Goal: Task Accomplishment & Management: Complete application form

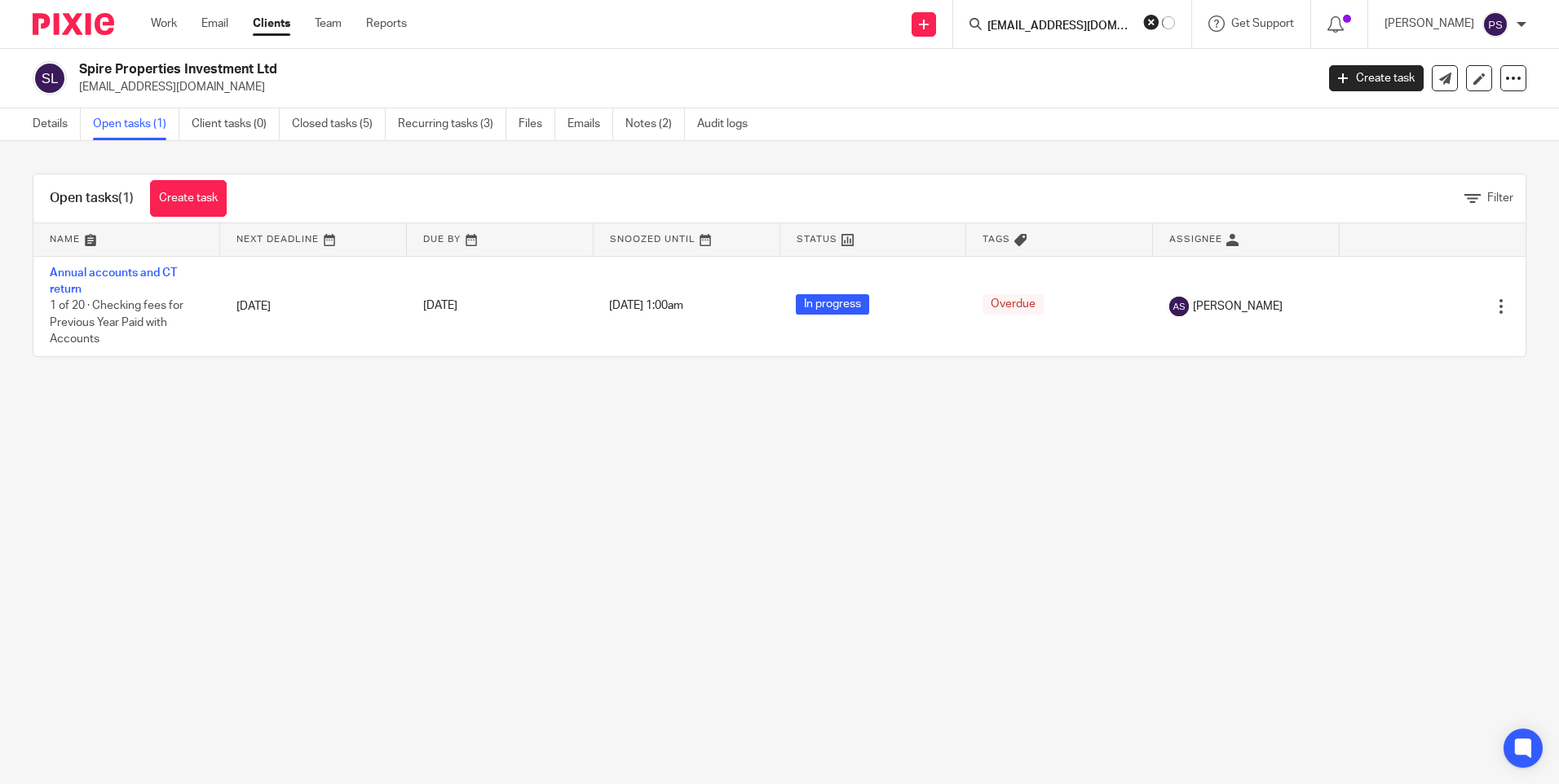
scroll to position [0, 21]
type input "[EMAIL_ADDRESS][DOMAIN_NAME]"
click at [1169, 22] on button "reset" at bounding box center [1161, 22] width 17 height 17
click at [1105, 27] on input "Search" at bounding box center [1069, 27] width 147 height 15
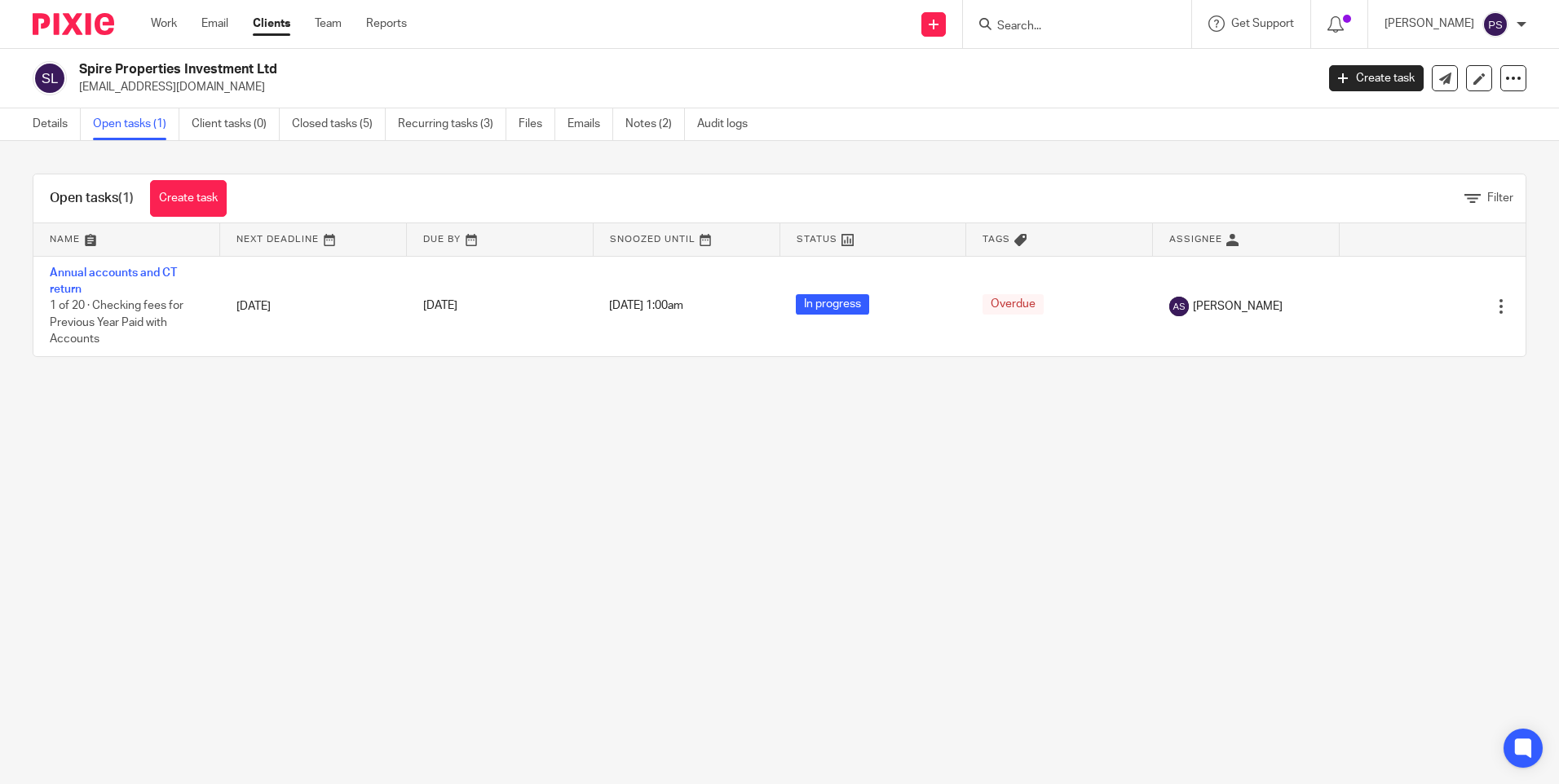
paste input "vicki.martin7@googlemail.com"
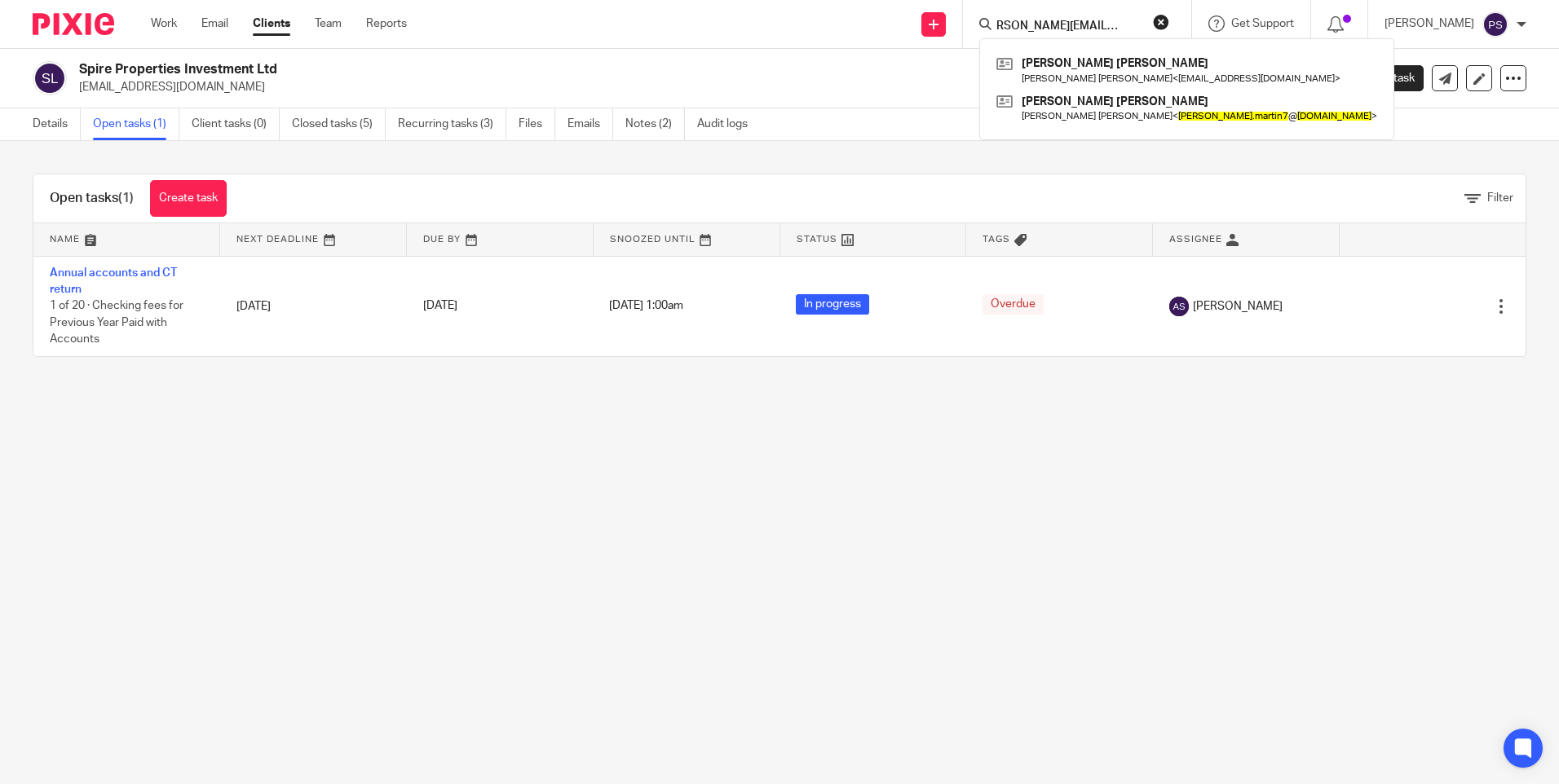
type input "vicki.martin7@googlemail.com"
click at [662, 81] on p "spirepropertiesltd@gmail.com" at bounding box center [692, 87] width 1226 height 17
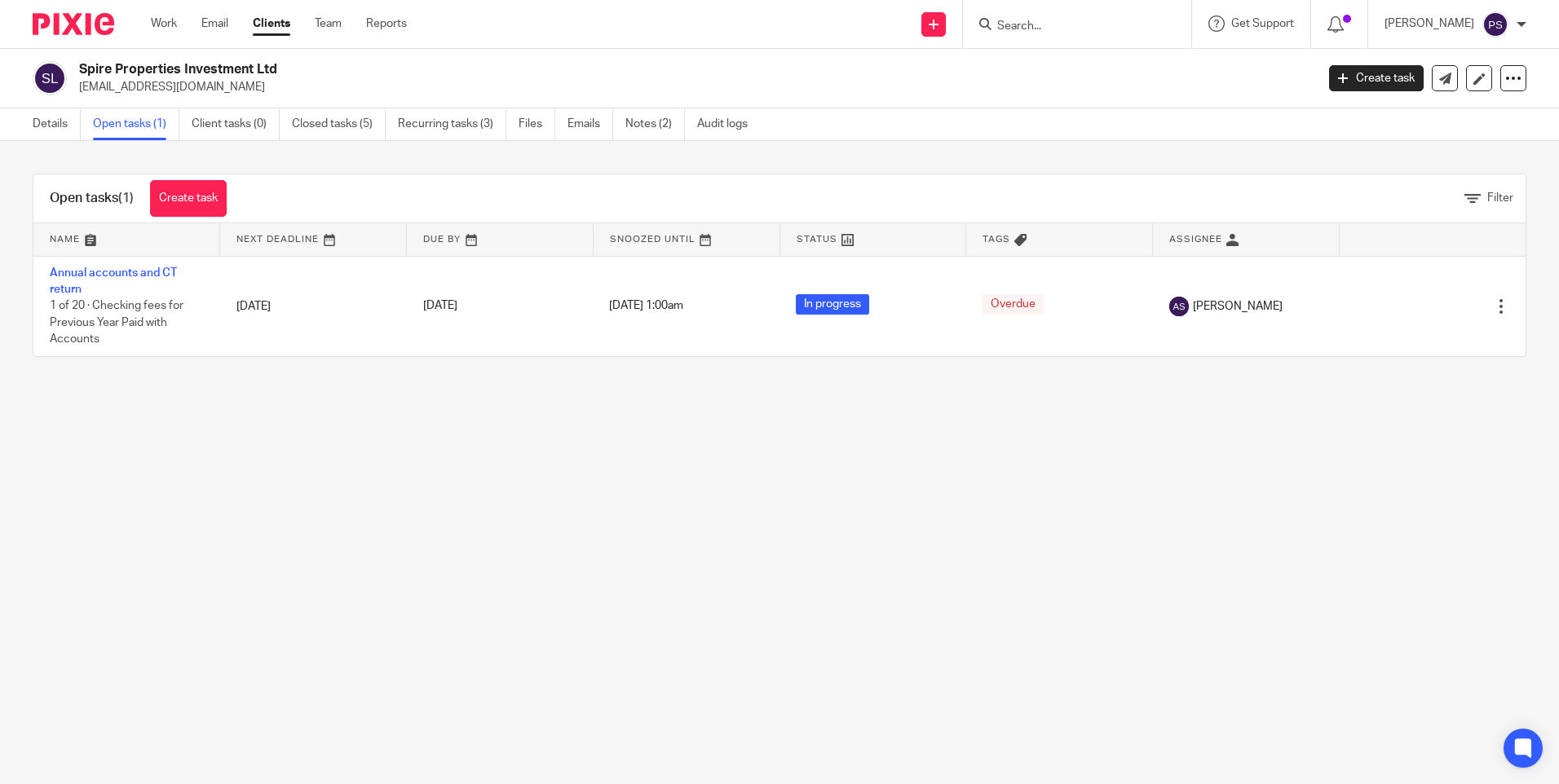
click at [888, 163] on div "Open tasks (1) Create task Filter Name Next Deadline Due By Snoozed Until Statu…" at bounding box center [779, 265] width 1559 height 249
click at [1130, 34] on form at bounding box center [1083, 23] width 174 height 20
click at [1092, 25] on input "Search" at bounding box center [1069, 27] width 147 height 15
paste input "ben278x@yahoo.com"
type input "ben278x@yahoo.com"
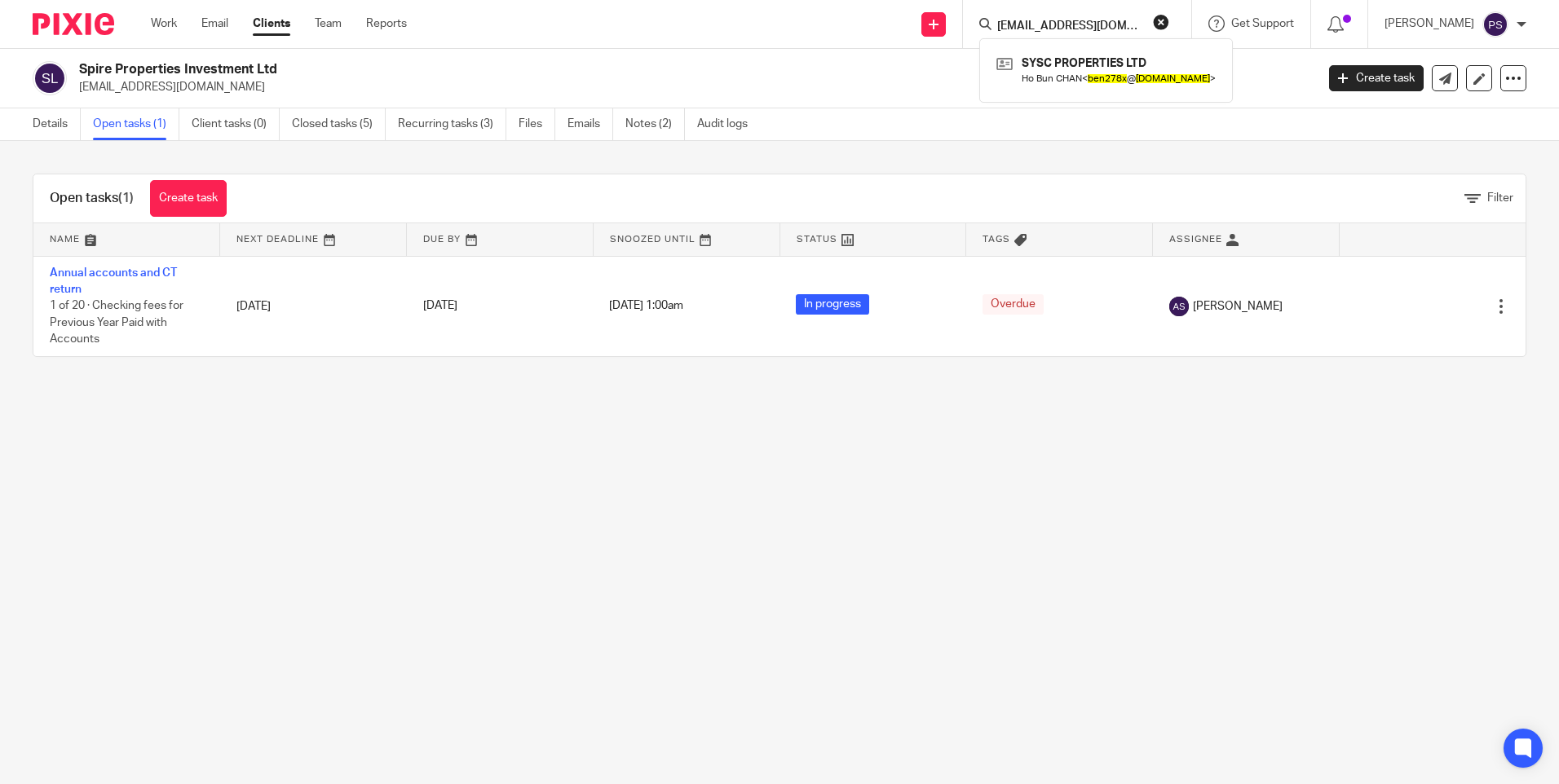
click at [1091, 105] on div "Spire Properties Investment Ltd spirepropertiesltd@gmail.com Create task Update…" at bounding box center [779, 78] width 1559 height 59
click at [1082, 21] on input "Search" at bounding box center [1069, 27] width 147 height 15
paste input "ben278x@yahoo.com"
type input "ben278x@yahoo.com"
click at [1082, 61] on link at bounding box center [1106, 70] width 228 height 37
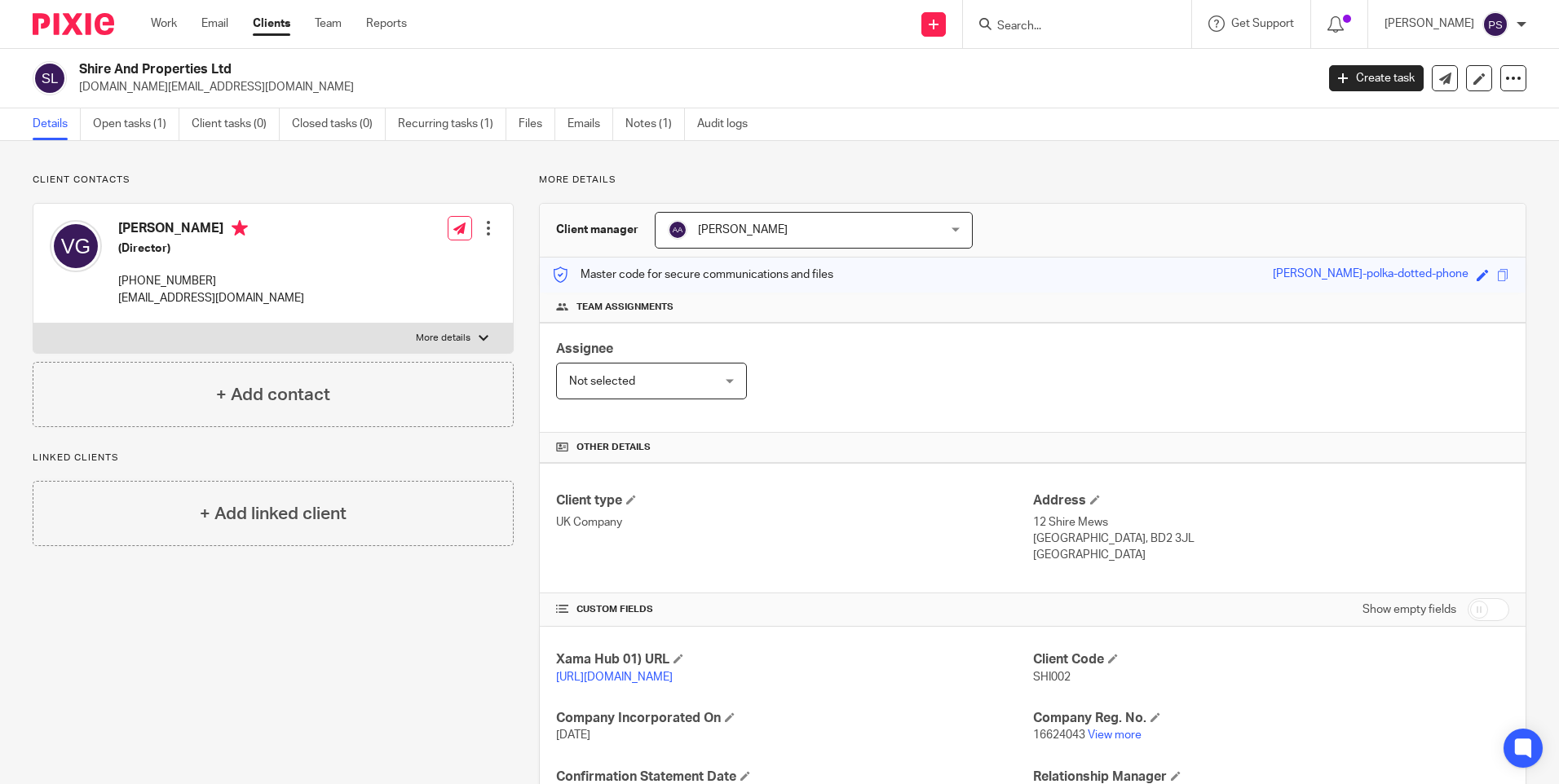
click at [1073, 30] on input "Search" at bounding box center [1069, 27] width 147 height 15
paste input "[EMAIL_ADDRESS][DOMAIN_NAME]"
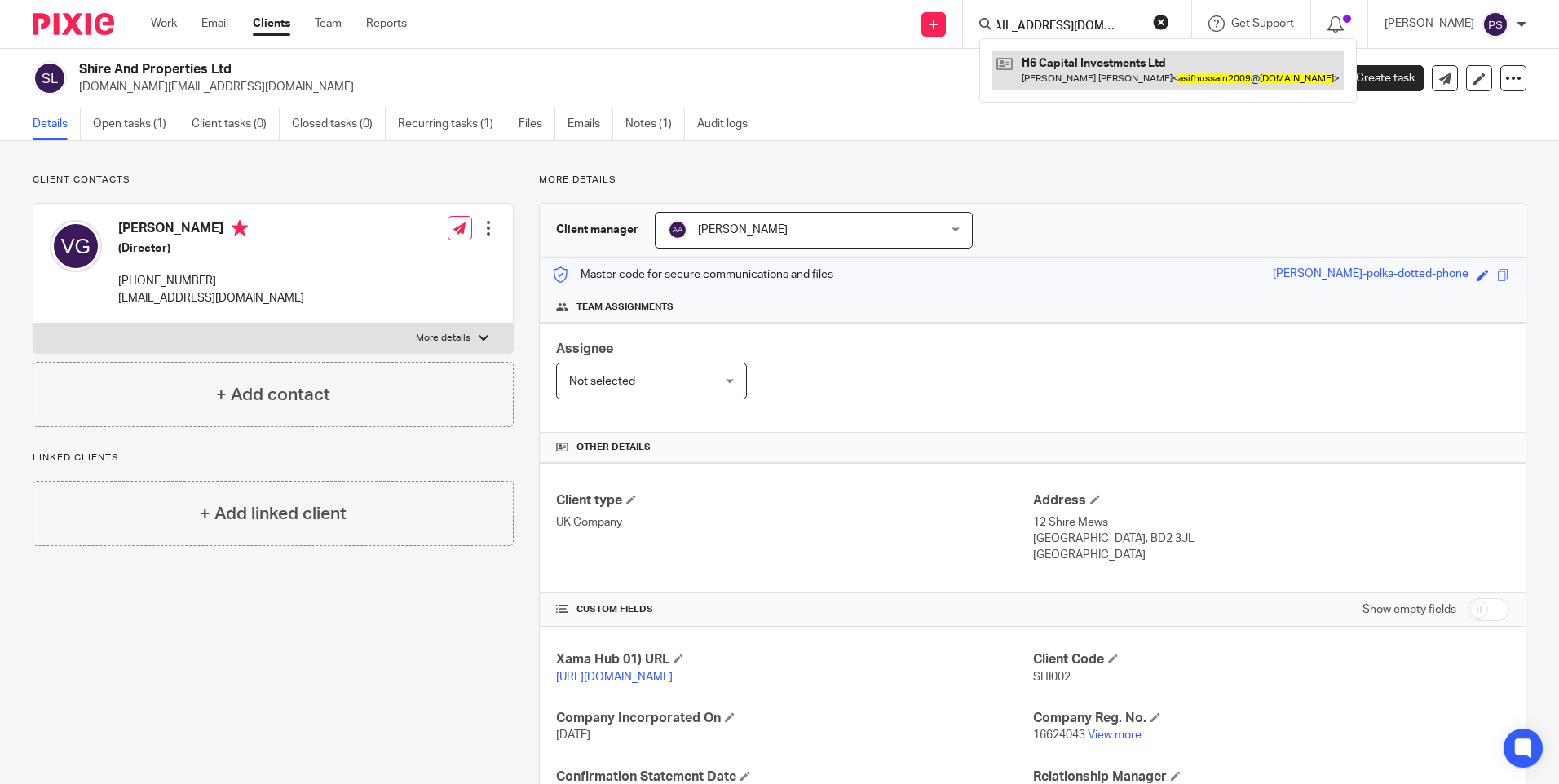
type input "[EMAIL_ADDRESS][DOMAIN_NAME]"
click at [1075, 59] on link at bounding box center [1168, 70] width 351 height 37
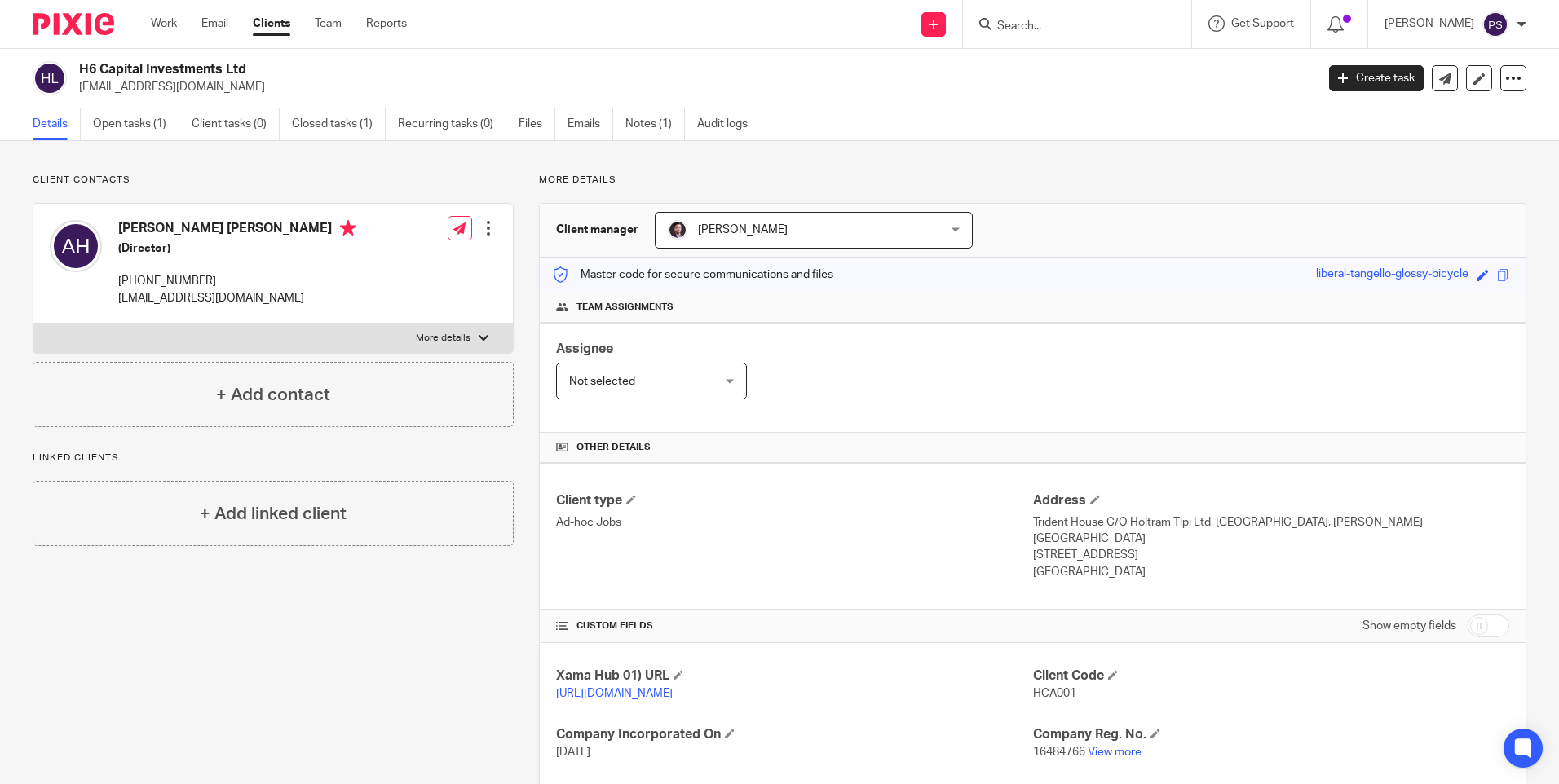
click at [1040, 29] on input "Search" at bounding box center [1069, 27] width 147 height 15
paste input "leepjohno@aol.com"
click at [1136, 28] on input "leepjohno@aol.com" at bounding box center [1069, 27] width 147 height 15
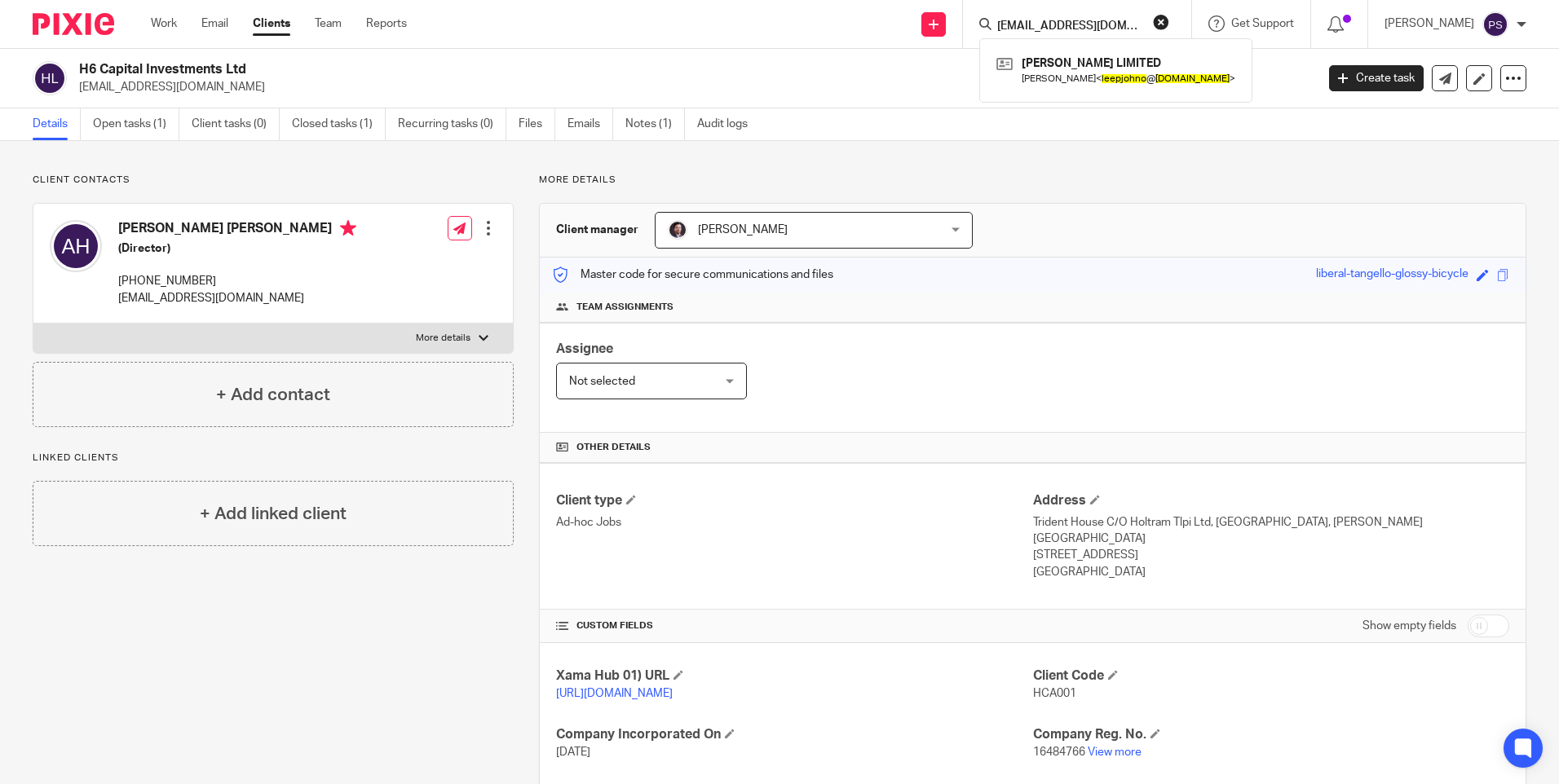
paste input "clinton.hubbard@gmai"
type input "clinton.hubbard@gmail.com"
click at [1169, 23] on button "reset" at bounding box center [1161, 22] width 17 height 17
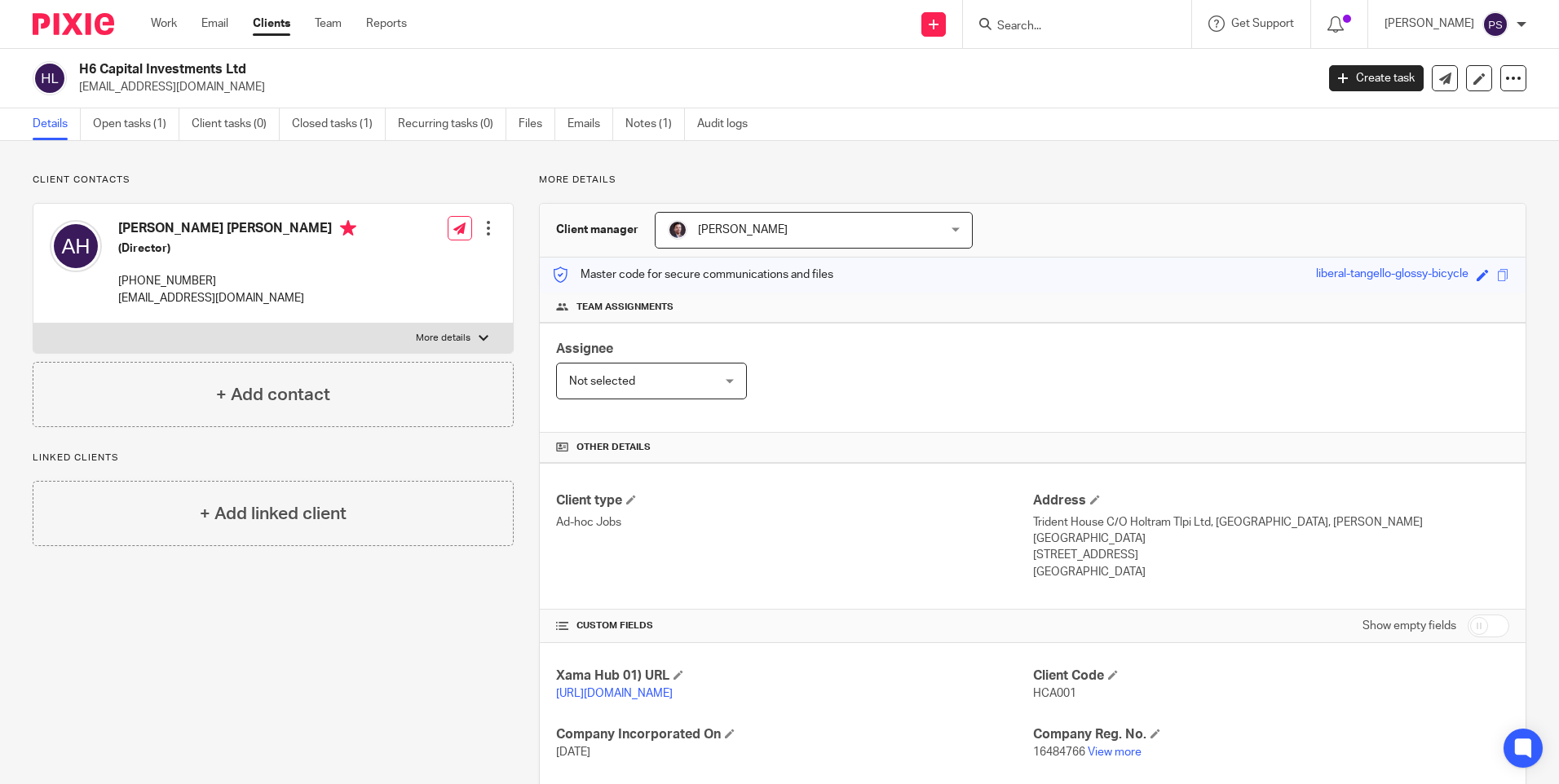
click at [702, 172] on div "Client contacts Asif Iqbal Hussain (Director) +4407714989462 asifhussain2009@ho…" at bounding box center [779, 567] width 1559 height 853
click at [257, 176] on p "Client contacts" at bounding box center [273, 180] width 481 height 13
click at [1117, 33] on input "Search" at bounding box center [1069, 27] width 147 height 15
paste input "jamie.zacks@gmail.com"
type input "jamie.zacks@gmail.com"
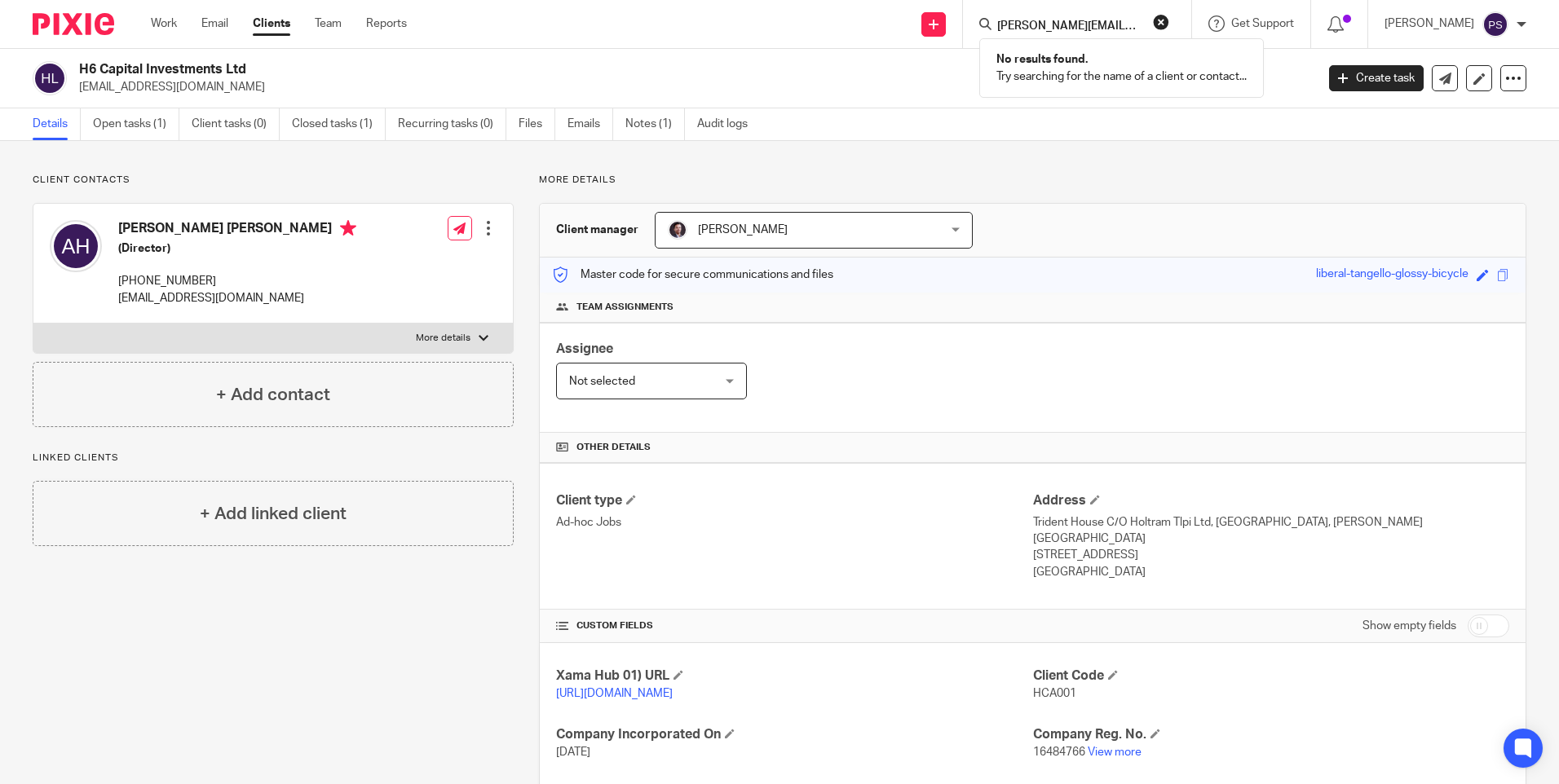
click at [1169, 24] on button "reset" at bounding box center [1161, 22] width 17 height 17
click at [1062, 31] on input "Search" at bounding box center [1069, 27] width 147 height 15
paste input "nadia.khan30@googlemail.com"
type input "nadia.khan30@googlemail.com"
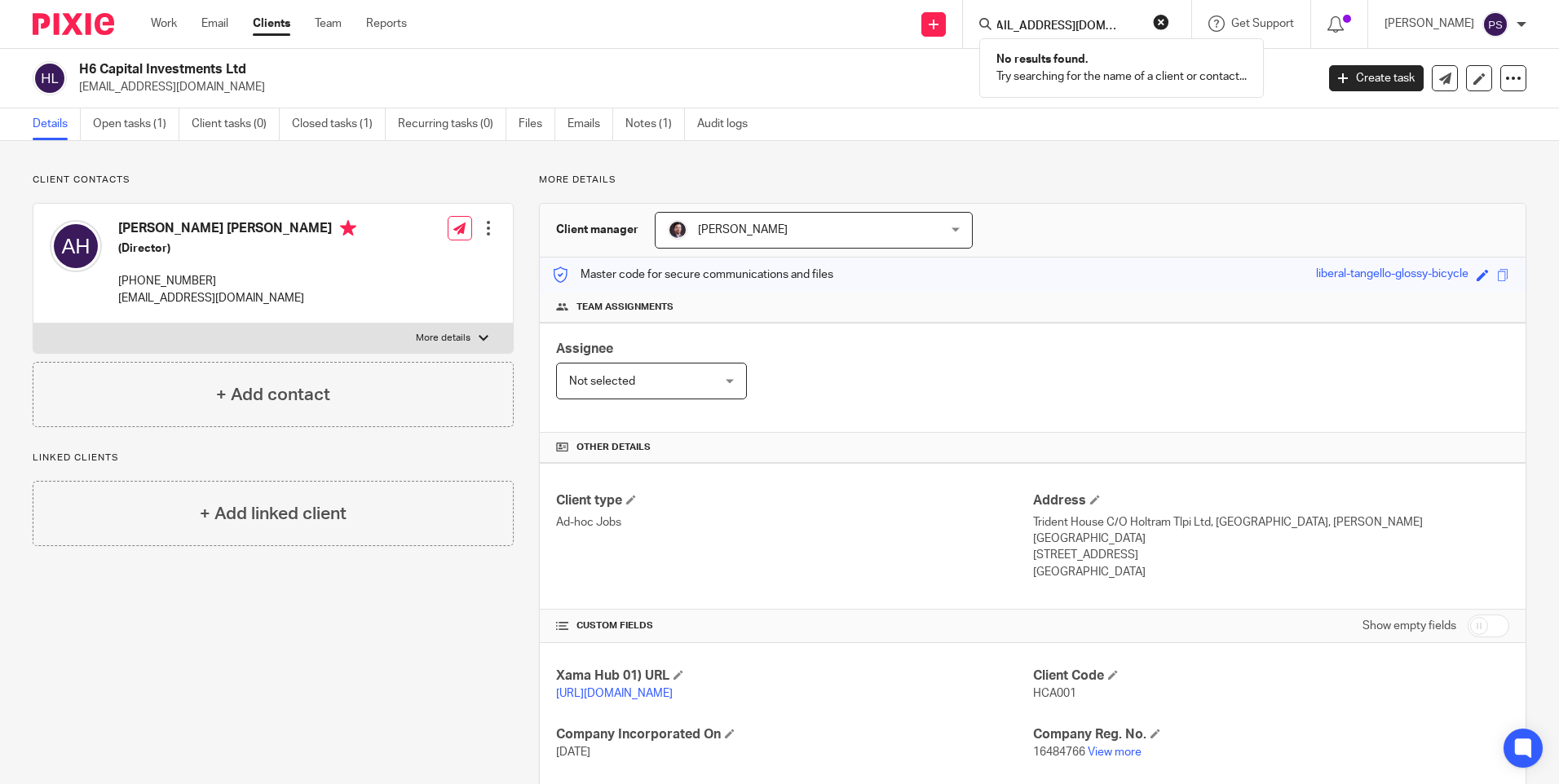
scroll to position [0, 0]
click at [1169, 25] on button "reset" at bounding box center [1161, 22] width 17 height 17
click at [1076, 22] on input "Search" at bounding box center [1069, 27] width 147 height 15
paste input "nadia.khan30@googlemail.com"
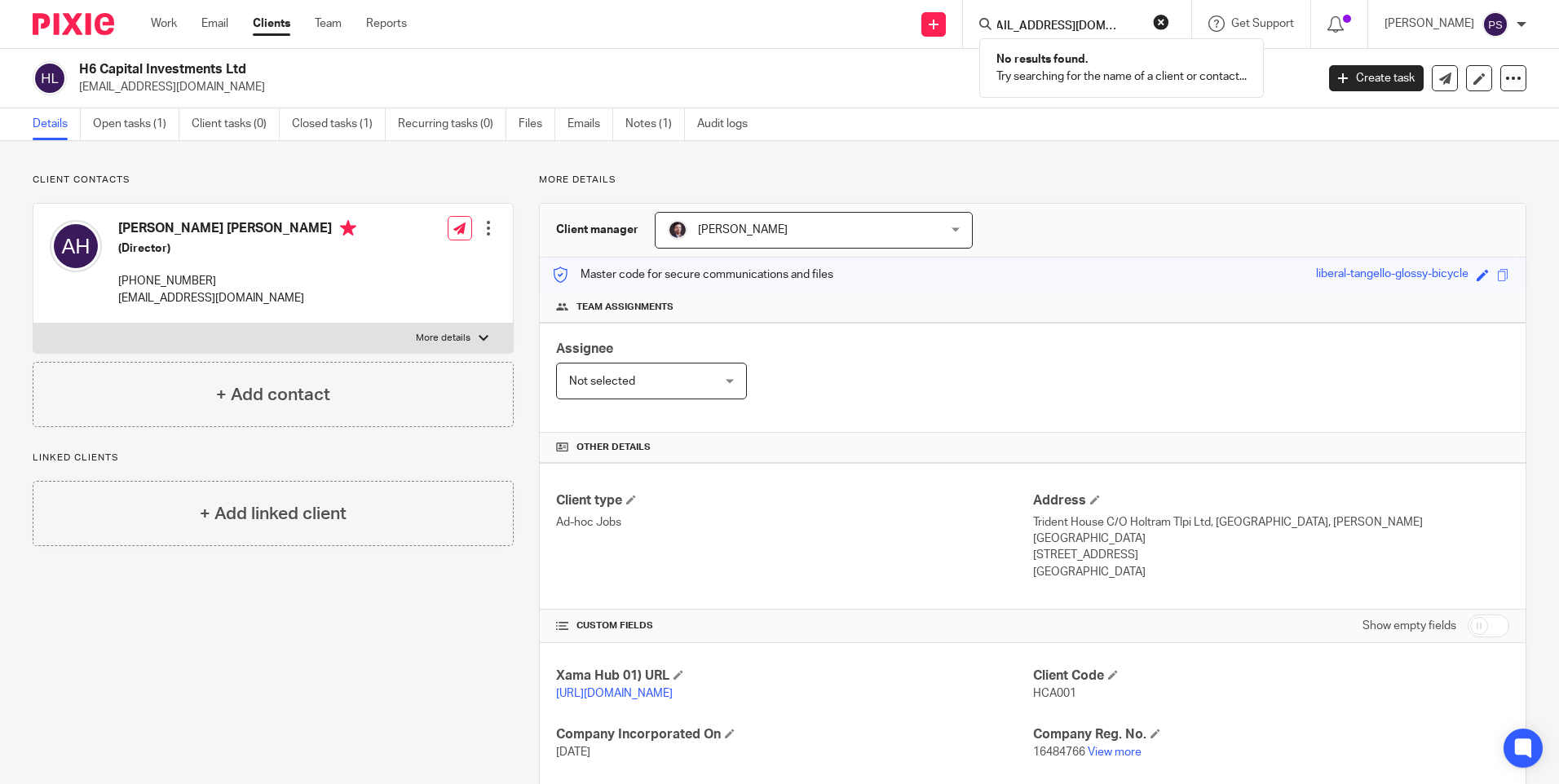
type input "nadia.khan30@googlemail.com"
click at [1169, 23] on button "reset" at bounding box center [1161, 22] width 17 height 17
click at [1091, 168] on div "Client contacts Asif Iqbal Hussain (Director) +4407714989462 asifhussain2009@ho…" at bounding box center [779, 567] width 1559 height 853
click at [370, 162] on div "Client contacts Asif Iqbal Hussain (Director) +4407714989462 asifhussain2009@ho…" at bounding box center [779, 567] width 1559 height 853
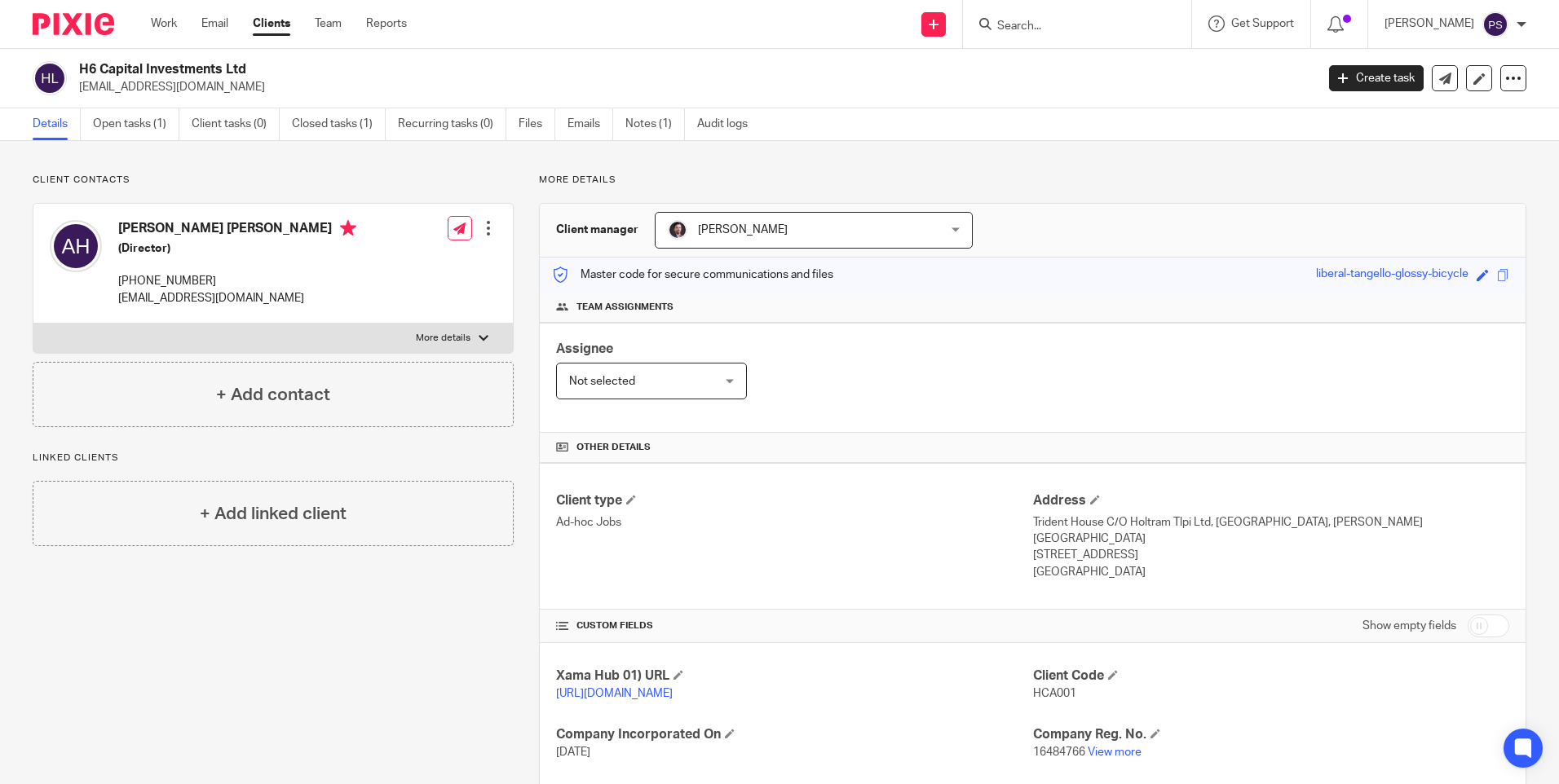
click at [364, 157] on div "Client contacts Asif Iqbal Hussain (Director) +4407714989462 asifhussain2009@ho…" at bounding box center [779, 567] width 1559 height 853
click at [393, 156] on div "Client contacts Asif Iqbal Hussain (Director) +4407714989462 asifhussain2009@ho…" at bounding box center [779, 567] width 1559 height 853
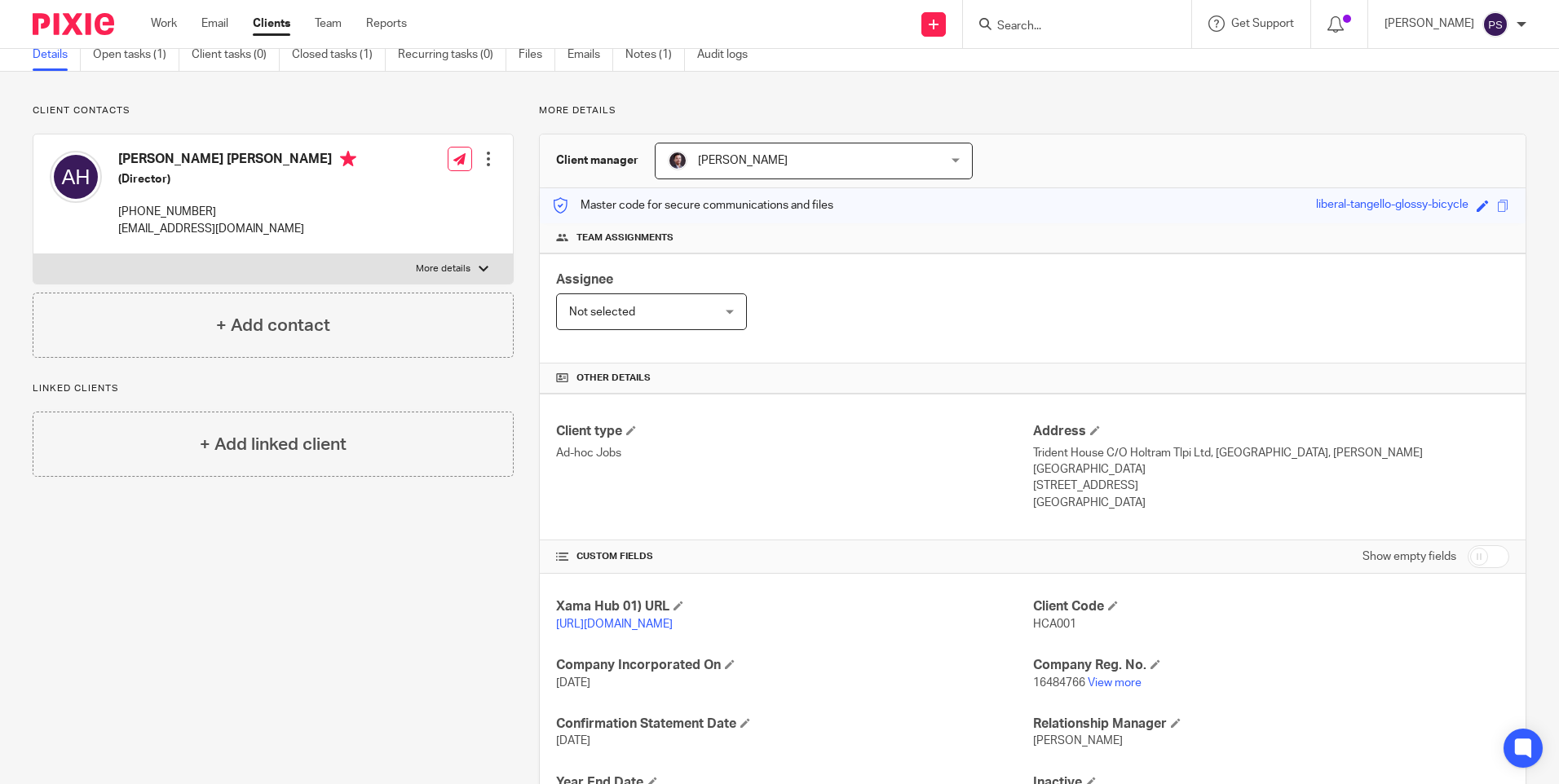
scroll to position [163, 0]
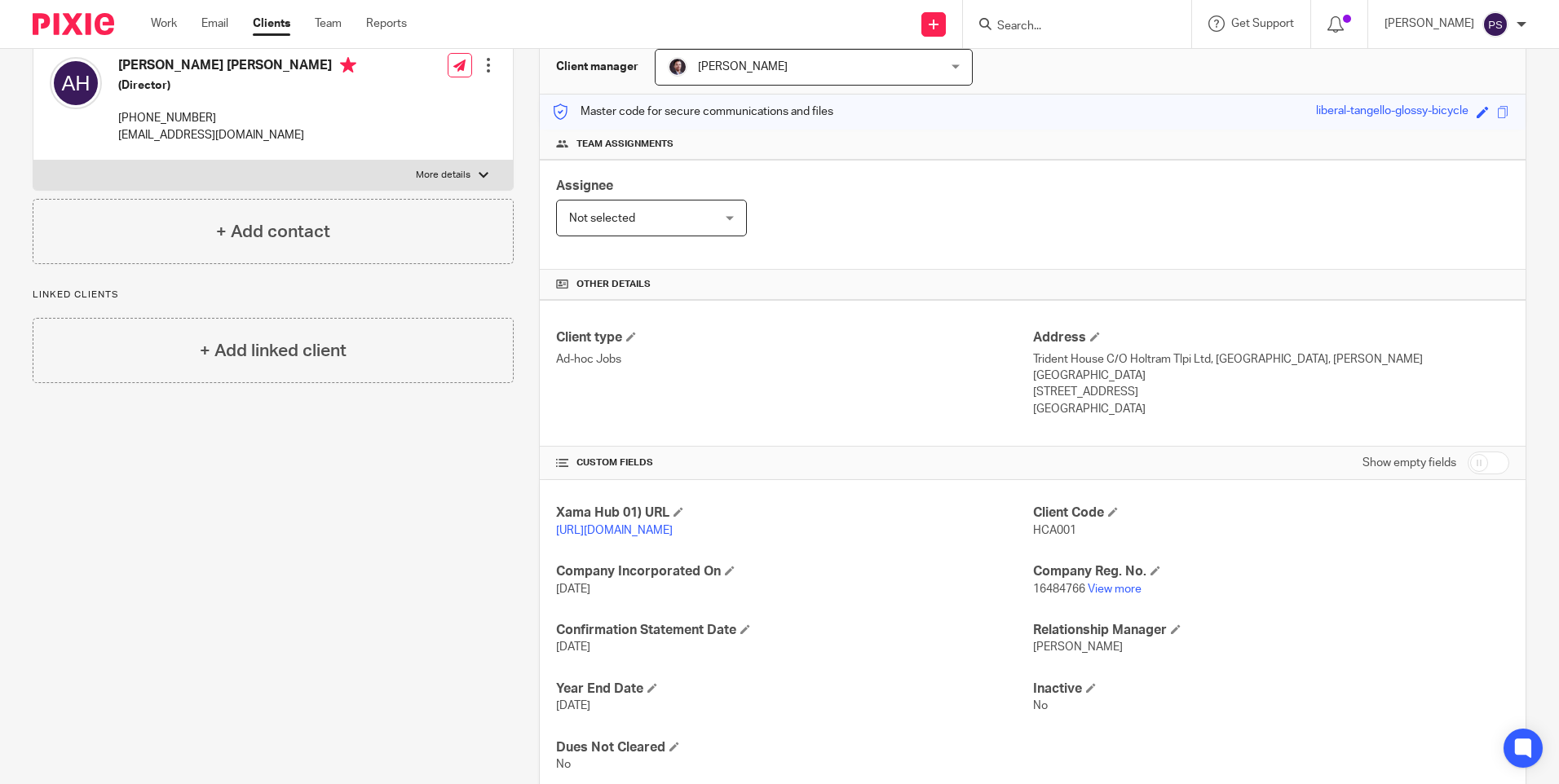
click at [1043, 525] on span "HCA001" at bounding box center [1055, 530] width 43 height 11
copy span "HCA001"
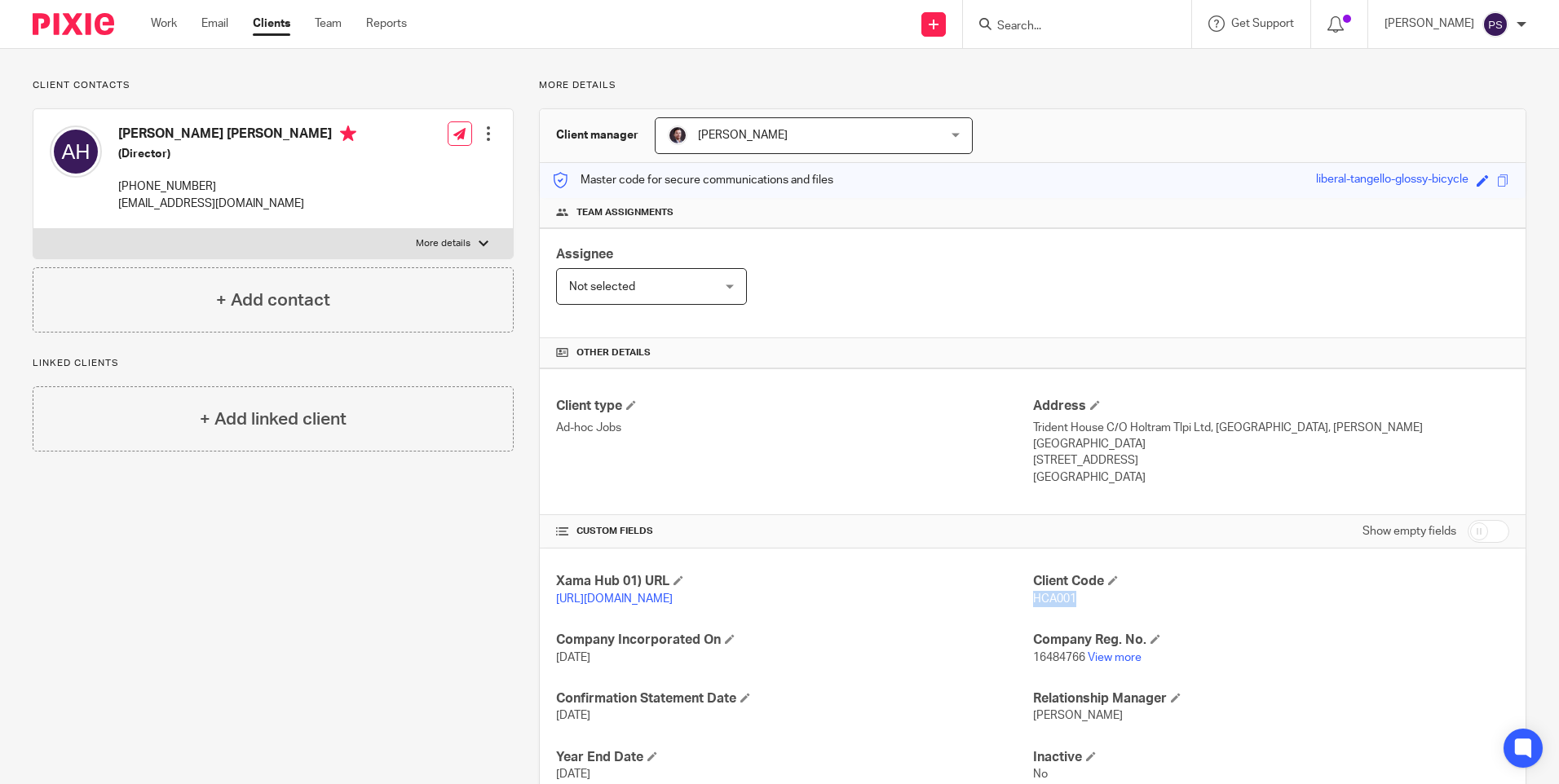
scroll to position [0, 0]
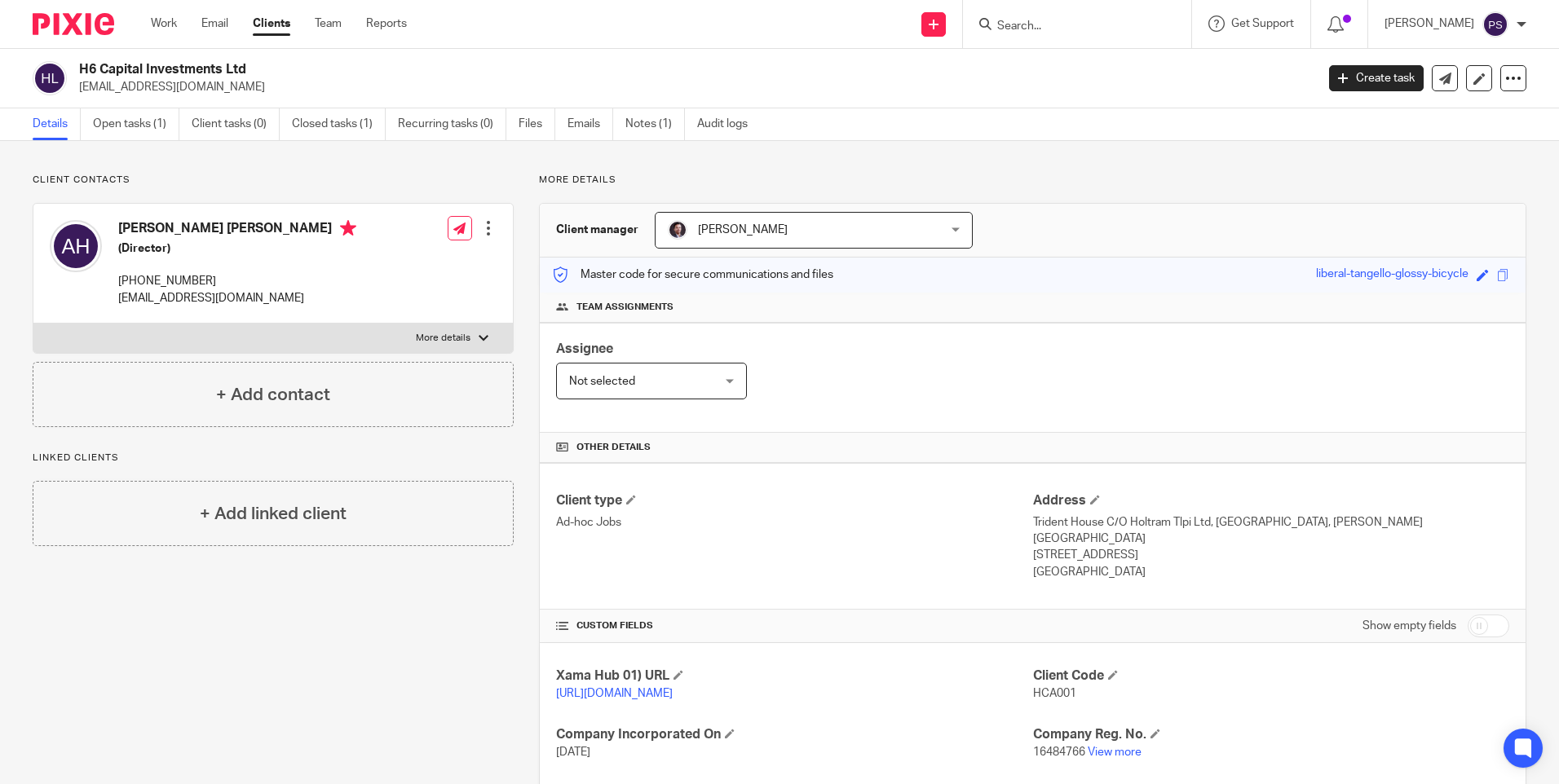
click at [147, 68] on h2 "H6 Capital Investments Ltd" at bounding box center [569, 70] width 980 height 17
copy div "H6 Capital Investments Ltd"
click at [173, 84] on p "asifhussain2009@hotmail.co.uk" at bounding box center [692, 87] width 1226 height 17
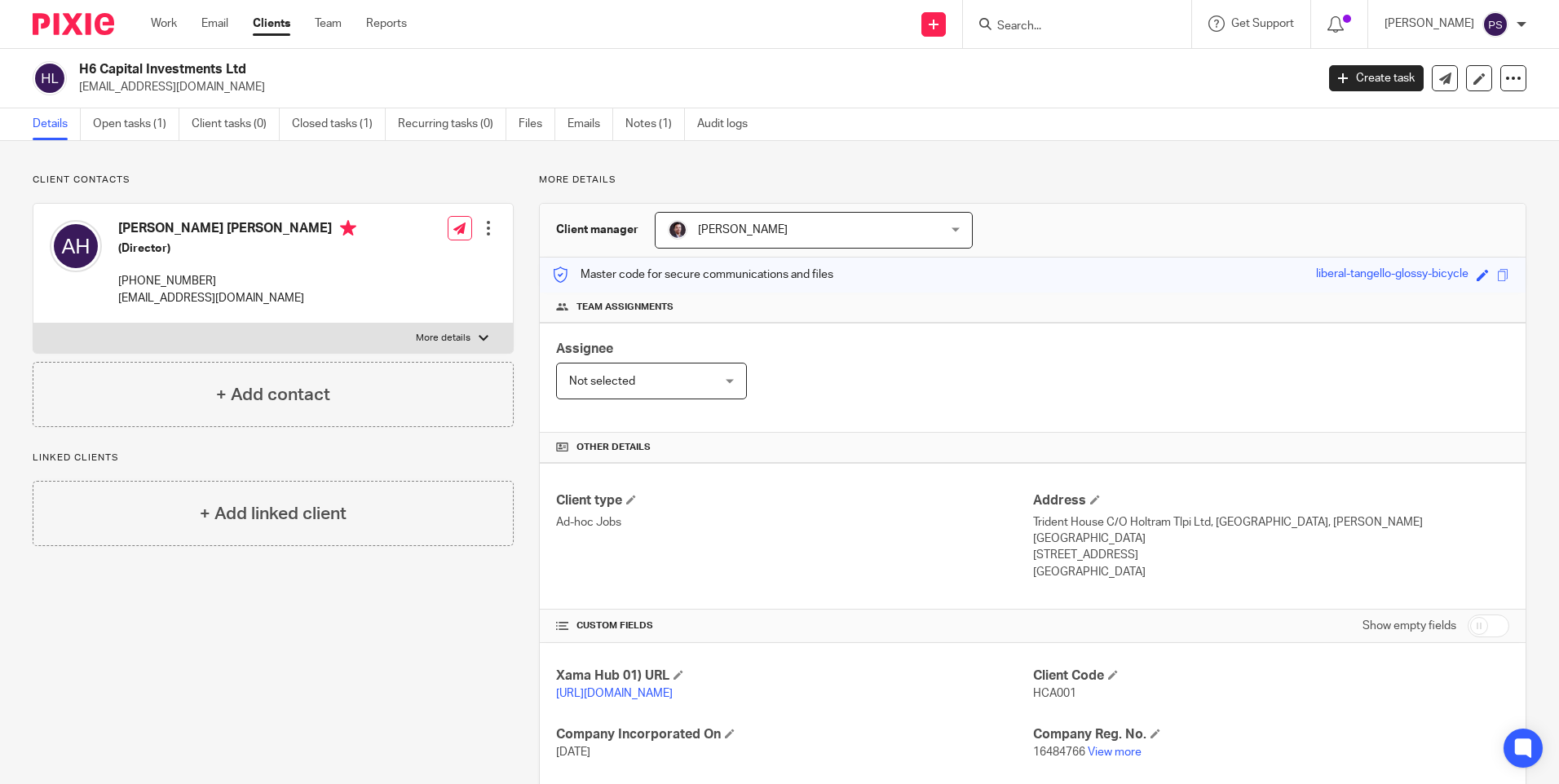
click at [174, 76] on h2 "H6 Capital Investments Ltd" at bounding box center [569, 70] width 980 height 17
copy div "H6 Capital Investments Ltd"
click at [130, 129] on link "Open tasks (1)" at bounding box center [136, 124] width 86 height 32
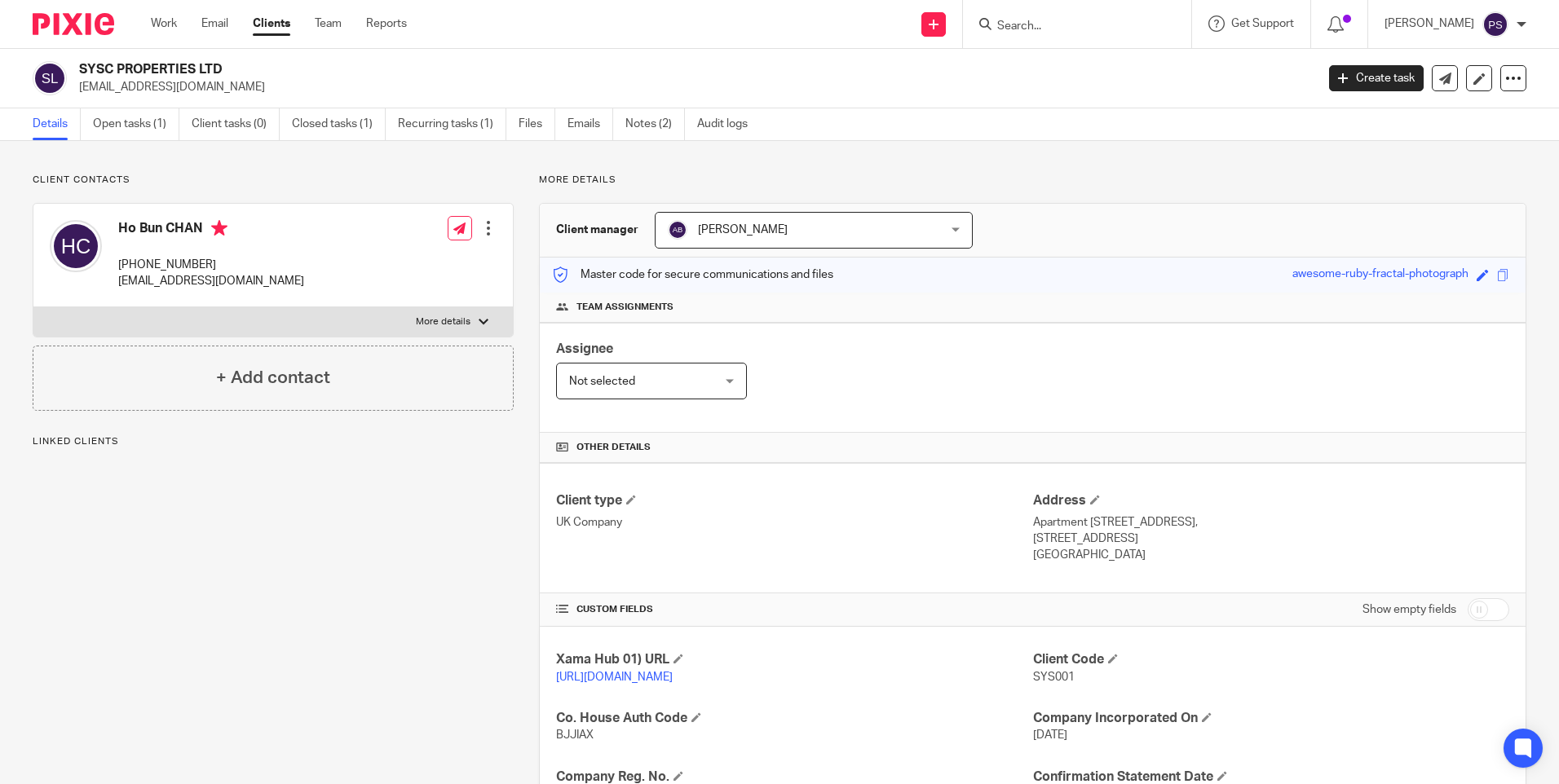
click at [194, 174] on p "Client contacts" at bounding box center [273, 180] width 481 height 13
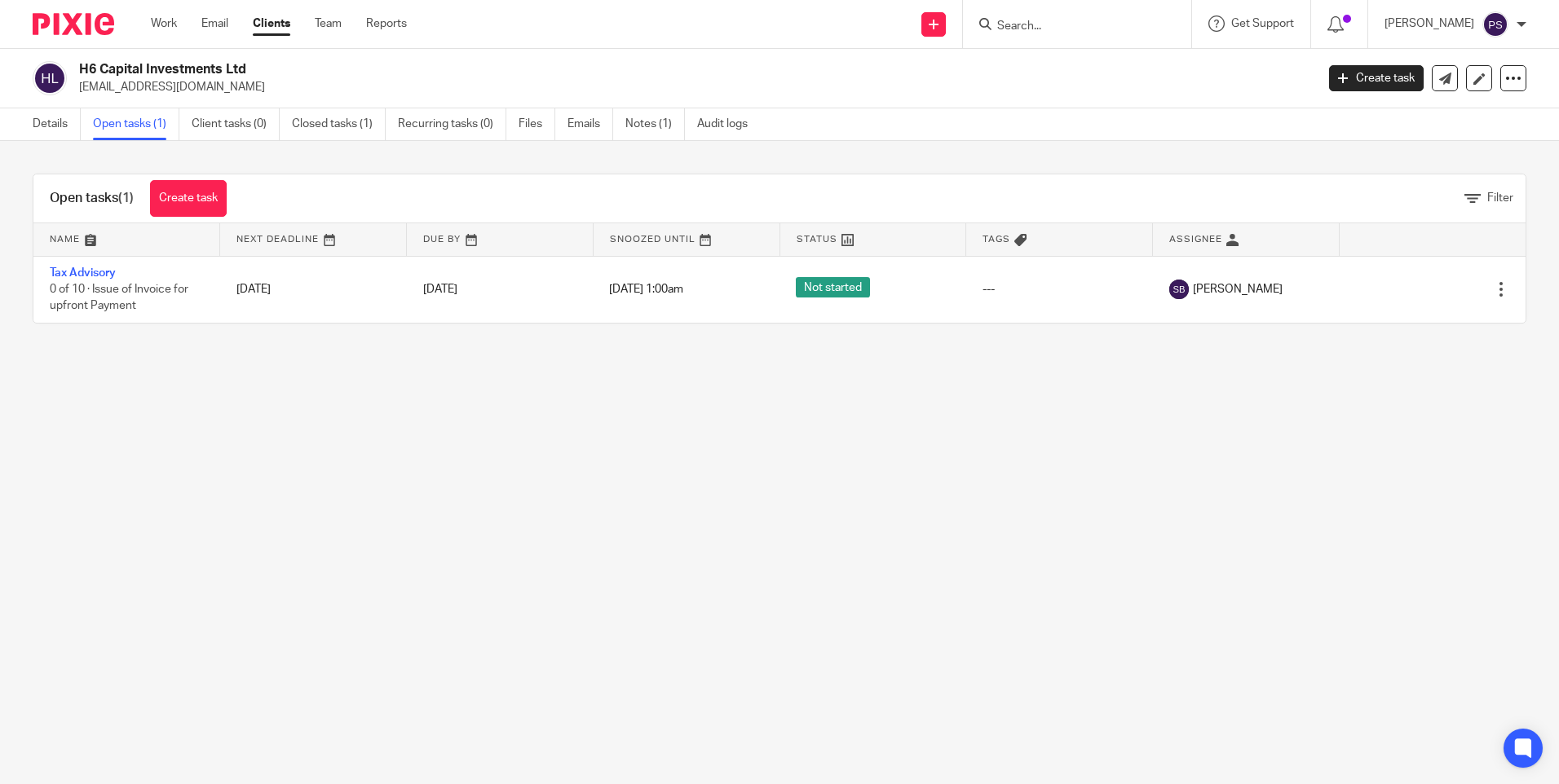
click at [163, 83] on p "[EMAIL_ADDRESS][DOMAIN_NAME]" at bounding box center [692, 87] width 1226 height 17
copy main "asifhussain2009@hotmail.co.uk Create task Update from Companies House Export da…"
click at [683, 623] on main "H6 Capital Investments Ltd asifhussain2009@hotmail.co.uk Create task Update fro…" at bounding box center [779, 392] width 1559 height 784
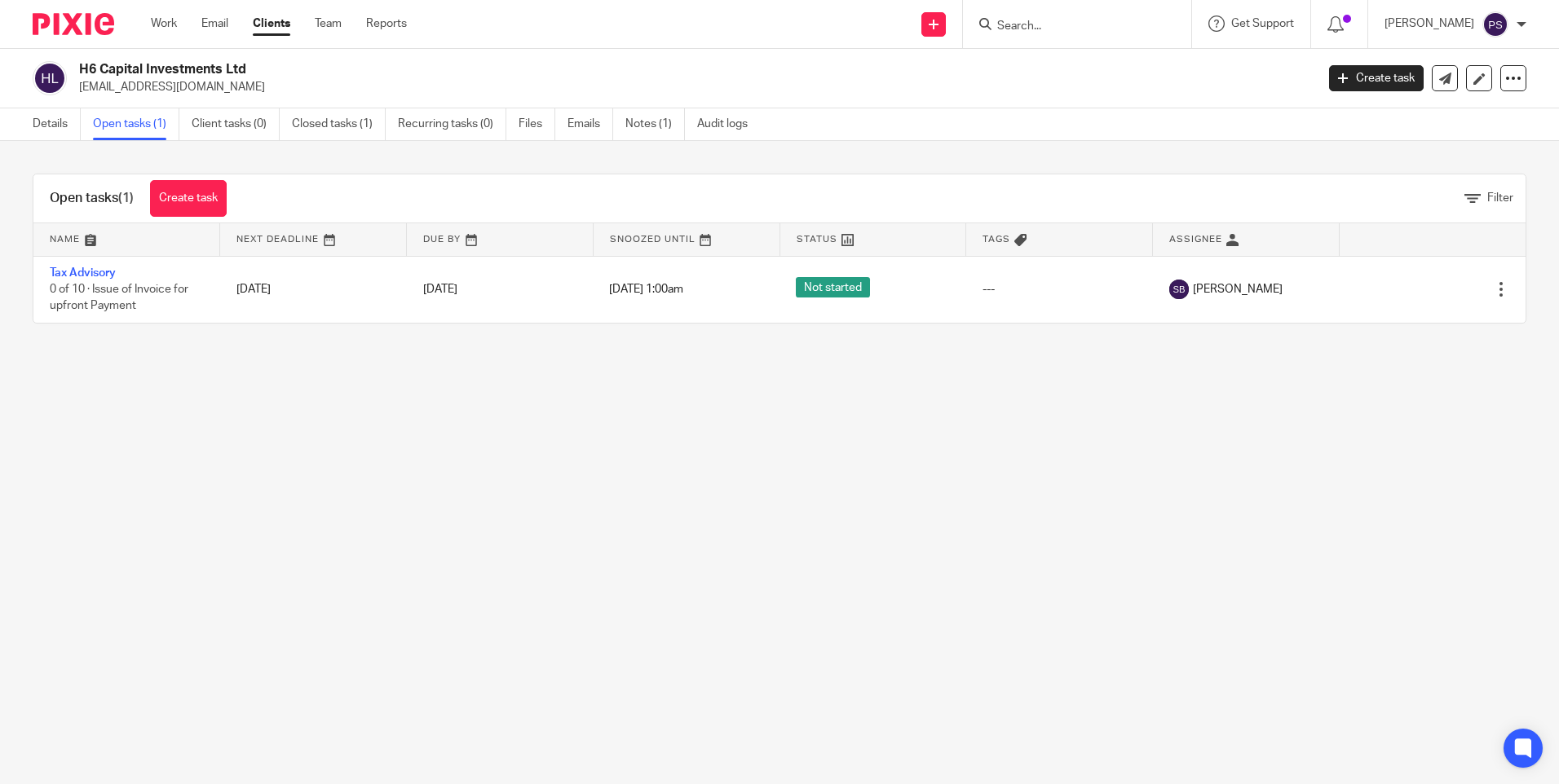
click at [1058, 23] on input "Search" at bounding box center [1069, 27] width 147 height 15
paste input "Ramanathan Krishnan"
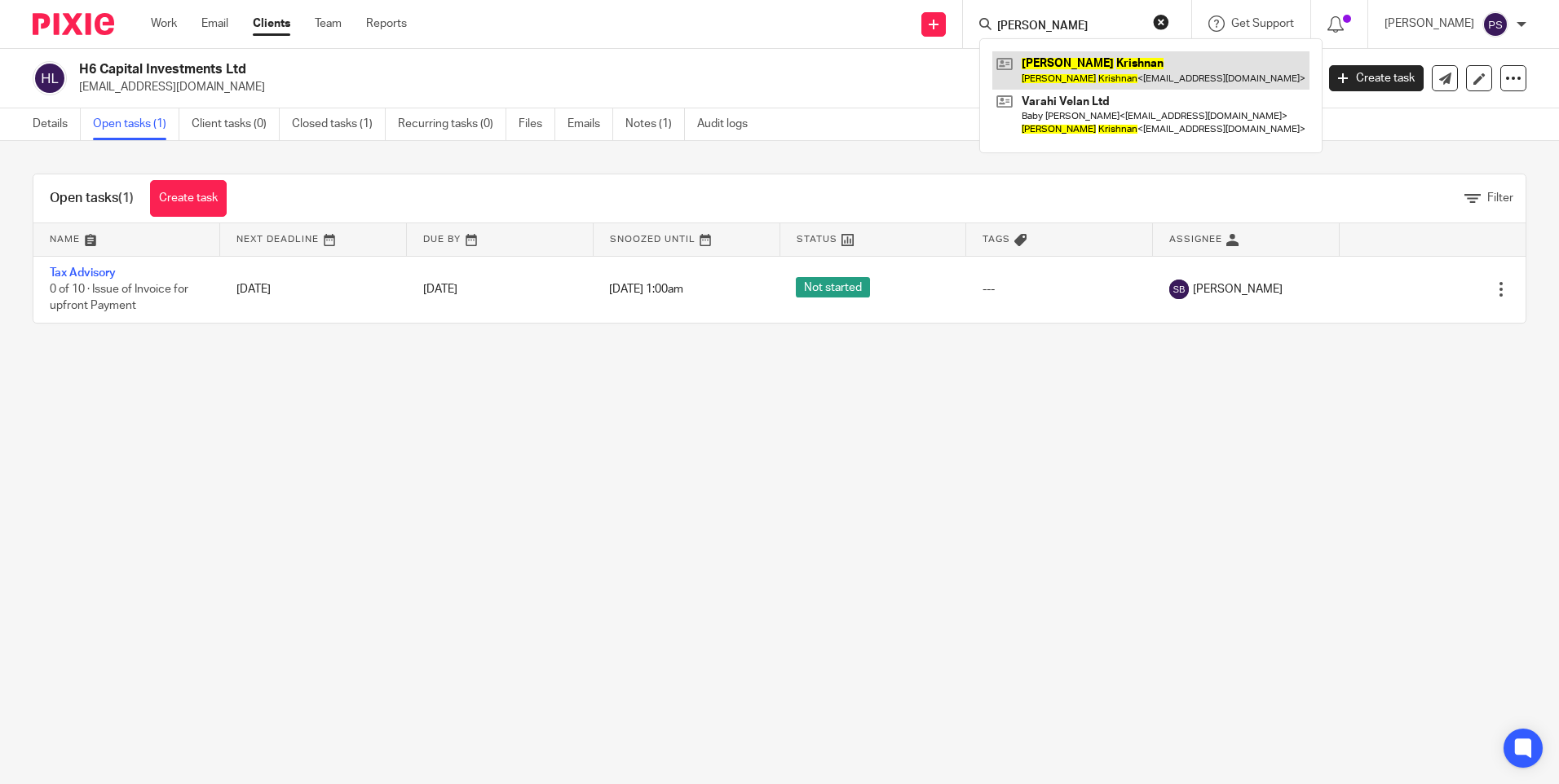
type input "[PERSON_NAME]"
click at [1100, 76] on link at bounding box center [1150, 70] width 317 height 37
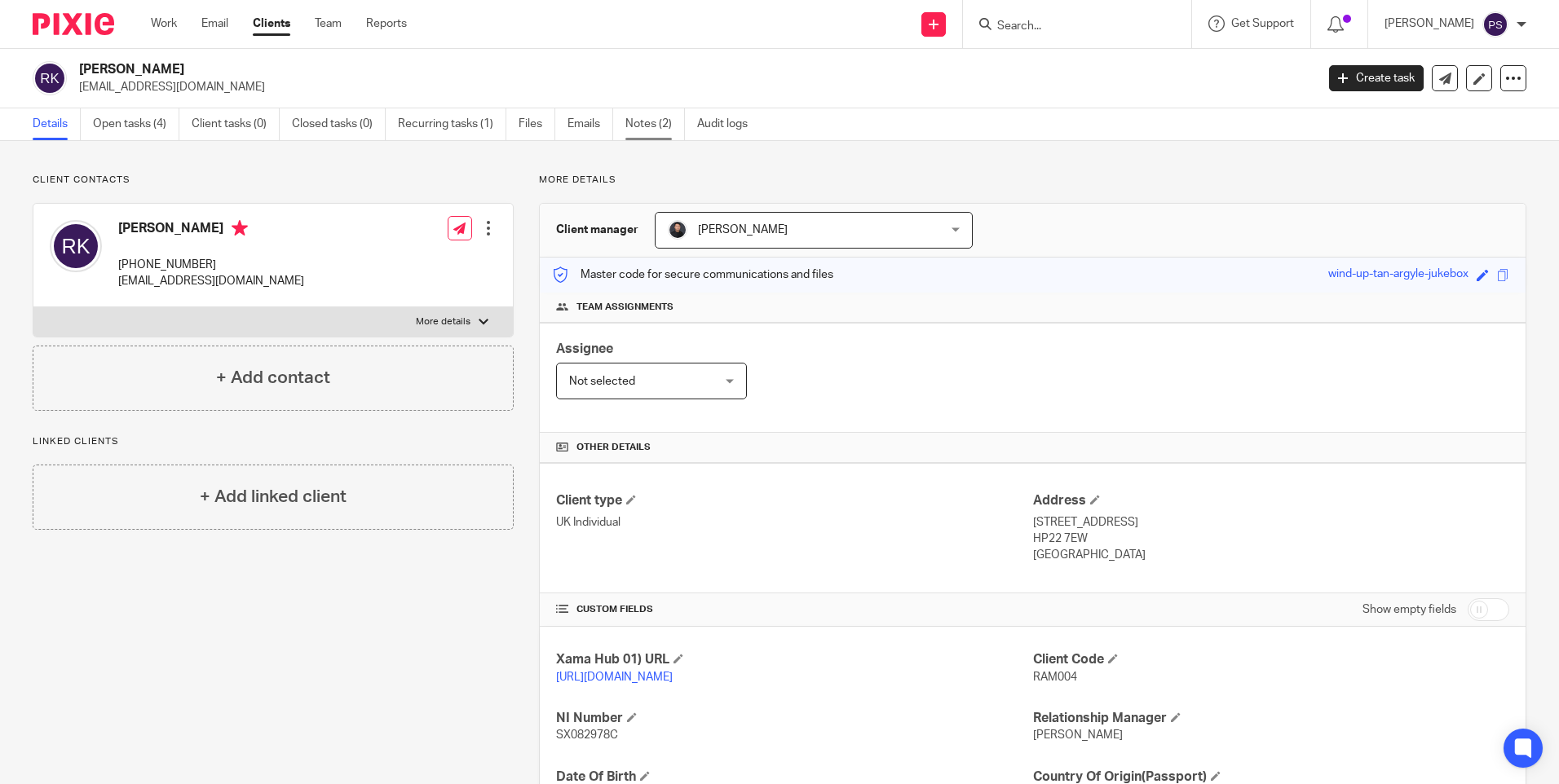
click at [642, 117] on link "Notes (2)" at bounding box center [655, 124] width 59 height 32
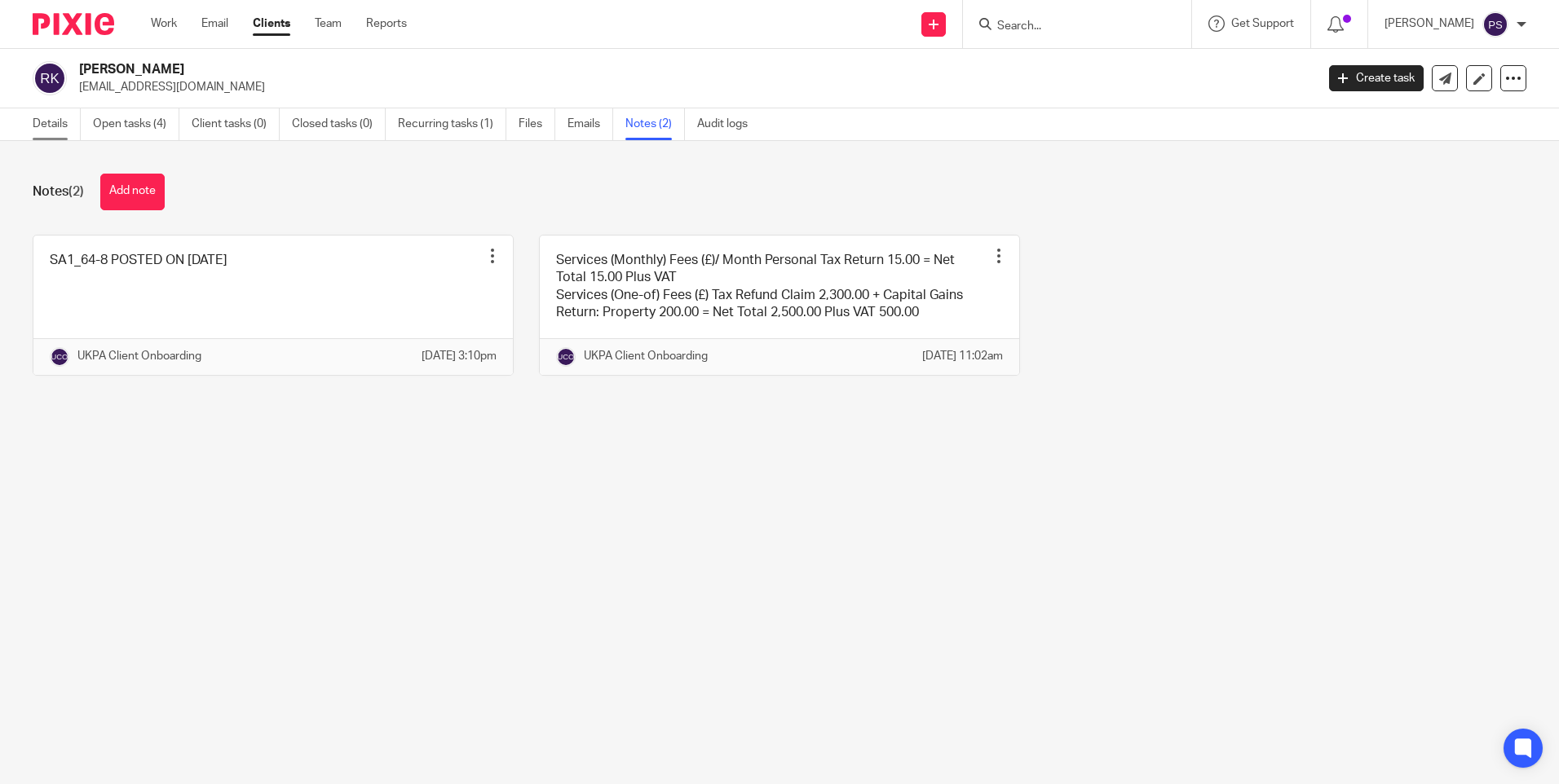
click at [45, 129] on link "Details" at bounding box center [57, 124] width 48 height 32
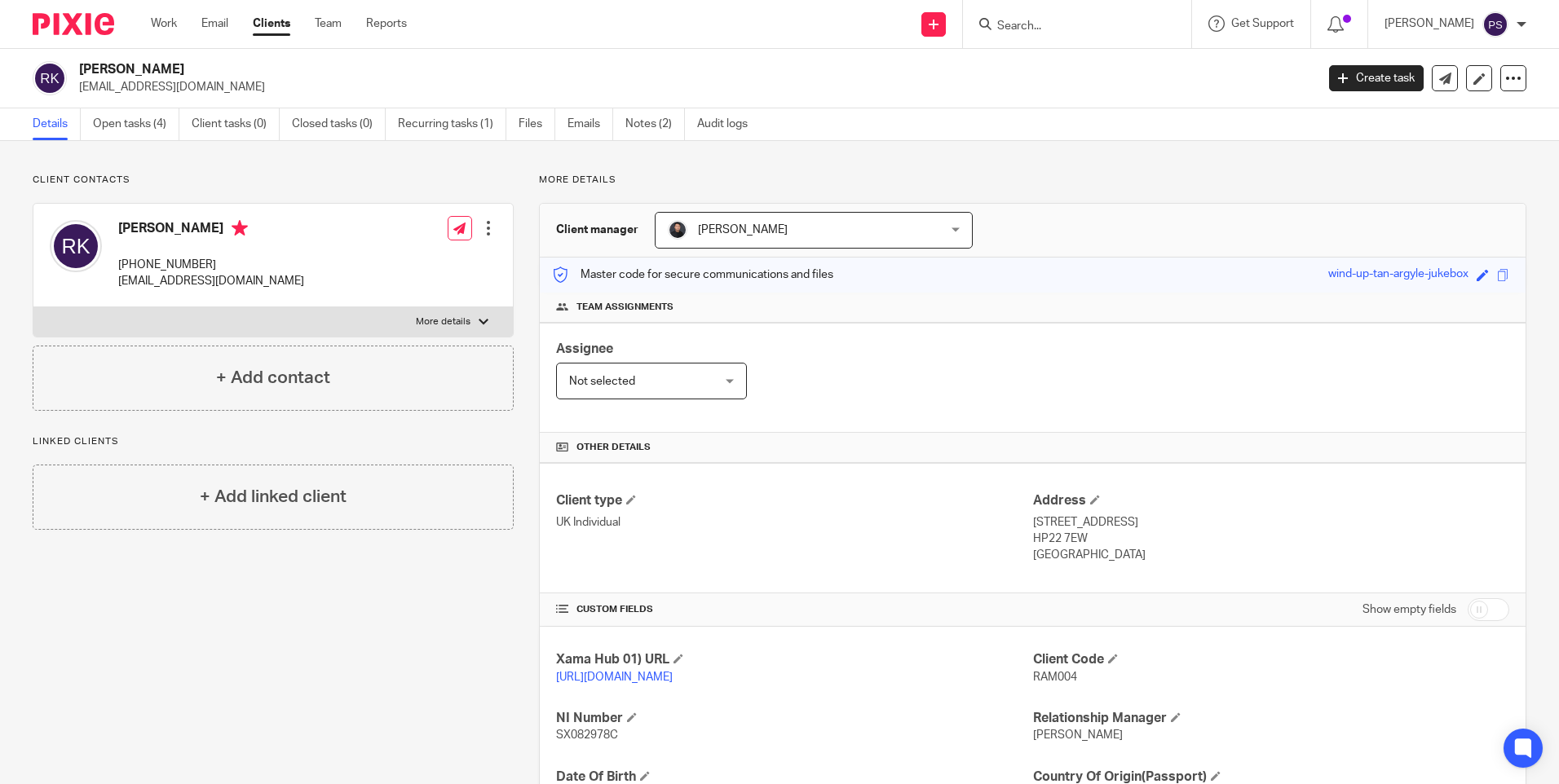
click at [180, 72] on h2 "[PERSON_NAME]" at bounding box center [569, 70] width 980 height 17
copy div "[PERSON_NAME]"
drag, startPoint x: 1024, startPoint y: 499, endPoint x: 1107, endPoint y: 555, distance: 100.1
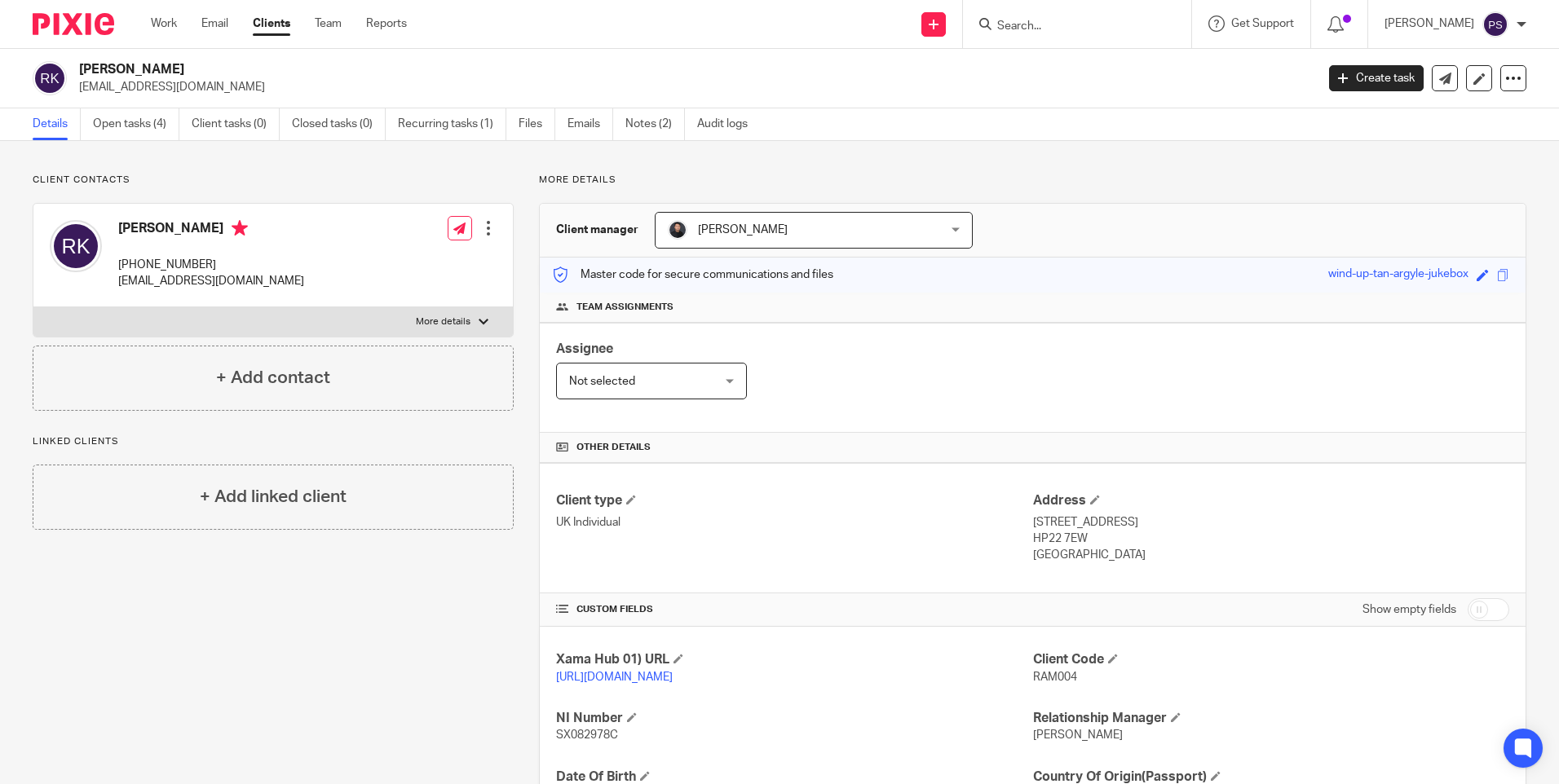
click at [1107, 555] on div "Address 26, Fenlands Meadow, Broughton, Aylesbury HP22 7EW United Kingdom" at bounding box center [1271, 528] width 476 height 72
copy div "Address 26, Fenlands Meadow, Broughton, Aylesbury HP22 7EW United Kingdom"
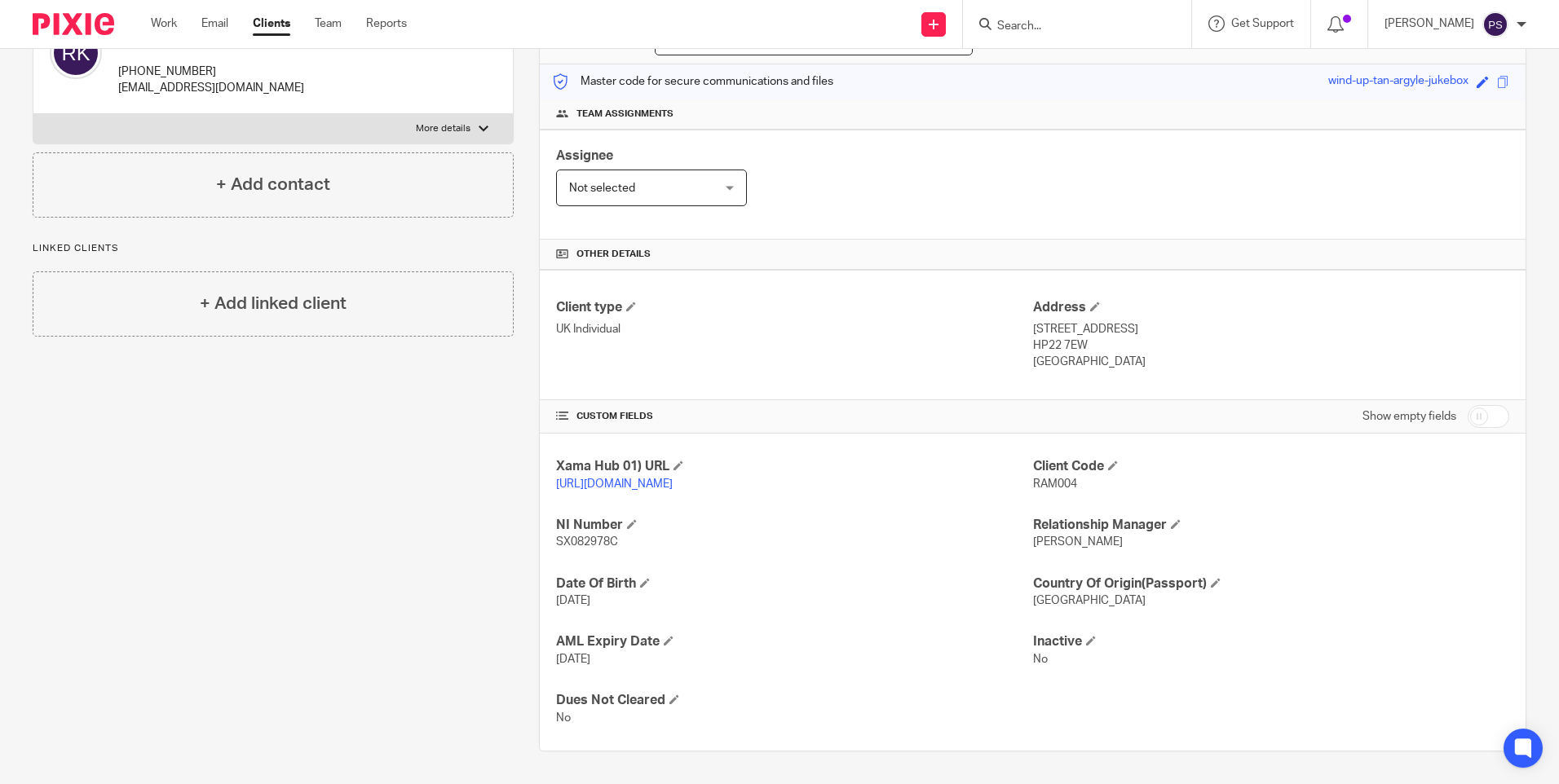
scroll to position [209, 0]
drag, startPoint x: 549, startPoint y: 523, endPoint x: 622, endPoint y: 548, distance: 77.2
click at [622, 548] on div "Xama Hub 01) URL https://platform.xamatech.com/portal/crm/clients/ab9646b0-57cd…" at bounding box center [1033, 592] width 986 height 317
copy div "NI Number SX082978C"
drag, startPoint x: 550, startPoint y: 582, endPoint x: 624, endPoint y: 600, distance: 76.2
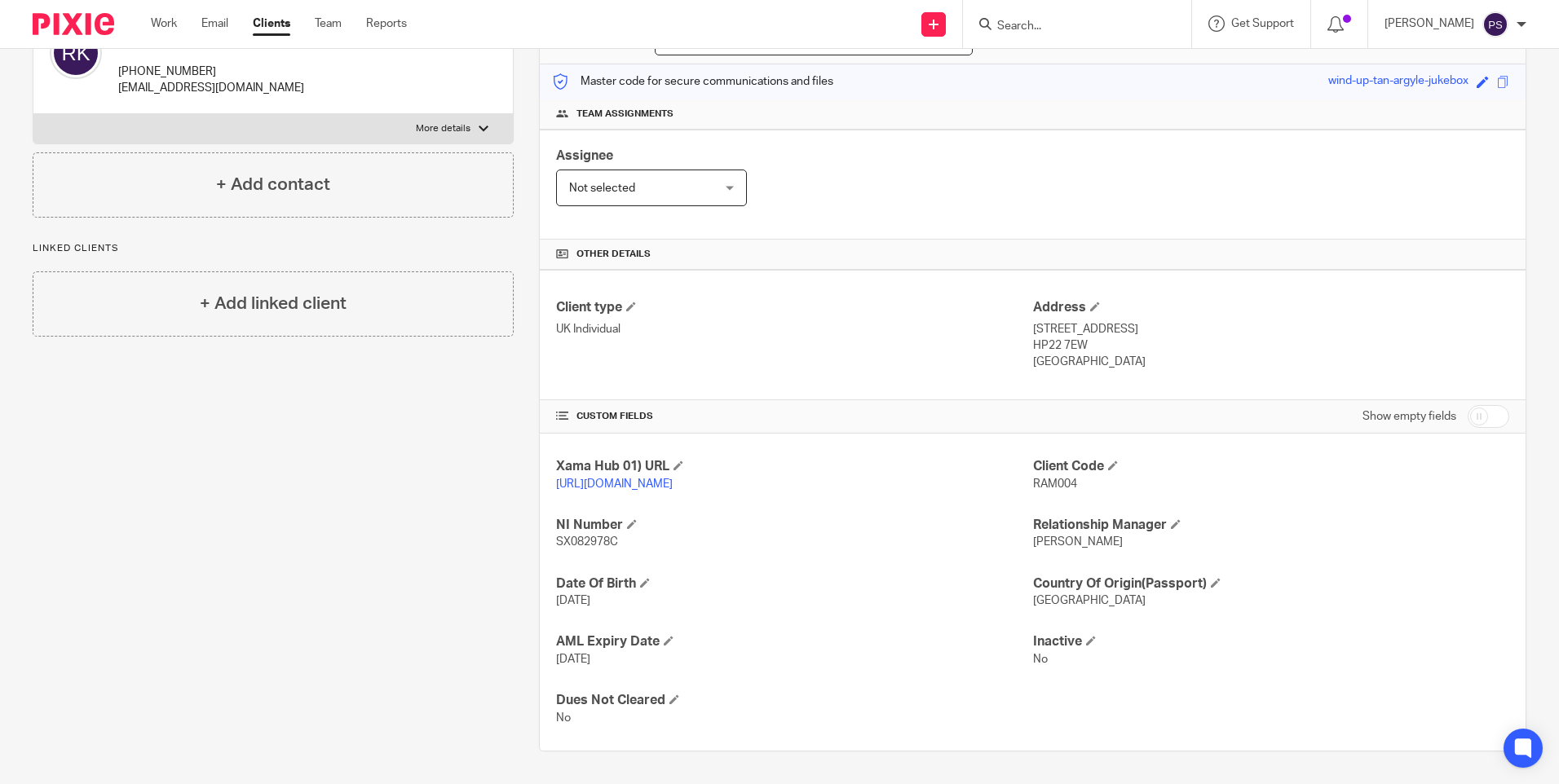
click at [624, 600] on div "Xama Hub 01) URL https://platform.xamatech.com/portal/crm/clients/ab9646b0-57cd…" at bounding box center [1033, 592] width 986 height 317
copy div "Date Of Birth 28 Aug 1988"
click at [254, 440] on div "Client contacts Ramanathan Krishnan +44 741 743 9433 ramanathankrish2002@gmail.…" at bounding box center [260, 365] width 506 height 771
click at [1472, 405] on input "checkbox" at bounding box center [1489, 416] width 42 height 23
checkbox input "true"
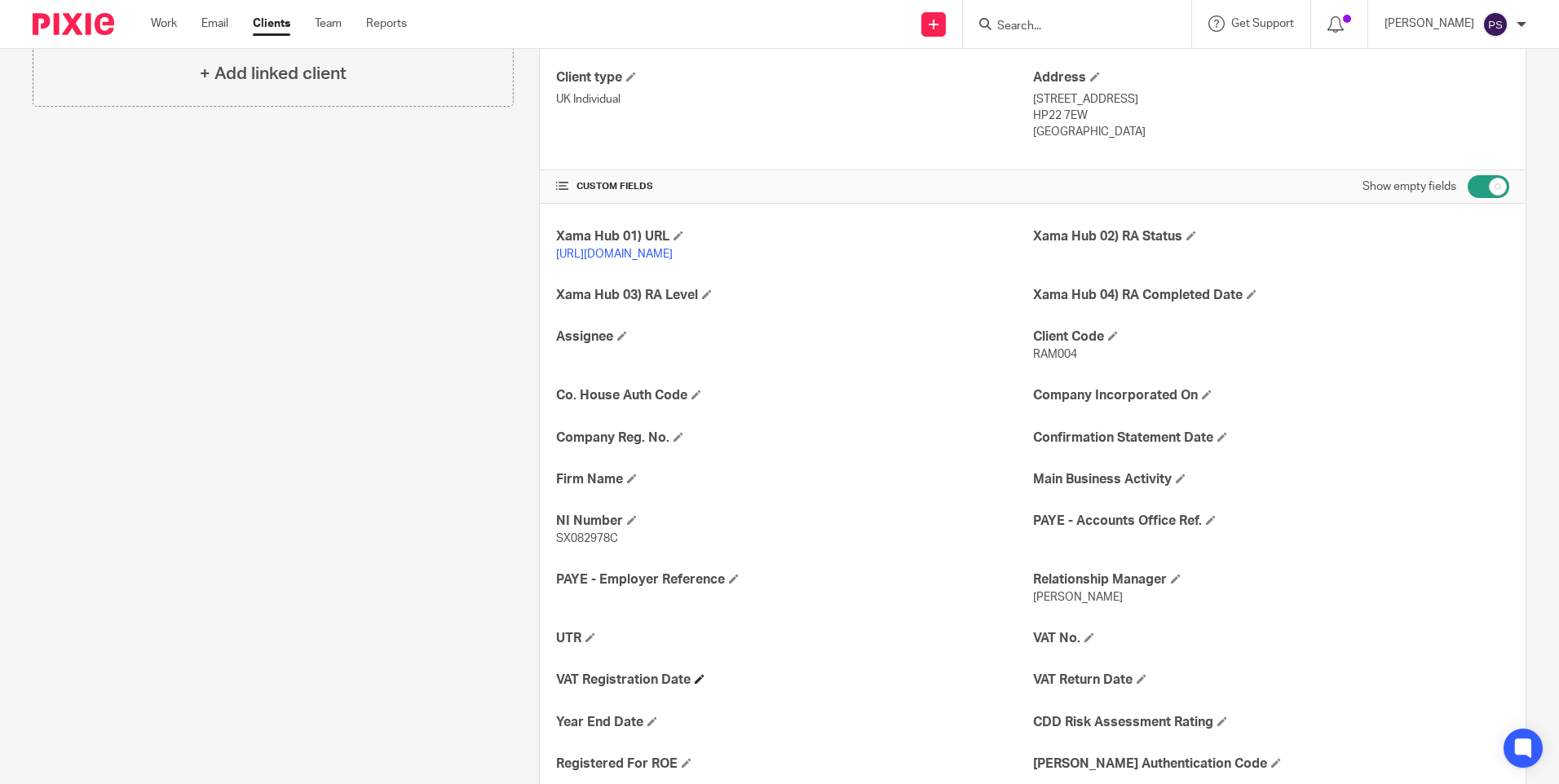
scroll to position [454, 0]
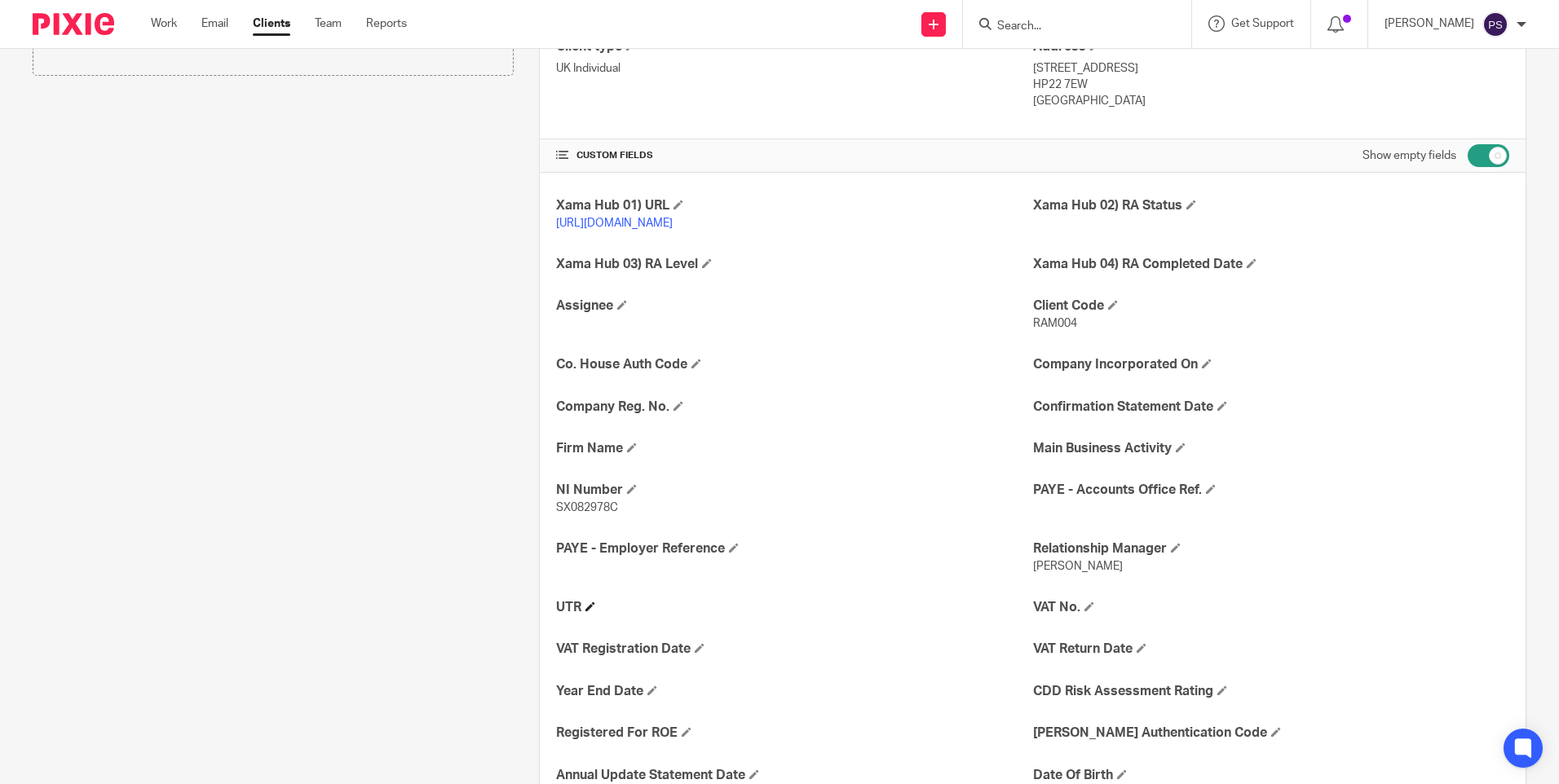
click at [585, 616] on h4 "UTR" at bounding box center [795, 608] width 476 height 17
click at [589, 611] on span at bounding box center [590, 606] width 10 height 10
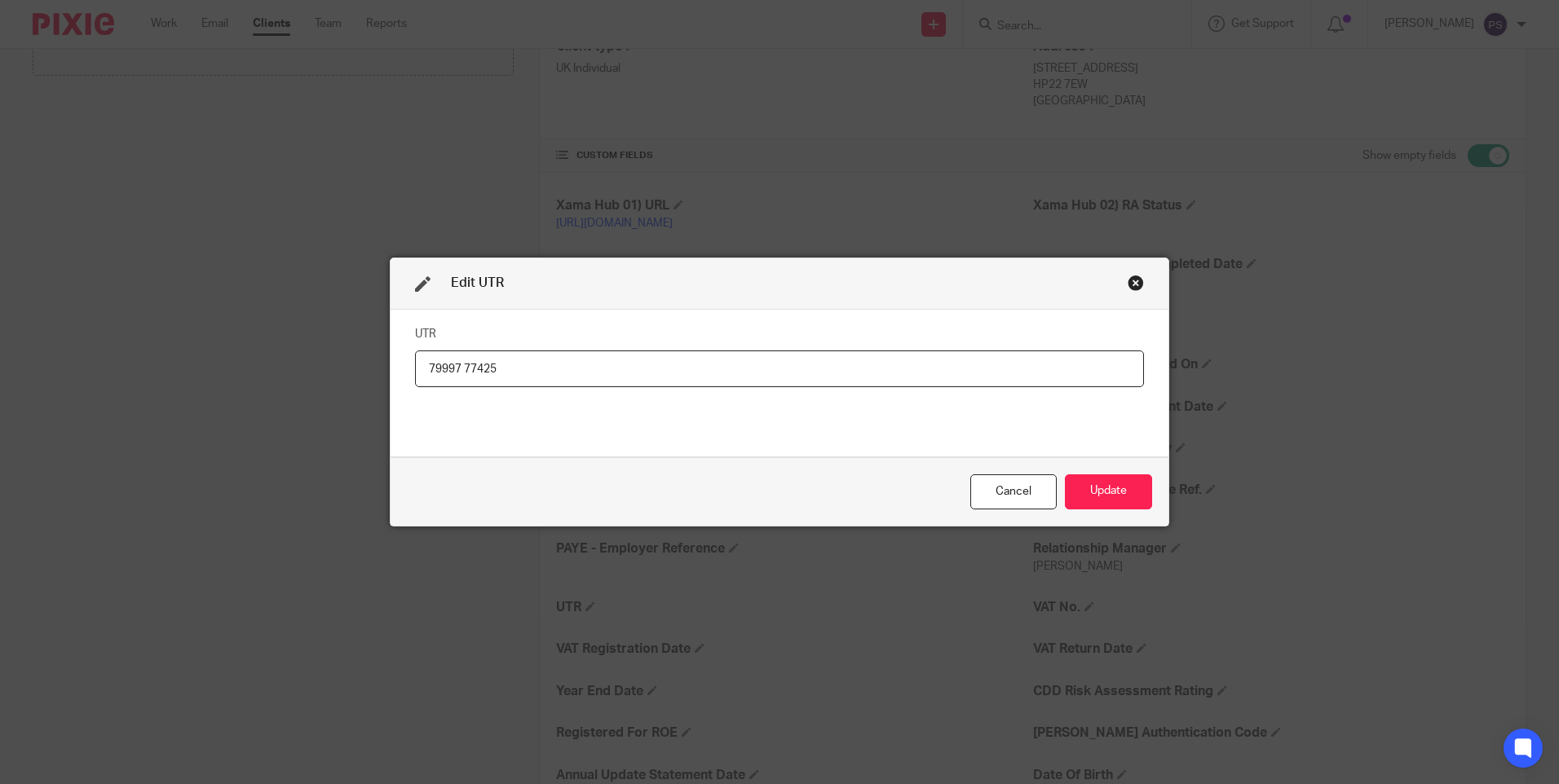
click at [461, 368] on input "79997 77425" at bounding box center [779, 369] width 730 height 37
type input "7999777425"
click at [1115, 500] on button "Update" at bounding box center [1109, 492] width 87 height 35
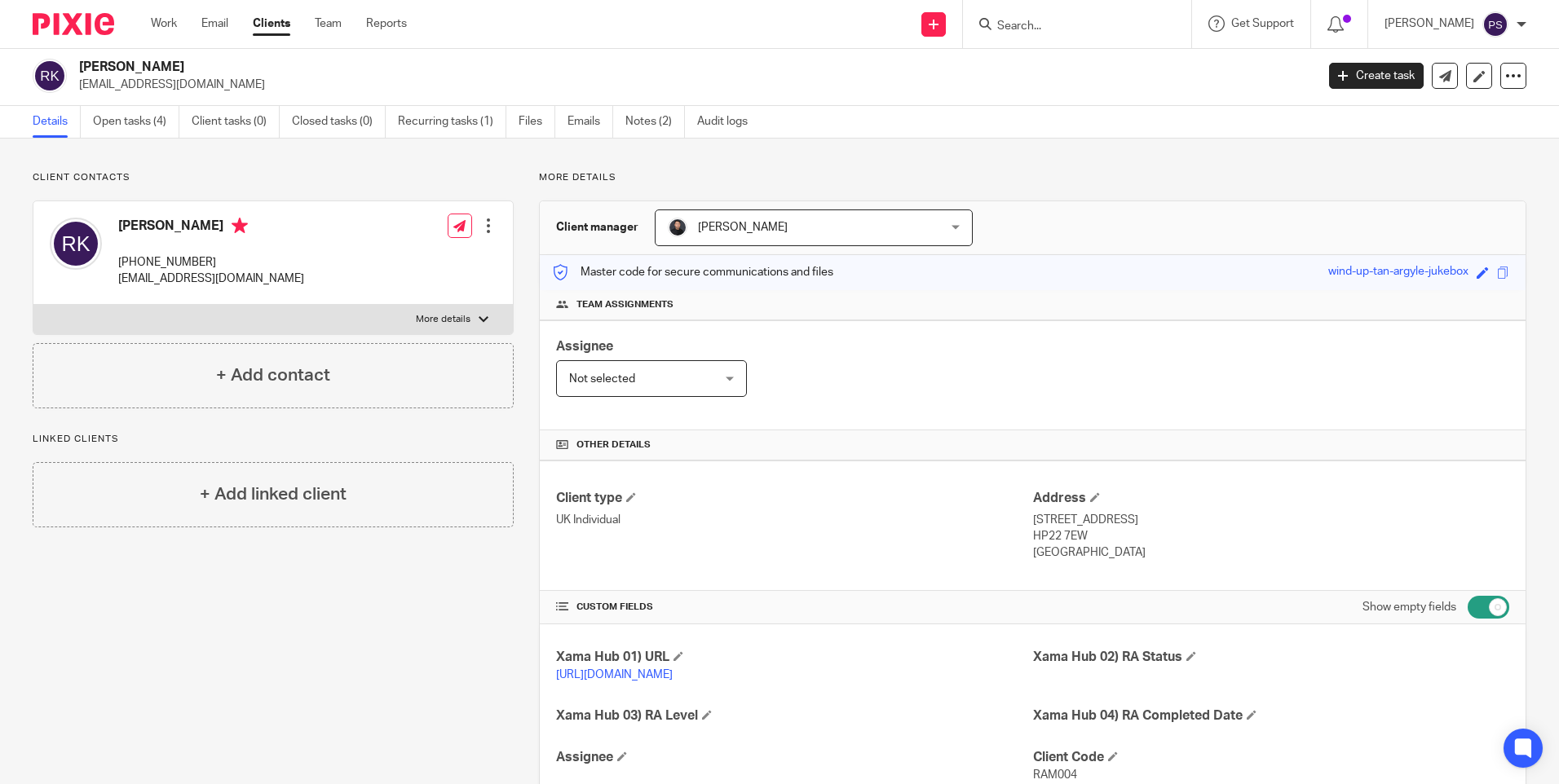
scroll to position [0, 0]
click at [135, 66] on h2 "Ramanathan Krishnan" at bounding box center [569, 70] width 980 height 17
copy div "Ramanathan Krishnan"
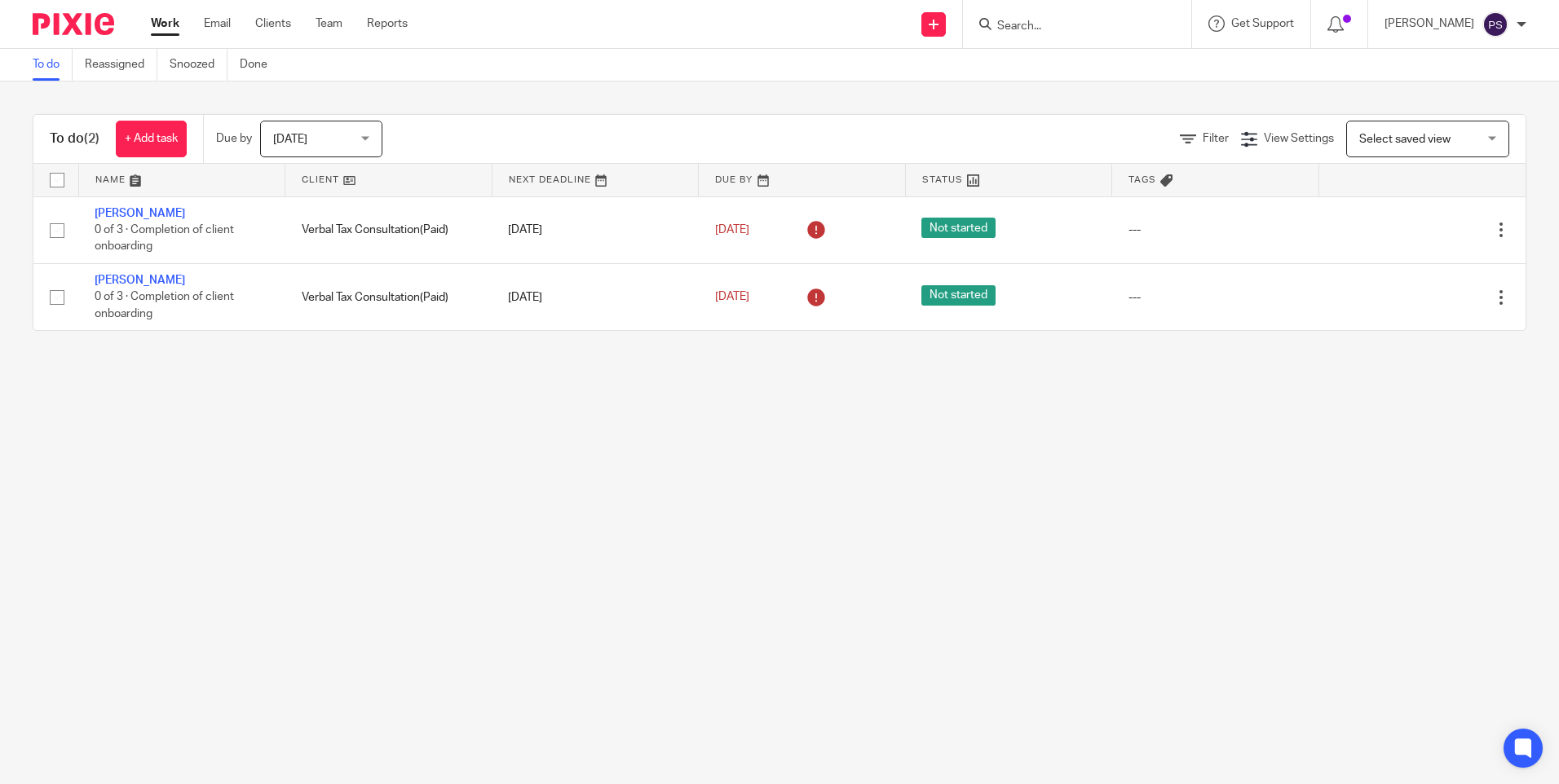
click at [950, 560] on main "To do Reassigned Snoozed Done To do (2) + Add task Due by Today Today Today Tom…" at bounding box center [779, 392] width 1559 height 784
drag, startPoint x: 598, startPoint y: 602, endPoint x: 593, endPoint y: 595, distance: 8.6
click at [598, 602] on main "To do Reassigned Snoozed Done To do (2) + Add task Due by Today Today Today Tom…" at bounding box center [779, 392] width 1559 height 784
click at [953, 572] on main "To do Reassigned Snoozed Done To do (2) + Add task Due by Today Today Today Tom…" at bounding box center [779, 392] width 1559 height 784
click at [1083, 3] on div at bounding box center [1077, 23] width 229 height 48
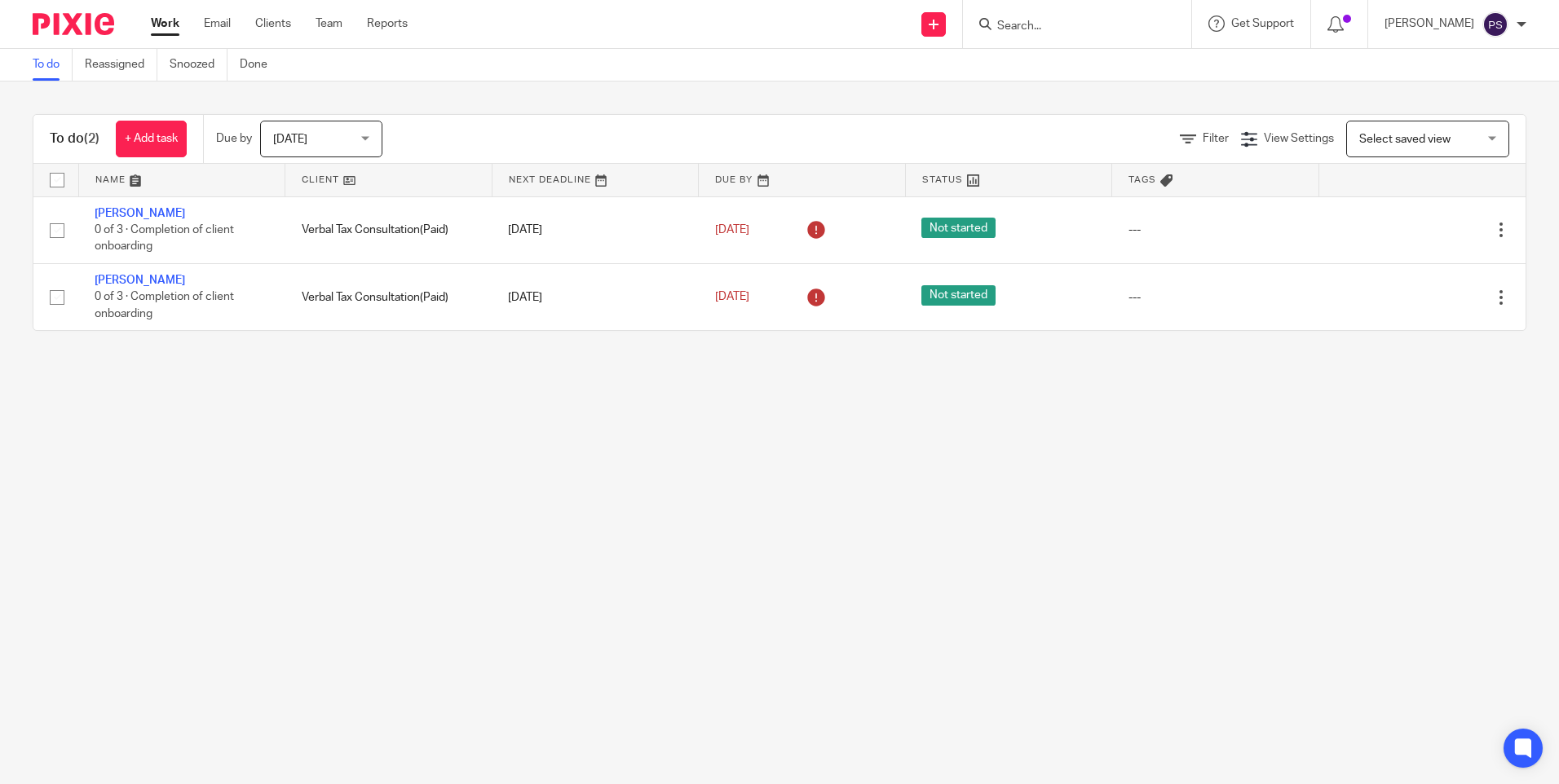
click at [1077, 22] on input "Search" at bounding box center [1069, 27] width 147 height 15
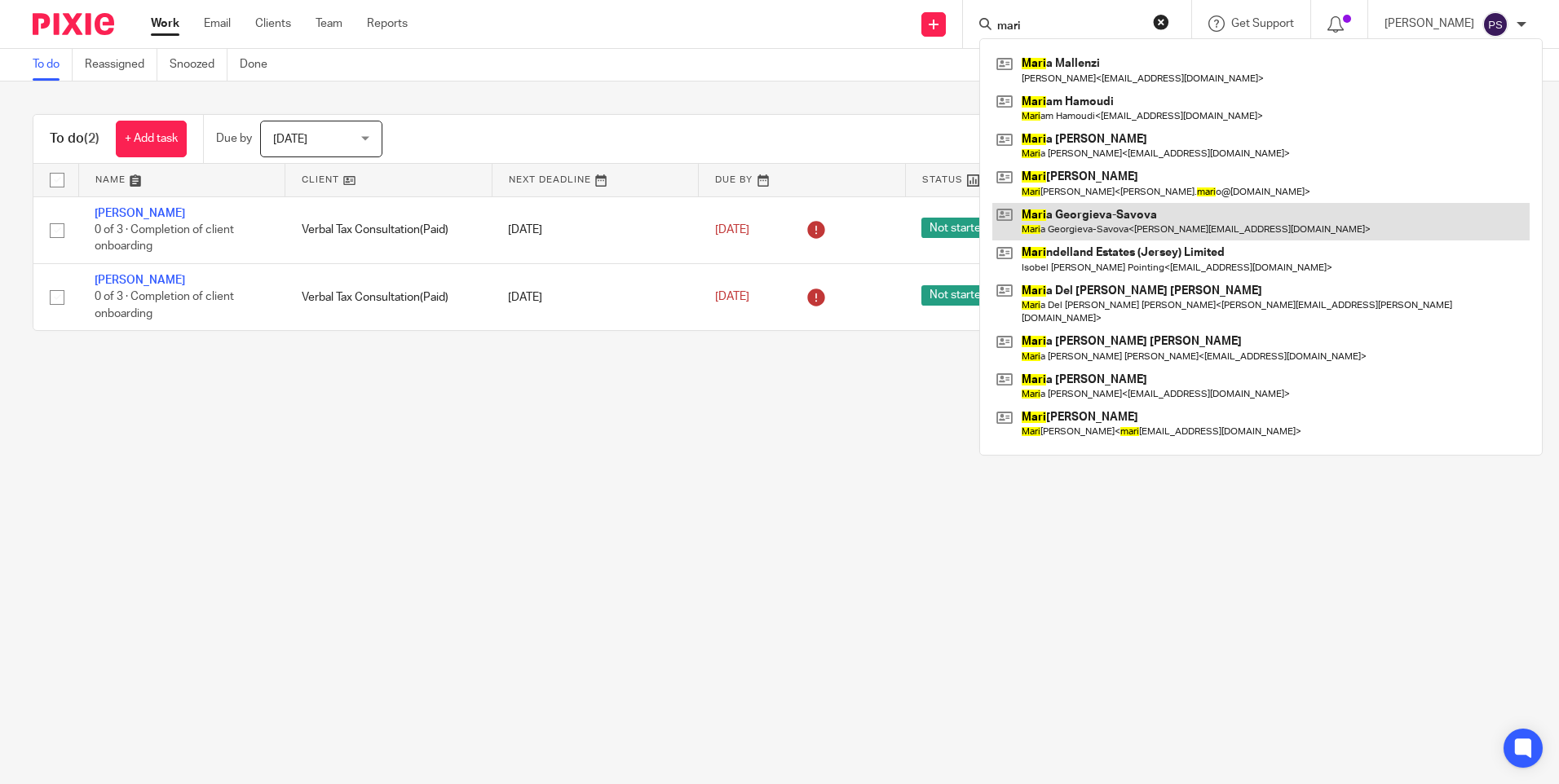
type input "mari"
click at [1100, 223] on link at bounding box center [1261, 222] width 537 height 37
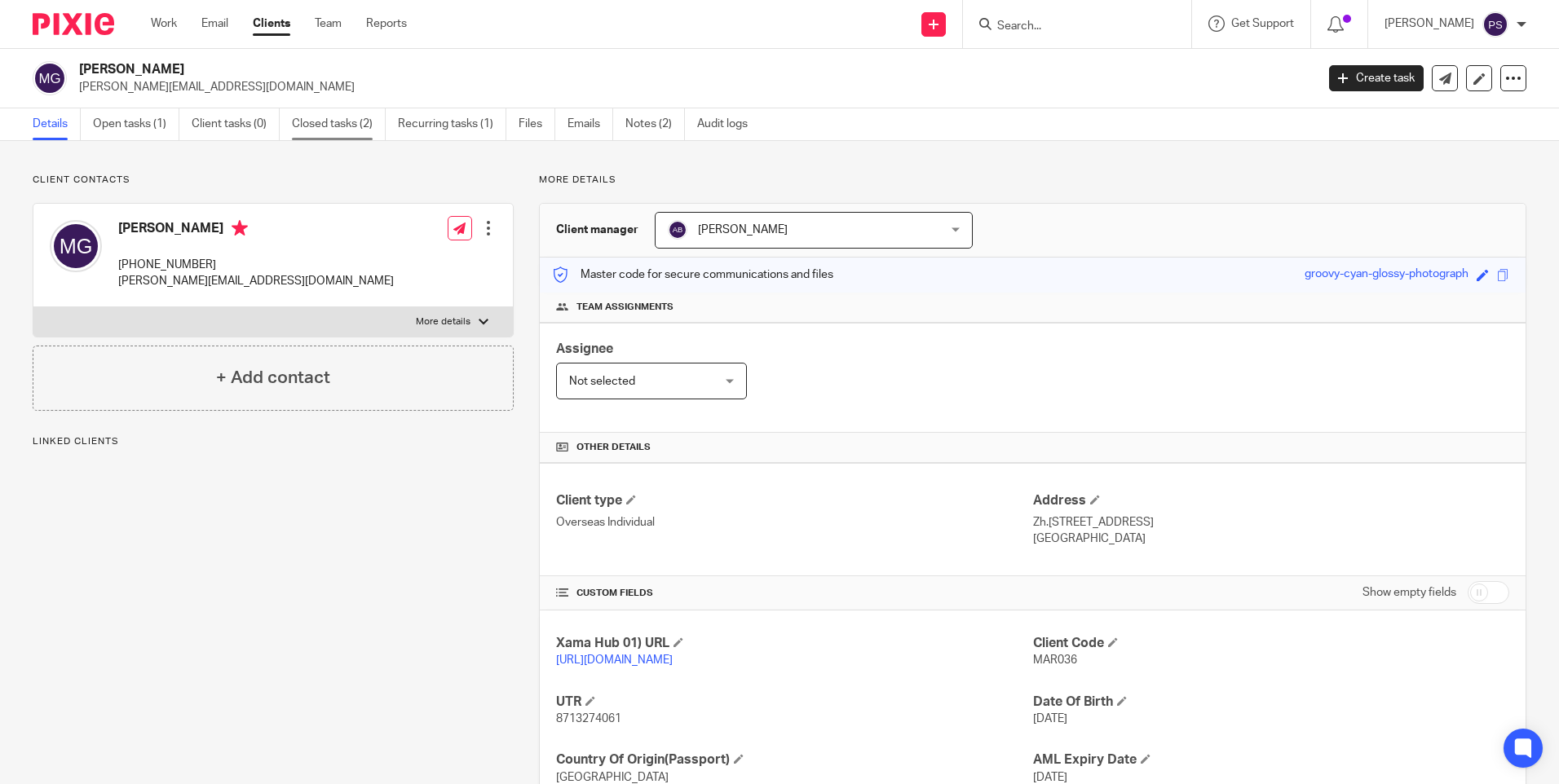
click at [335, 125] on link "Closed tasks (2)" at bounding box center [339, 124] width 94 height 32
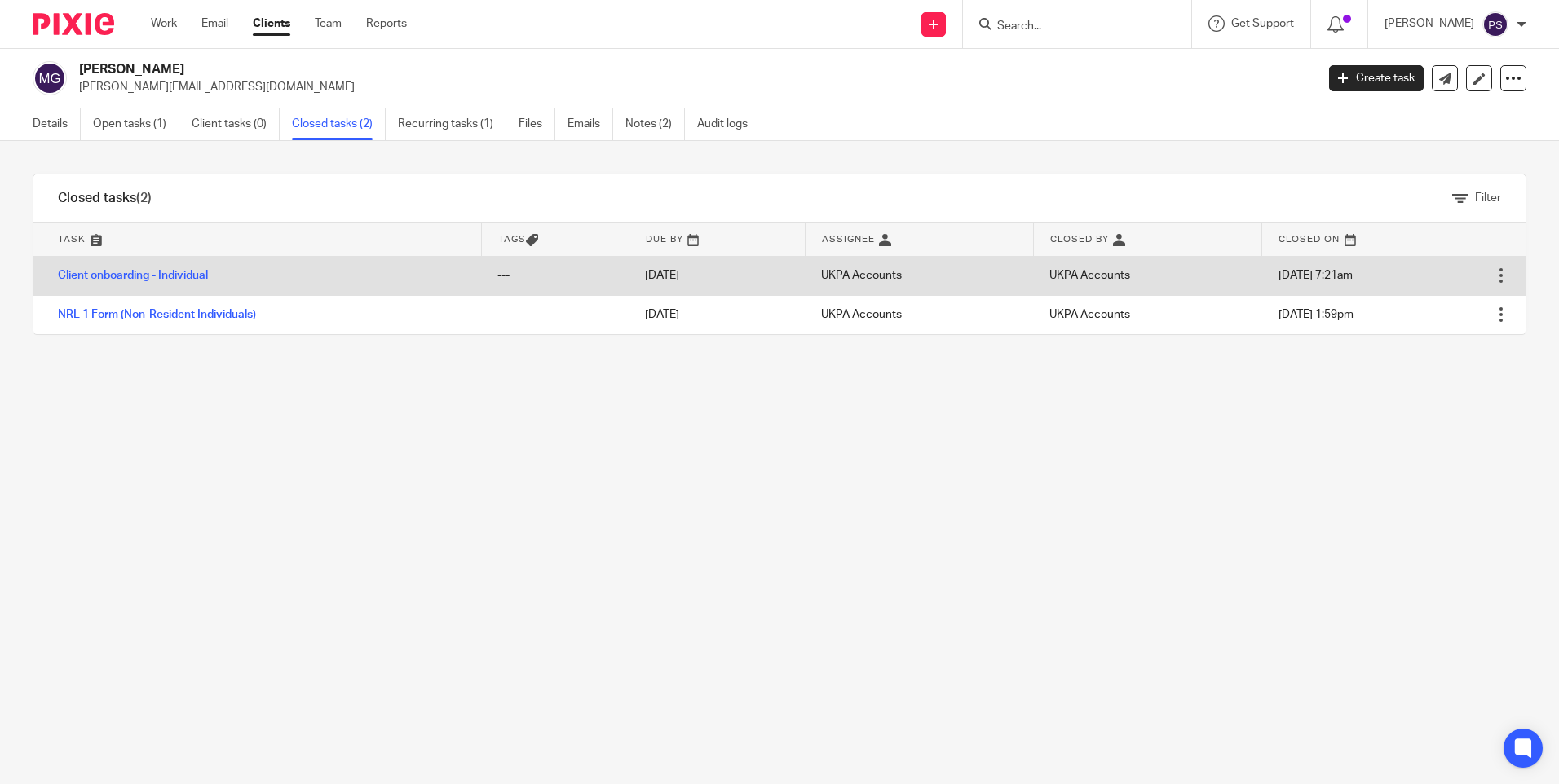
click at [154, 269] on link "Client onboarding - Individual" at bounding box center [133, 275] width 150 height 11
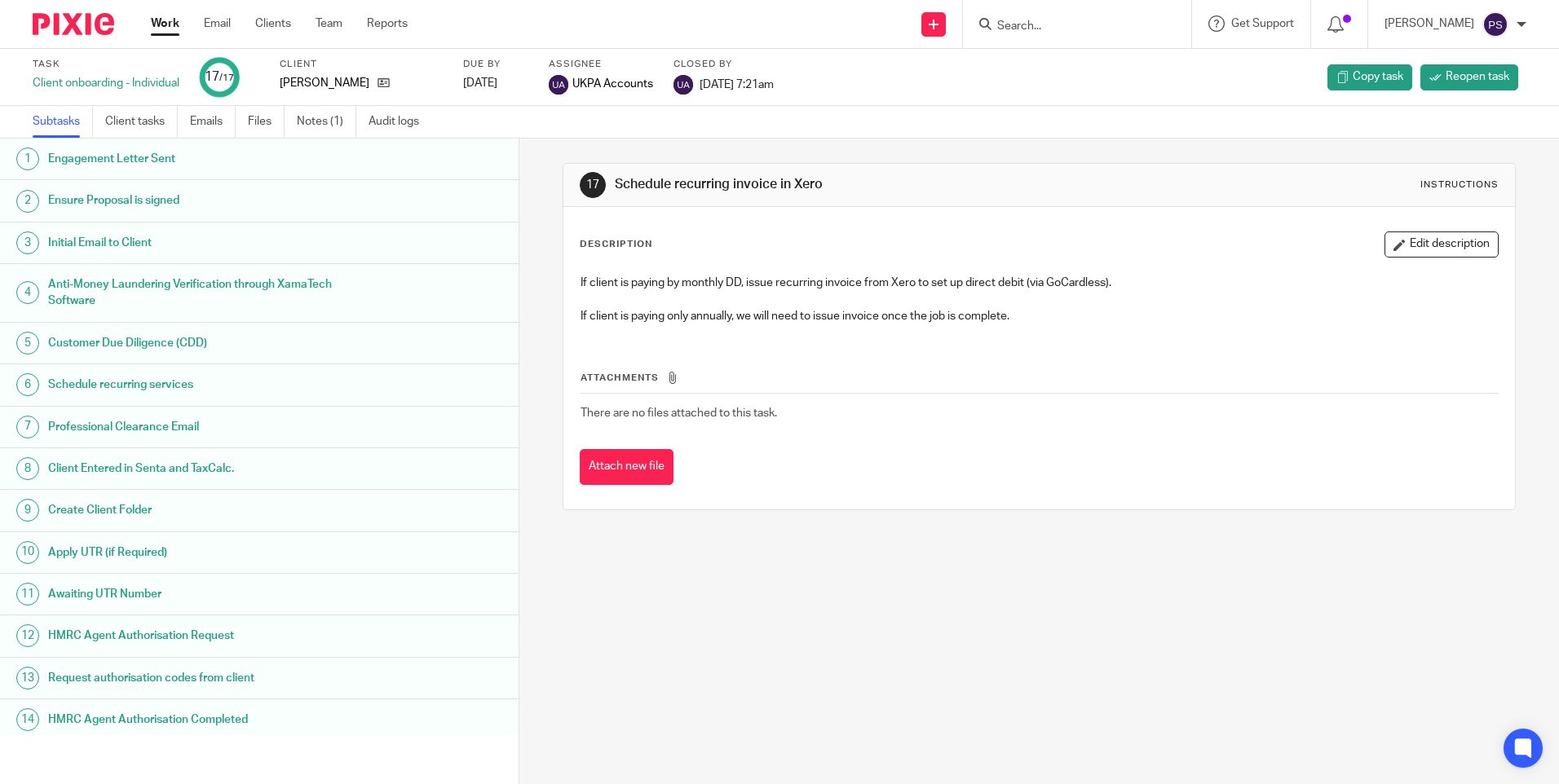
click at [127, 243] on h1 "Initial Email to Client" at bounding box center [199, 243] width 303 height 24
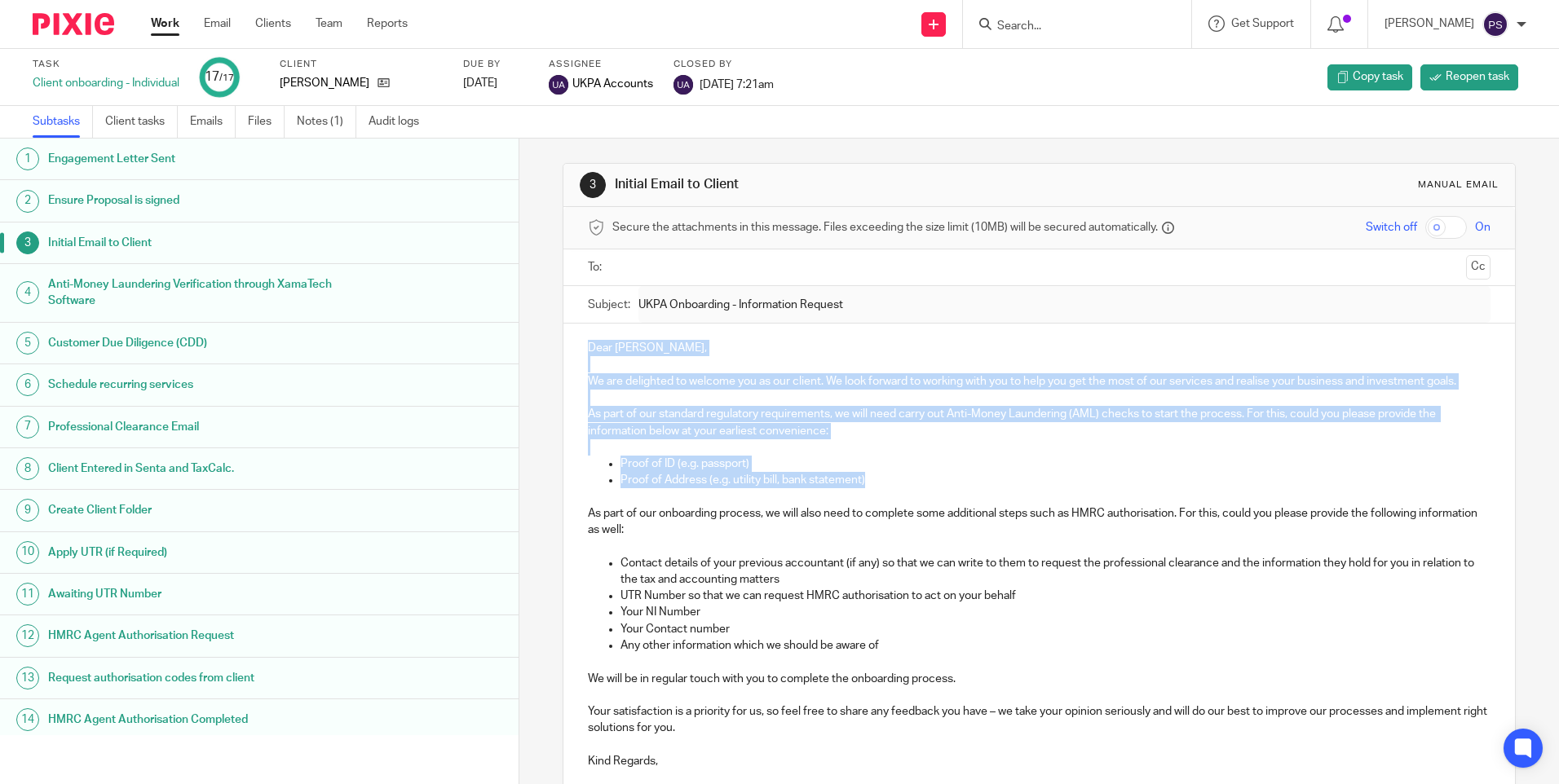
click at [868, 478] on div "Dear Maria, We are delighted to welcome you as our client. We look forward to w…" at bounding box center [1039, 552] width 951 height 458
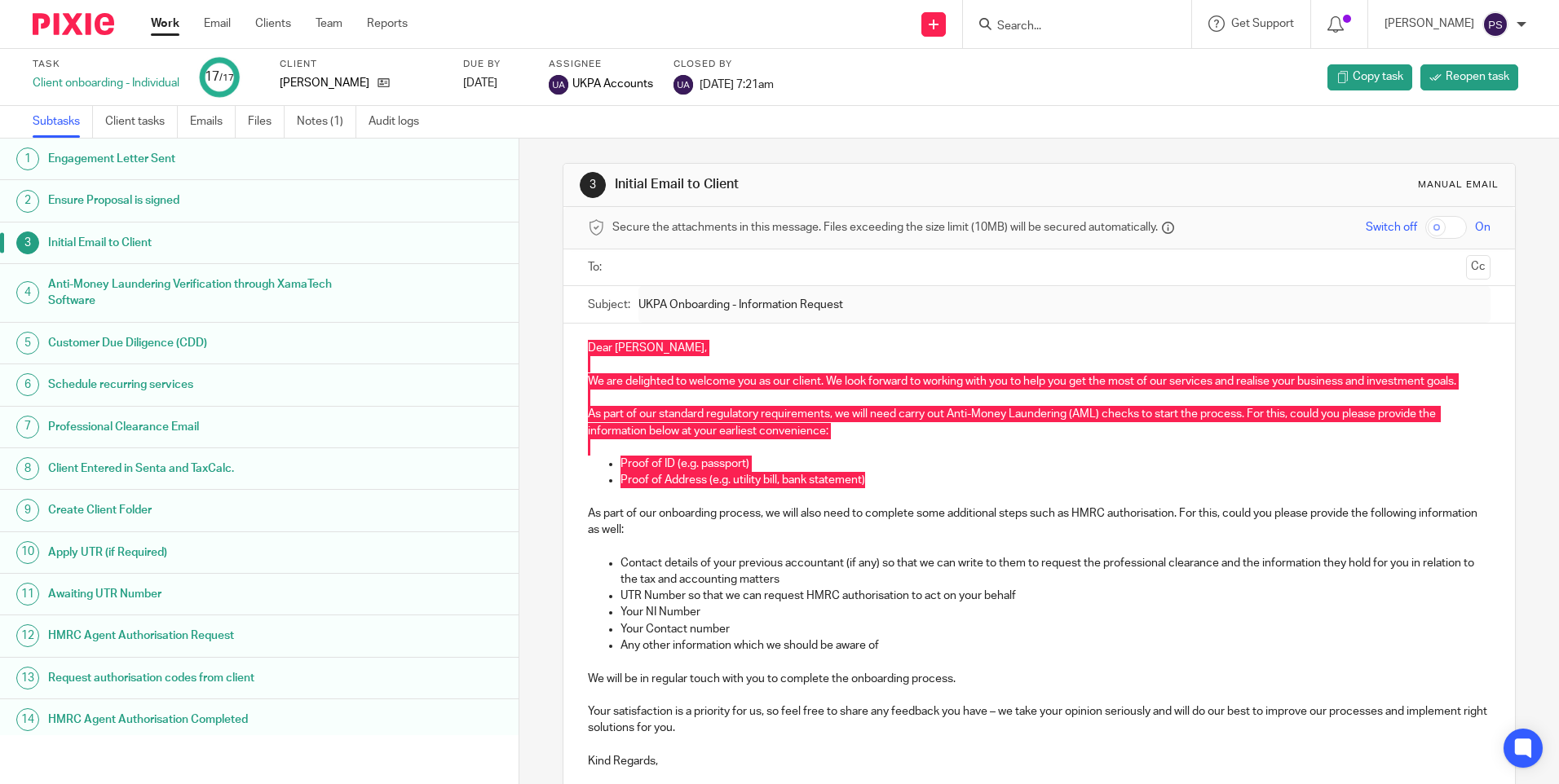
scroll to position [82, 0]
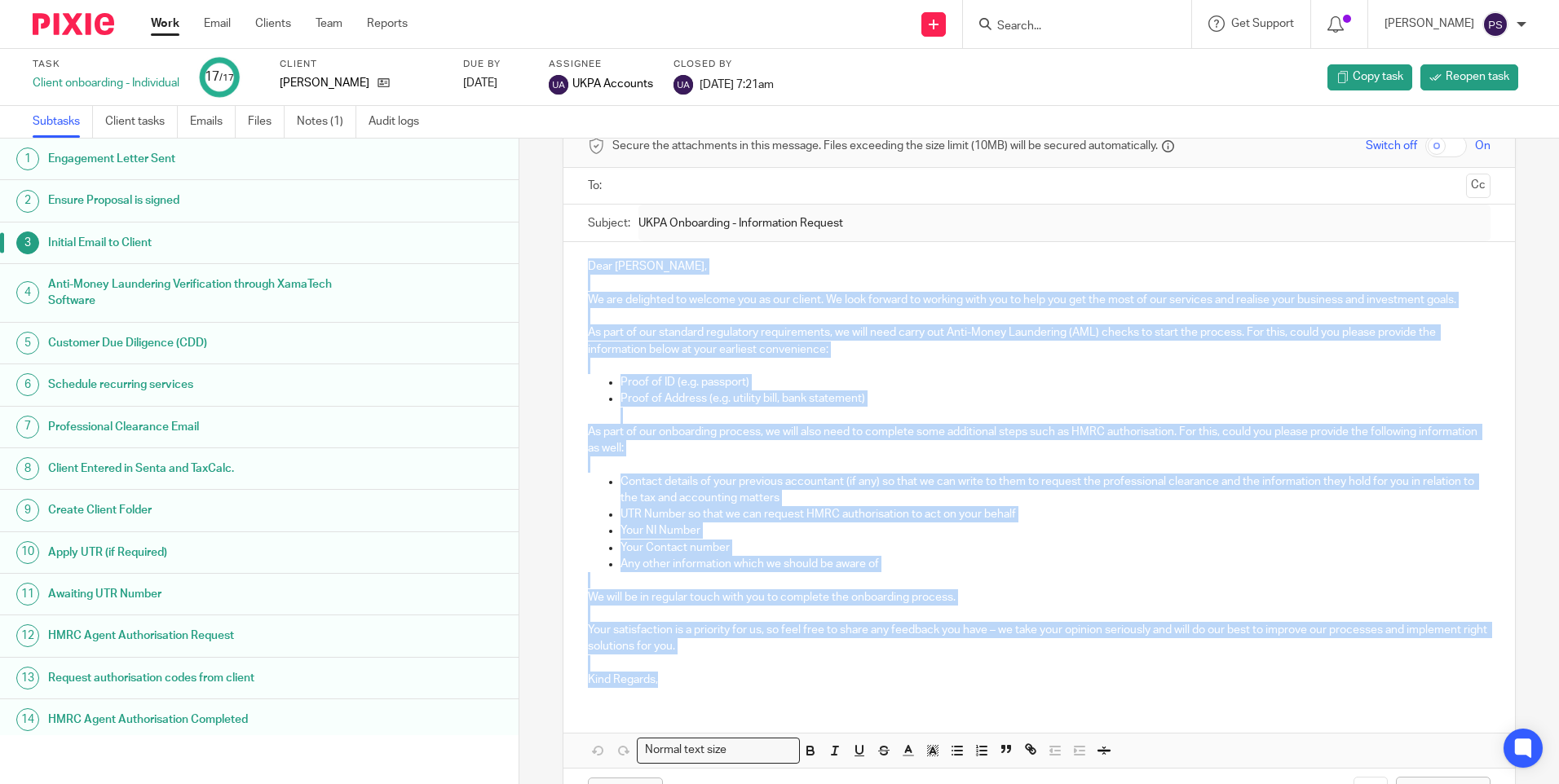
drag, startPoint x: 583, startPoint y: 681, endPoint x: 660, endPoint y: 687, distance: 77.2
click at [660, 687] on p "Kind Regards," at bounding box center [1038, 680] width 902 height 17
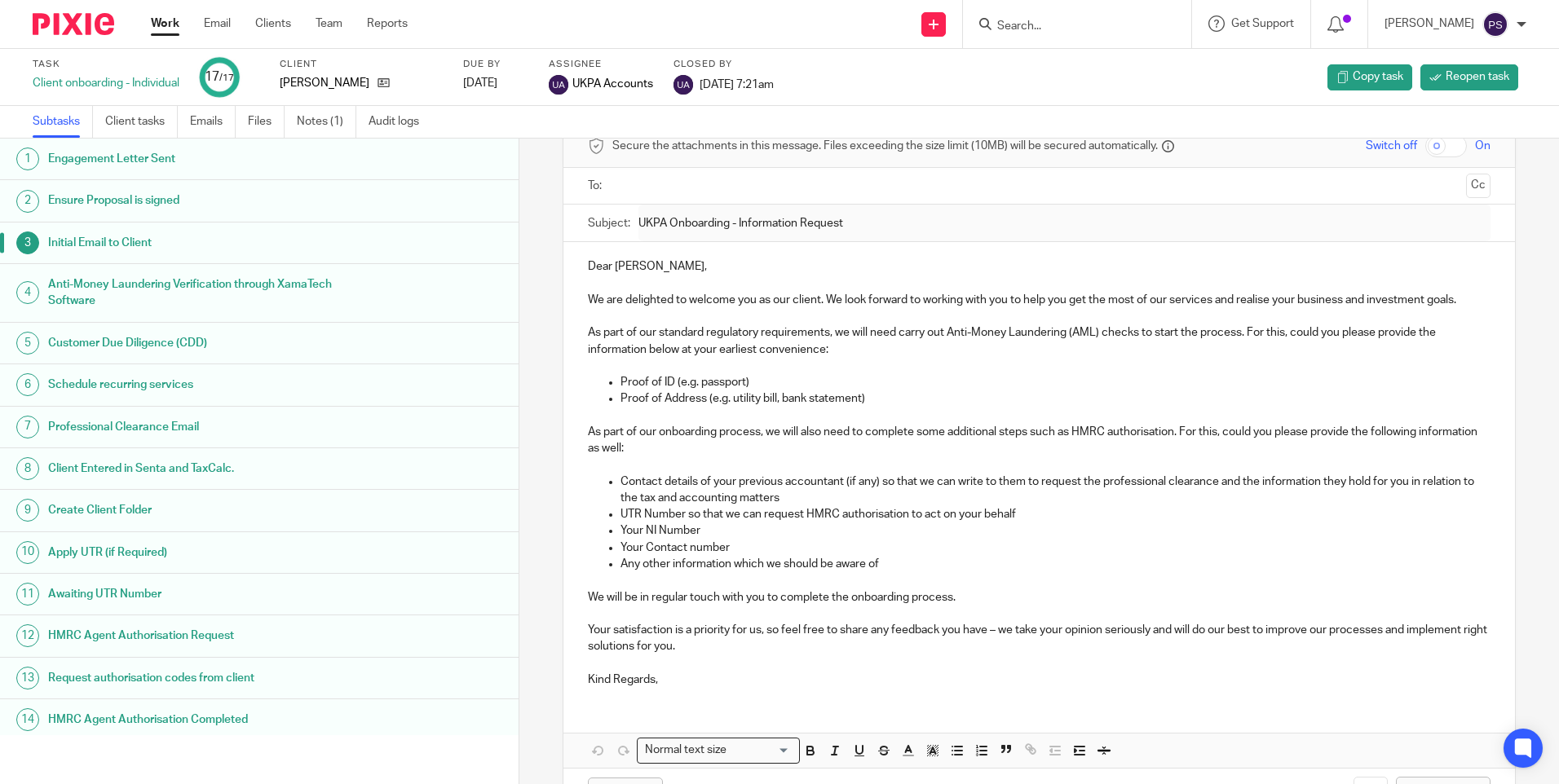
click at [639, 688] on p "Kind Regards," at bounding box center [1038, 680] width 902 height 17
copy p "Kind Regards,"
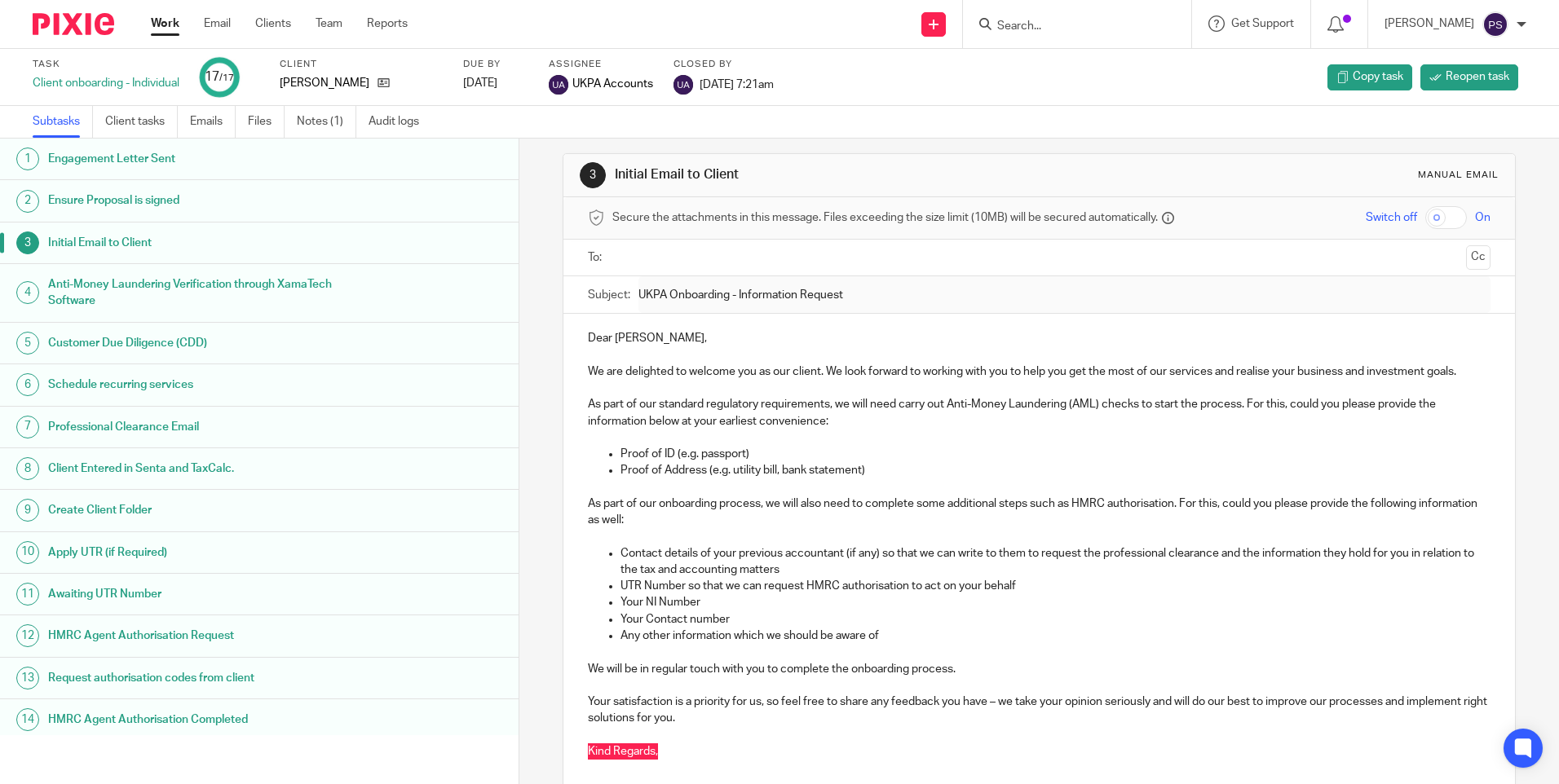
scroll to position [0, 0]
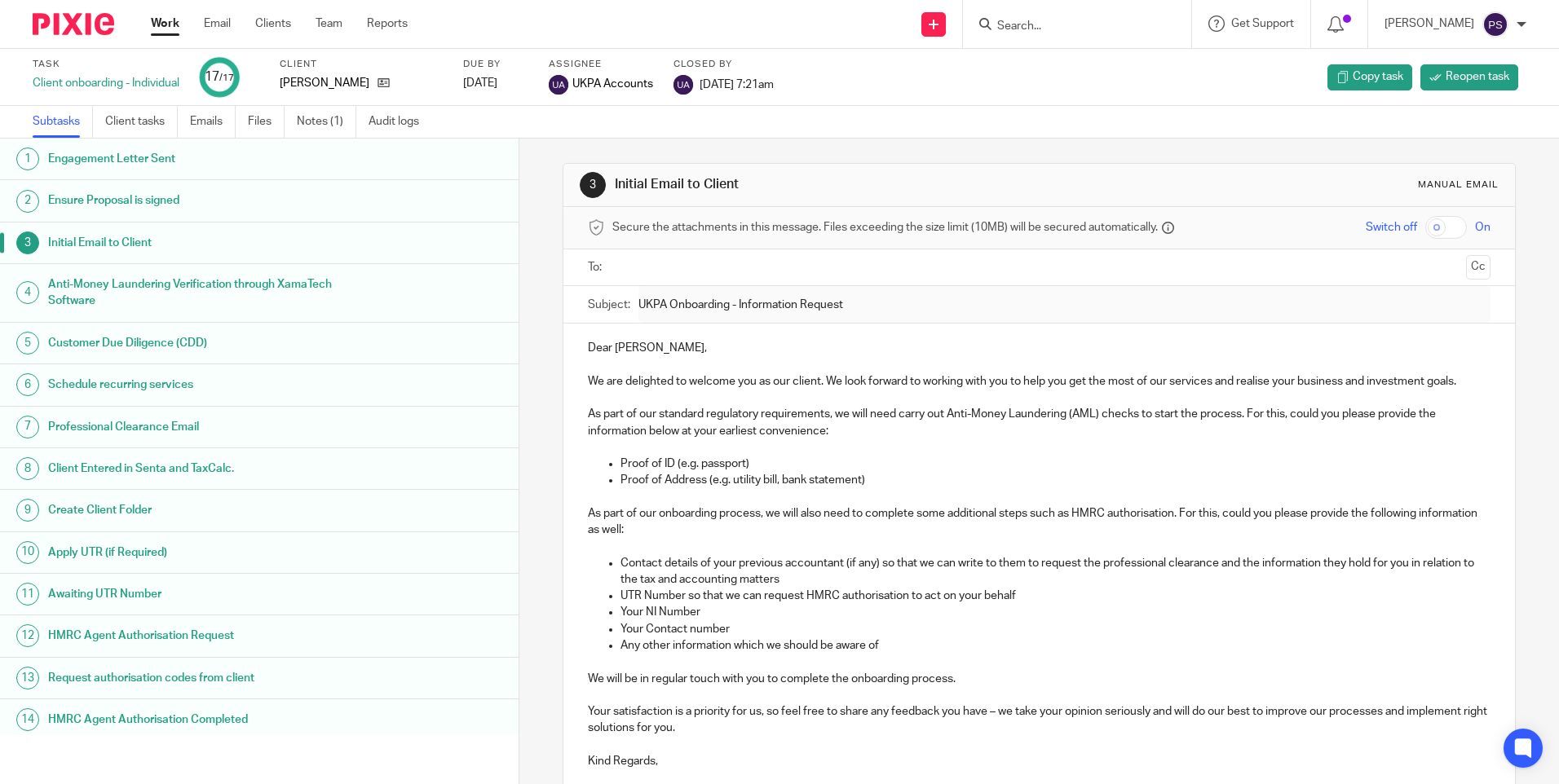
click at [619, 360] on p at bounding box center [1038, 364] width 902 height 17
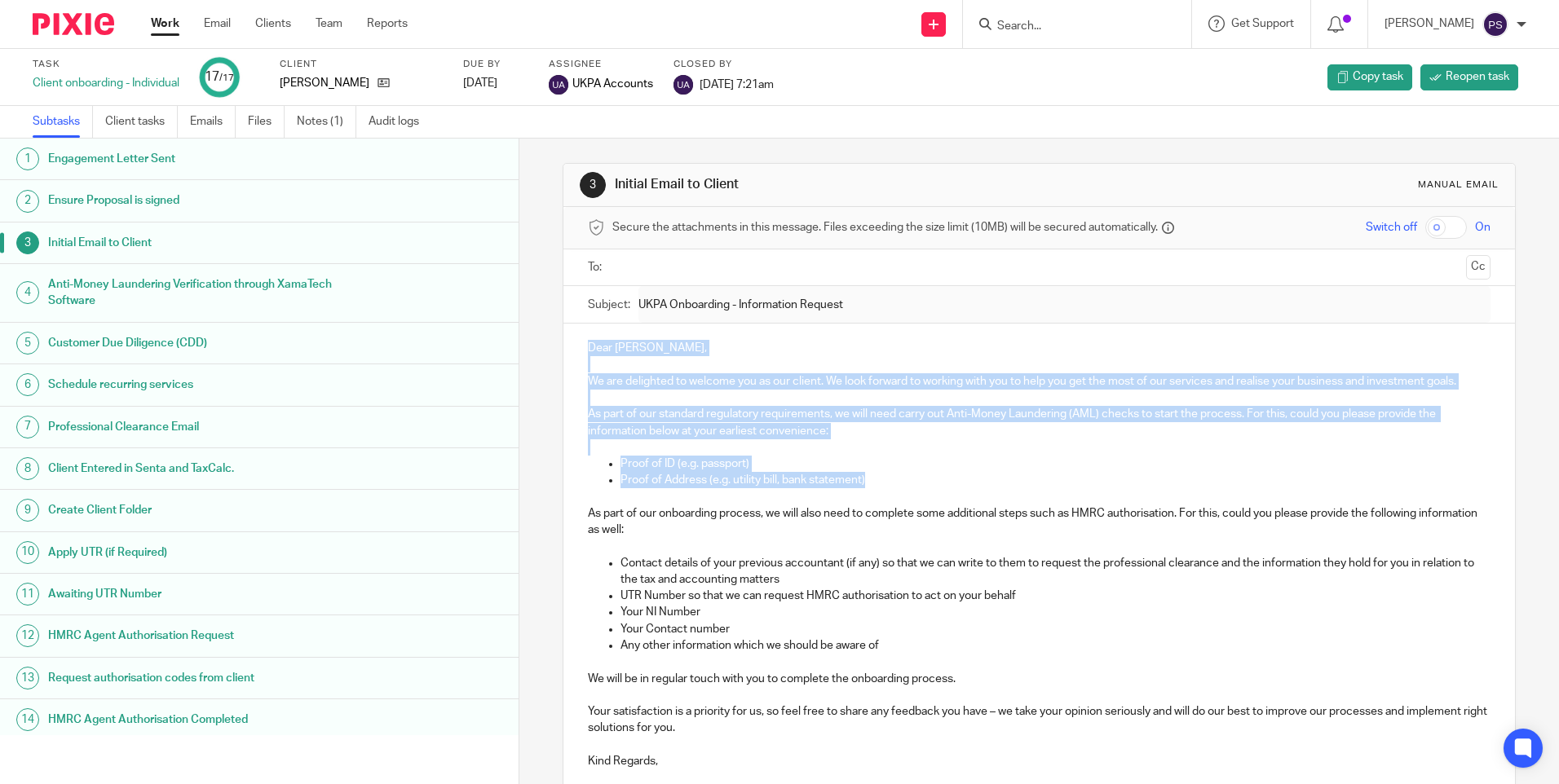
drag, startPoint x: 577, startPoint y: 342, endPoint x: 903, endPoint y: 479, distance: 353.6
click at [903, 479] on div "Dear Maria, We are delighted to welcome you as our client. We look forward to w…" at bounding box center [1039, 552] width 951 height 458
copy div "Dear Maria, We are delighted to welcome you as our client. We look forward to w…"
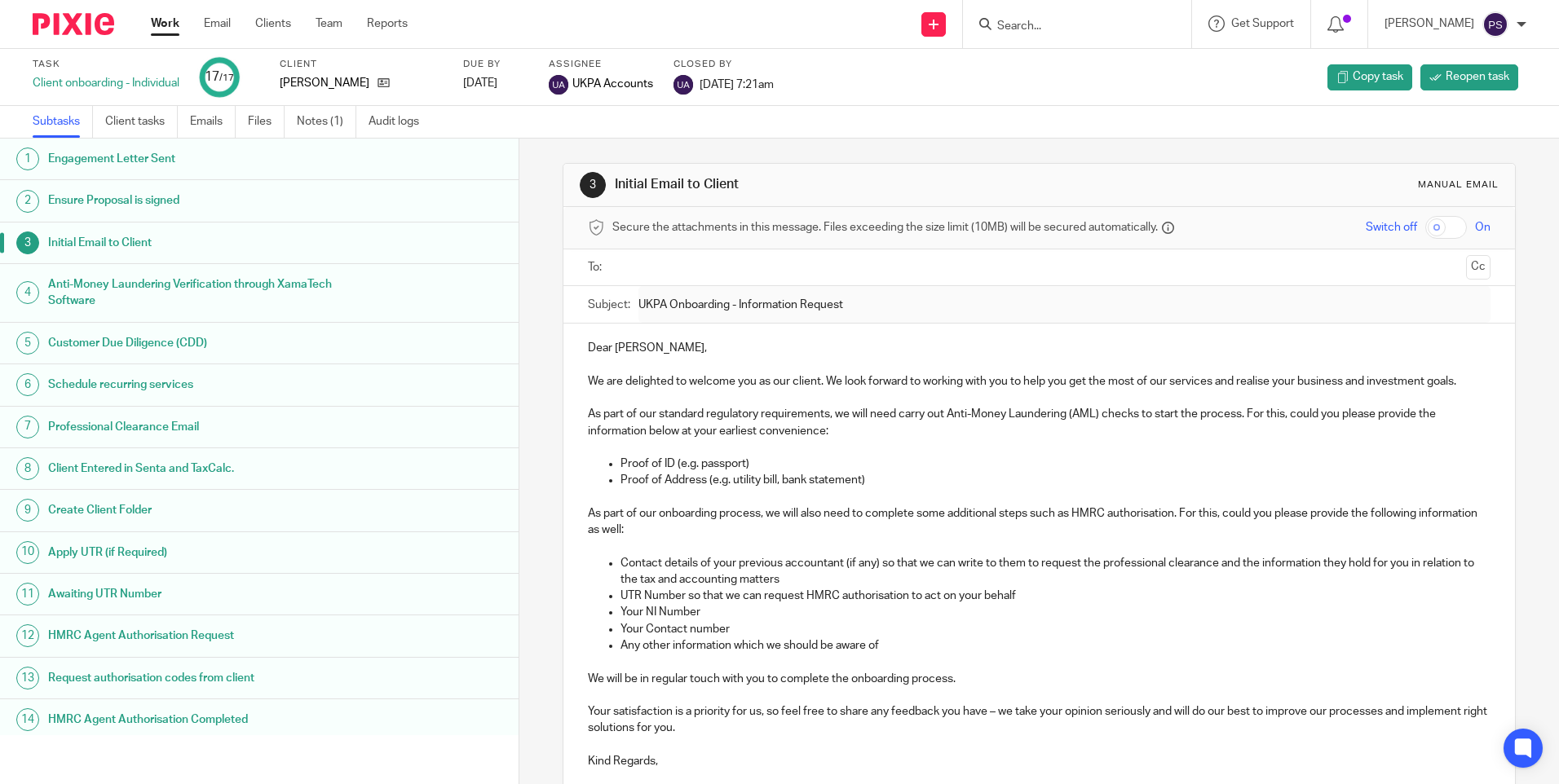
click at [850, 309] on div "Subject: UKPA Onboarding - Information Request" at bounding box center [1038, 304] width 902 height 37
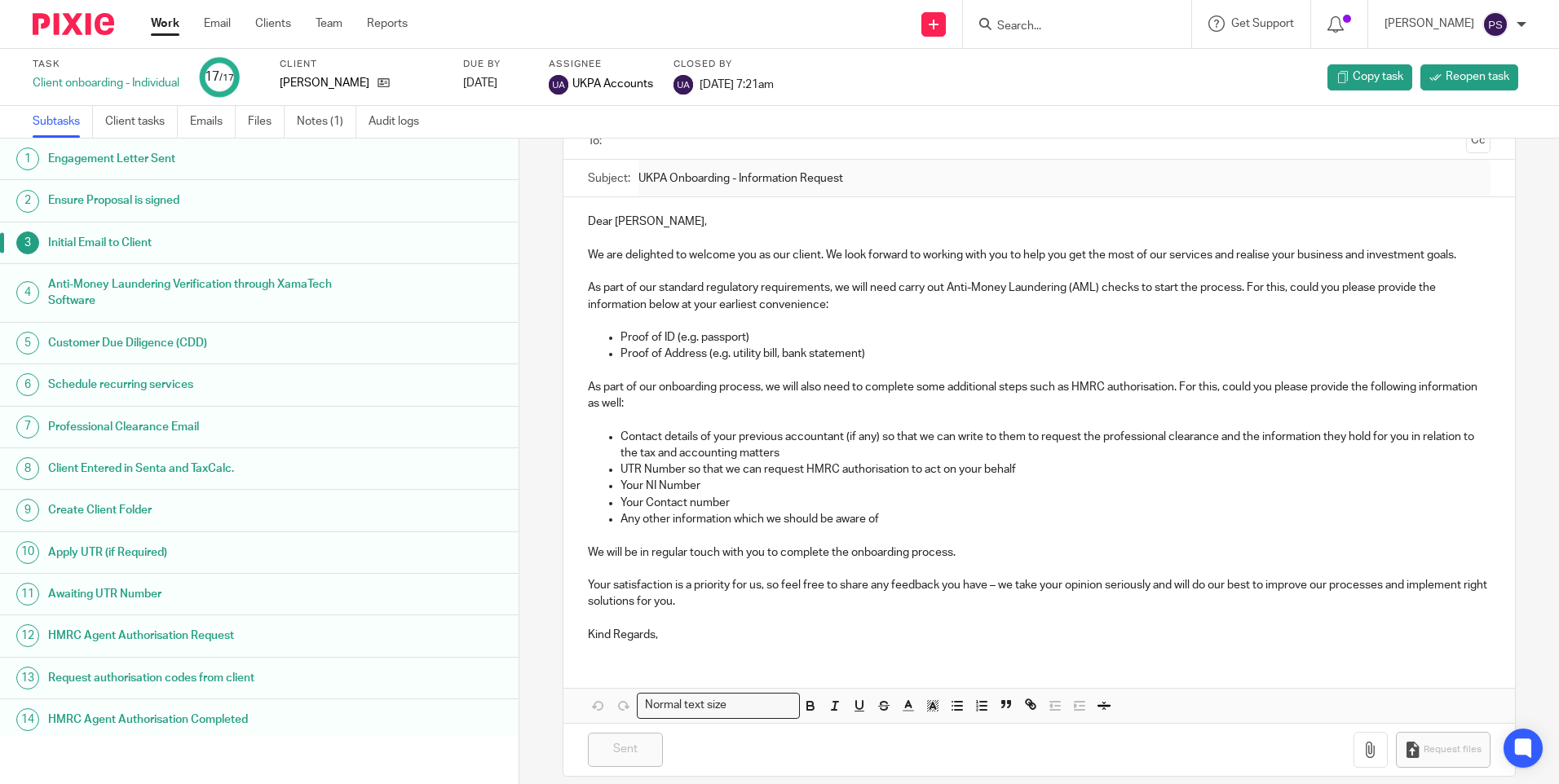
scroll to position [143, 0]
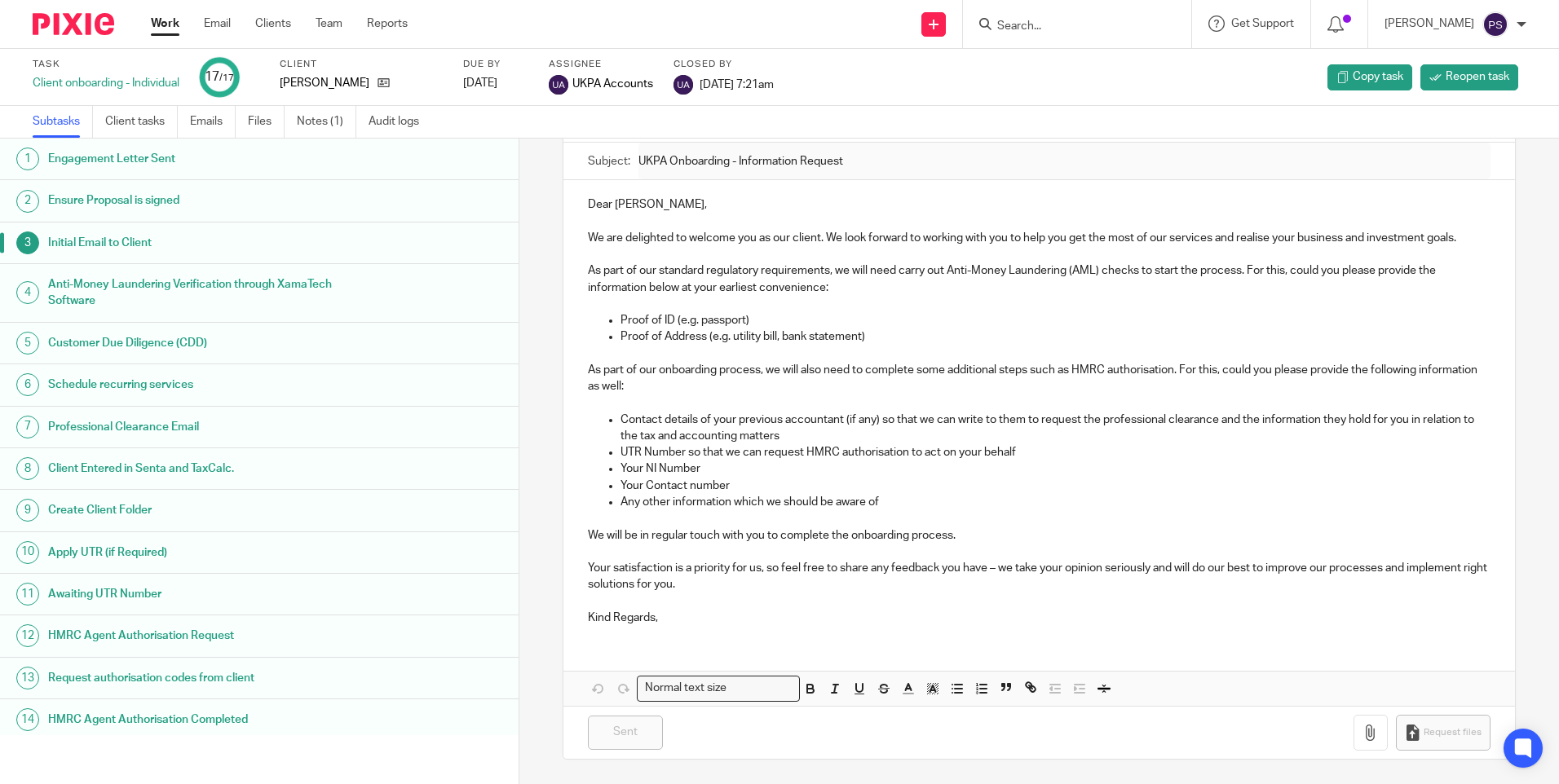
click at [639, 616] on p "Kind Regards," at bounding box center [1038, 618] width 902 height 17
copy p "Kind Regards,"
click at [1078, 23] on input "Search" at bounding box center [1069, 27] width 147 height 15
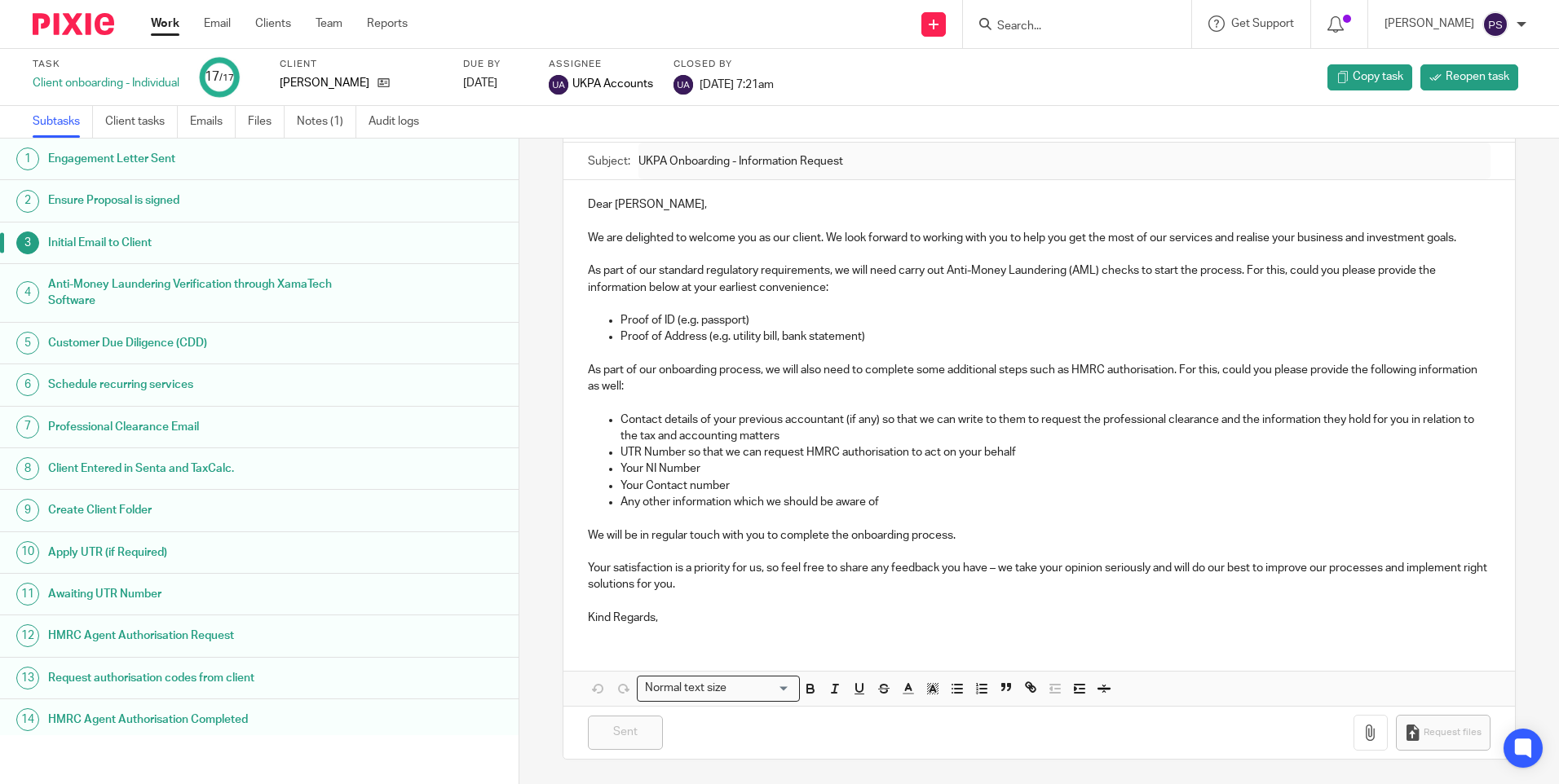
paste input "bur_cypr@hotmail.com"
type input "bur_cypr@hotmail.com"
click at [926, 68] on div "Task Client onboarding - Individual 17 /17 Client Maria Georgieva-Savova Due by…" at bounding box center [656, 77] width 1245 height 39
click at [1042, 24] on input "Search" at bounding box center [1069, 27] width 147 height 15
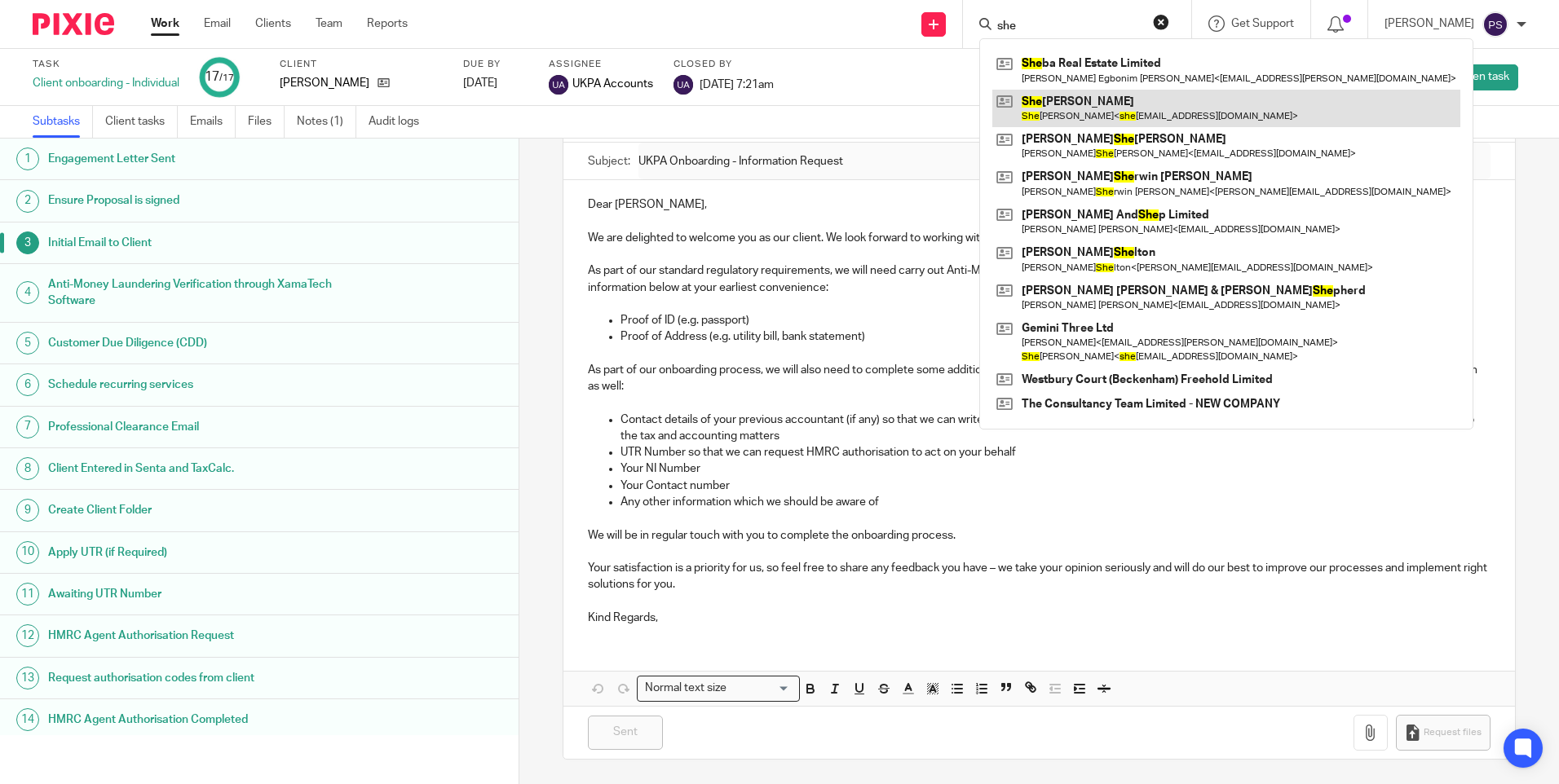
type input "she"
click at [1063, 104] on link at bounding box center [1226, 108] width 468 height 37
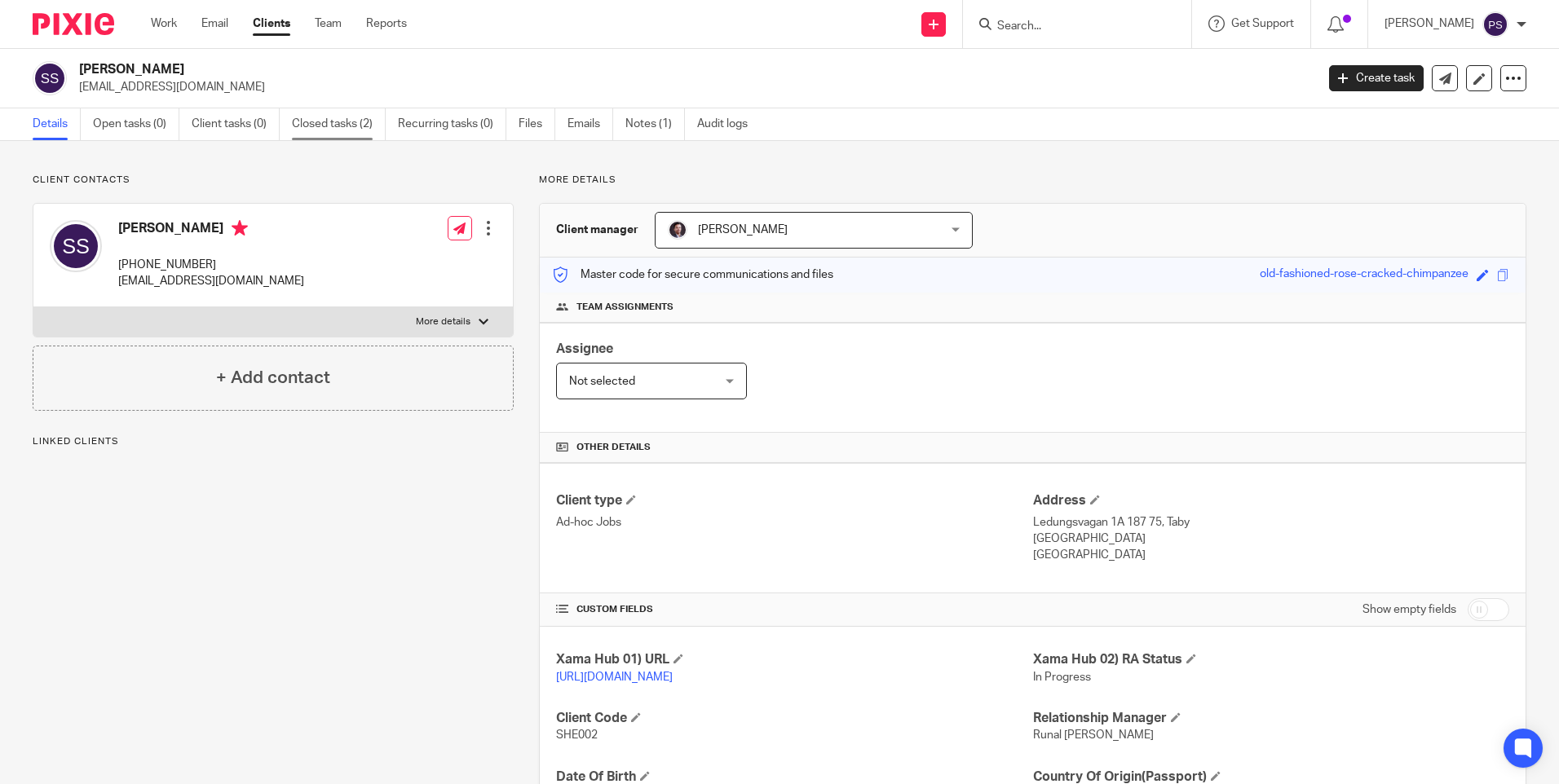
click at [336, 116] on link "Closed tasks (2)" at bounding box center [339, 124] width 94 height 32
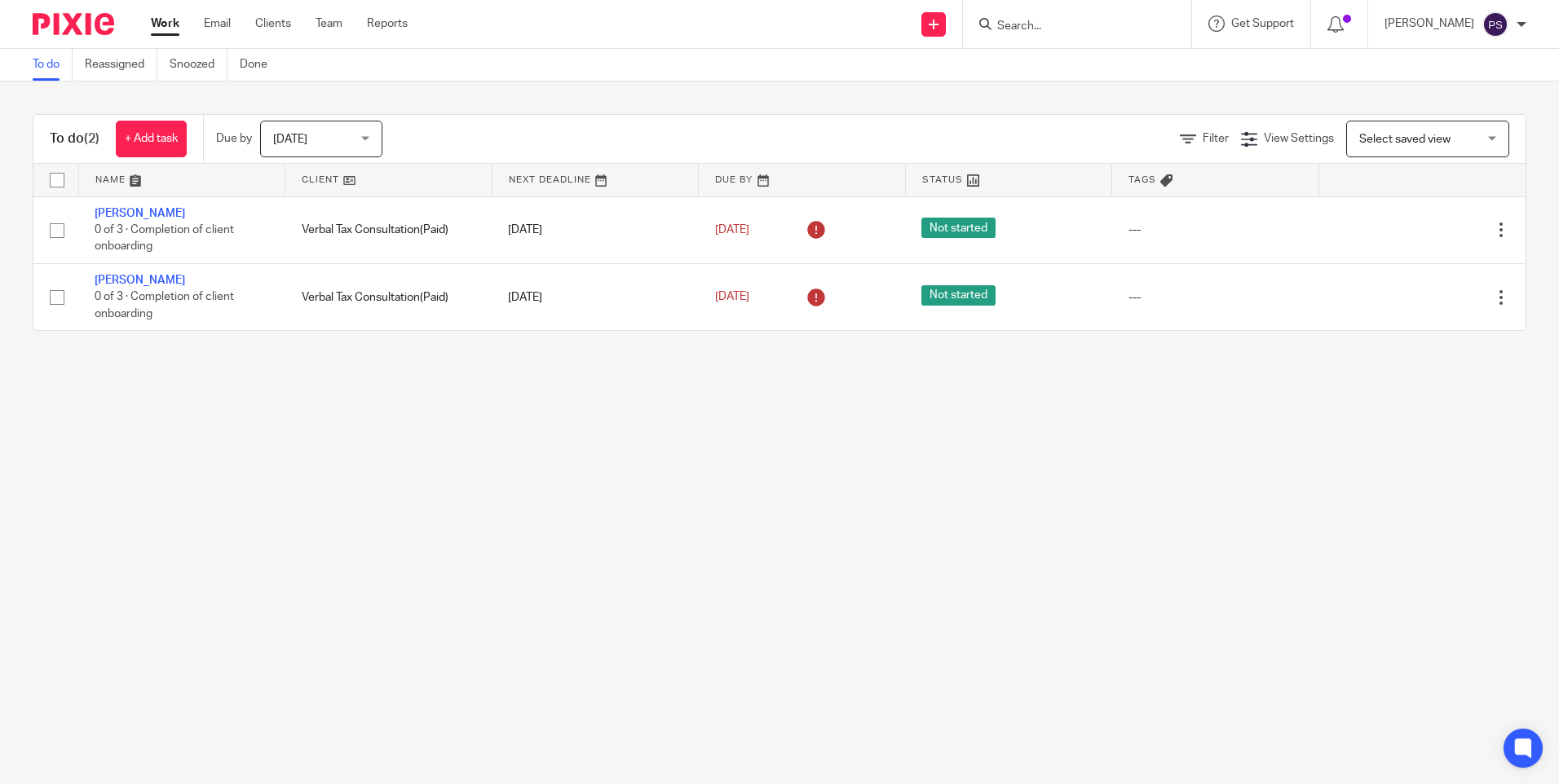
click at [1045, 27] on input "Search" at bounding box center [1069, 27] width 147 height 15
click at [1046, 20] on input "Search" at bounding box center [1069, 27] width 147 height 15
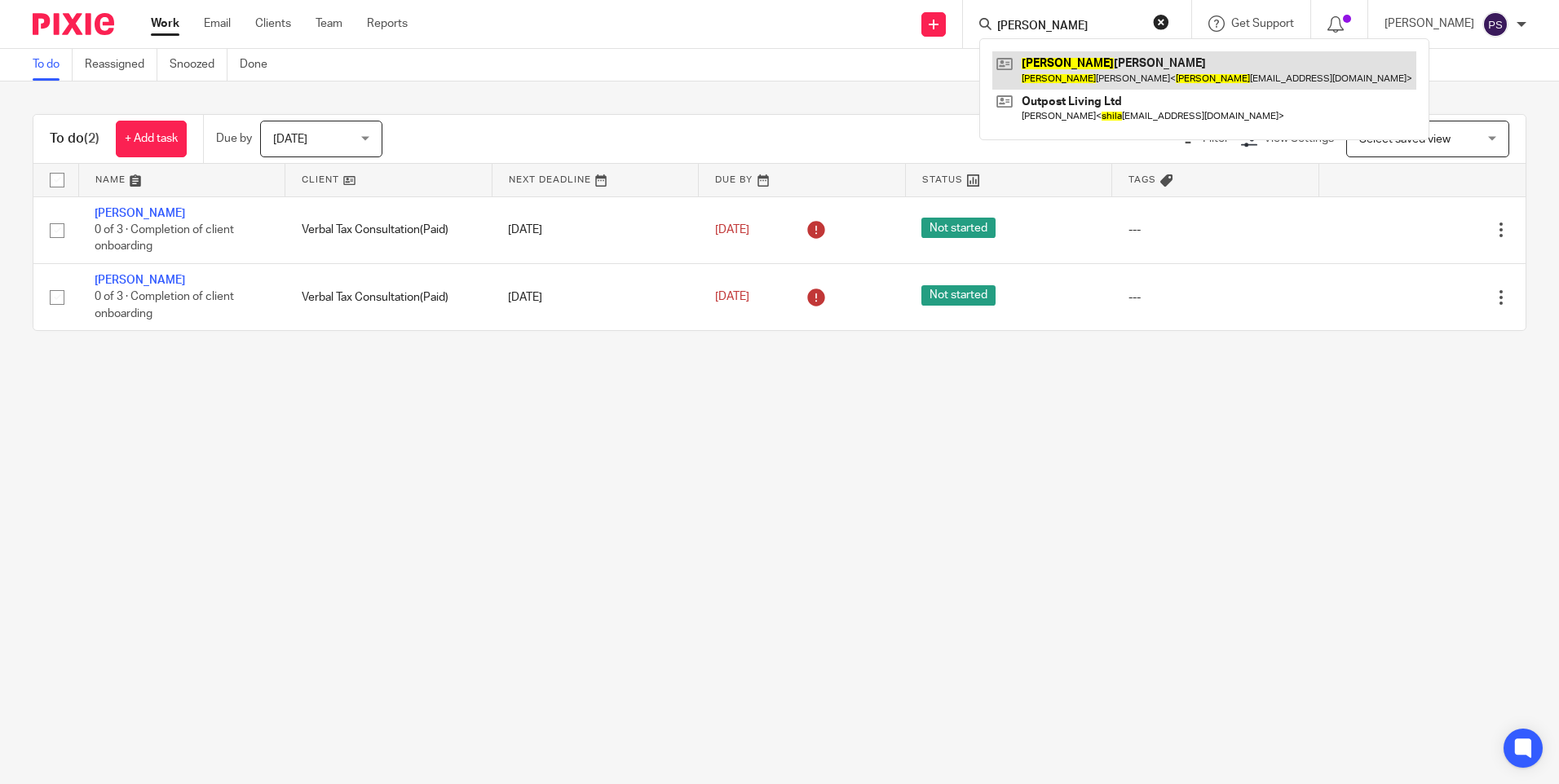
type input "sheila"
click at [1061, 60] on link at bounding box center [1204, 70] width 424 height 37
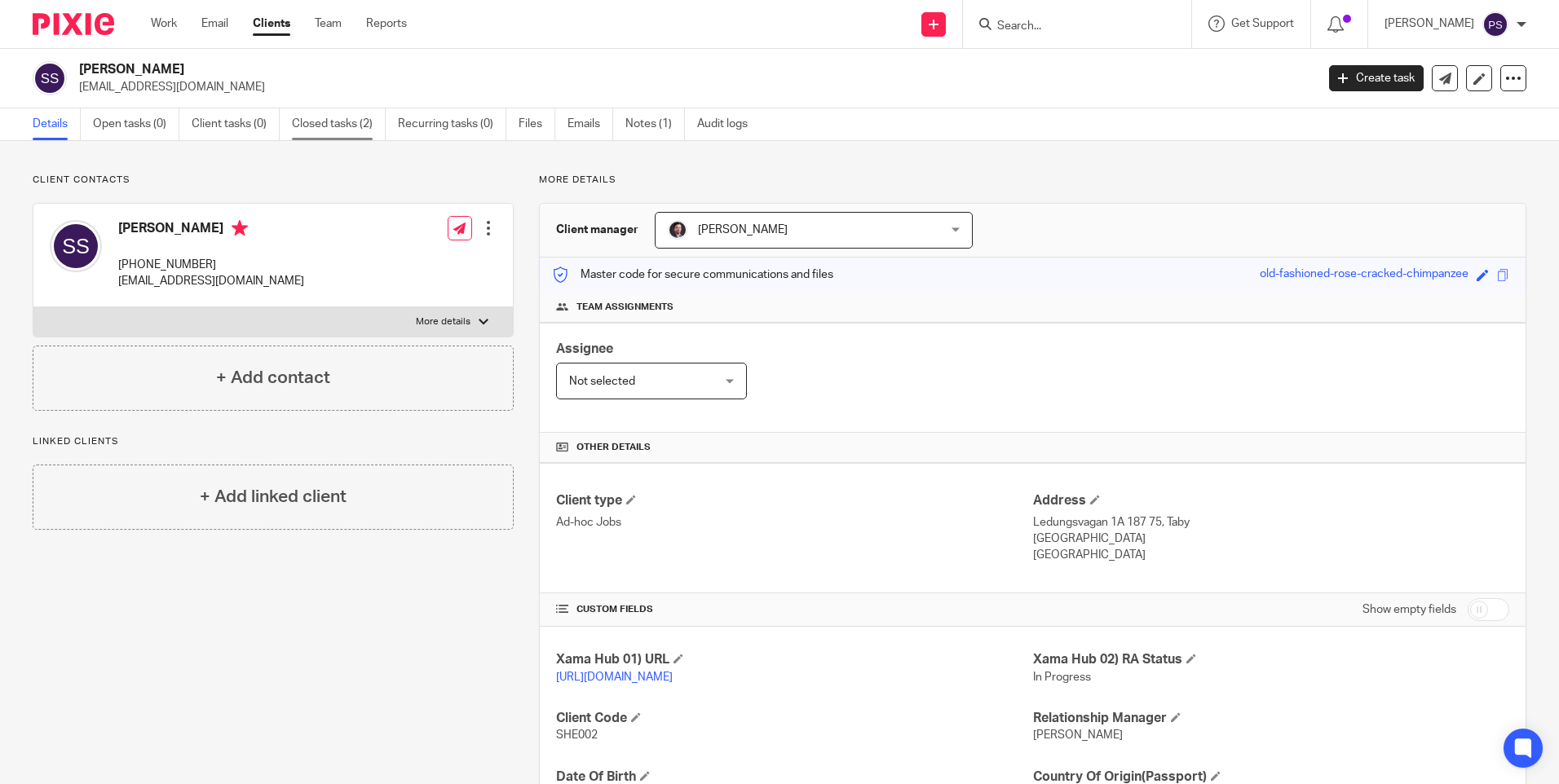
click at [335, 125] on link "Closed tasks (2)" at bounding box center [339, 124] width 94 height 32
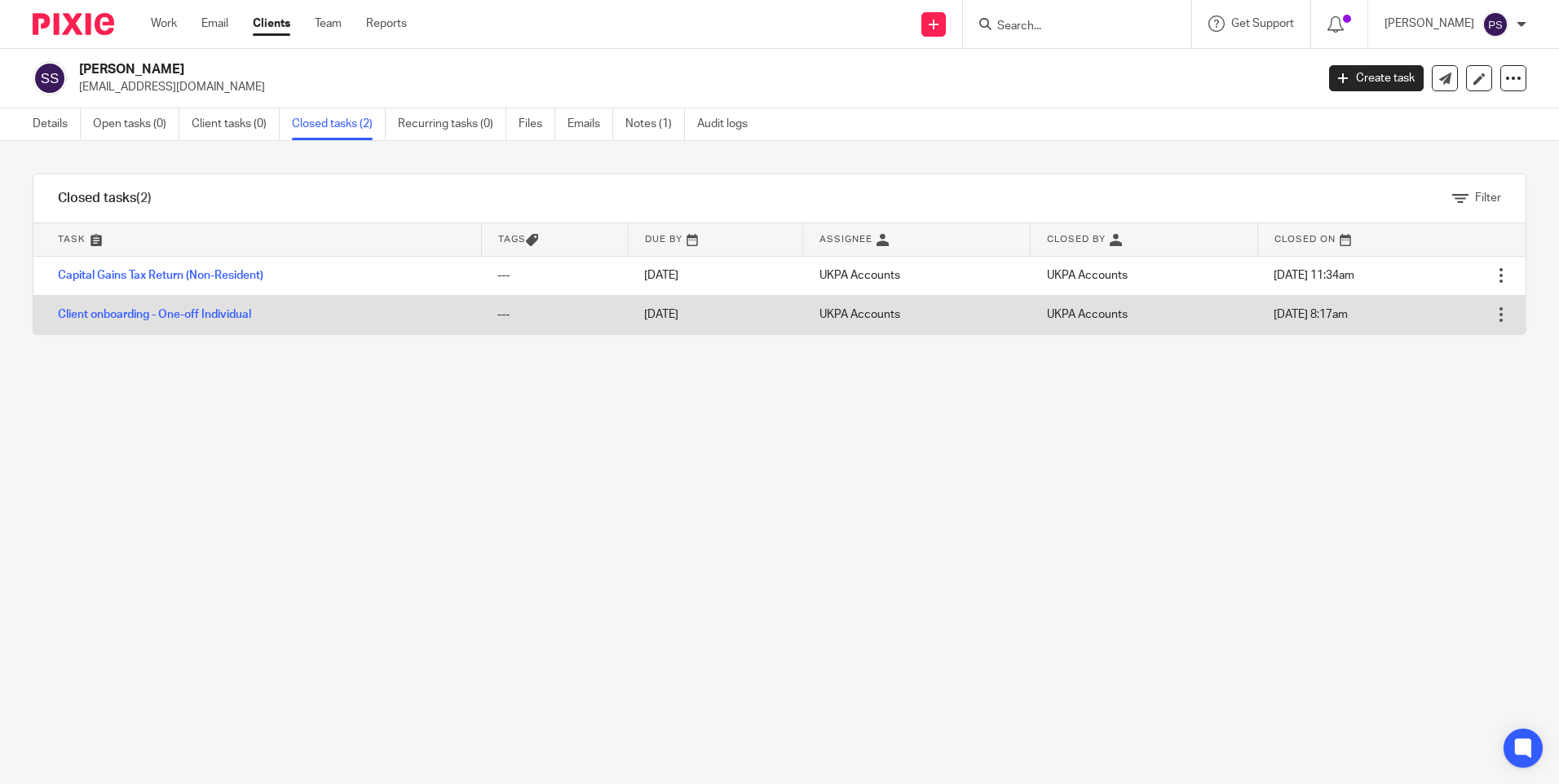
click at [127, 309] on td "Client onboarding - One-off Individual" at bounding box center [257, 315] width 448 height 39
click at [129, 316] on link "Client onboarding - One-off Individual" at bounding box center [155, 314] width 193 height 11
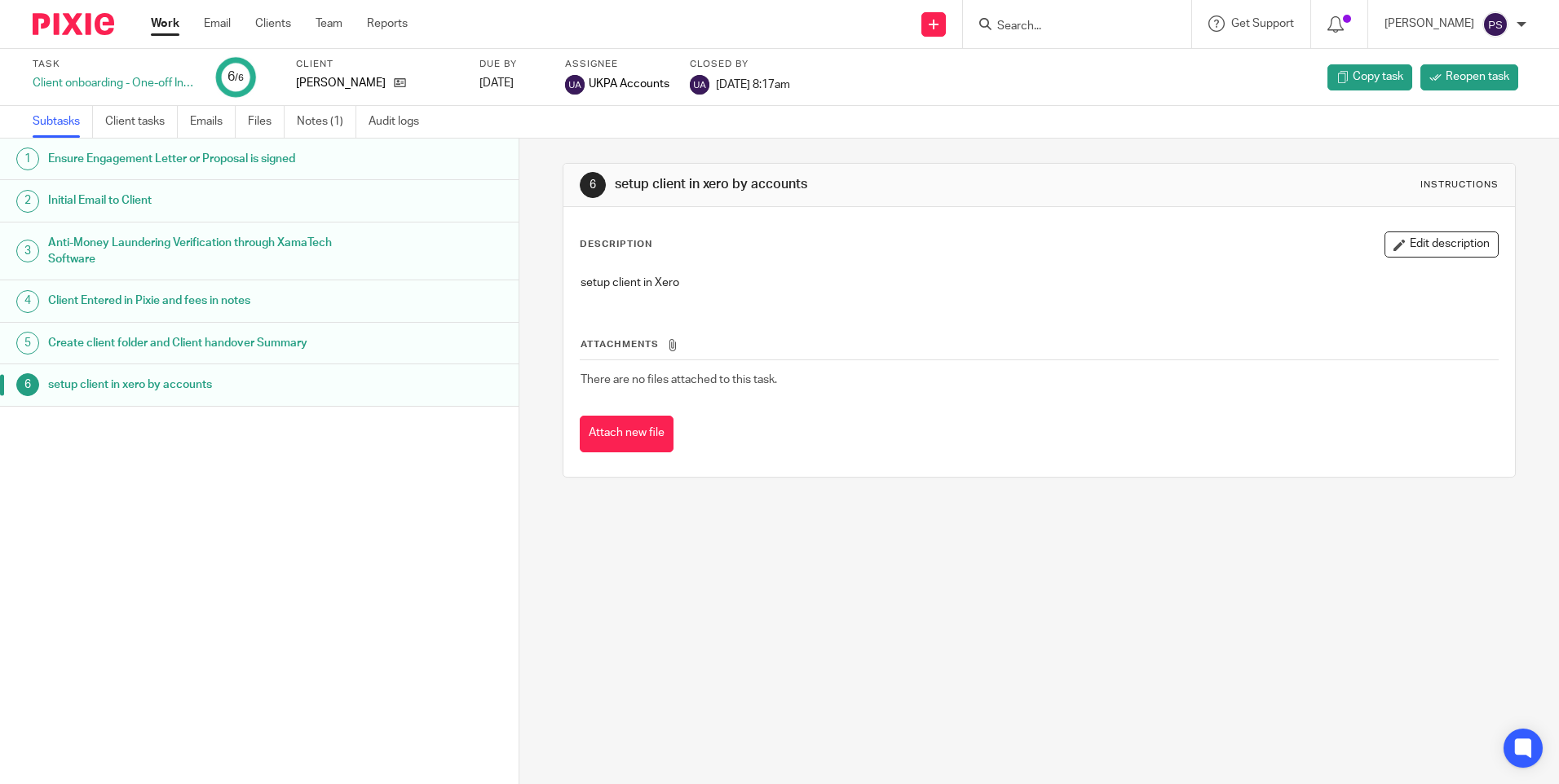
click at [150, 196] on h1 "Initial Email to Client" at bounding box center [199, 201] width 303 height 24
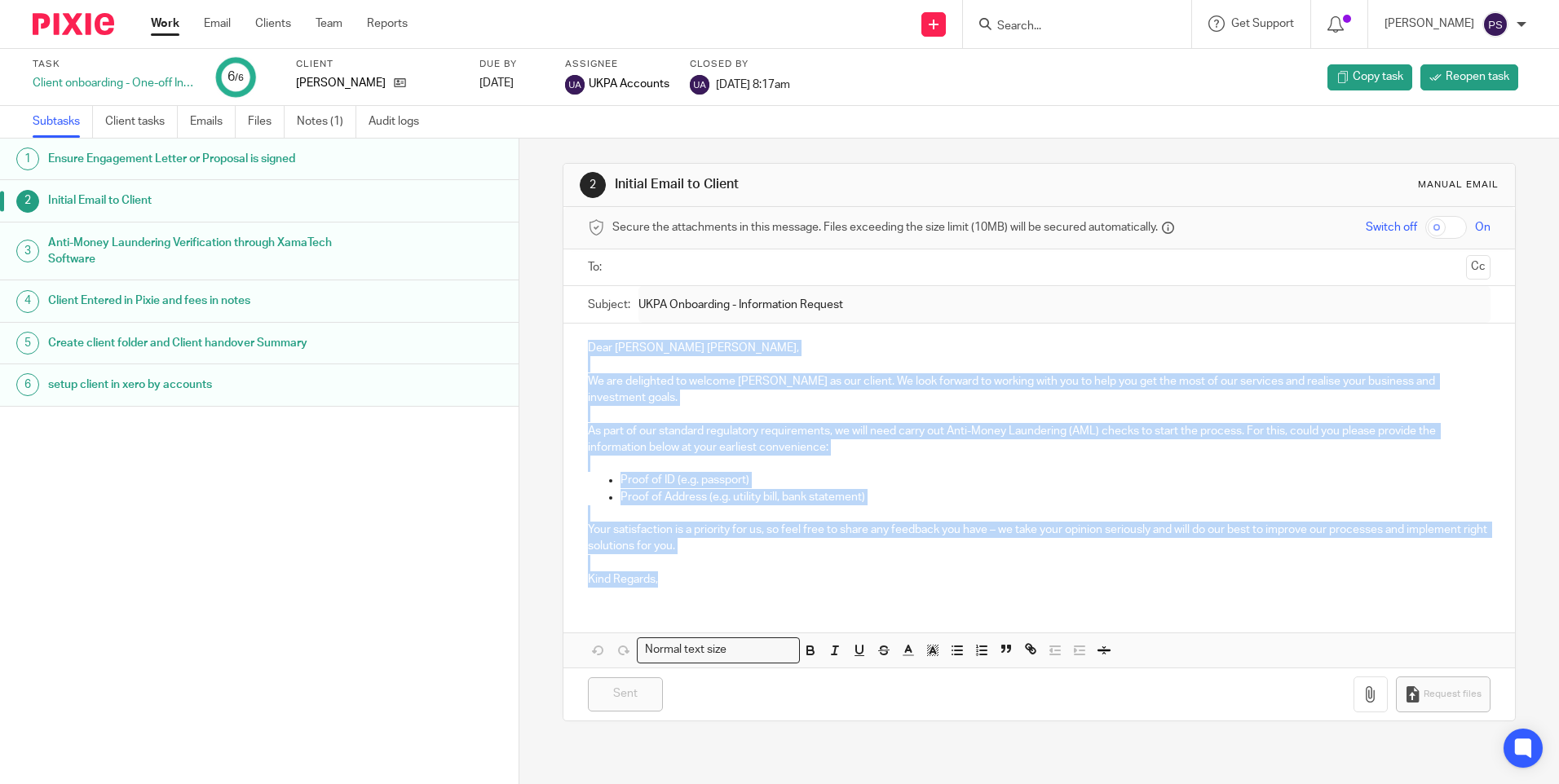
drag, startPoint x: 586, startPoint y: 344, endPoint x: 657, endPoint y: 585, distance: 251.2
click at [657, 585] on div "Dear Sheila Maria, We are delighted to welcome Sheila Maria Singh as our client…" at bounding box center [1039, 462] width 951 height 276
copy div "Dear Sheila Maria, We are delighted to welcome Sheila Maria Singh as our client…"
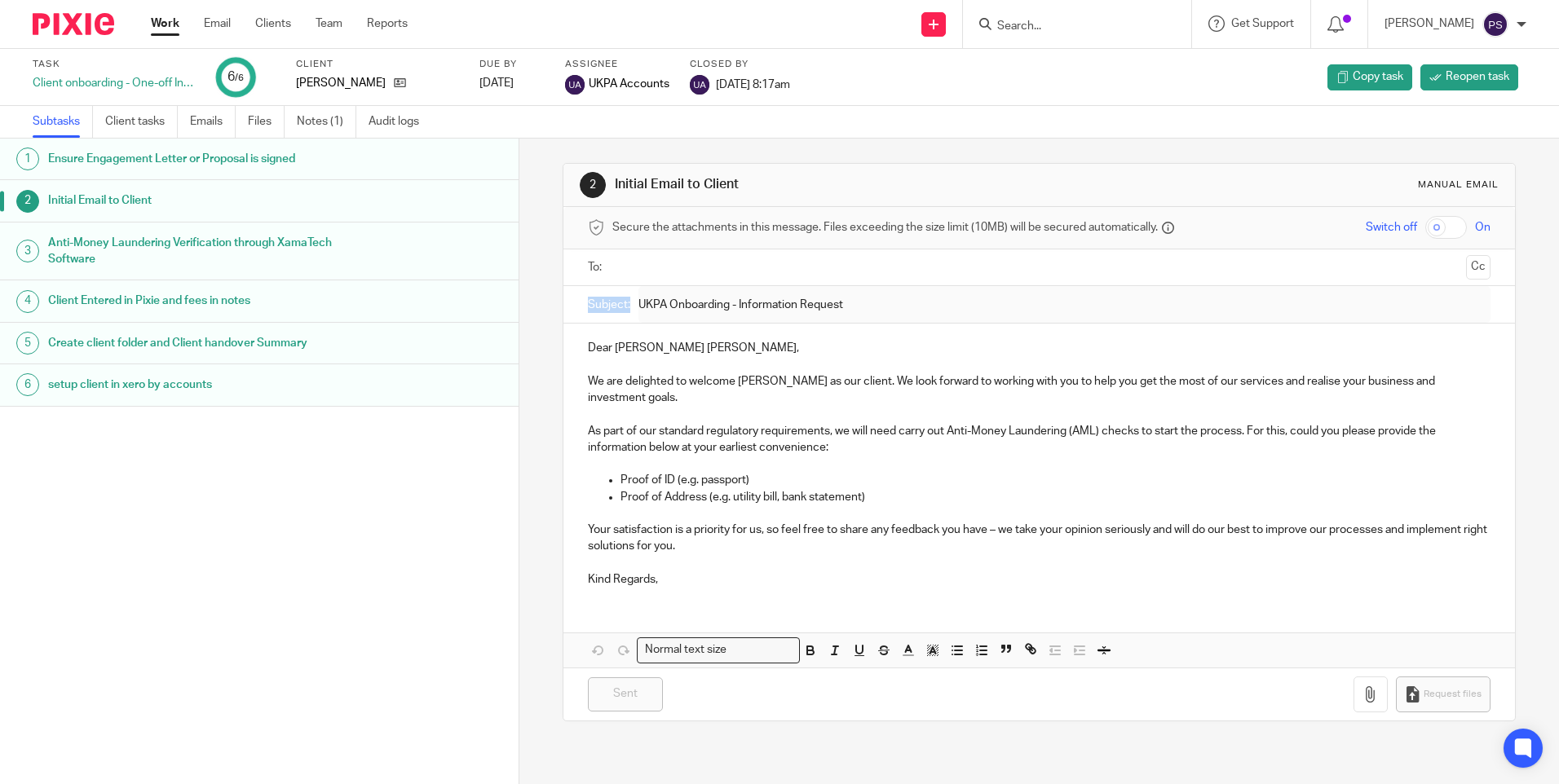
click at [662, 296] on form "Secure the attachments in this message. Files exceeding the size limit (10MB) w…" at bounding box center [1039, 463] width 951 height 514
drag, startPoint x: 1089, startPoint y: 35, endPoint x: 1081, endPoint y: 33, distance: 8.2
click at [1088, 34] on div at bounding box center [1077, 23] width 229 height 48
click at [1058, 27] on input "Search" at bounding box center [1069, 27] width 147 height 15
paste input "jon.ferguson@mail.com"
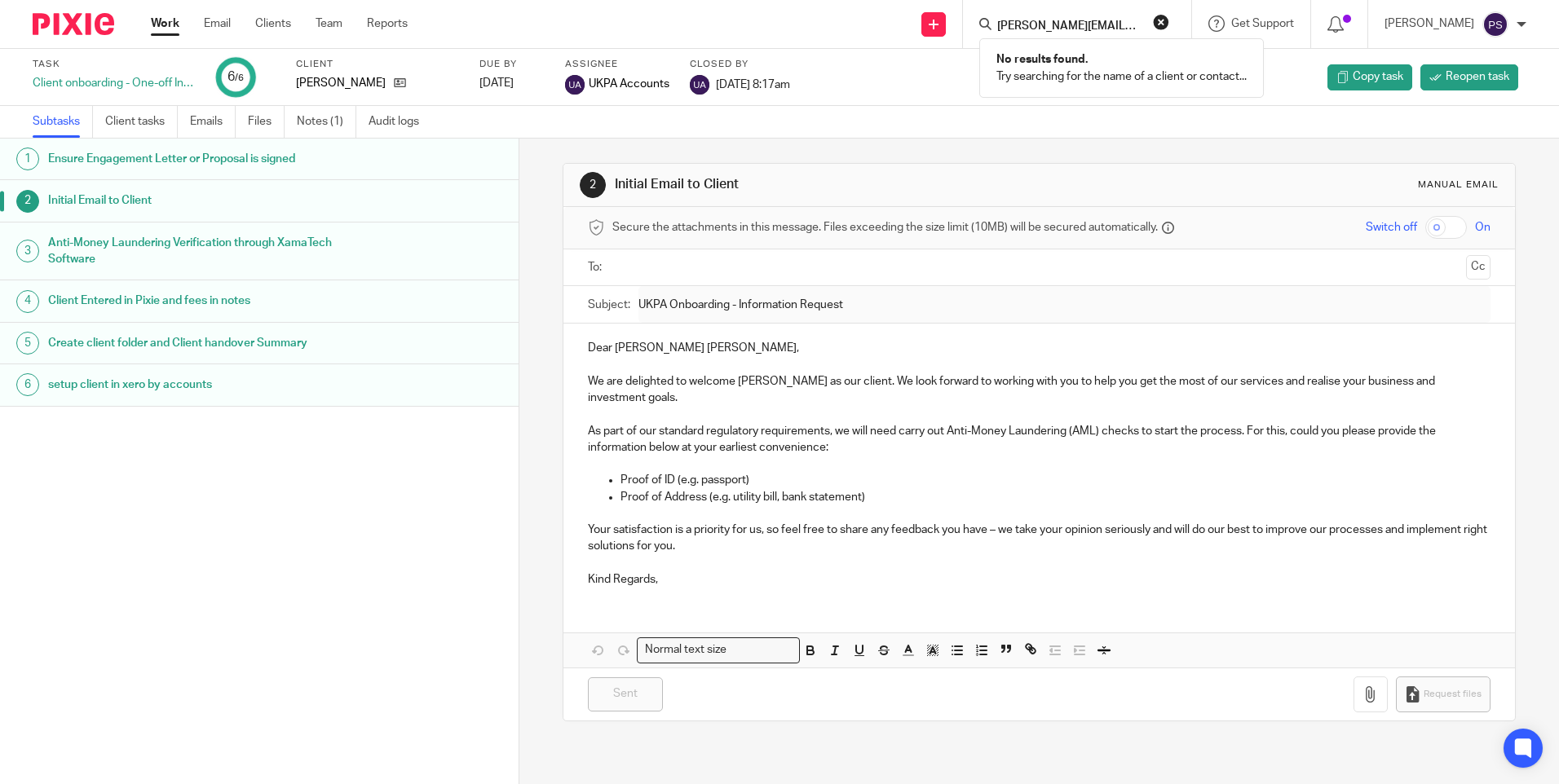
type input "jon.ferguson@mail.com"
click at [1169, 24] on button "reset" at bounding box center [1161, 22] width 17 height 17
click at [1105, 30] on input "Search" at bounding box center [1069, 27] width 147 height 15
paste input "desairucha@hotmail.com"
type input "desairucha@hotmail.com"
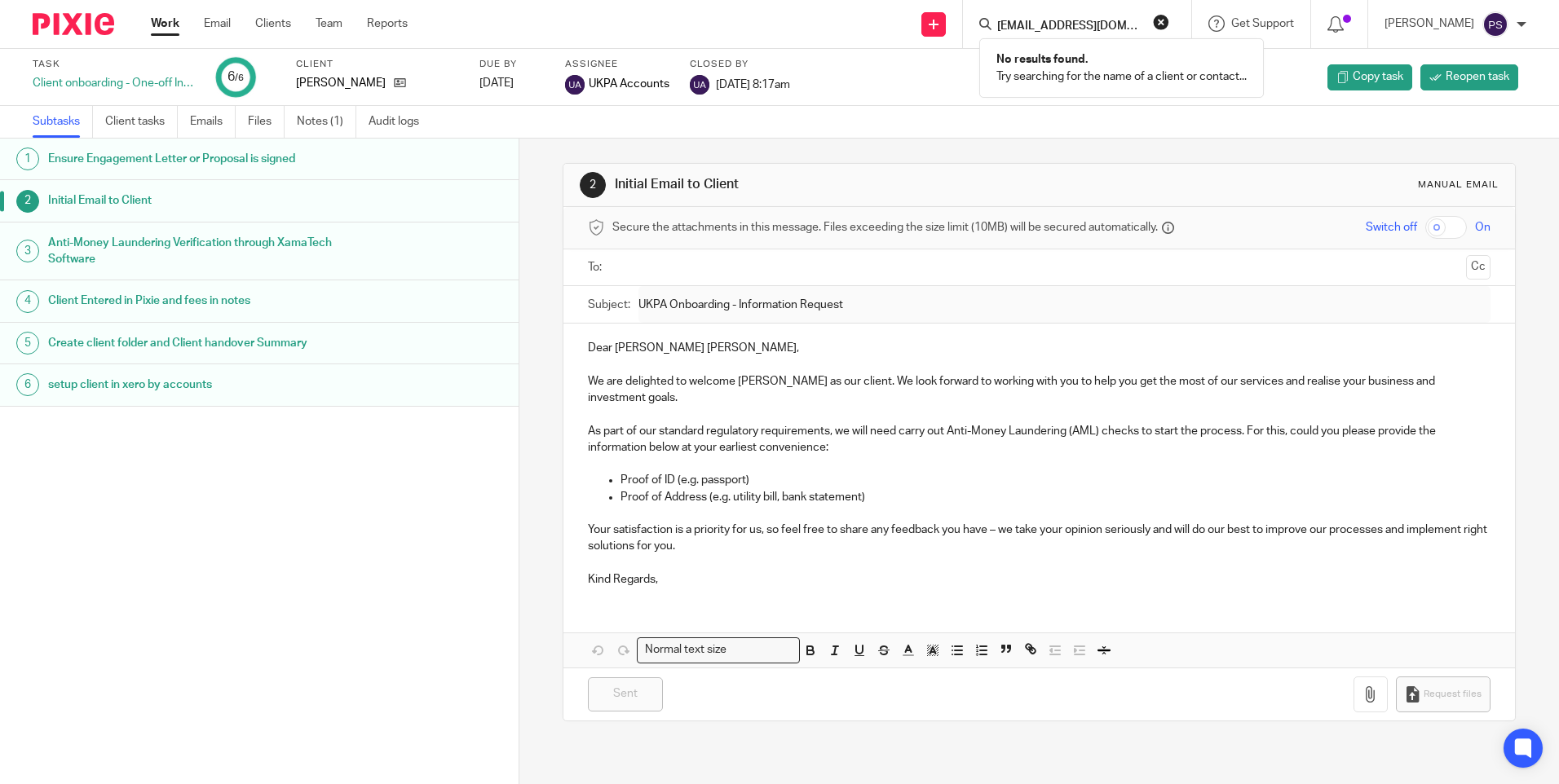
click at [1169, 18] on button "reset" at bounding box center [1161, 22] width 17 height 17
click at [1100, 29] on input "Search" at bounding box center [1069, 27] width 147 height 15
paste input "raz@future-set.co.il"
type input "raz@future-set.co.il"
drag, startPoint x: 1189, startPoint y: 25, endPoint x: 1117, endPoint y: 46, distance: 75.0
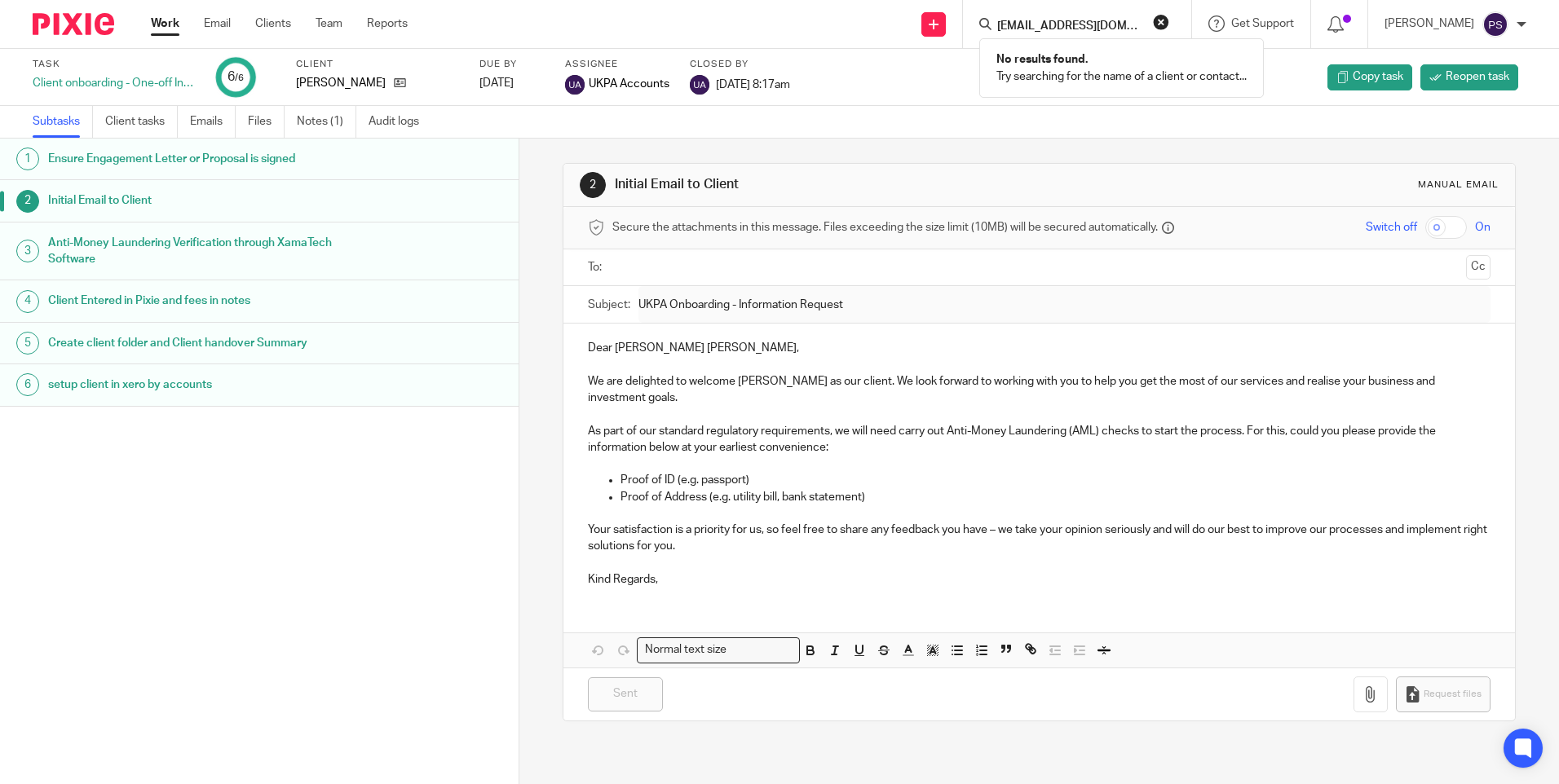
click at [1169, 26] on button "reset" at bounding box center [1161, 22] width 17 height 17
click at [1055, 31] on input "Search" at bounding box center [1069, 27] width 147 height 15
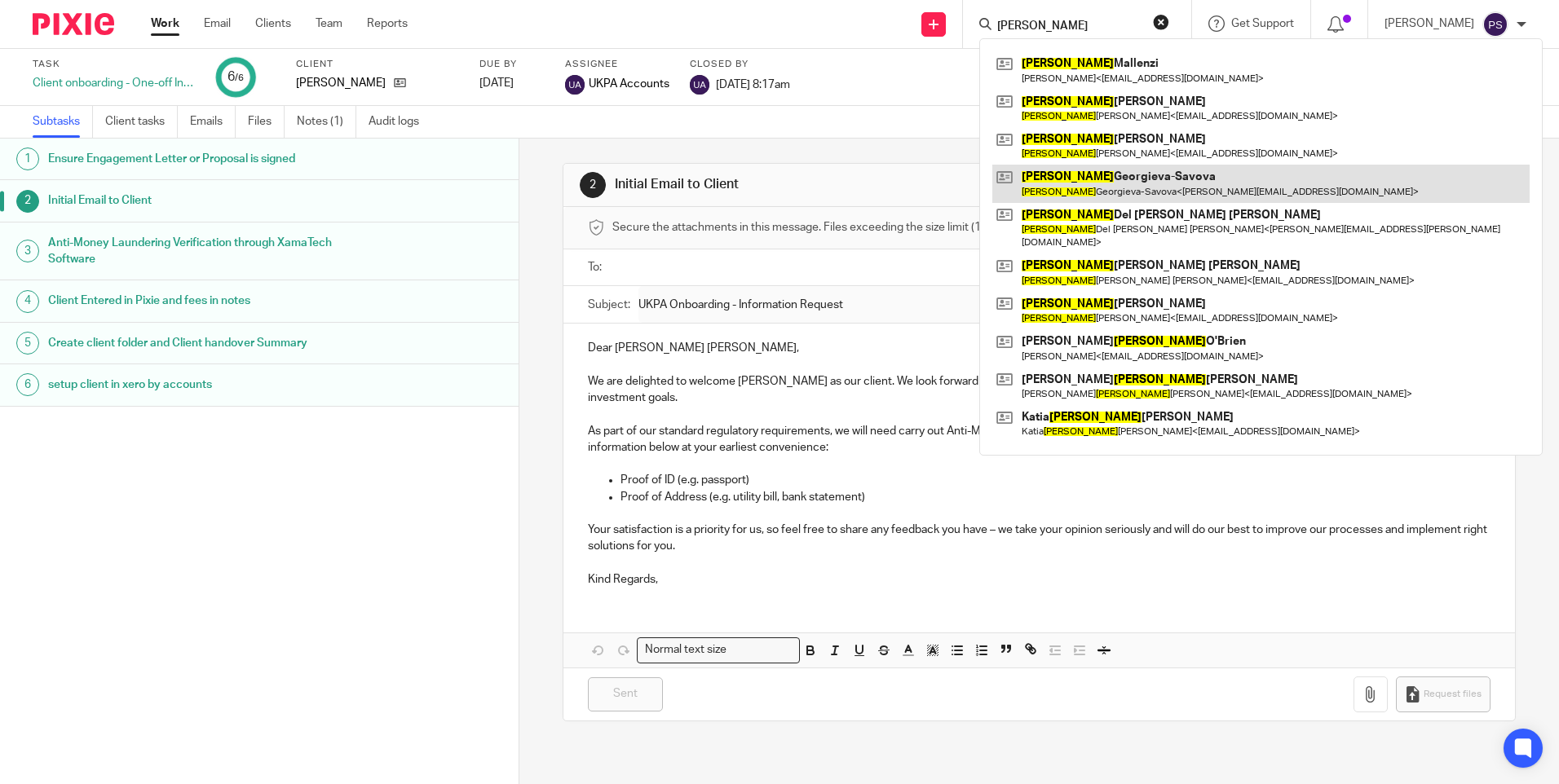
type input "maria"
click at [1077, 175] on link at bounding box center [1261, 183] width 537 height 37
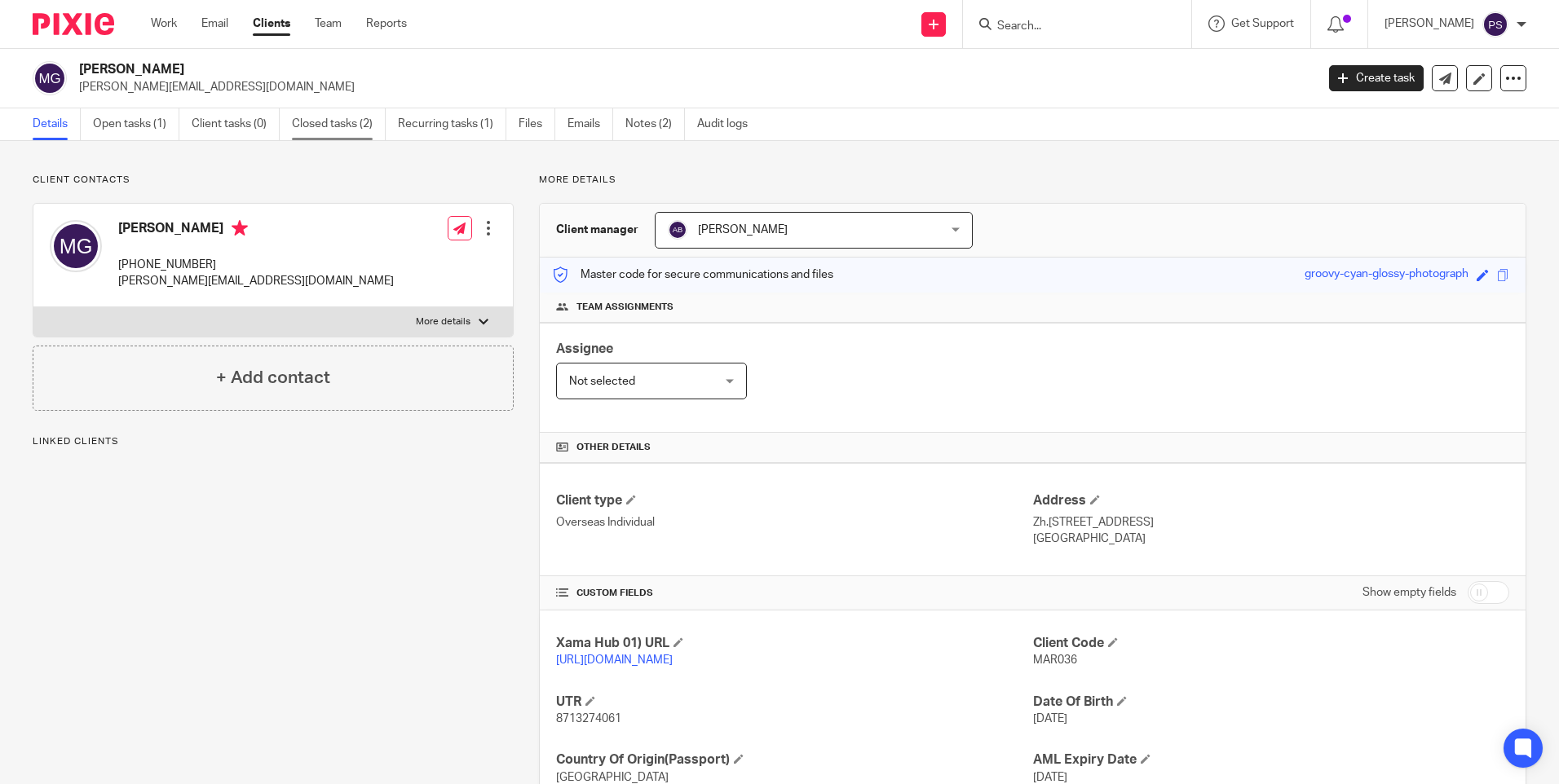
click at [330, 123] on link "Closed tasks (2)" at bounding box center [339, 124] width 94 height 32
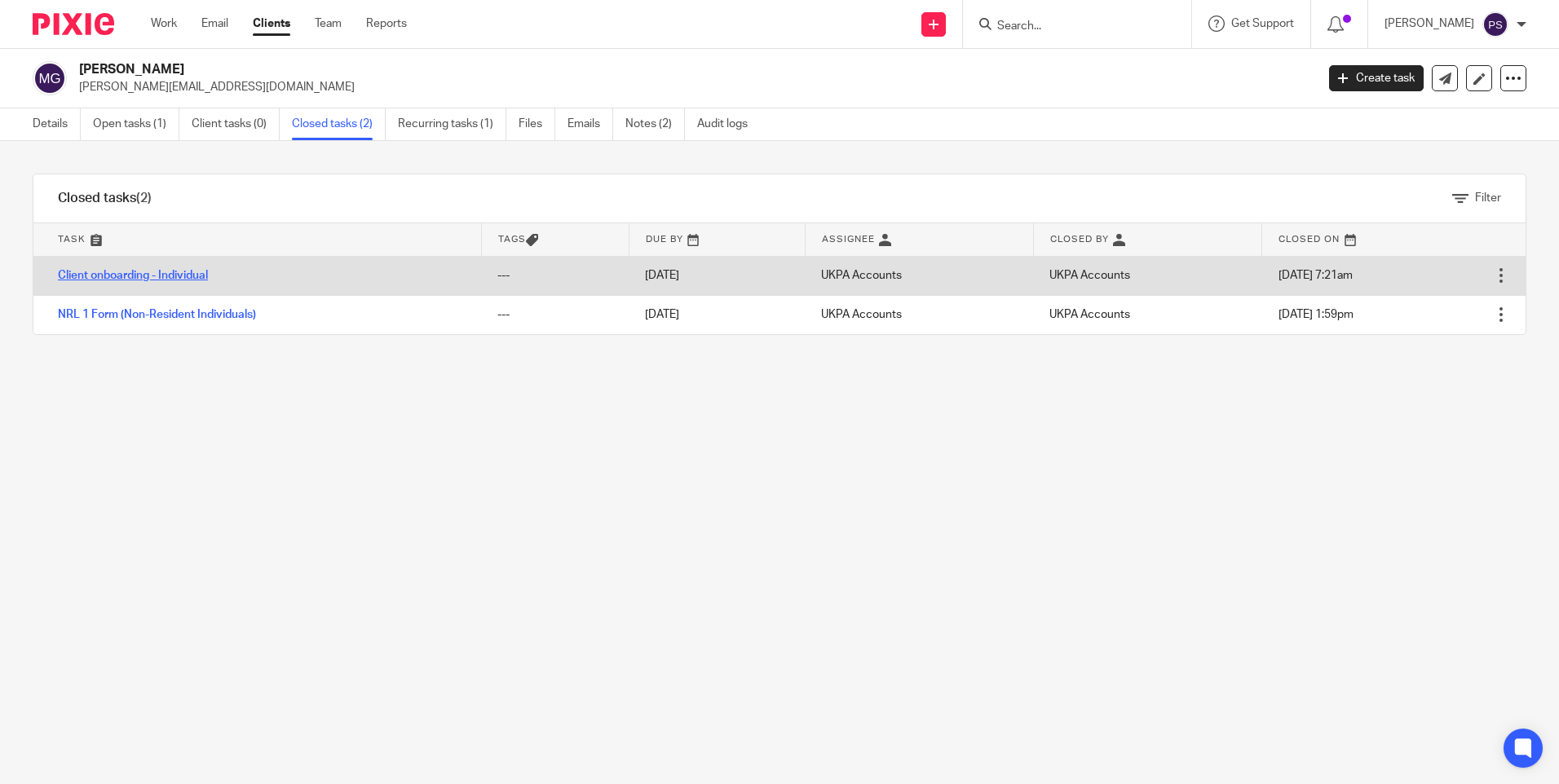
click at [168, 276] on link "Client onboarding - Individual" at bounding box center [133, 275] width 150 height 11
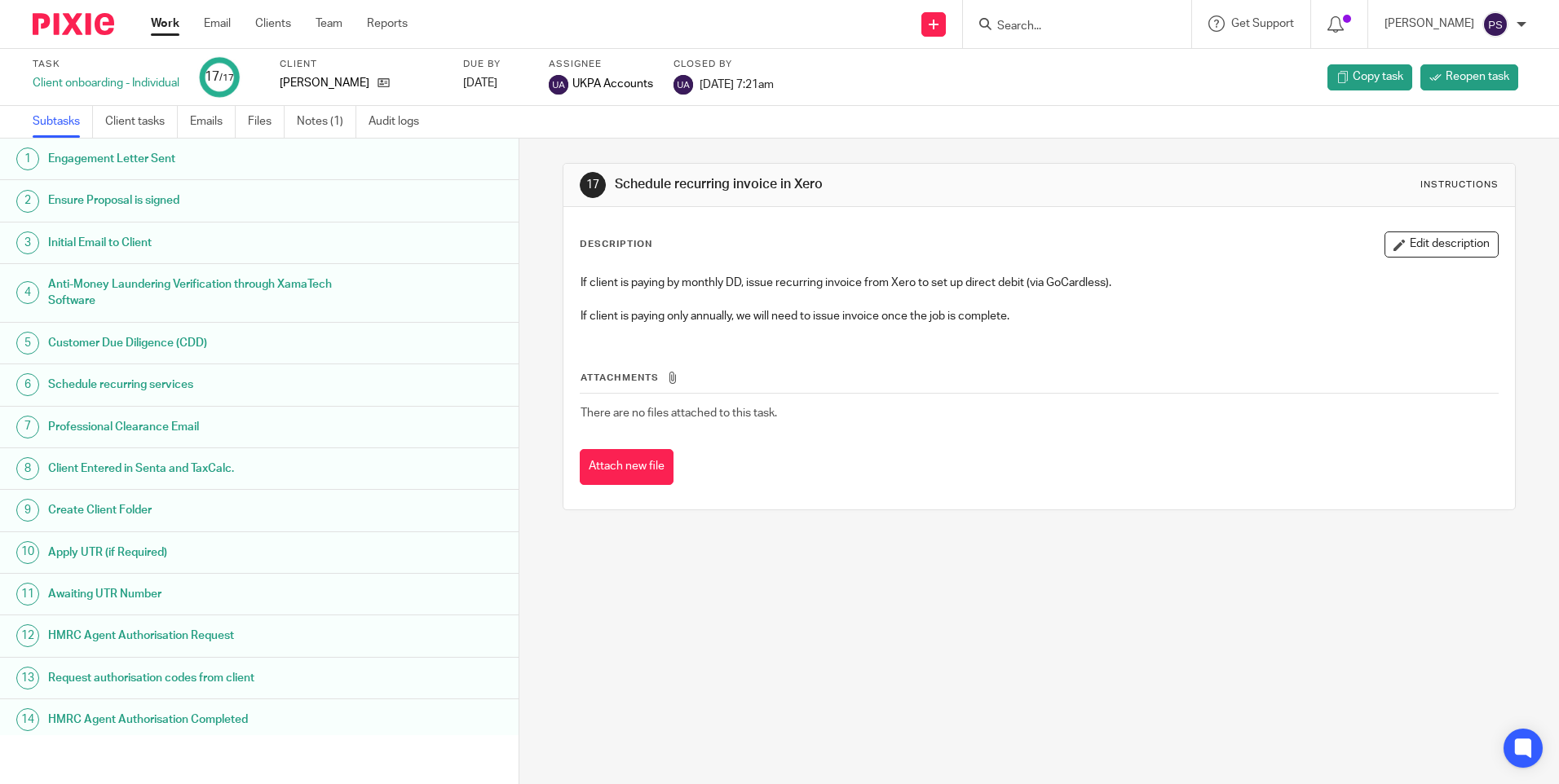
click at [151, 215] on link "2 Ensure Proposal is signed" at bounding box center [259, 200] width 519 height 41
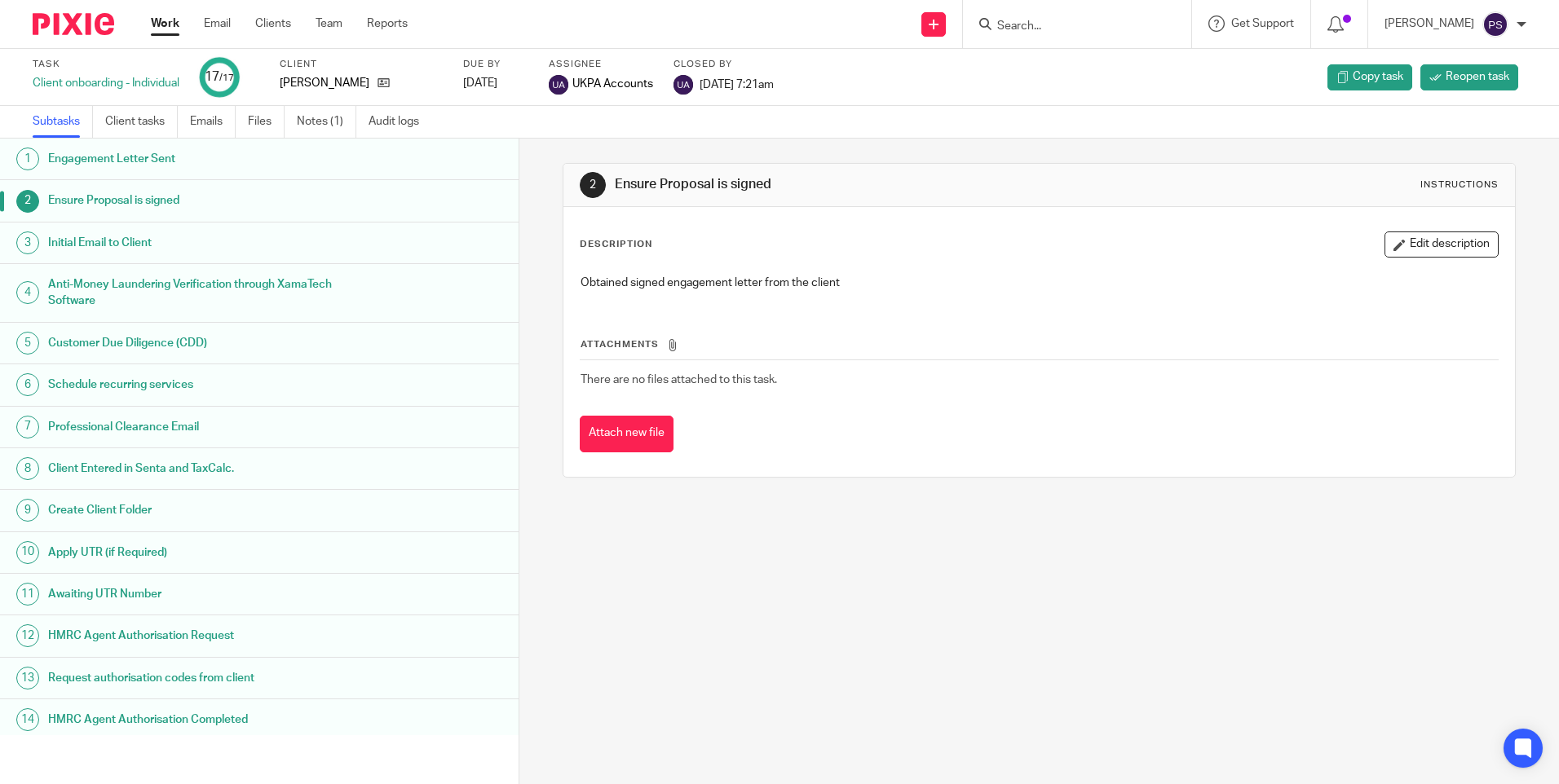
click at [113, 243] on h1 "Initial Email to Client" at bounding box center [199, 243] width 303 height 24
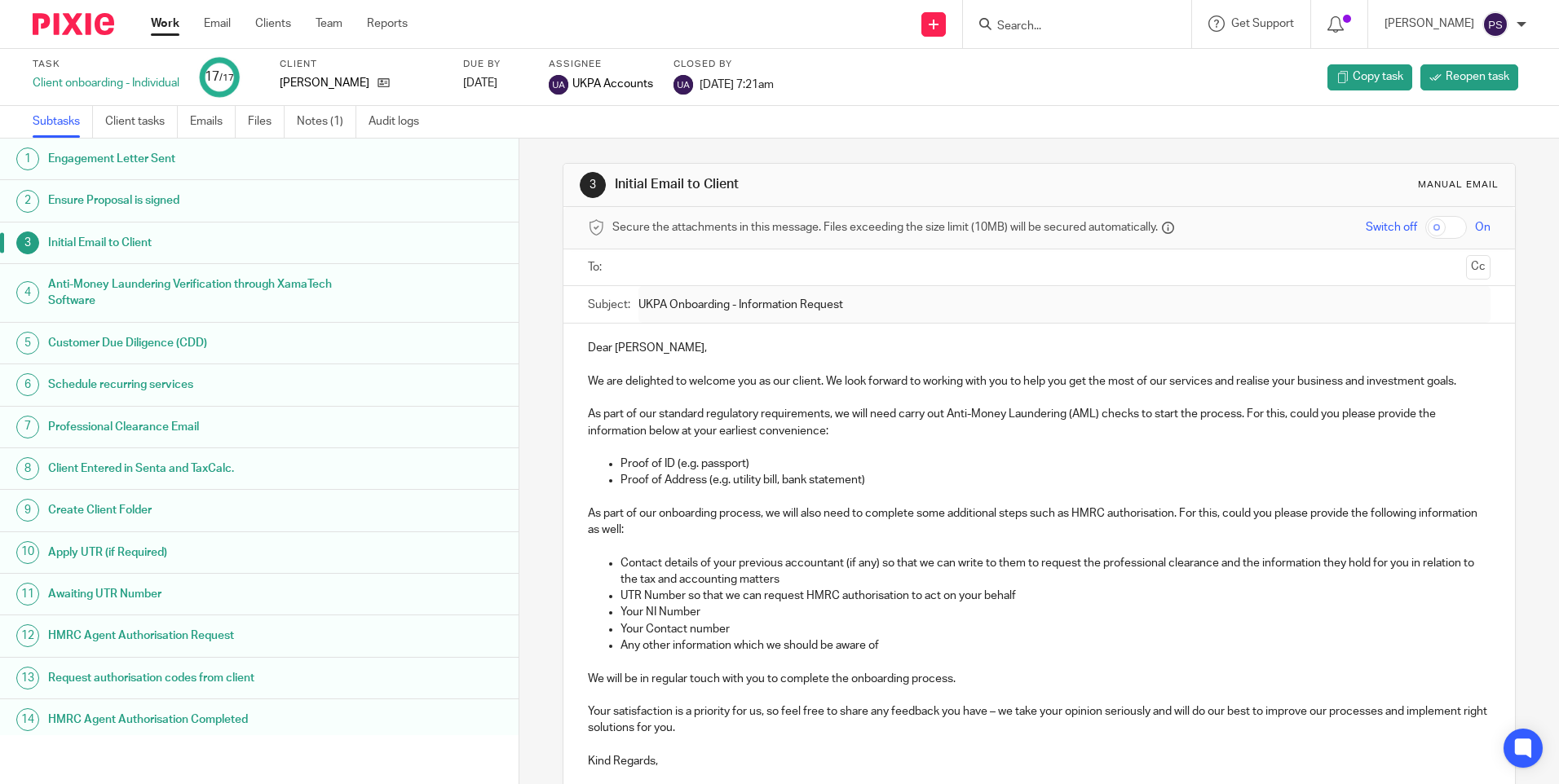
scroll to position [143, 0]
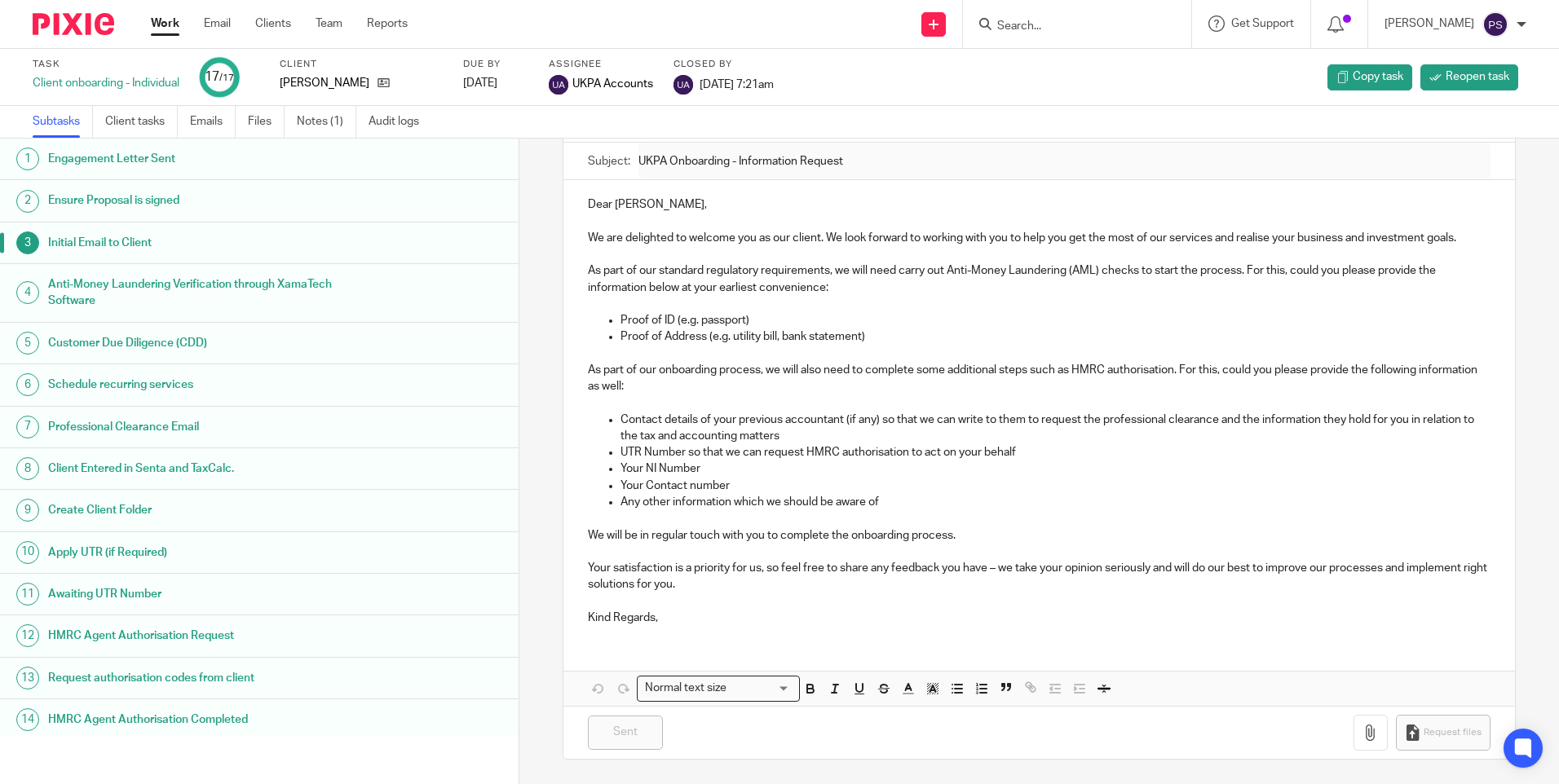
click at [633, 157] on div "Subject: UKPA Onboarding - Information Request" at bounding box center [1038, 161] width 902 height 37
click at [852, 157] on div "Subject: UKPA Onboarding - Information Request" at bounding box center [1038, 161] width 902 height 37
click at [783, 191] on div "Dear [PERSON_NAME], We are delighted to welcome you as our client. We look forw…" at bounding box center [1039, 409] width 951 height 458
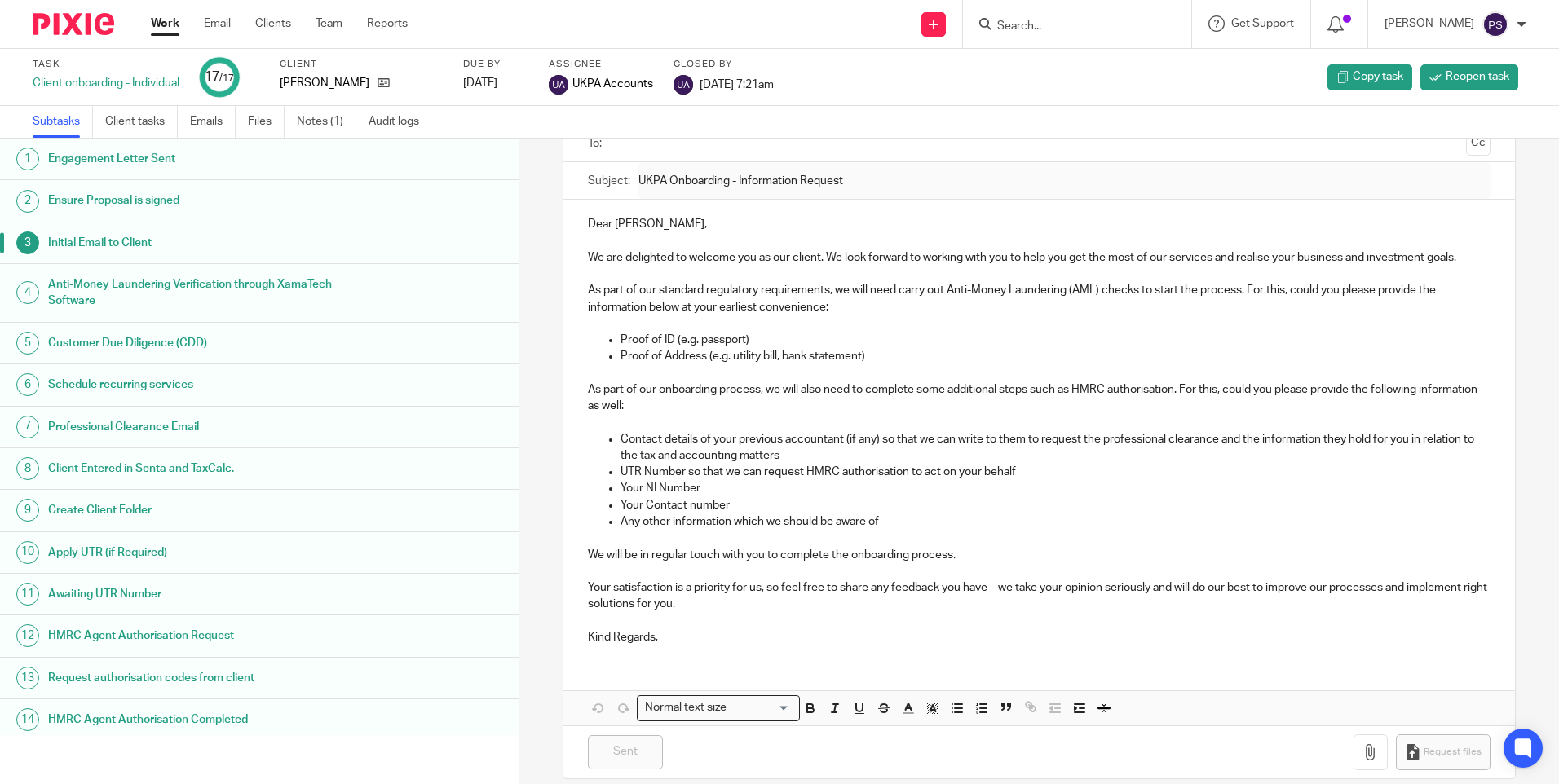
scroll to position [110, 0]
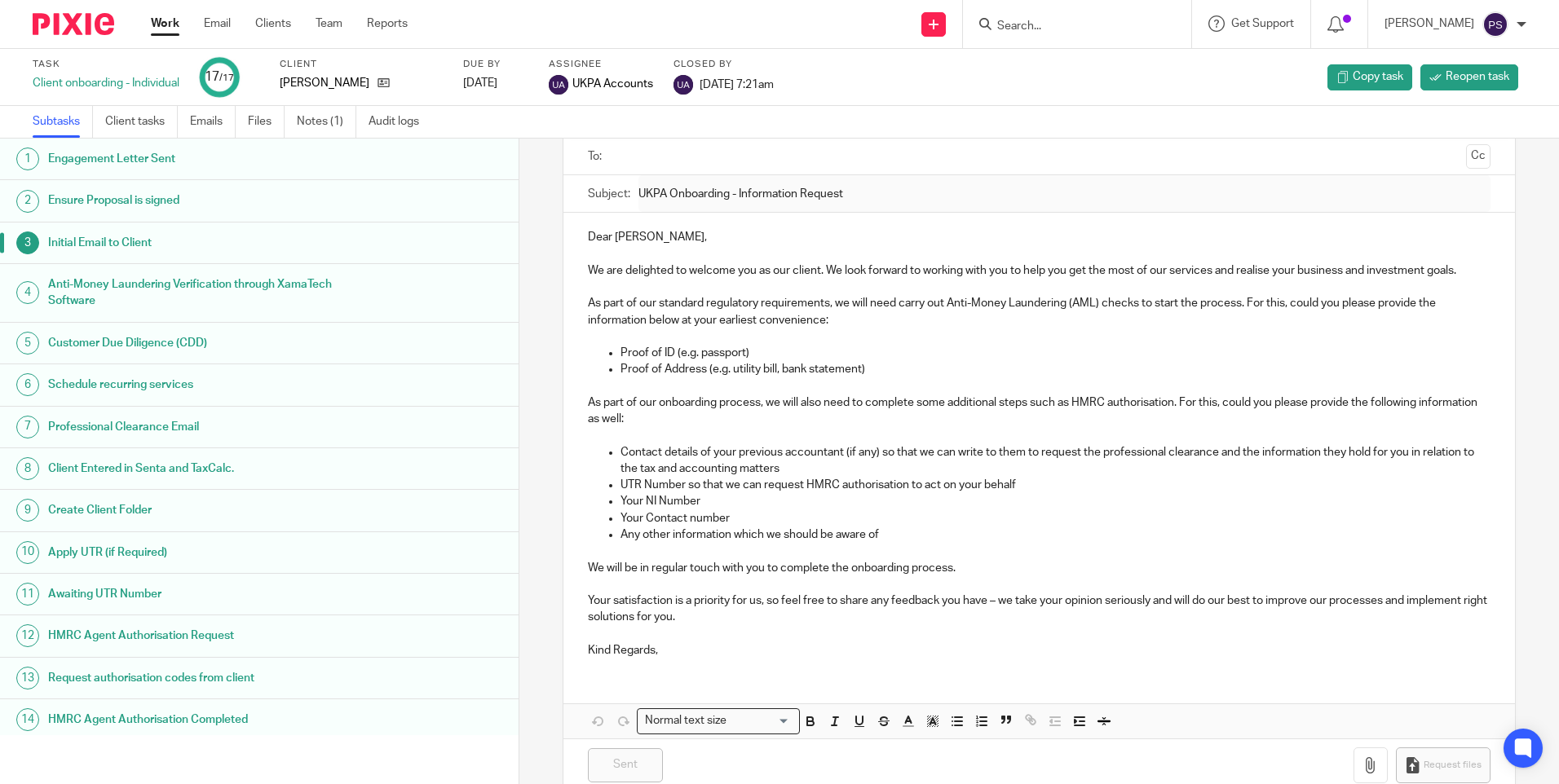
drag, startPoint x: 632, startPoint y: 155, endPoint x: 722, endPoint y: 153, distance: 90.0
click at [722, 153] on form "Secure the attachments in this message. Files exceeding the size limit (10MB) w…" at bounding box center [1039, 444] width 951 height 695
click at [856, 196] on div "Subject: UKPA Onboarding - Information Request" at bounding box center [1038, 196] width 902 height 37
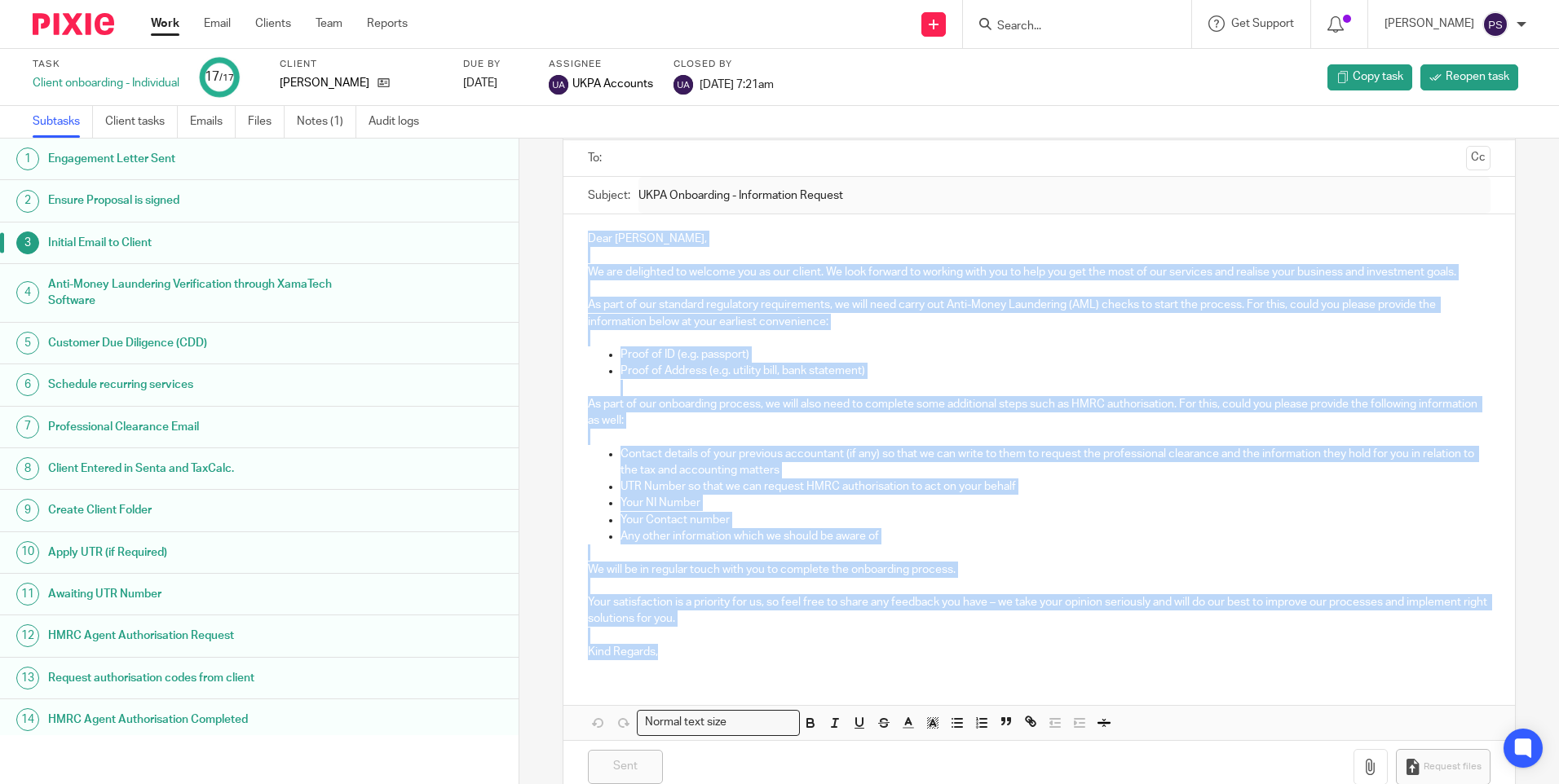
drag, startPoint x: 585, startPoint y: 231, endPoint x: 660, endPoint y: 648, distance: 423.7
click at [660, 648] on div "Dear [PERSON_NAME], We are delighted to welcome you as our client. We look forw…" at bounding box center [1039, 443] width 951 height 458
copy div "Dear [PERSON_NAME], We are delighted to welcome you as our client. We look forw…"
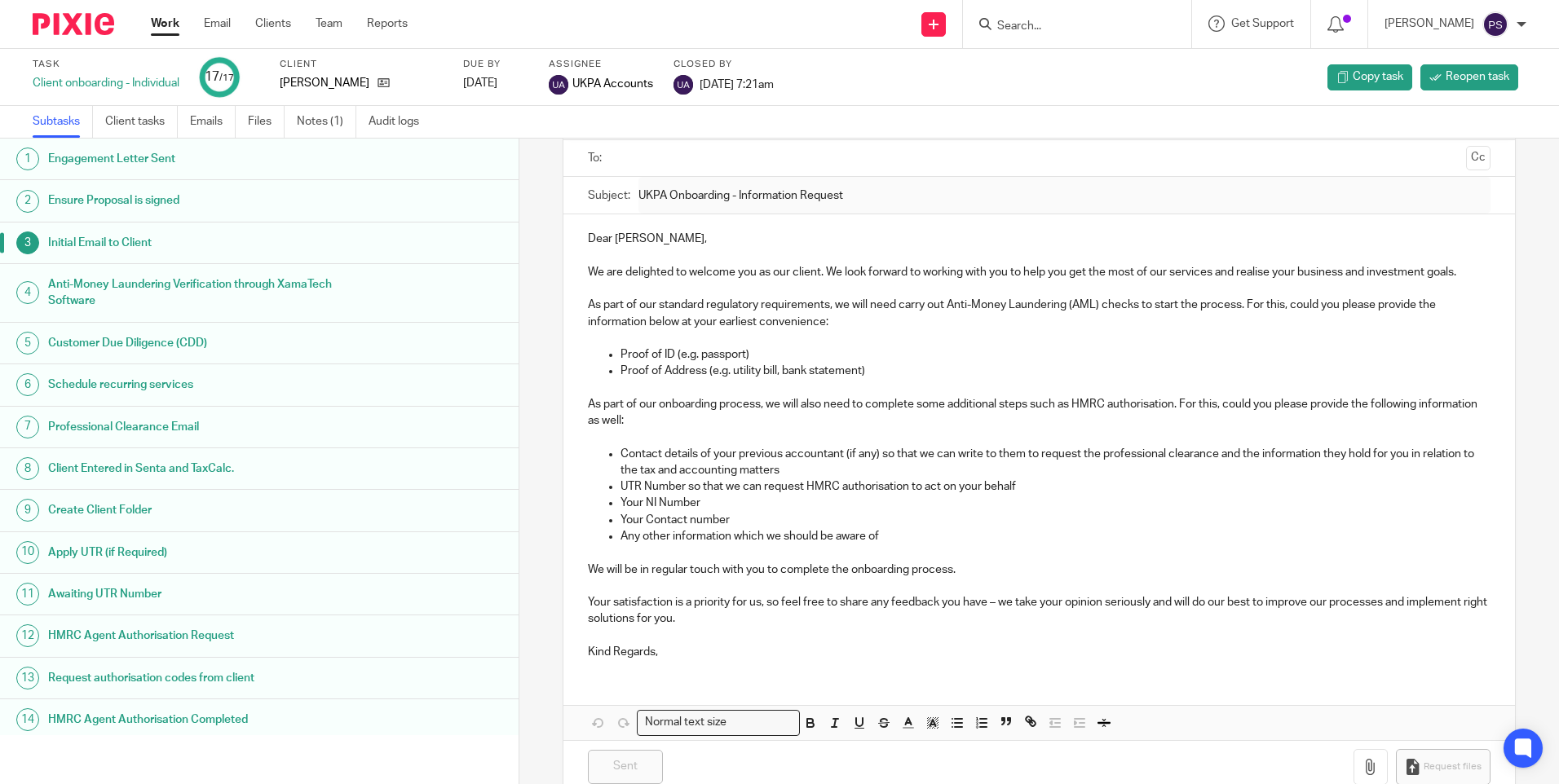
click at [1043, 15] on form at bounding box center [1083, 23] width 174 height 20
click at [1043, 21] on input "Search" at bounding box center [1069, 27] width 147 height 15
paste input "[DOMAIN_NAME][EMAIL_ADDRESS][DOMAIN_NAME]"
type input "[DOMAIN_NAME][EMAIL_ADDRESS][DOMAIN_NAME]"
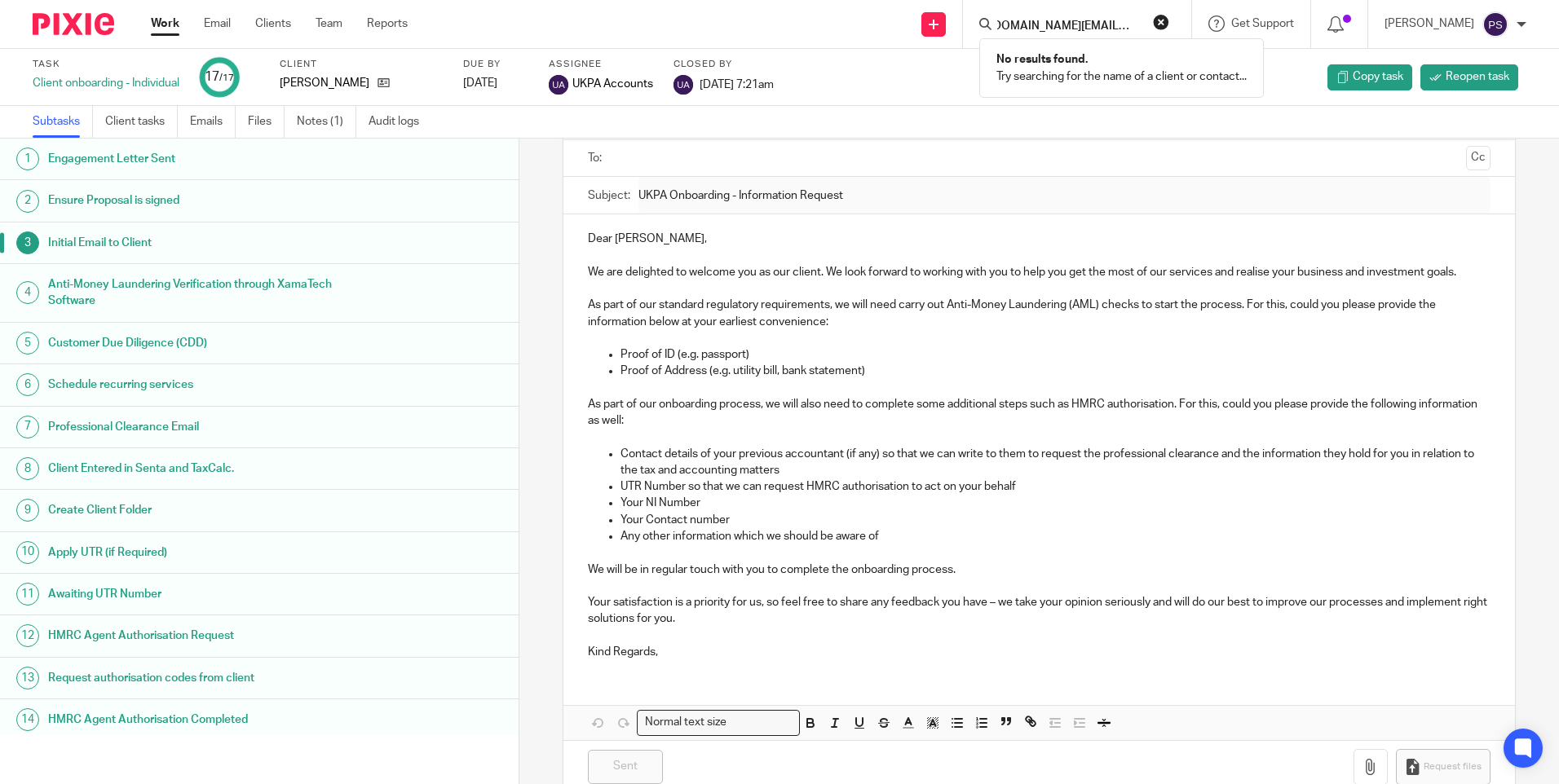
scroll to position [0, 0]
click at [946, 22] on link at bounding box center [934, 24] width 24 height 24
click at [936, 123] on link "Add client" at bounding box center [956, 123] width 100 height 23
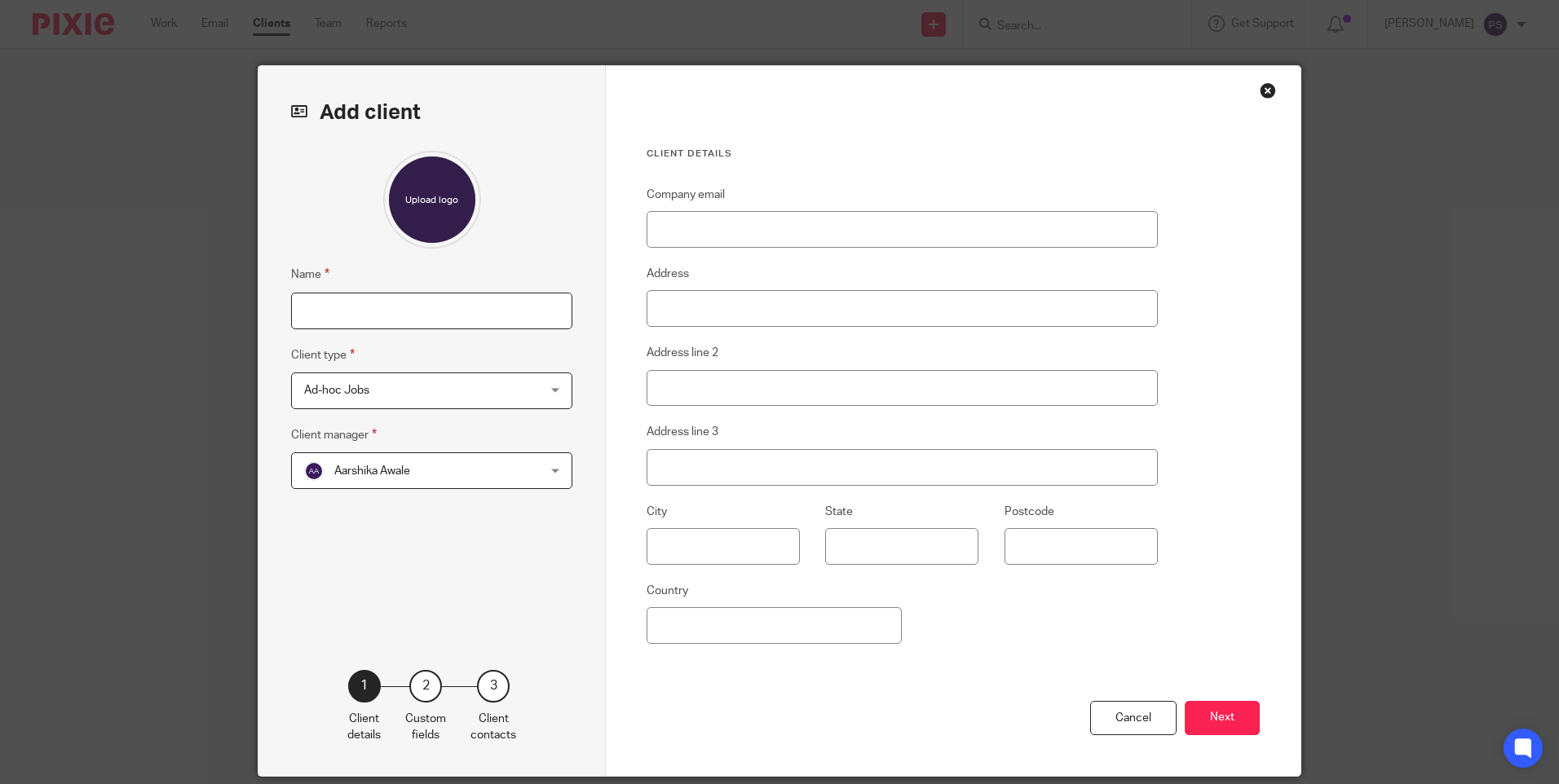
click at [375, 315] on input "Name" at bounding box center [432, 311] width 282 height 37
type input "[PERSON_NAME]"
click at [680, 240] on input "Company email" at bounding box center [903, 229] width 511 height 37
paste input "[DOMAIN_NAME][EMAIL_ADDRESS][DOMAIN_NAME]"
type input "[DOMAIN_NAME][EMAIL_ADDRESS][DOMAIN_NAME]"
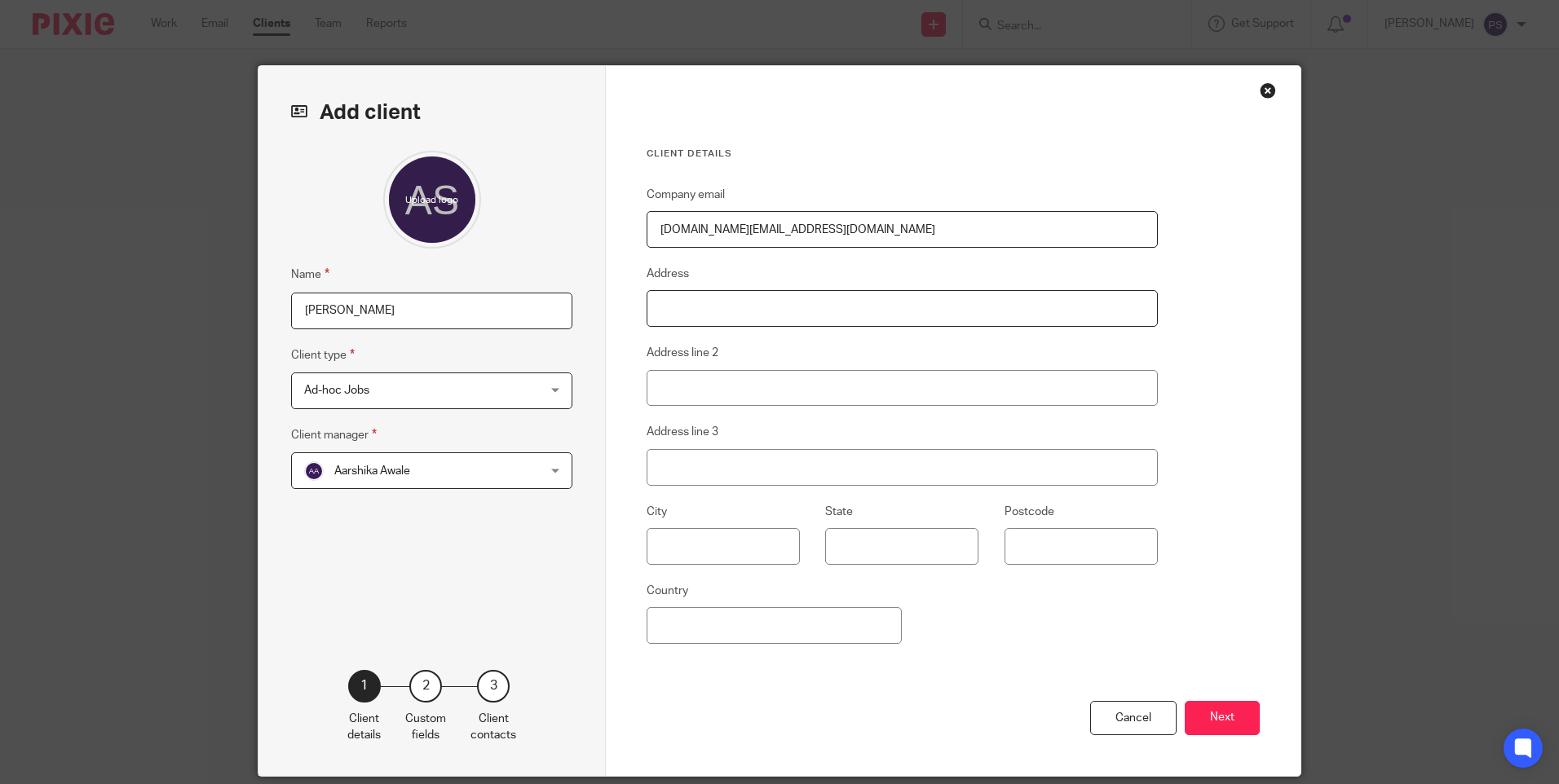
click at [688, 313] on input "Address" at bounding box center [903, 309] width 511 height 37
click at [659, 325] on input "Address" at bounding box center [903, 309] width 511 height 37
type input "11 Rectory Crescent"
type input "London"
type input "E11 2LE"
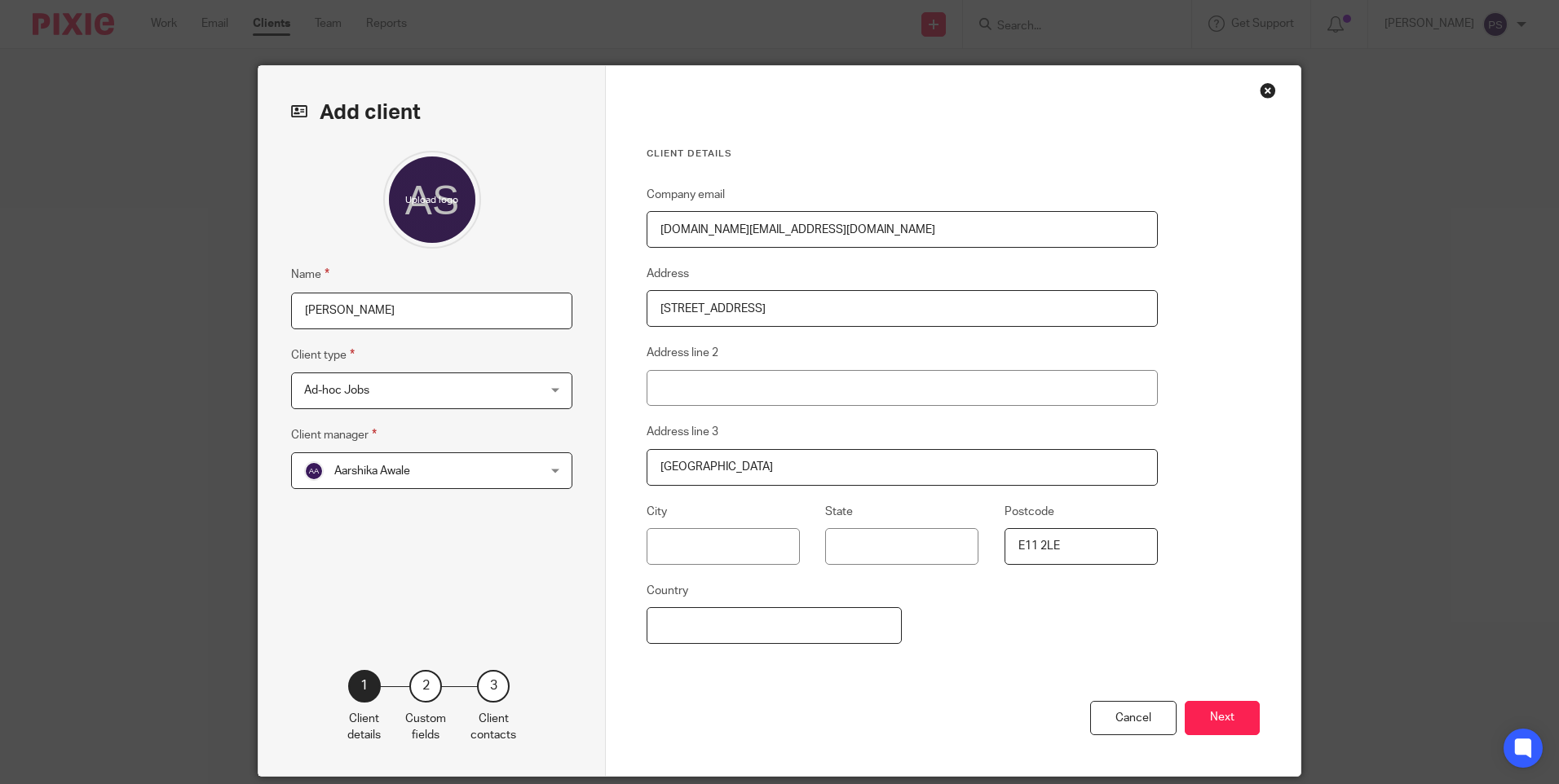
click at [663, 618] on input "Country" at bounding box center [775, 626] width 256 height 37
type input "u"
type input "[GEOGRAPHIC_DATA]"
click at [771, 701] on div "Cancel Next" at bounding box center [953, 739] width 613 height 76
click at [1229, 712] on button "Next" at bounding box center [1223, 719] width 75 height 35
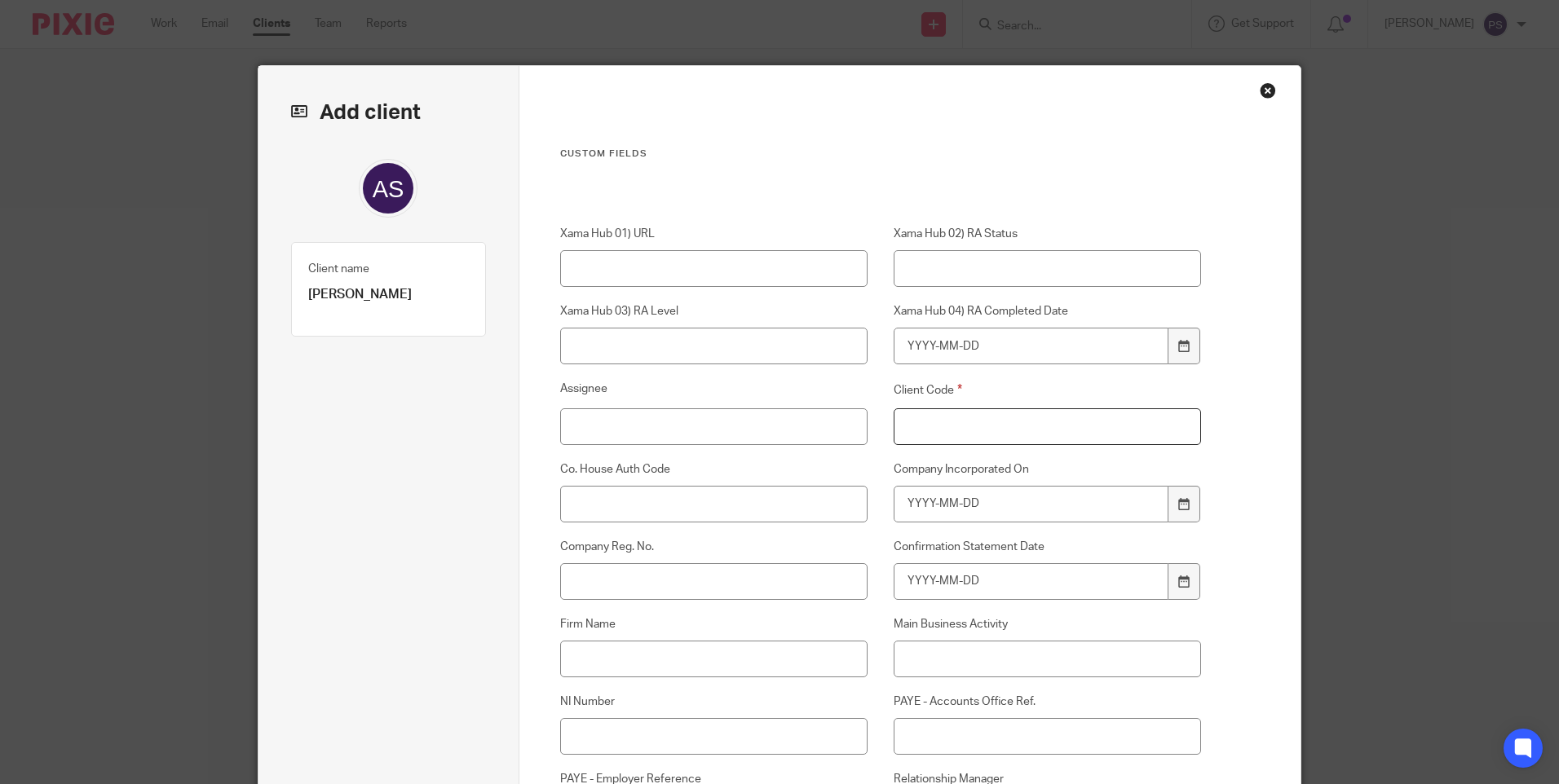
click at [996, 432] on input "Client Code" at bounding box center [1048, 427] width 309 height 37
type input "00"
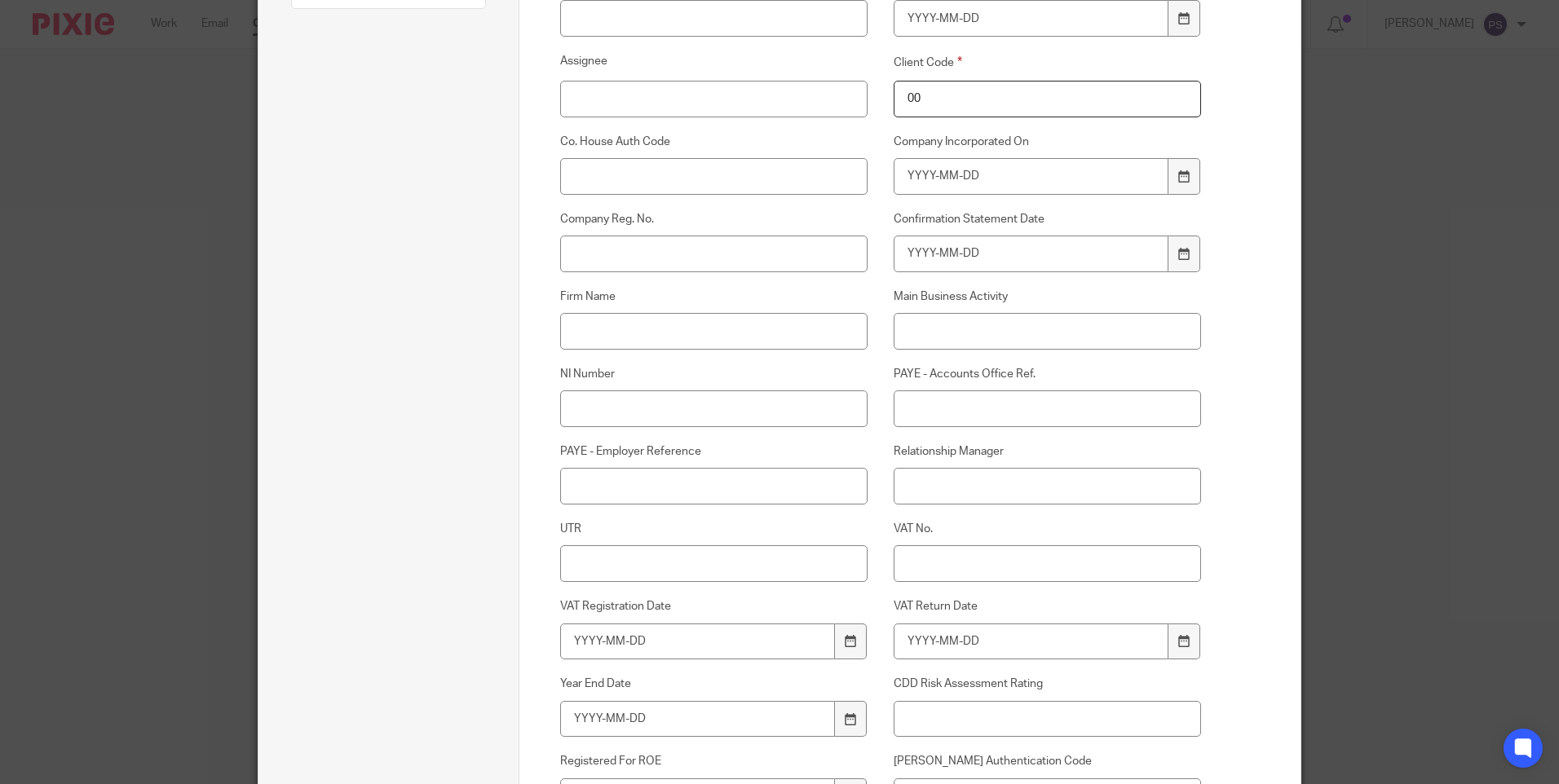
scroll to position [408, 0]
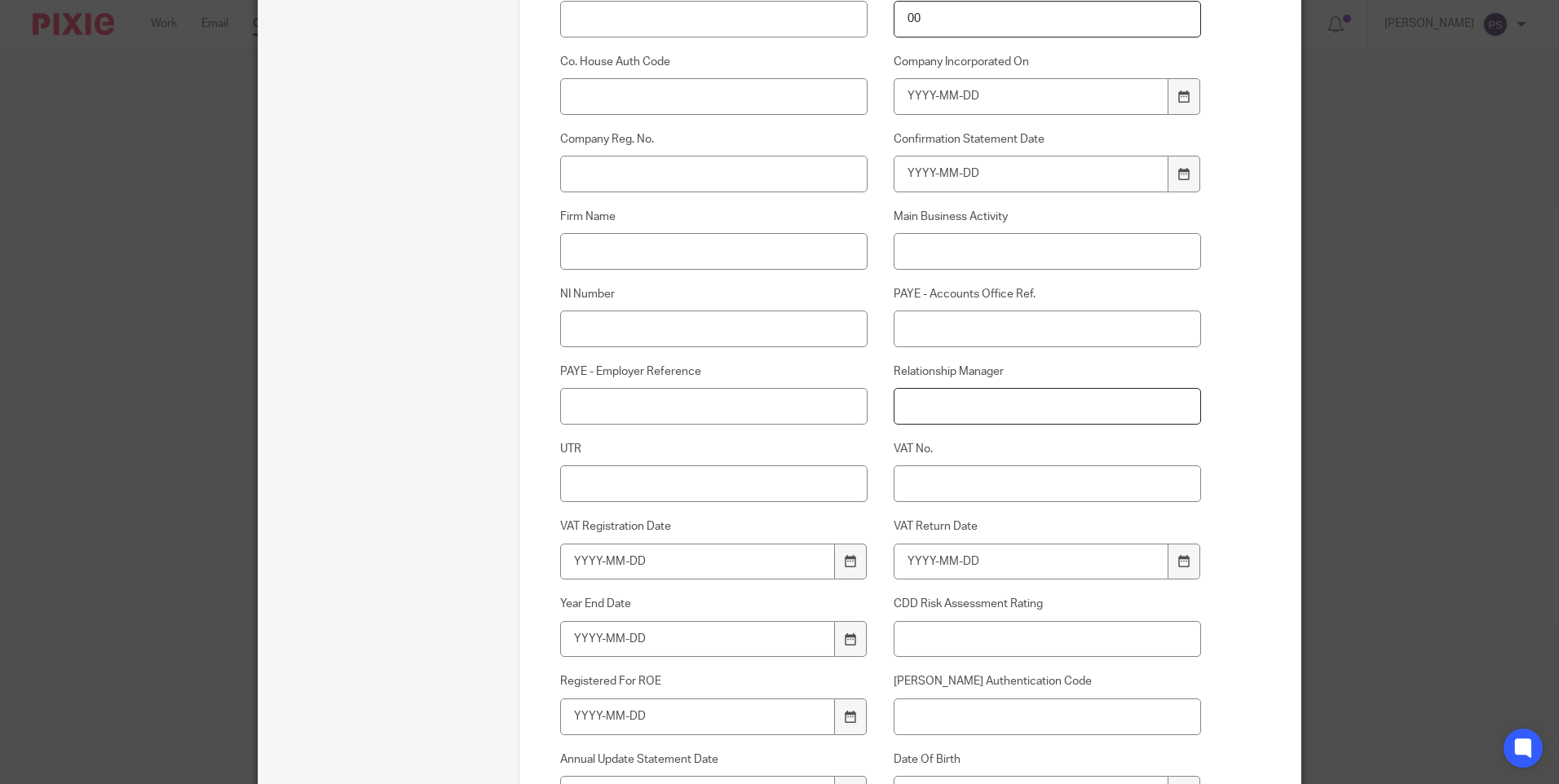
click at [921, 405] on input "Relationship Manager" at bounding box center [1048, 406] width 309 height 37
click at [962, 410] on input "Relationship Manager" at bounding box center [1048, 406] width 309 height 37
paste input "Peter"
type input "Peter"
click at [934, 407] on input "Peter" at bounding box center [1048, 406] width 309 height 37
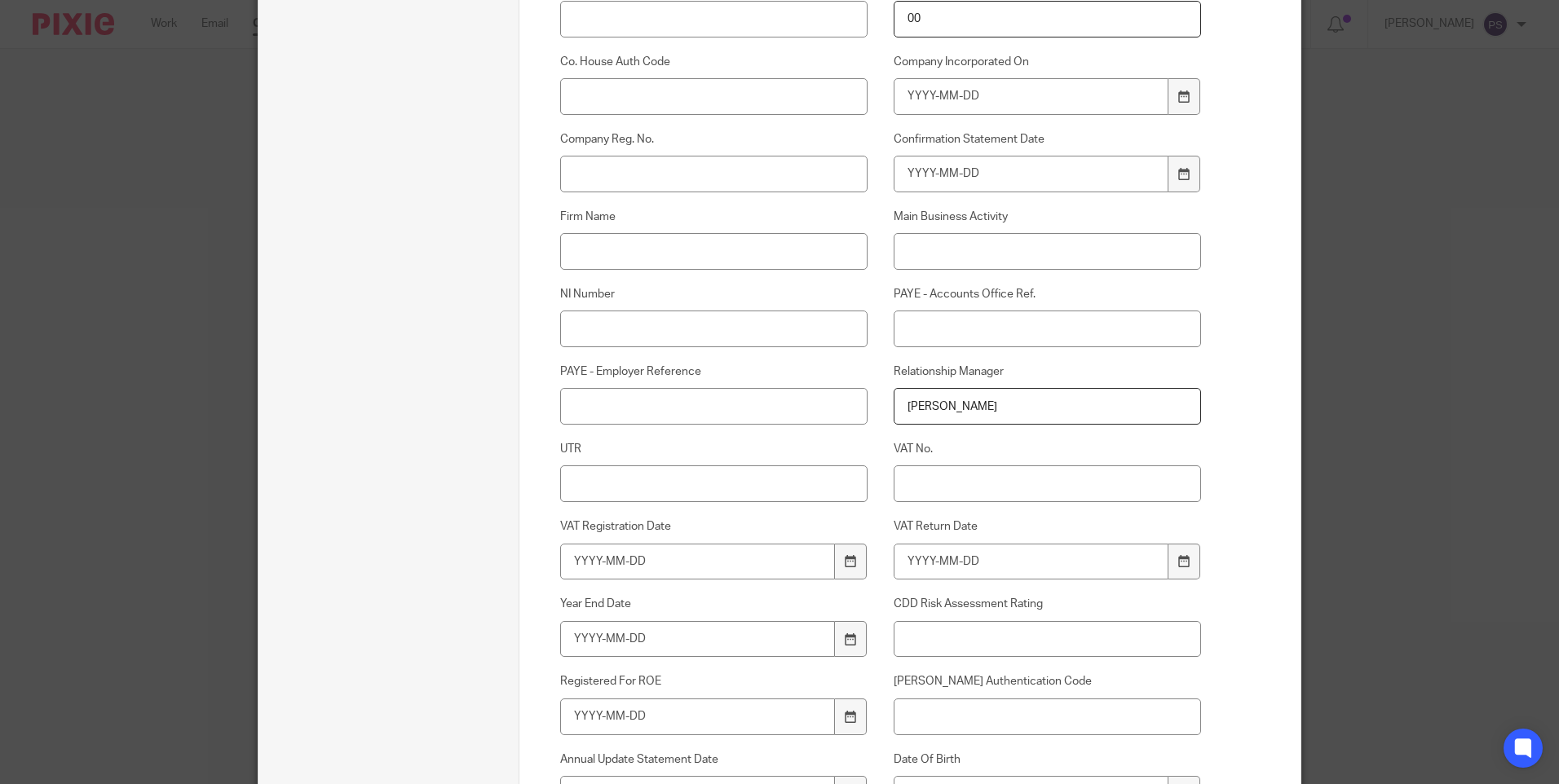
click at [934, 407] on input "Peter" at bounding box center [1048, 406] width 309 height 37
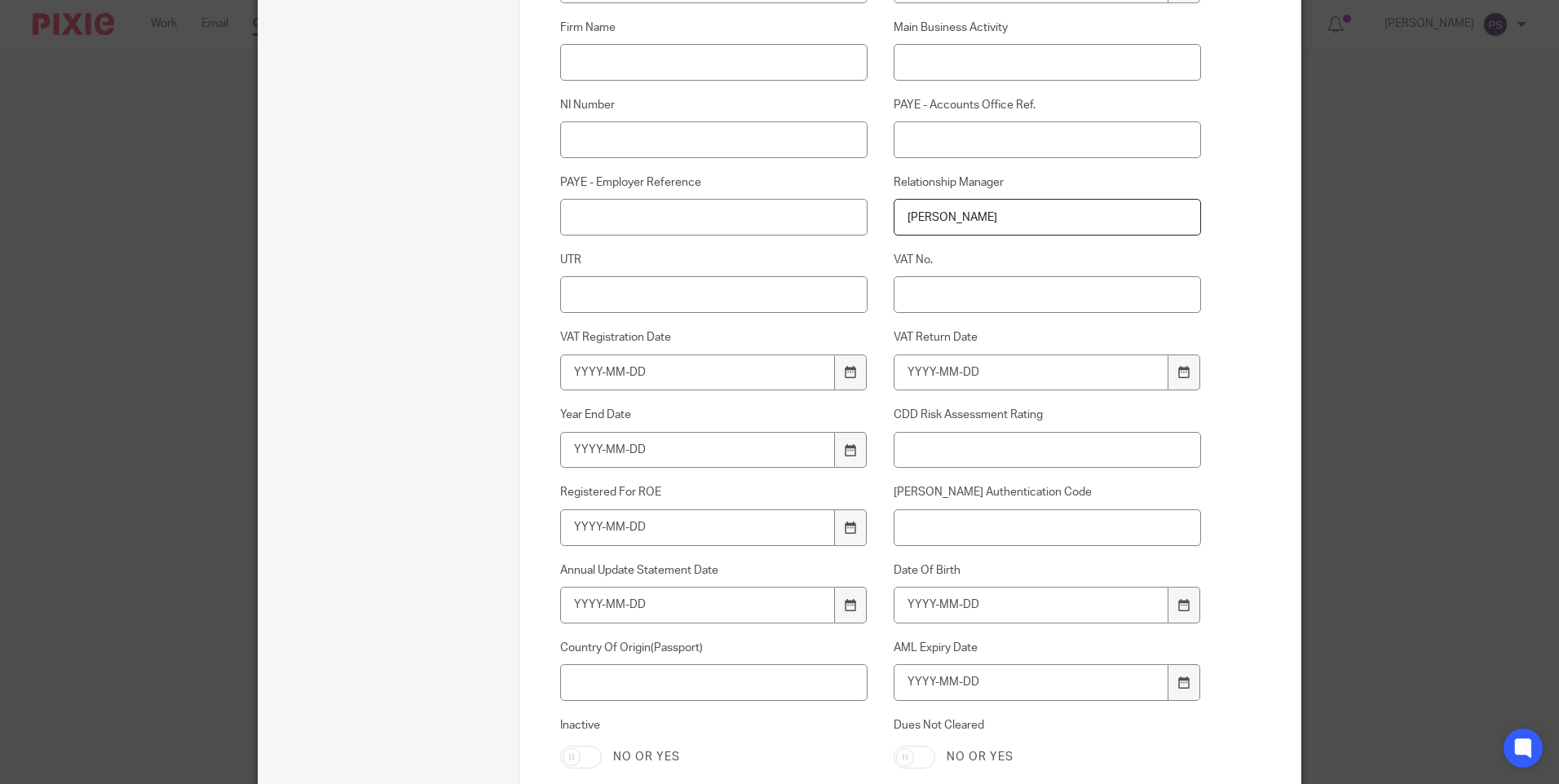
scroll to position [571, 0]
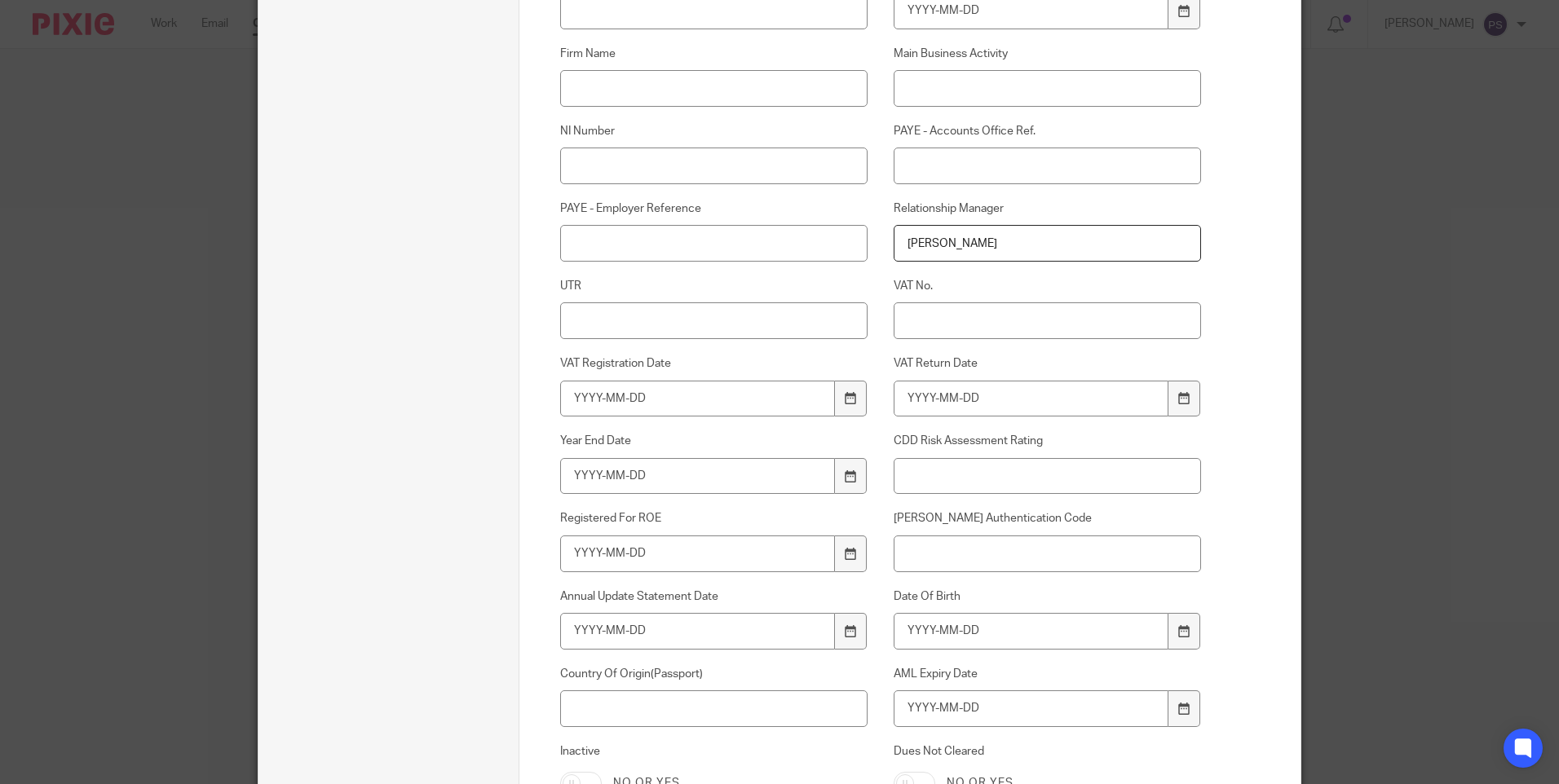
click at [916, 247] on input "Peter" at bounding box center [1048, 243] width 309 height 37
click at [908, 253] on input "Relationship Manager" at bounding box center [1048, 243] width 309 height 37
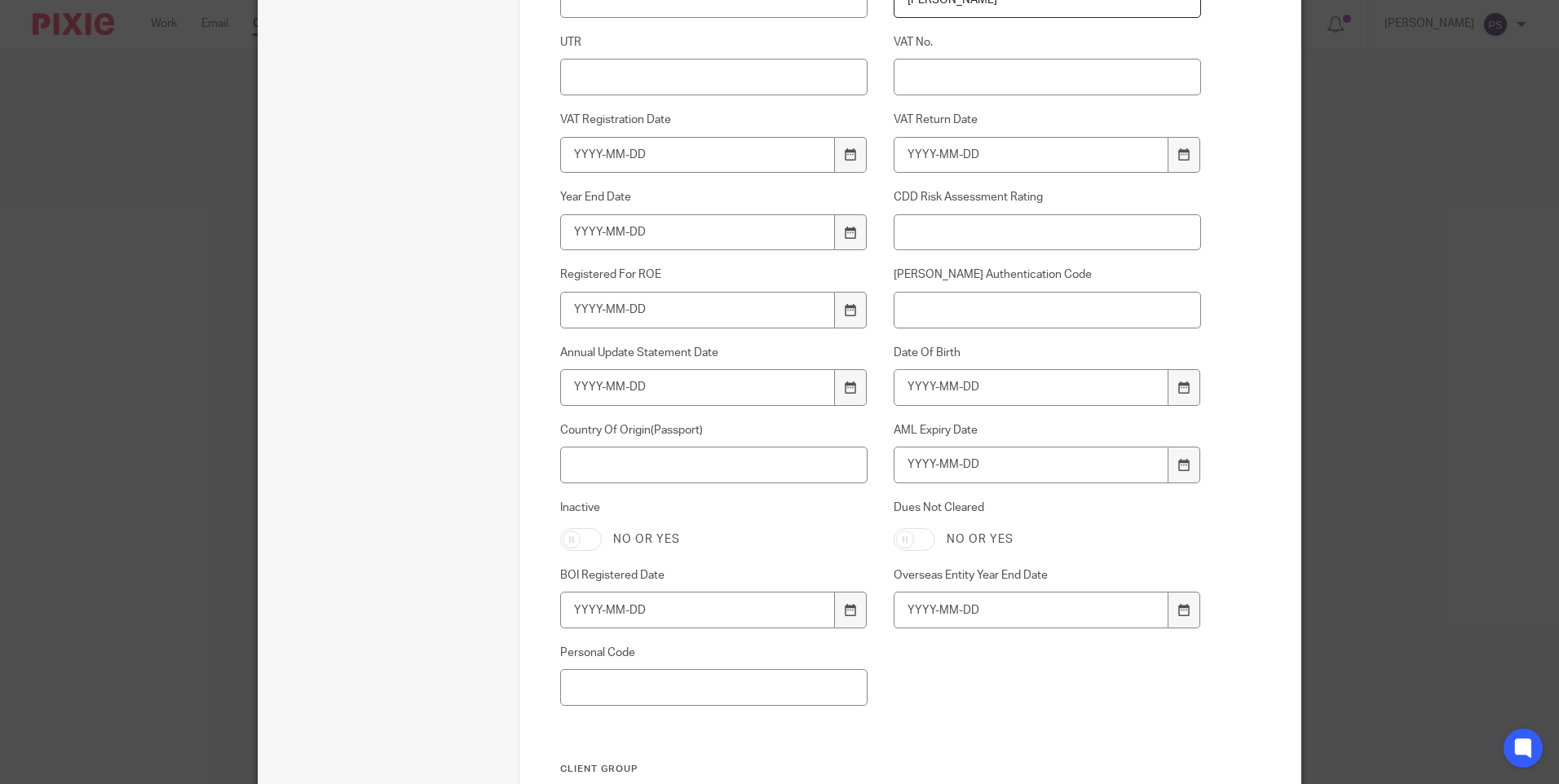
scroll to position [815, 0]
type input "[PERSON_NAME]"
click at [936, 370] on input "Date Of Birth" at bounding box center [1031, 387] width 276 height 37
click at [930, 374] on input "Date Of Birth" at bounding box center [1031, 387] width 276 height 37
type input "1987-01-24"
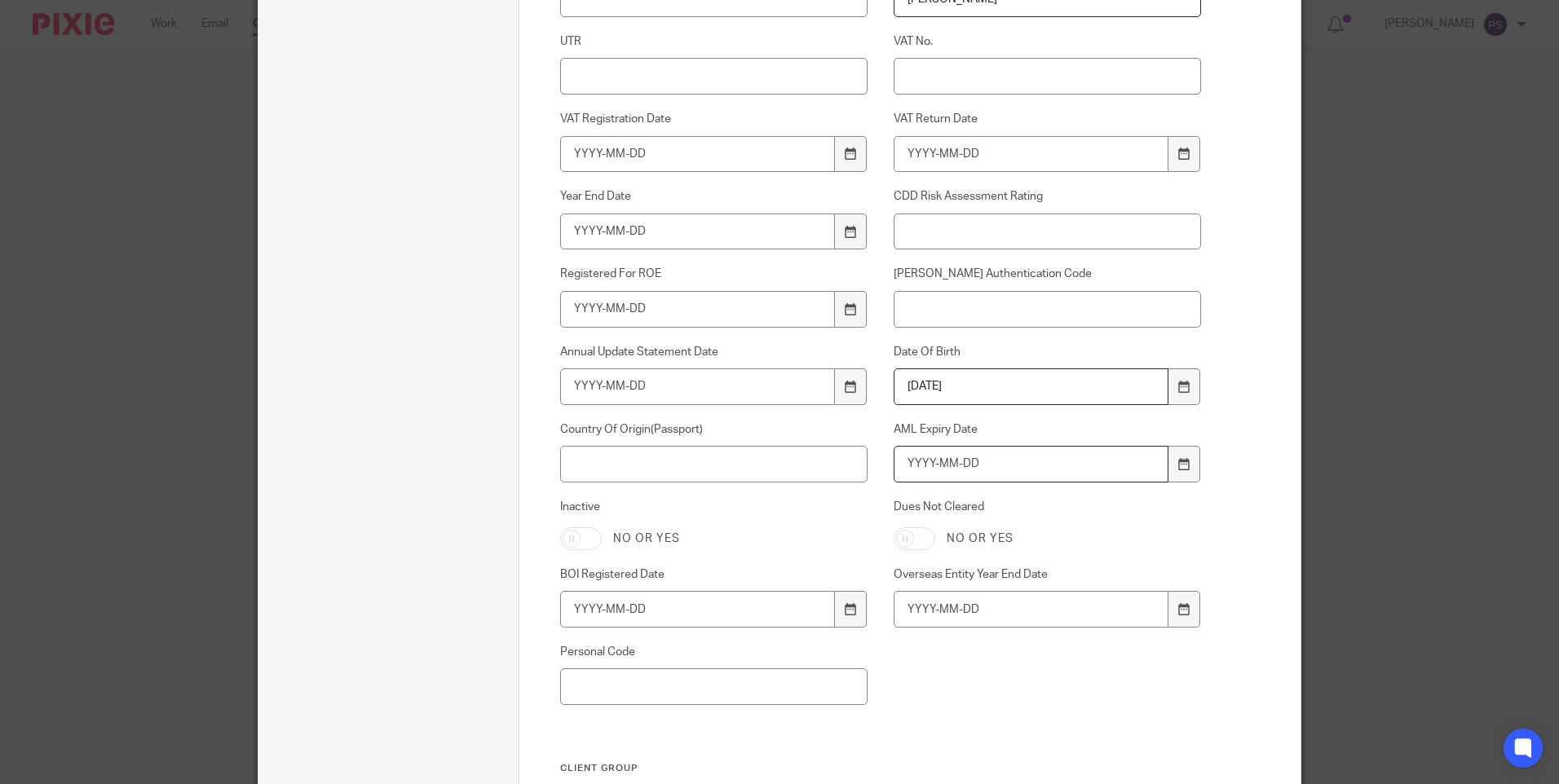
click at [949, 471] on input "AML Expiry Date" at bounding box center [1031, 464] width 276 height 37
type input "2028-08-08"
click at [647, 457] on input "Country Of Origin(Passport)" at bounding box center [714, 464] width 309 height 37
click at [600, 464] on input "Country Of Origin(Passport)" at bounding box center [714, 464] width 309 height 37
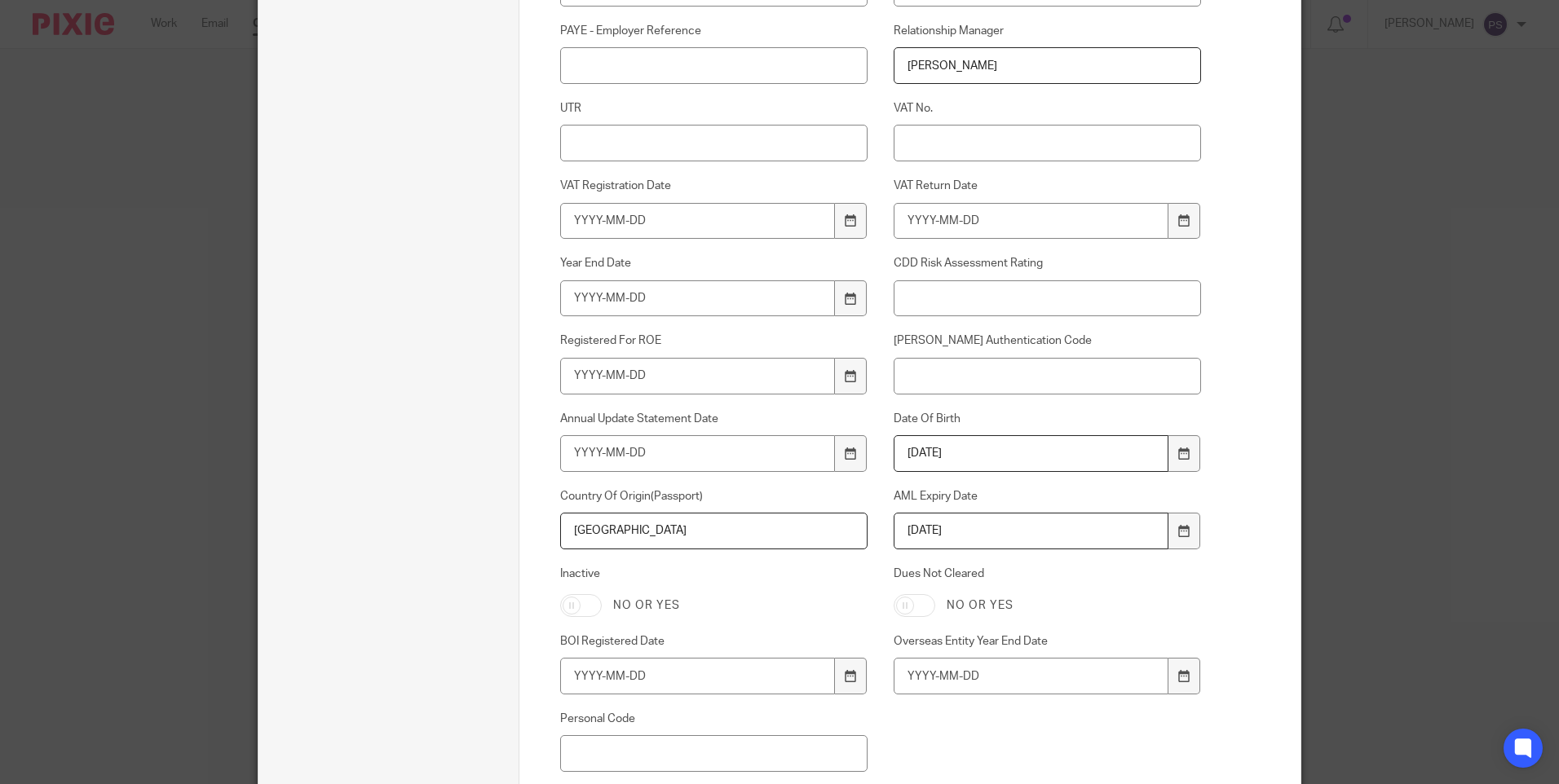
scroll to position [734, 0]
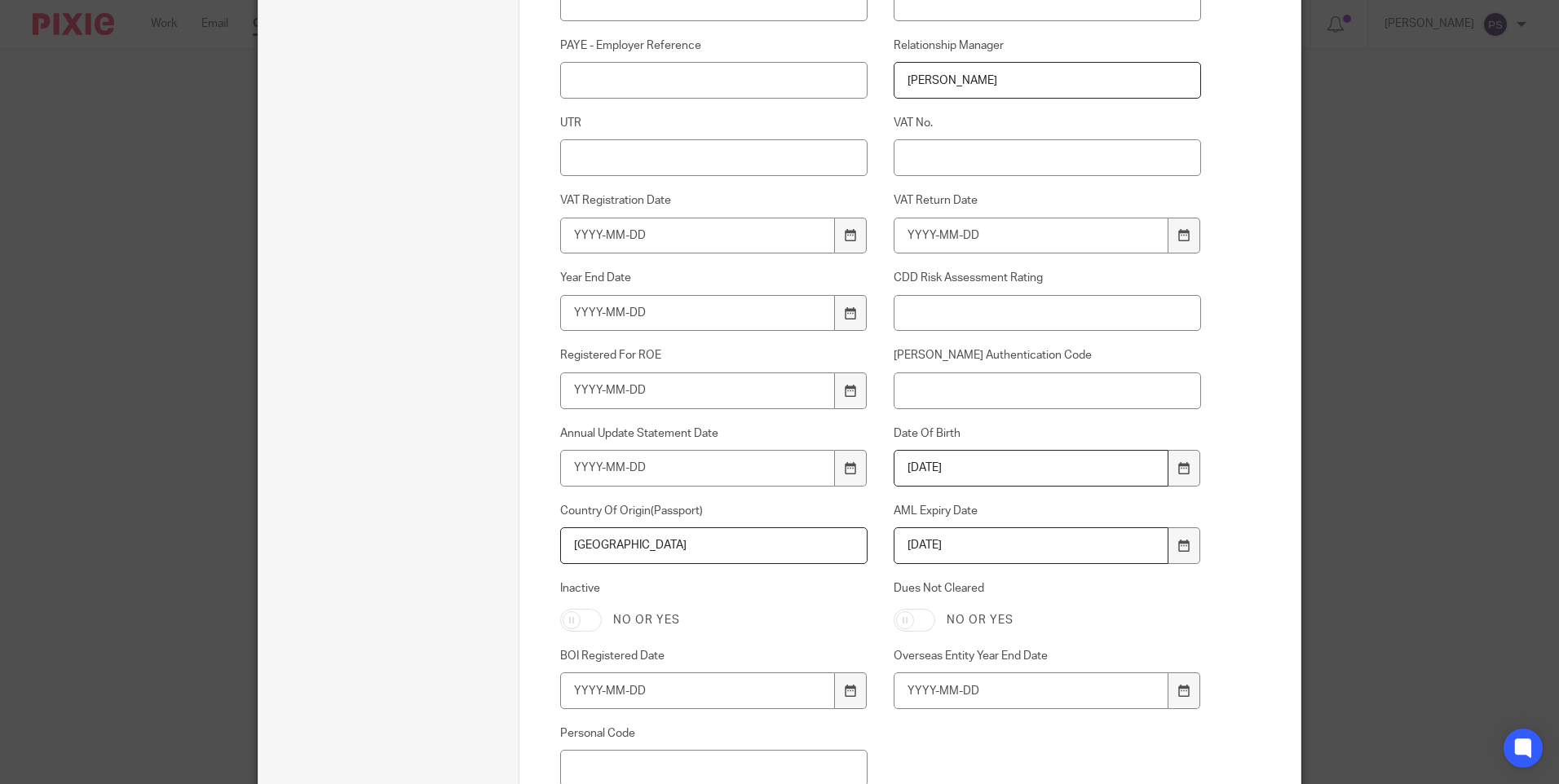
type input "Belgium"
click at [594, 149] on input "UTR" at bounding box center [714, 157] width 309 height 37
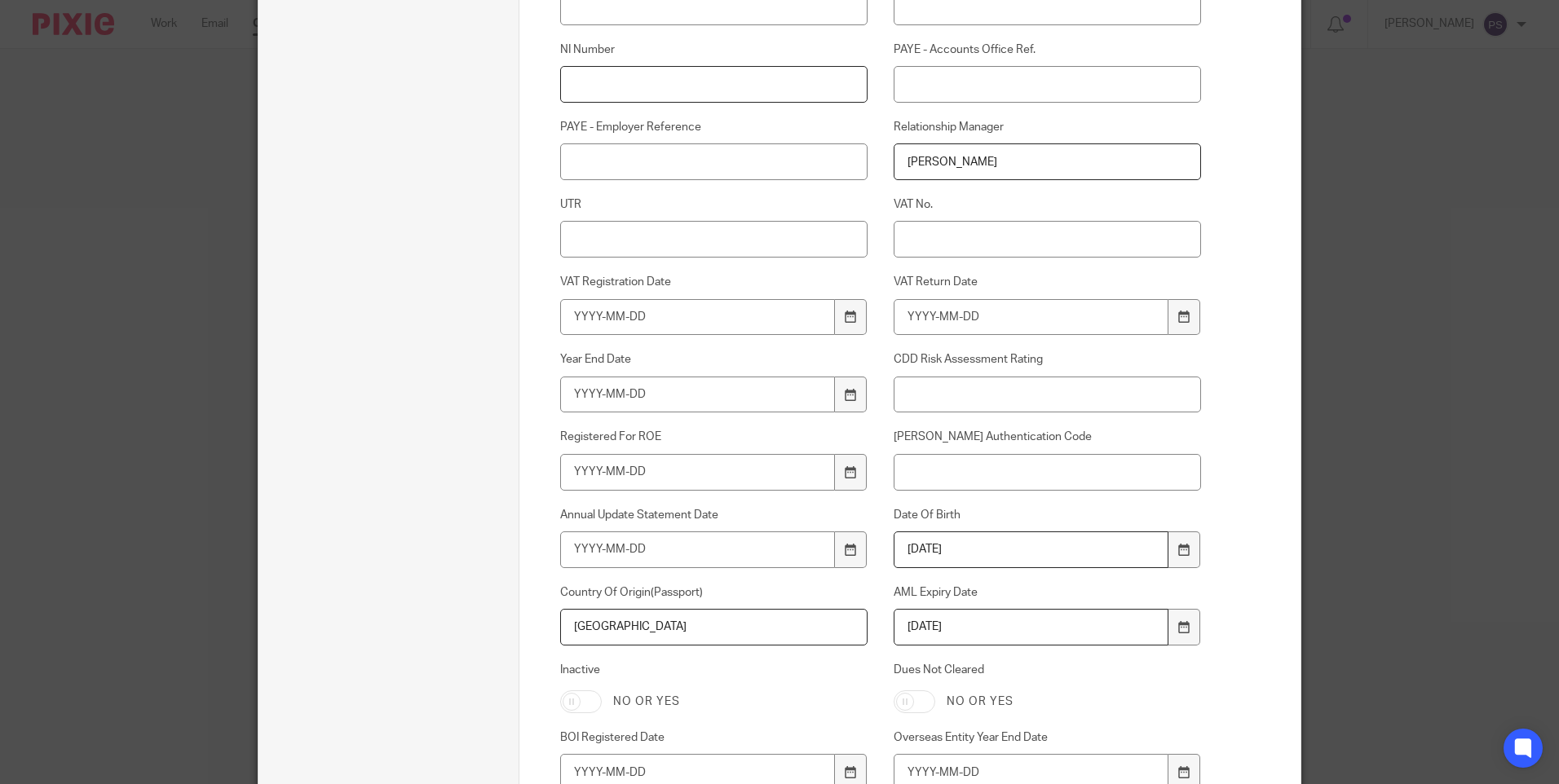
click at [593, 84] on input "NI Number" at bounding box center [714, 84] width 309 height 37
paste input "SW406507D"
type input "SW406507D"
click at [593, 240] on input "UTR" at bounding box center [714, 239] width 309 height 37
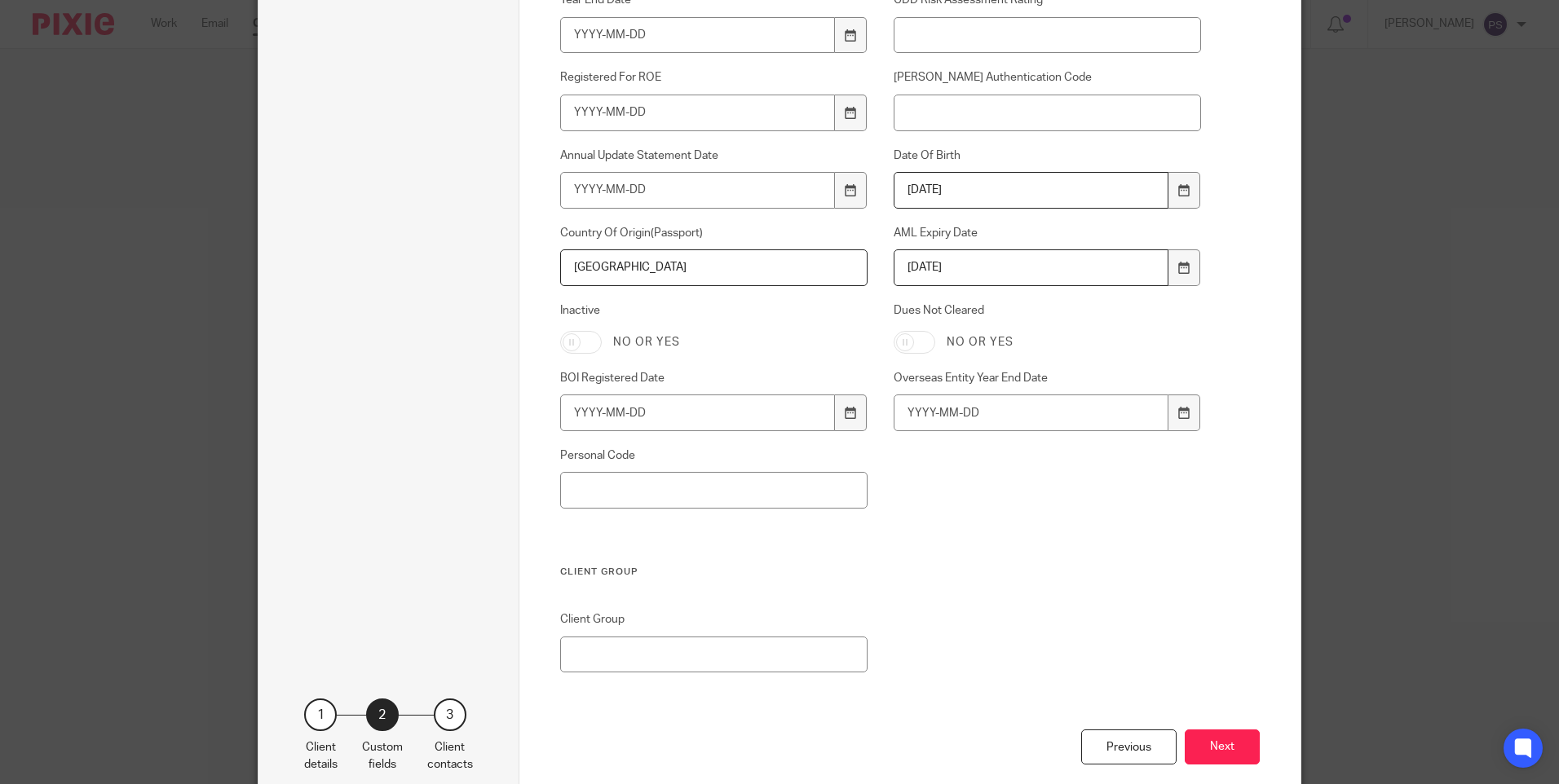
scroll to position [1018, 0]
click at [1254, 748] on button "Next" at bounding box center [1223, 741] width 75 height 35
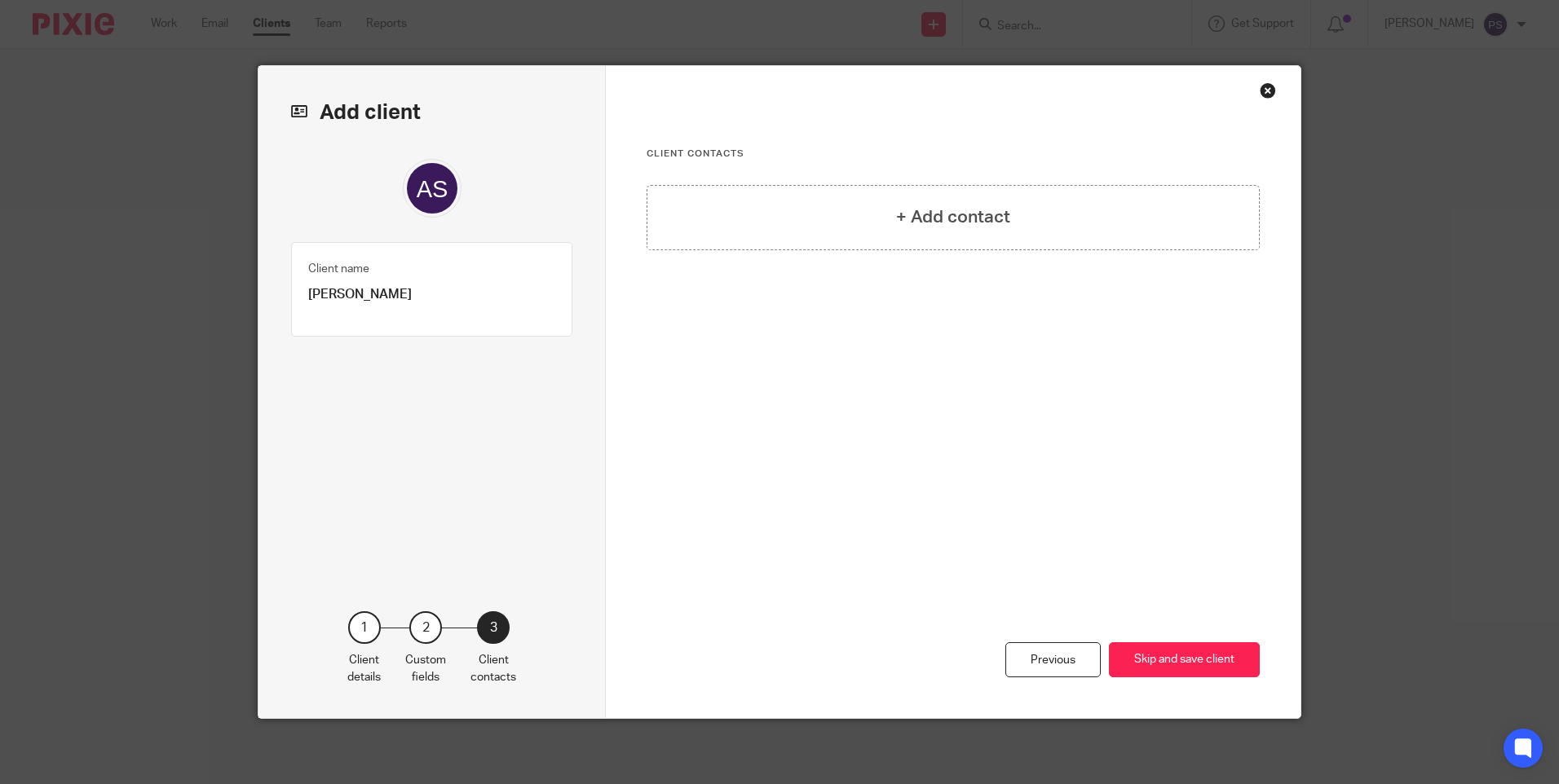
scroll to position [0, 0]
click at [896, 192] on div "+ Add contact" at bounding box center [953, 217] width 613 height 65
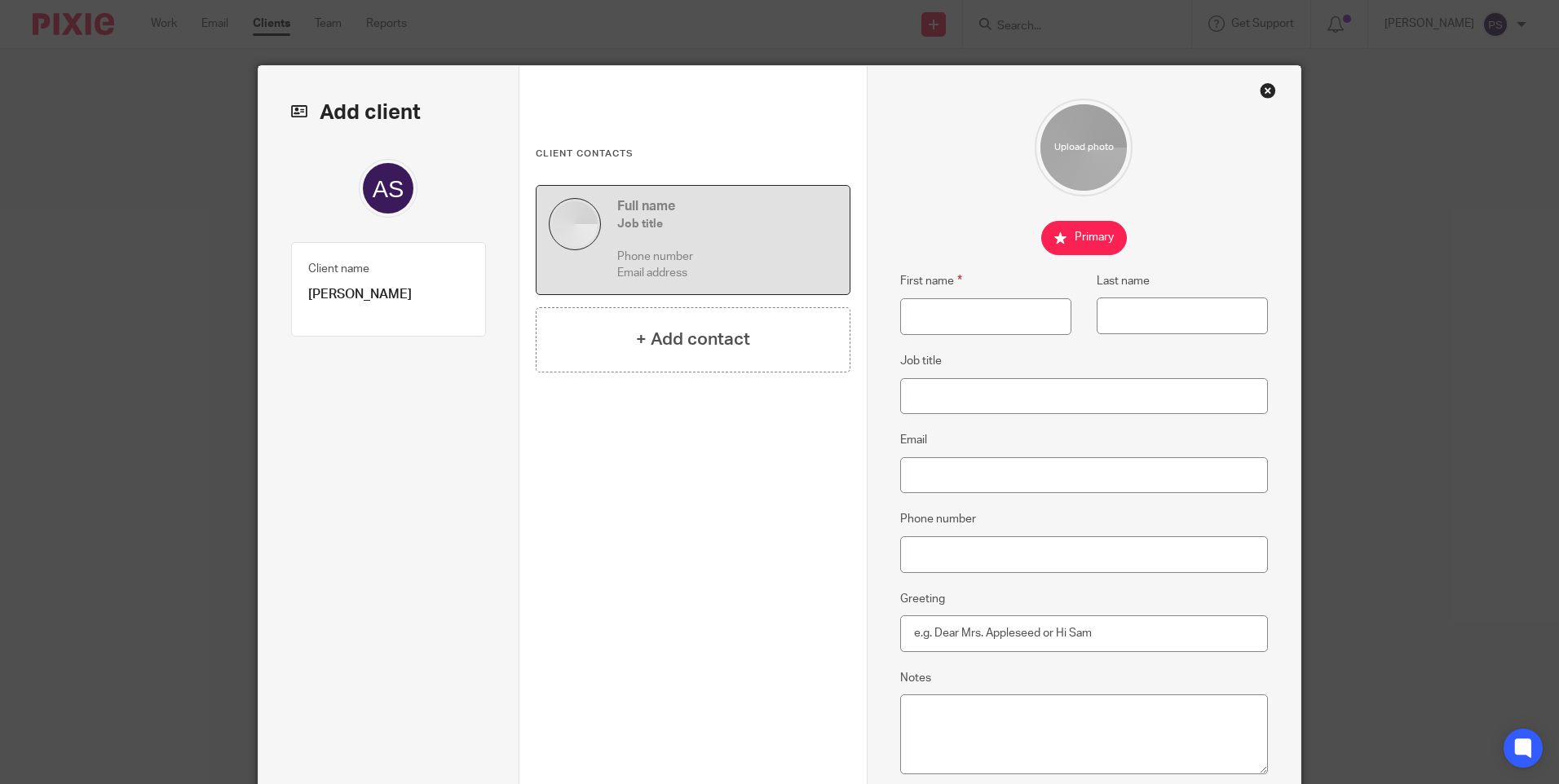
click at [357, 296] on p "[PERSON_NAME]" at bounding box center [389, 295] width 161 height 17
copy div "Antoine Safi Client type 1"
click at [958, 316] on input "First name" at bounding box center [986, 316] width 171 height 37
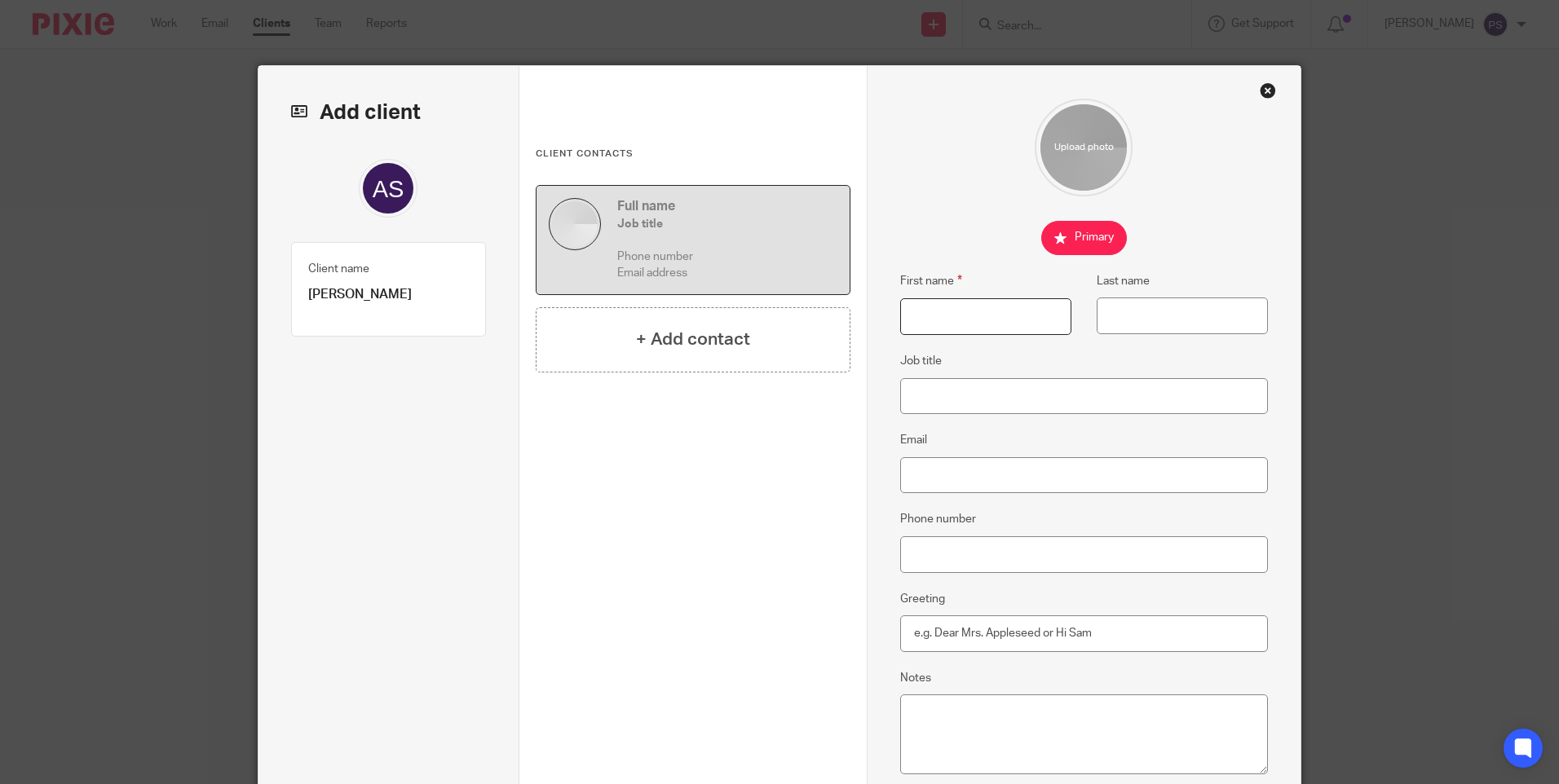
paste input "Antoine Safi"
click at [963, 316] on input "Antoine Safi" at bounding box center [986, 316] width 171 height 37
type input "Antoine"
click at [1143, 322] on input "Last name" at bounding box center [1183, 316] width 171 height 37
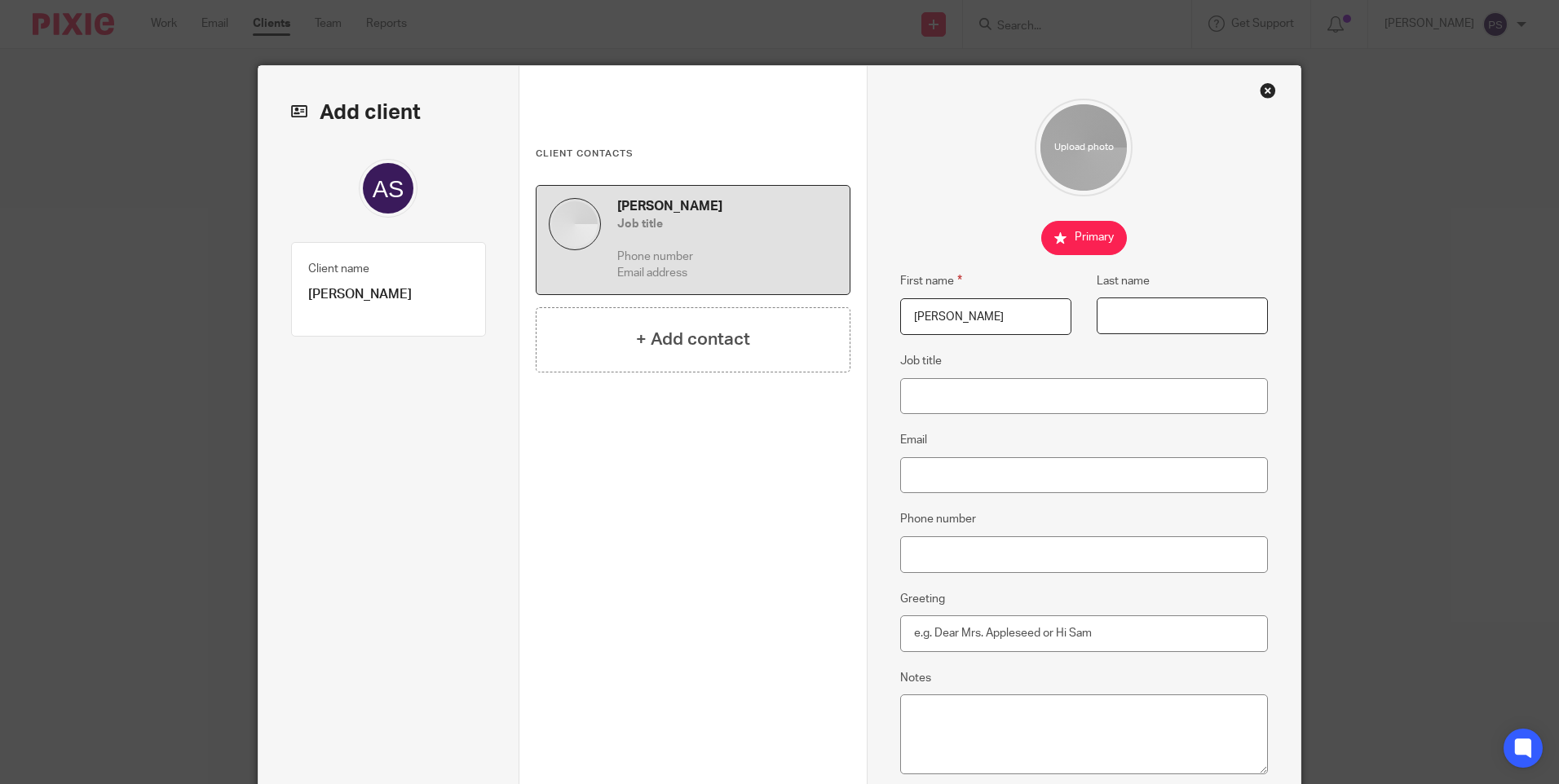
paste input "Safi"
type input "Safi"
click at [981, 482] on input "Email" at bounding box center [1085, 475] width 369 height 37
click at [920, 472] on input "Email" at bounding box center [1085, 475] width 369 height 37
paste input "antoine.safi.med@gmail.com"
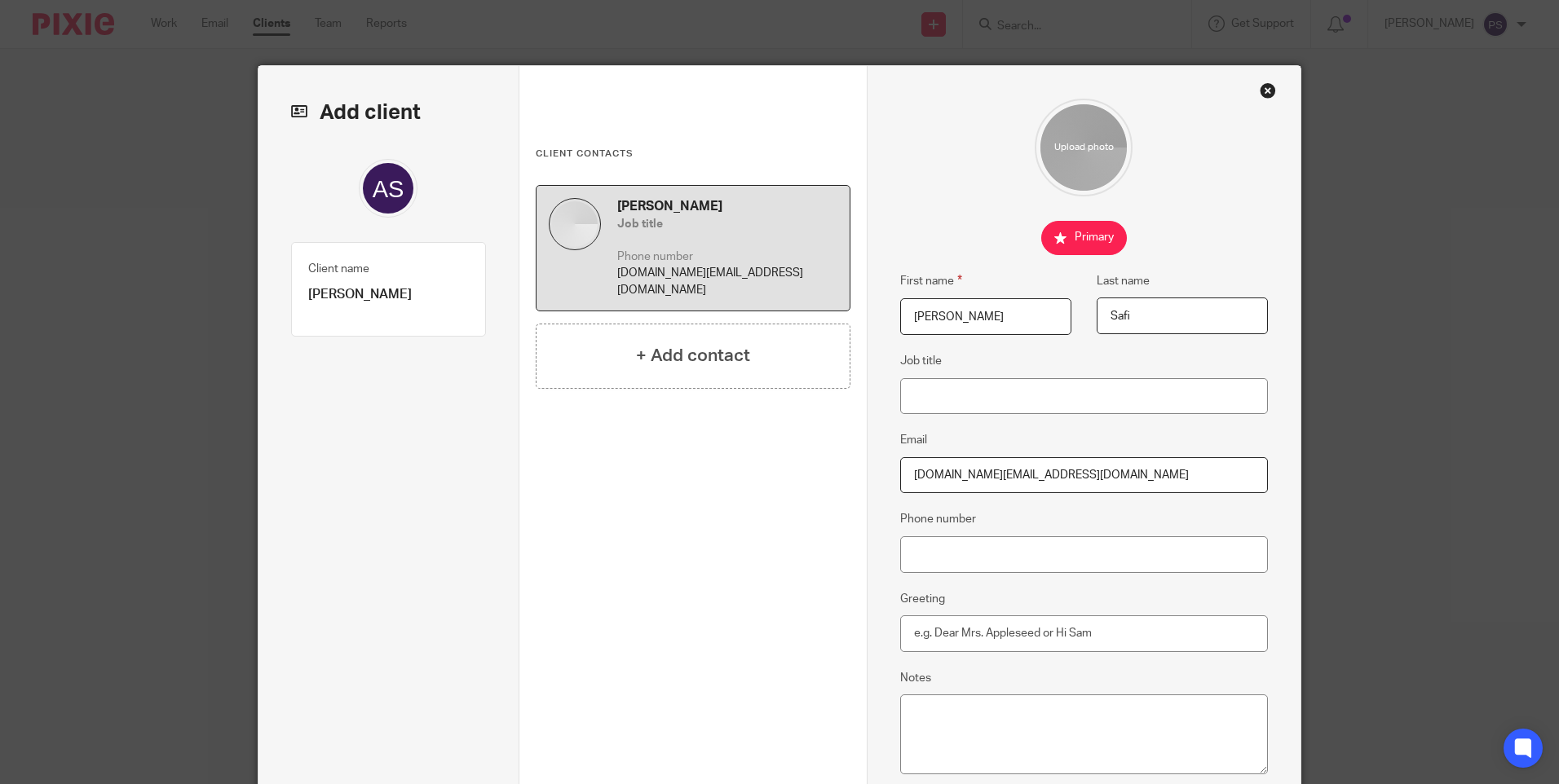
type input "antoine.safi.med@gmail.com"
click at [939, 557] on input "Phone number" at bounding box center [1085, 555] width 369 height 37
paste input "+44 077 593 80436"
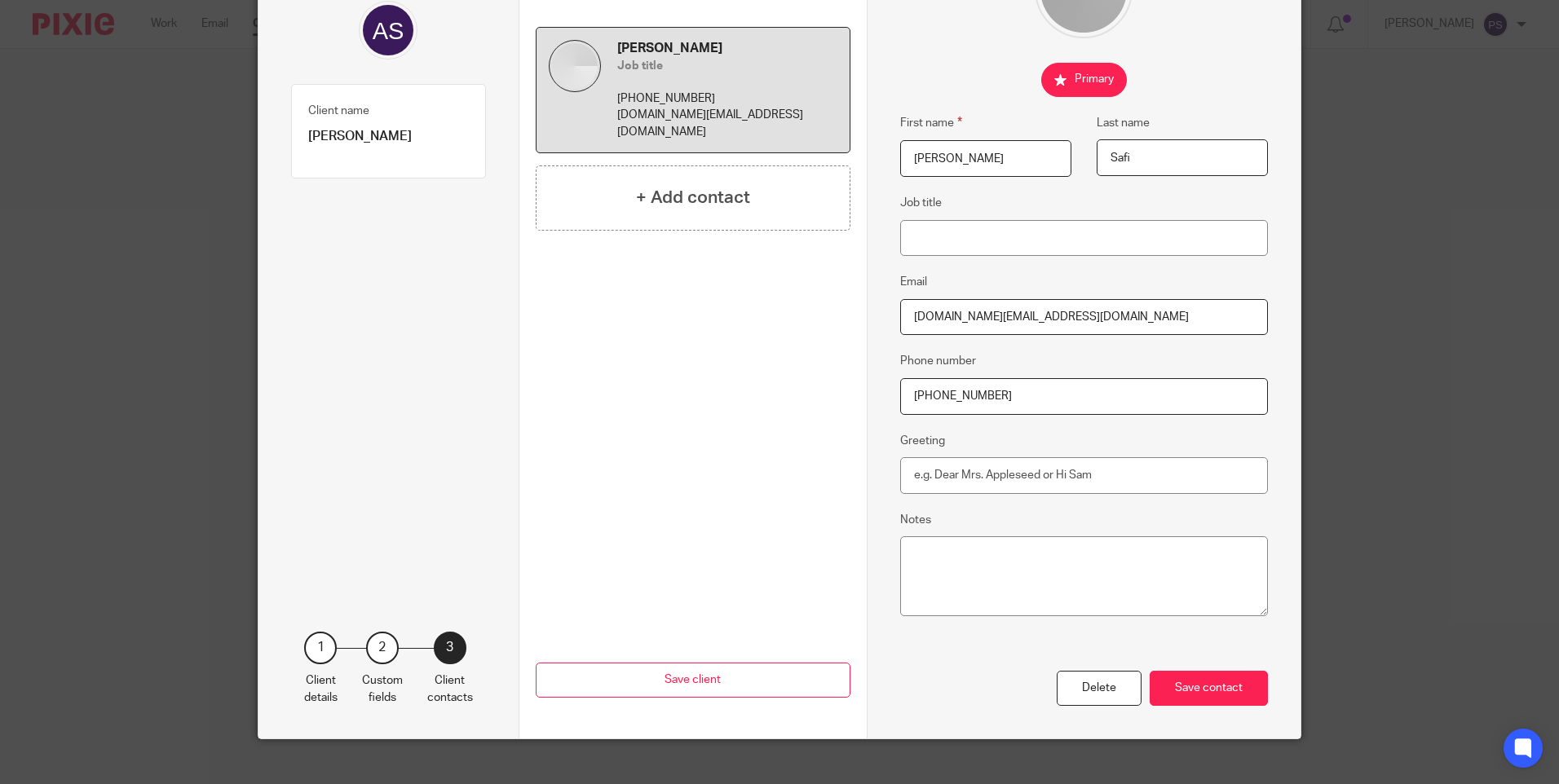
scroll to position [178, 0]
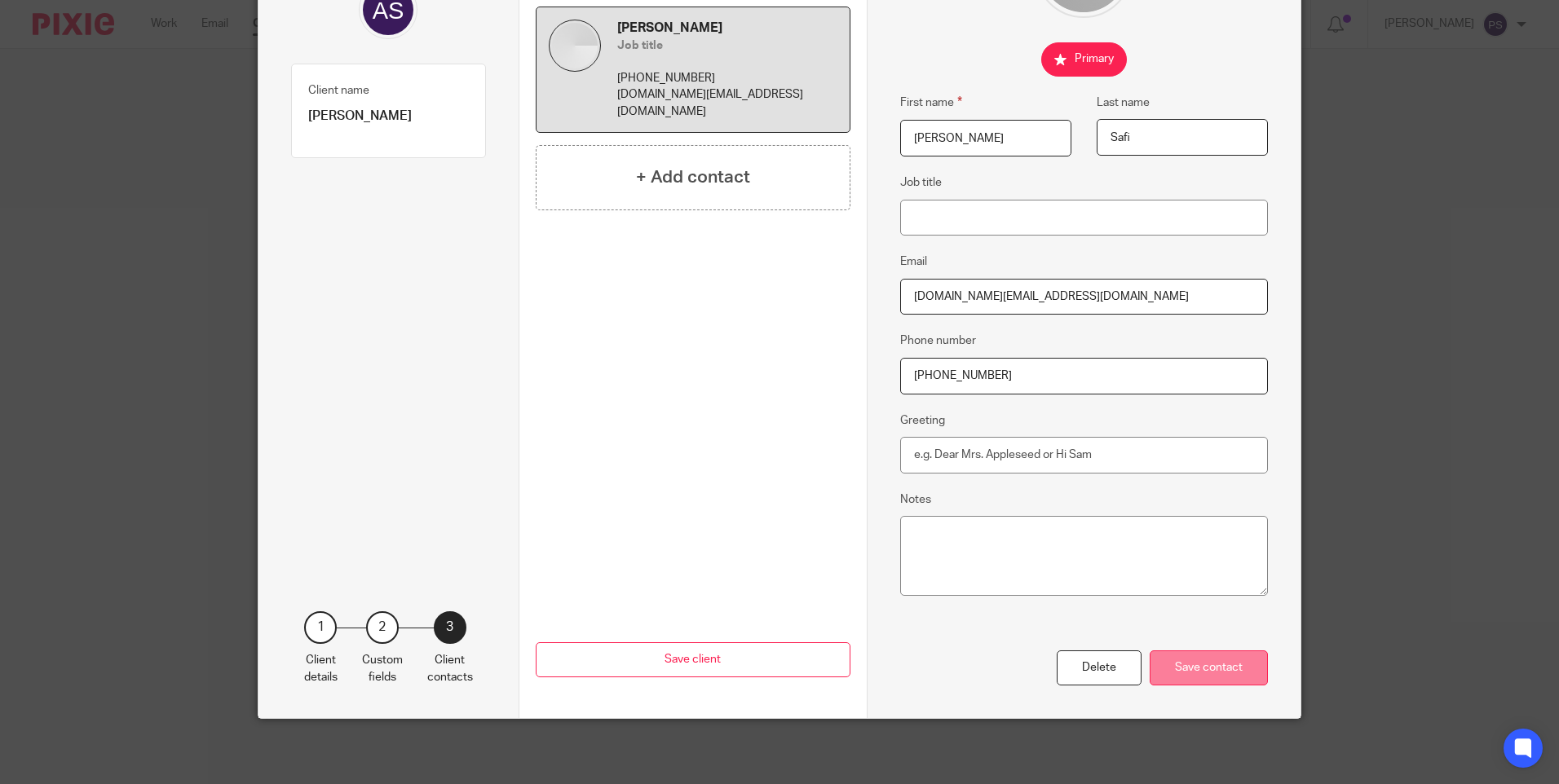
type input "+44 077 593 80436"
click at [1183, 666] on div "Save contact" at bounding box center [1209, 668] width 118 height 35
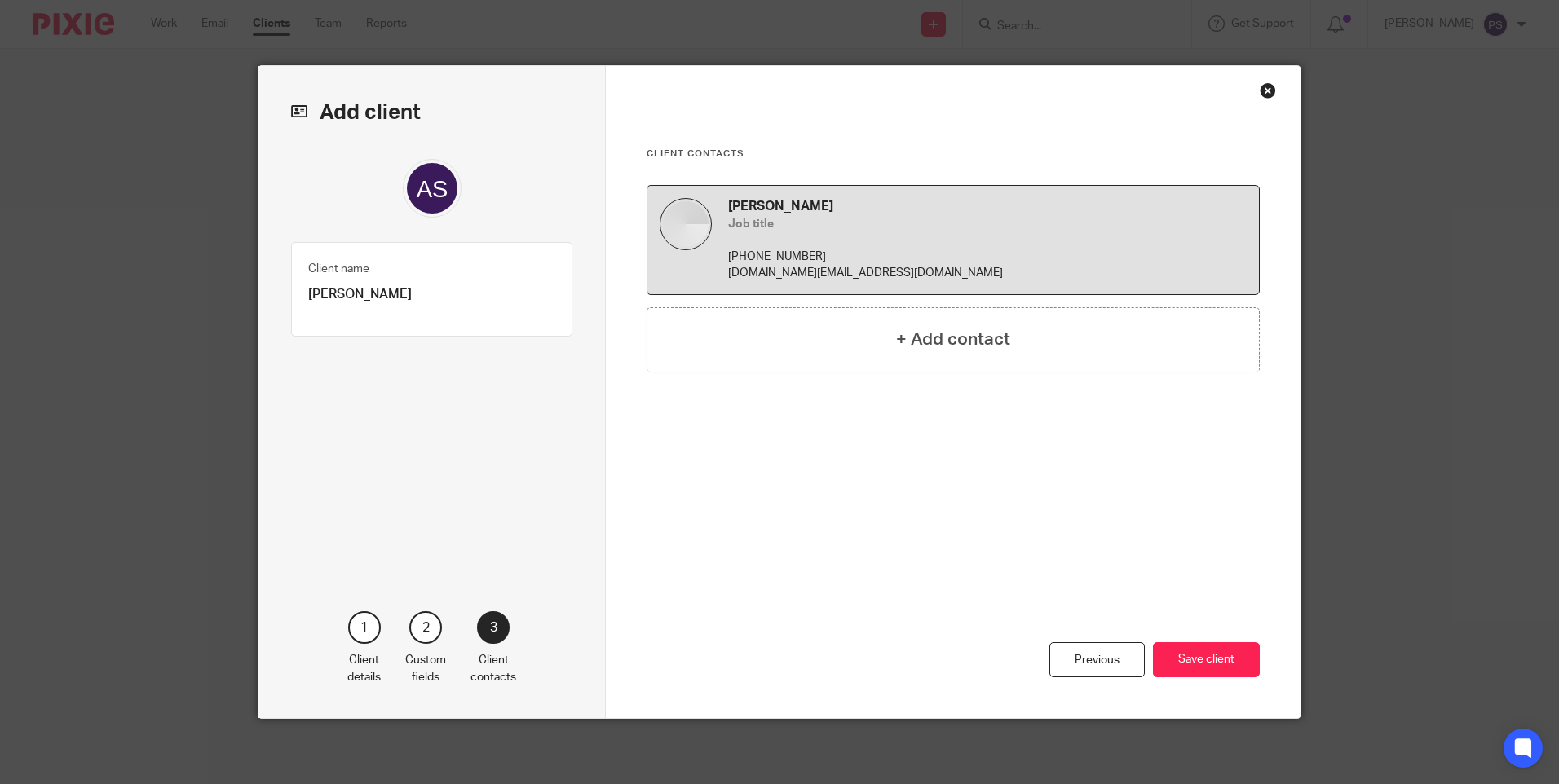
scroll to position [0, 0]
click at [1183, 666] on button "Save client" at bounding box center [1206, 660] width 107 height 35
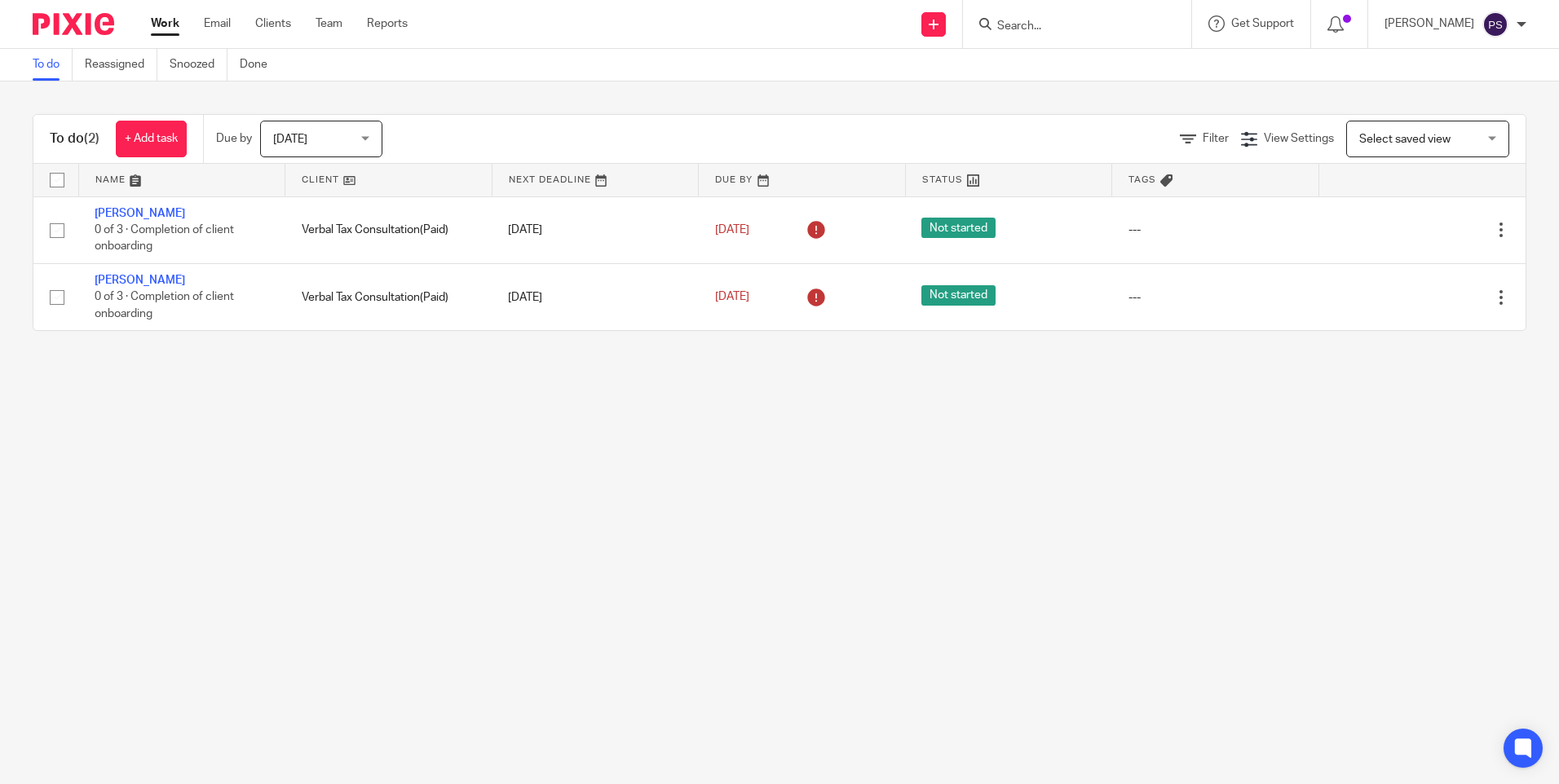
click at [1055, 16] on form at bounding box center [1083, 23] width 174 height 20
click at [1056, 24] on input "Search" at bounding box center [1069, 27] width 147 height 15
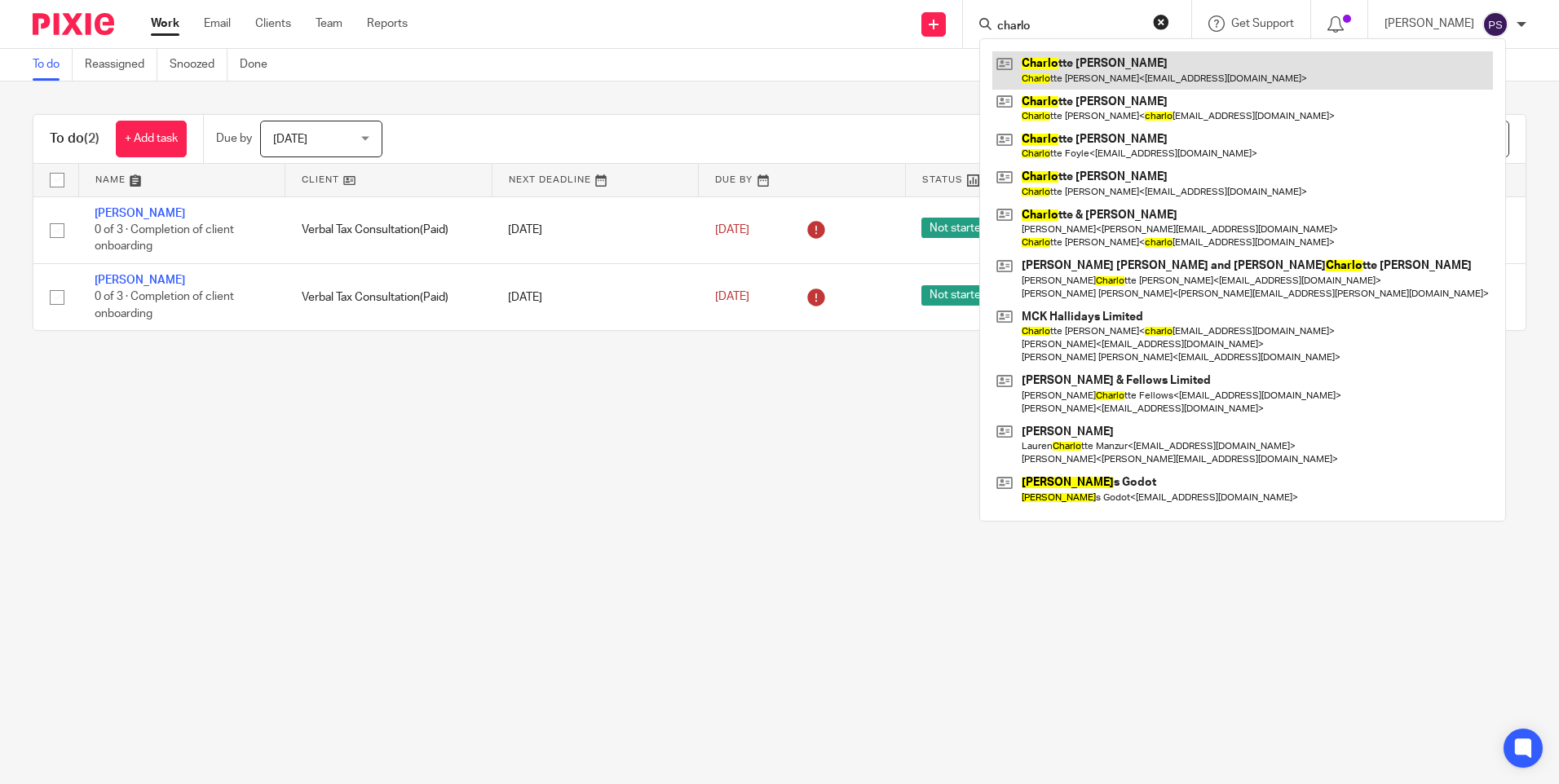
type input "charlo"
click at [1081, 63] on link at bounding box center [1243, 70] width 501 height 37
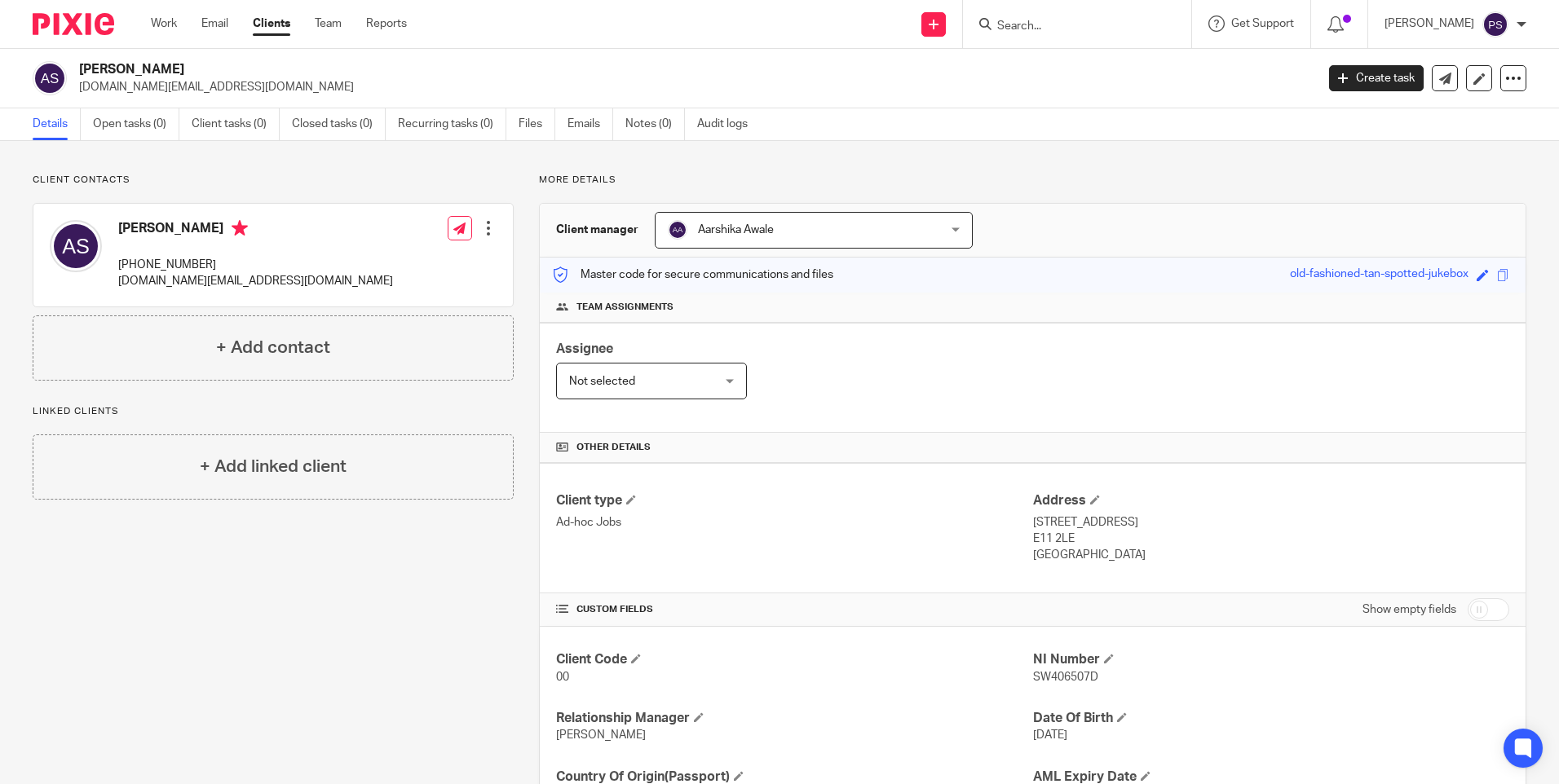
click at [779, 230] on span "Aarshika Awale" at bounding box center [789, 229] width 243 height 34
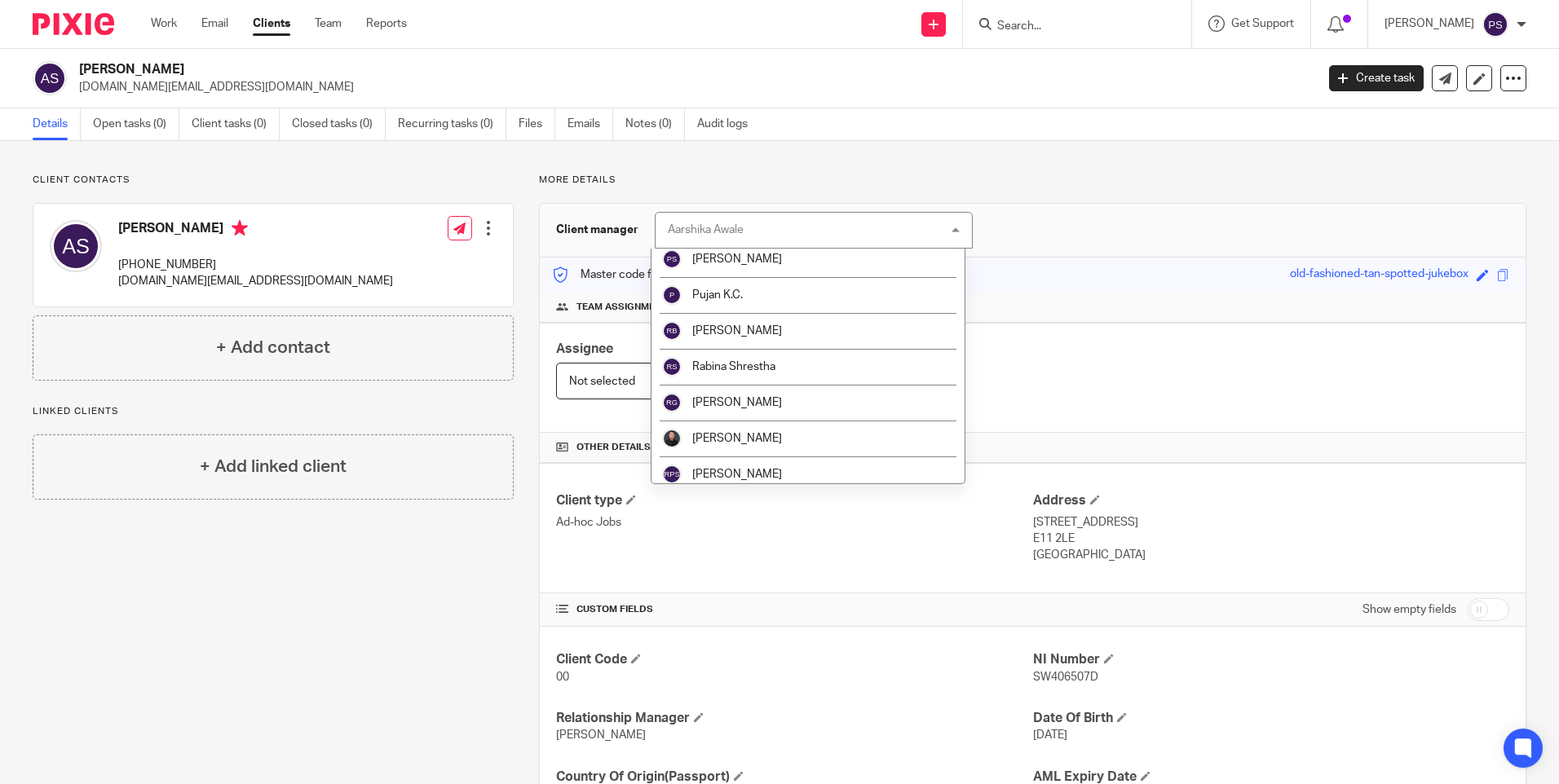
scroll to position [2814, 0]
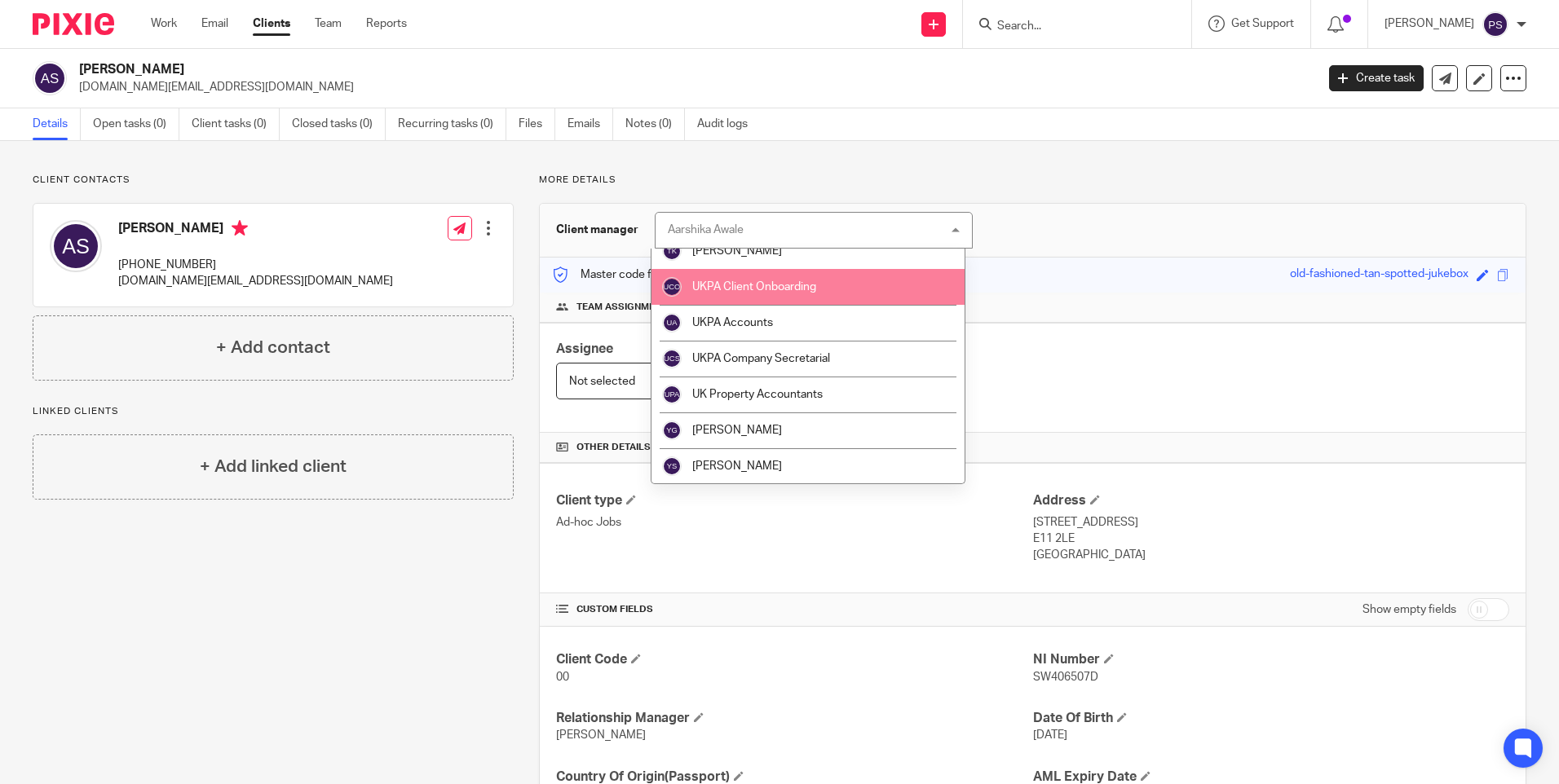
click at [763, 293] on li "UKPA Client Onboarding" at bounding box center [808, 287] width 313 height 36
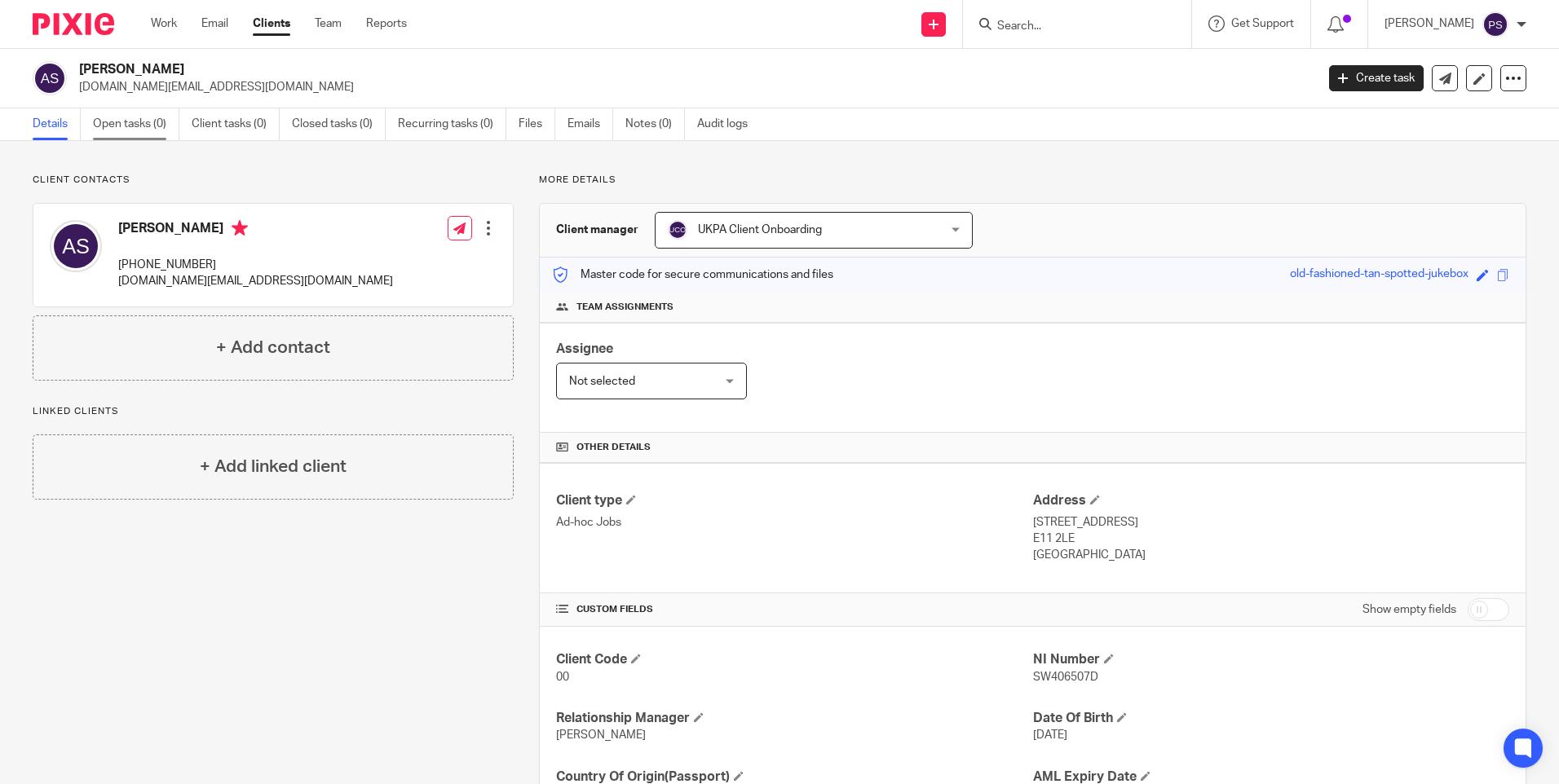
click at [123, 130] on link "Open tasks (0)" at bounding box center [136, 124] width 86 height 32
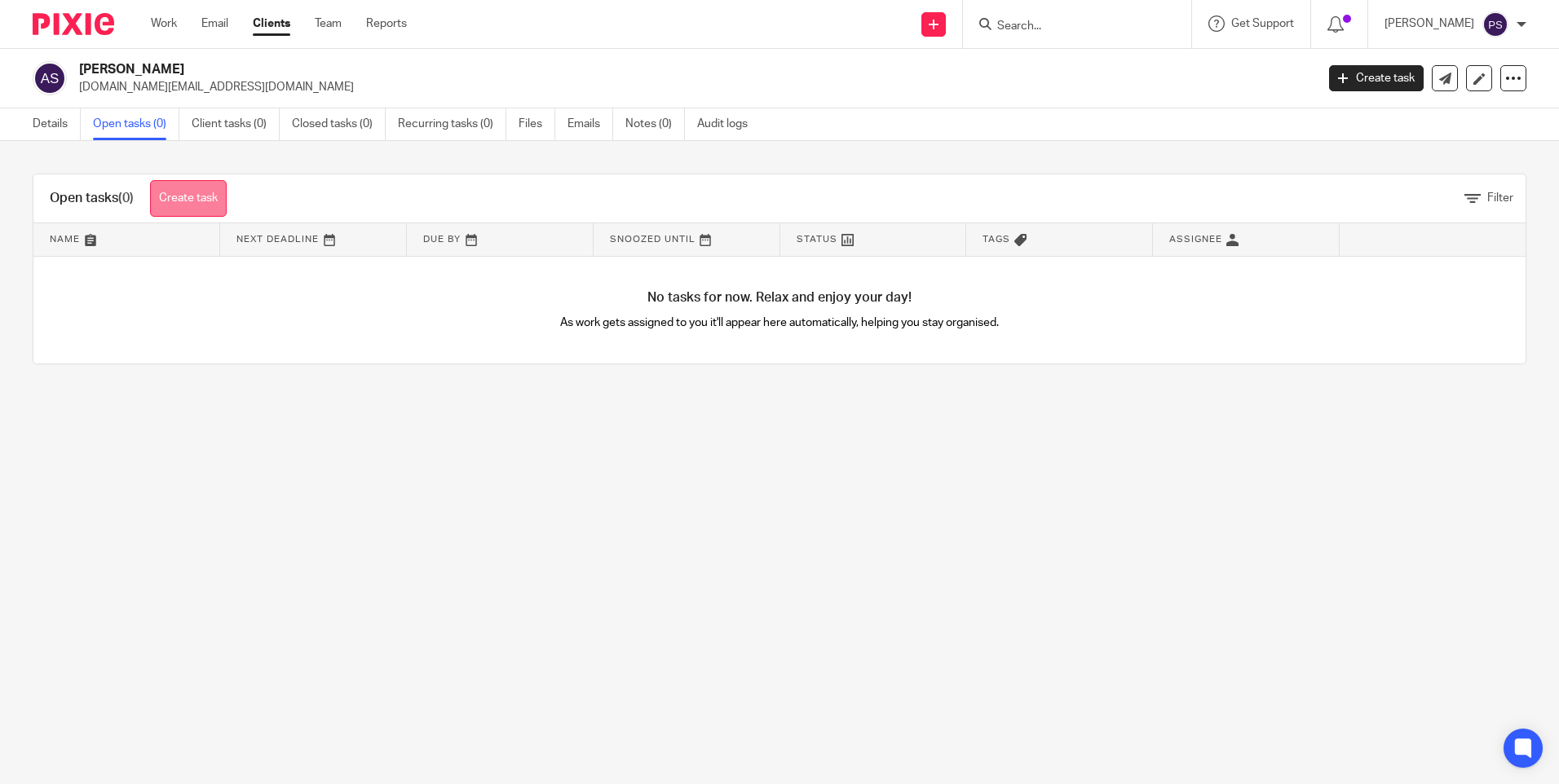
click at [179, 190] on link "Create task" at bounding box center [189, 198] width 77 height 37
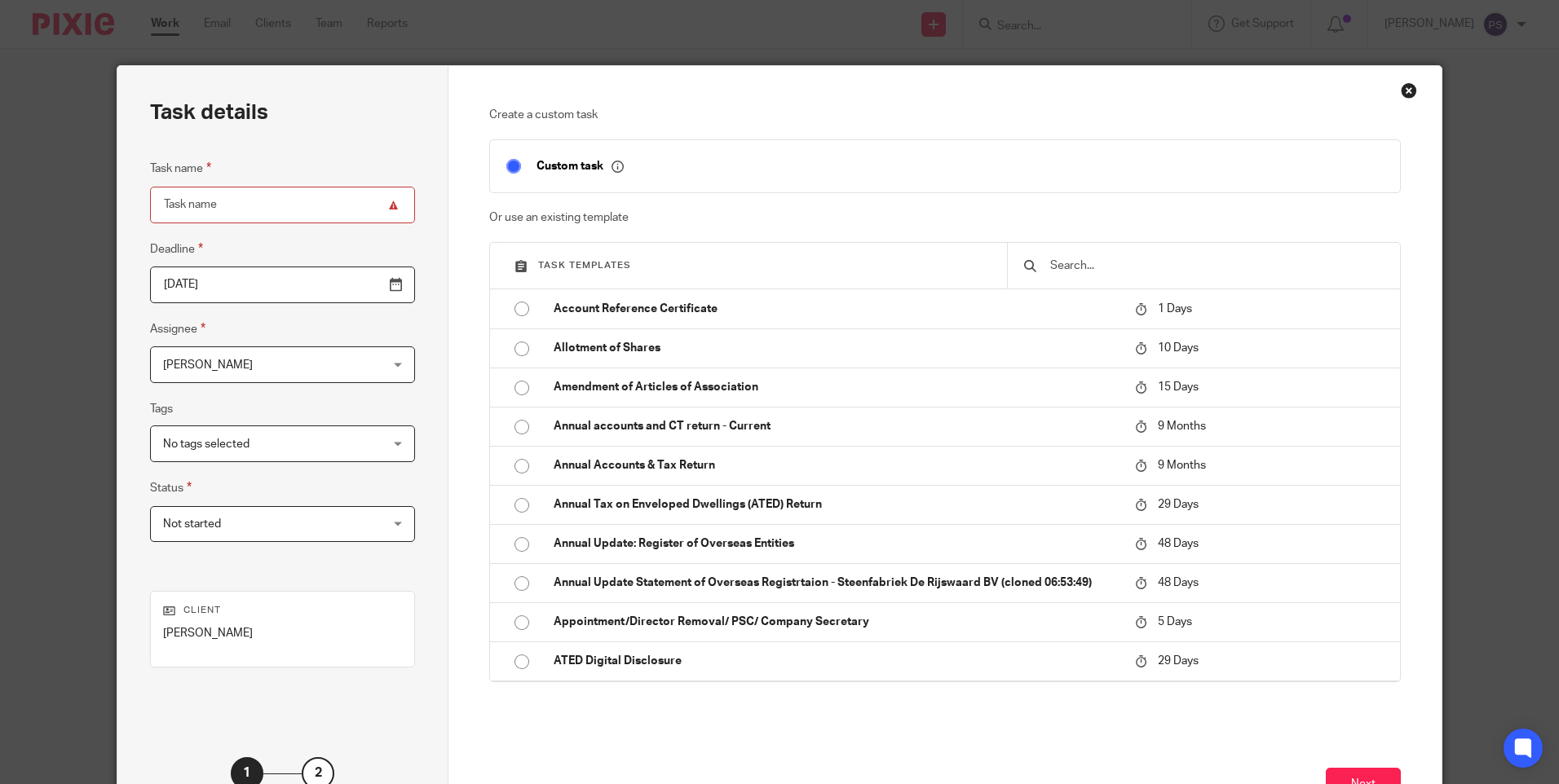
click at [1086, 269] on input "text" at bounding box center [1216, 265] width 335 height 18
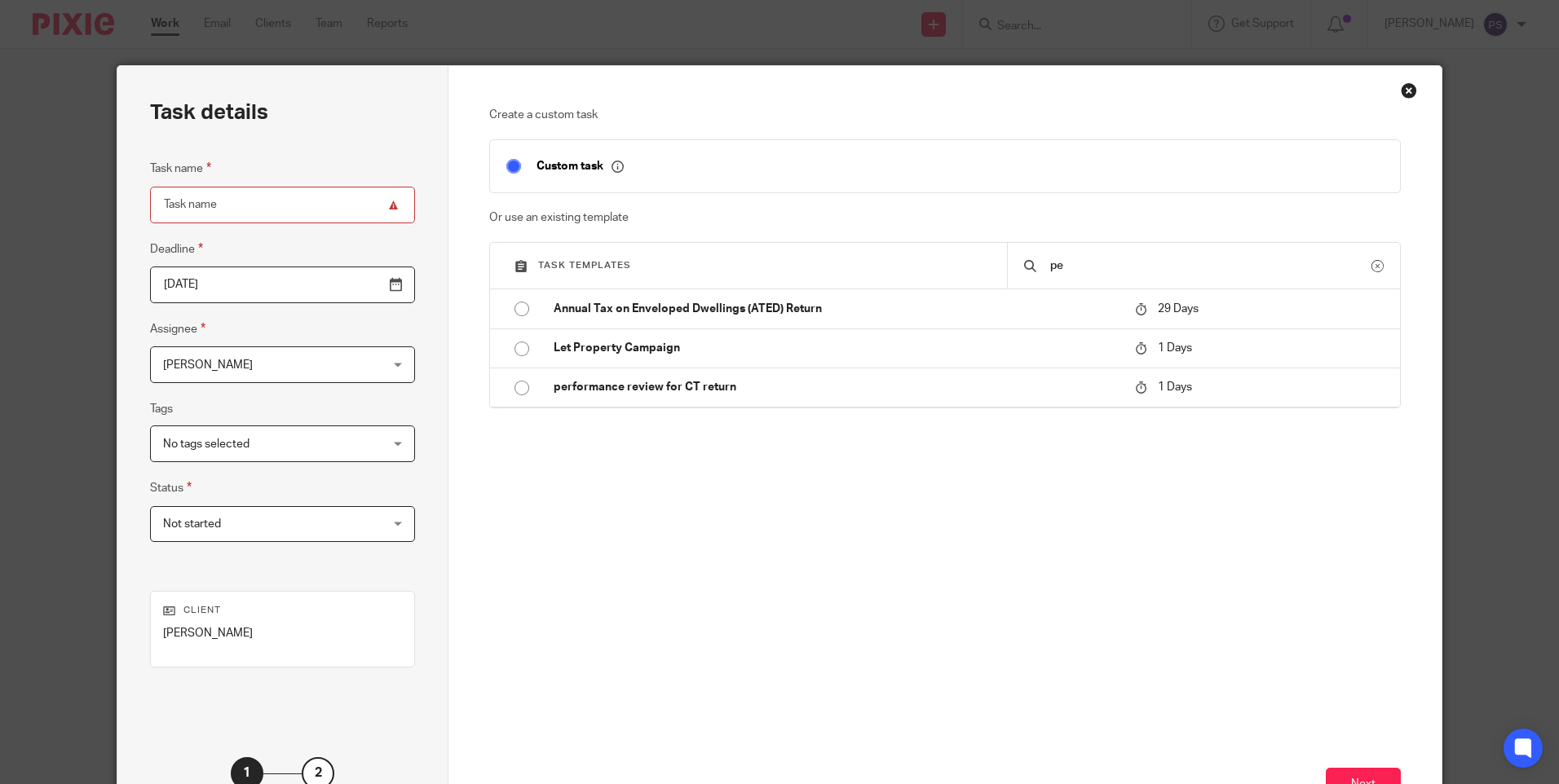
type input "p"
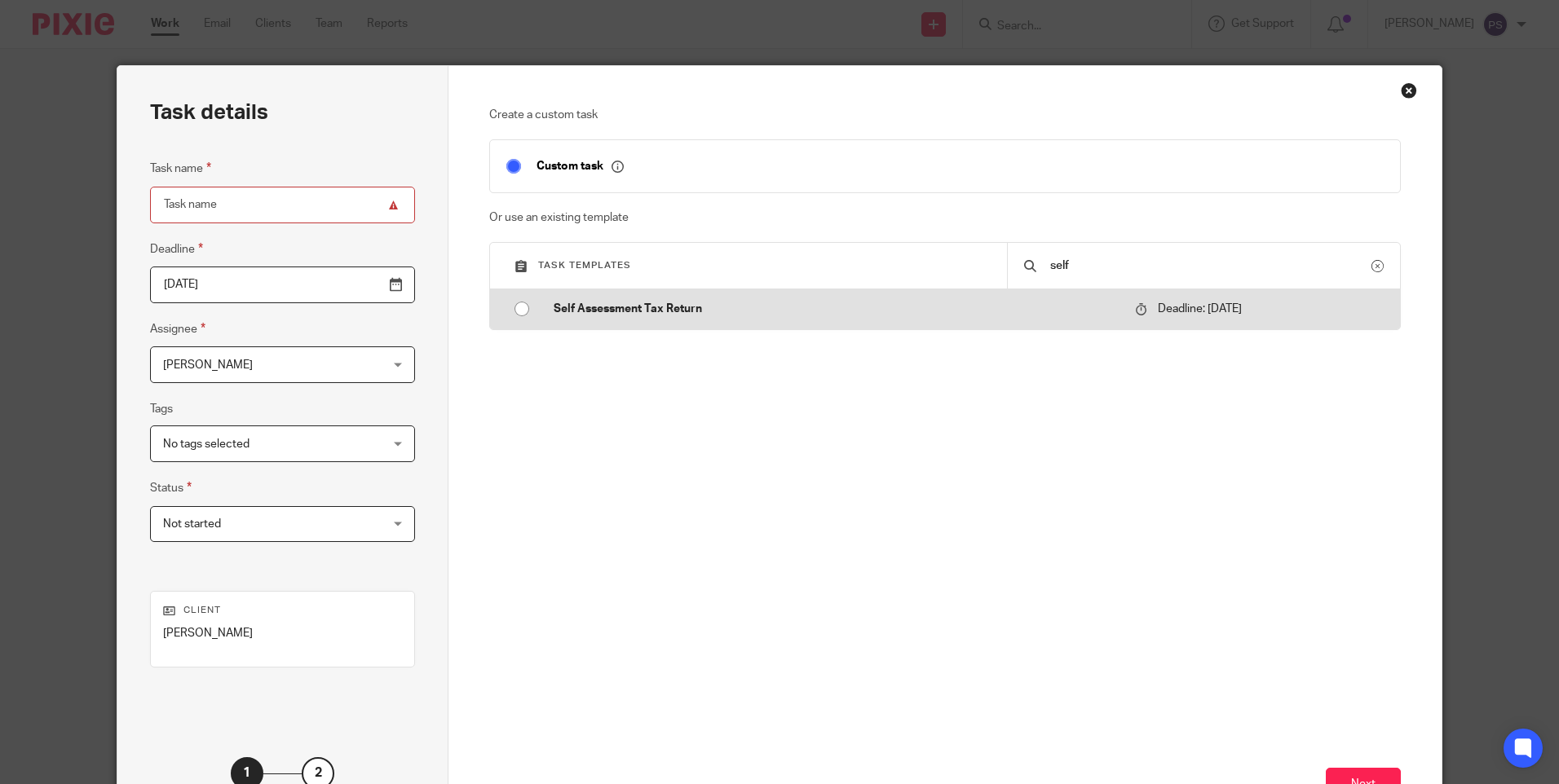
type input "self"
click at [510, 303] on input "radio" at bounding box center [522, 309] width 31 height 31
type input "[DATE]"
type input "Self Assessment Tax Return"
checkbox input "false"
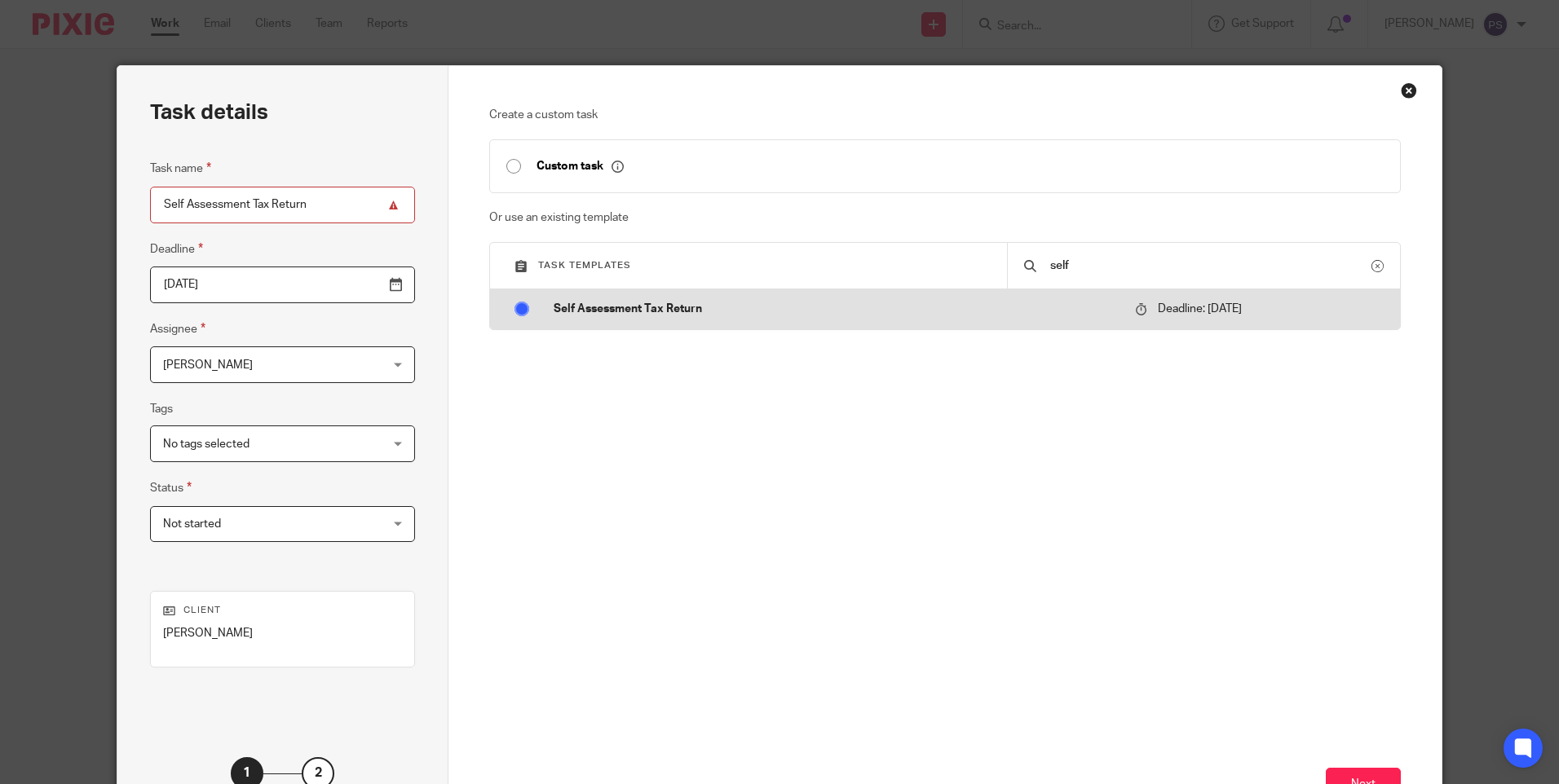
radio input "false"
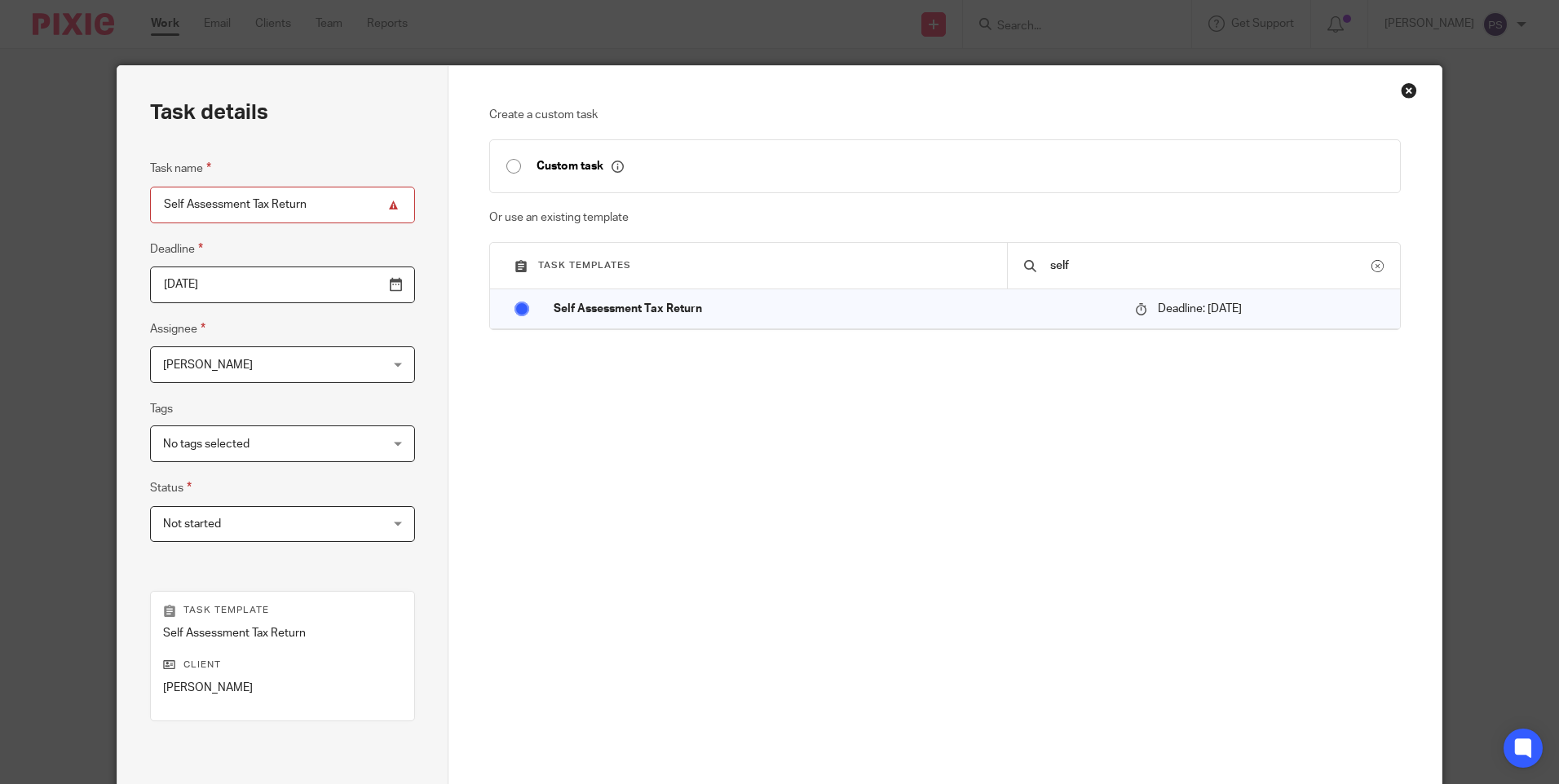
click at [236, 291] on input "[DATE]" at bounding box center [283, 285] width 265 height 37
click at [550, 557] on div "Create a custom task Custom task Or use an existing template Task templates sel…" at bounding box center [945, 345] width 911 height 477
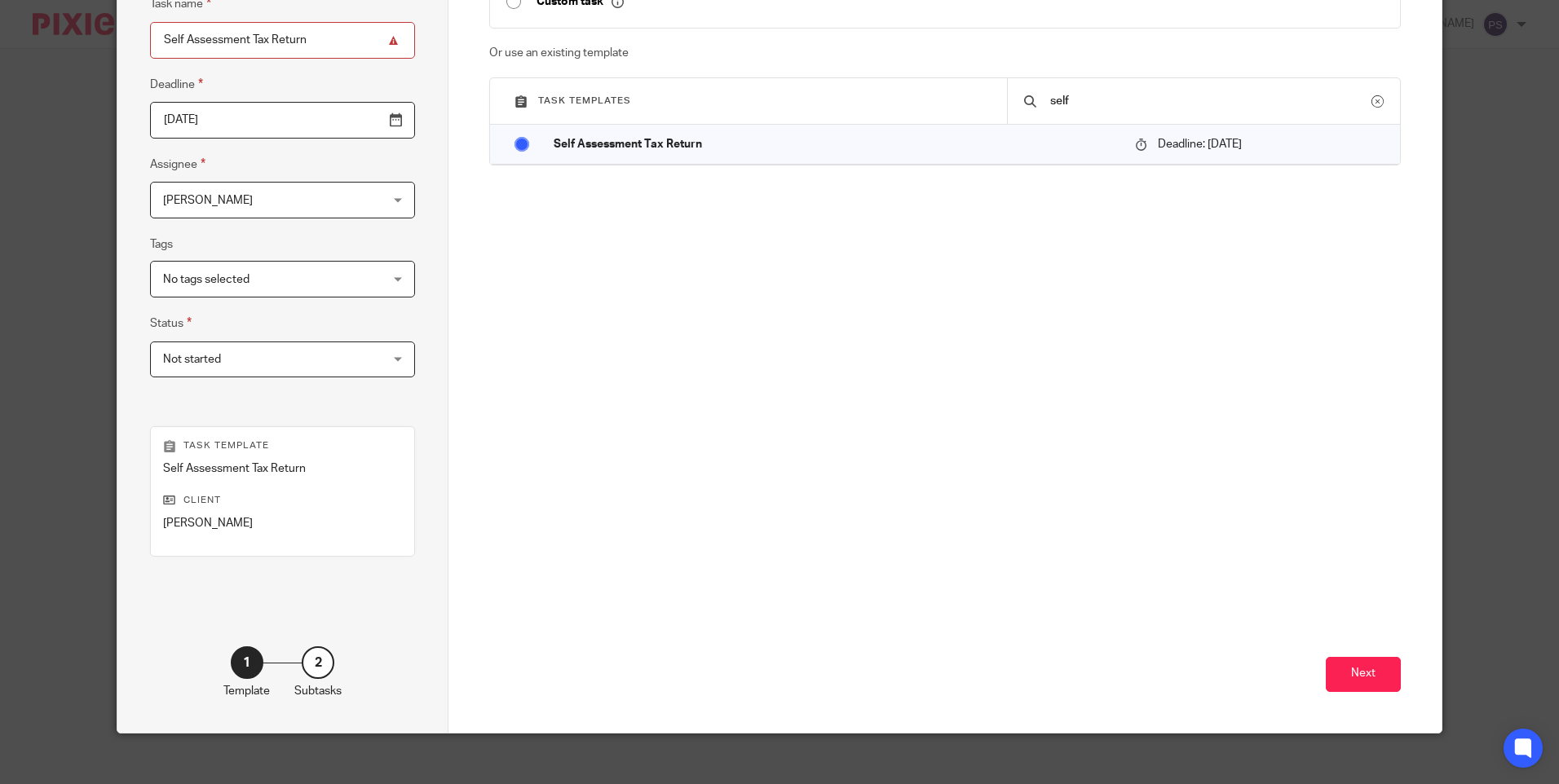
scroll to position [179, 0]
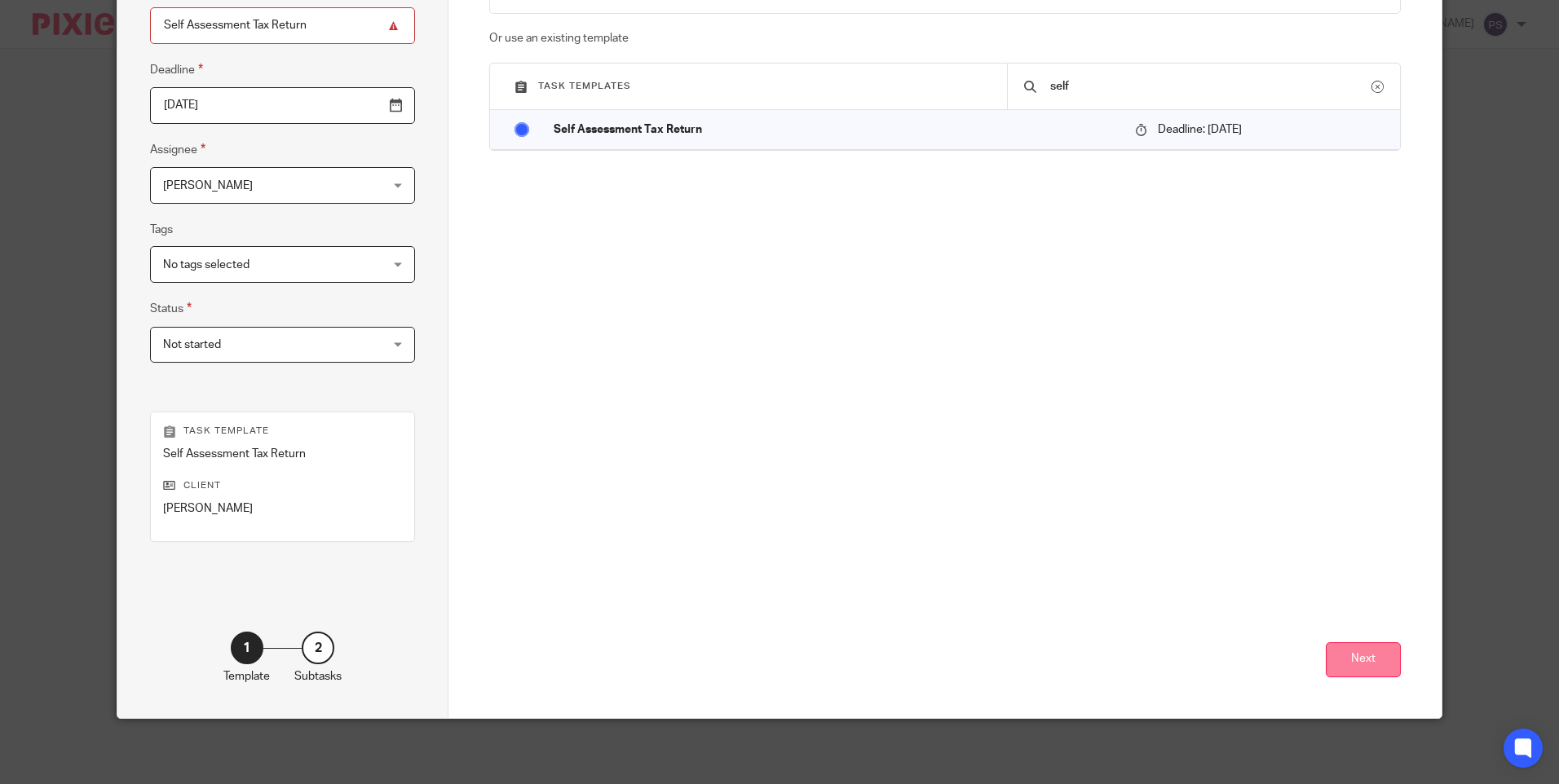
click at [1352, 648] on button "Next" at bounding box center [1363, 660] width 75 height 35
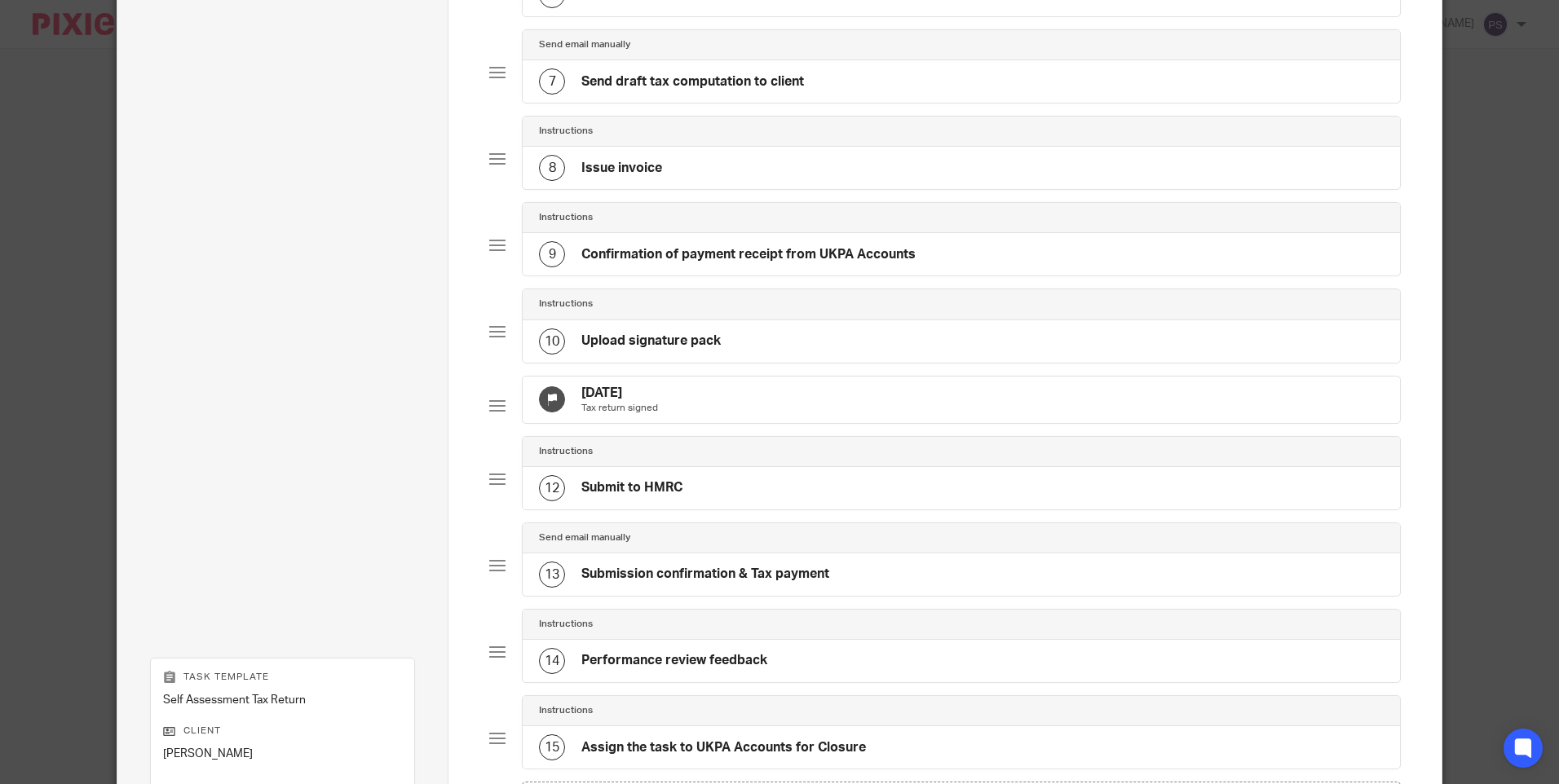
scroll to position [872, 0]
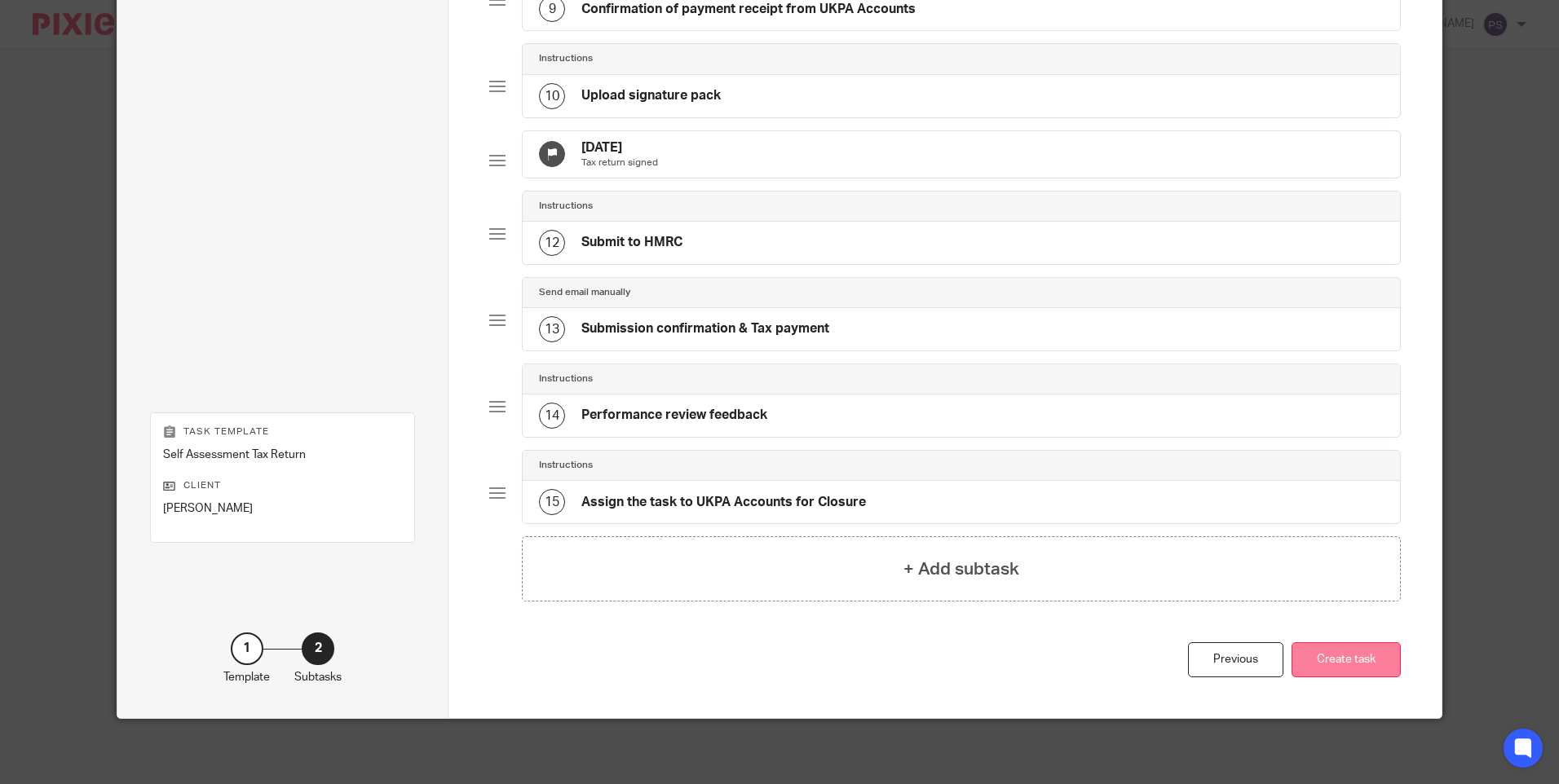
click at [1323, 647] on button "Create task" at bounding box center [1347, 660] width 110 height 35
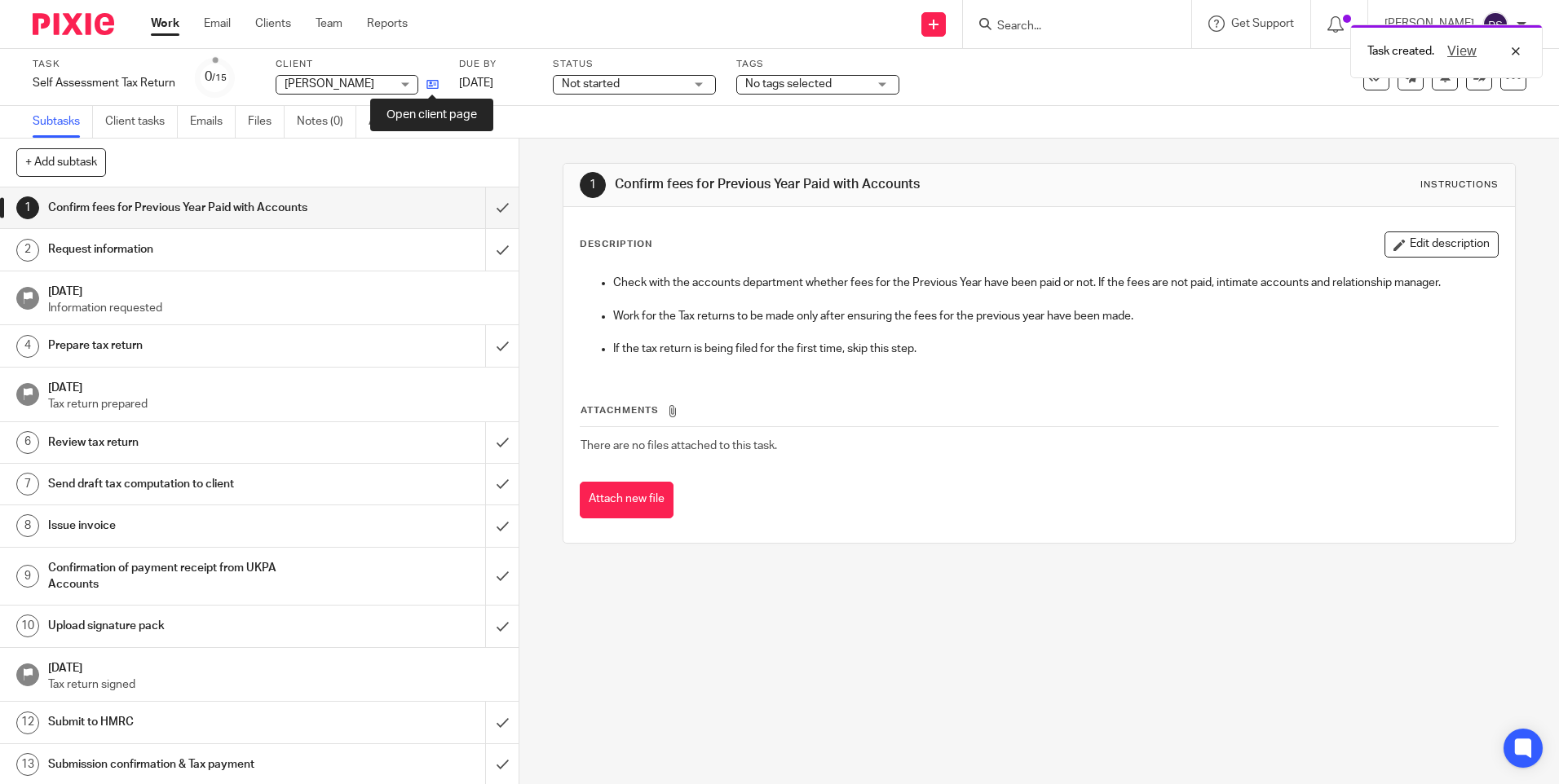
click at [429, 90] on icon at bounding box center [433, 84] width 12 height 12
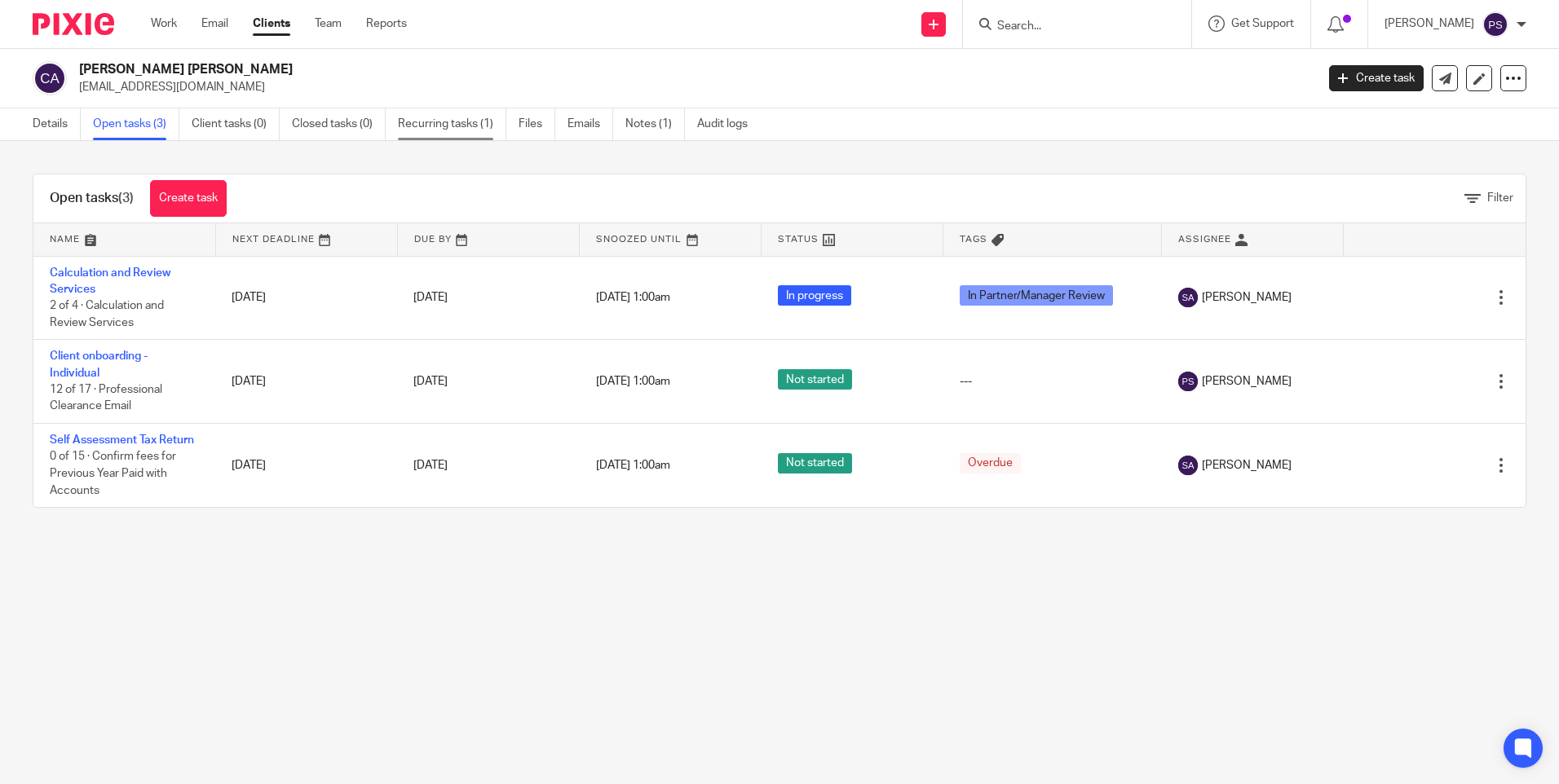
click at [456, 125] on link "Recurring tasks (1)" at bounding box center [452, 124] width 109 height 32
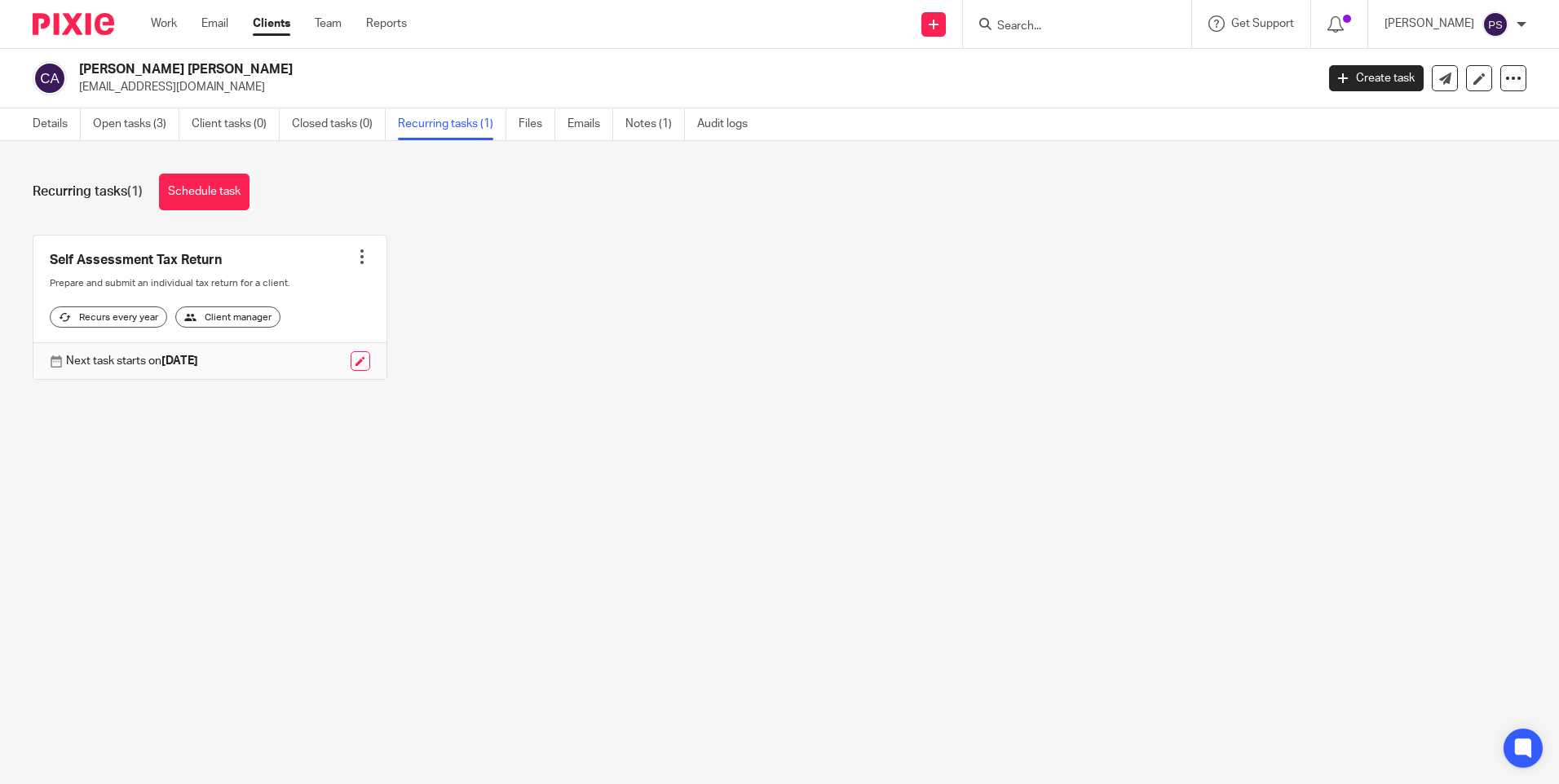
click at [1057, 27] on input "Search" at bounding box center [1069, 27] width 147 height 15
paste input "[EMAIL_ADDRESS][DOMAIN_NAME]"
type input "[EMAIL_ADDRESS][DOMAIN_NAME]"
click at [939, 24] on icon at bounding box center [933, 24] width 10 height 10
click at [932, 127] on link "Add client" at bounding box center [956, 123] width 100 height 23
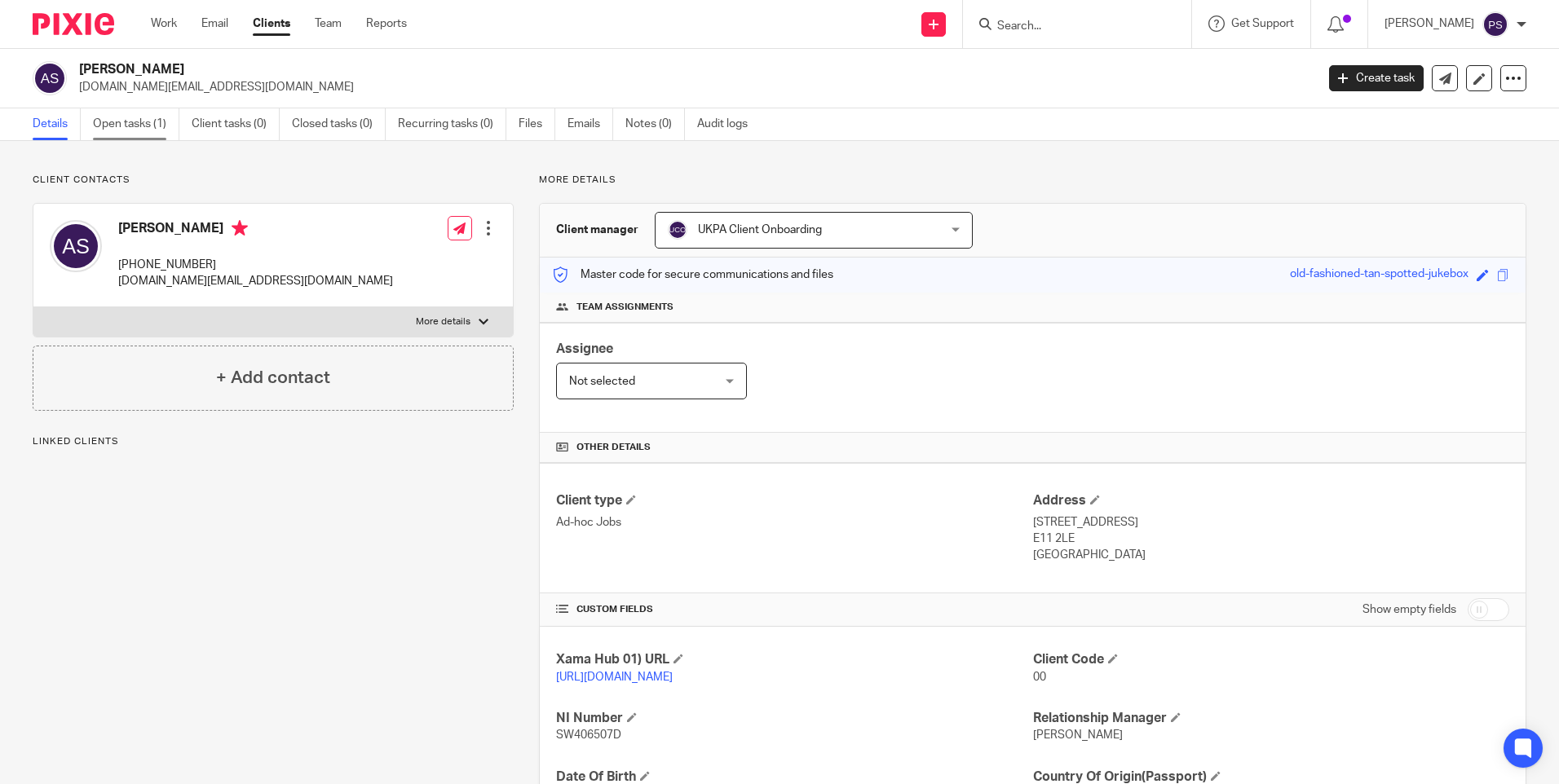
click at [150, 135] on link "Open tasks (1)" at bounding box center [136, 124] width 86 height 32
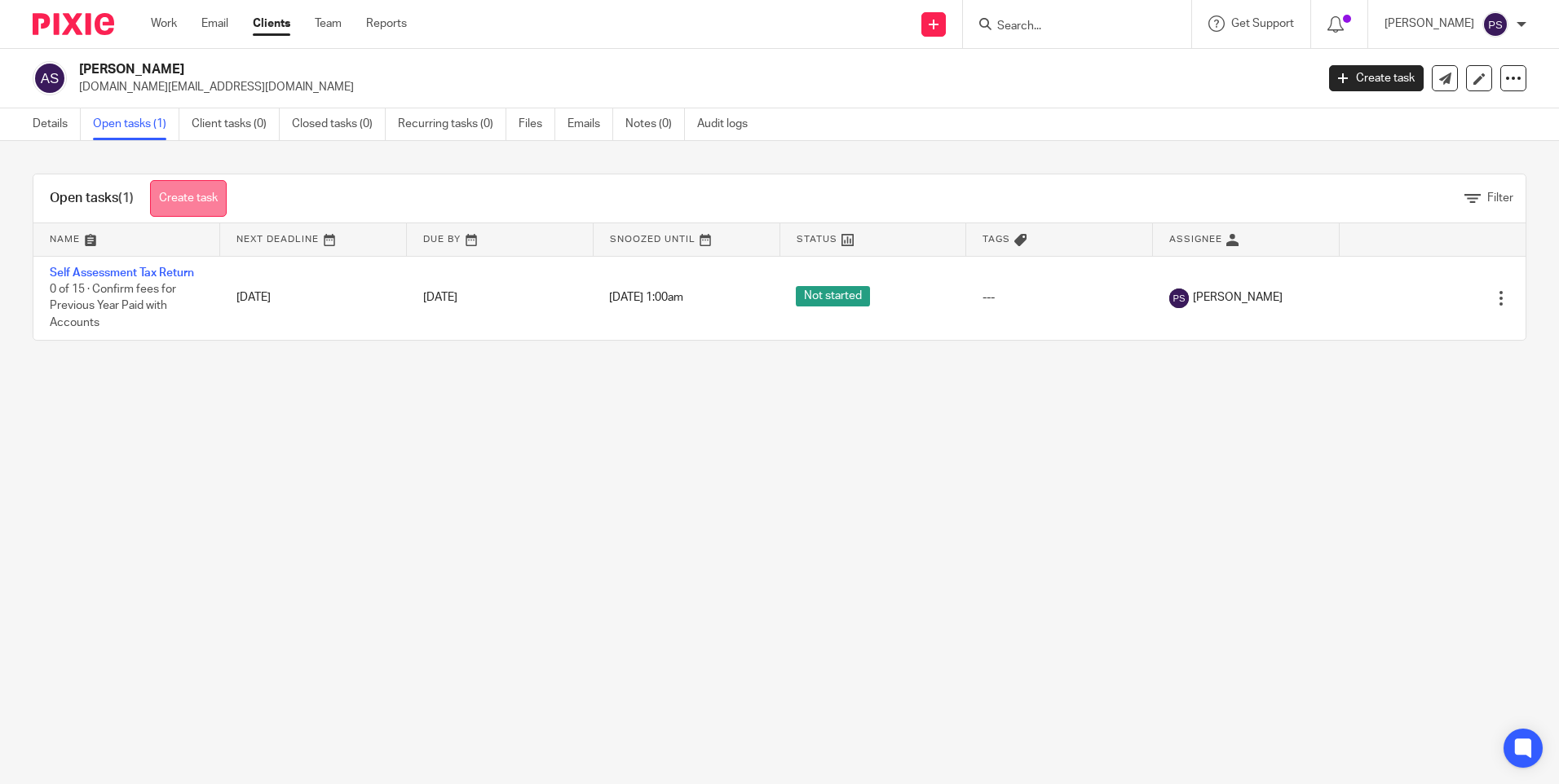
click at [207, 196] on link "Create task" at bounding box center [189, 198] width 77 height 37
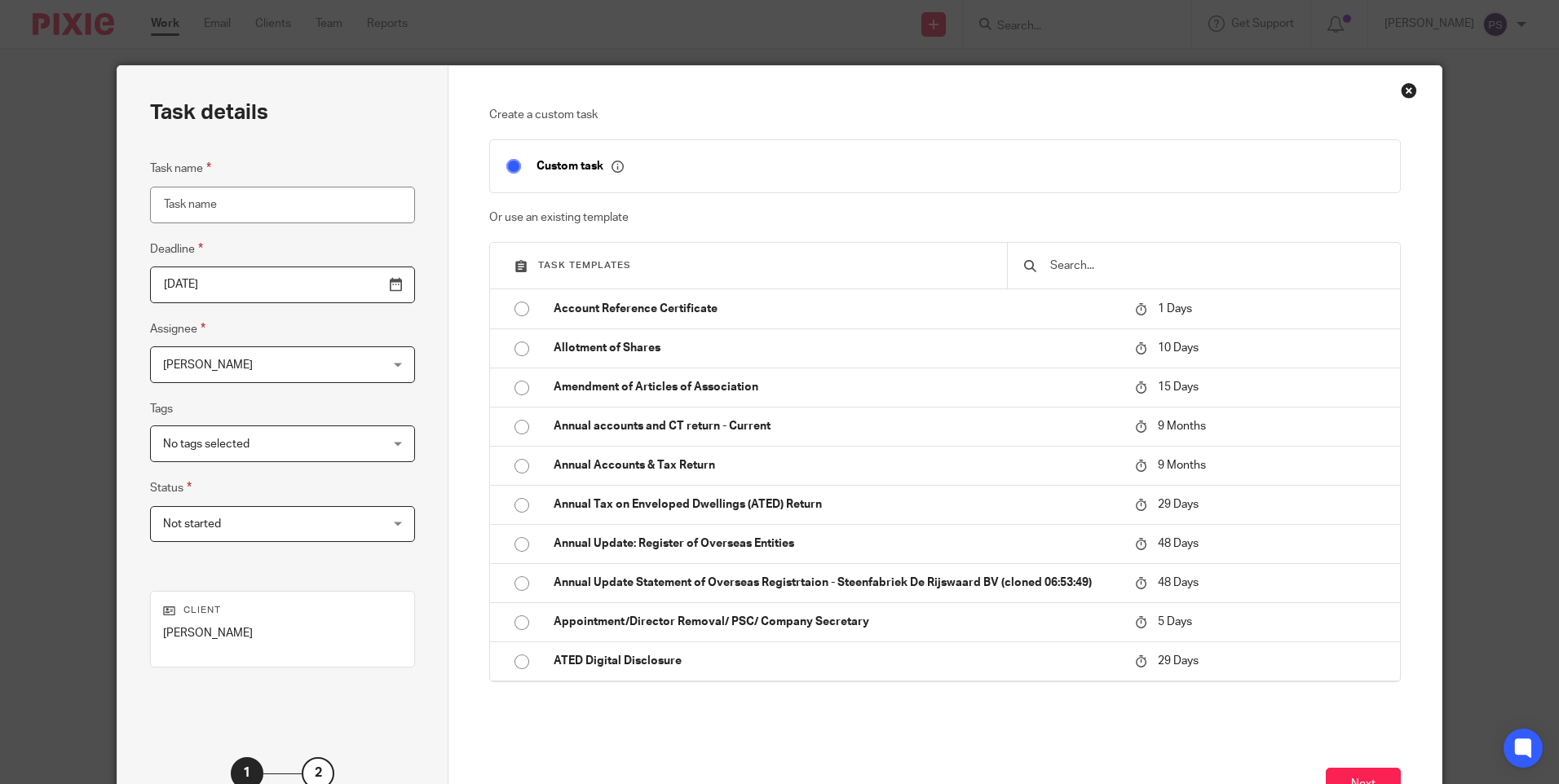
click at [1069, 269] on input "text" at bounding box center [1216, 265] width 335 height 18
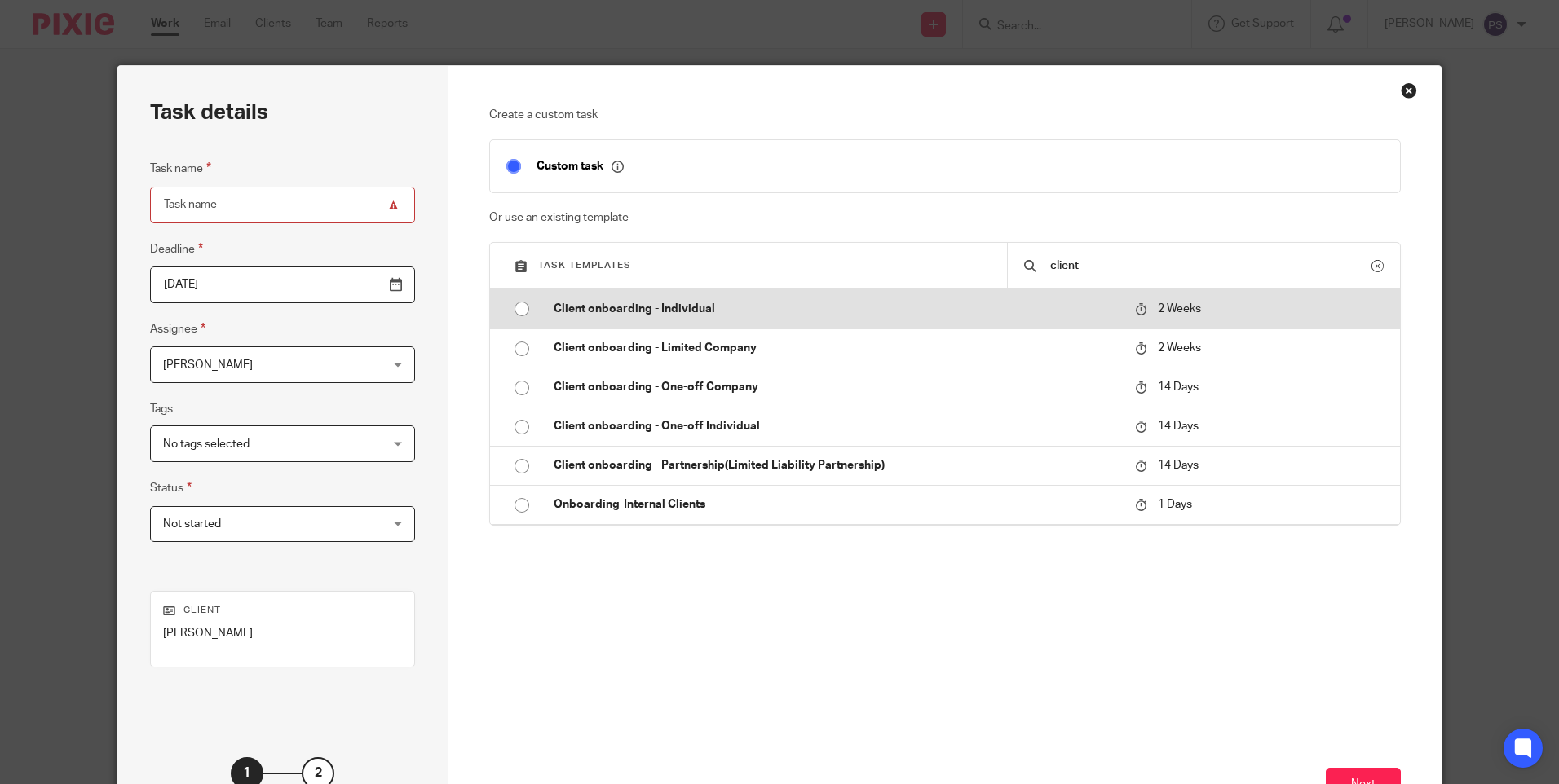
type input "client"
click at [519, 311] on input "radio" at bounding box center [522, 309] width 31 height 31
type input "2025-08-29"
type input "Client onboarding - Individual"
checkbox input "false"
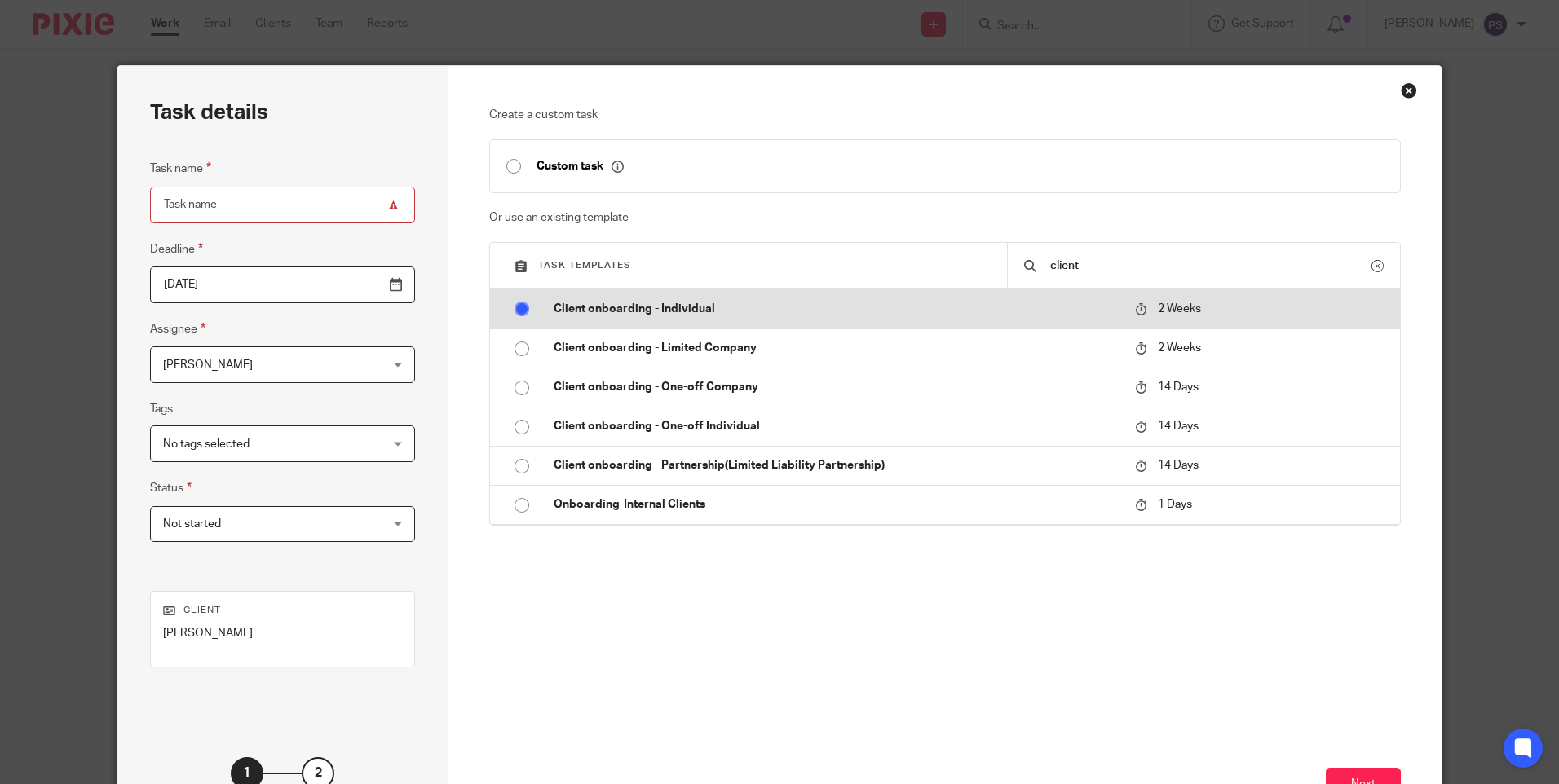
radio input "false"
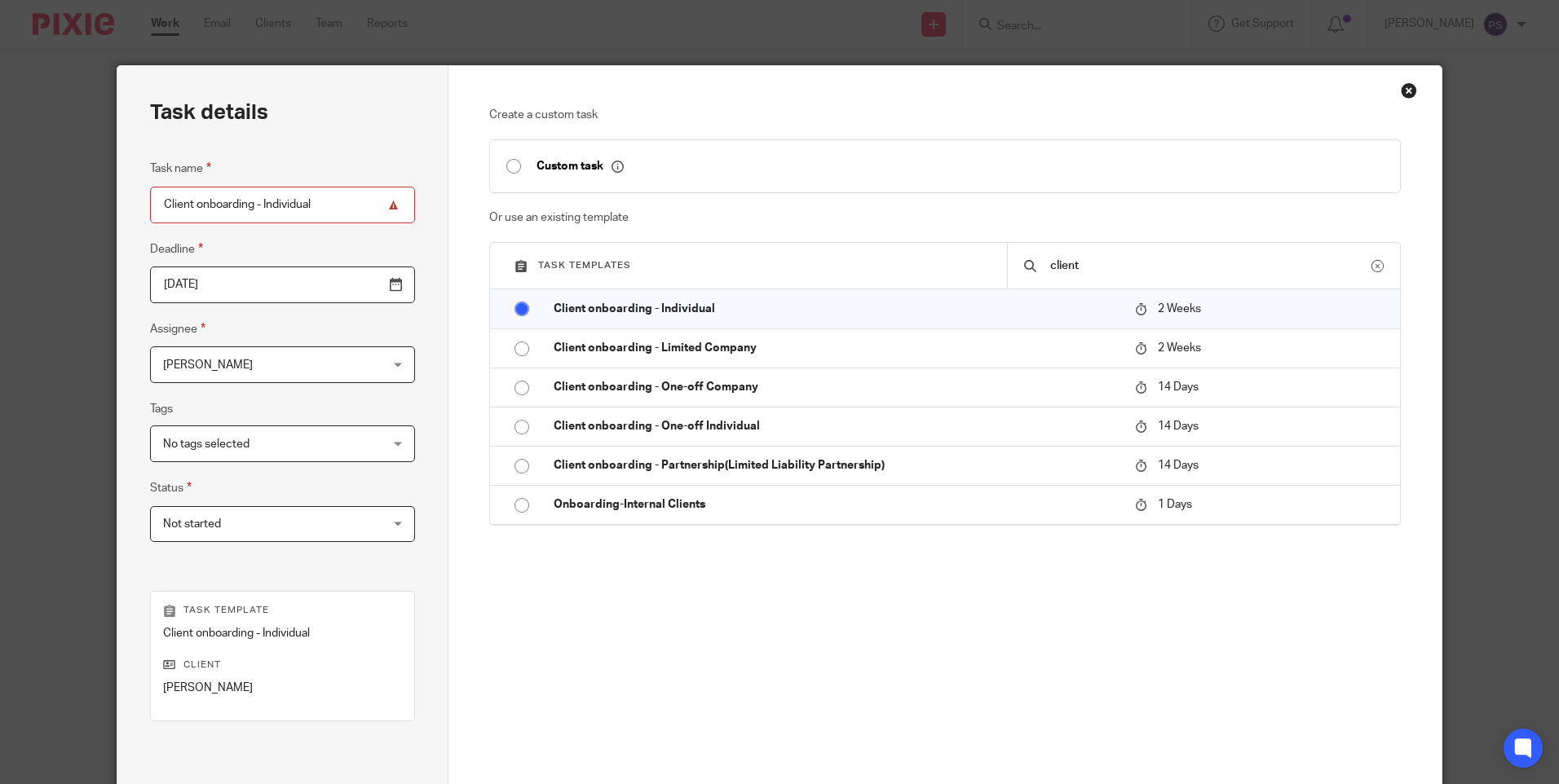
click at [247, 292] on input "2025-08-29" at bounding box center [283, 285] width 265 height 37
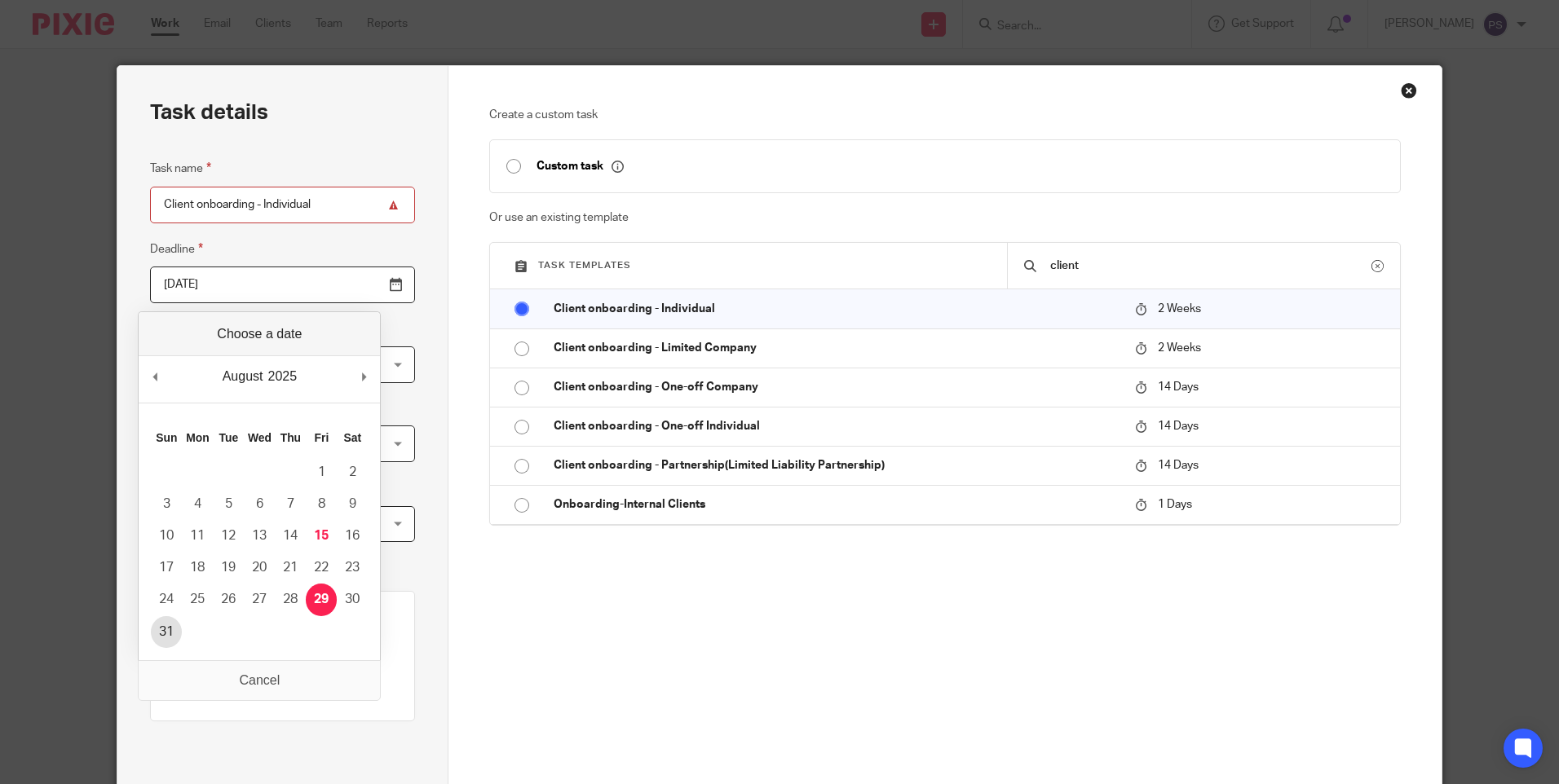
type input "2025-08-31"
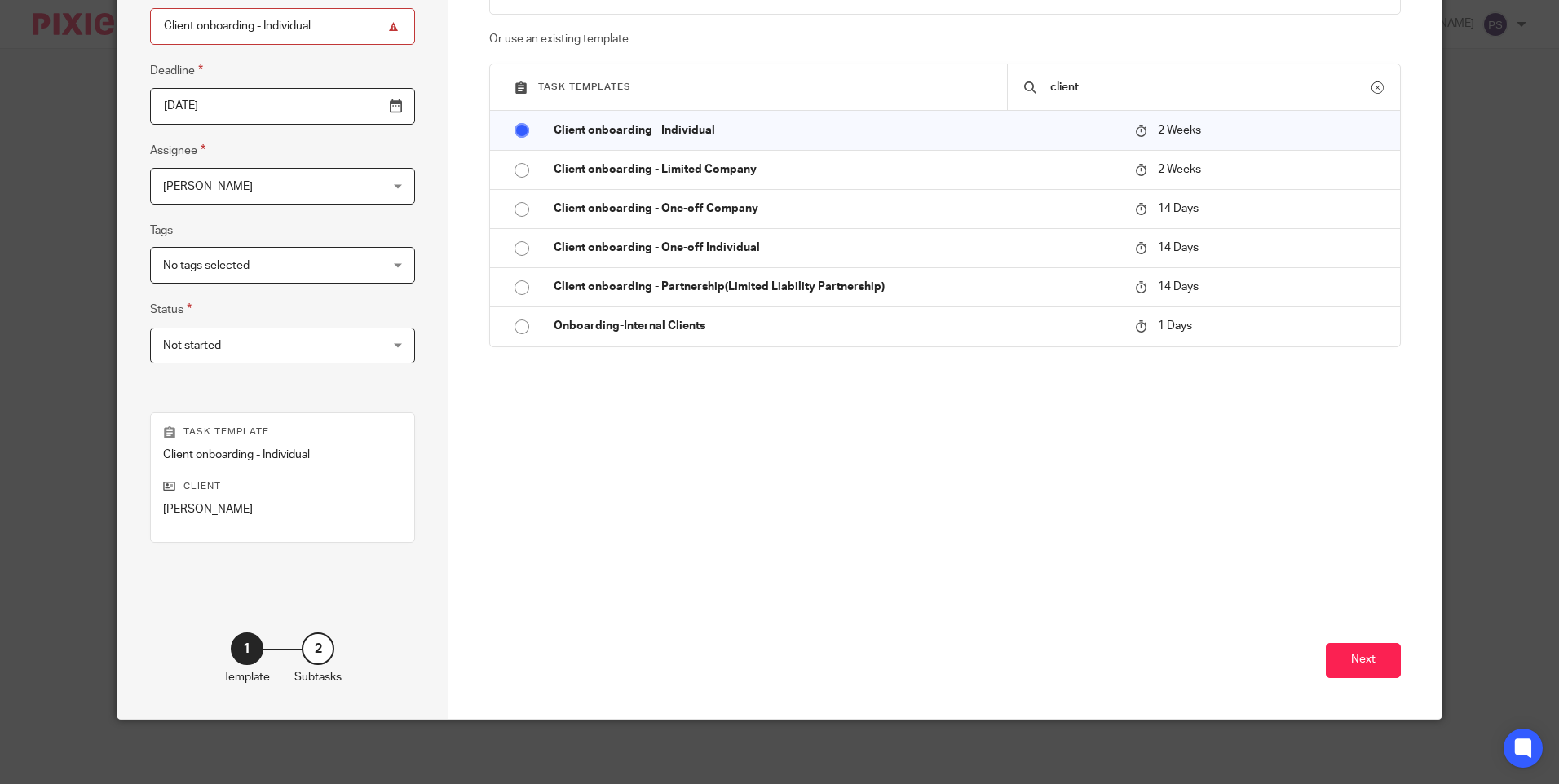
scroll to position [179, 0]
click at [1341, 661] on button "Next" at bounding box center [1363, 660] width 75 height 35
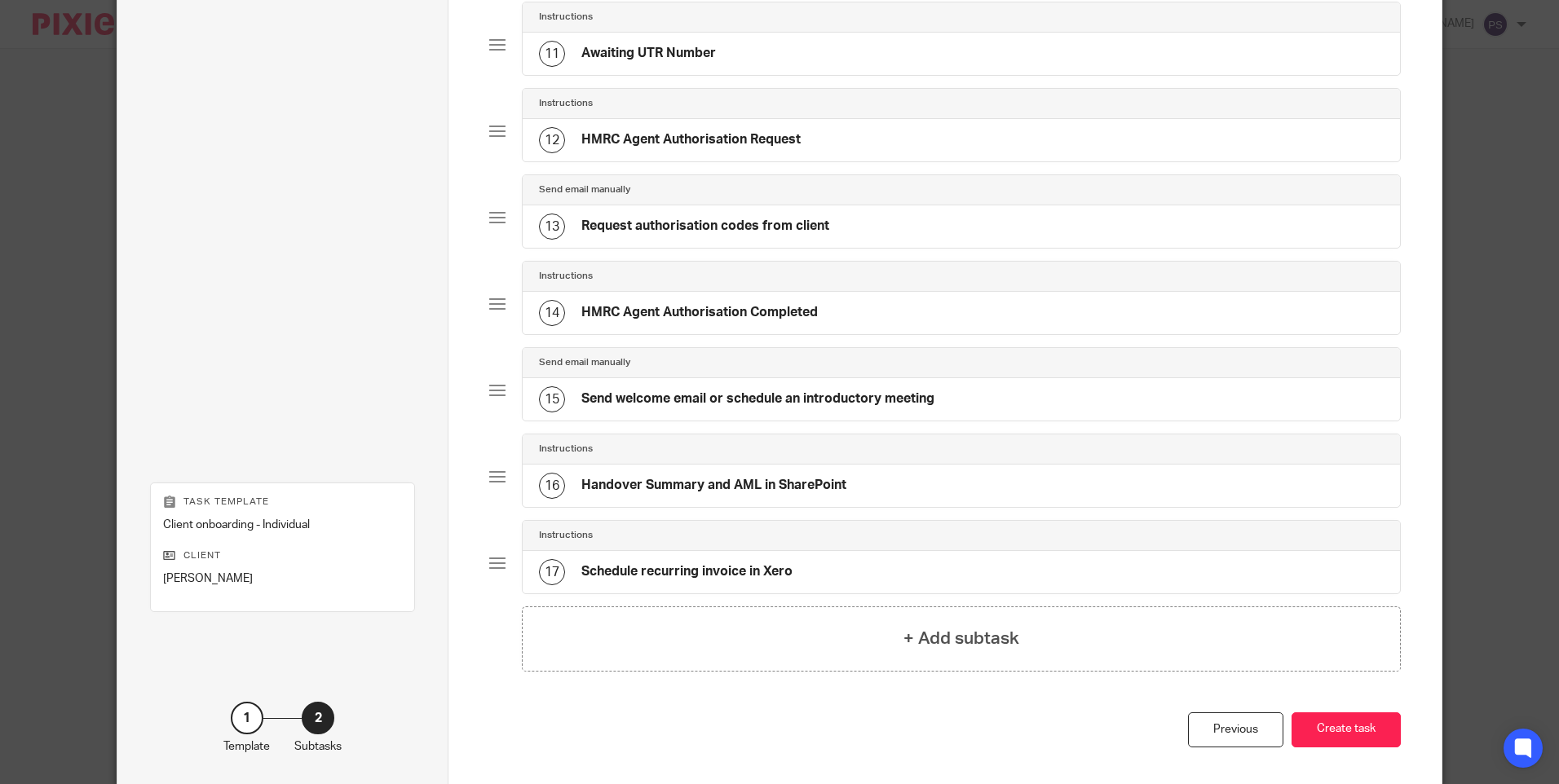
scroll to position [1083, 0]
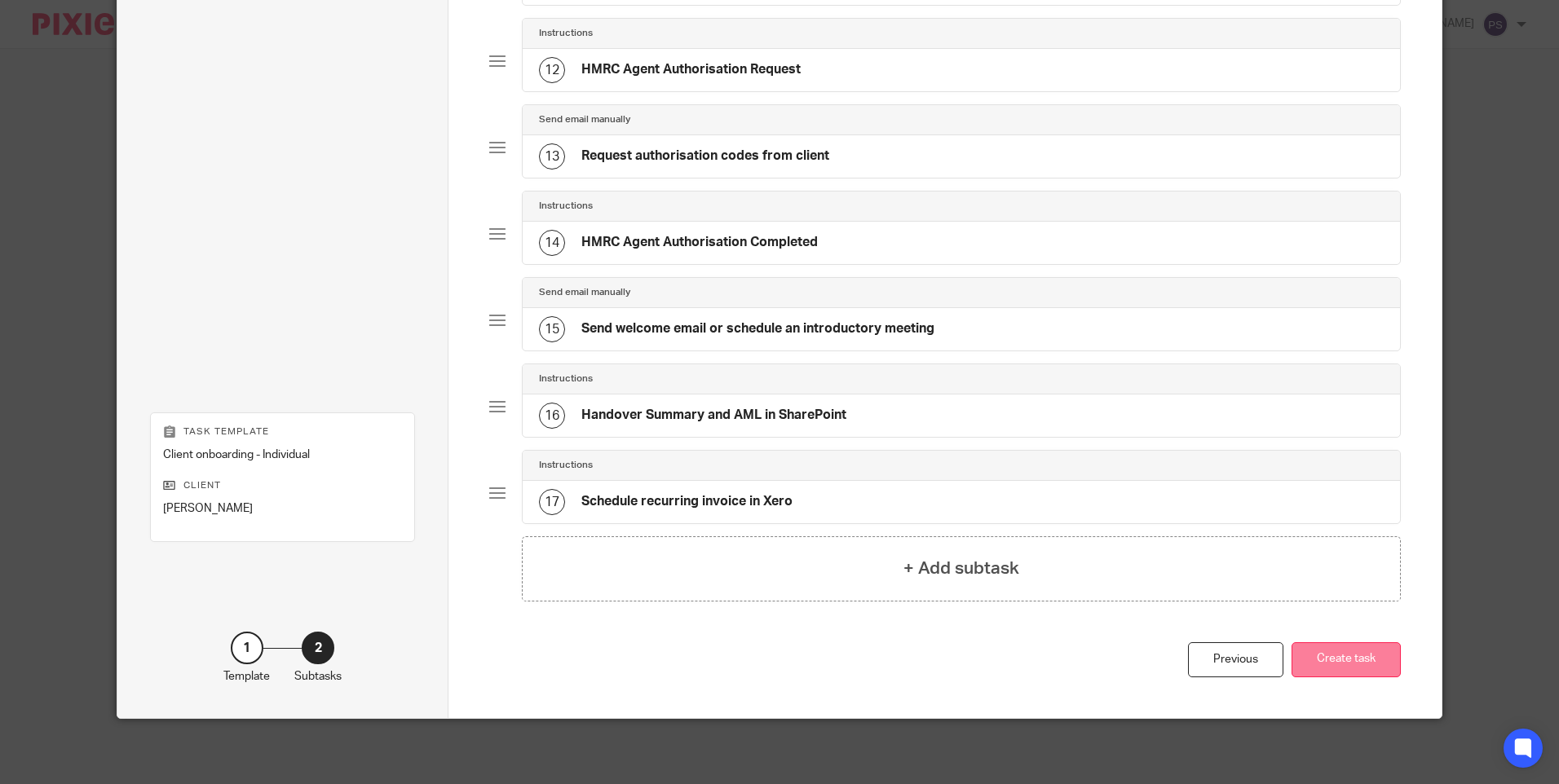
click at [1354, 648] on button "Create task" at bounding box center [1347, 660] width 110 height 35
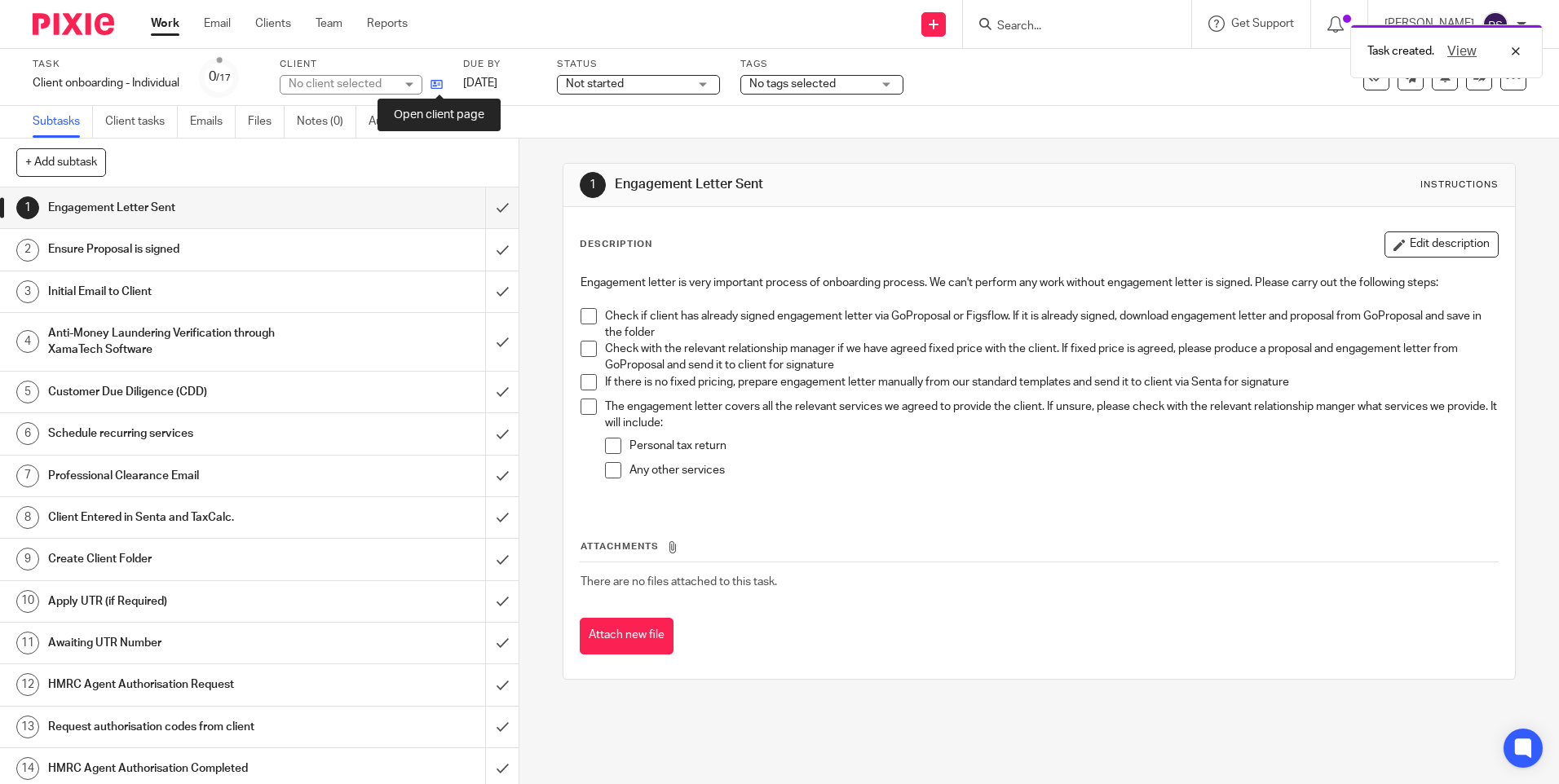
click at [437, 85] on icon at bounding box center [436, 84] width 12 height 12
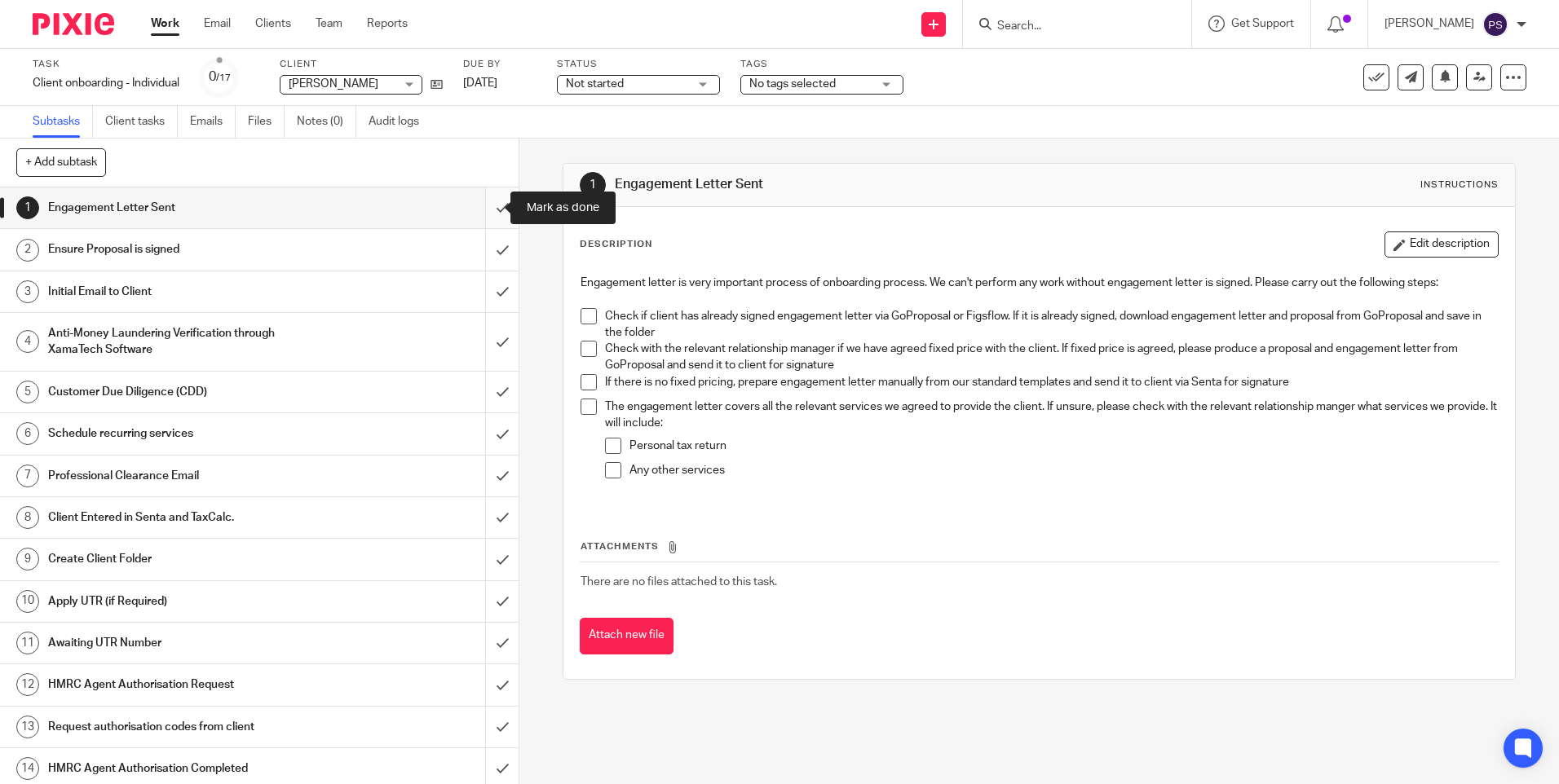
click at [478, 209] on input "submit" at bounding box center [259, 208] width 519 height 41
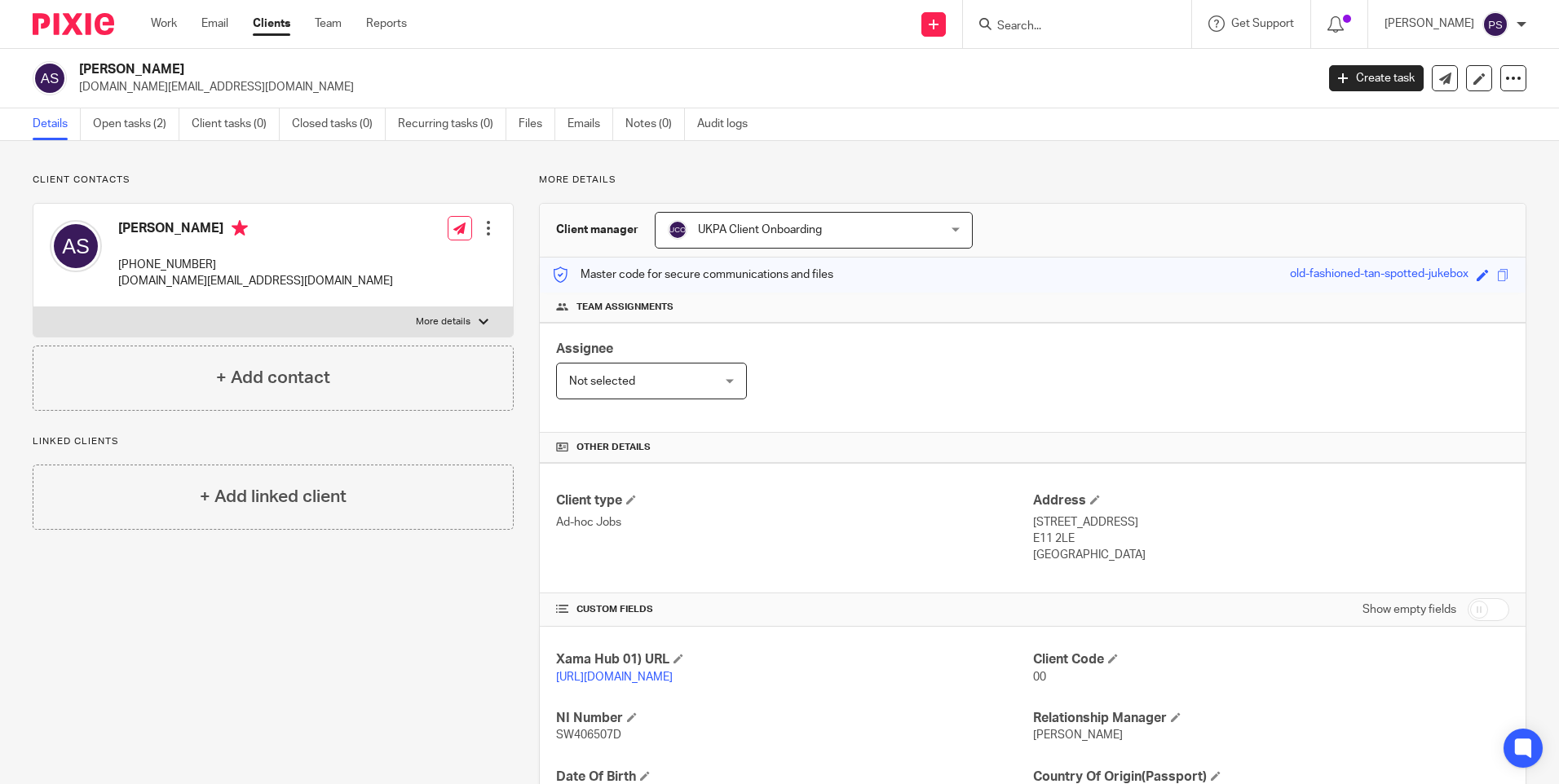
click at [230, 166] on div "Client contacts Antoine Safi +44 077 593 80436 antoine.safi.med@gmail.com Edit …" at bounding box center [779, 559] width 1559 height 836
click at [120, 124] on link "Open tasks (2)" at bounding box center [136, 124] width 86 height 32
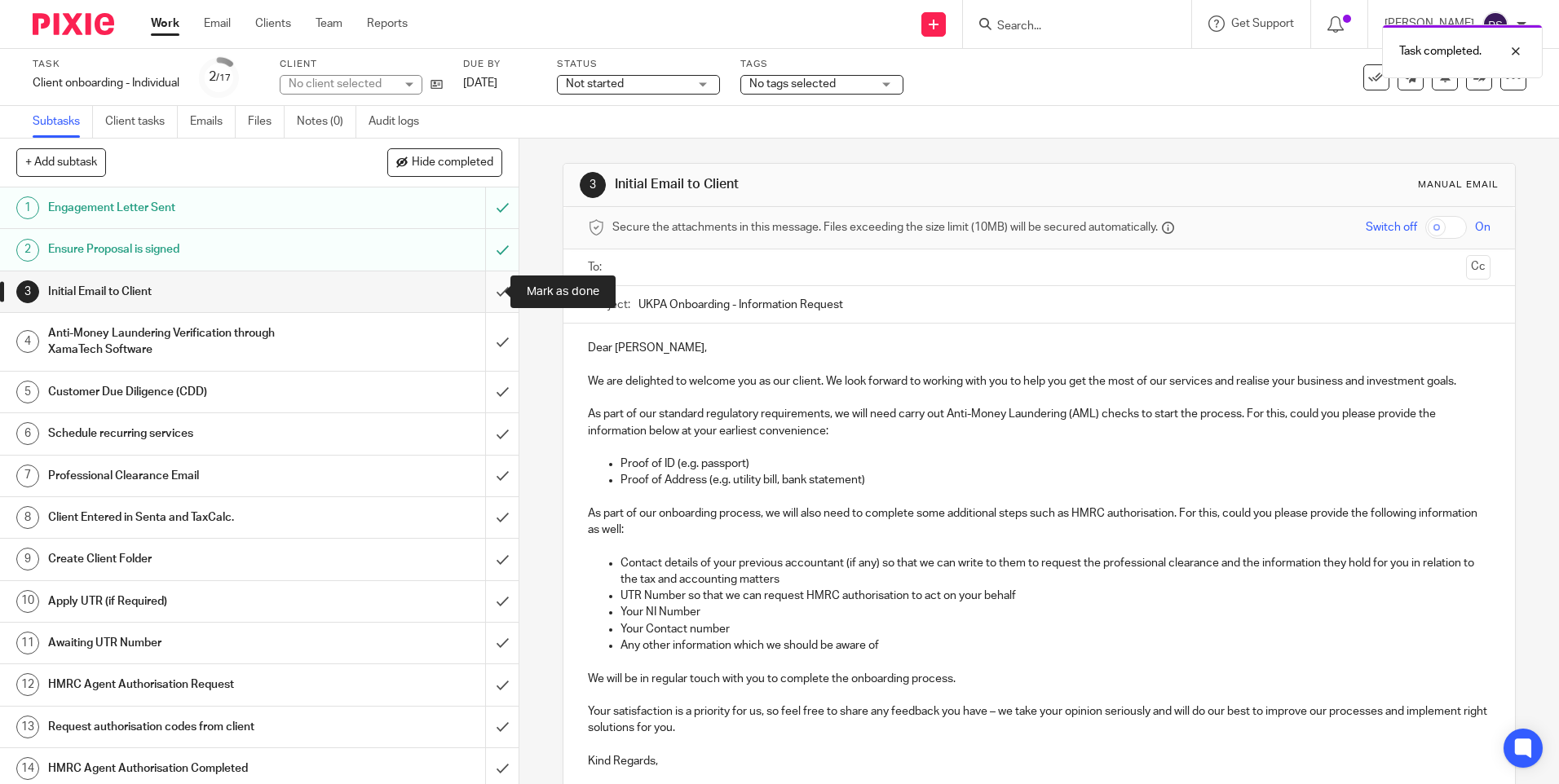
click at [482, 292] on input "submit" at bounding box center [259, 291] width 519 height 41
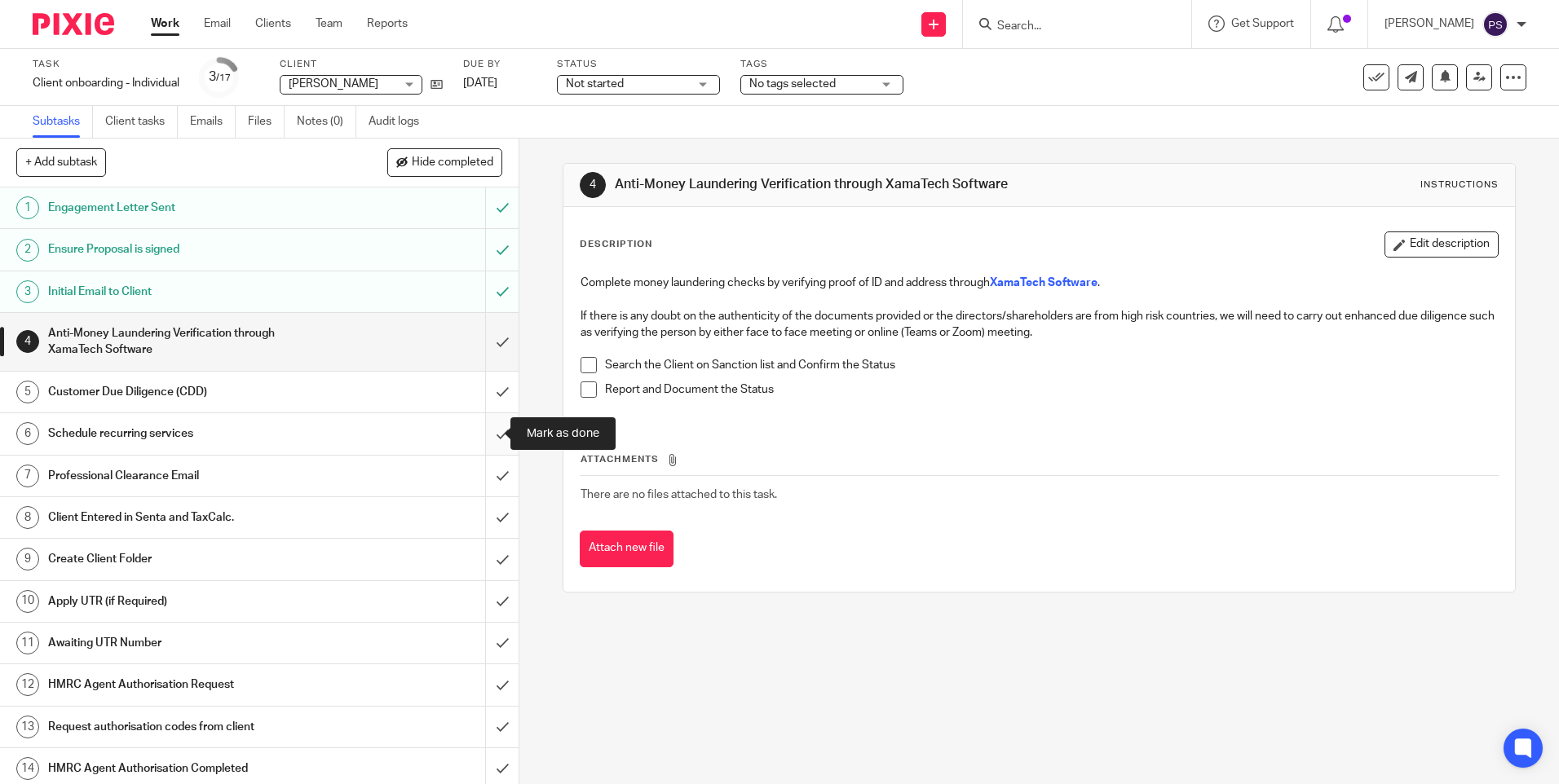
click at [483, 442] on input "submit" at bounding box center [259, 434] width 519 height 41
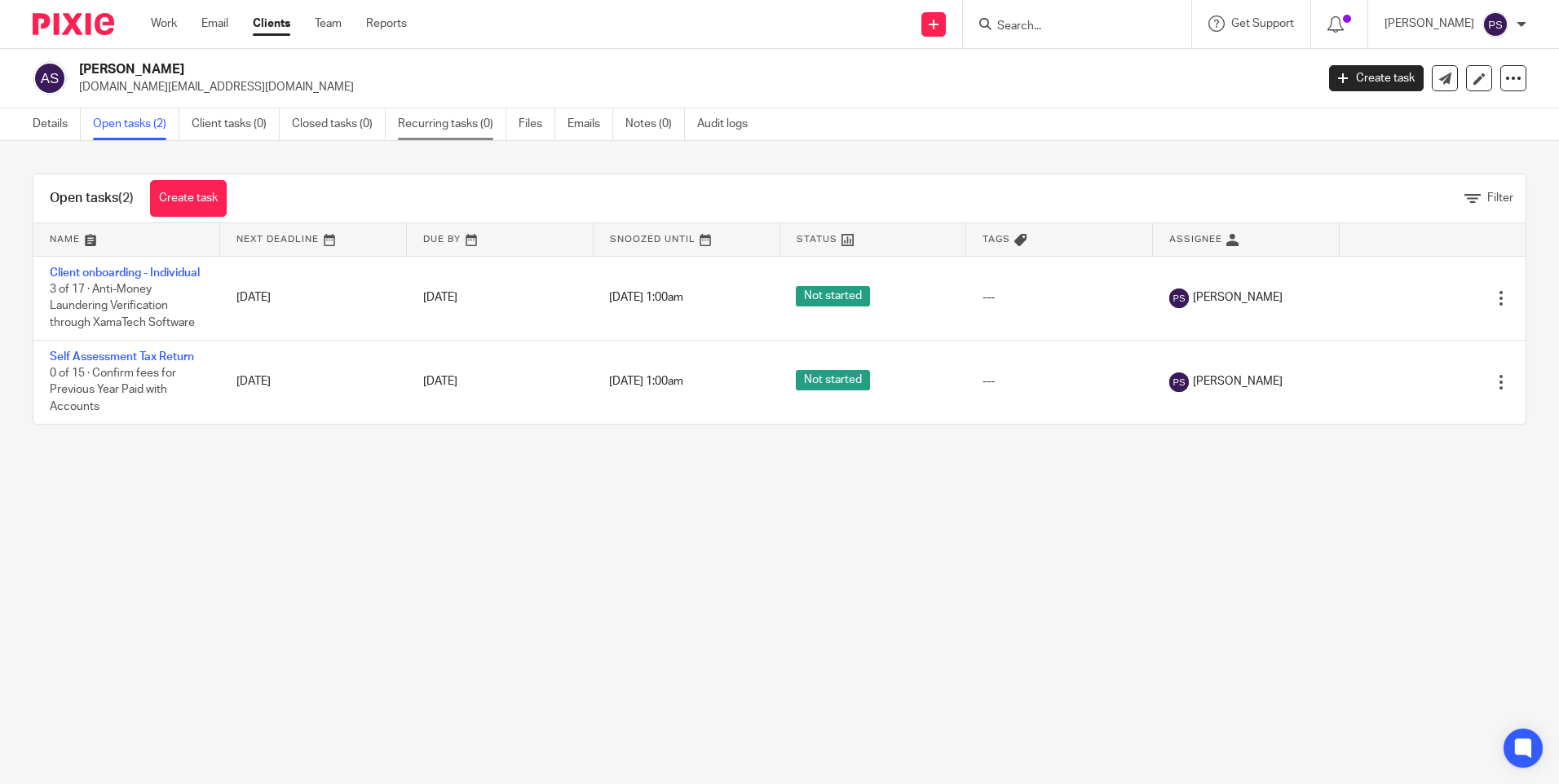
click at [491, 128] on link "Recurring tasks (0)" at bounding box center [452, 124] width 109 height 32
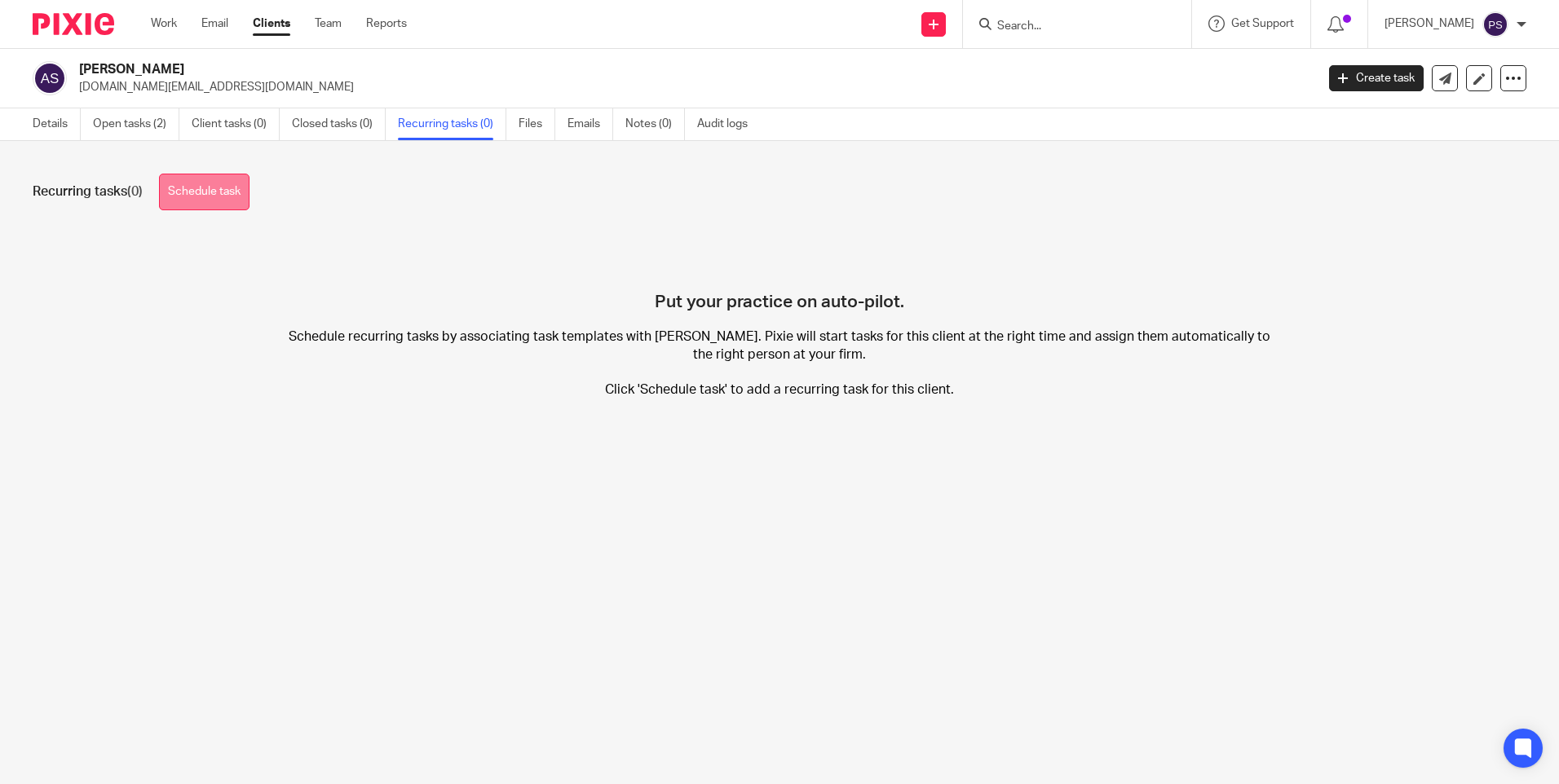
click at [198, 185] on link "Schedule task" at bounding box center [204, 192] width 90 height 37
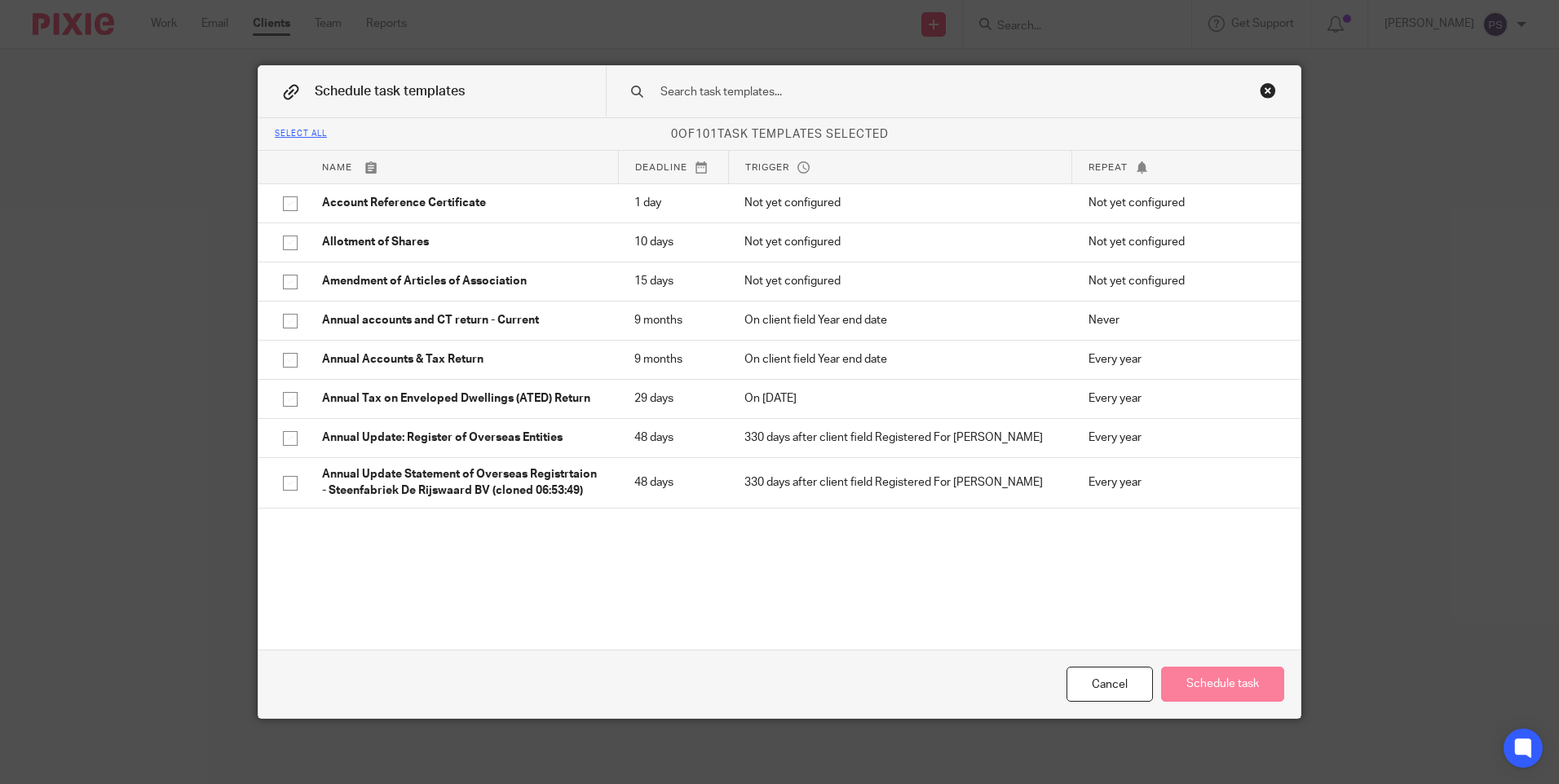
click at [835, 93] on input "text" at bounding box center [928, 92] width 537 height 18
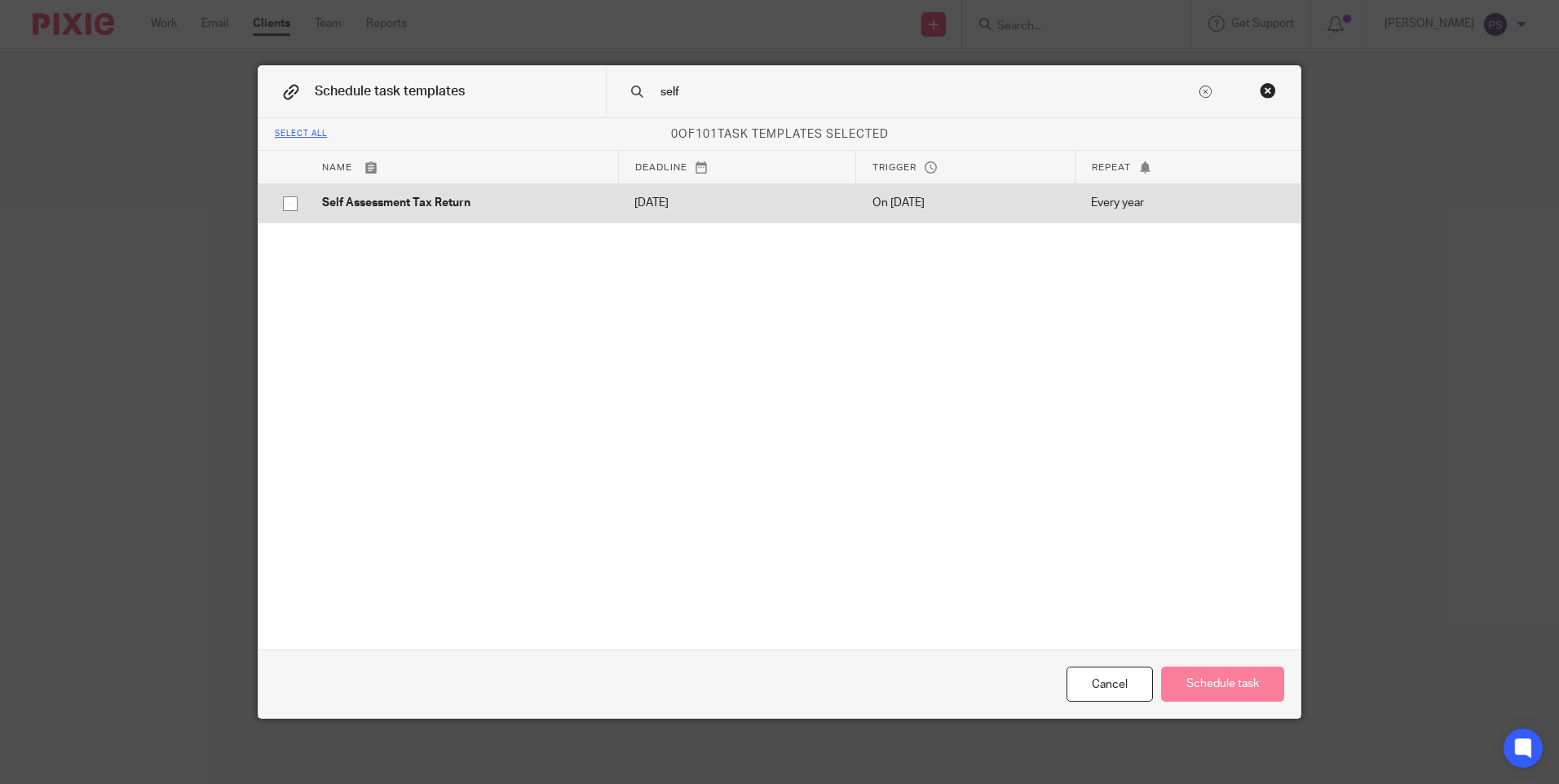
type input "self"
click at [290, 199] on input "checkbox" at bounding box center [290, 204] width 31 height 31
checkbox input "true"
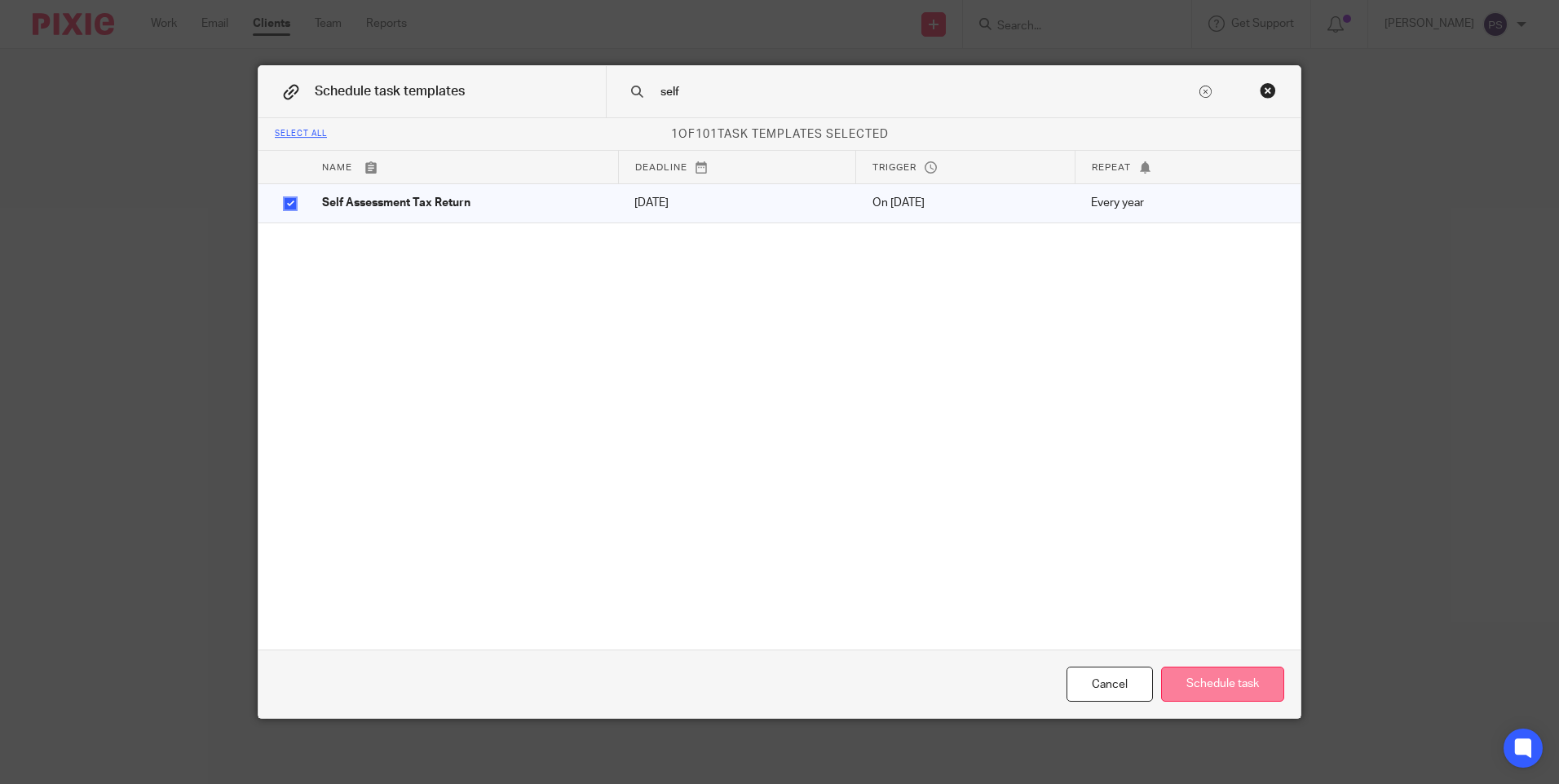
click at [1236, 684] on button "Schedule task" at bounding box center [1223, 684] width 123 height 35
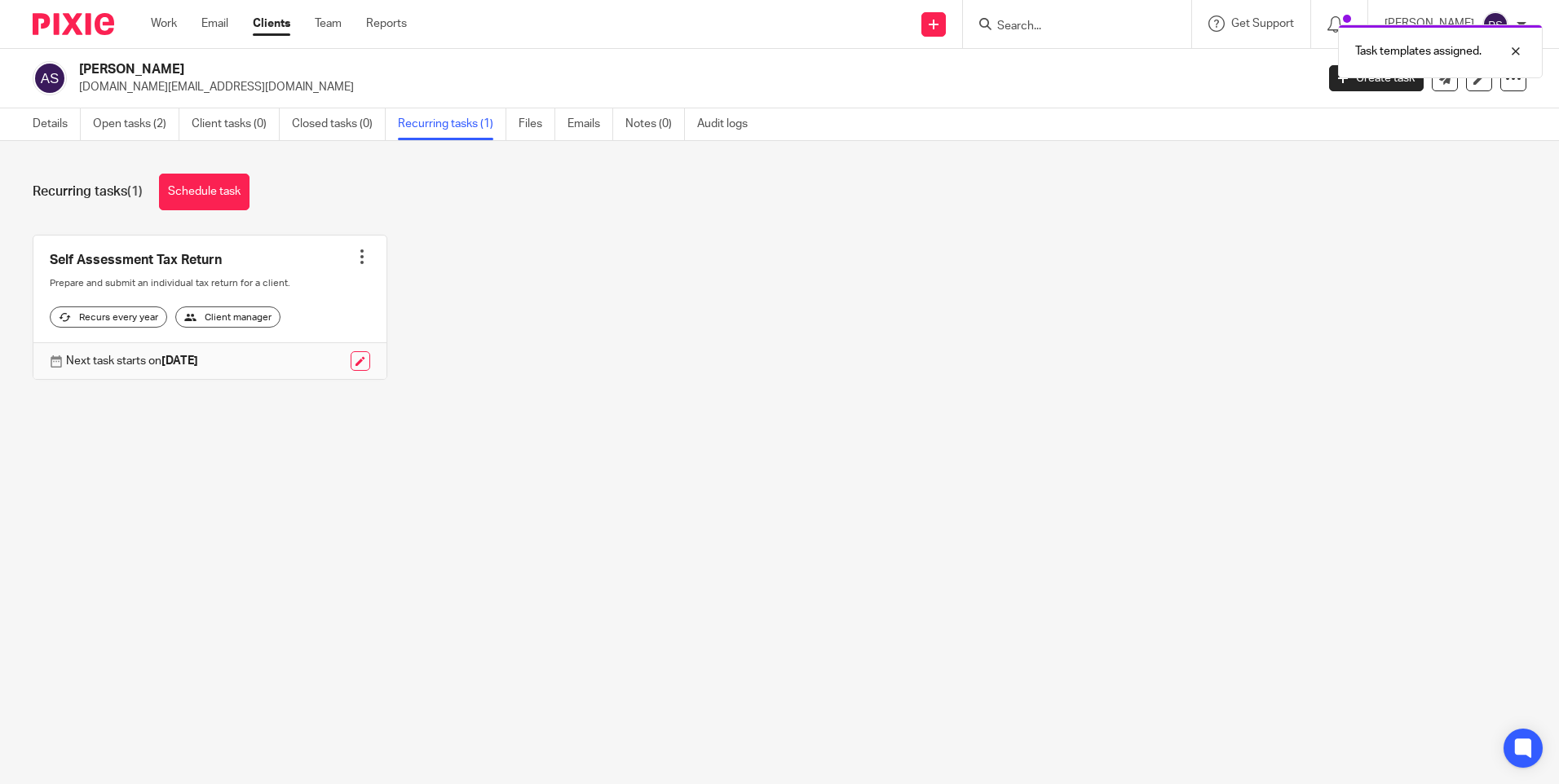
click at [190, 494] on main "[PERSON_NAME] [DOMAIN_NAME][EMAIL_ADDRESS][DOMAIN_NAME] Create task Update from…" at bounding box center [779, 392] width 1559 height 784
click at [60, 123] on link "Details" at bounding box center [57, 124] width 48 height 32
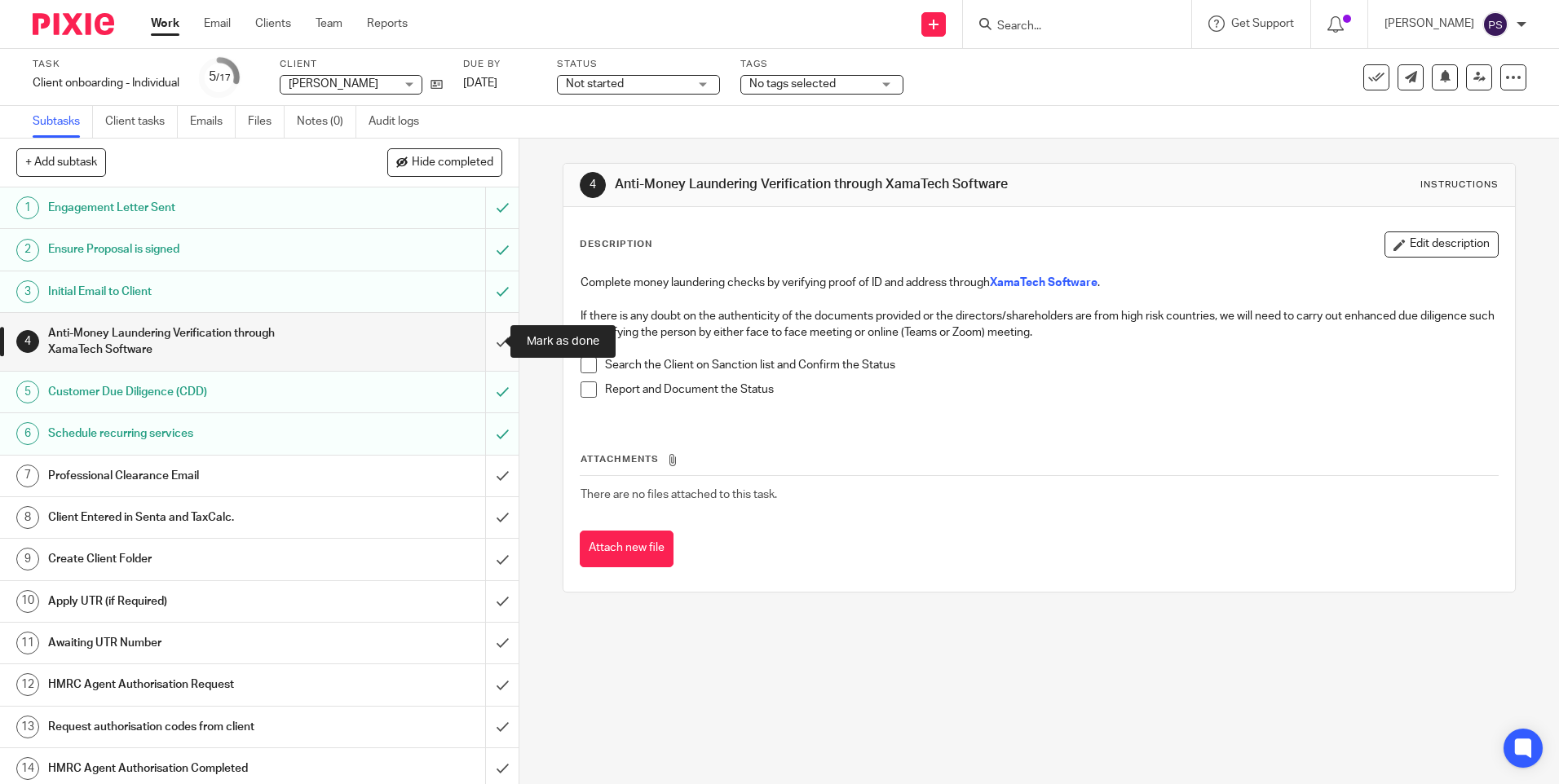
click at [486, 337] on input "submit" at bounding box center [259, 342] width 519 height 58
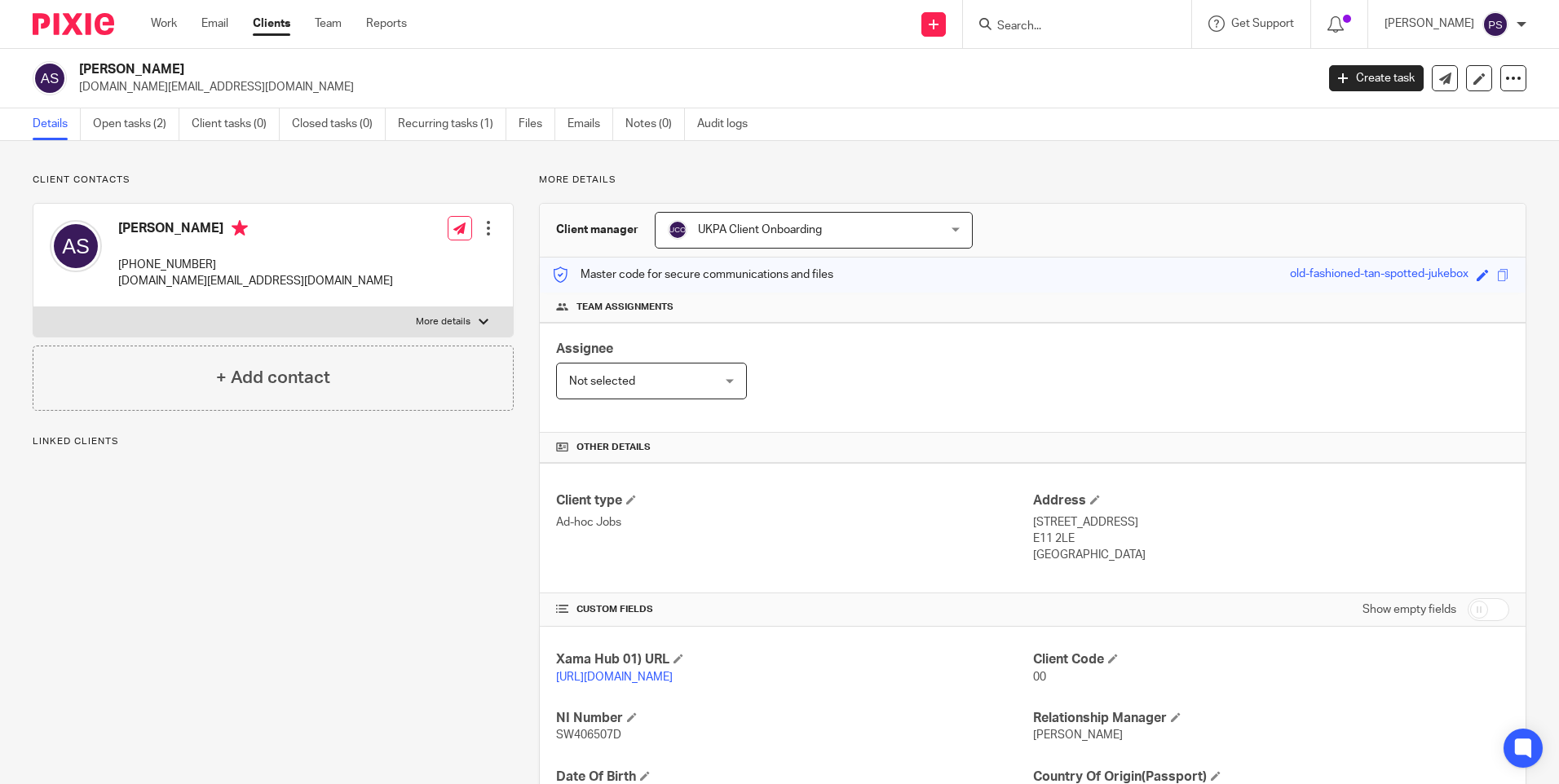
click at [130, 77] on h2 "[PERSON_NAME]" at bounding box center [569, 70] width 980 height 17
click at [131, 70] on h2 "[PERSON_NAME]" at bounding box center [569, 70] width 980 height 17
copy div "[PERSON_NAME]"
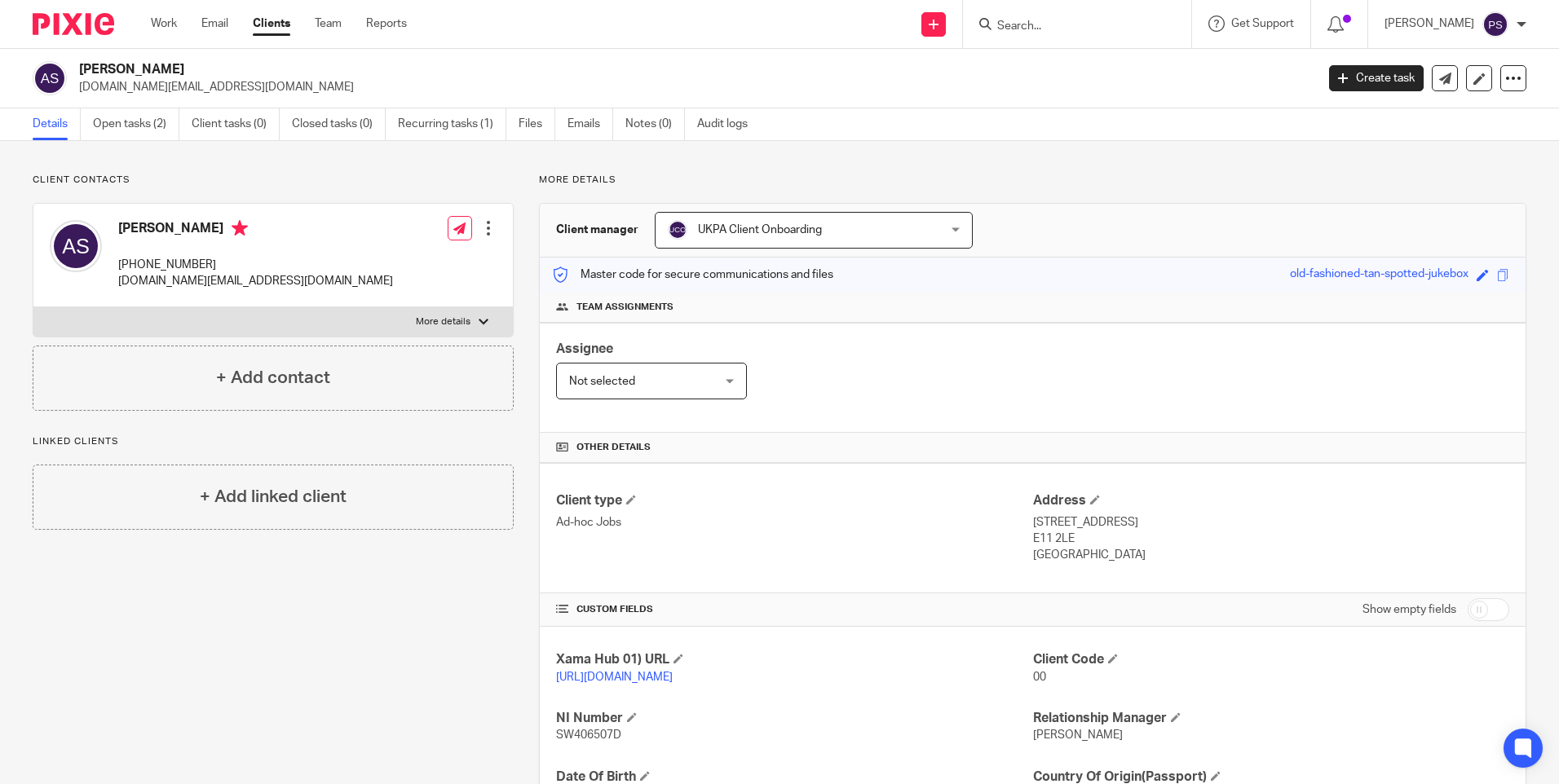
click at [196, 163] on div "Client contacts Antoine Safi +44 077 593 80436 antoine.safi.med@gmail.com Edit …" at bounding box center [779, 559] width 1559 height 836
click at [147, 179] on p "Client contacts" at bounding box center [273, 180] width 481 height 13
click at [144, 129] on link "Open tasks (2)" at bounding box center [136, 124] width 86 height 32
click at [614, 682] on link "[URL][DOMAIN_NAME]" at bounding box center [615, 677] width 117 height 11
click at [603, 677] on link "[URL][DOMAIN_NAME]" at bounding box center [615, 677] width 117 height 11
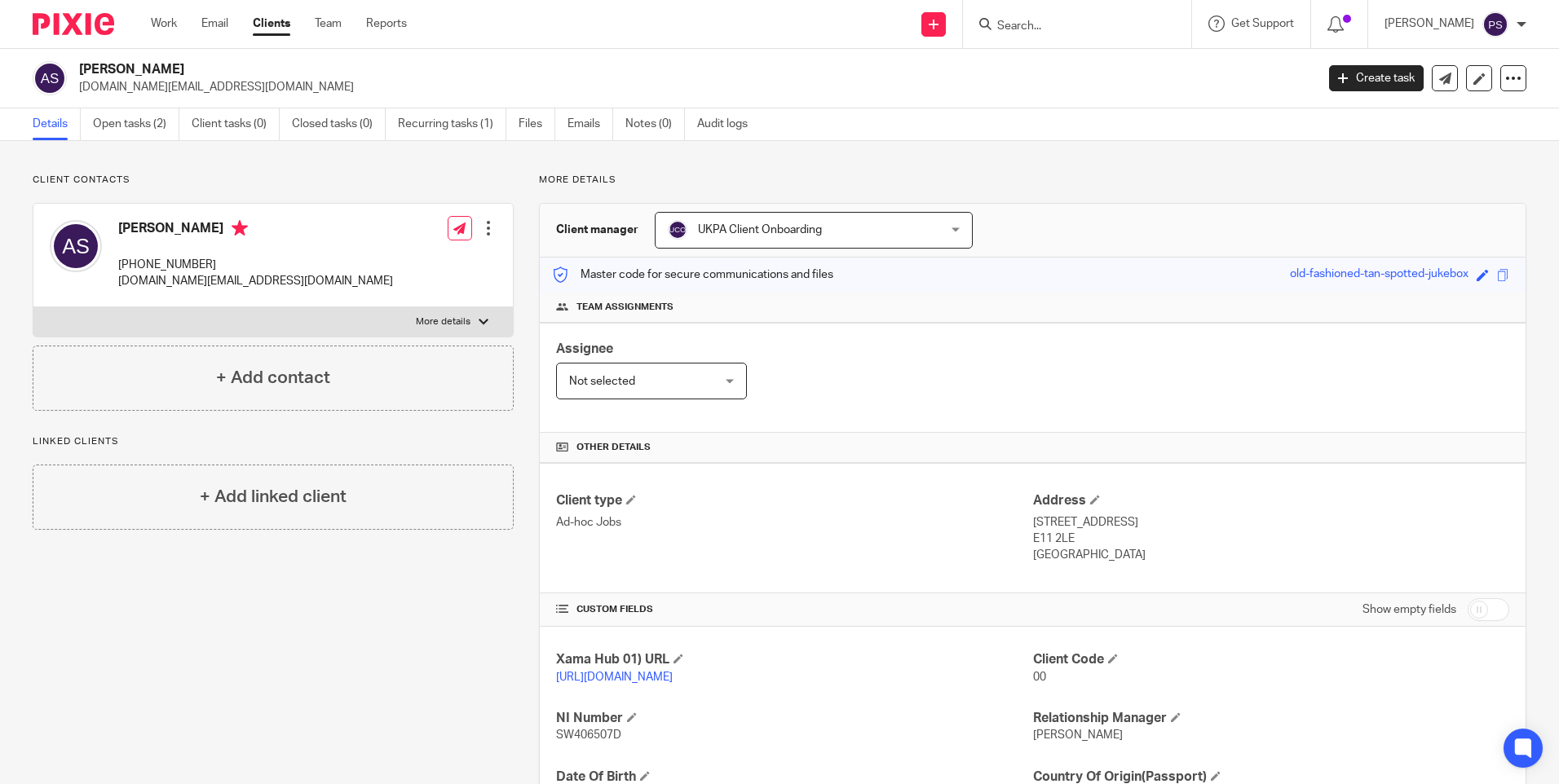
click at [595, 685] on p "[URL][DOMAIN_NAME]" at bounding box center [795, 677] width 476 height 17
click at [595, 677] on link "https://platform.xamatech.com/portal/crm/clients/781243b0-79c0-11f0-a2c1-8f30ee…" at bounding box center [615, 677] width 117 height 11
click at [159, 123] on link "Open tasks (2)" at bounding box center [136, 124] width 86 height 32
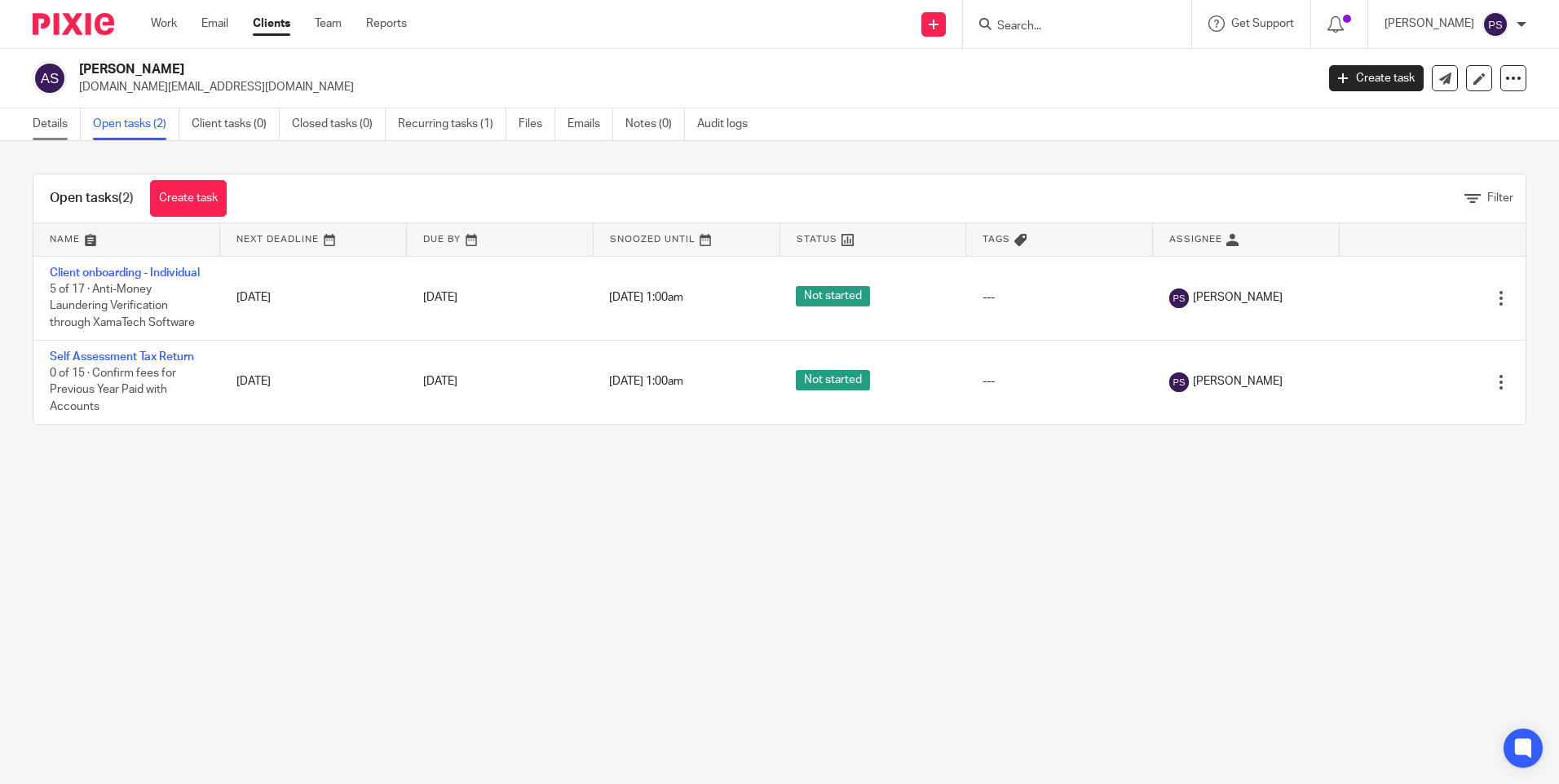
click at [51, 119] on link "Details" at bounding box center [57, 124] width 48 height 32
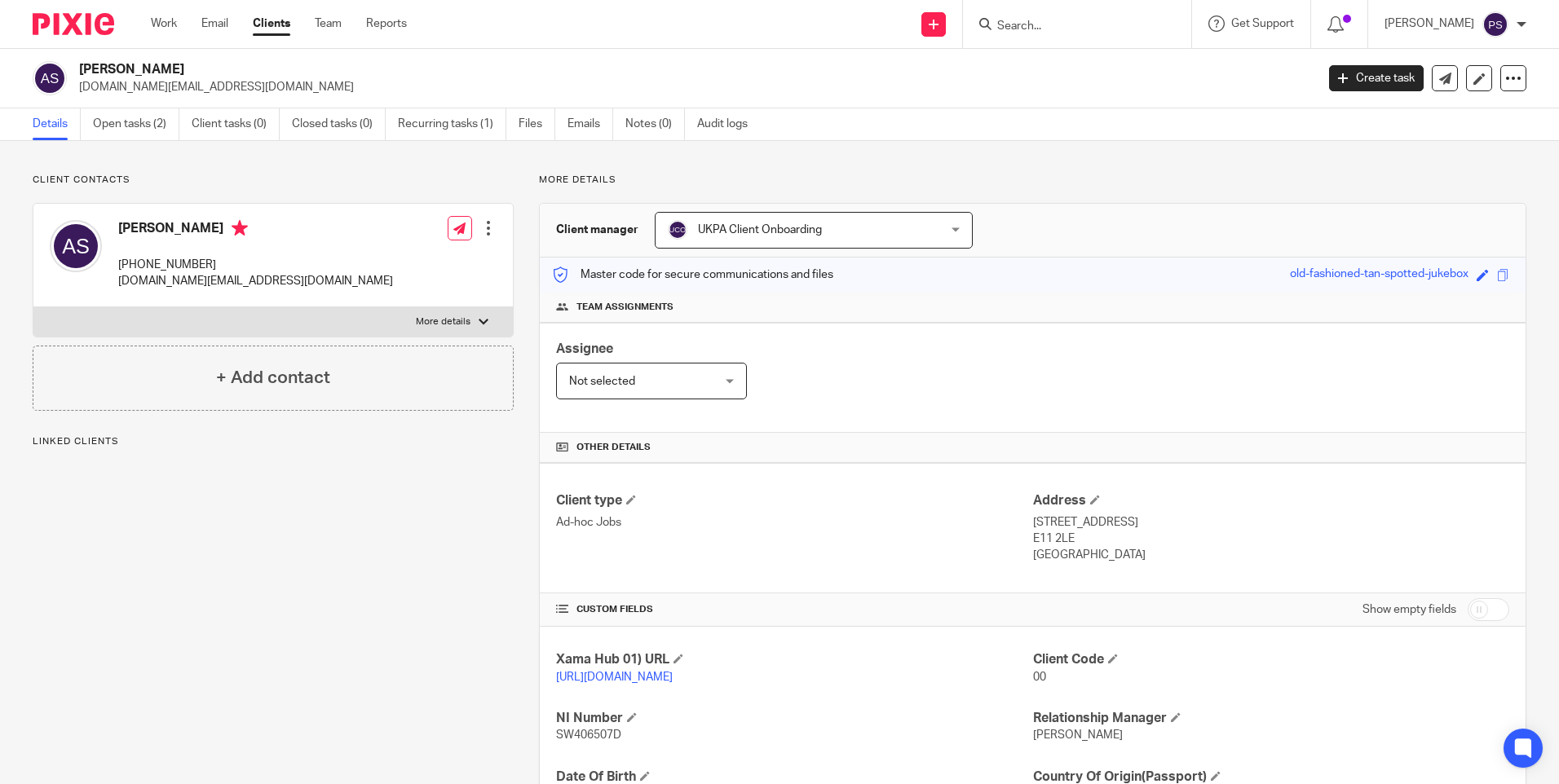
drag, startPoint x: 0, startPoint y: 0, endPoint x: 188, endPoint y: 260, distance: 320.8
click at [188, 260] on p "+44 077 593 80436" at bounding box center [256, 264] width 275 height 17
click at [1048, 523] on p "11 Rectory Crescent, London" at bounding box center [1271, 522] width 476 height 17
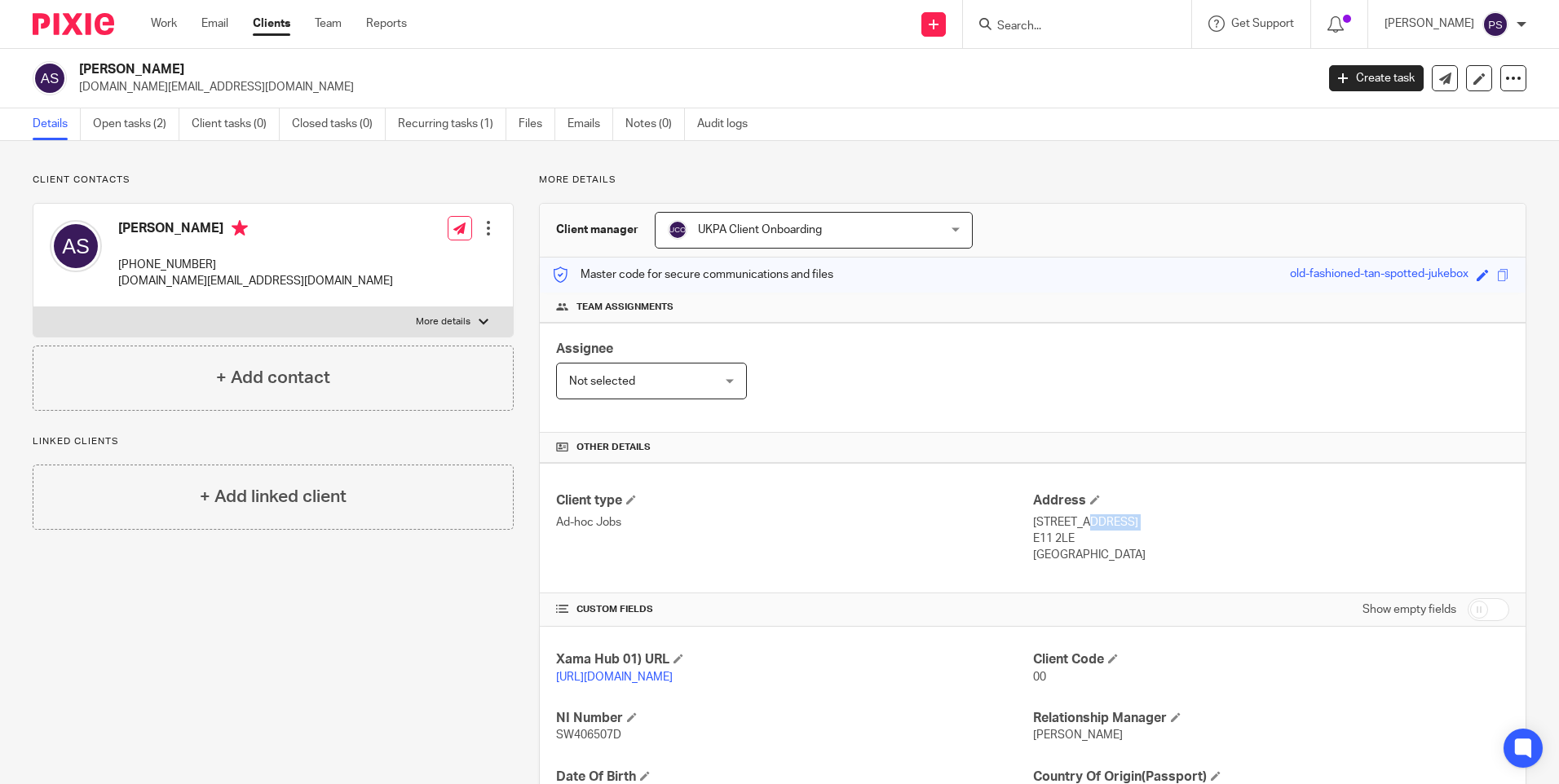
click at [1048, 524] on p "11 Rectory Crescent, London" at bounding box center [1271, 522] width 476 height 17
copy div "11 Rectory Crescent, London"
click at [1059, 540] on p "E11 2LE" at bounding box center [1271, 539] width 476 height 17
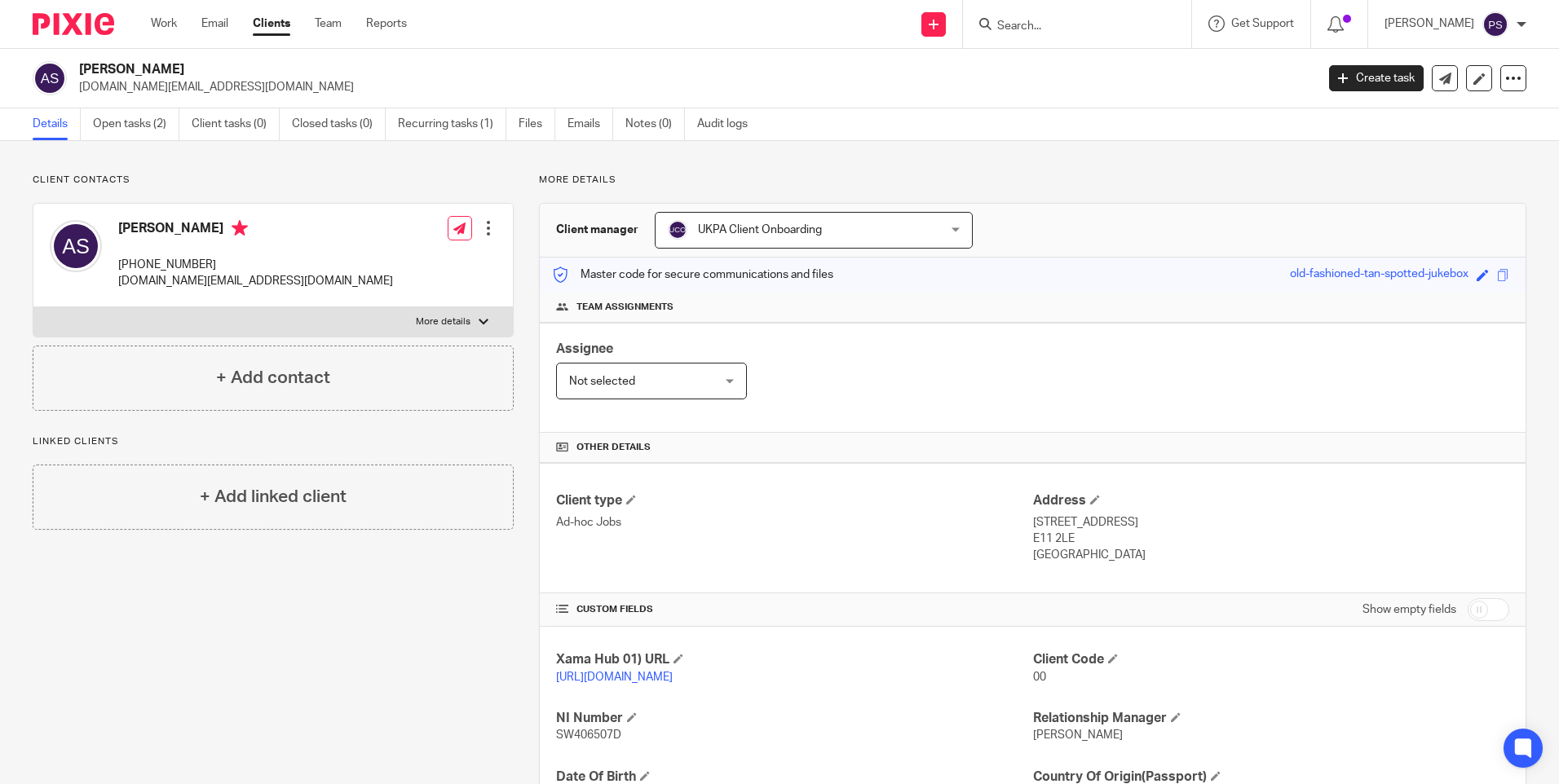
copy div "E11 2LE"
click at [656, 116] on link "Notes (0)" at bounding box center [655, 124] width 59 height 32
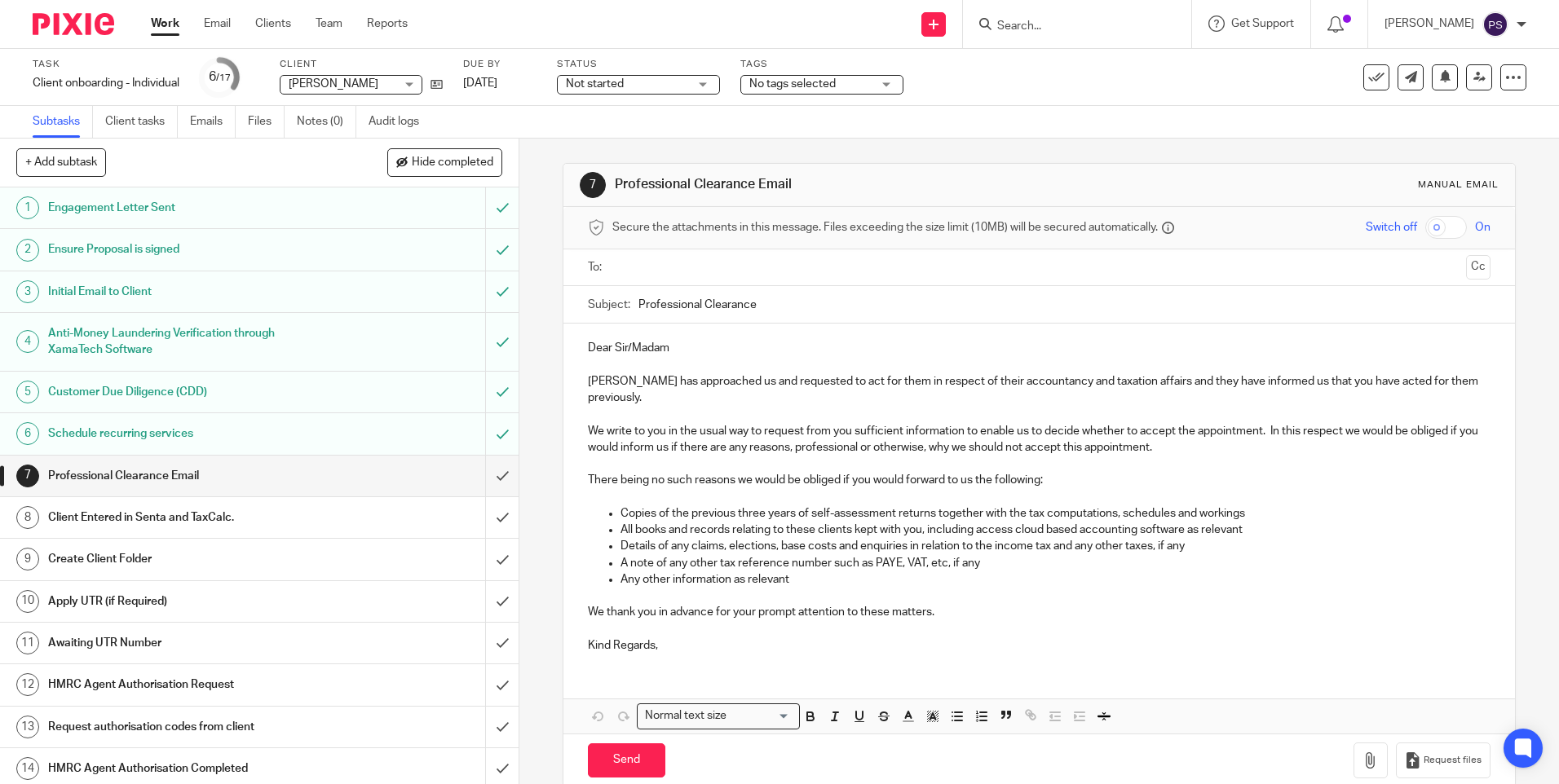
click at [1074, 32] on input "Search" at bounding box center [1069, 27] width 147 height 15
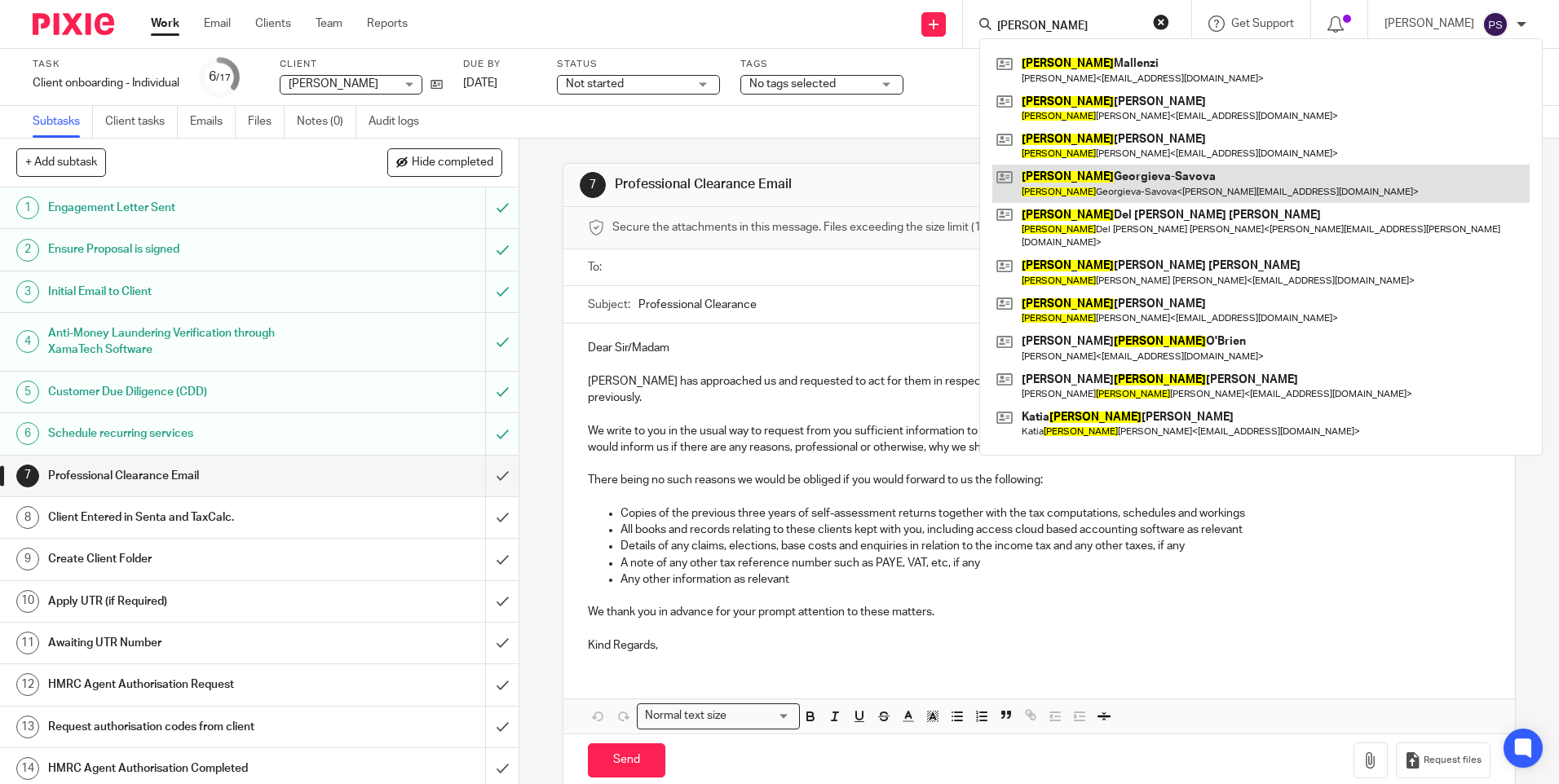
type input "maria"
click at [1109, 185] on link at bounding box center [1261, 183] width 537 height 37
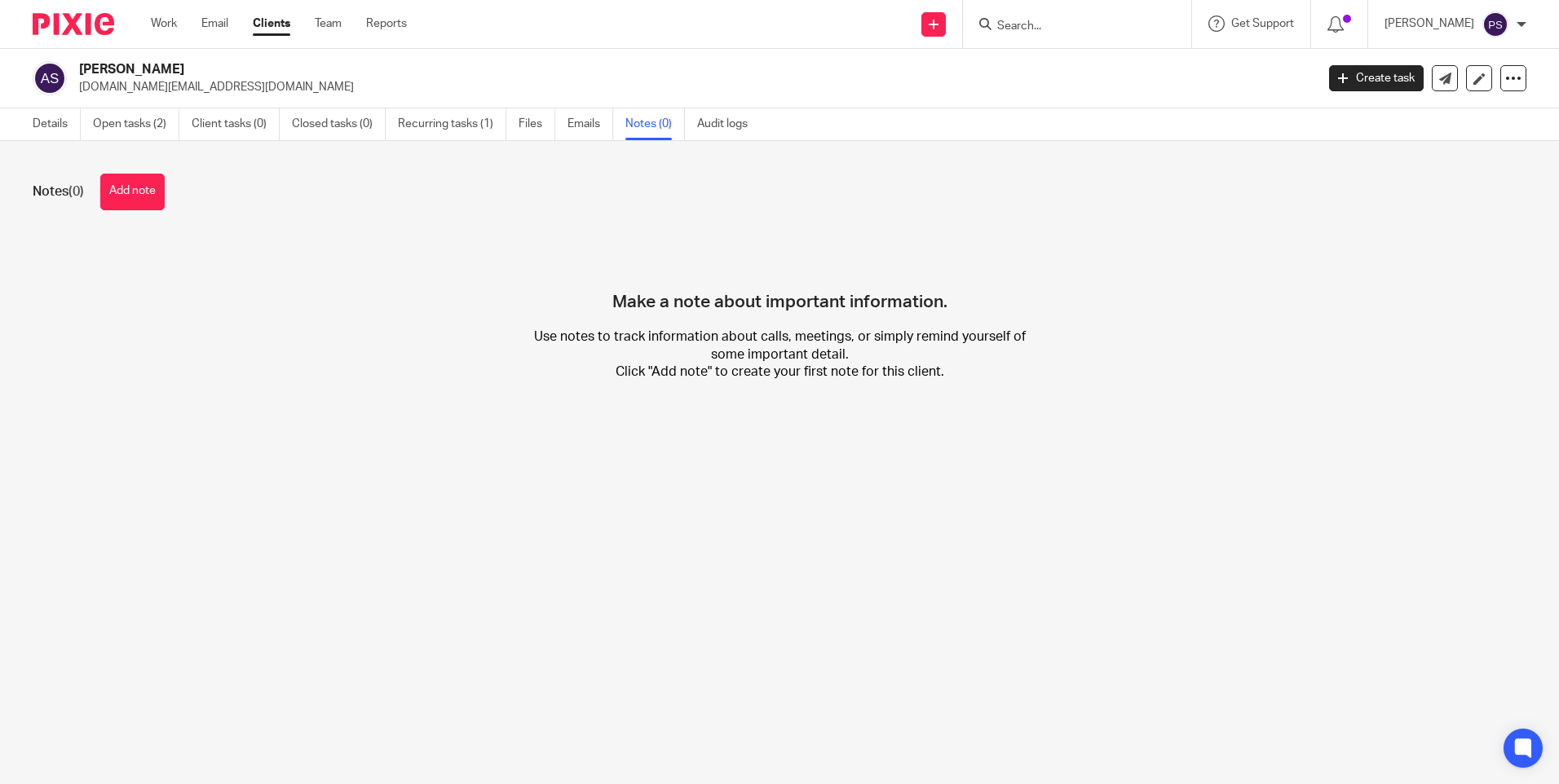
click at [197, 87] on p "[DOMAIN_NAME][EMAIL_ADDRESS][DOMAIN_NAME]" at bounding box center [692, 87] width 1226 height 17
copy main "antoine.safi.med@gmail.com Create task Update from Companies House Export data …"
drag, startPoint x: 63, startPoint y: 190, endPoint x: 79, endPoint y: 191, distance: 16.0
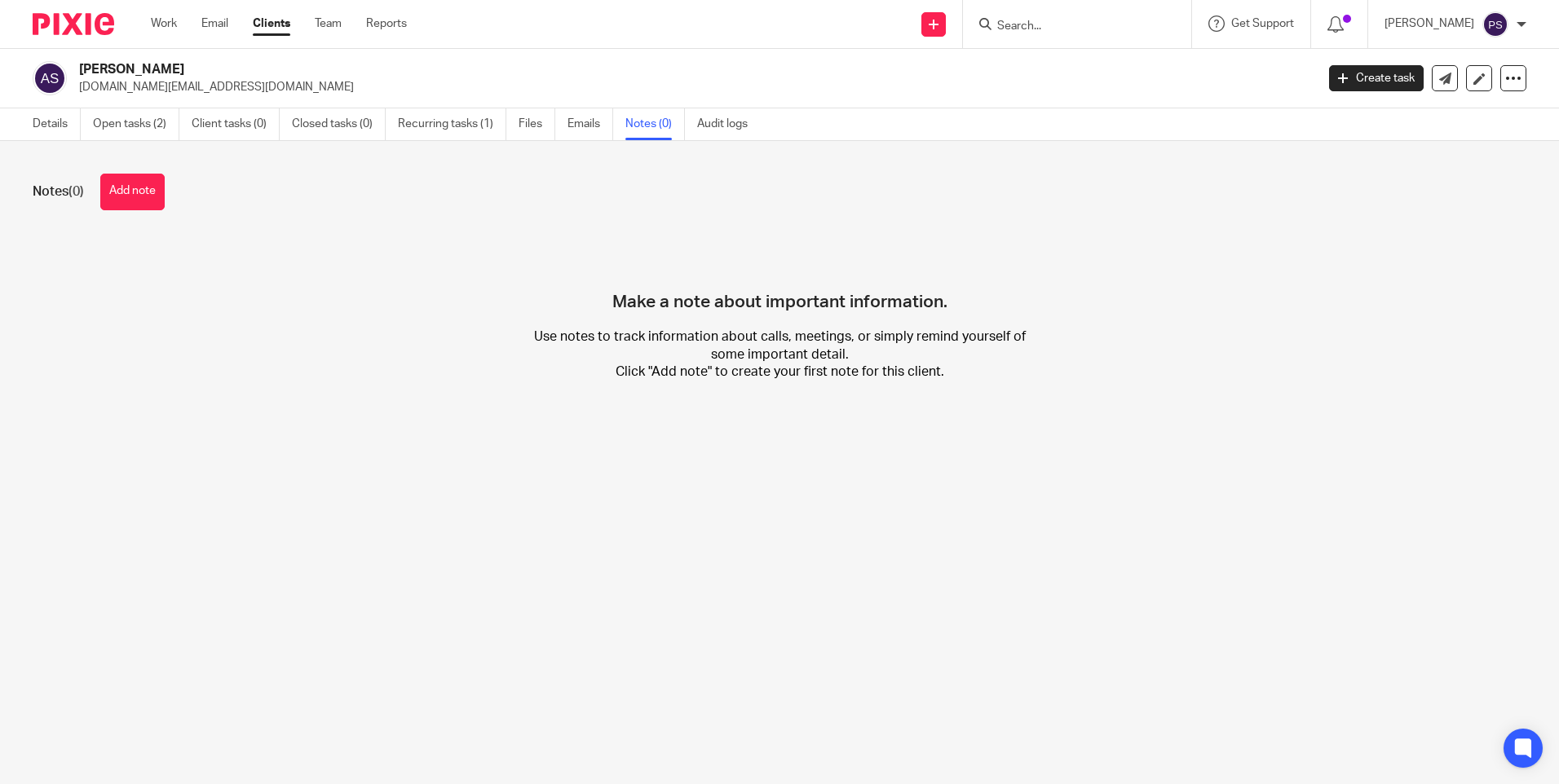
click at [79, 191] on h1 "Notes (0)" at bounding box center [58, 192] width 51 height 17
drag, startPoint x: 79, startPoint y: 191, endPoint x: 168, endPoint y: 196, distance: 89.1
click at [168, 196] on div "Notes (0) Add note" at bounding box center [780, 192] width 1494 height 37
click at [146, 192] on button "Add note" at bounding box center [132, 192] width 64 height 37
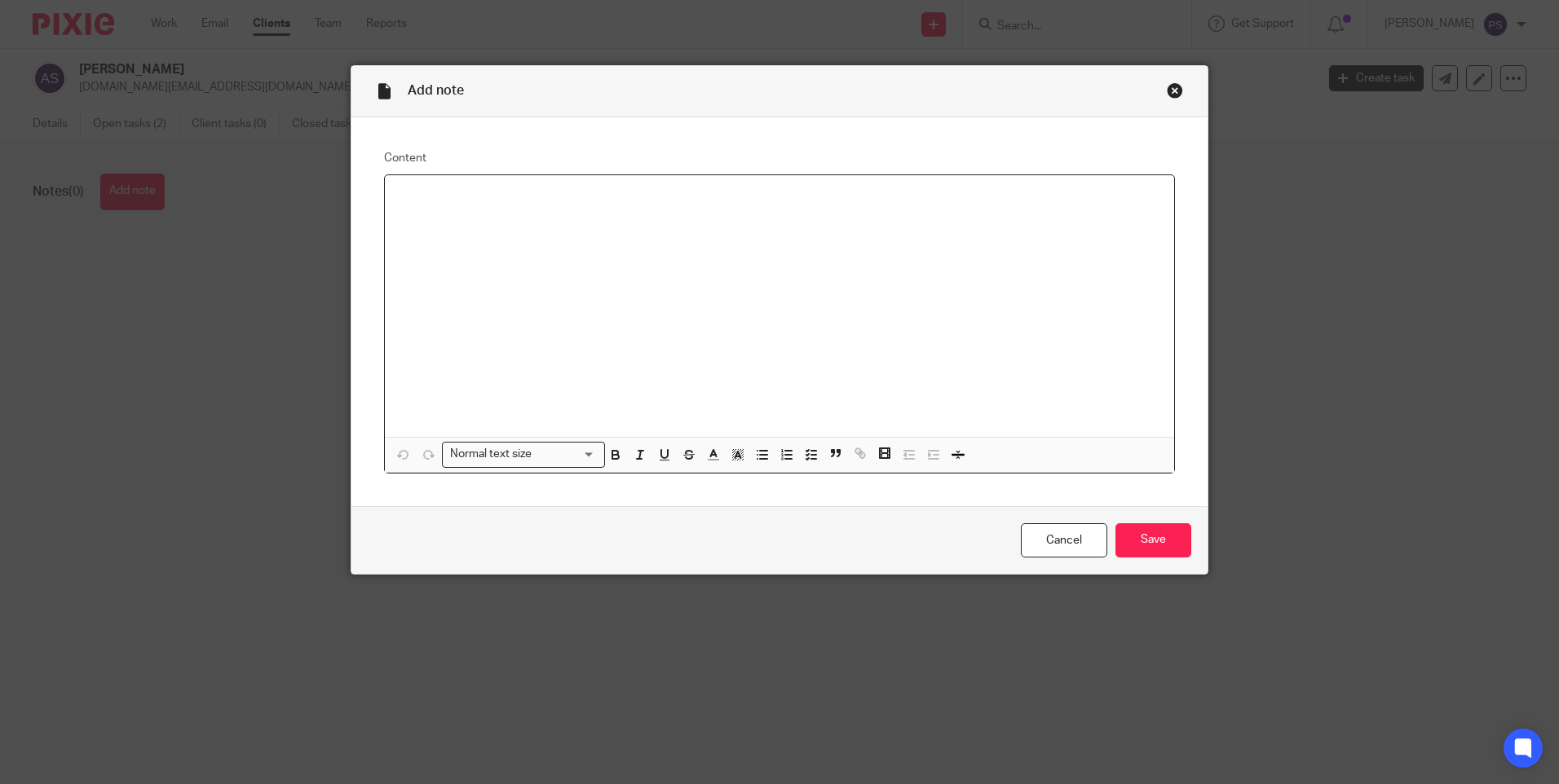
click at [452, 206] on div at bounding box center [780, 306] width 789 height 262
drag, startPoint x: 698, startPoint y: 195, endPoint x: 656, endPoint y: 201, distance: 42.4
click at [656, 201] on p "Services (Yearly) Fees (£)/ Year Personal Tax Return 2024/25 250.00" at bounding box center [780, 196] width 763 height 17
click at [752, 213] on p at bounding box center [780, 212] width 763 height 17
click at [723, 196] on p "Services (Yearly) Fees (£)/ Year Personal Tax Return 250.00" at bounding box center [780, 196] width 763 height 17
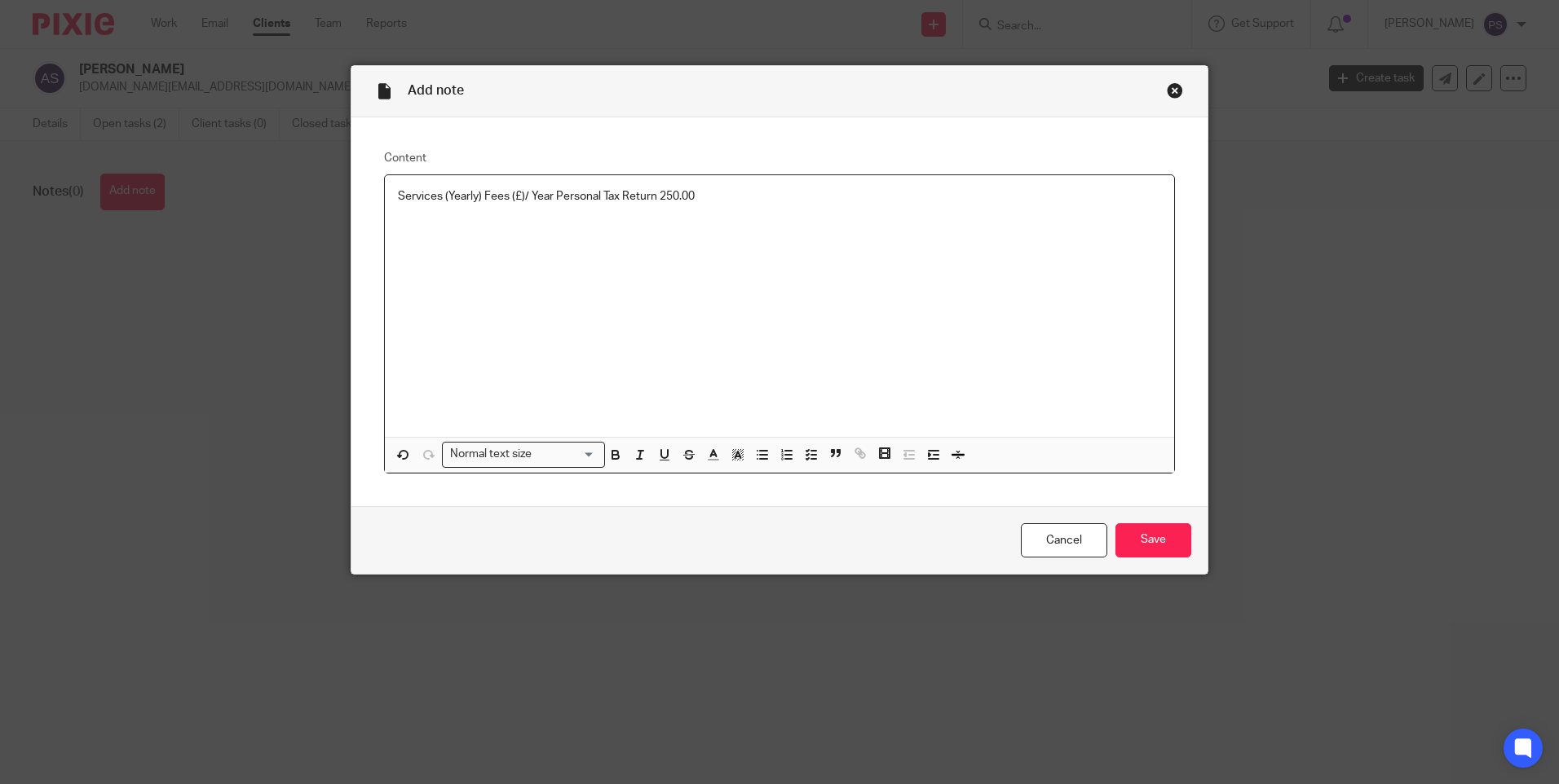
click at [734, 198] on p "Services (Yearly) Fees (£)/ Year Personal Tax Return 250.00" at bounding box center [780, 196] width 763 height 17
click at [843, 191] on p "Services (Yearly) Fees (£)/ Year Personal Tax Return 250 = Net Total 250 Plus V…" at bounding box center [780, 196] width 763 height 17
click at [1149, 535] on input "Save" at bounding box center [1153, 541] width 76 height 35
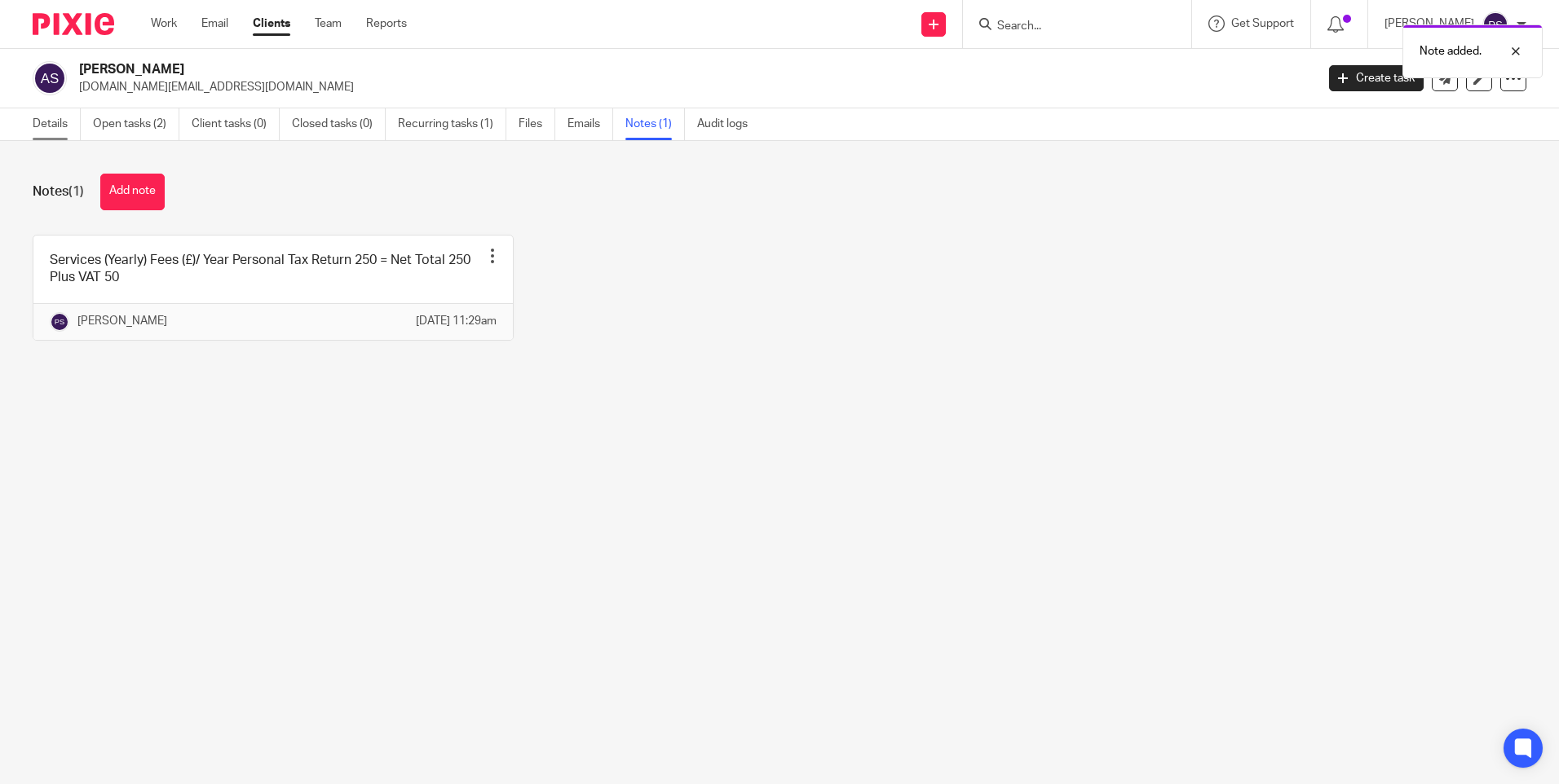
click at [63, 127] on link "Details" at bounding box center [57, 124] width 48 height 32
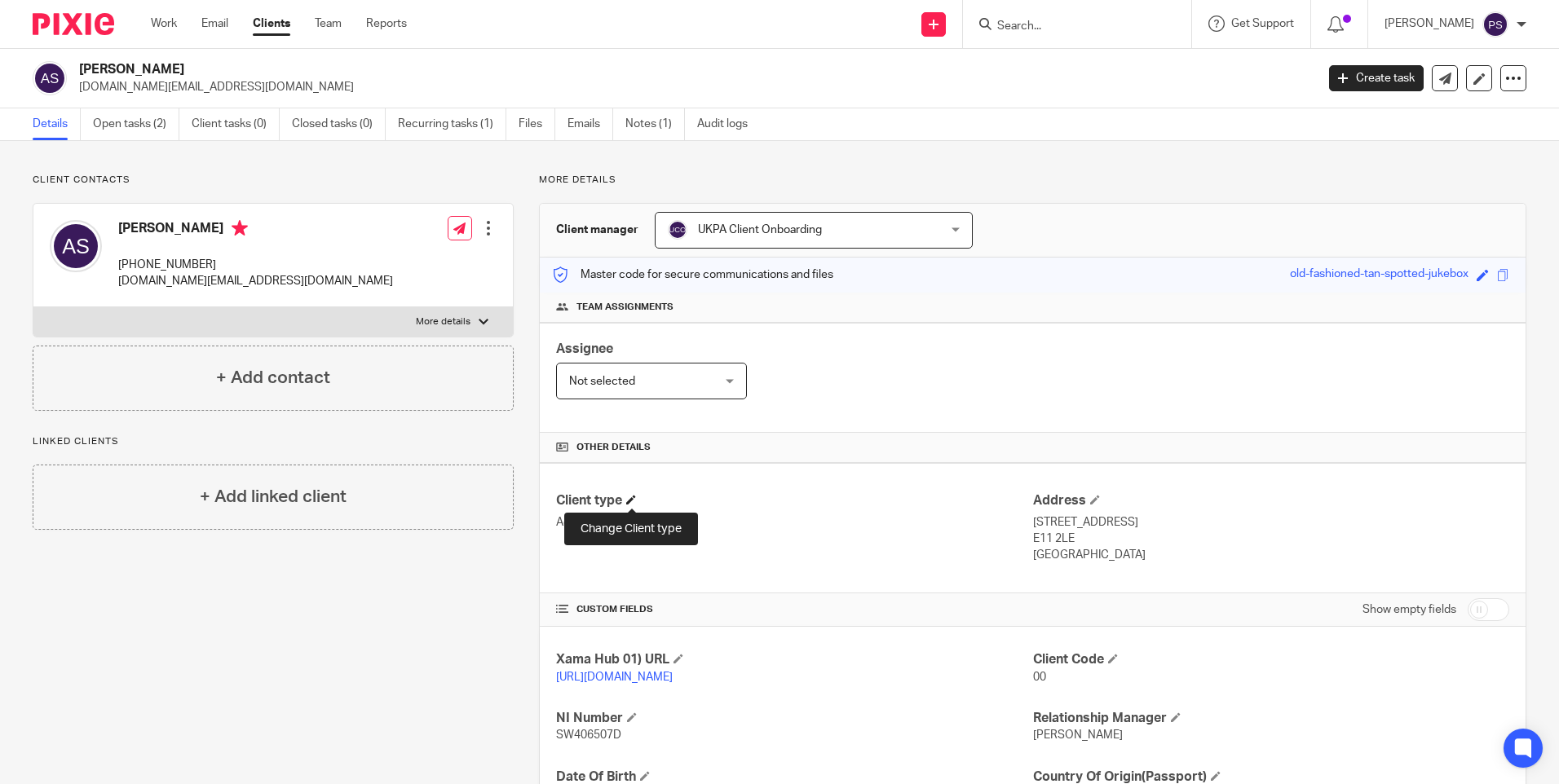
click at [635, 503] on span at bounding box center [630, 499] width 10 height 10
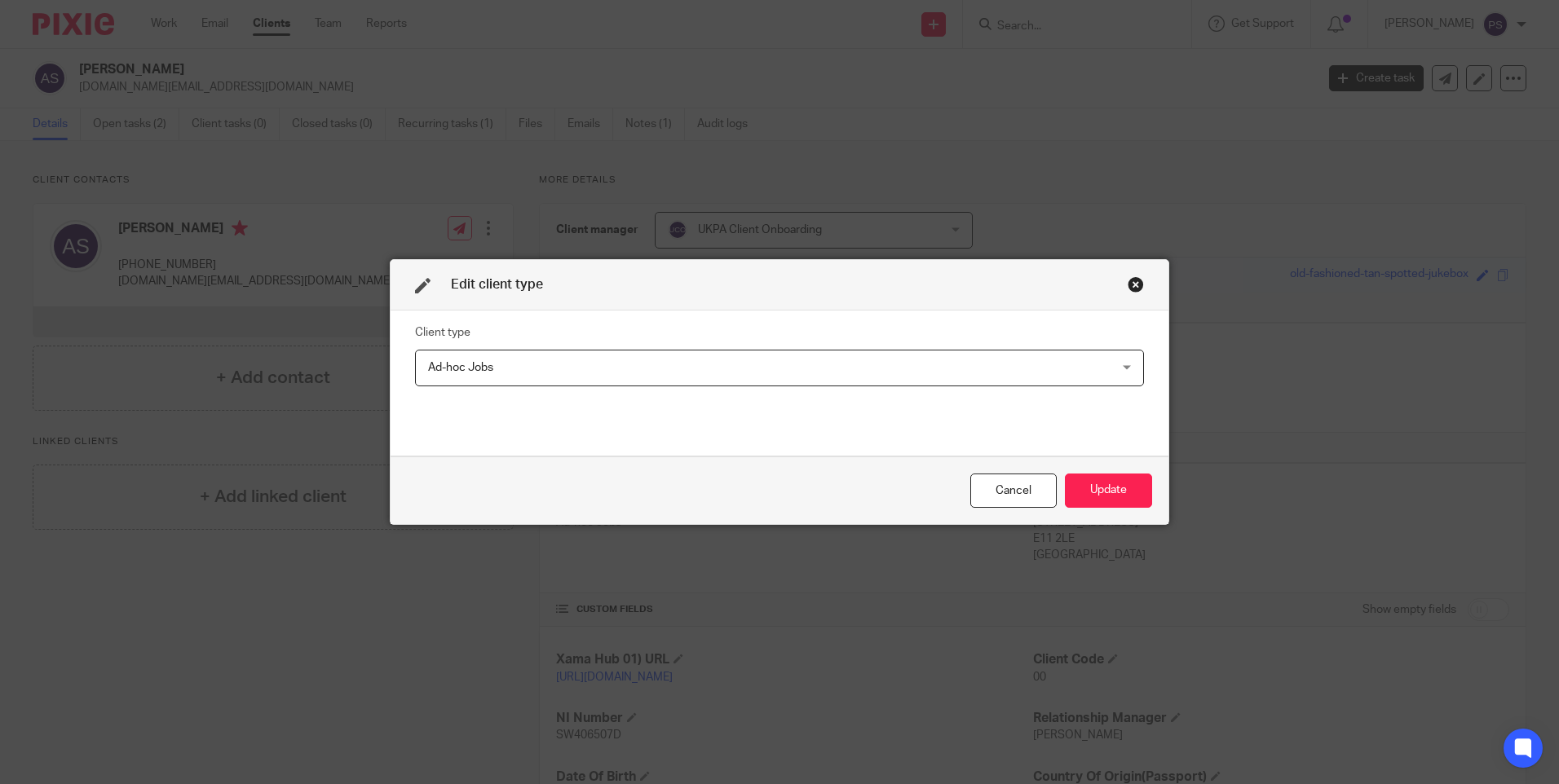
click at [525, 357] on span "Ad-hoc Jobs" at bounding box center [714, 367] width 572 height 34
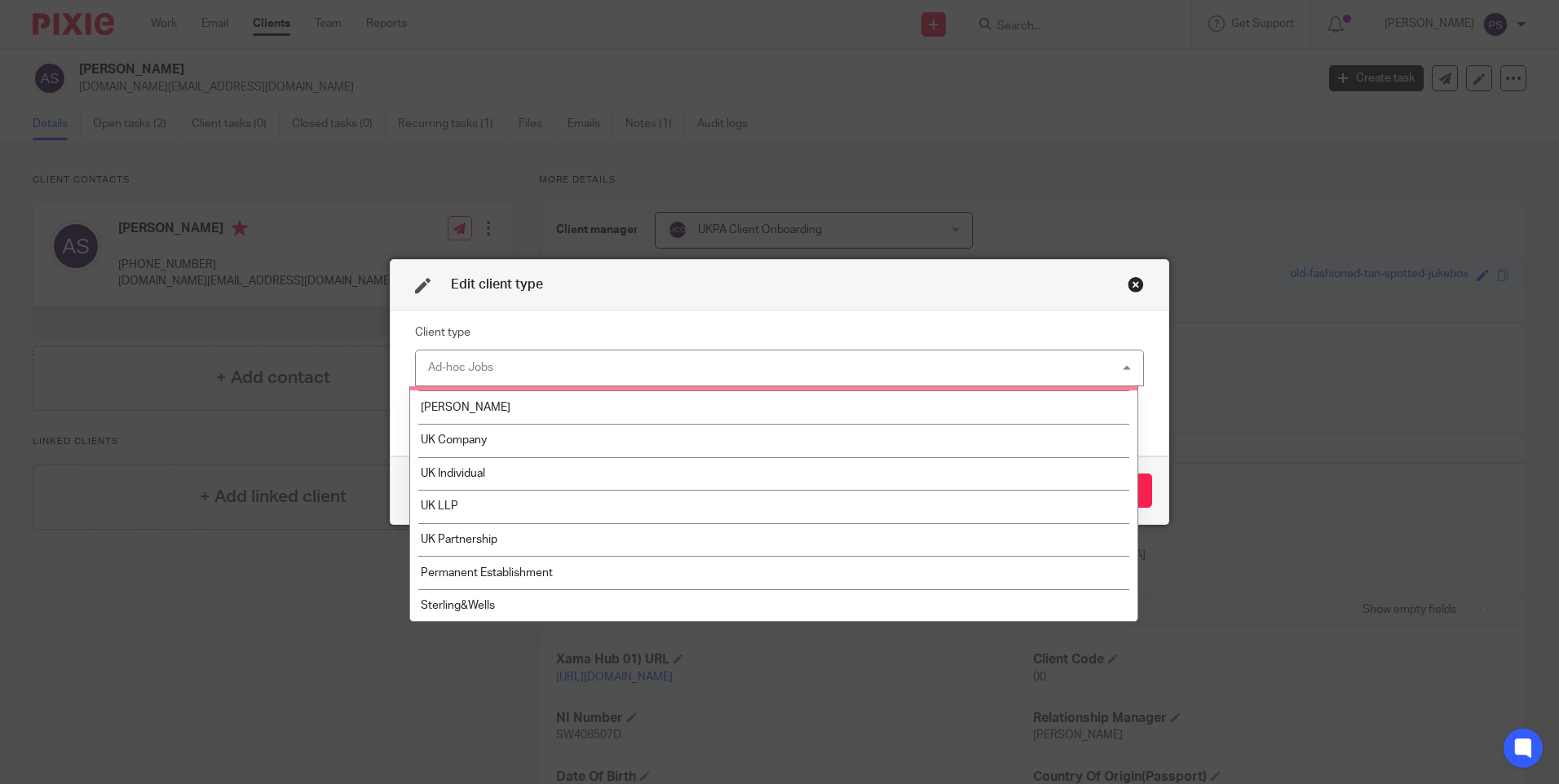
scroll to position [162, 0]
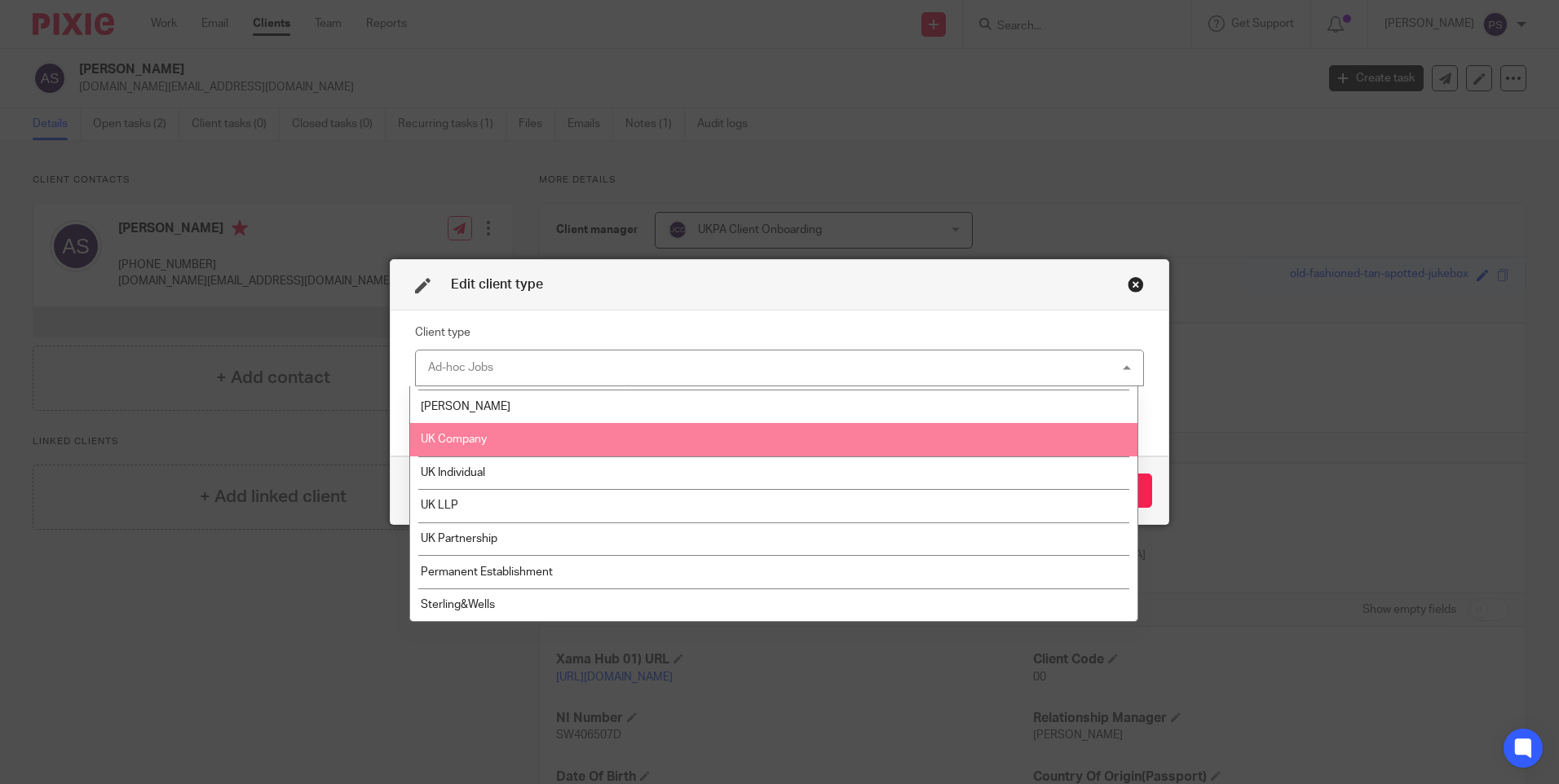
click at [462, 448] on li "UK Company" at bounding box center [774, 440] width 728 height 33
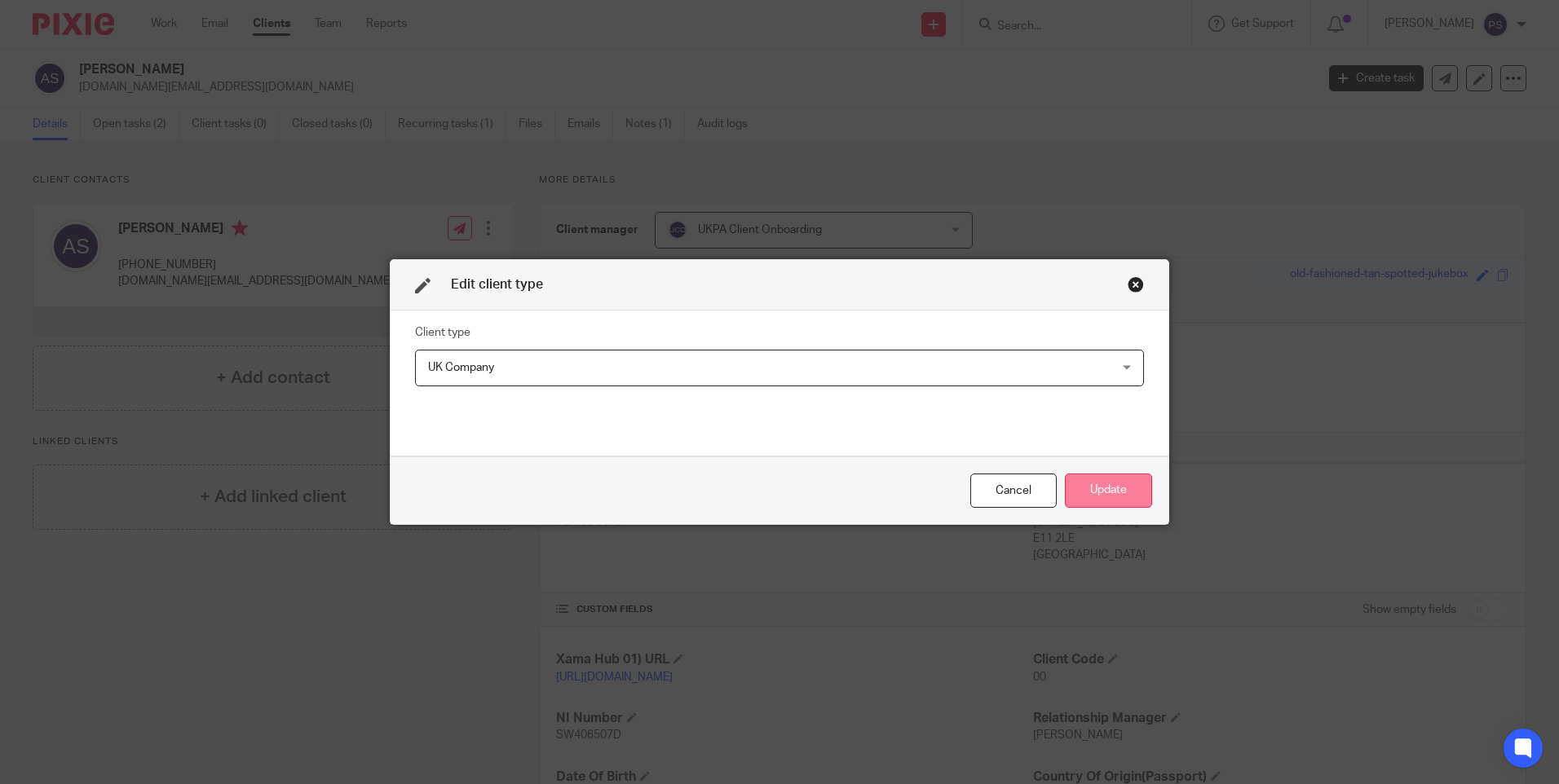
click at [1071, 490] on button "Update" at bounding box center [1109, 491] width 87 height 35
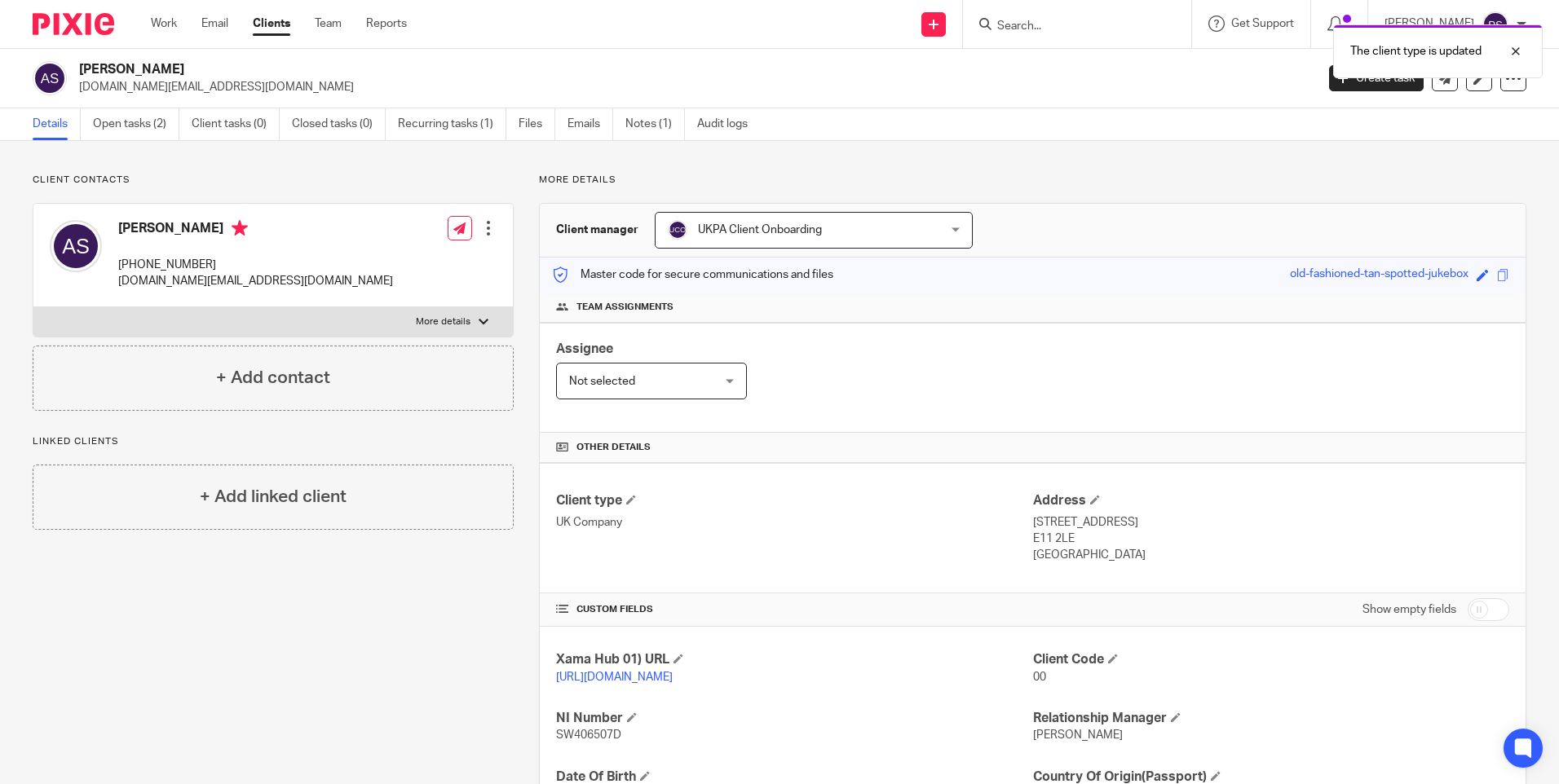
click at [160, 162] on div "Client contacts Antoine Safi +44 077 593 80436 antoine.safi.med@gmail.com Edit …" at bounding box center [779, 559] width 1559 height 836
click at [129, 70] on h2 "Antoine Safi" at bounding box center [569, 70] width 980 height 17
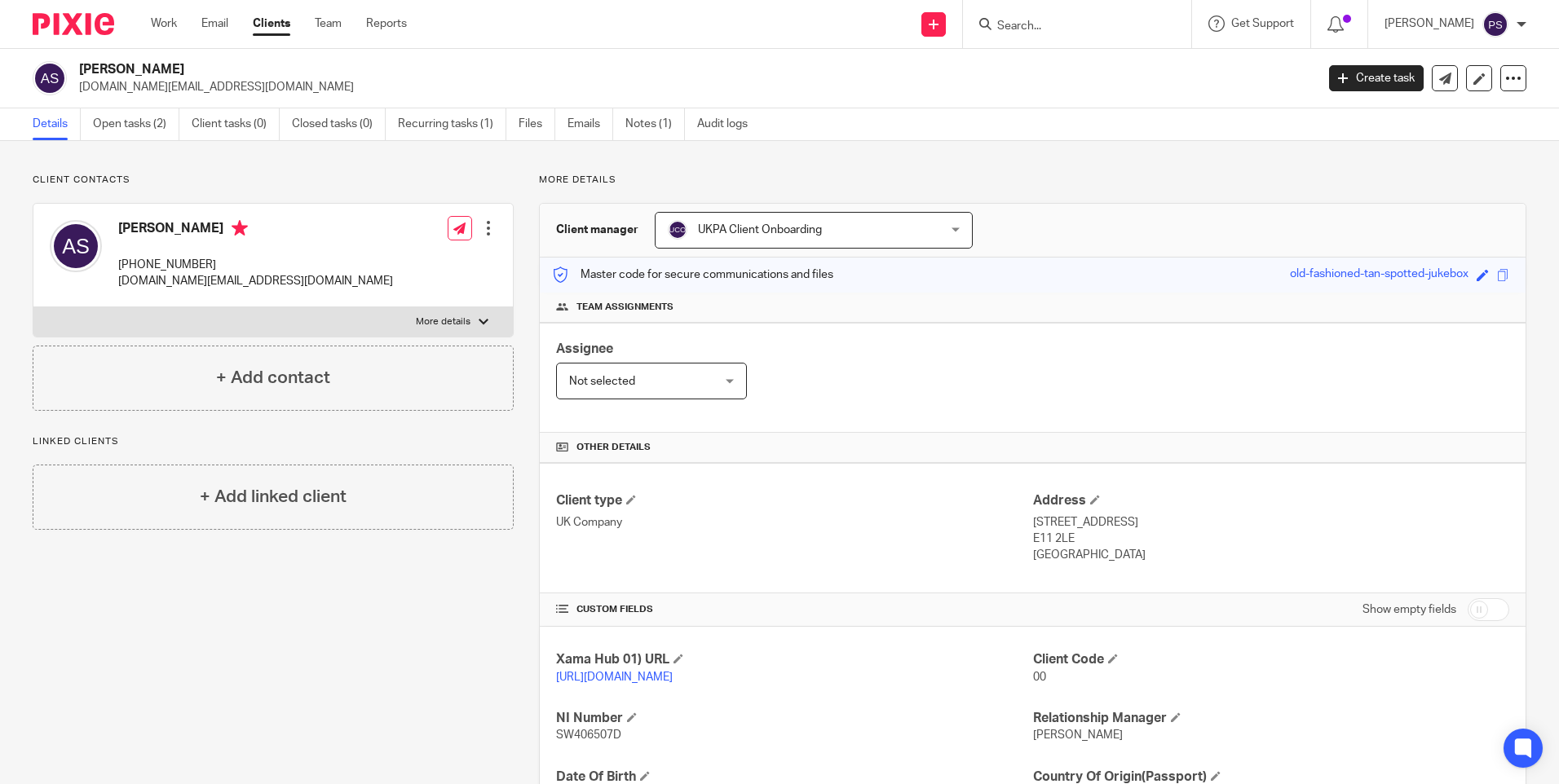
copy div "Antoine Safi"
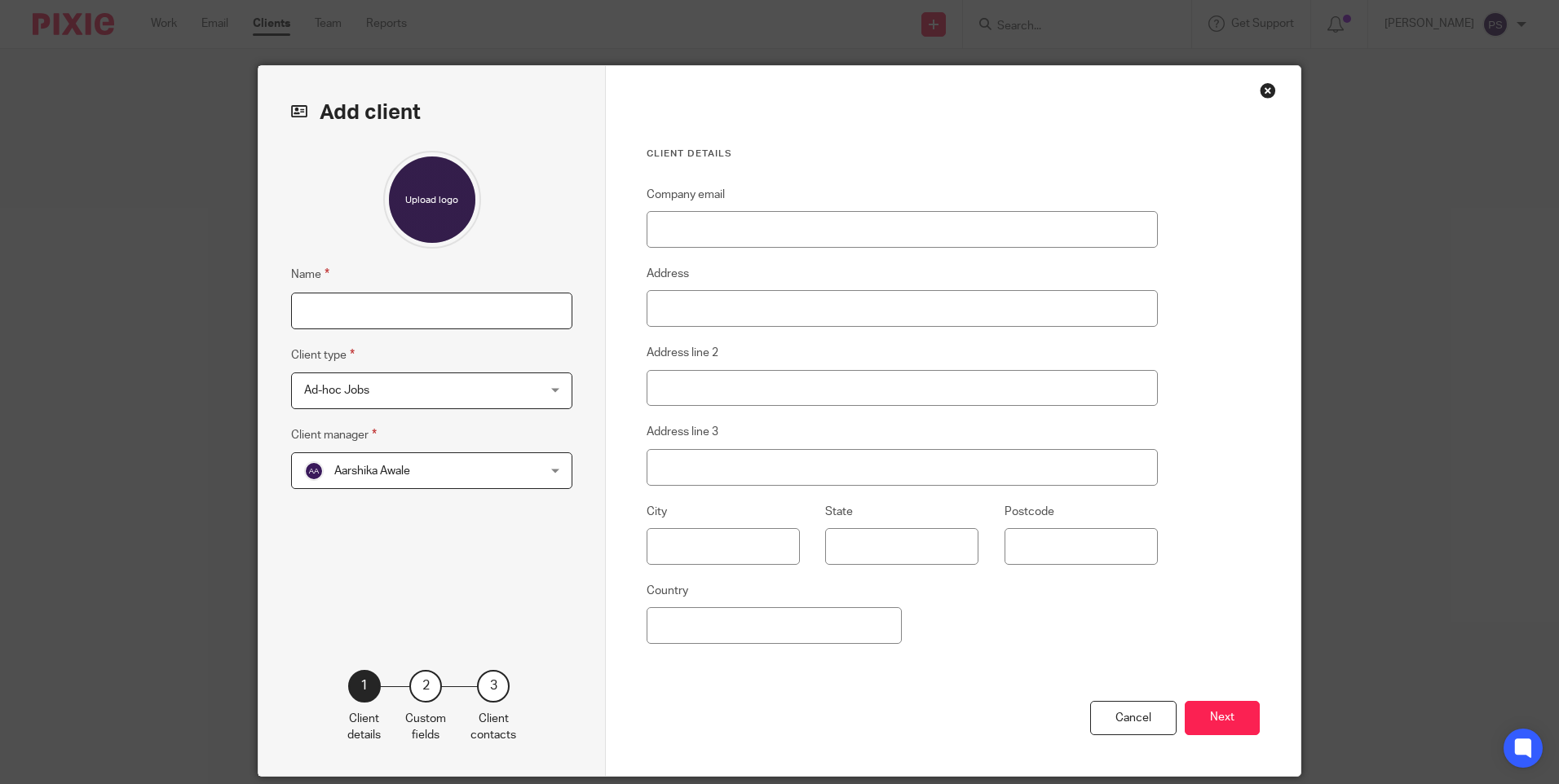
click at [457, 316] on input "Name" at bounding box center [432, 311] width 282 height 37
type input "Xia Liang"
click at [675, 234] on input "Company email" at bounding box center [903, 229] width 511 height 37
paste input "zhuyuchen962@gmail.com"
type input "[EMAIL_ADDRESS][DOMAIN_NAME]"
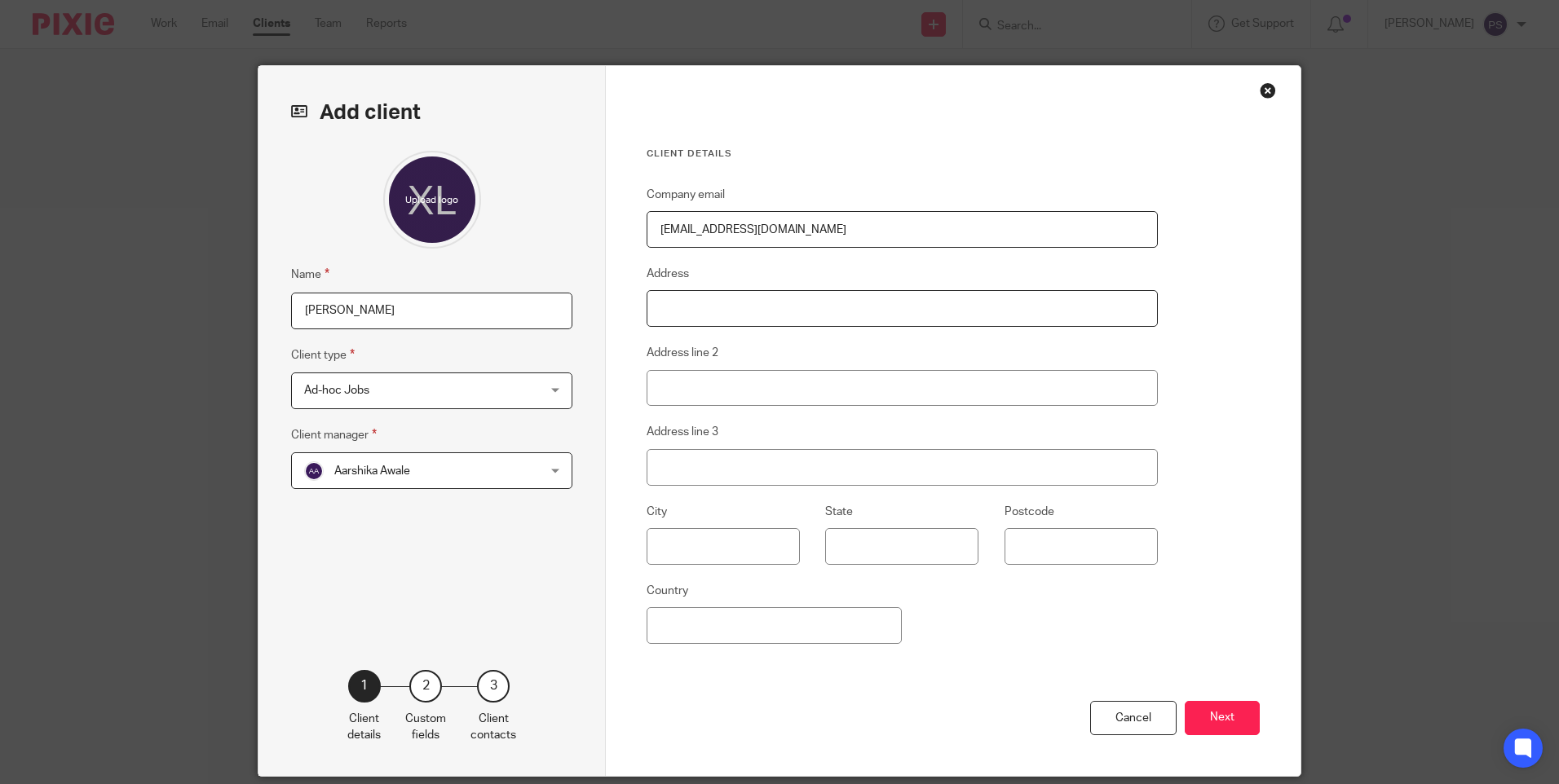
click at [690, 315] on input "Address" at bounding box center [903, 309] width 511 height 37
click at [736, 306] on input "Address" at bounding box center [903, 309] width 511 height 37
paste input "25 St. Marys Road"
type input "25 St. Marys Road"
click at [683, 386] on input "Address line 2" at bounding box center [903, 389] width 511 height 37
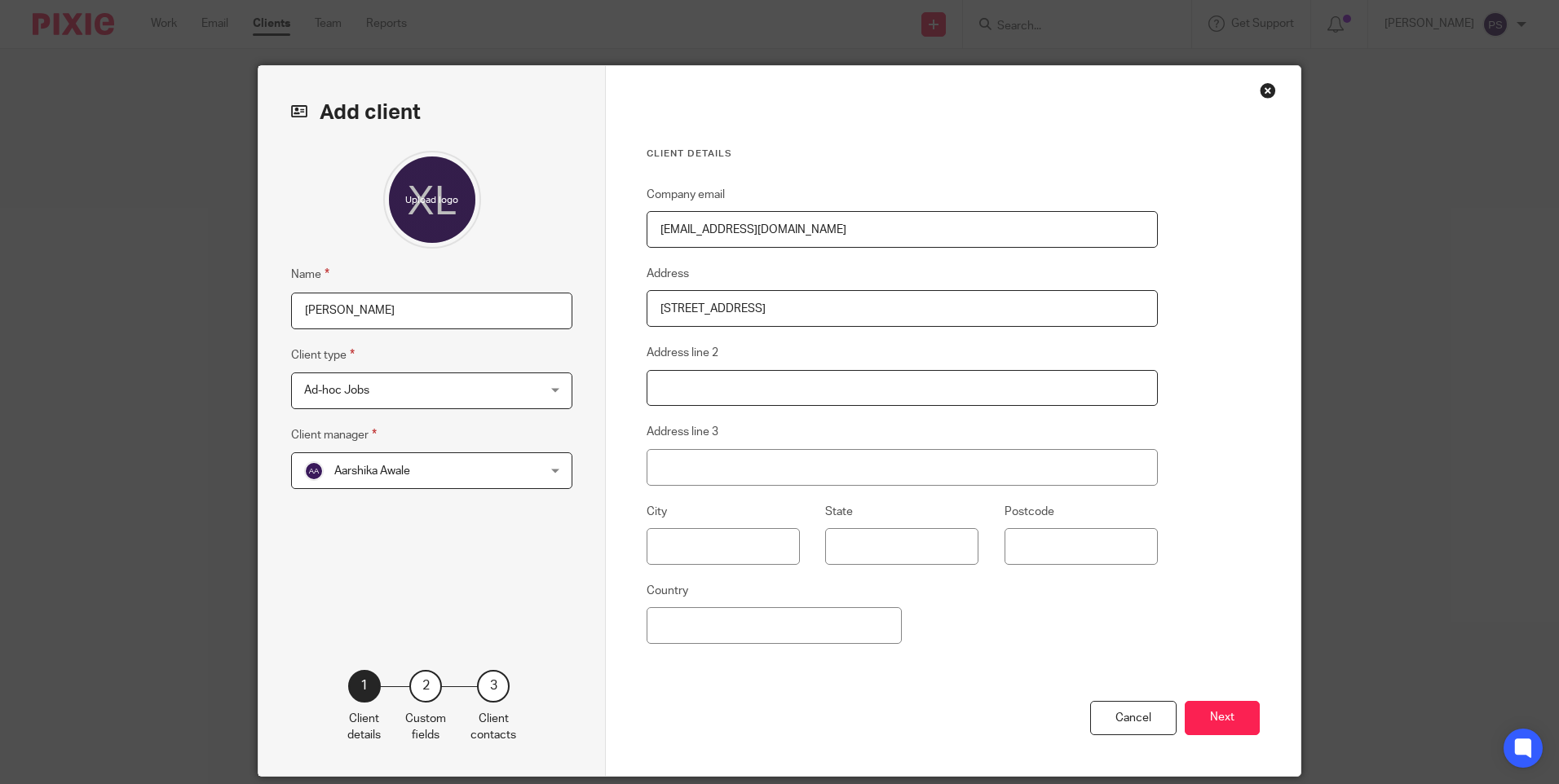
paste input "Sawston"
type input "Sawston"
click at [723, 467] on input "Address line 3" at bounding box center [903, 468] width 511 height 37
paste input "Cambridge"
type input "Cambridge"
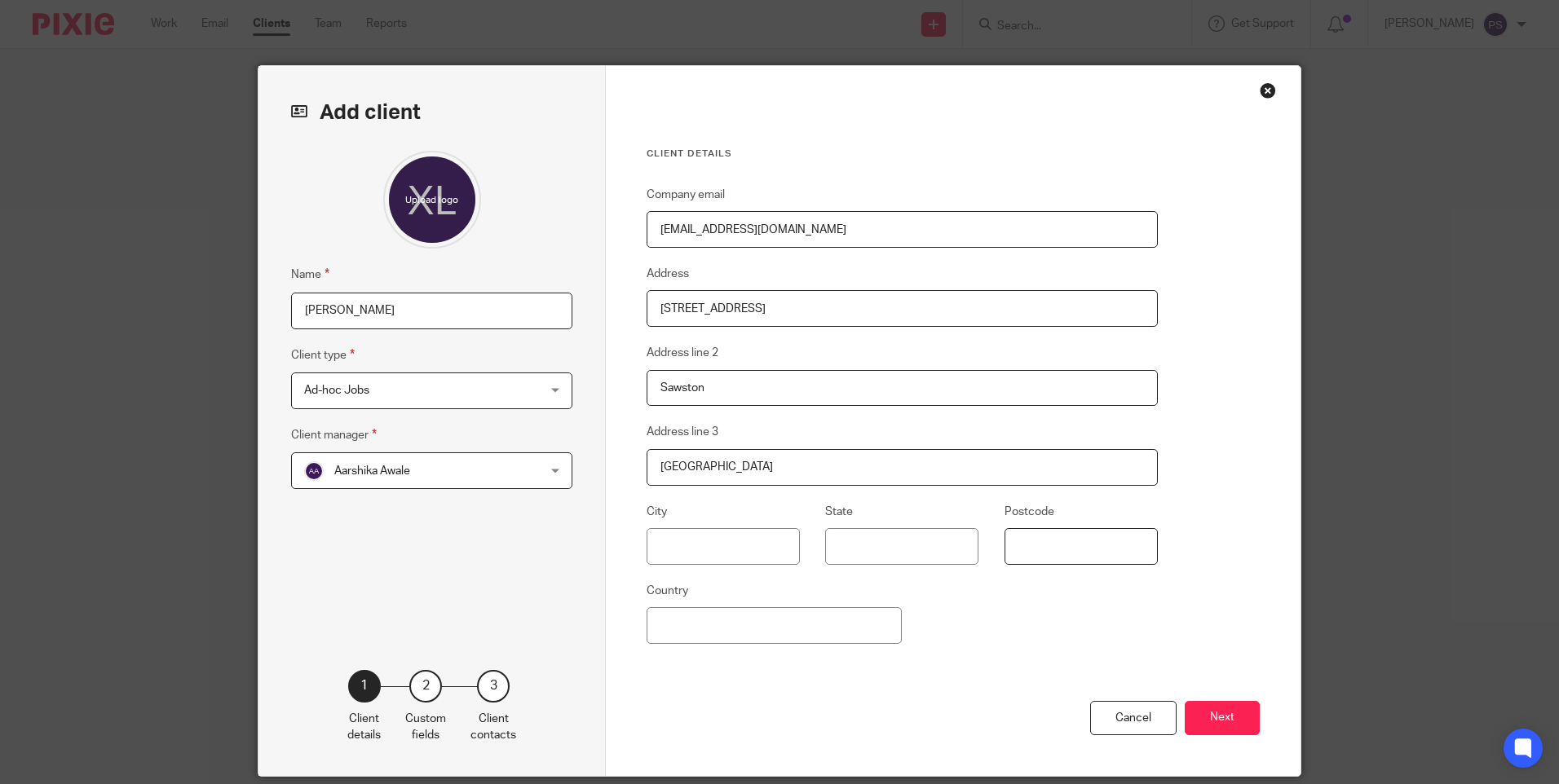
click at [1071, 539] on input "Postcode" at bounding box center [1082, 547] width 153 height 37
paste input "CB22 3SP"
type input "CB22 3SP"
click at [769, 647] on div "Company email zhuyuchen962@gmail.com Address 25 St. Marys Road Address line 2 S…" at bounding box center [903, 443] width 511 height 516
click at [759, 627] on input "Country" at bounding box center [775, 626] width 256 height 37
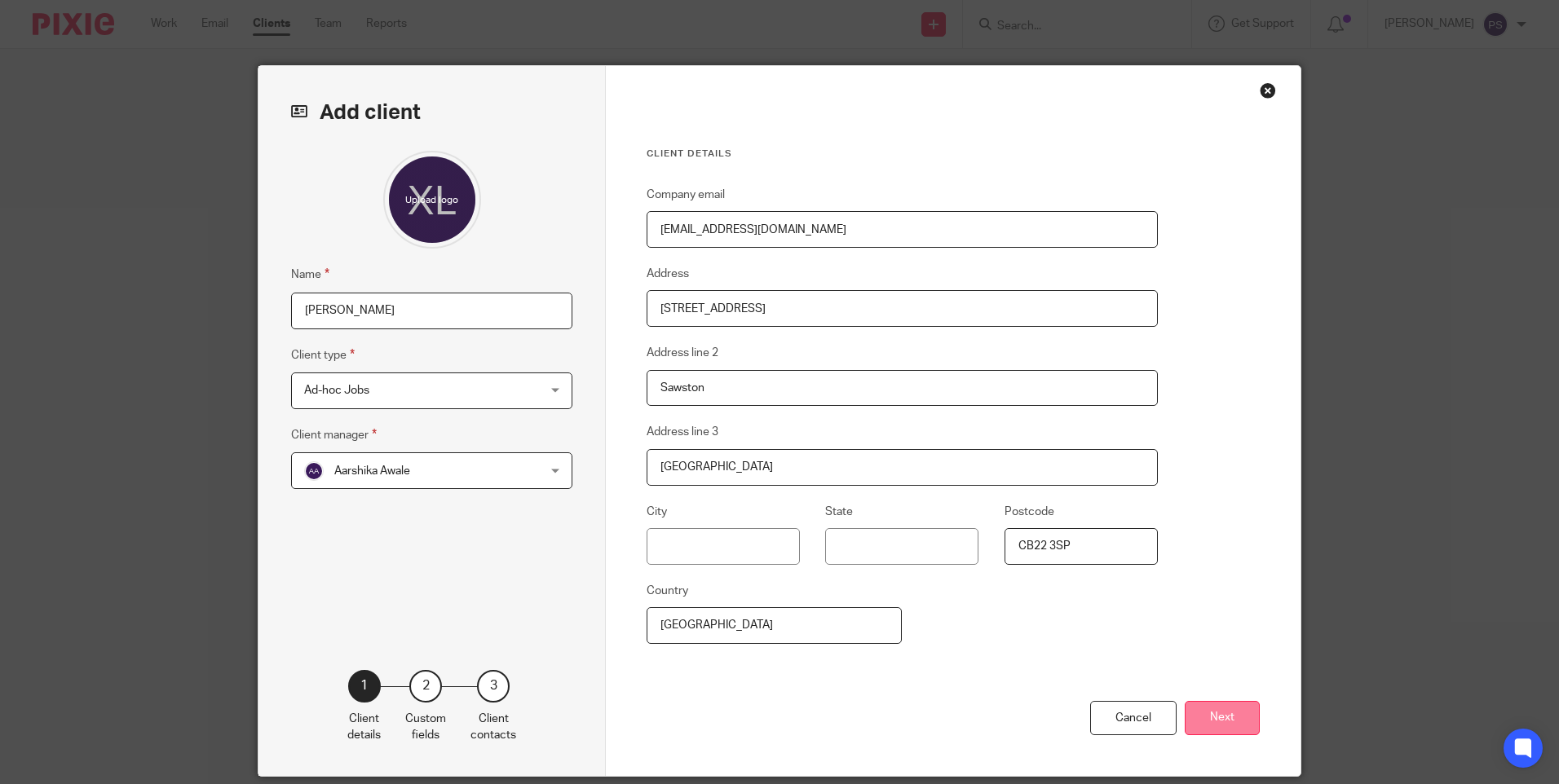
type input "[GEOGRAPHIC_DATA]"
click at [1234, 704] on button "Next" at bounding box center [1223, 719] width 75 height 35
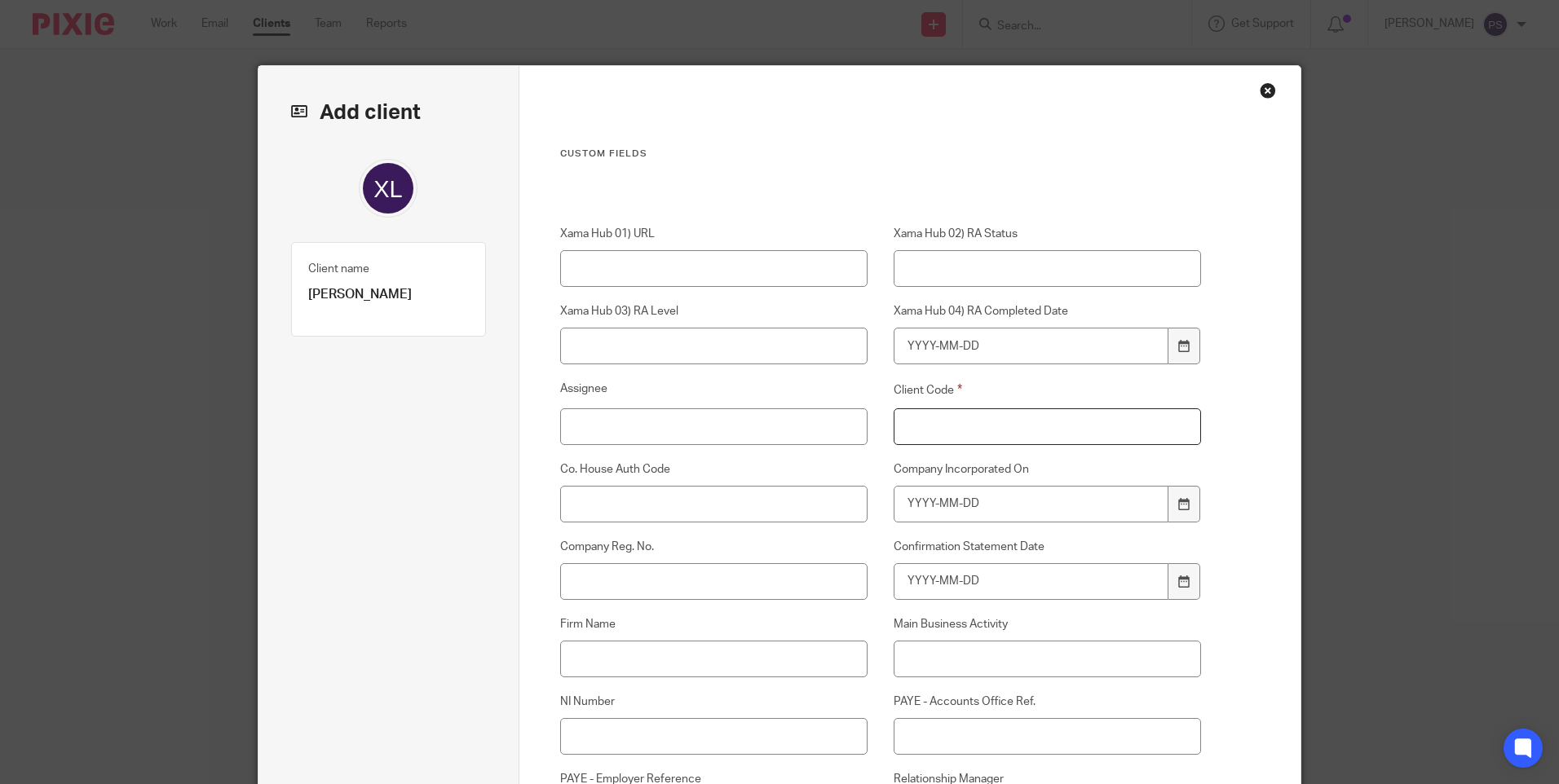
click at [931, 420] on input "Client Code" at bounding box center [1048, 427] width 309 height 37
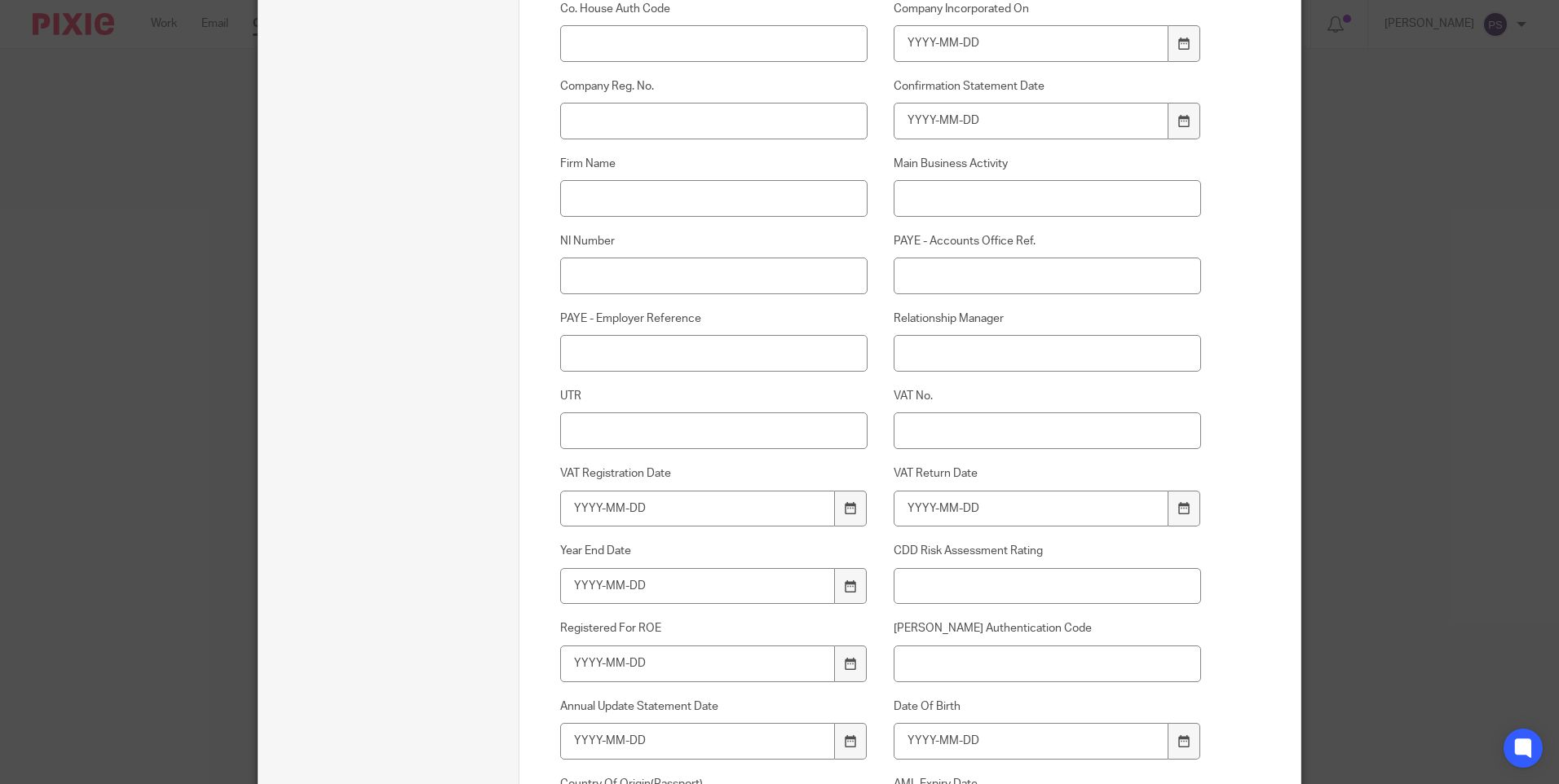
scroll to position [489, 0]
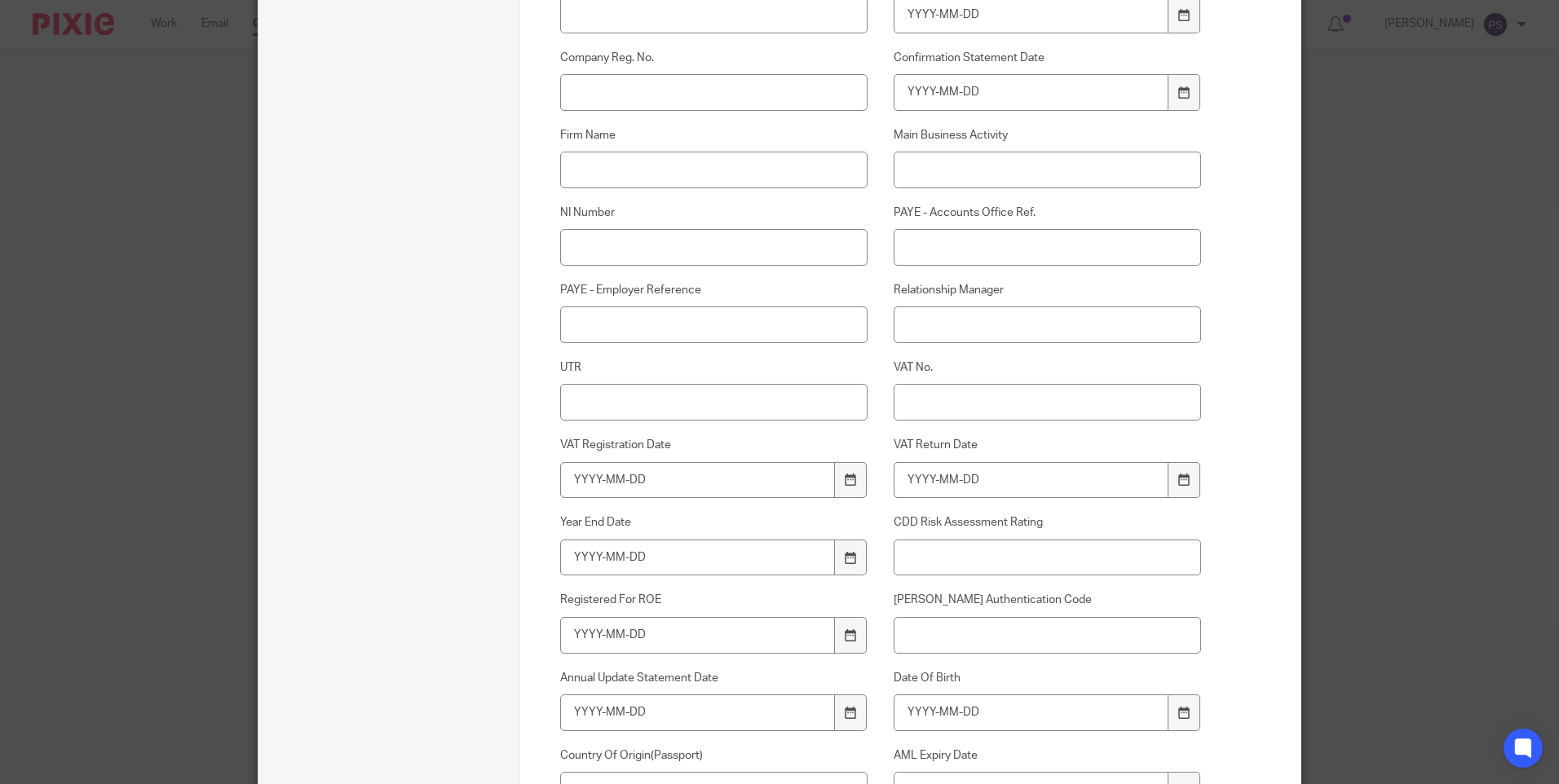
type input "00"
click at [960, 328] on input "Relationship Manager" at bounding box center [1048, 325] width 309 height 37
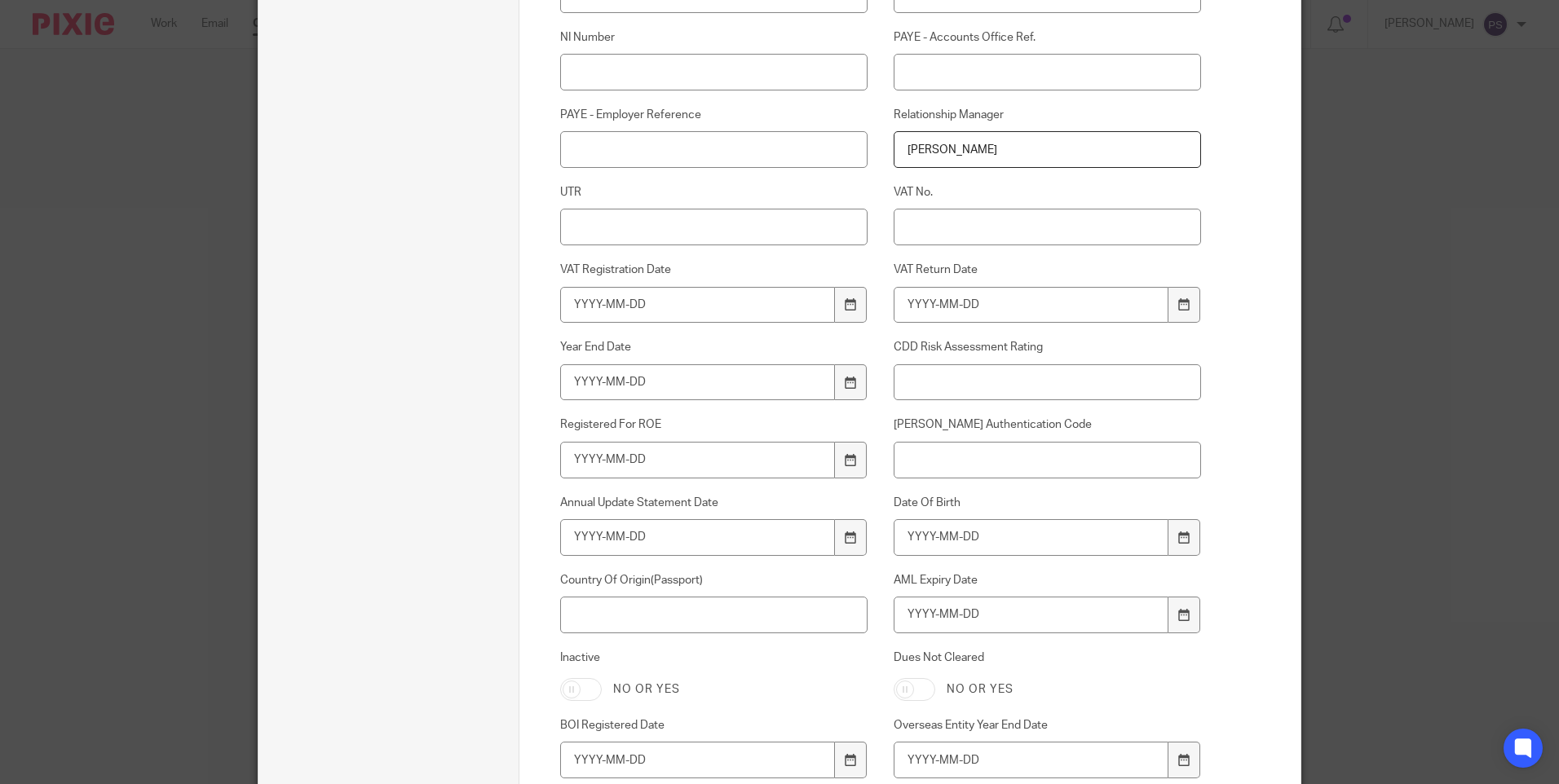
scroll to position [734, 0]
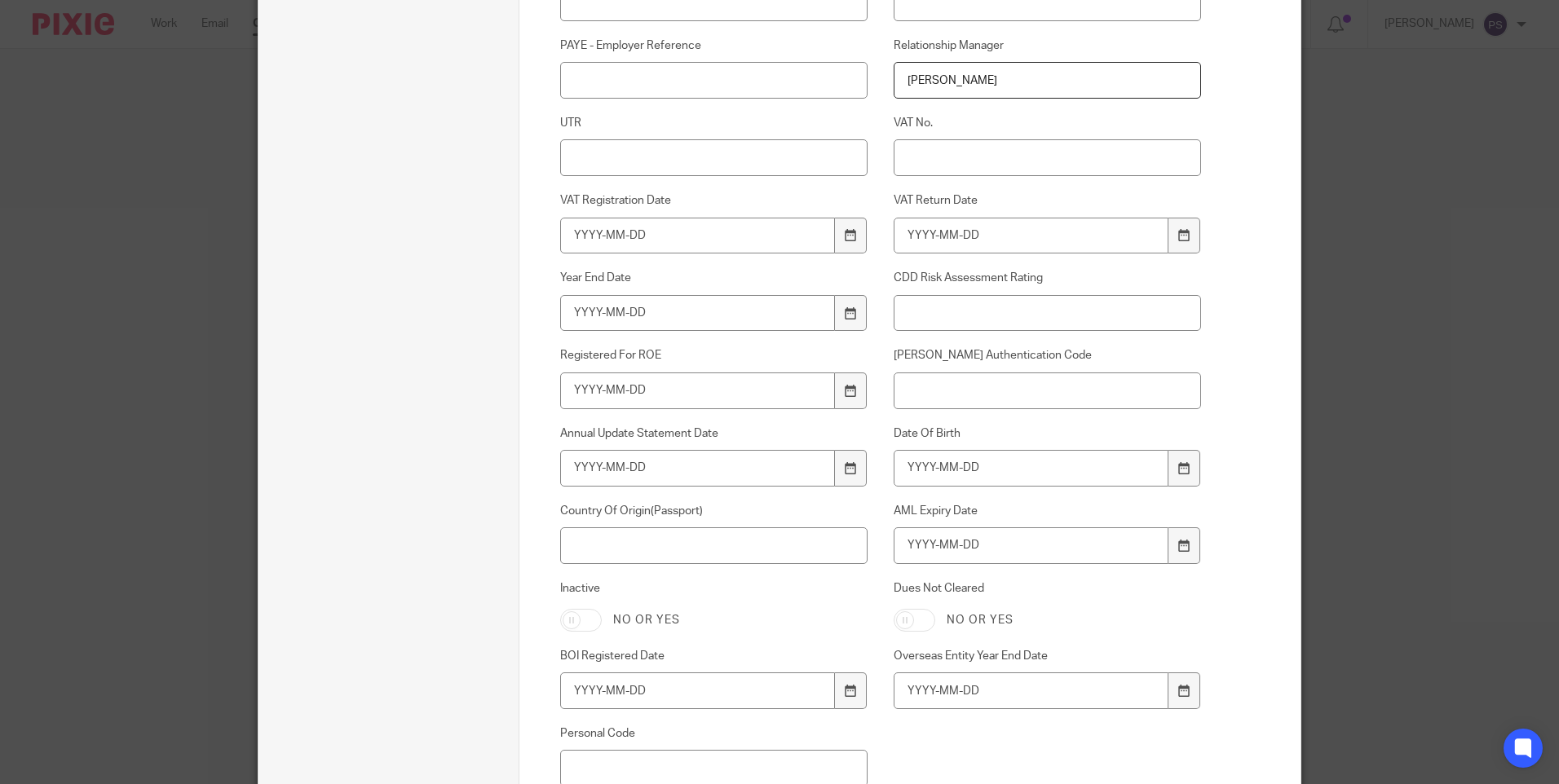
type input "[PERSON_NAME]"
click at [949, 468] on input "Date Of Birth" at bounding box center [1031, 468] width 276 height 37
click at [930, 475] on input "Date Of Birth" at bounding box center [1031, 468] width 276 height 37
click at [935, 467] on input "Date Of Birth" at bounding box center [1031, 468] width 276 height 37
type input "1968-08-30"
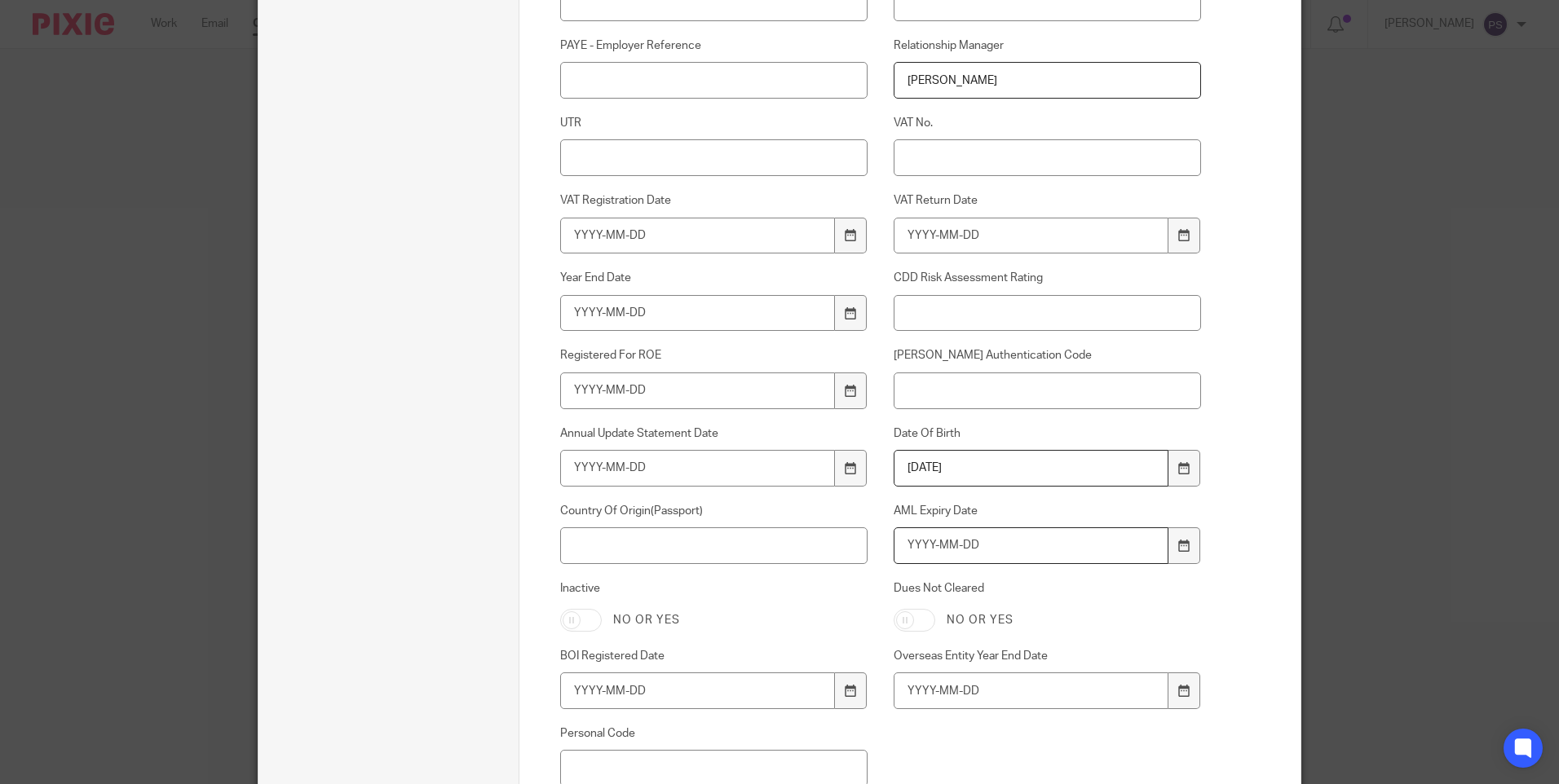
click at [938, 559] on input "AML Expiry Date" at bounding box center [1031, 546] width 276 height 37
type input "2034-04-09"
click at [656, 551] on input "Country Of Origin(Passport)" at bounding box center [714, 546] width 309 height 37
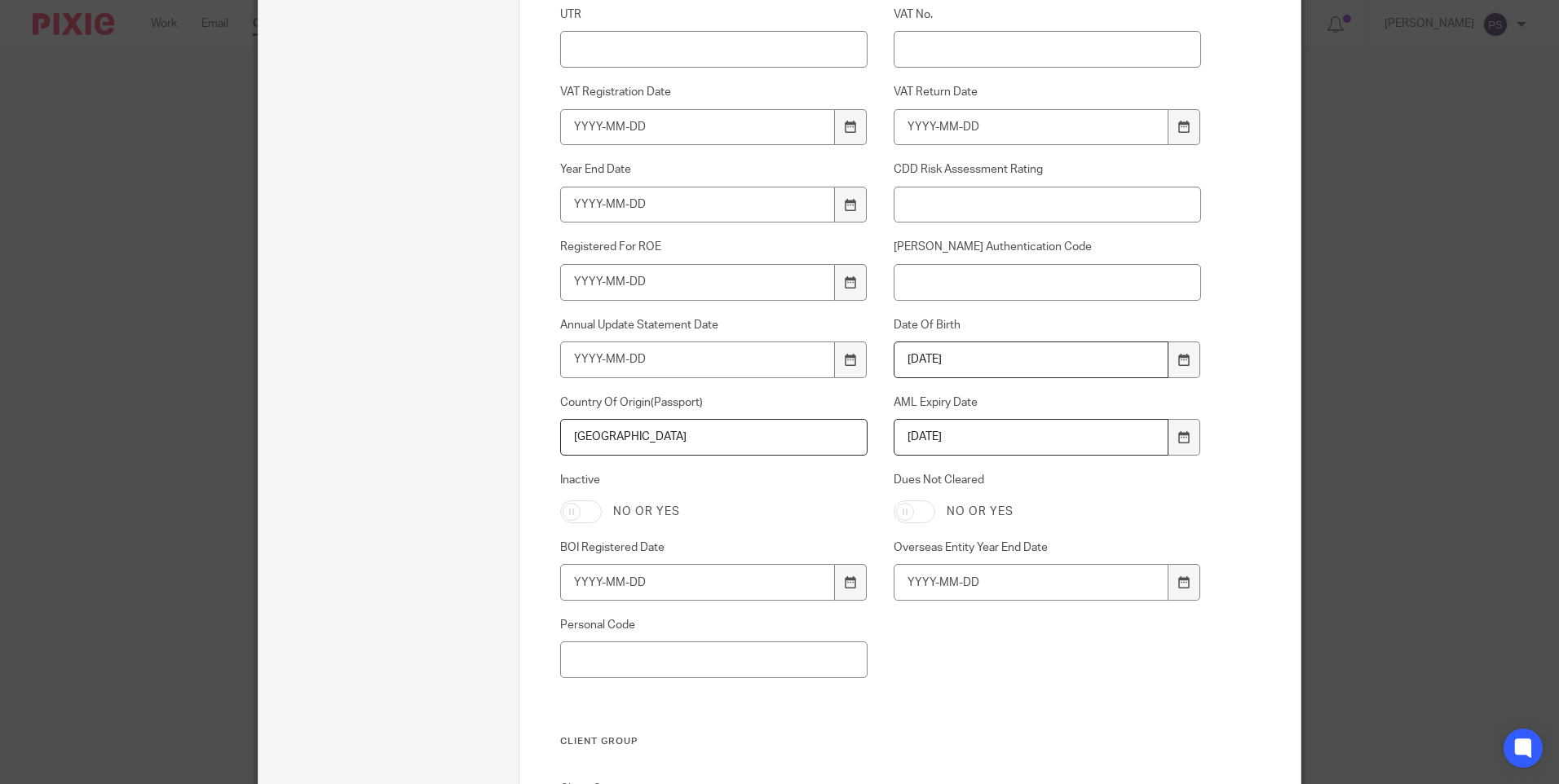
scroll to position [1060, 0]
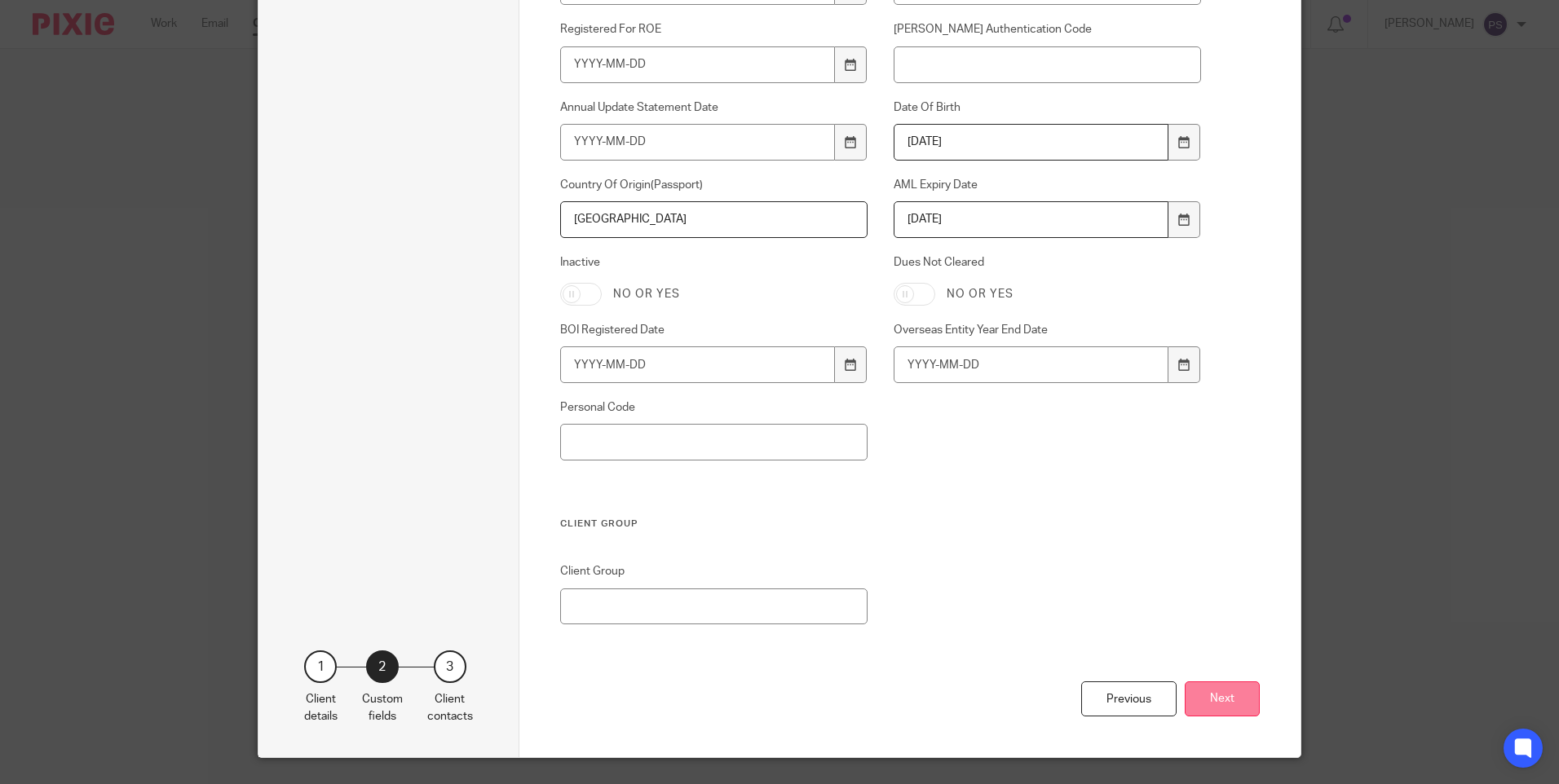
type input "China"
click at [1205, 694] on button "Next" at bounding box center [1223, 699] width 75 height 35
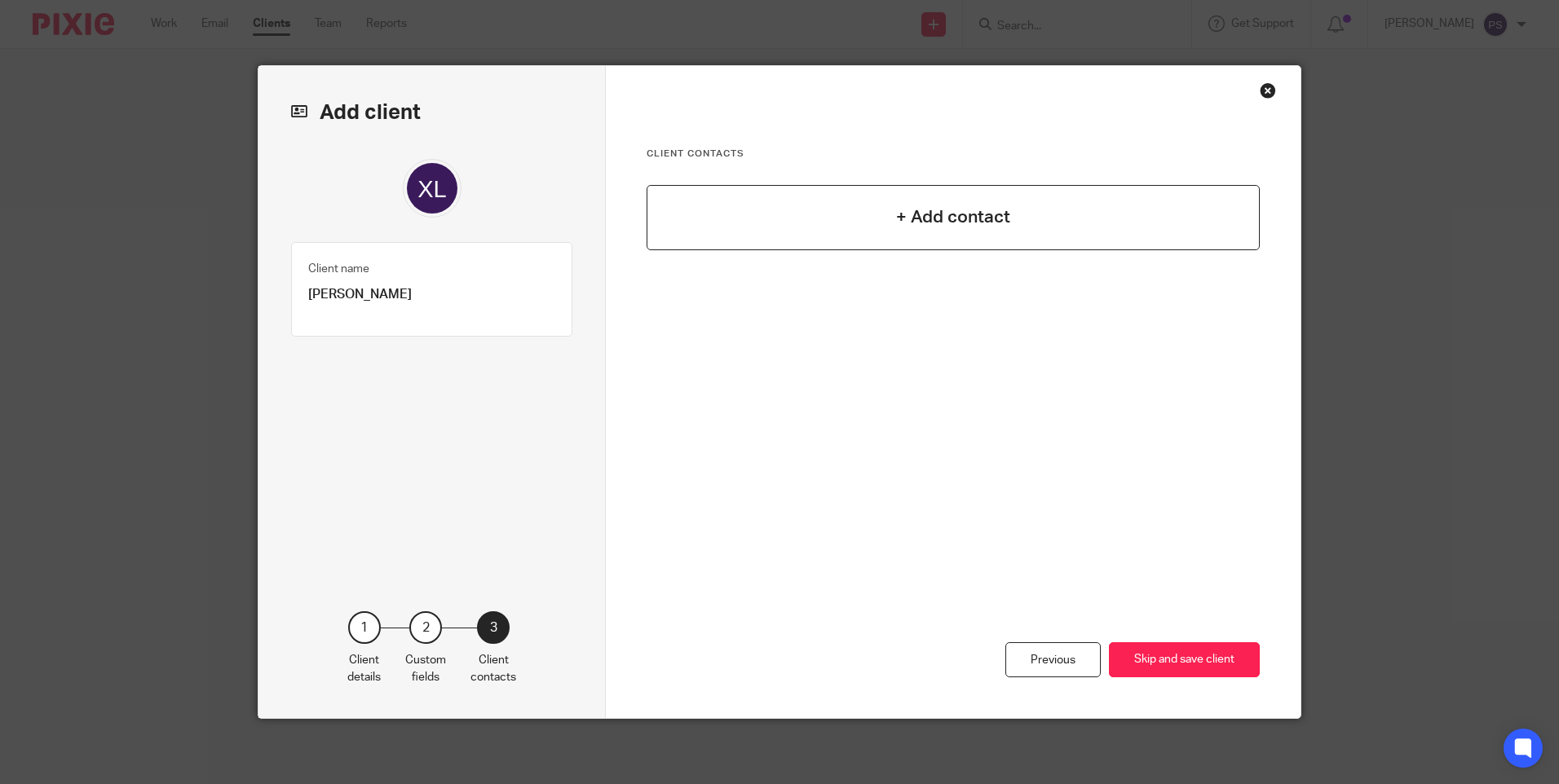
click at [952, 208] on h4 "+ Add contact" at bounding box center [953, 216] width 114 height 25
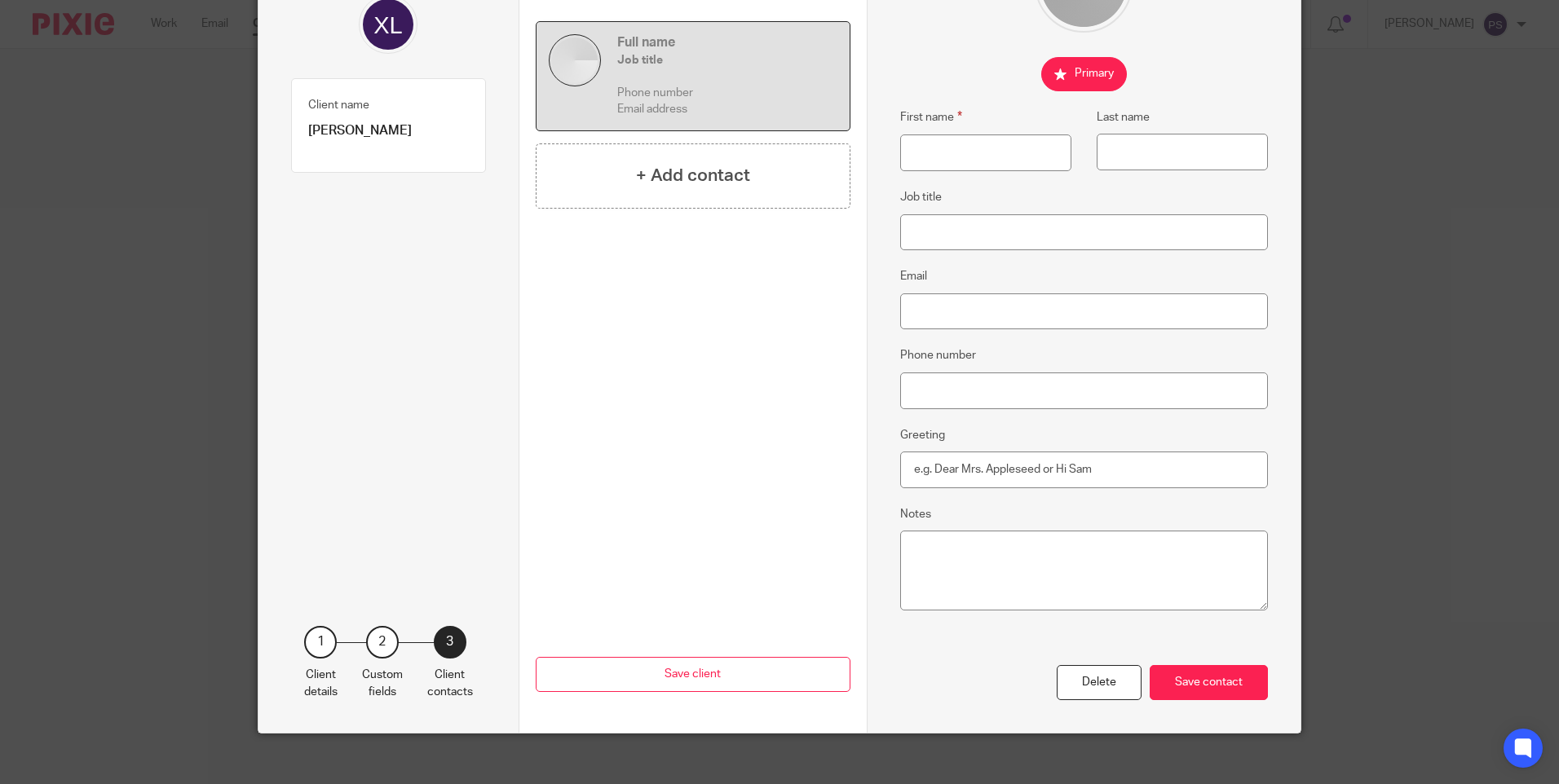
scroll to position [178, 0]
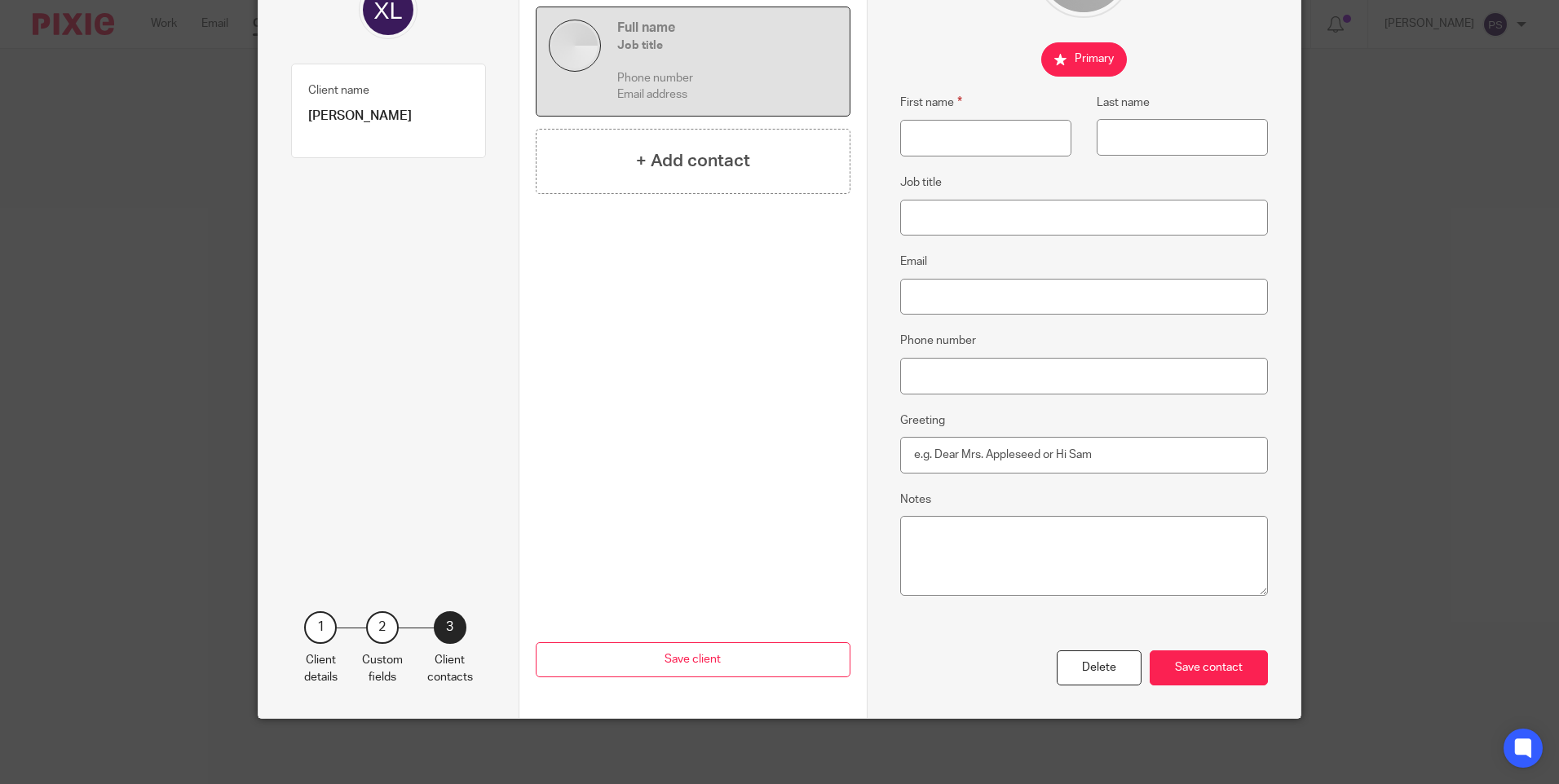
click at [598, 507] on div "Previous Save client" at bounding box center [693, 573] width 315 height 292
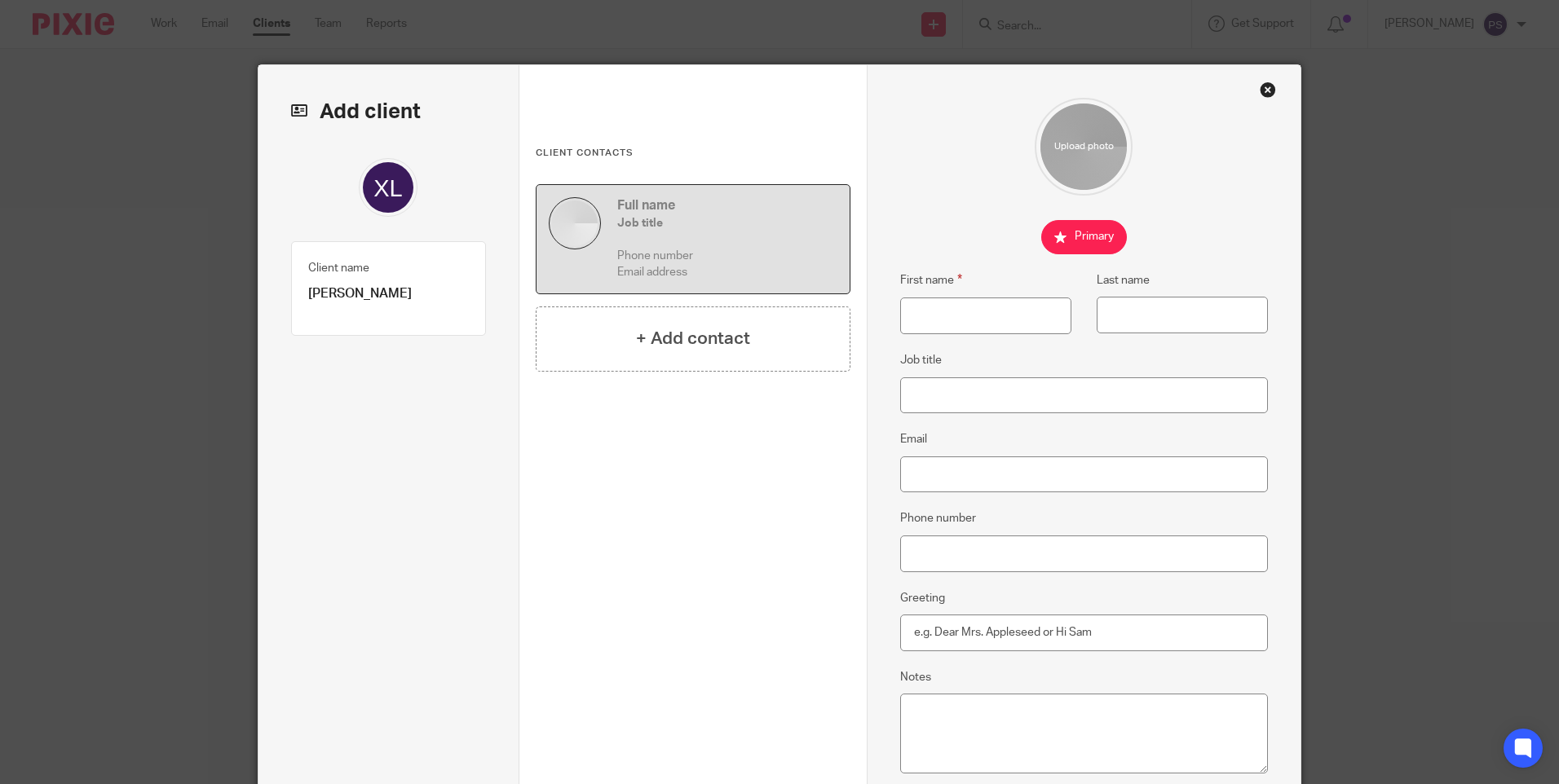
scroll to position [0, 0]
click at [348, 294] on p "[PERSON_NAME]" at bounding box center [389, 295] width 161 height 17
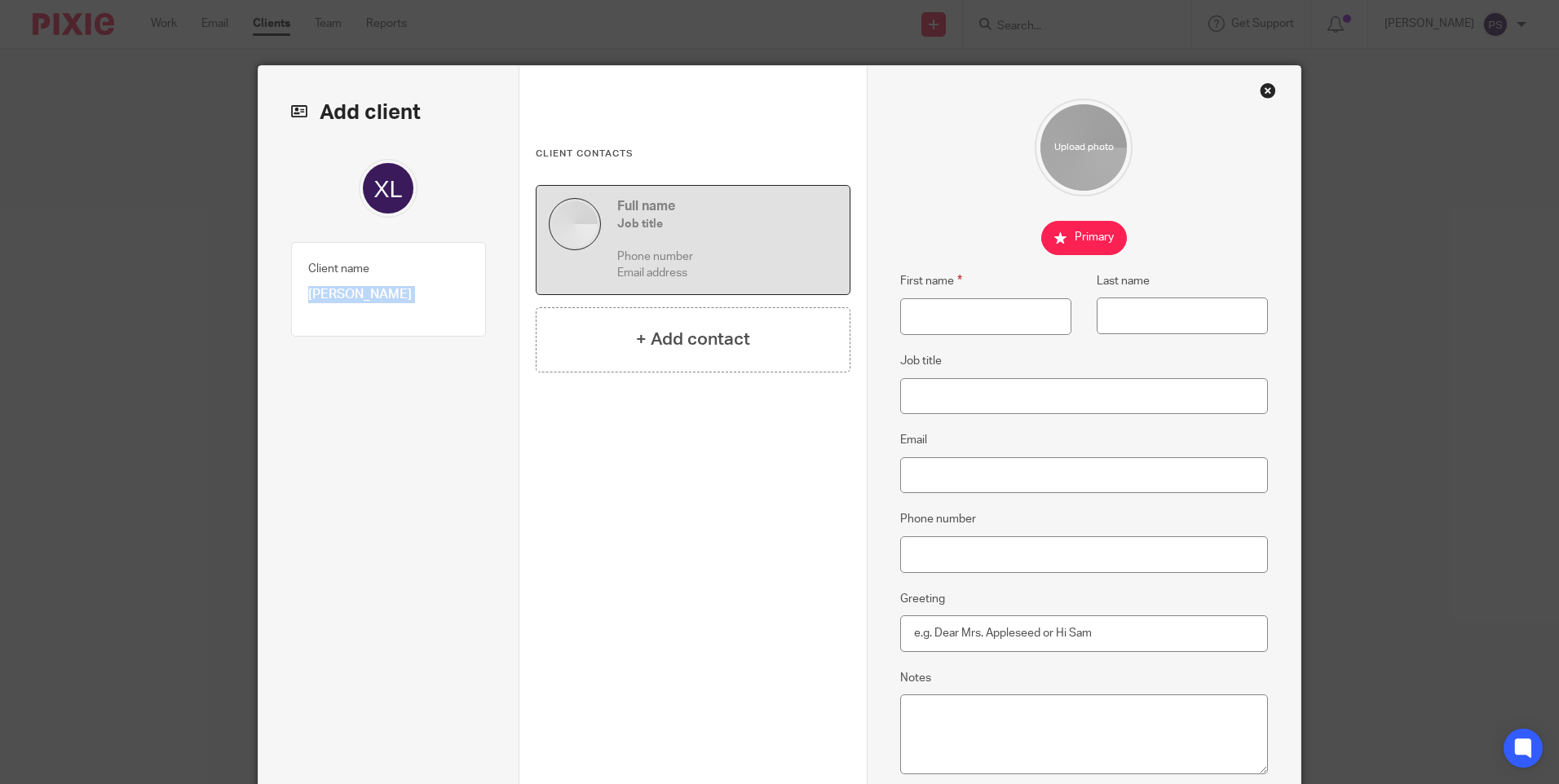
click at [348, 294] on p "[PERSON_NAME]" at bounding box center [389, 295] width 161 height 17
click at [943, 316] on input "First name" at bounding box center [986, 316] width 171 height 37
paste input "[PERSON_NAME]"
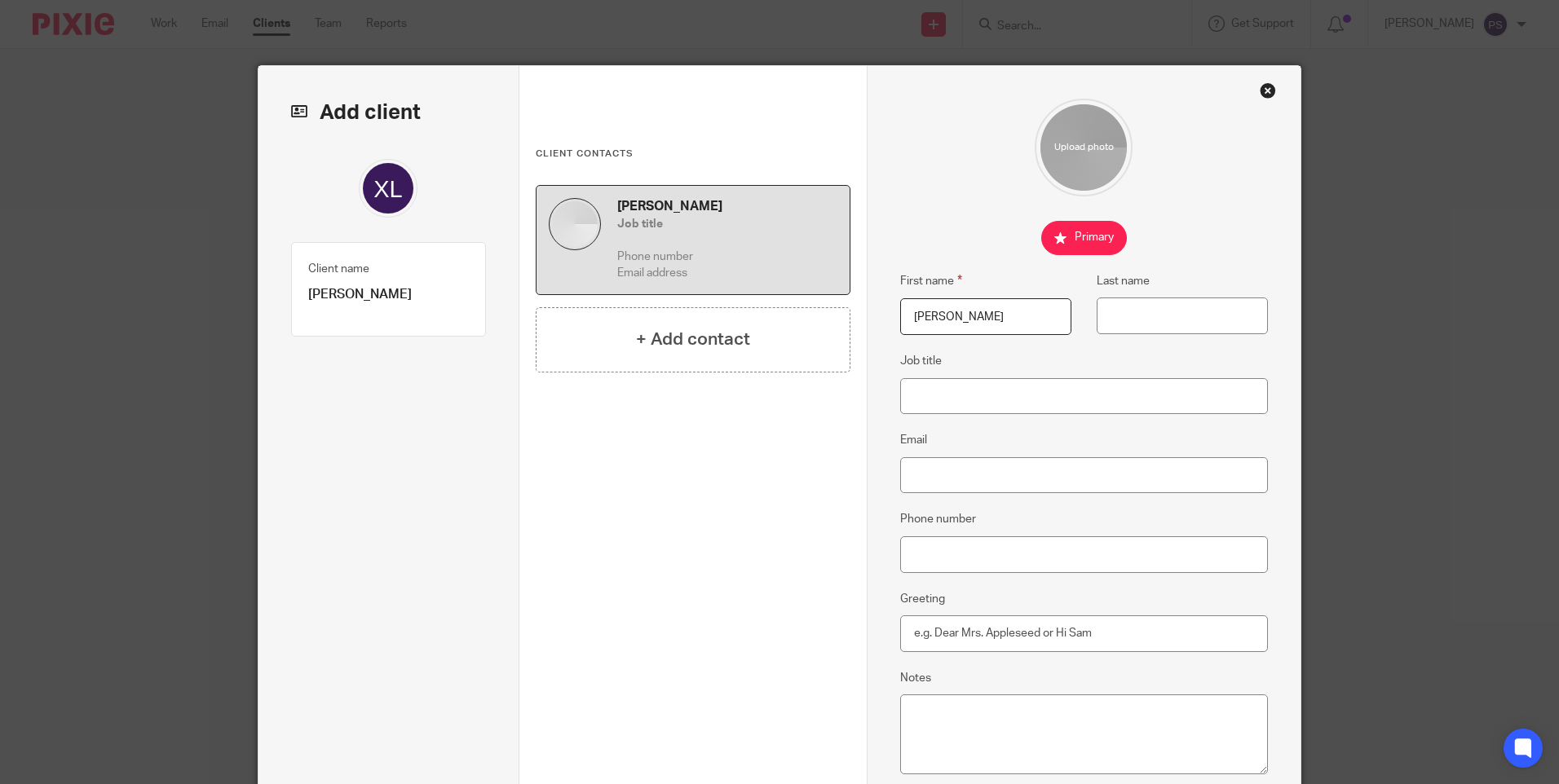
click at [947, 316] on input "[PERSON_NAME]" at bounding box center [986, 316] width 171 height 37
type input "Xia"
click at [1179, 320] on input "Last name" at bounding box center [1183, 316] width 171 height 37
paste input "Liang"
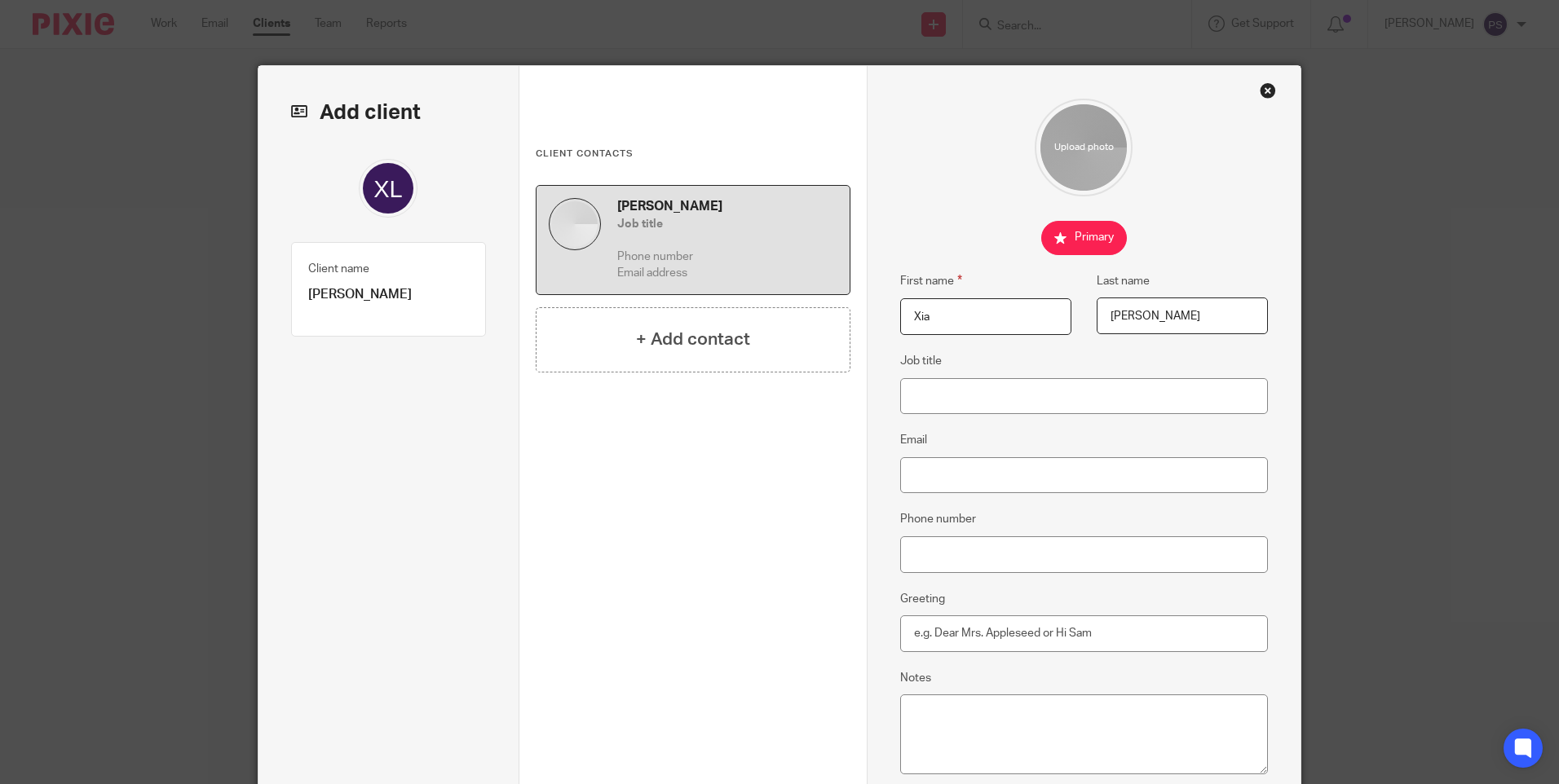
type input "Liang"
click at [936, 481] on input "Email" at bounding box center [1085, 475] width 369 height 37
click at [974, 478] on input "Email" at bounding box center [1085, 475] width 369 height 37
paste input "zhuyuchen962@gmail.com"
type input "zhuyuchen962@gmail.com"
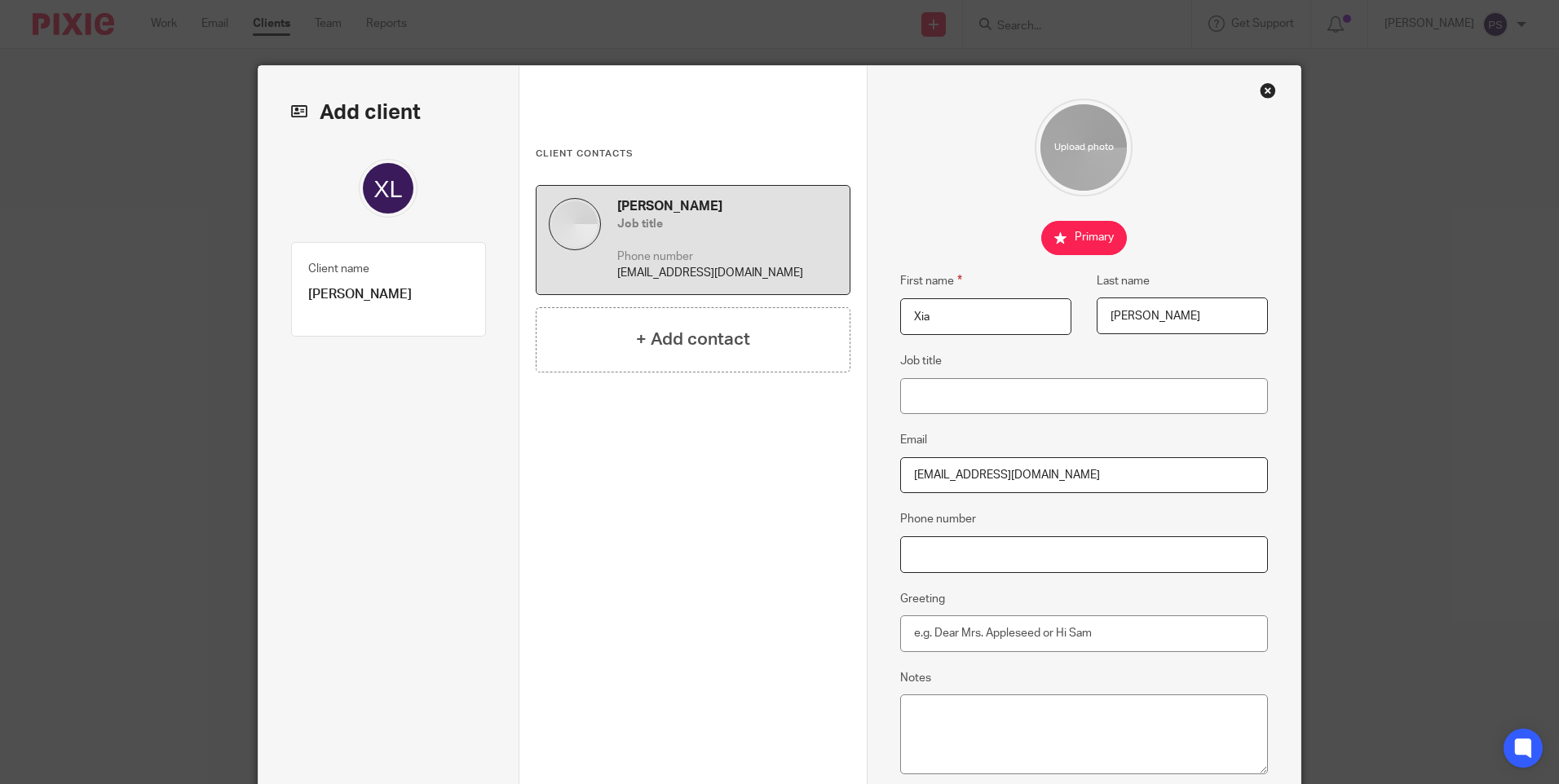
click at [1036, 547] on input "Phone number" at bounding box center [1085, 555] width 369 height 37
paste input "+44 770 766 3102"
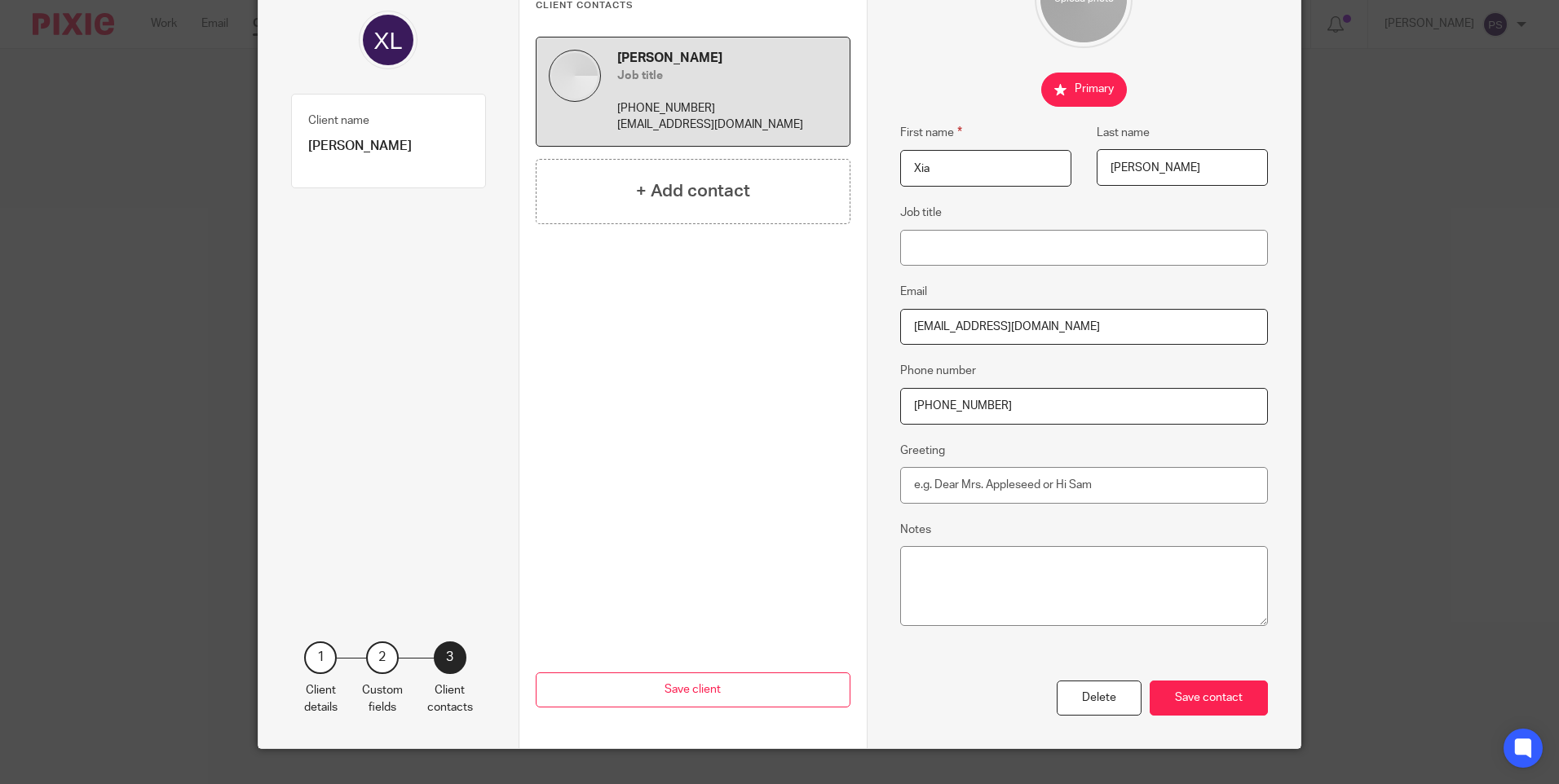
scroll to position [178, 0]
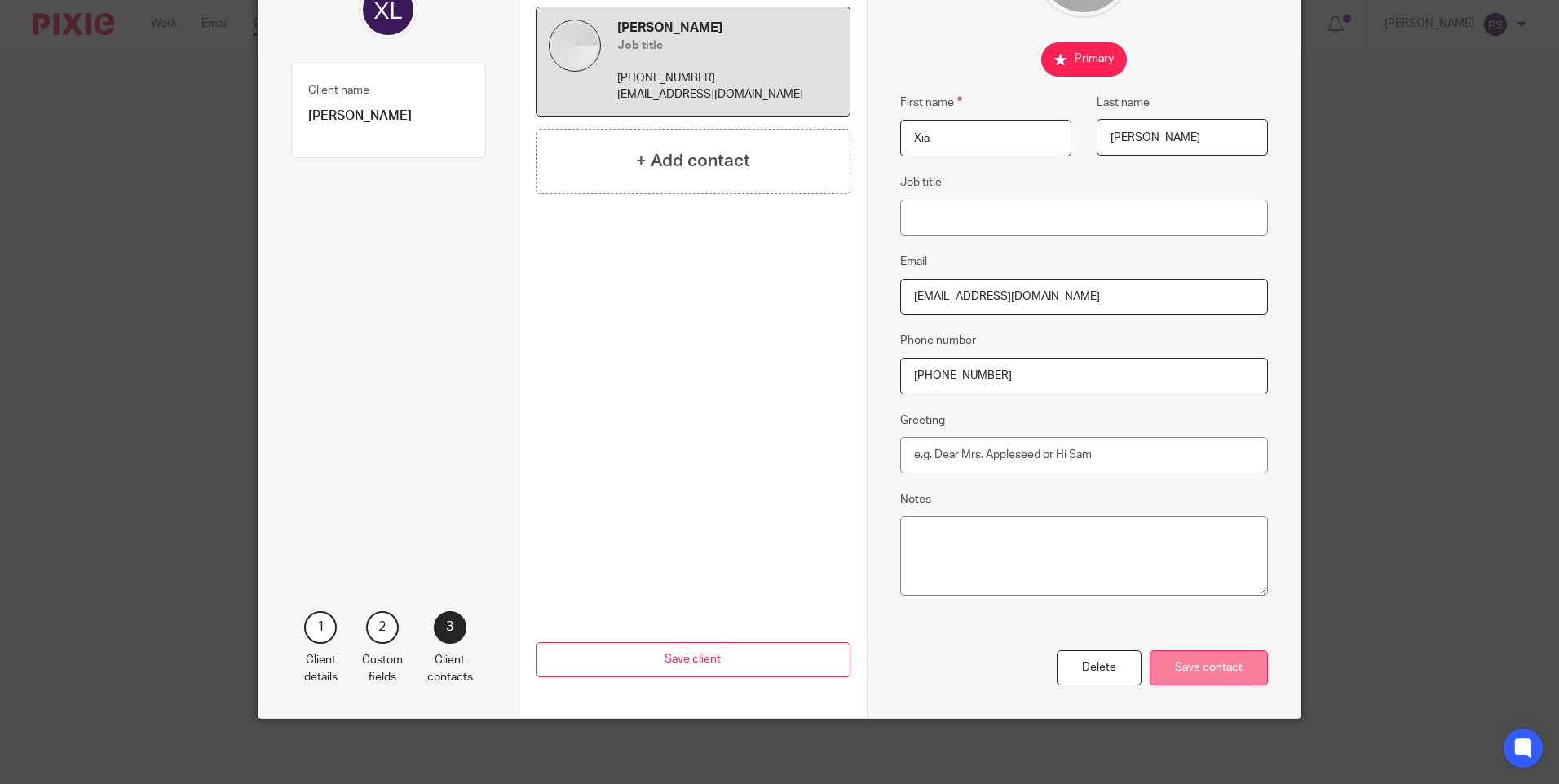
type input "+44 770 766 3102"
click at [1220, 657] on div "Save contact" at bounding box center [1209, 668] width 118 height 35
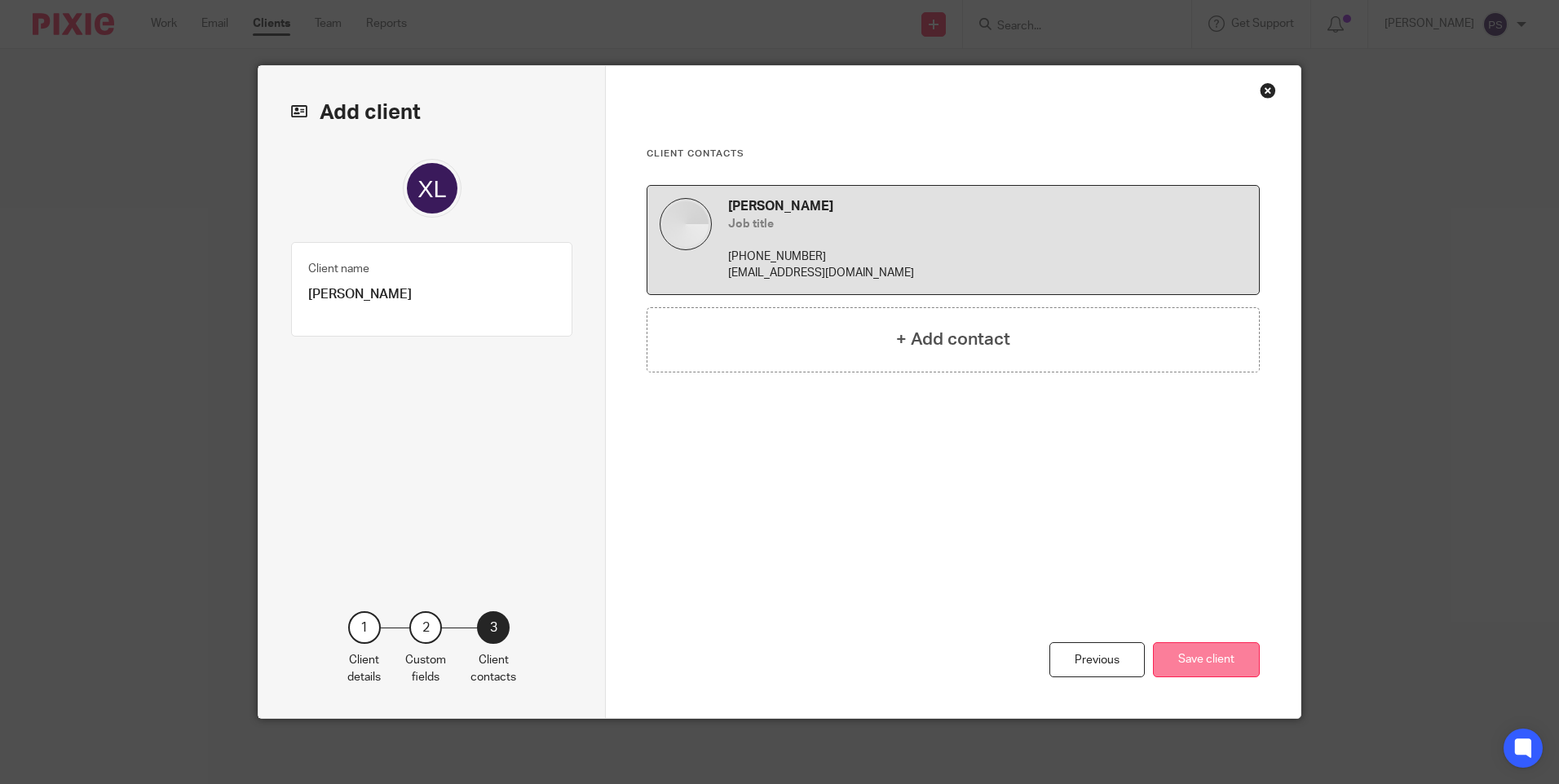
click at [1221, 650] on button "Save client" at bounding box center [1206, 660] width 107 height 35
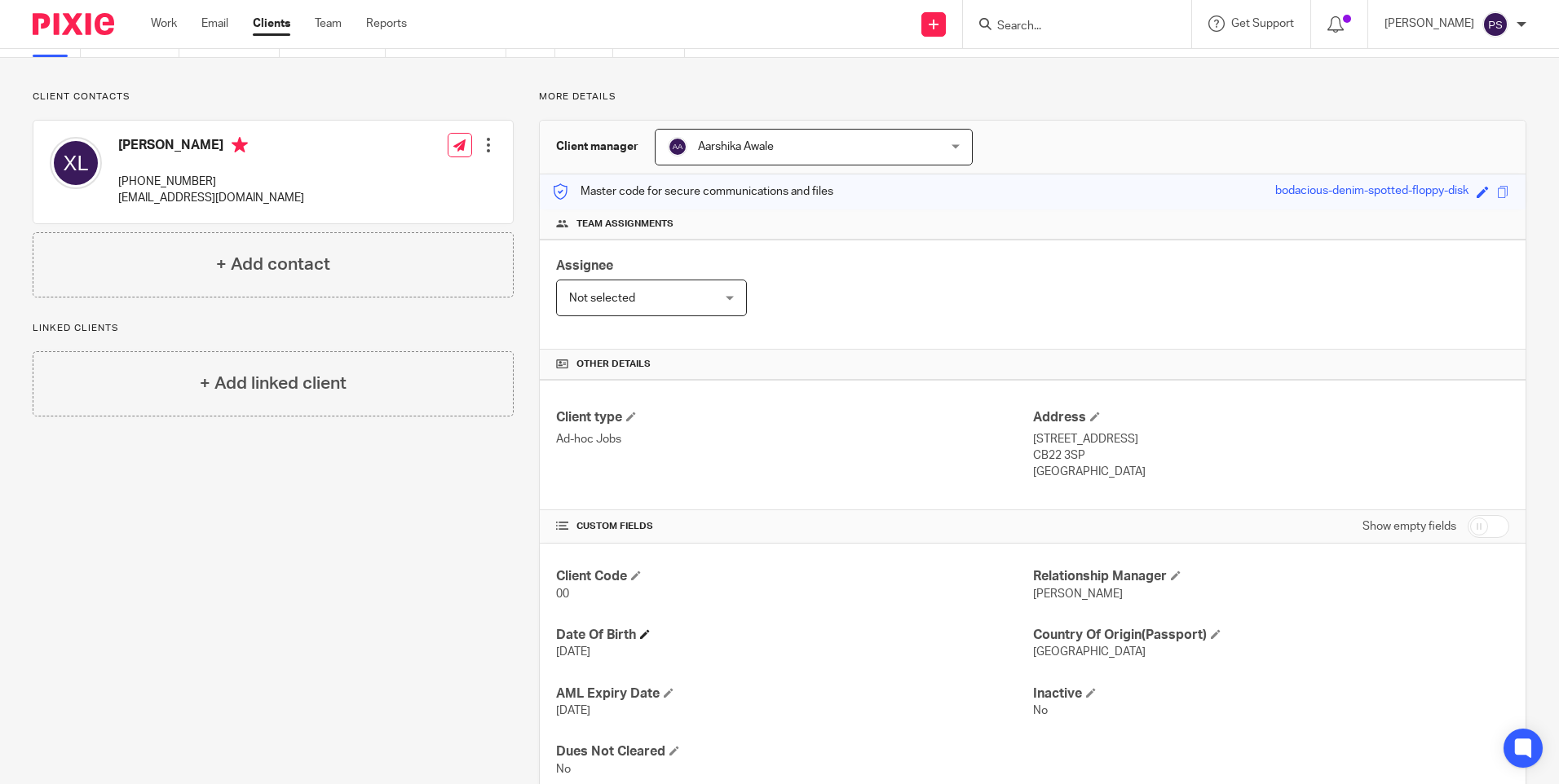
scroll to position [135, 0]
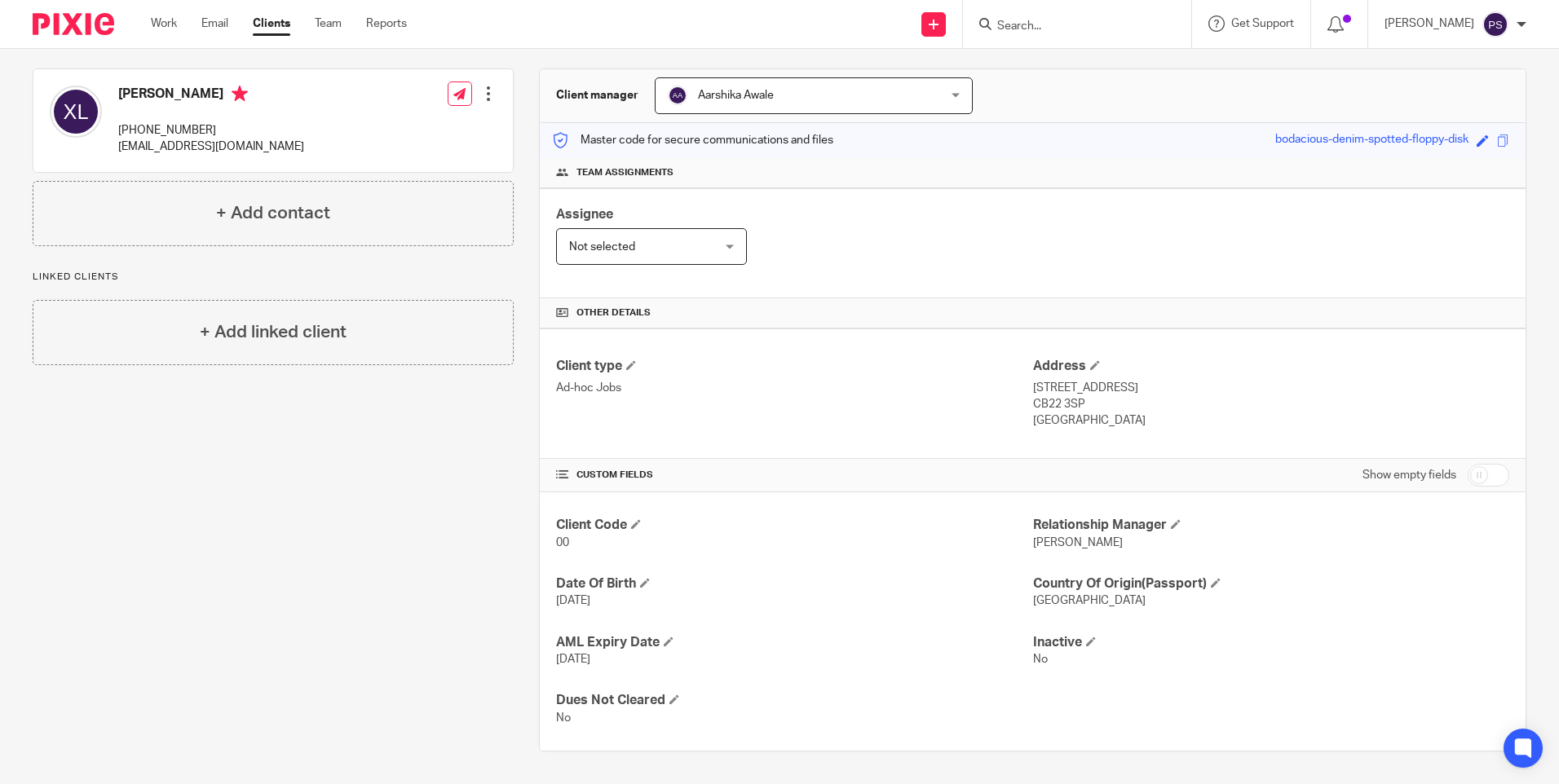
click at [1468, 472] on input "checkbox" at bounding box center [1489, 475] width 42 height 23
checkbox input "true"
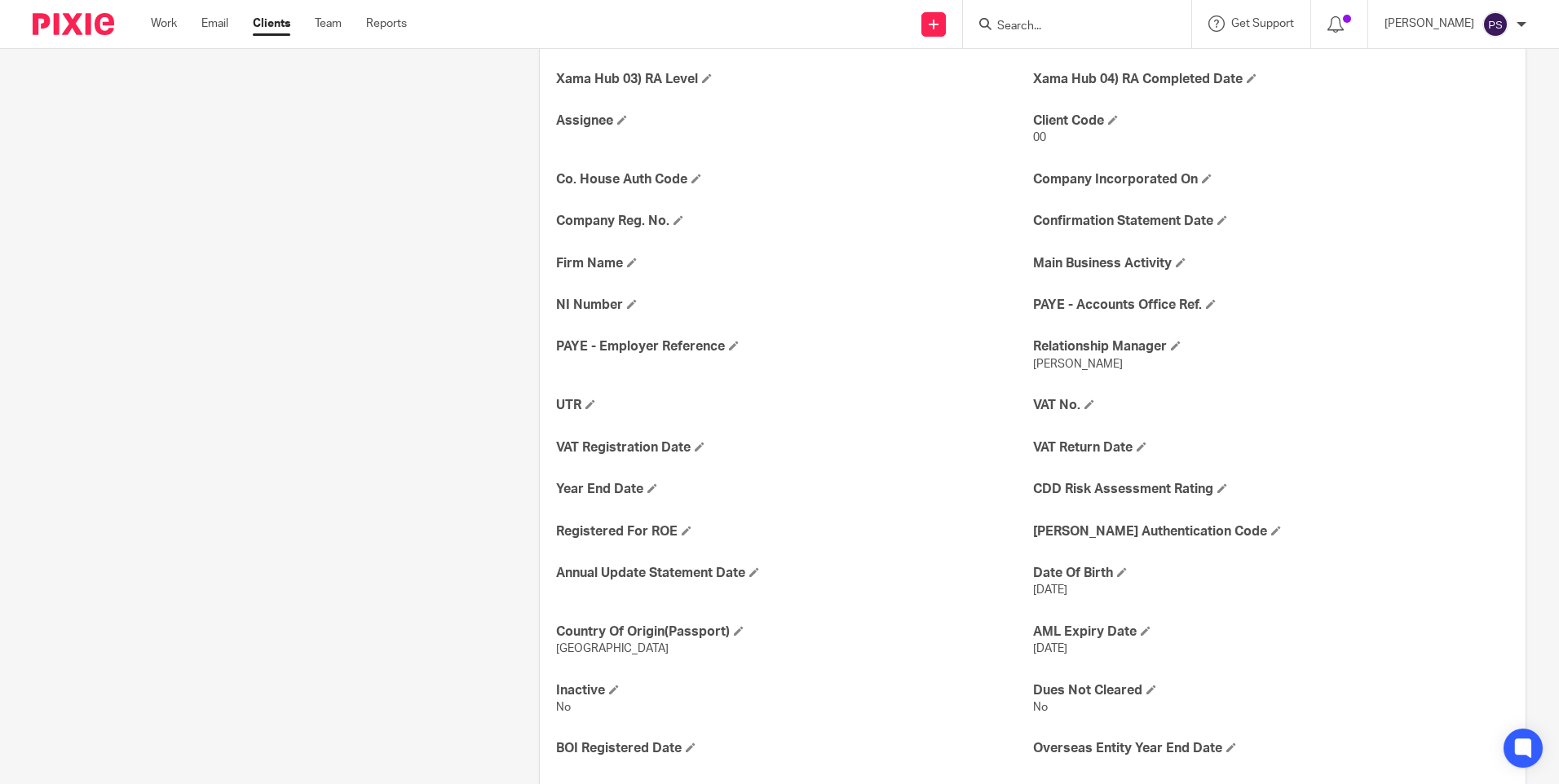
scroll to position [624, 0]
click at [585, 407] on span at bounding box center [590, 403] width 10 height 10
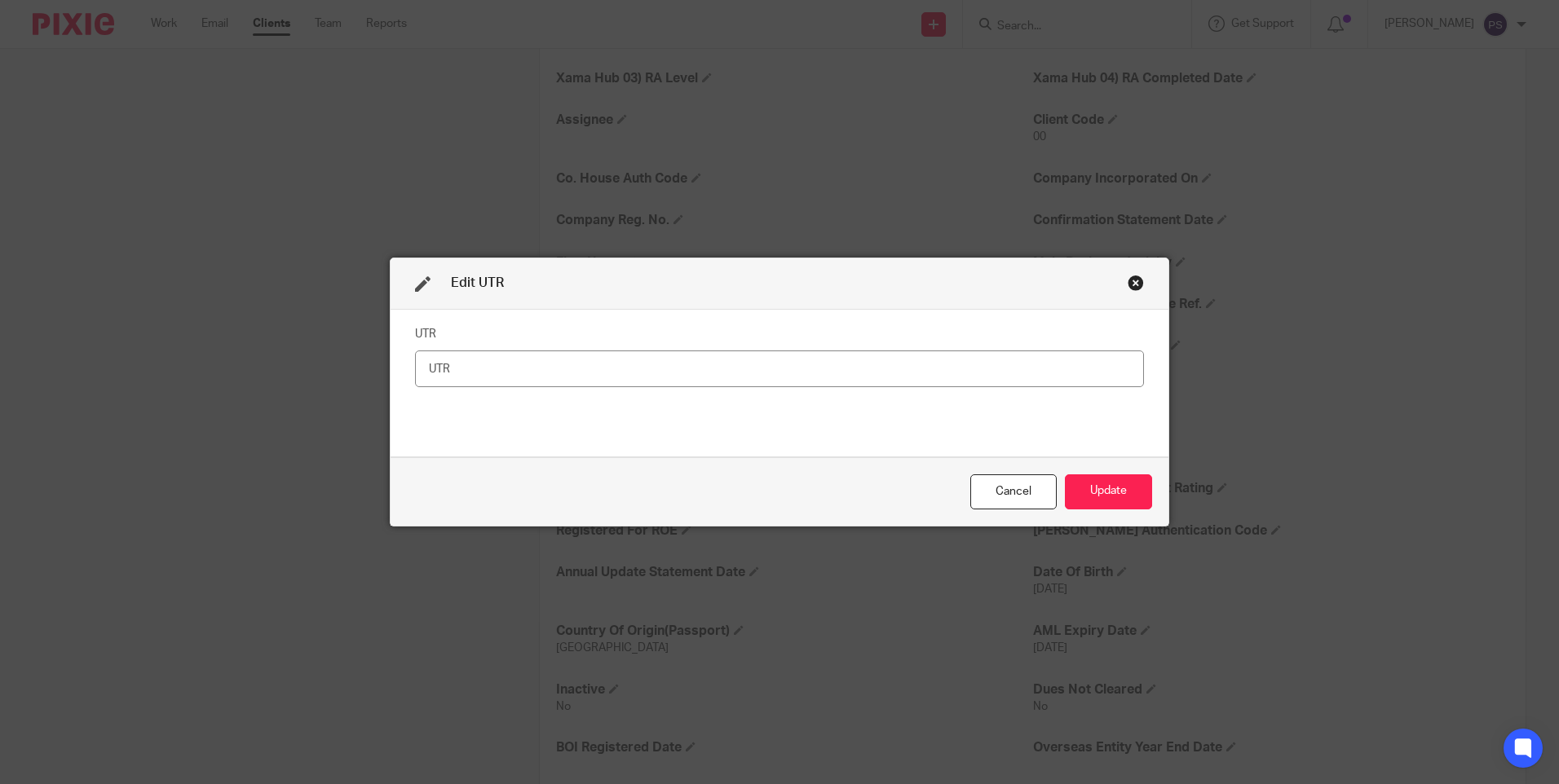
click at [514, 373] on input "text" at bounding box center [779, 369] width 730 height 37
type input "7448856207"
click at [1081, 491] on button "Update" at bounding box center [1109, 492] width 87 height 35
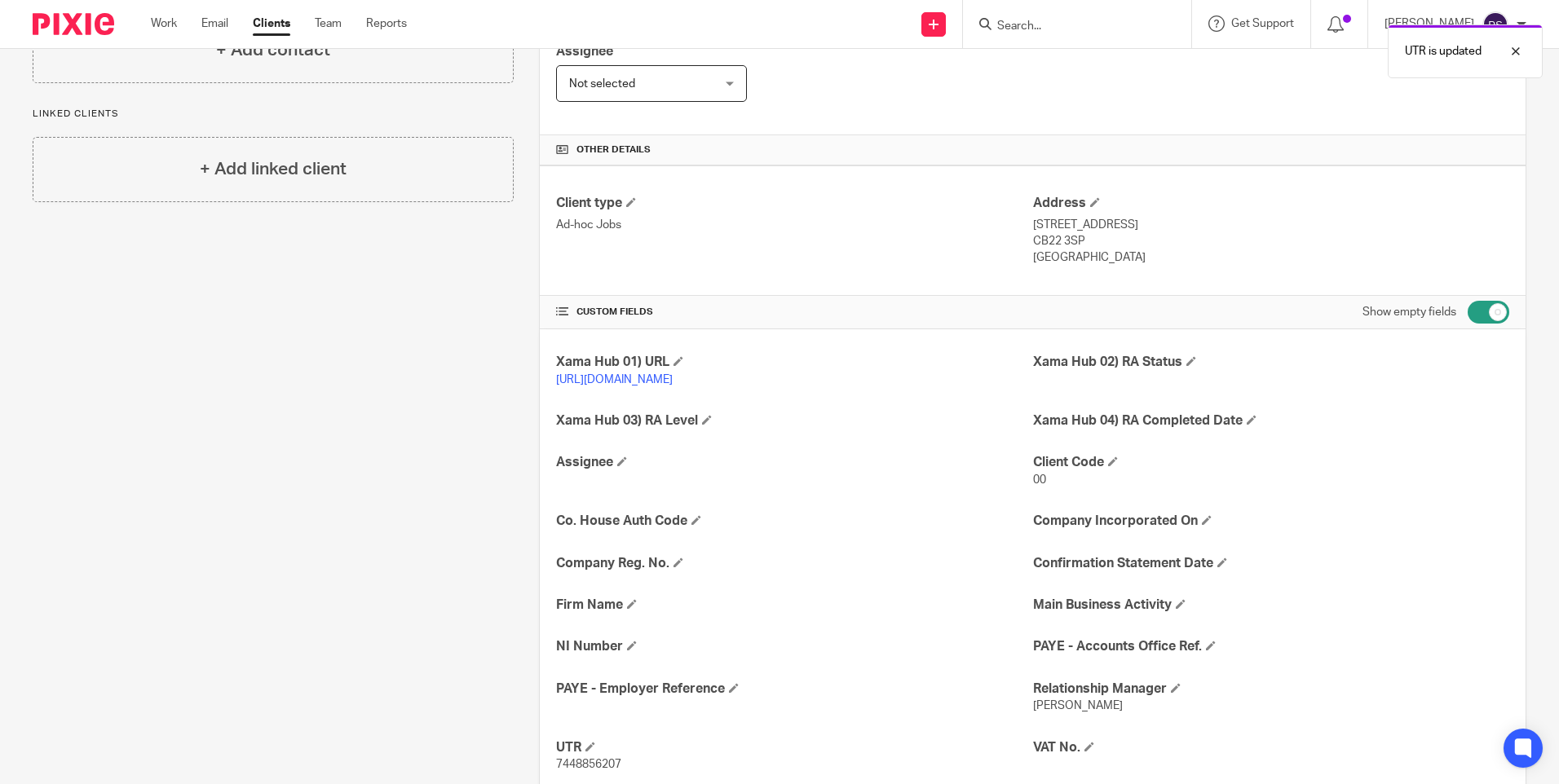
scroll to position [135, 0]
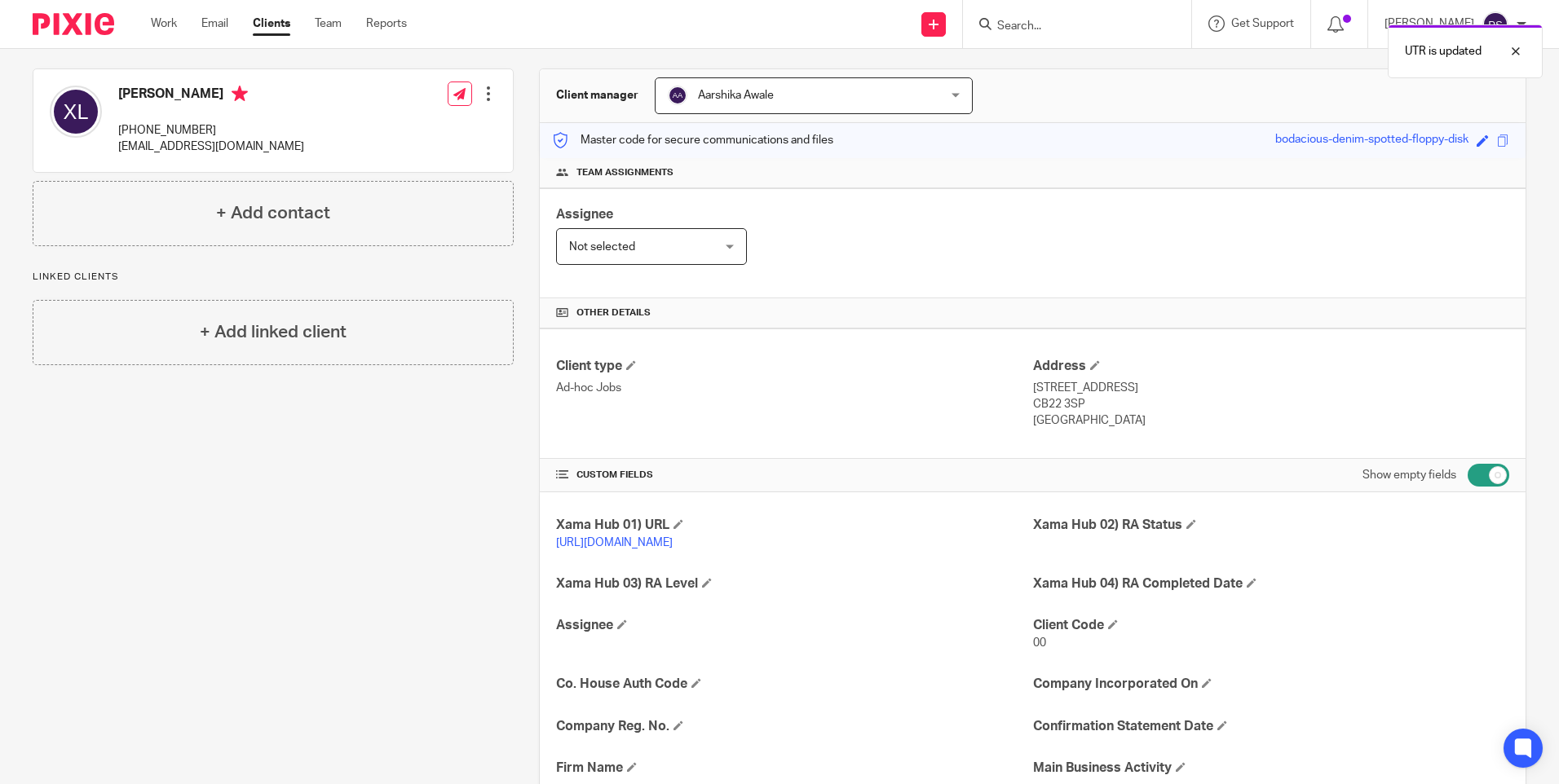
click at [1488, 472] on input "checkbox" at bounding box center [1489, 475] width 42 height 23
checkbox input "false"
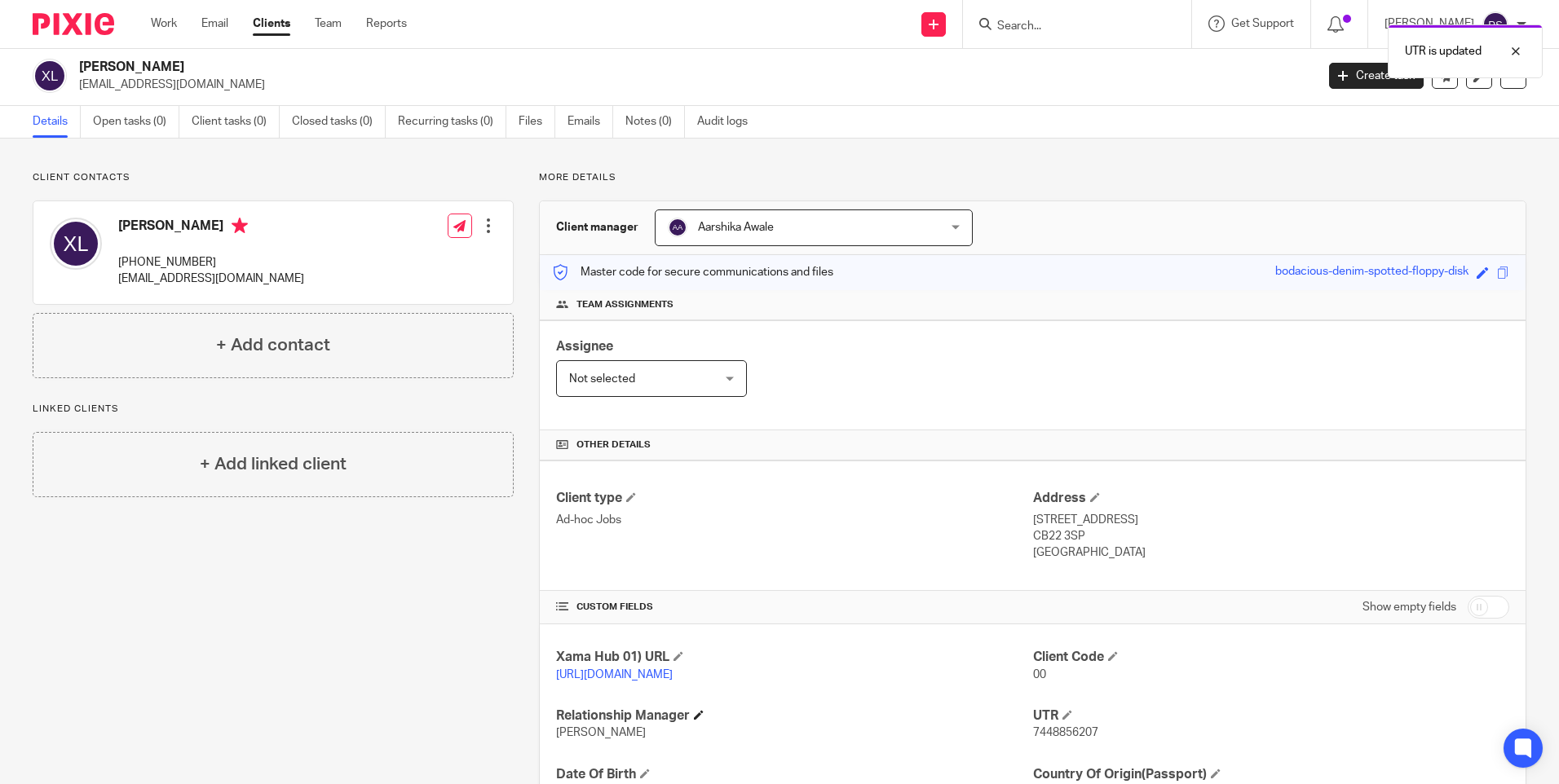
scroll to position [0, 0]
click at [624, 501] on h4 "Client type" at bounding box center [795, 502] width 476 height 17
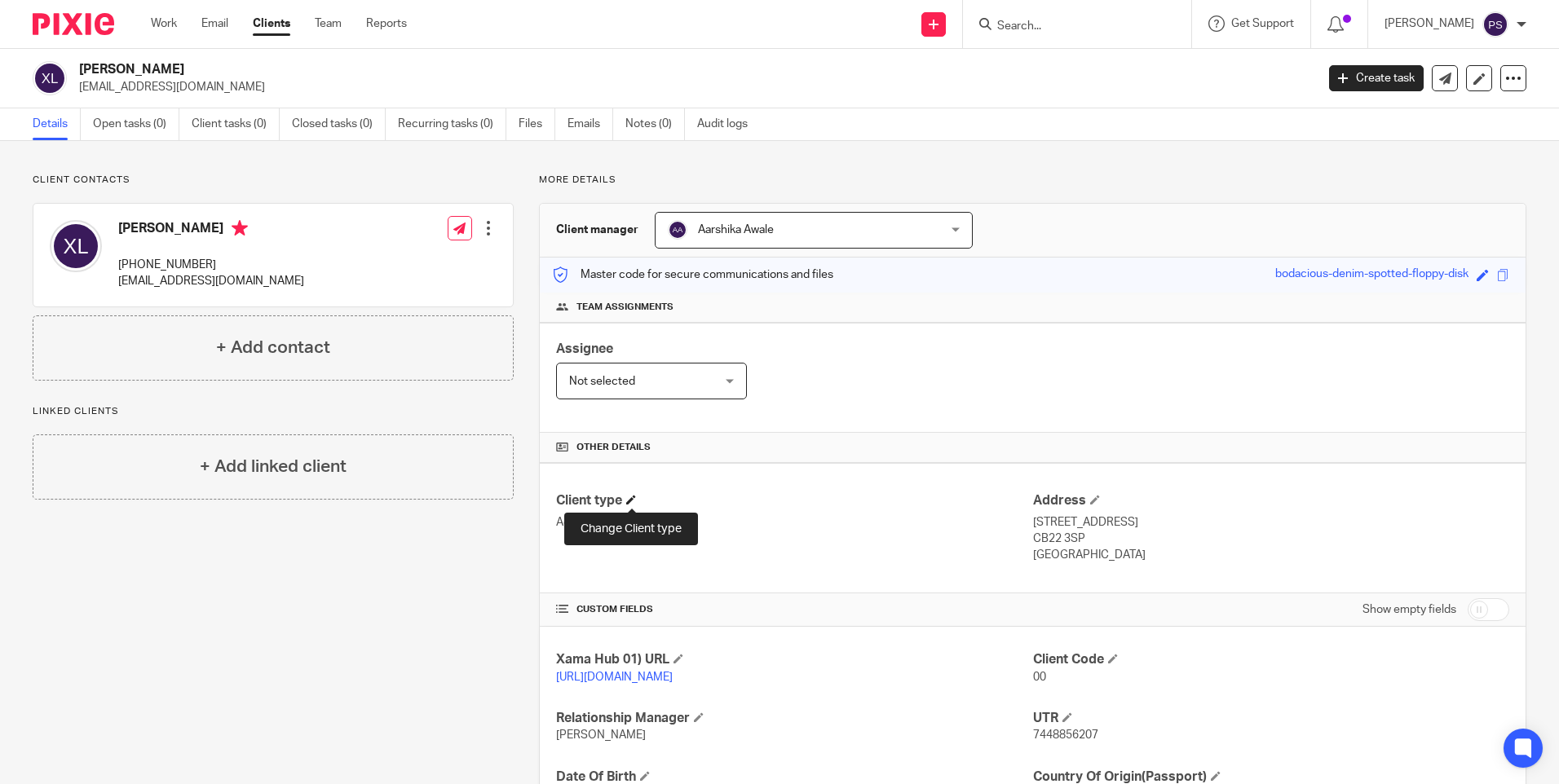
click at [631, 499] on span at bounding box center [630, 499] width 10 height 10
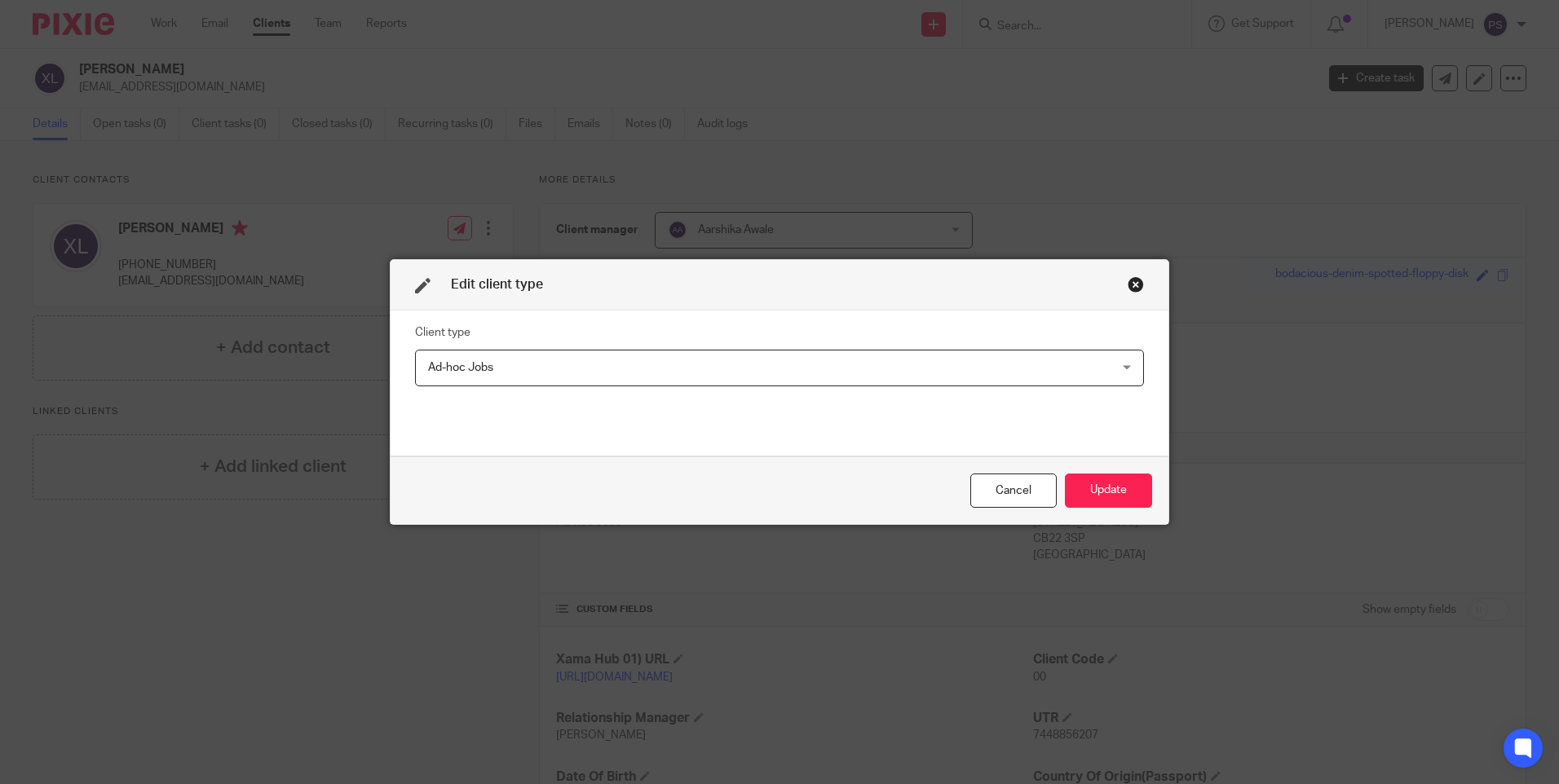
click at [576, 370] on span "Ad-hoc Jobs" at bounding box center [714, 367] width 572 height 34
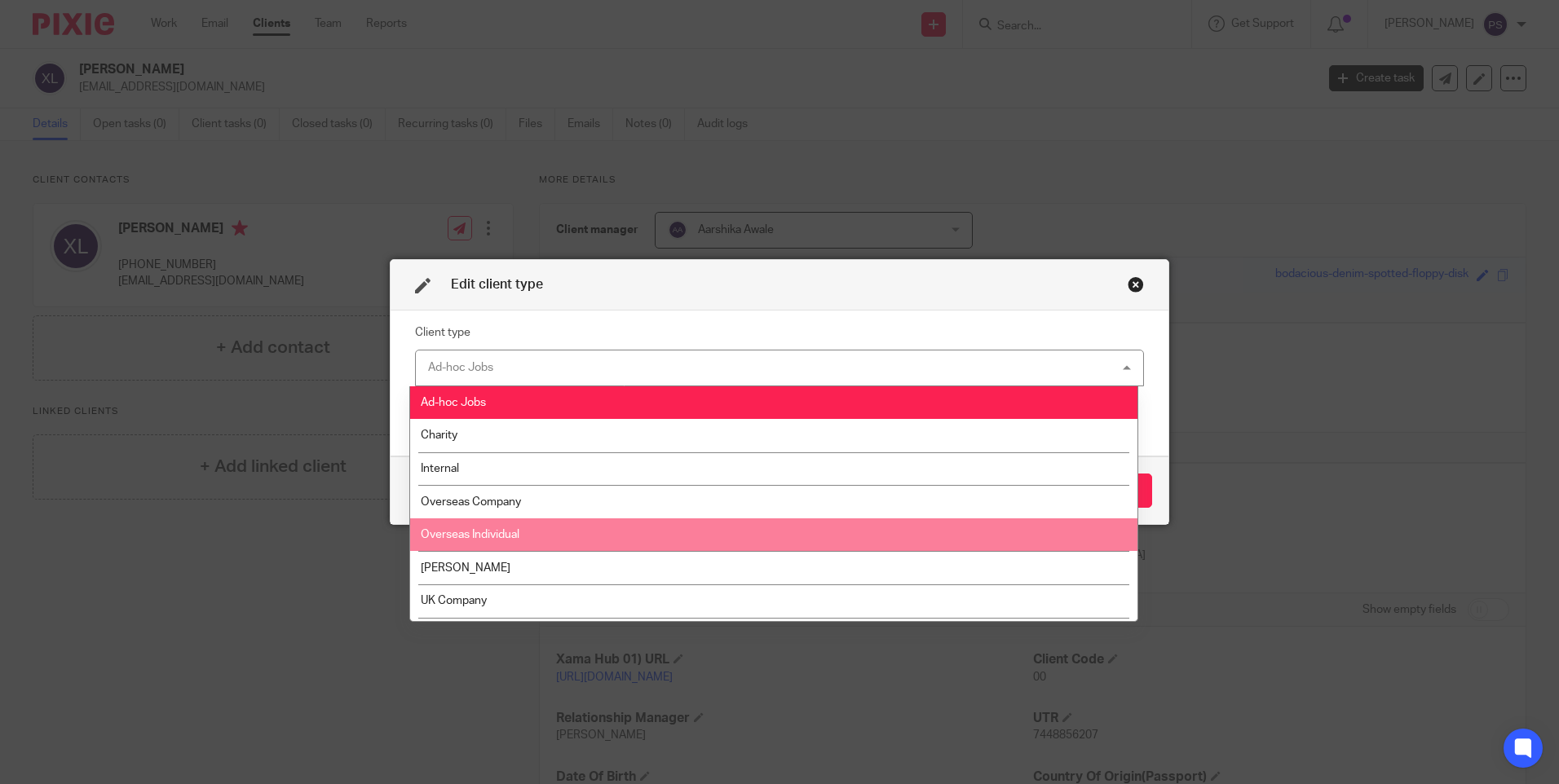
click at [490, 541] on li "Overseas Individual" at bounding box center [774, 535] width 728 height 33
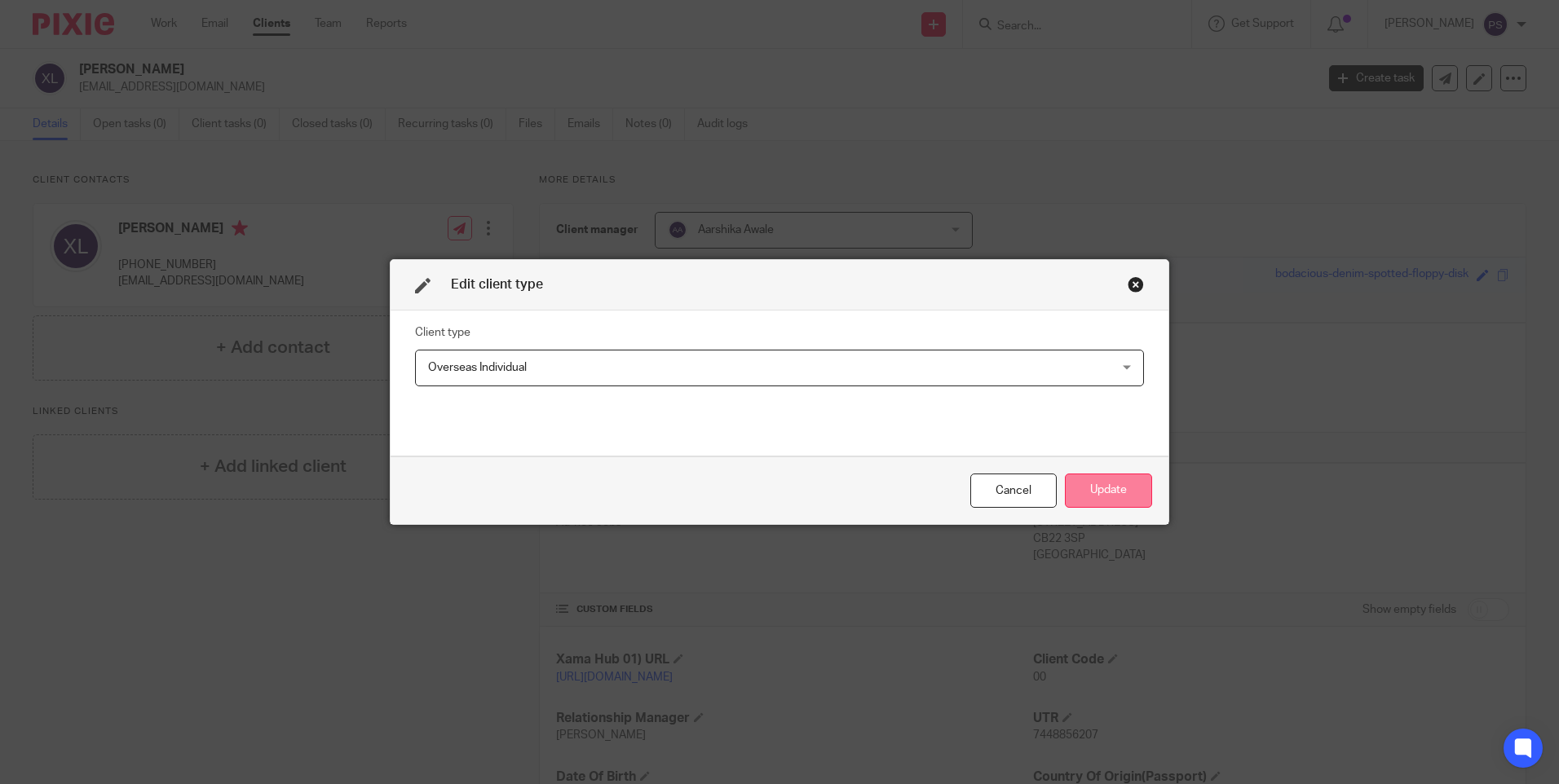
click at [1113, 486] on button "Update" at bounding box center [1109, 491] width 87 height 35
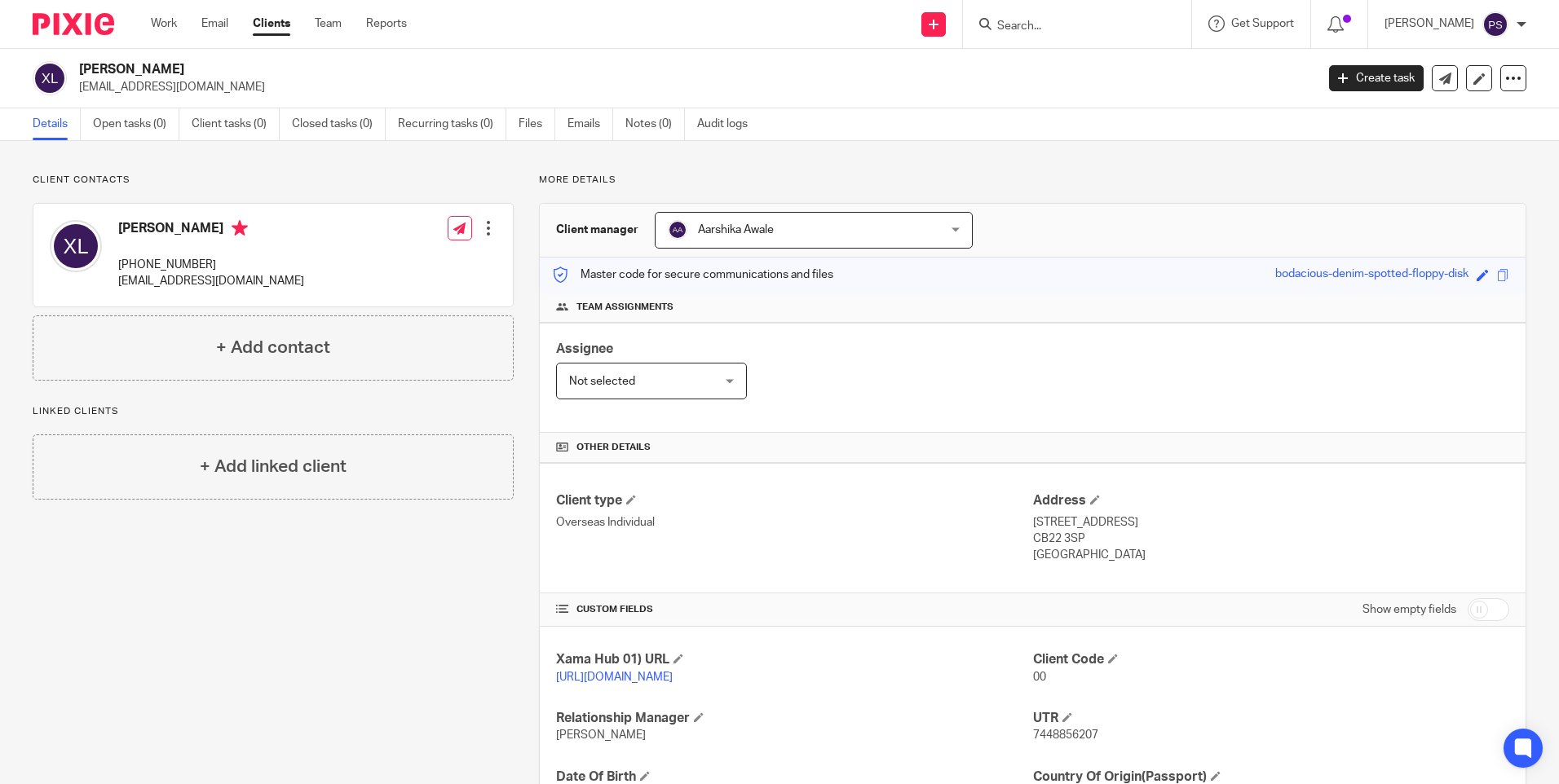
click at [766, 232] on span "Aarshika Awale" at bounding box center [736, 229] width 76 height 11
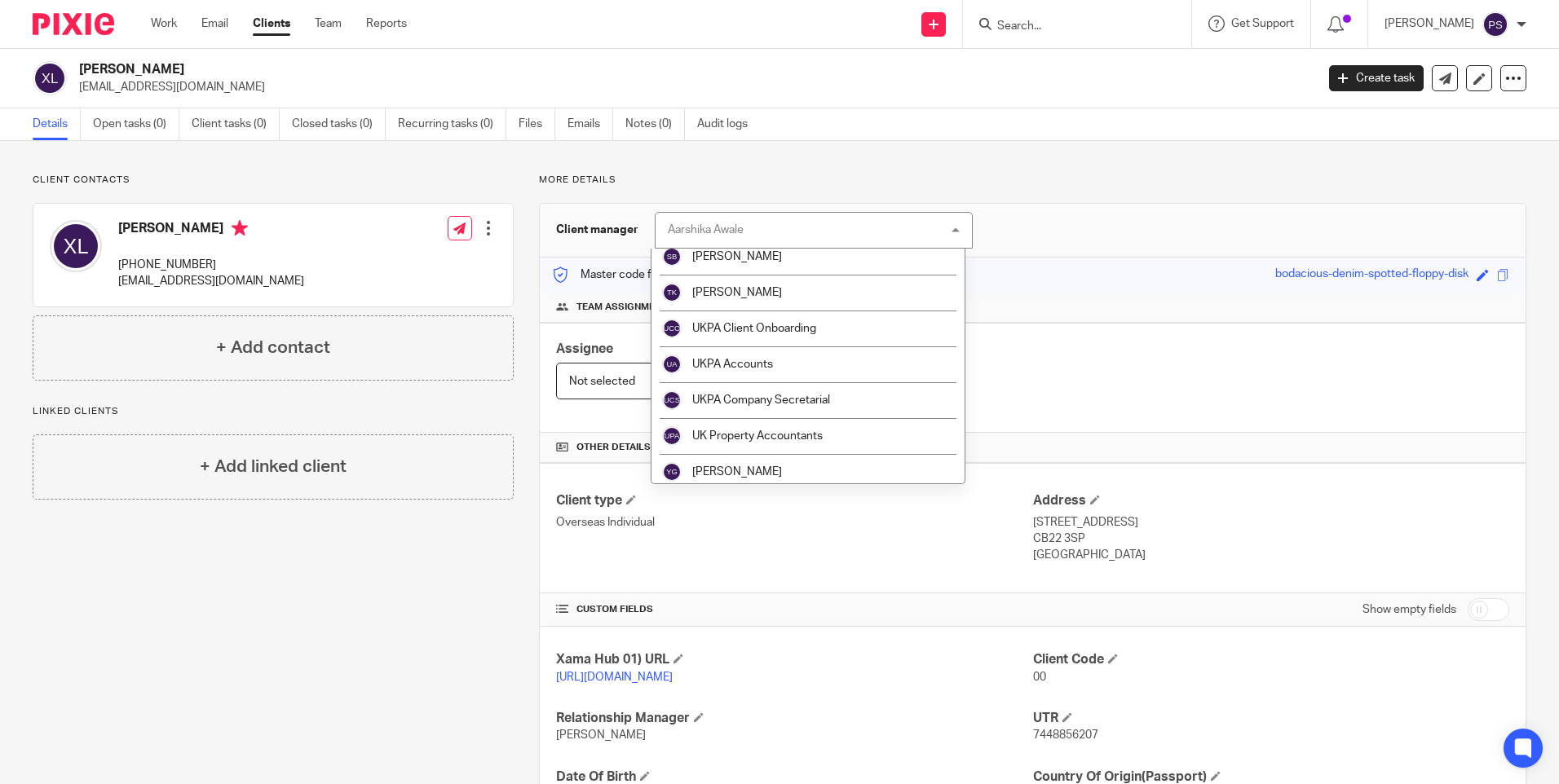
scroll to position [2814, 0]
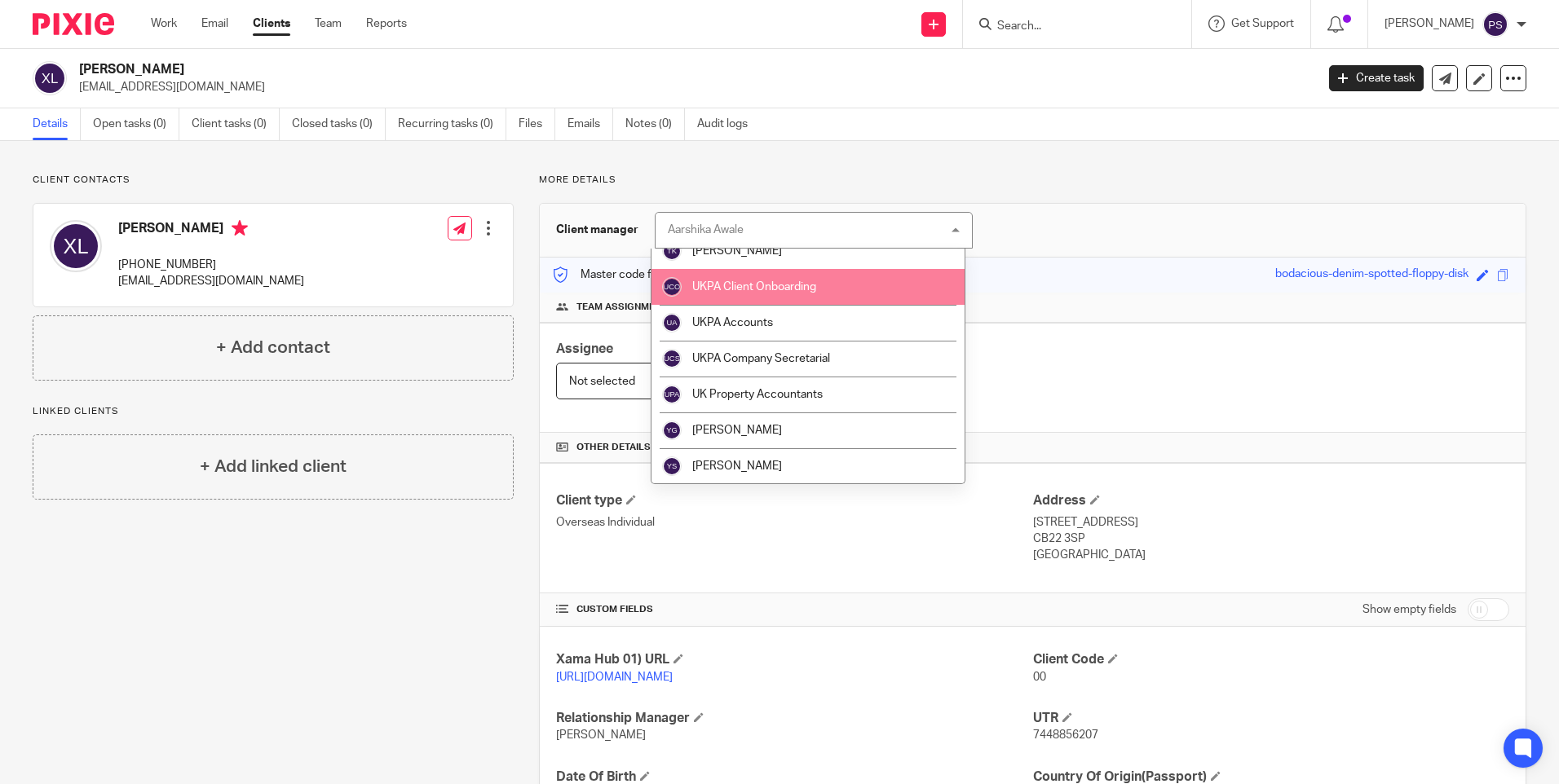
click at [769, 293] on li "UKPA Client Onboarding" at bounding box center [808, 287] width 313 height 36
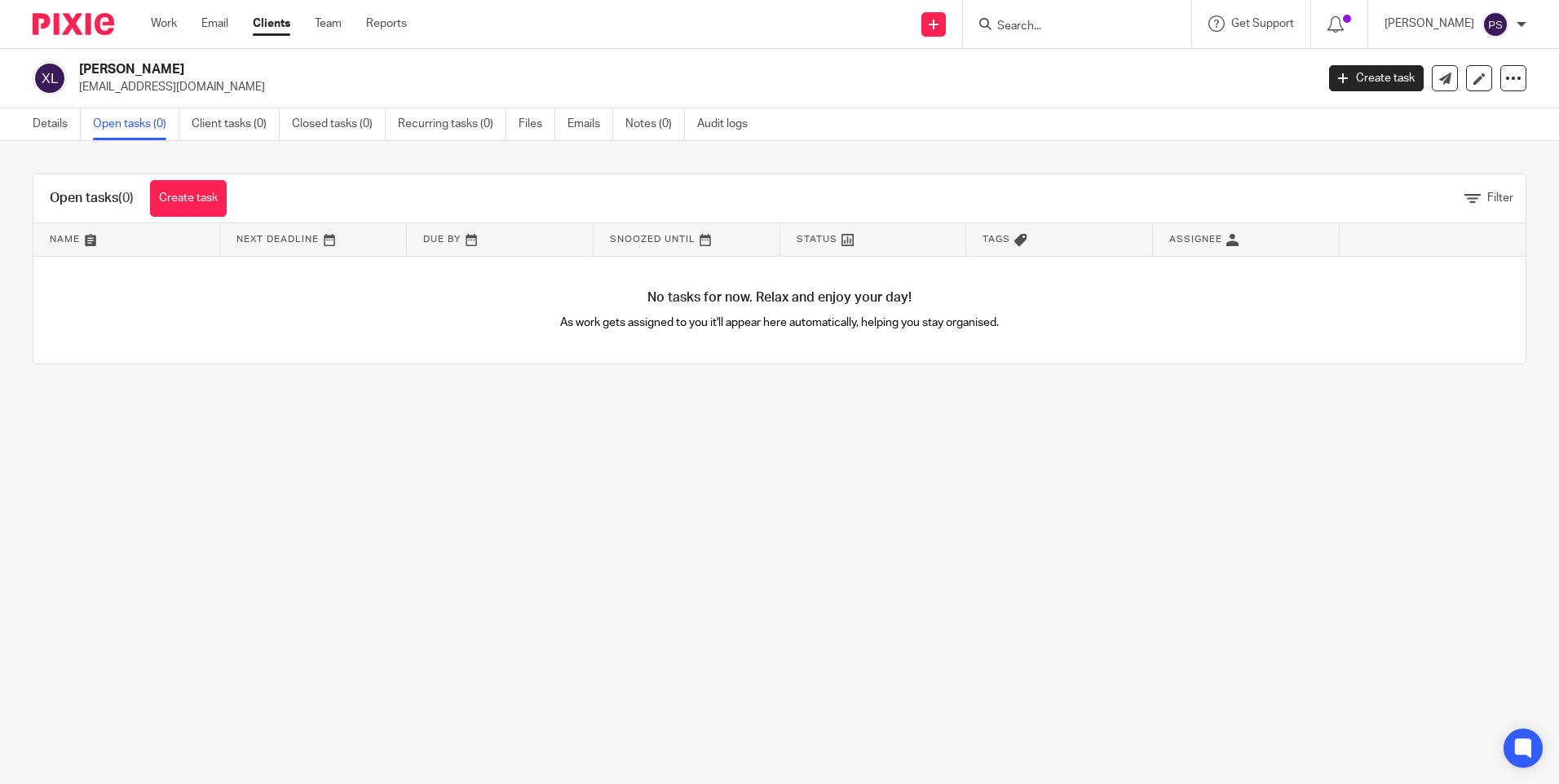
click at [134, 191] on span "(0)" at bounding box center [126, 197] width 16 height 13
click at [203, 192] on link "Create task" at bounding box center [189, 198] width 77 height 37
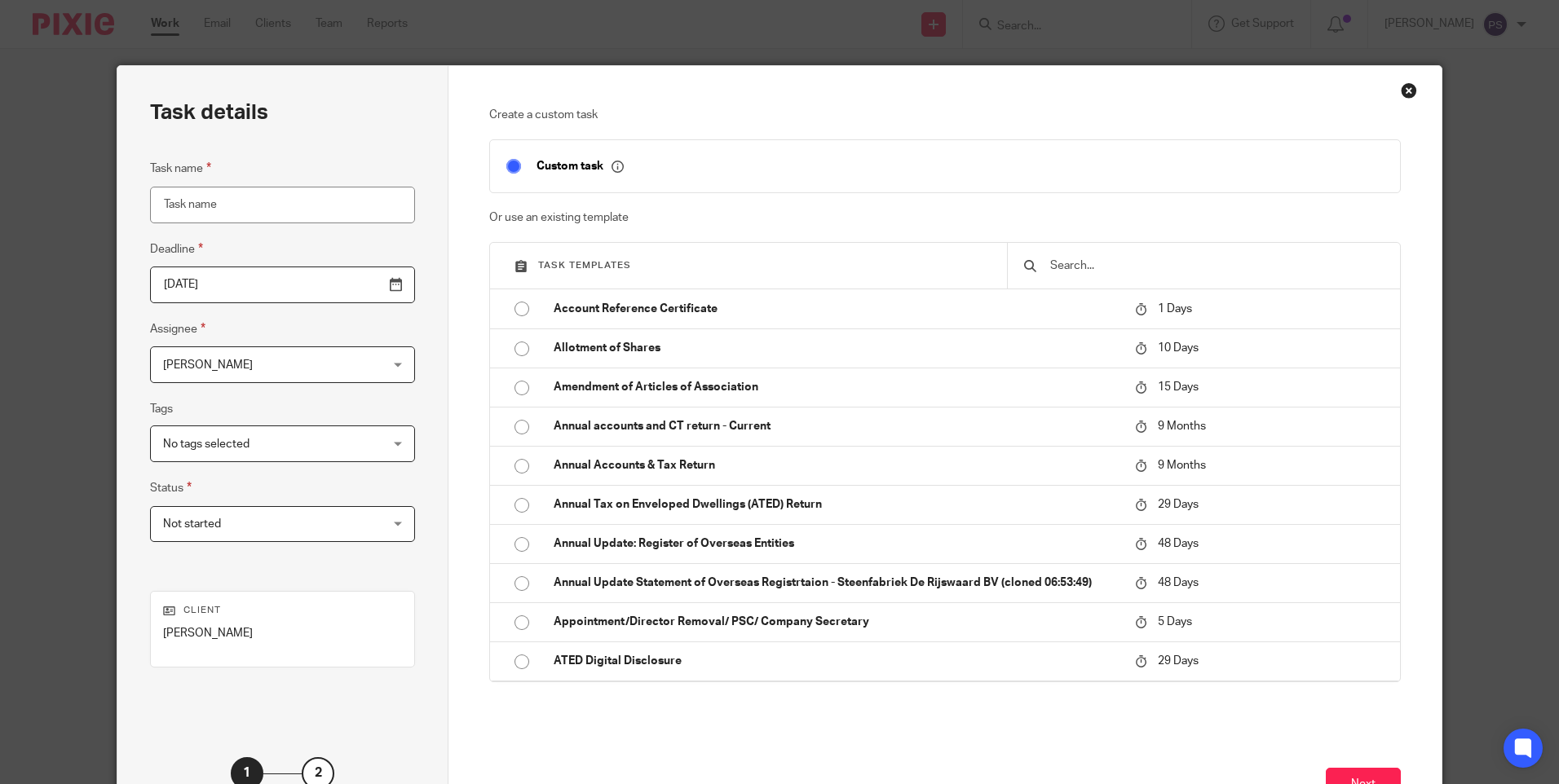
click at [1071, 265] on input "text" at bounding box center [1216, 265] width 335 height 18
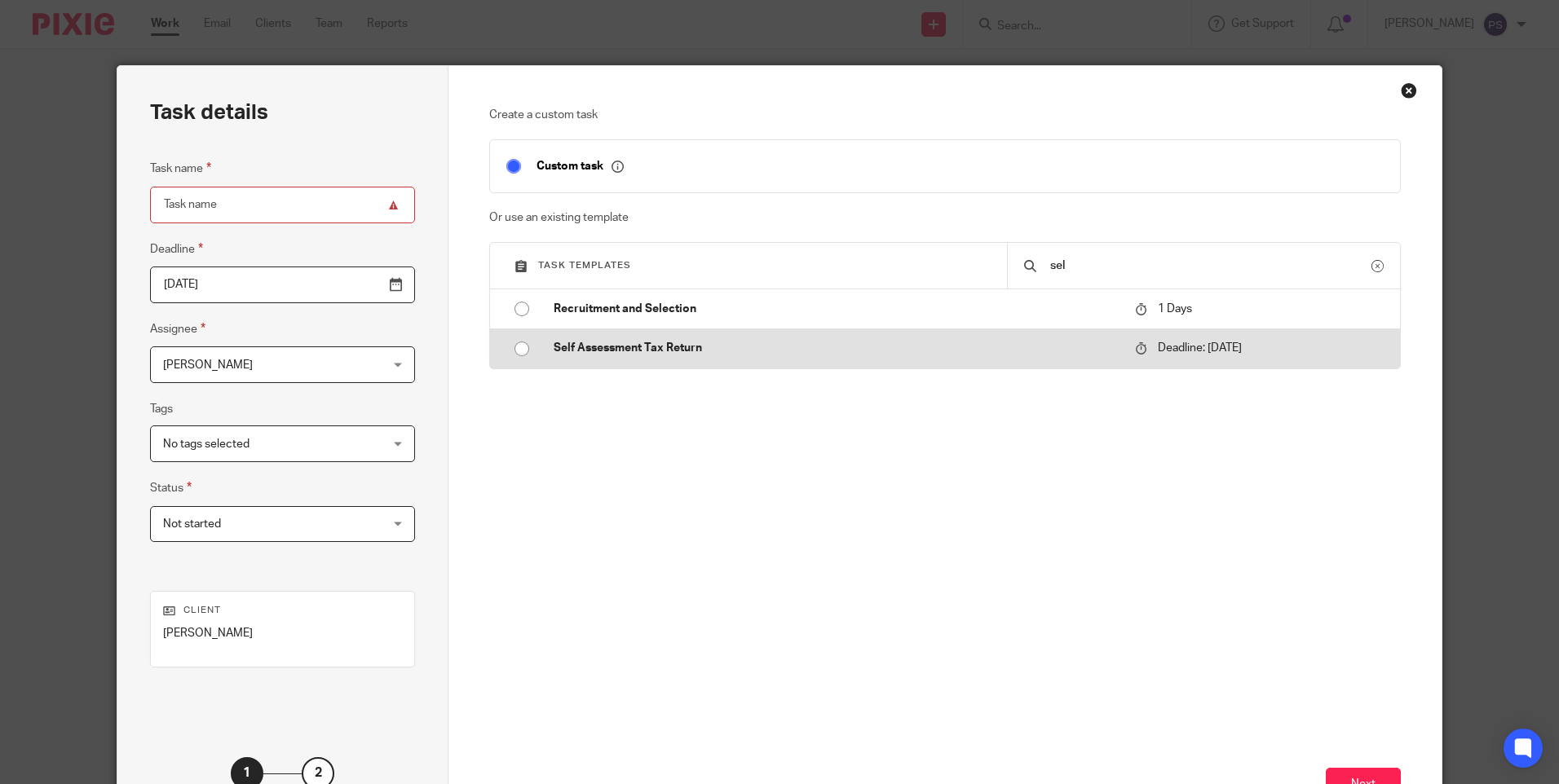
type input "sel"
click at [522, 342] on input "radio" at bounding box center [522, 349] width 31 height 31
type input "[DATE]"
type input "Self Assessment Tax Return"
checkbox input "false"
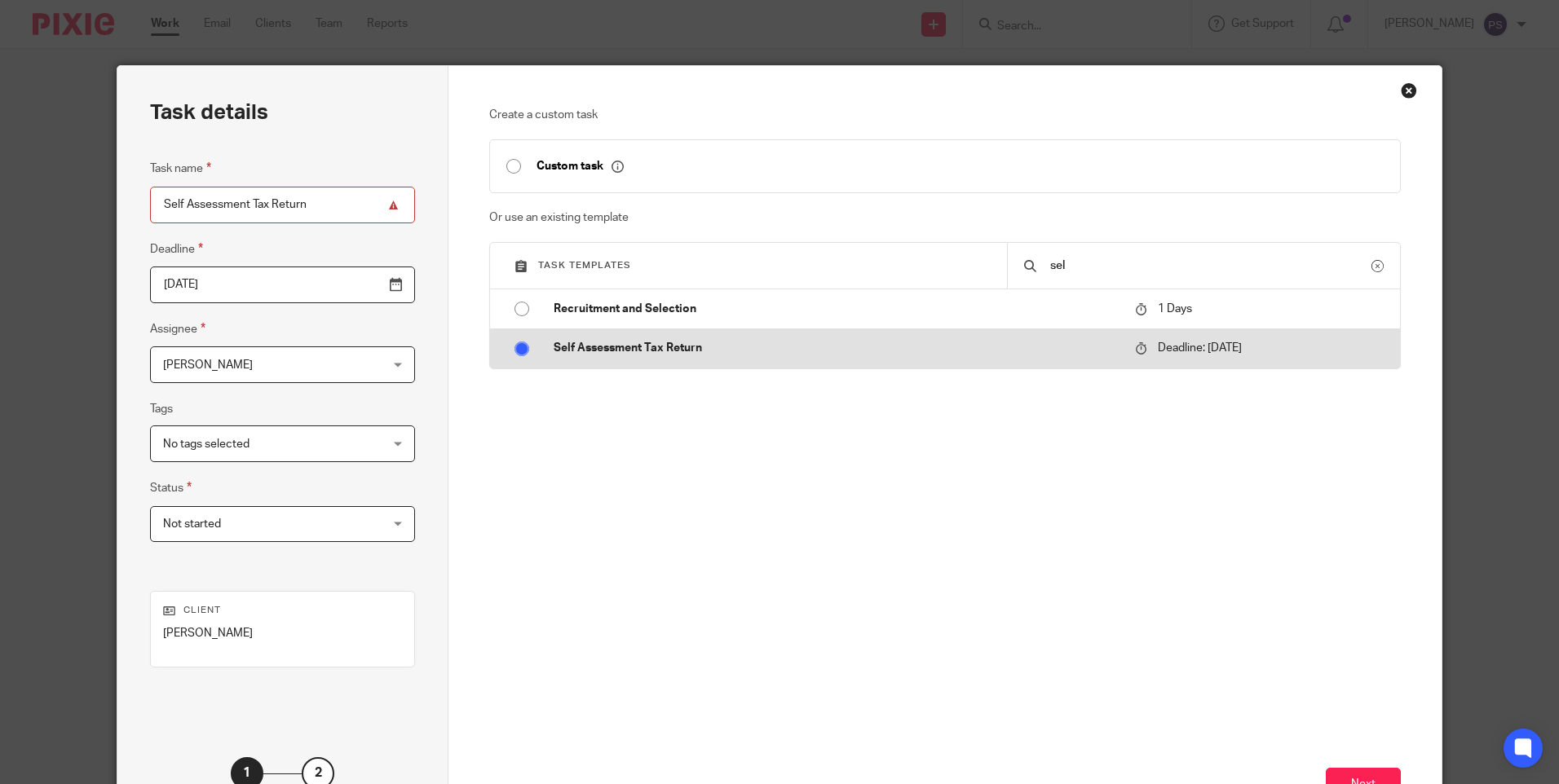
radio input "false"
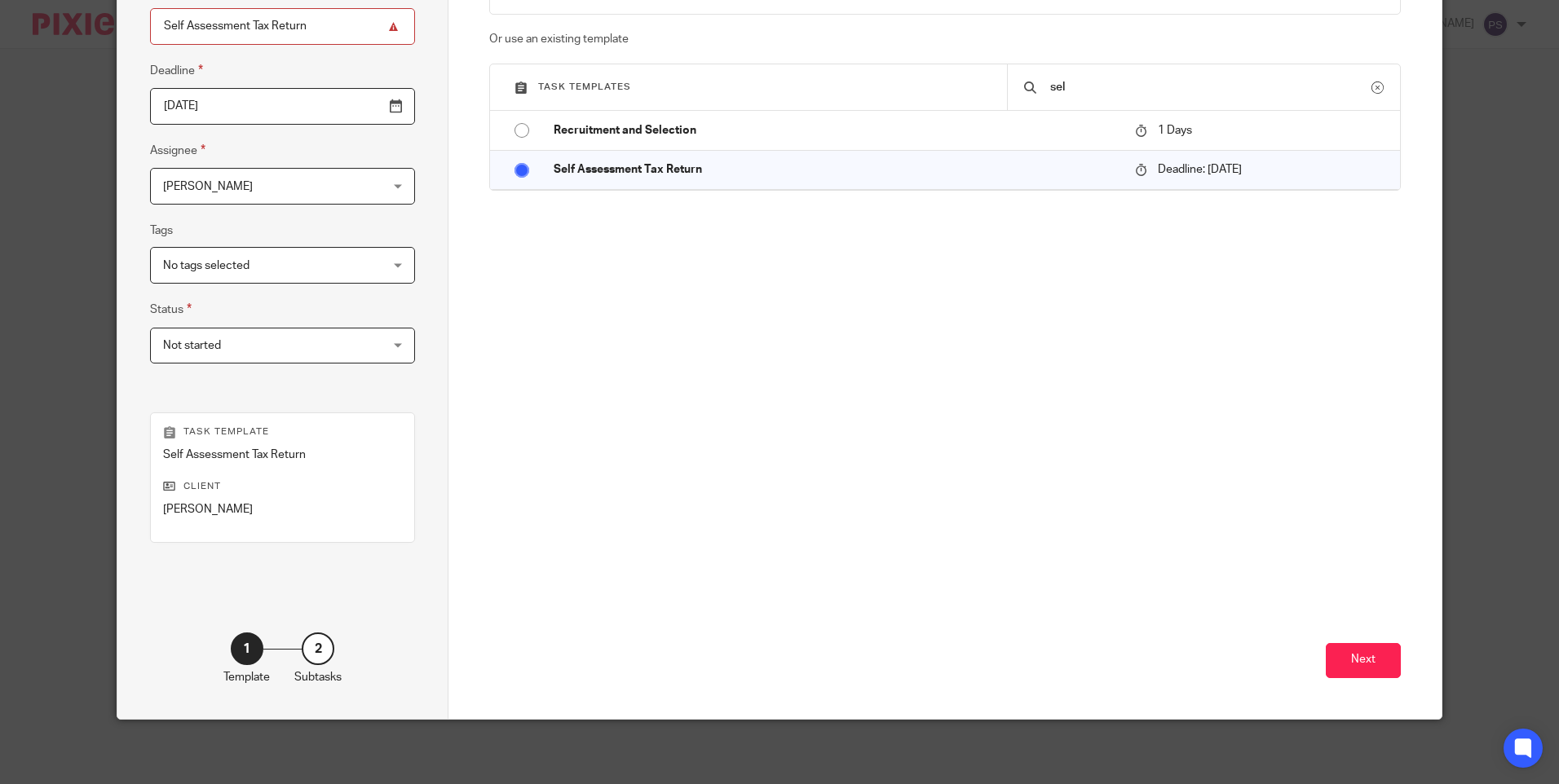
scroll to position [179, 0]
click at [1365, 661] on button "Next" at bounding box center [1363, 660] width 75 height 35
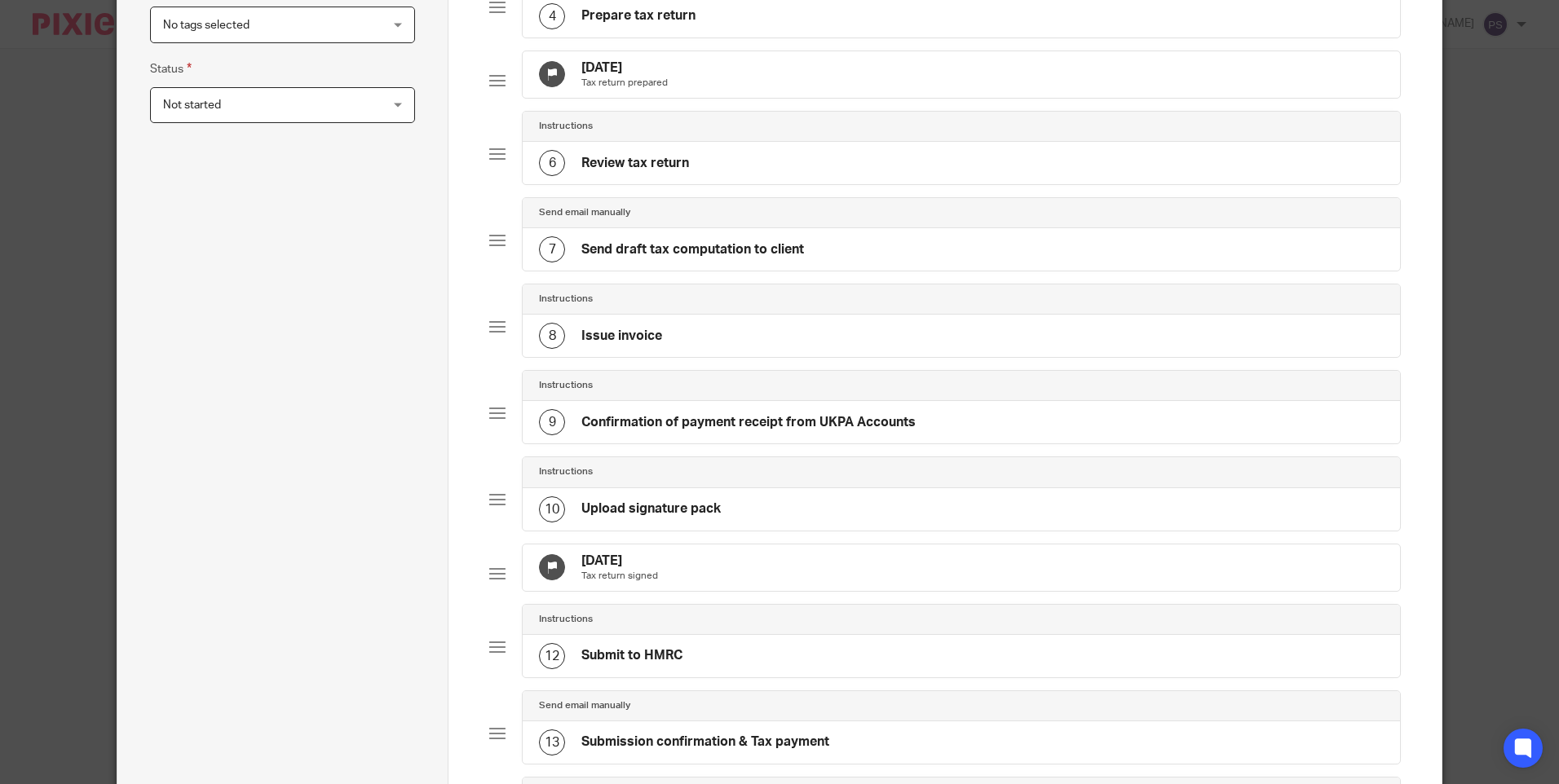
scroll to position [261, 0]
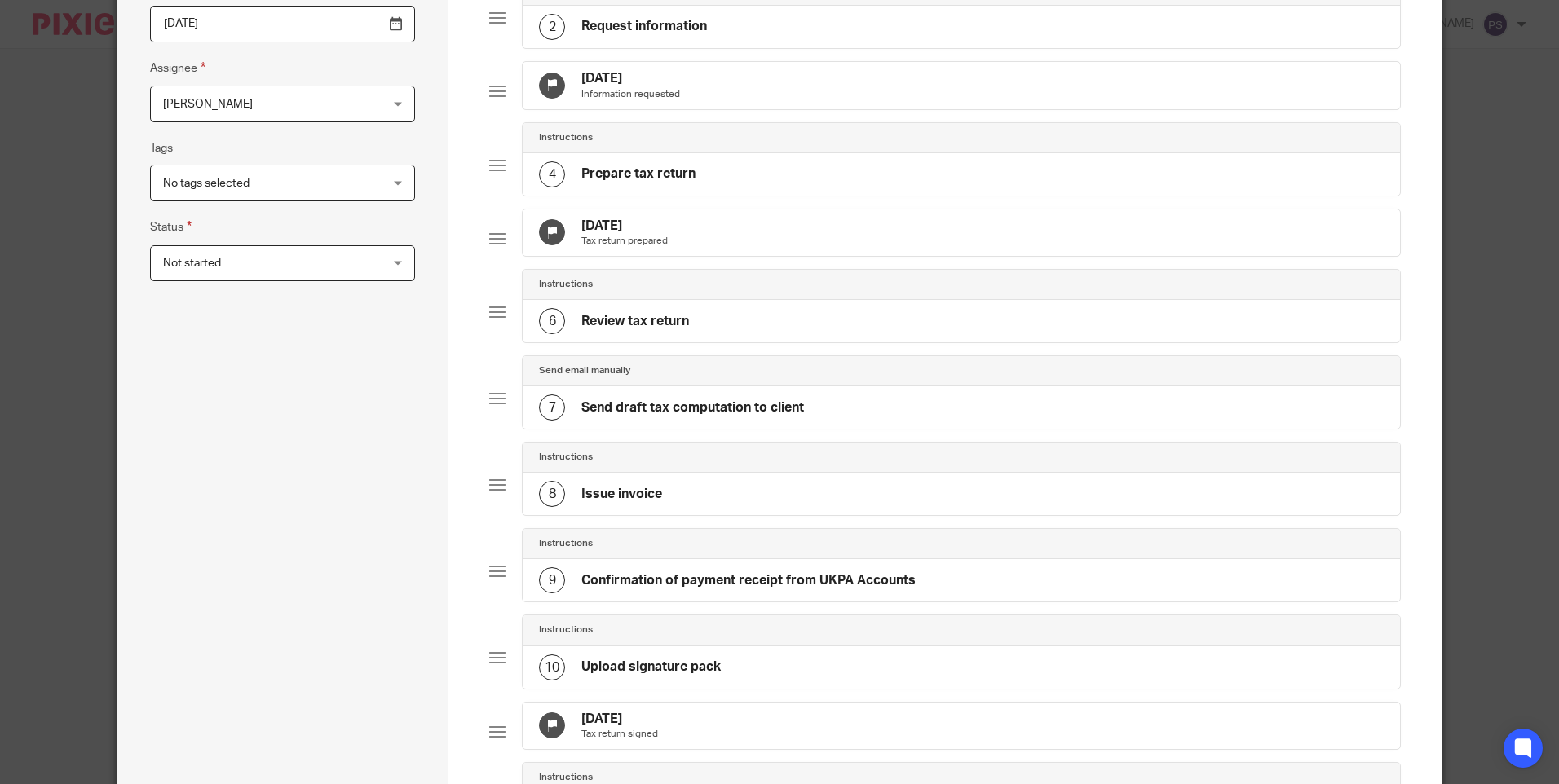
click at [246, 25] on input "2026-01-31" at bounding box center [283, 24] width 265 height 37
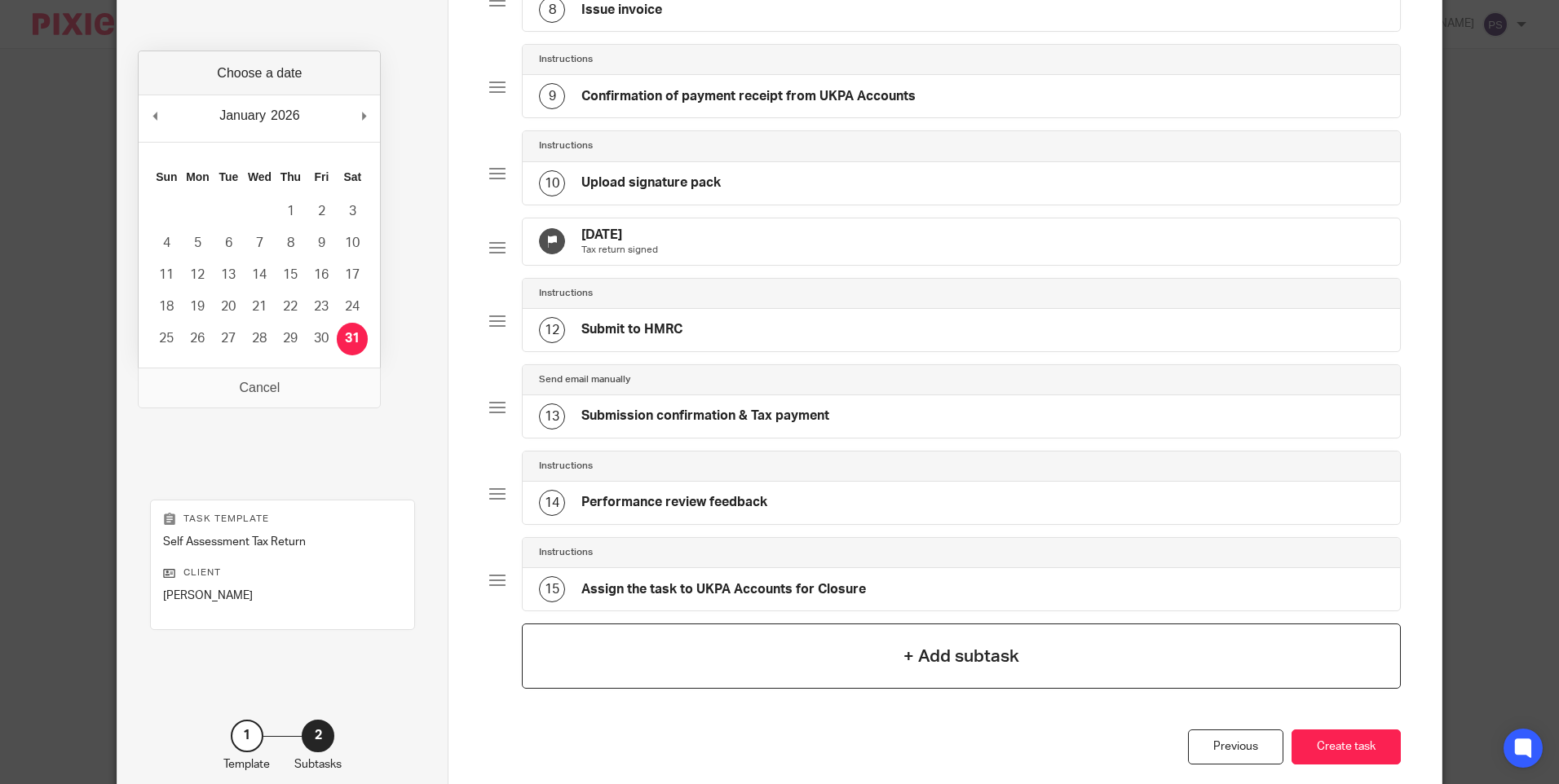
scroll to position [872, 0]
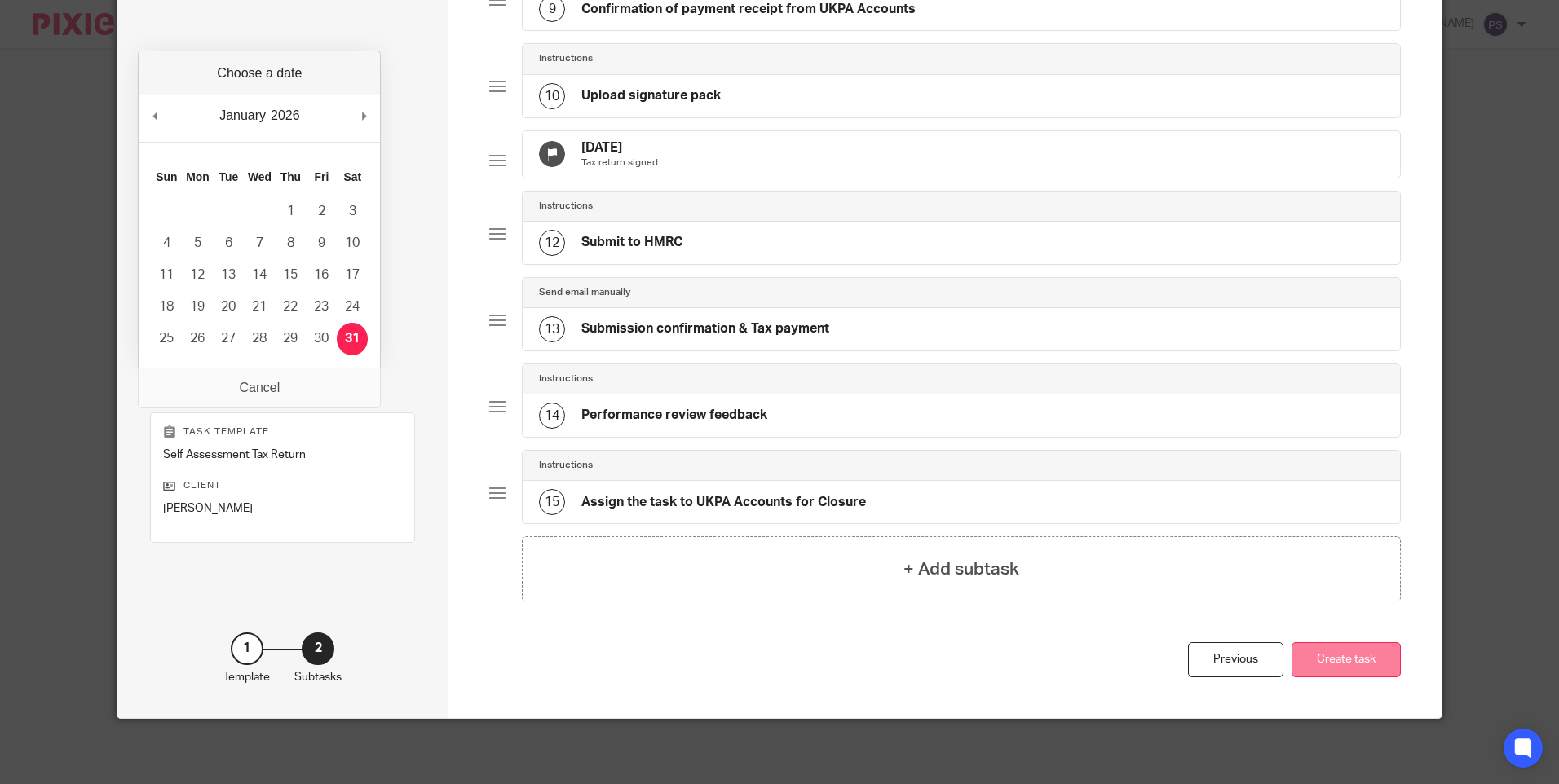
click at [1345, 655] on button "Create task" at bounding box center [1347, 660] width 110 height 35
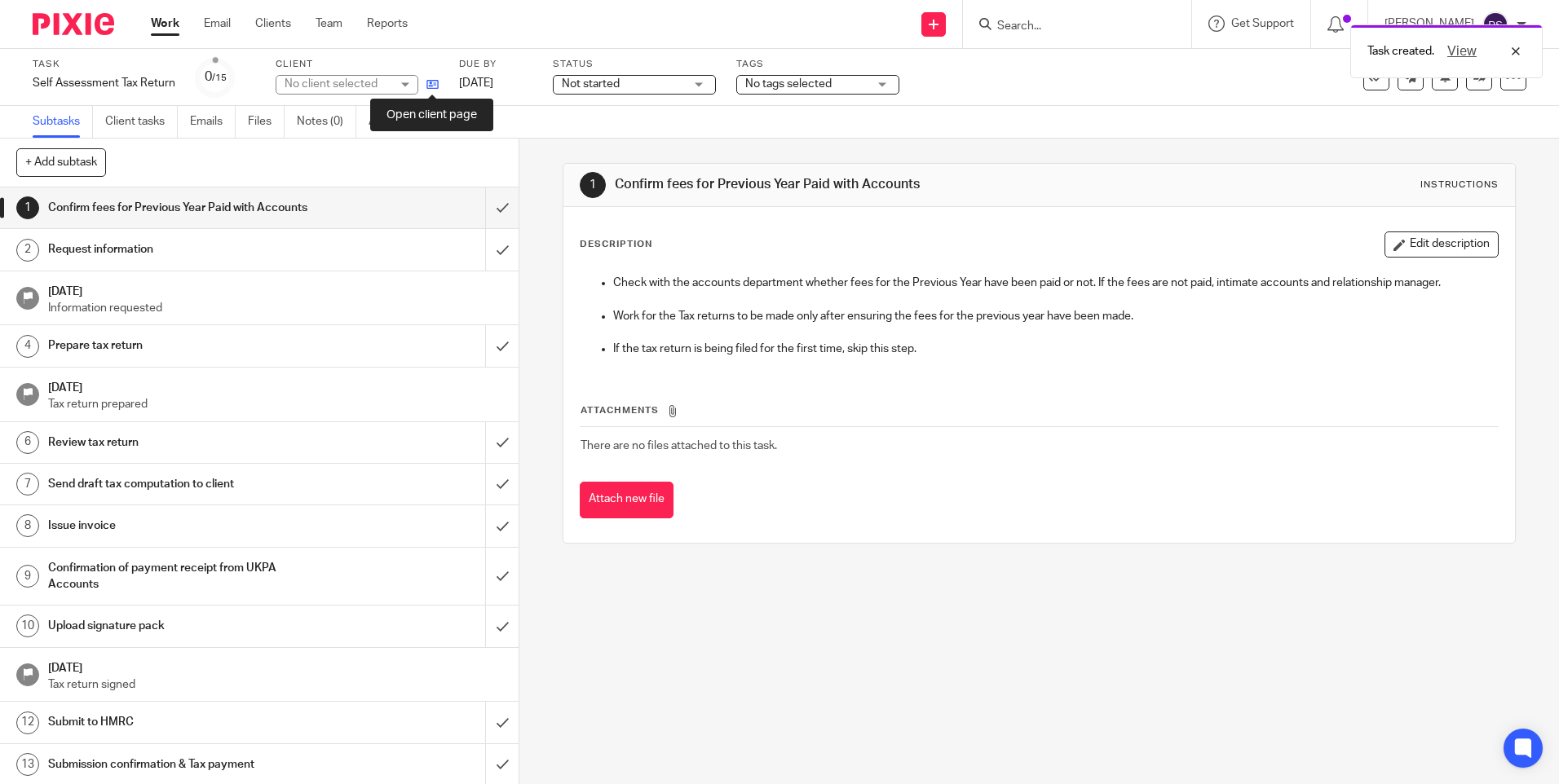
click at [430, 84] on icon at bounding box center [433, 84] width 12 height 12
click at [429, 85] on icon at bounding box center [433, 84] width 12 height 12
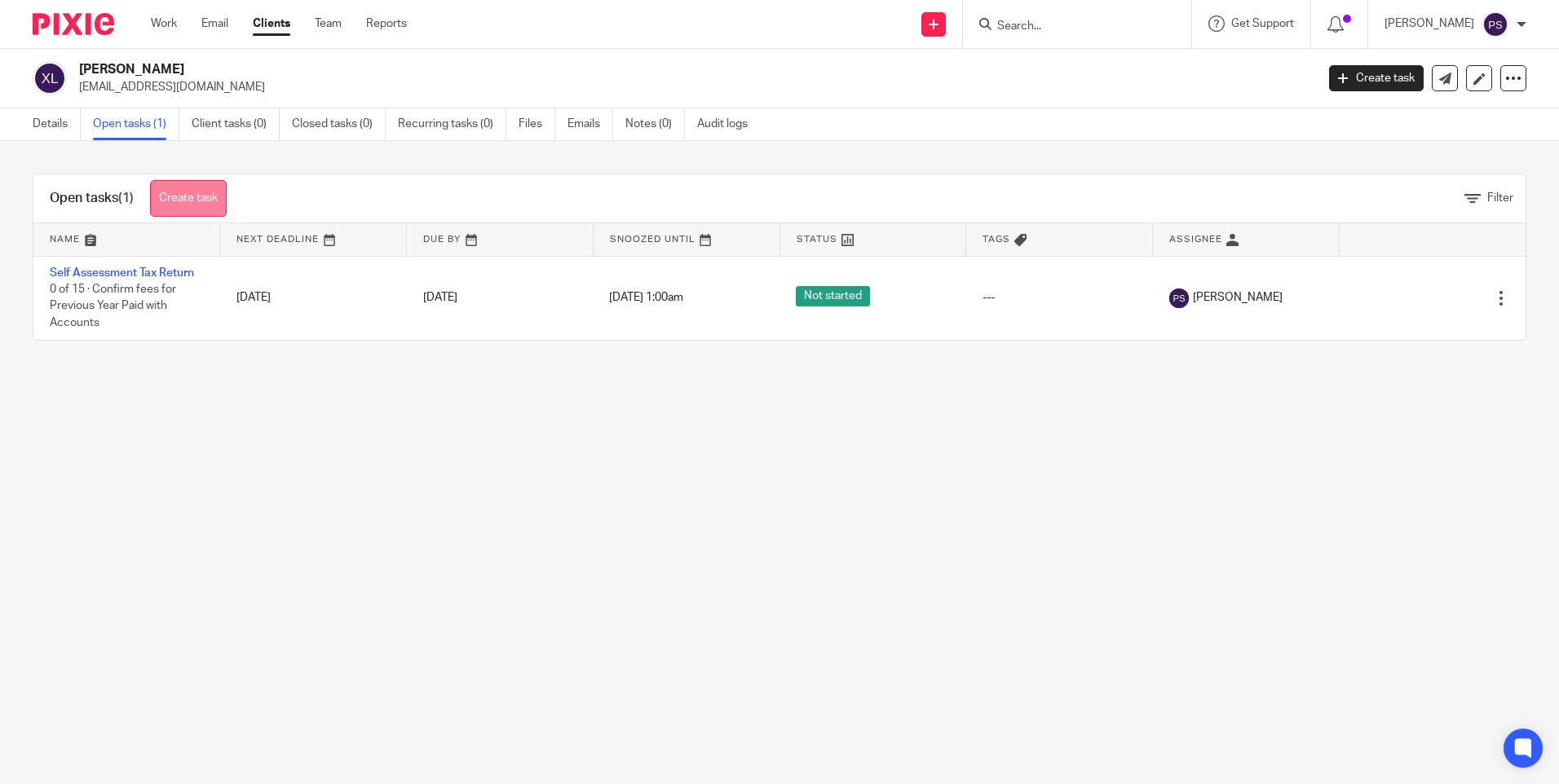
click at [190, 195] on link "Create task" at bounding box center [189, 198] width 77 height 37
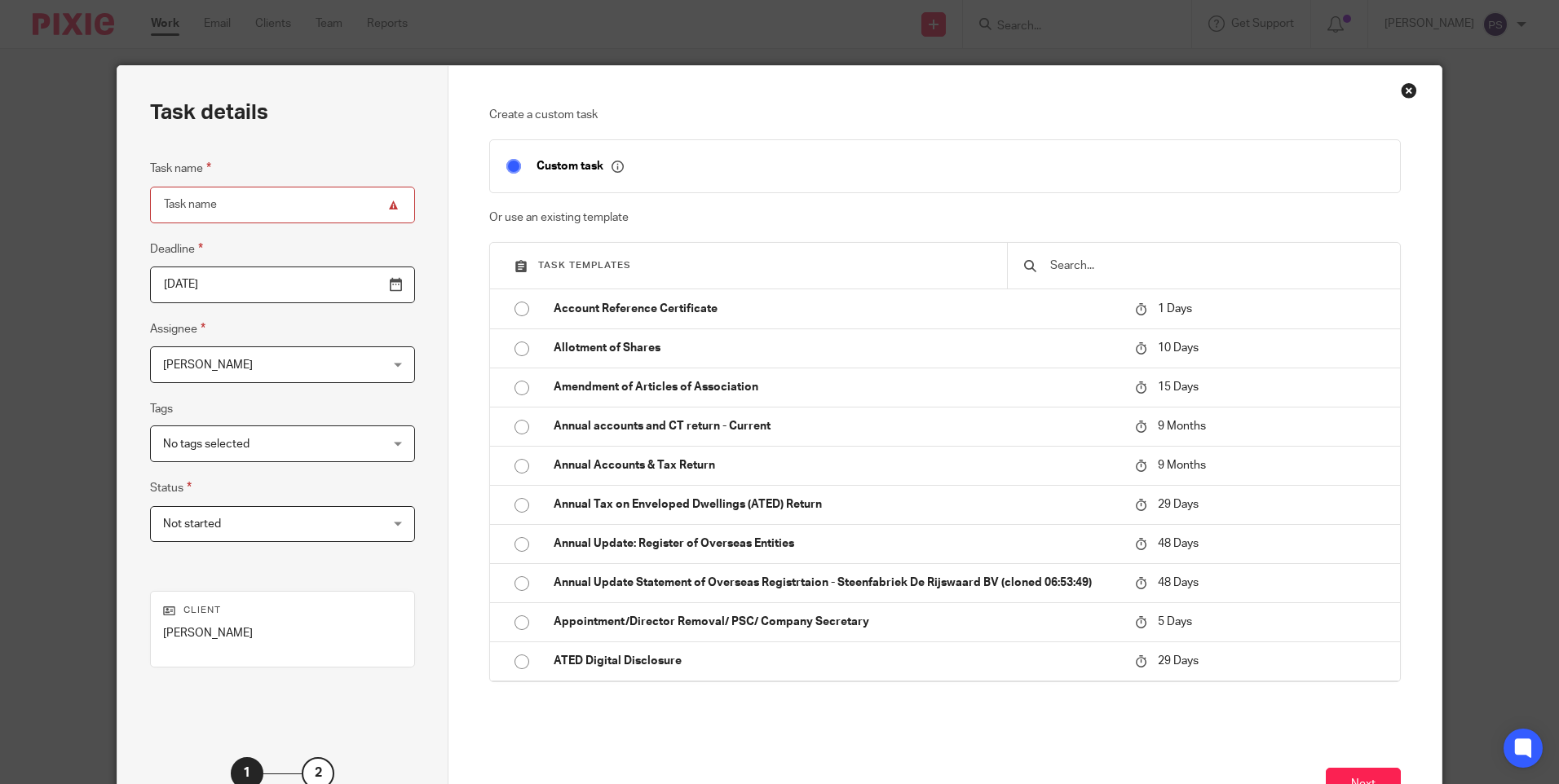
click at [1055, 262] on input "text" at bounding box center [1216, 265] width 335 height 18
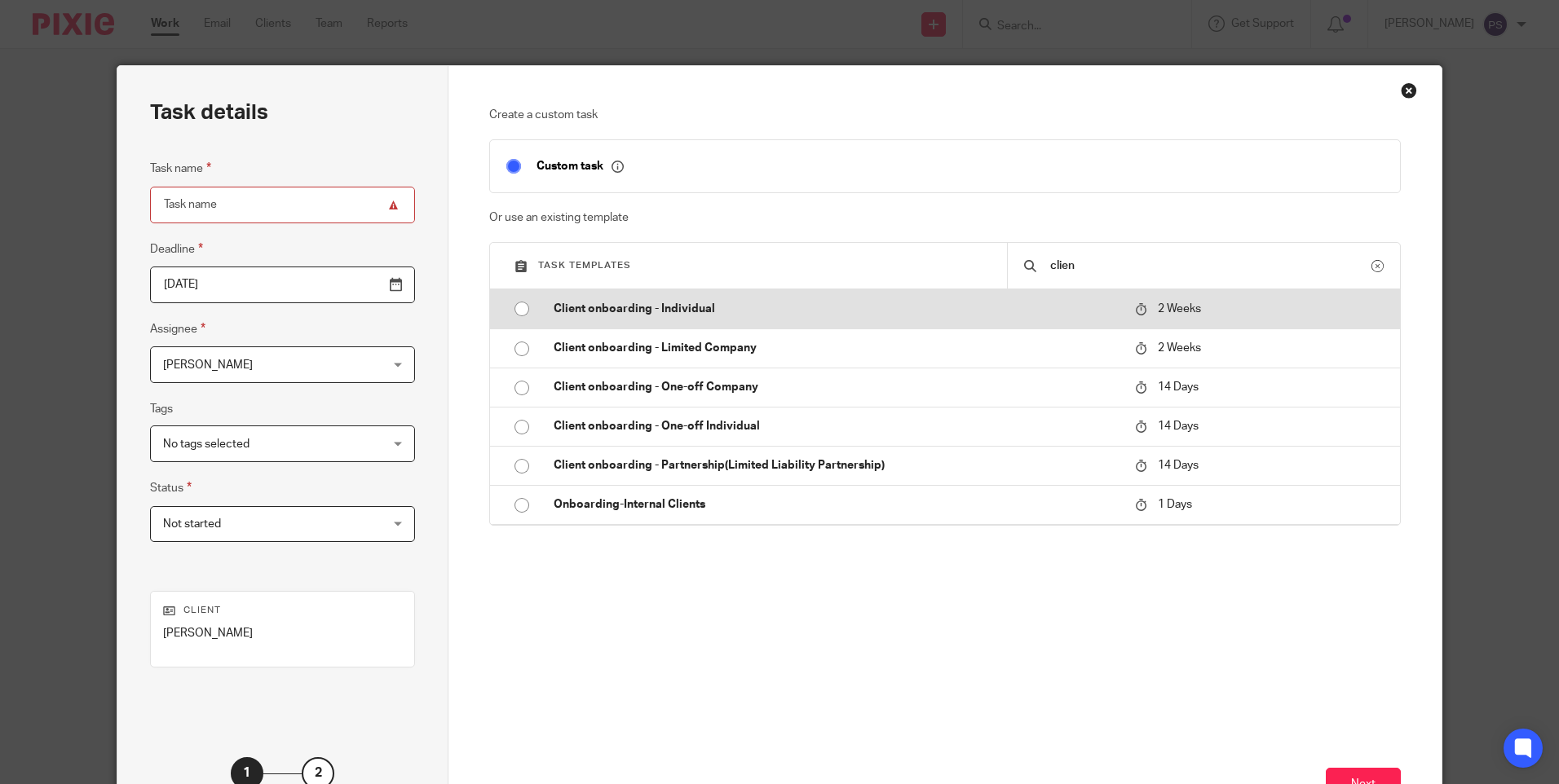
type input "clien"
click at [514, 310] on input "radio" at bounding box center [522, 309] width 31 height 31
type input "2025-08-29"
type input "Client onboarding - Individual"
checkbox input "false"
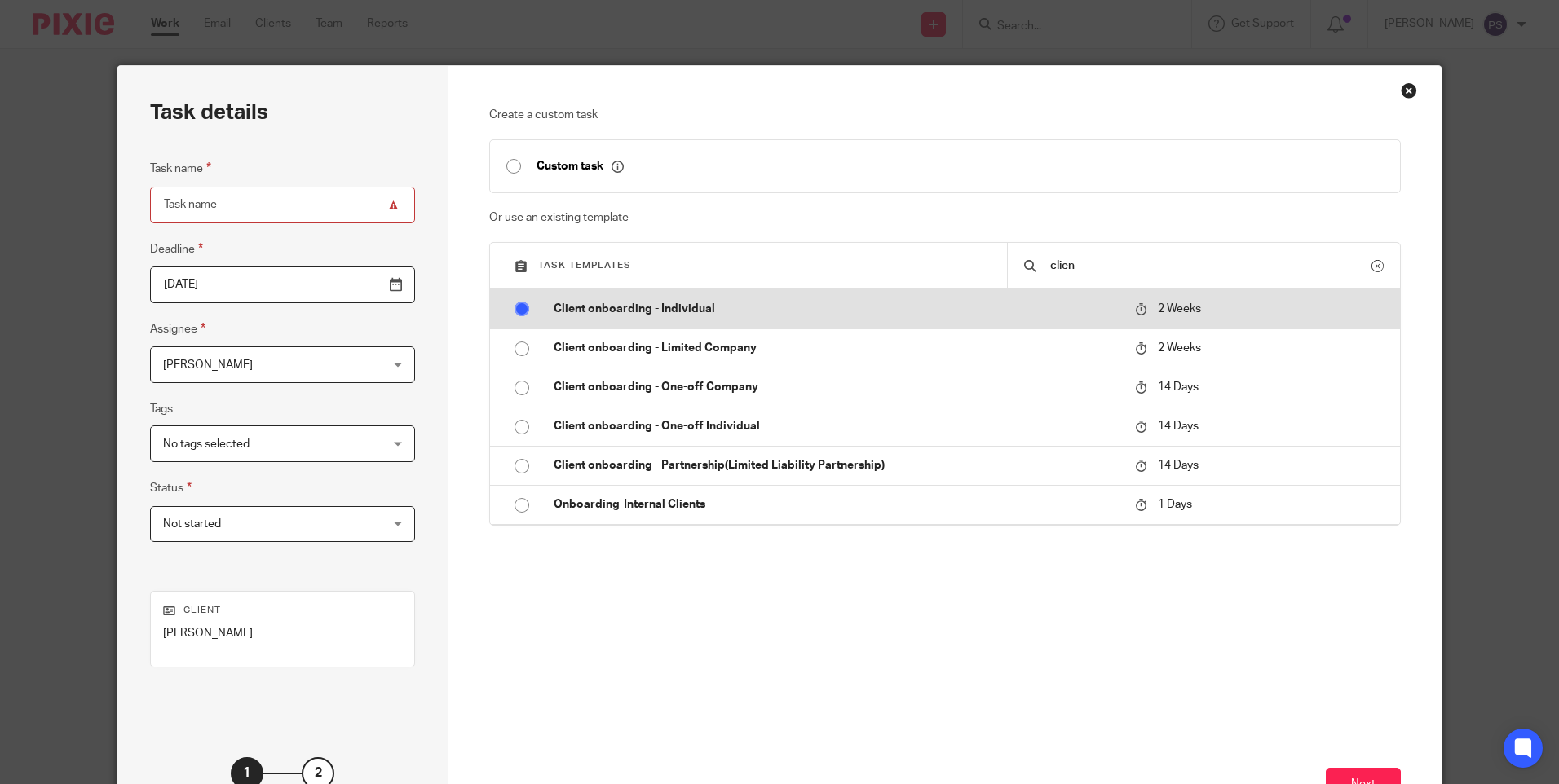
radio input "false"
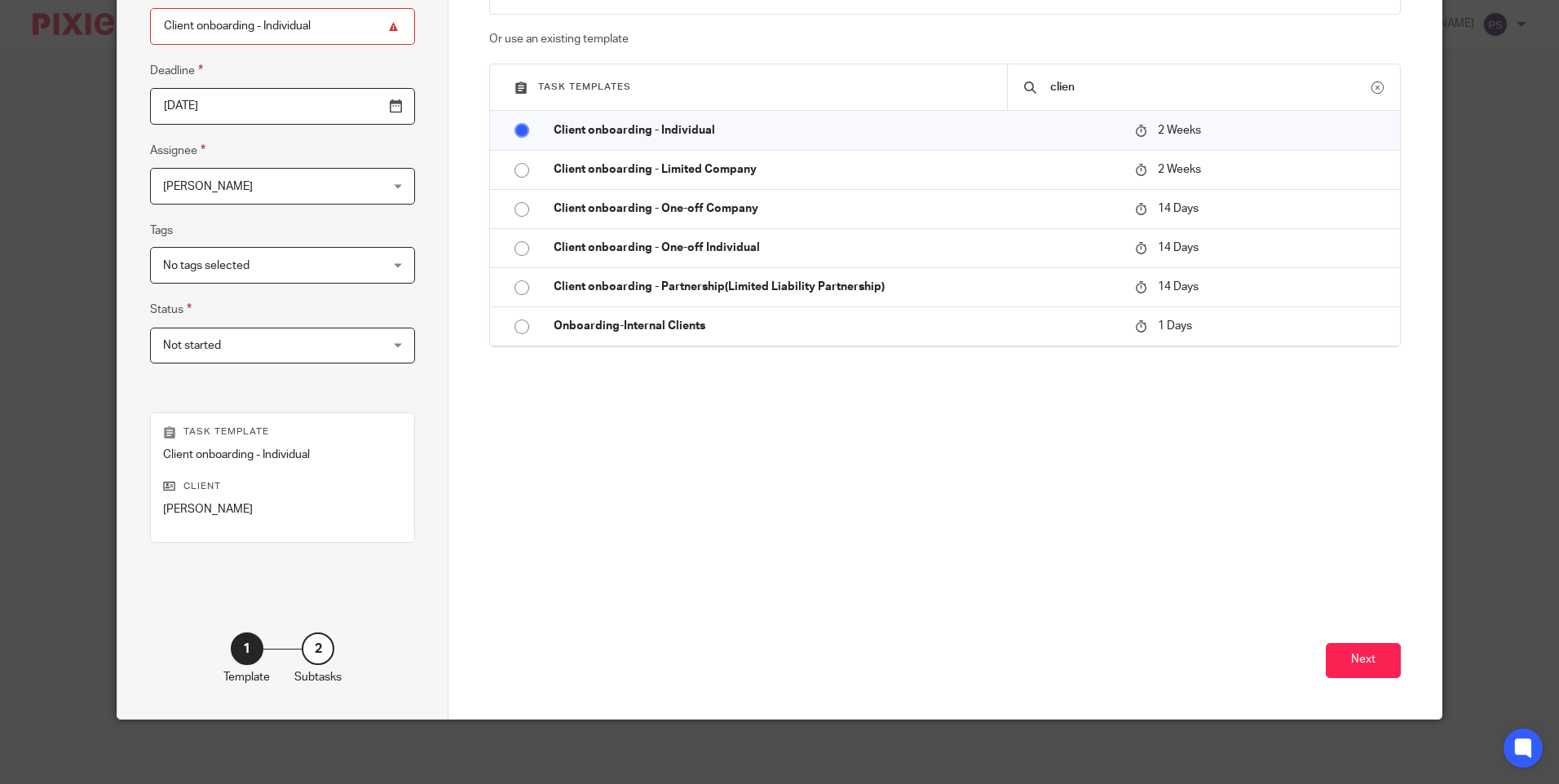
scroll to position [179, 0]
click at [1348, 677] on button "Next" at bounding box center [1363, 660] width 75 height 35
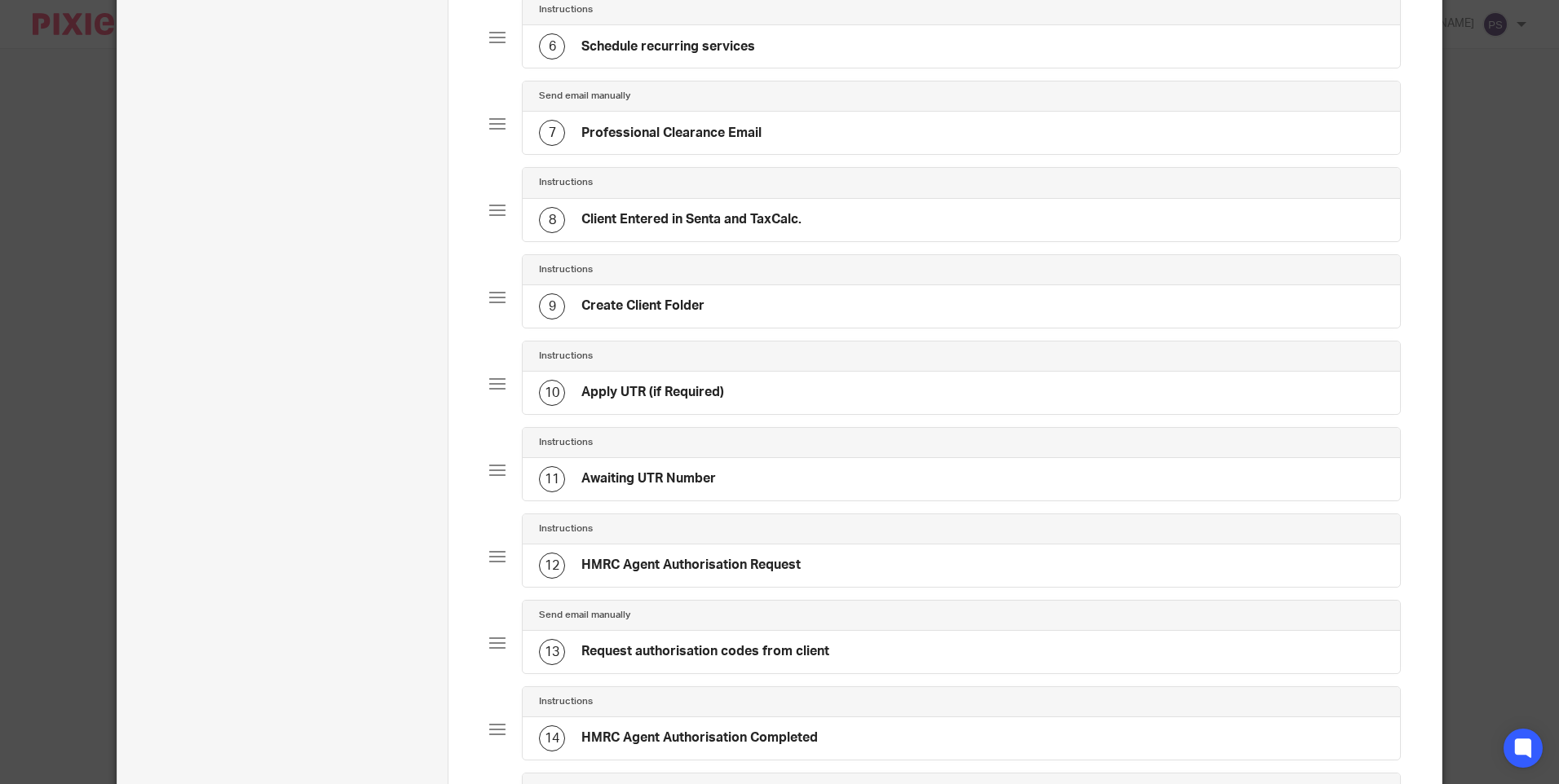
scroll to position [994, 0]
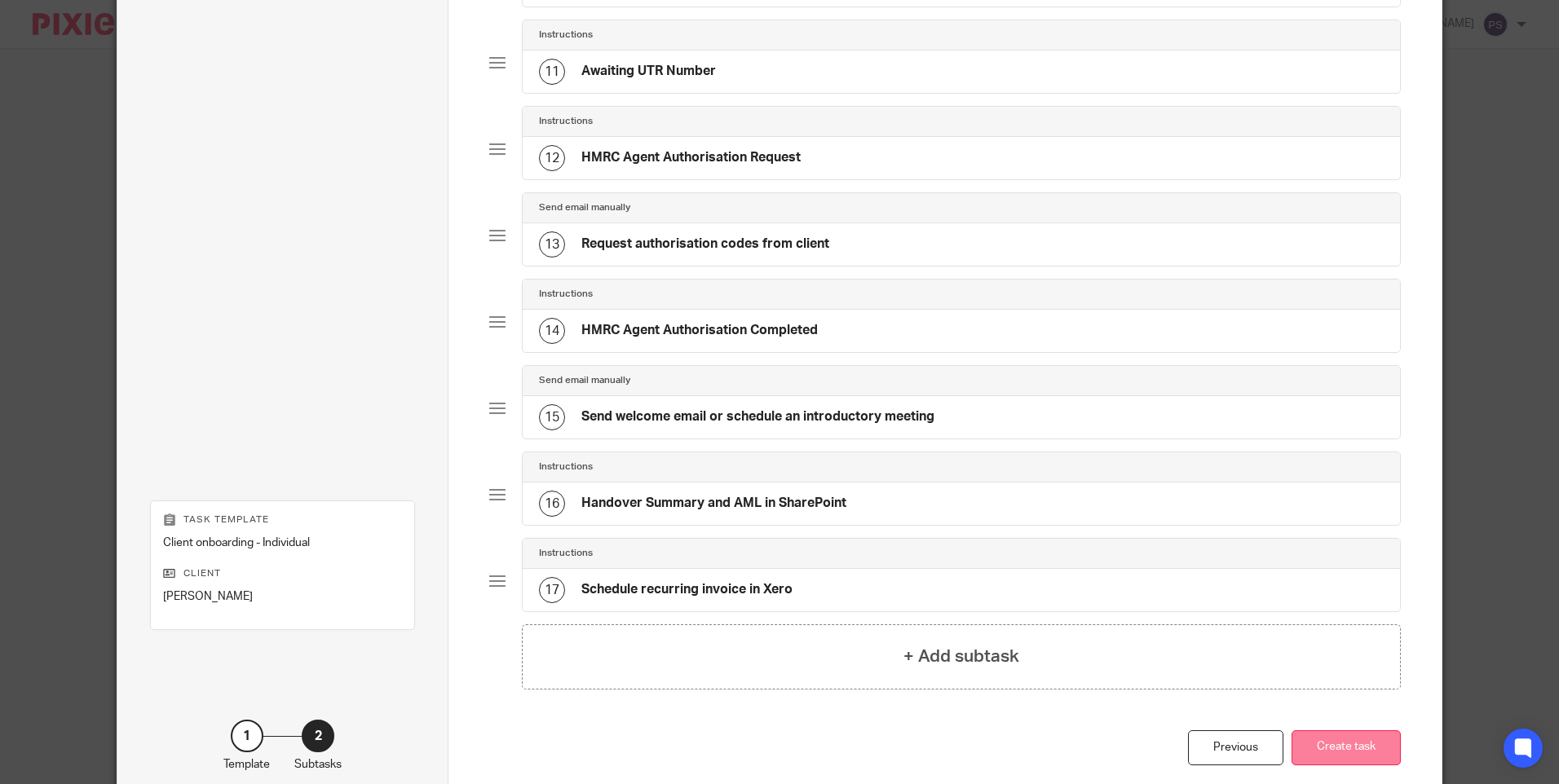
click at [1356, 741] on button "Create task" at bounding box center [1347, 747] width 110 height 35
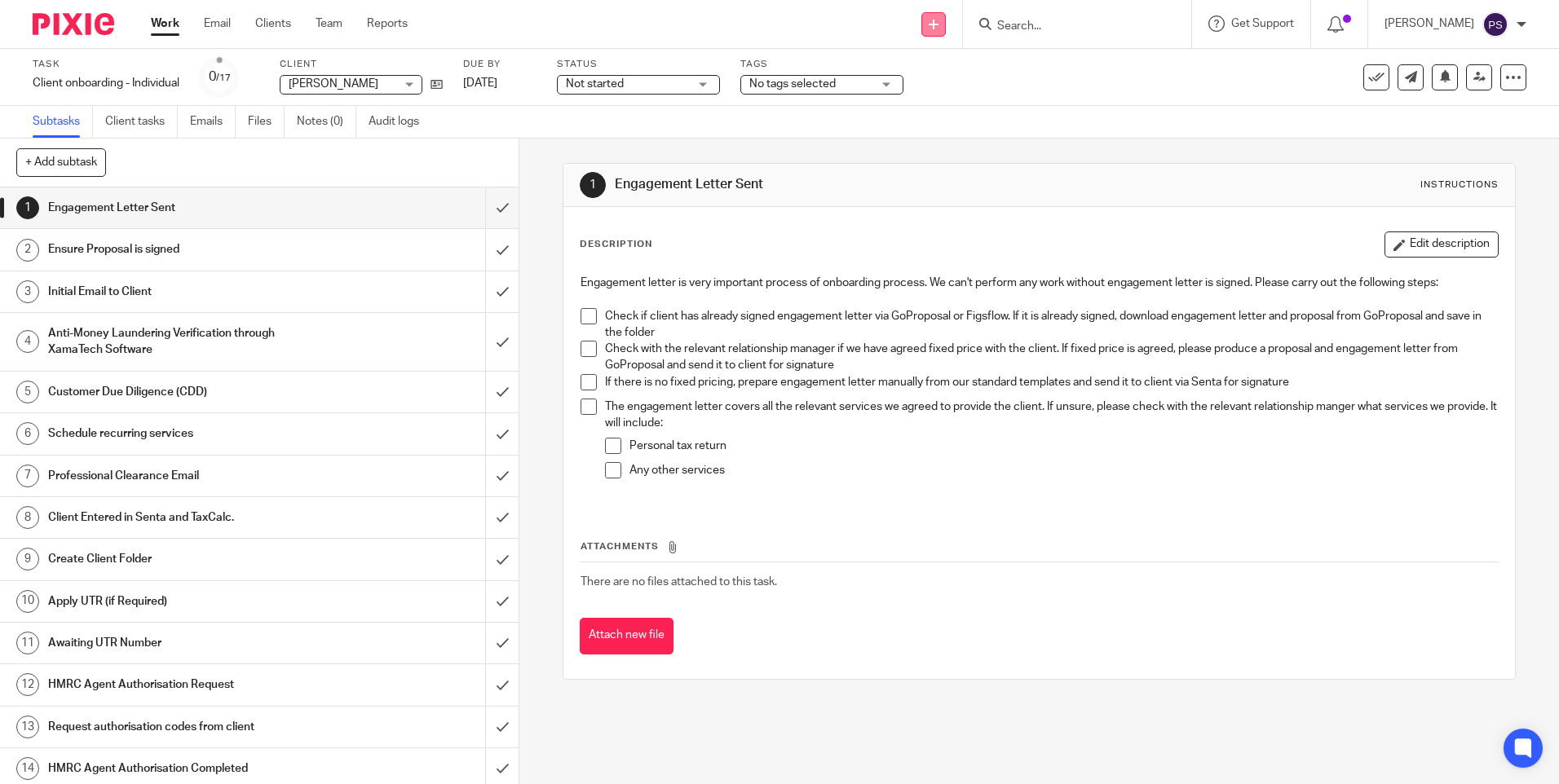
click at [946, 33] on link at bounding box center [934, 24] width 24 height 24
click at [949, 117] on link "Add client" at bounding box center [956, 123] width 100 height 23
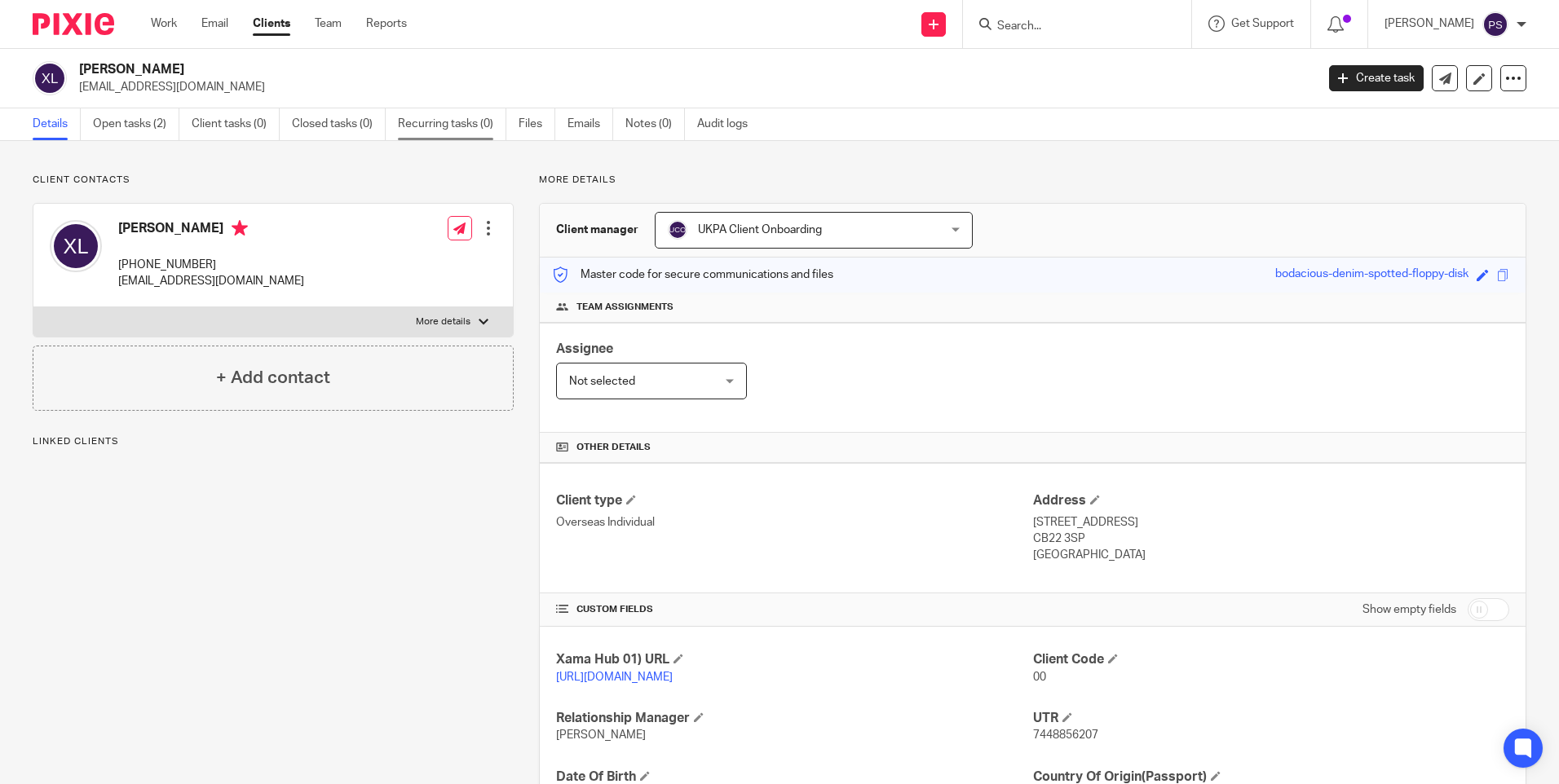
click at [476, 124] on link "Recurring tasks (0)" at bounding box center [452, 124] width 109 height 32
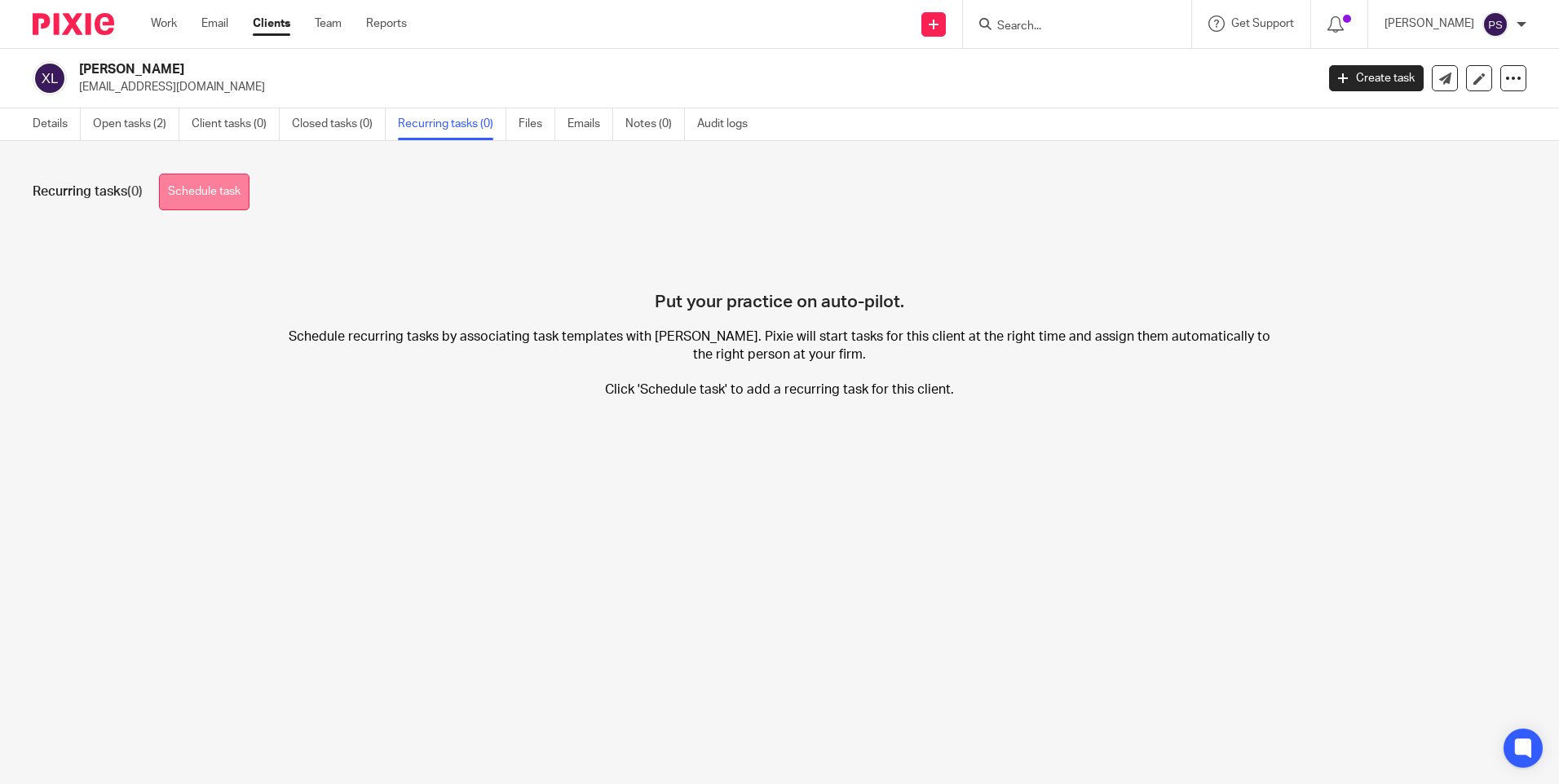
click at [227, 194] on link "Schedule task" at bounding box center [204, 192] width 90 height 37
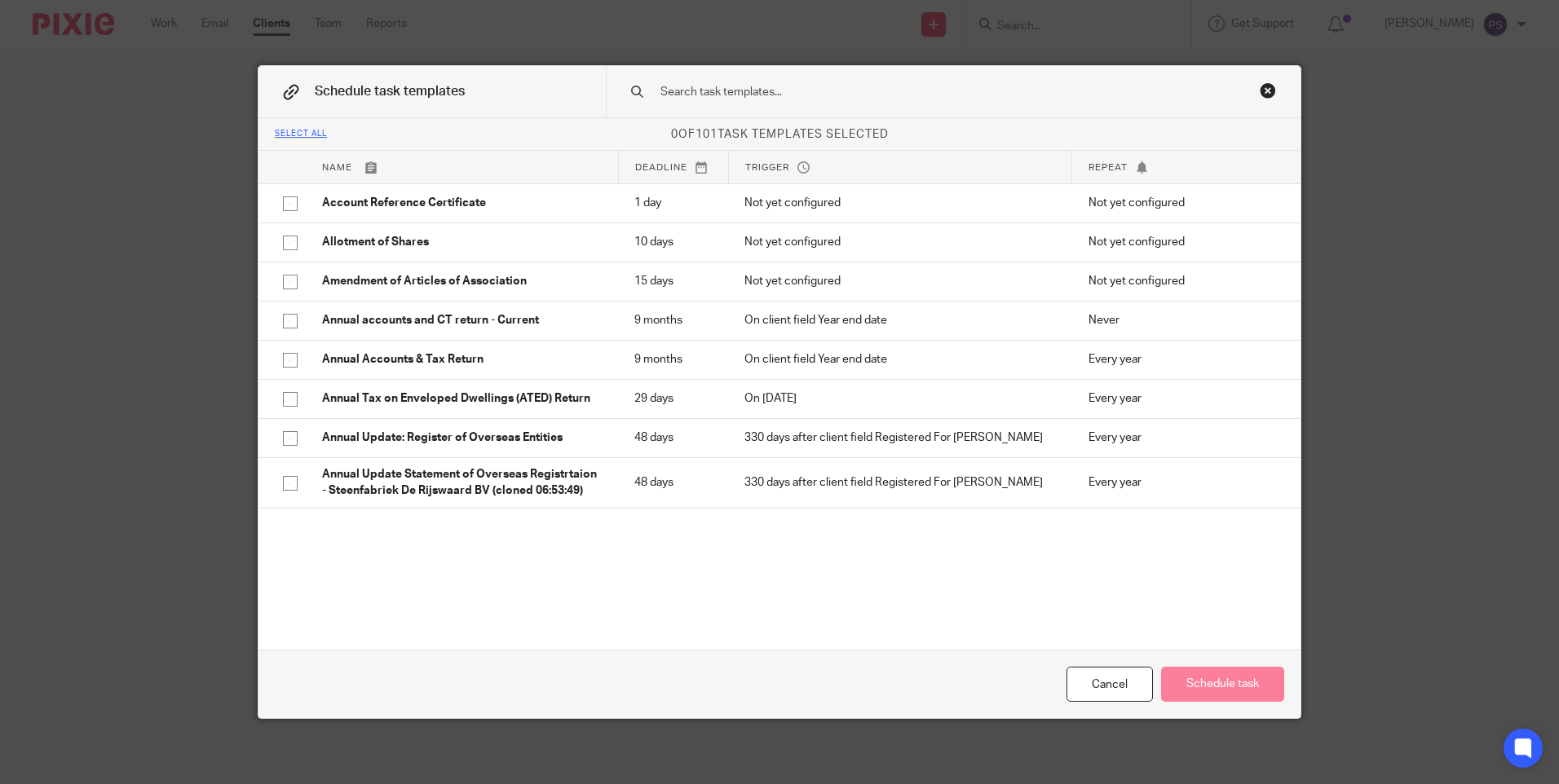
click at [747, 84] on input "text" at bounding box center [928, 92] width 537 height 18
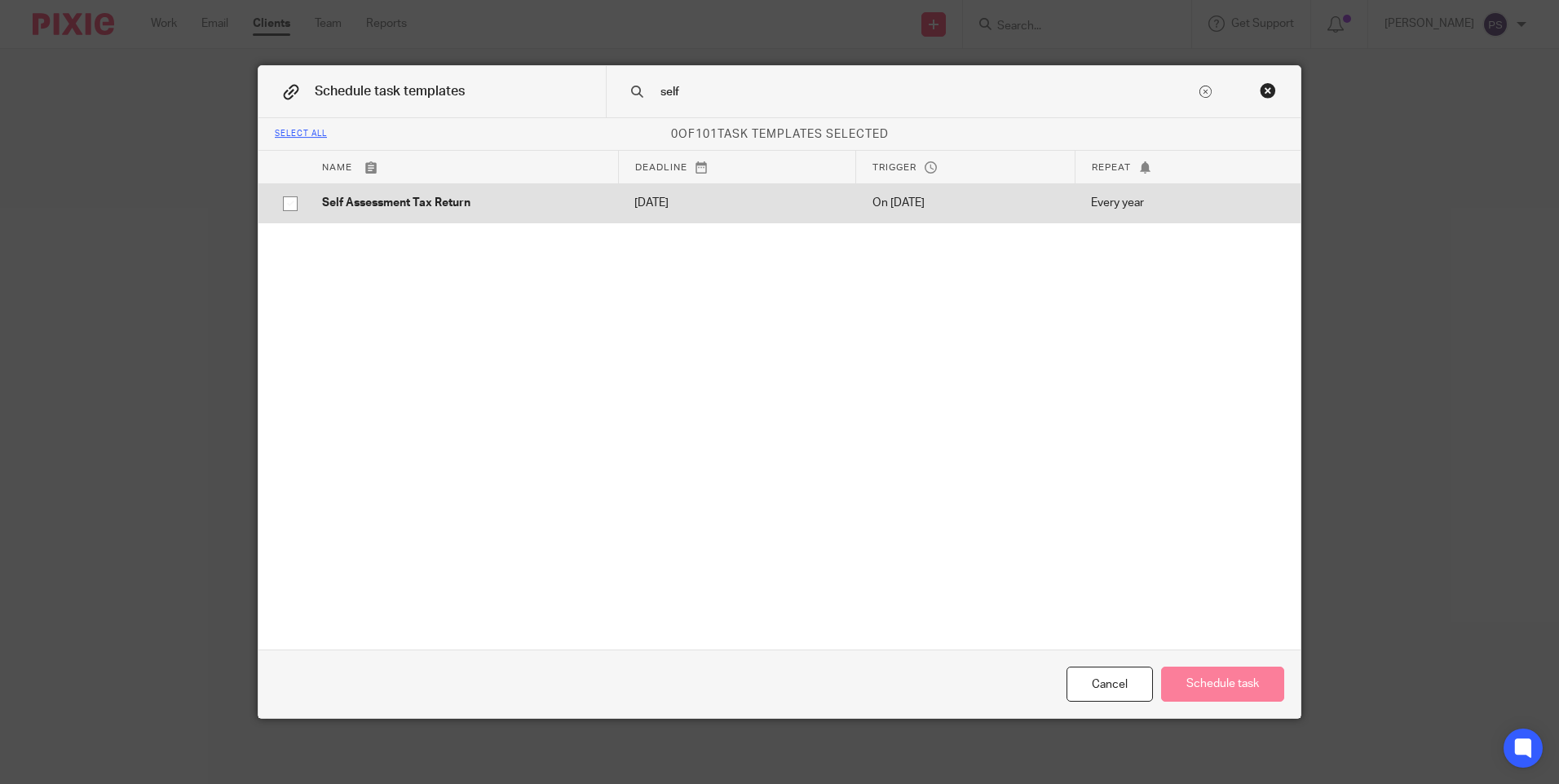
type input "self"
click at [286, 203] on input "checkbox" at bounding box center [290, 204] width 31 height 31
checkbox input "true"
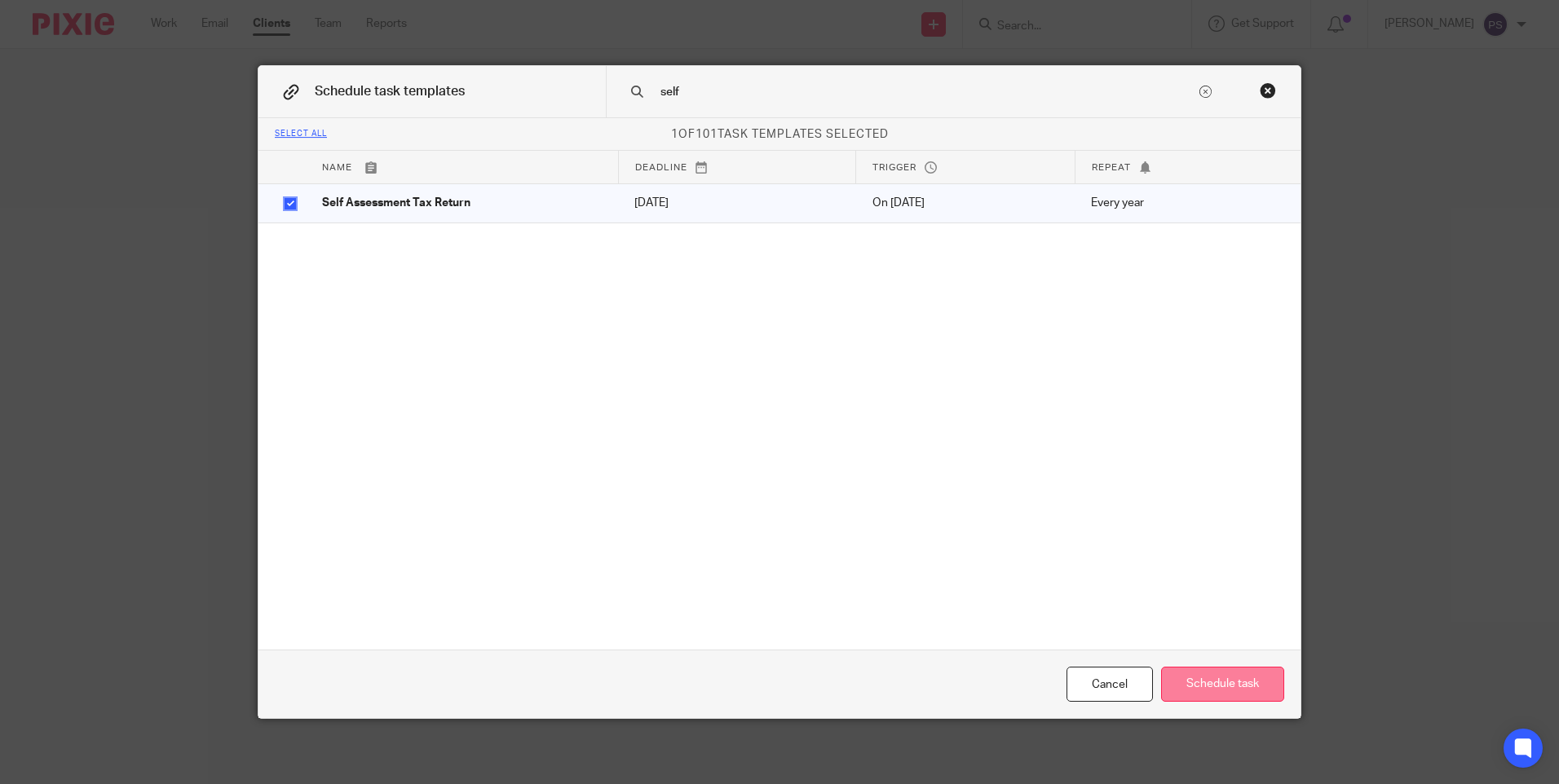
click at [1251, 681] on button "Schedule task" at bounding box center [1223, 684] width 123 height 35
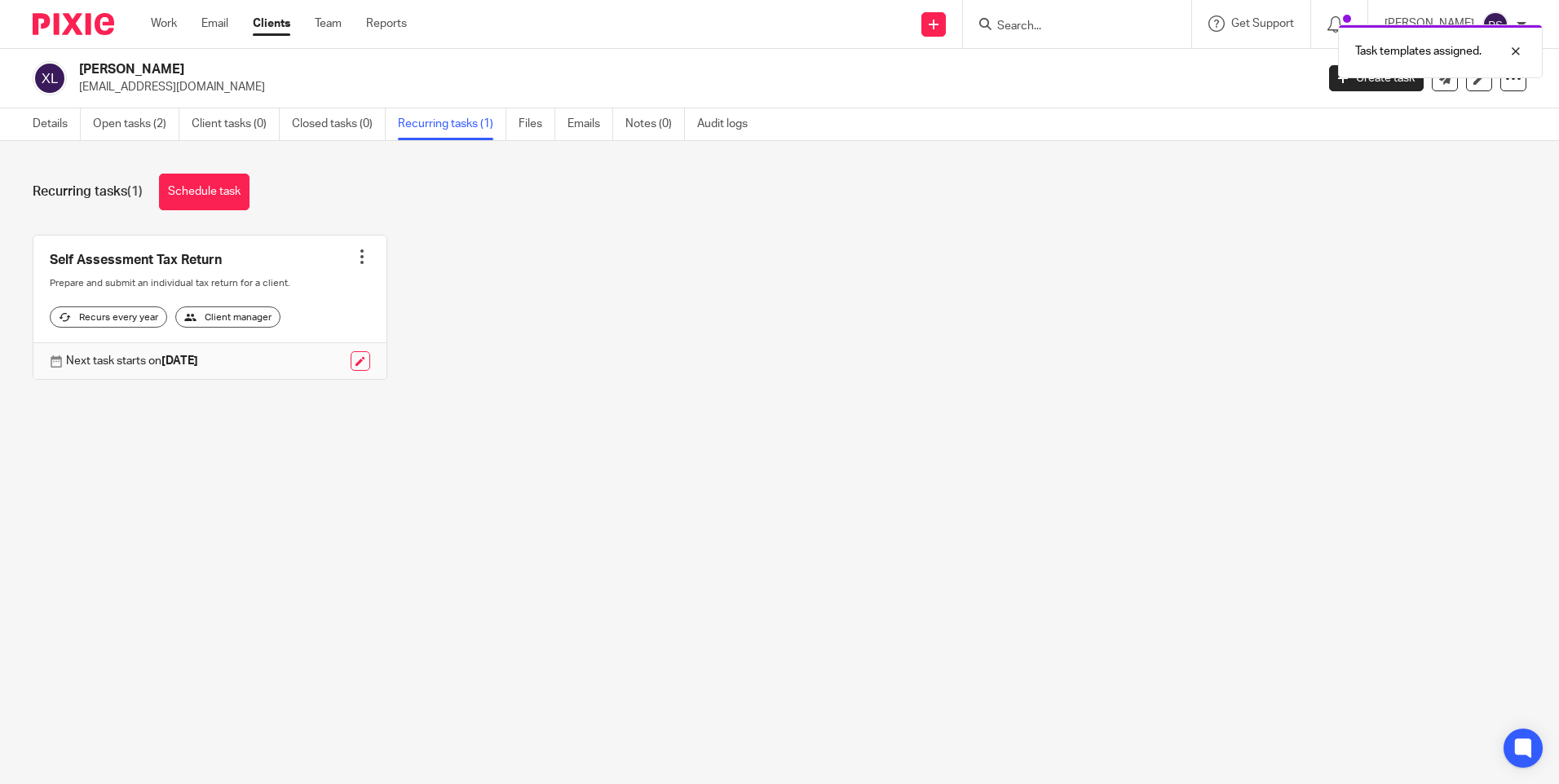
drag, startPoint x: 579, startPoint y: 444, endPoint x: 616, endPoint y: 346, distance: 104.8
click at [580, 437] on div "Recurring tasks (1) Schedule task Self Assessment Tax Return Create task Clone …" at bounding box center [779, 289] width 1559 height 296
click at [658, 125] on link "Notes (0)" at bounding box center [655, 124] width 59 height 32
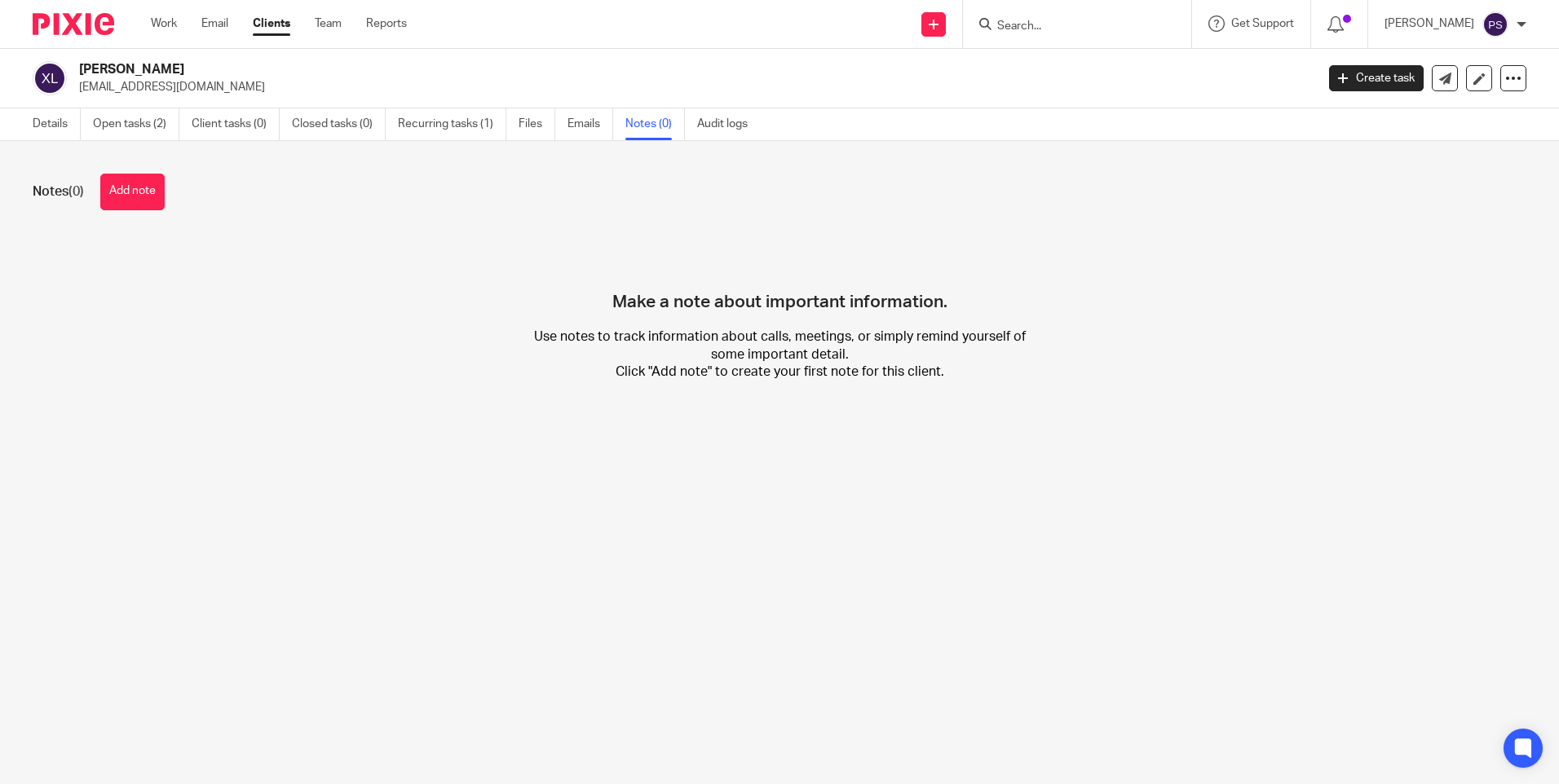
drag, startPoint x: 138, startPoint y: 194, endPoint x: 156, endPoint y: 236, distance: 45.7
click at [141, 194] on button "Add note" at bounding box center [132, 192] width 64 height 37
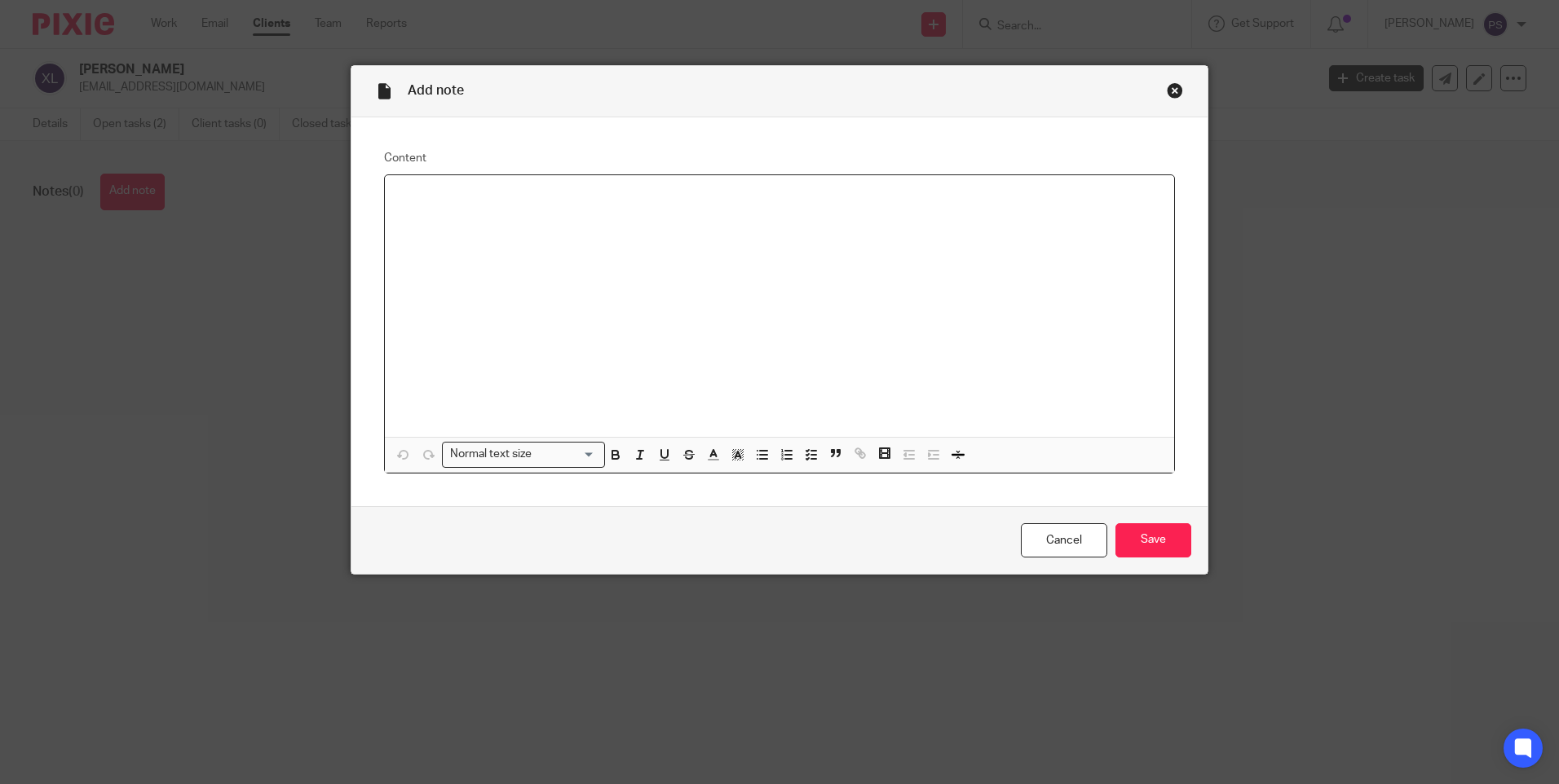
click at [415, 217] on div at bounding box center [780, 306] width 789 height 262
click at [880, 191] on p "Services (Yearly) Fees (£)/ Year Personal Tax Return (Non-Resident) 350 = Net T…" at bounding box center [780, 196] width 763 height 17
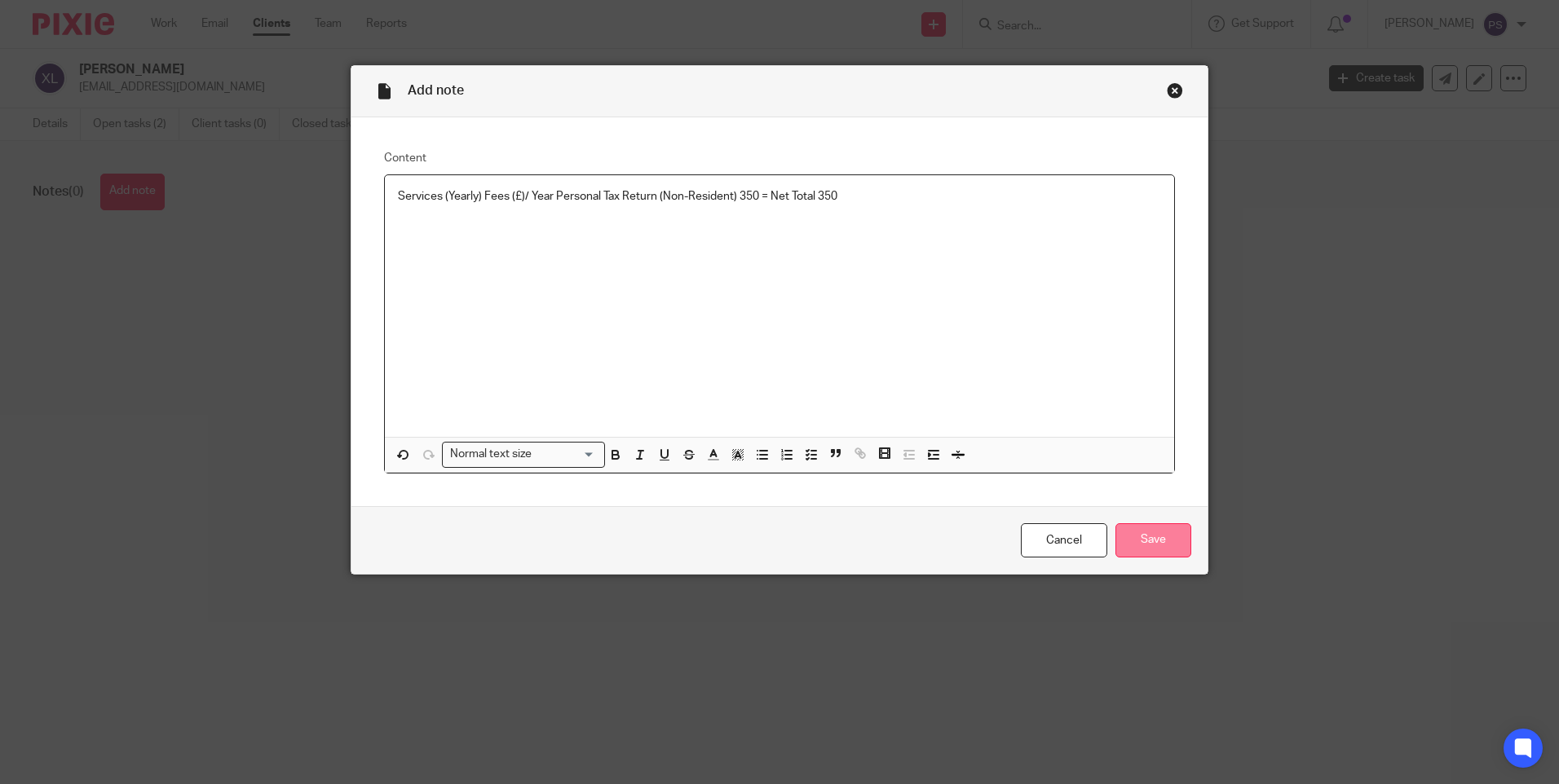
click at [1151, 545] on input "Save" at bounding box center [1153, 541] width 76 height 35
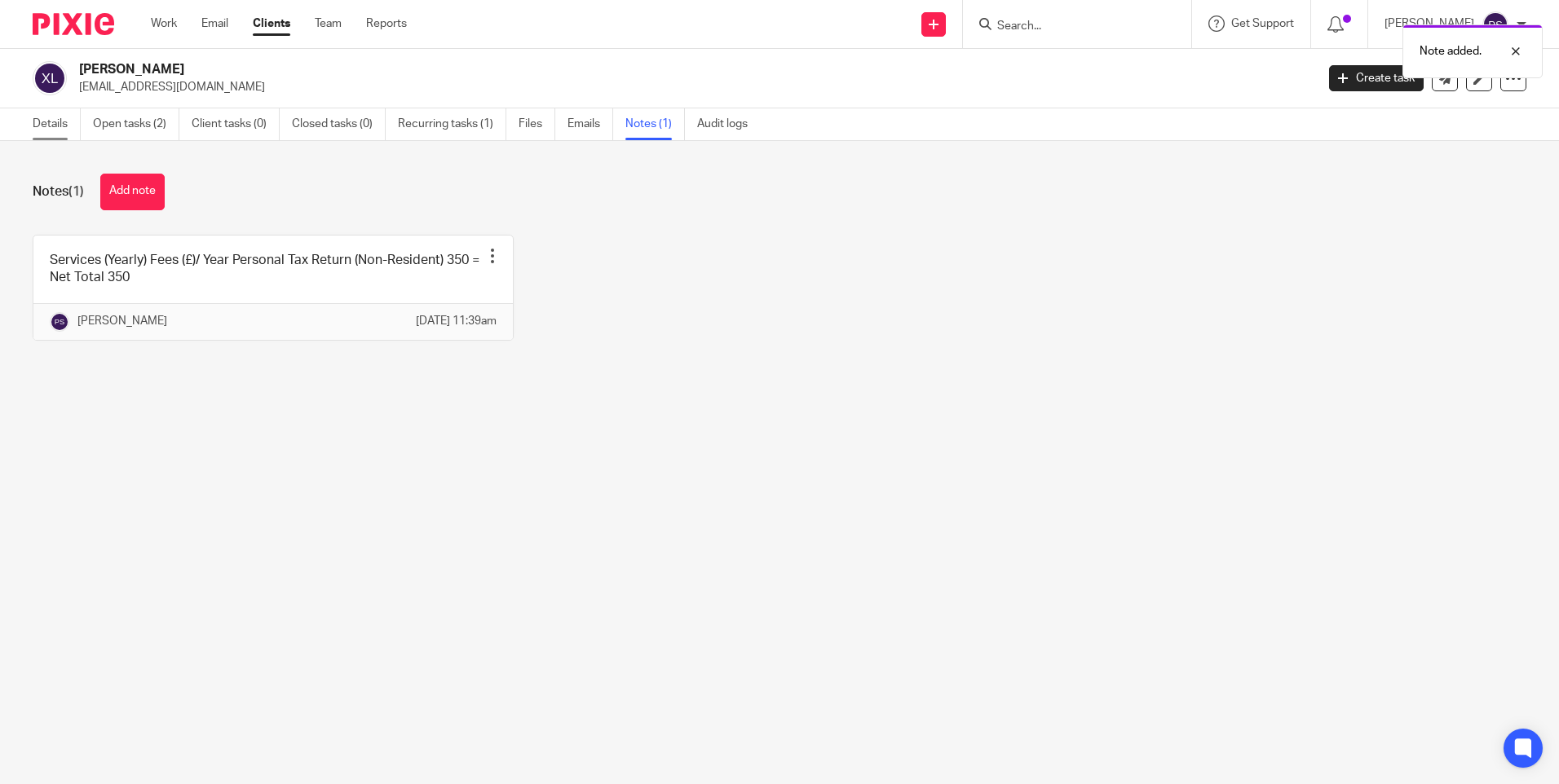
click at [39, 123] on link "Details" at bounding box center [57, 124] width 48 height 32
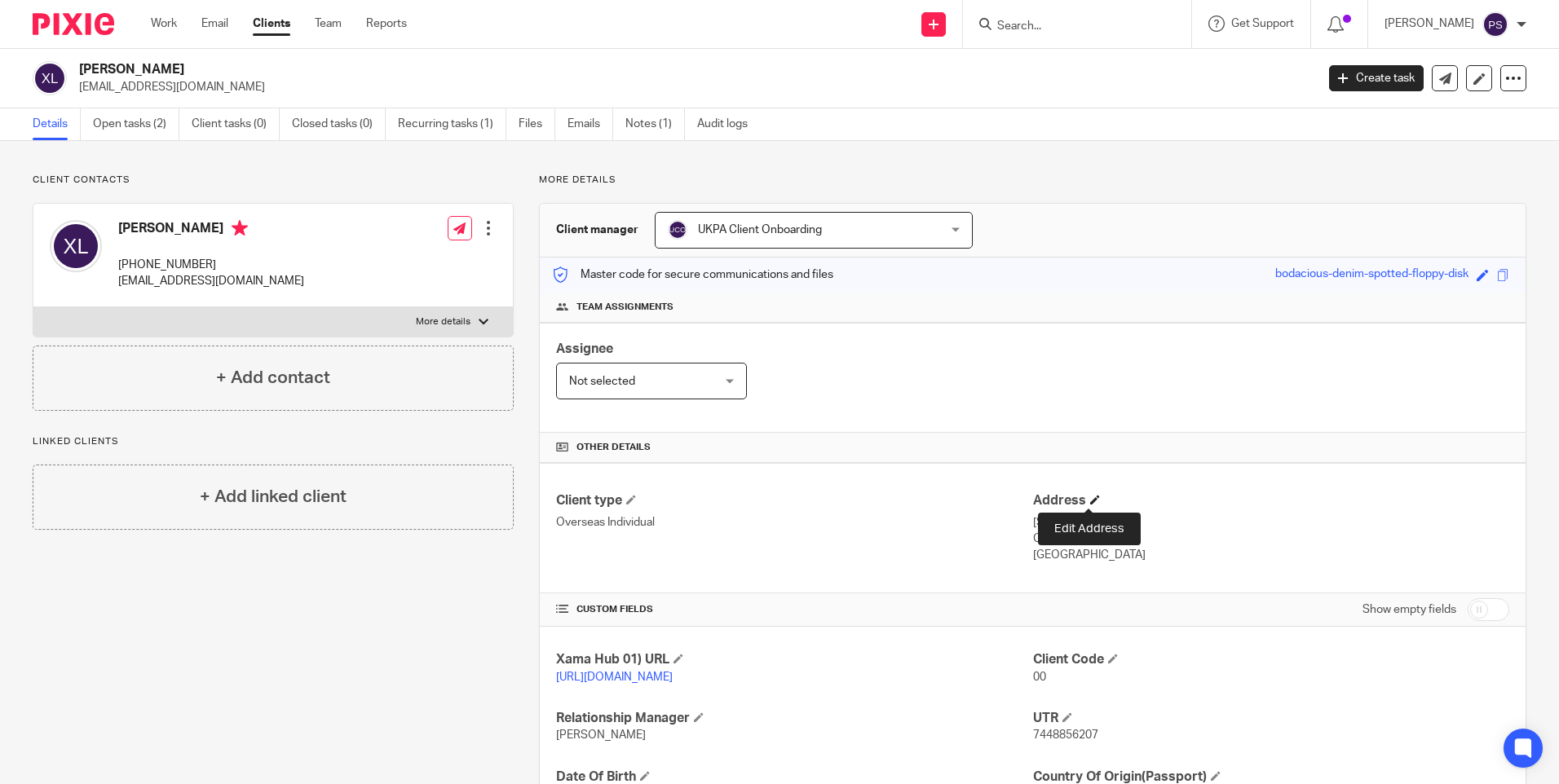
click at [1090, 501] on span at bounding box center [1095, 499] width 10 height 10
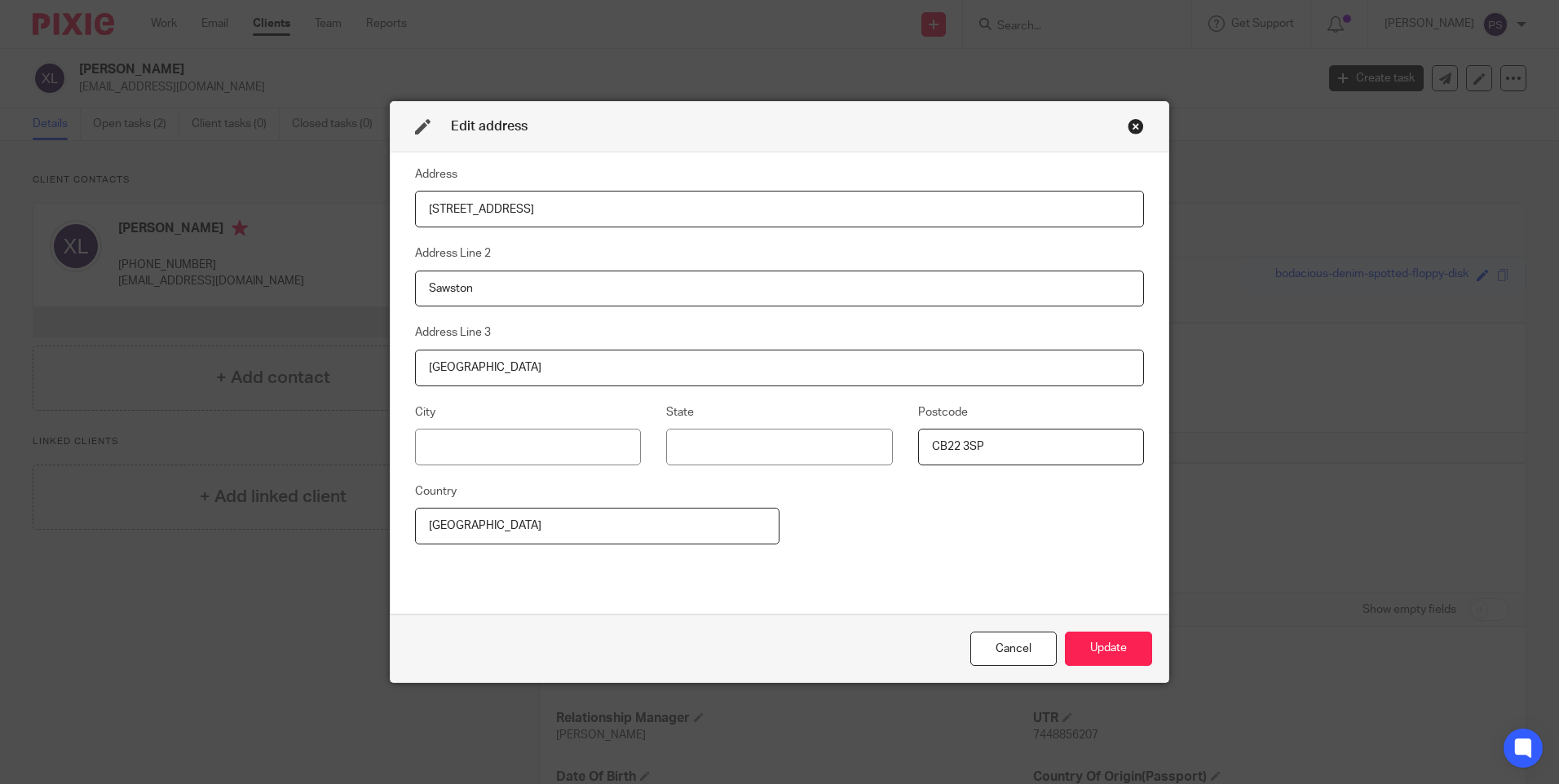
click at [1129, 129] on div "Close this dialog window" at bounding box center [1136, 126] width 17 height 17
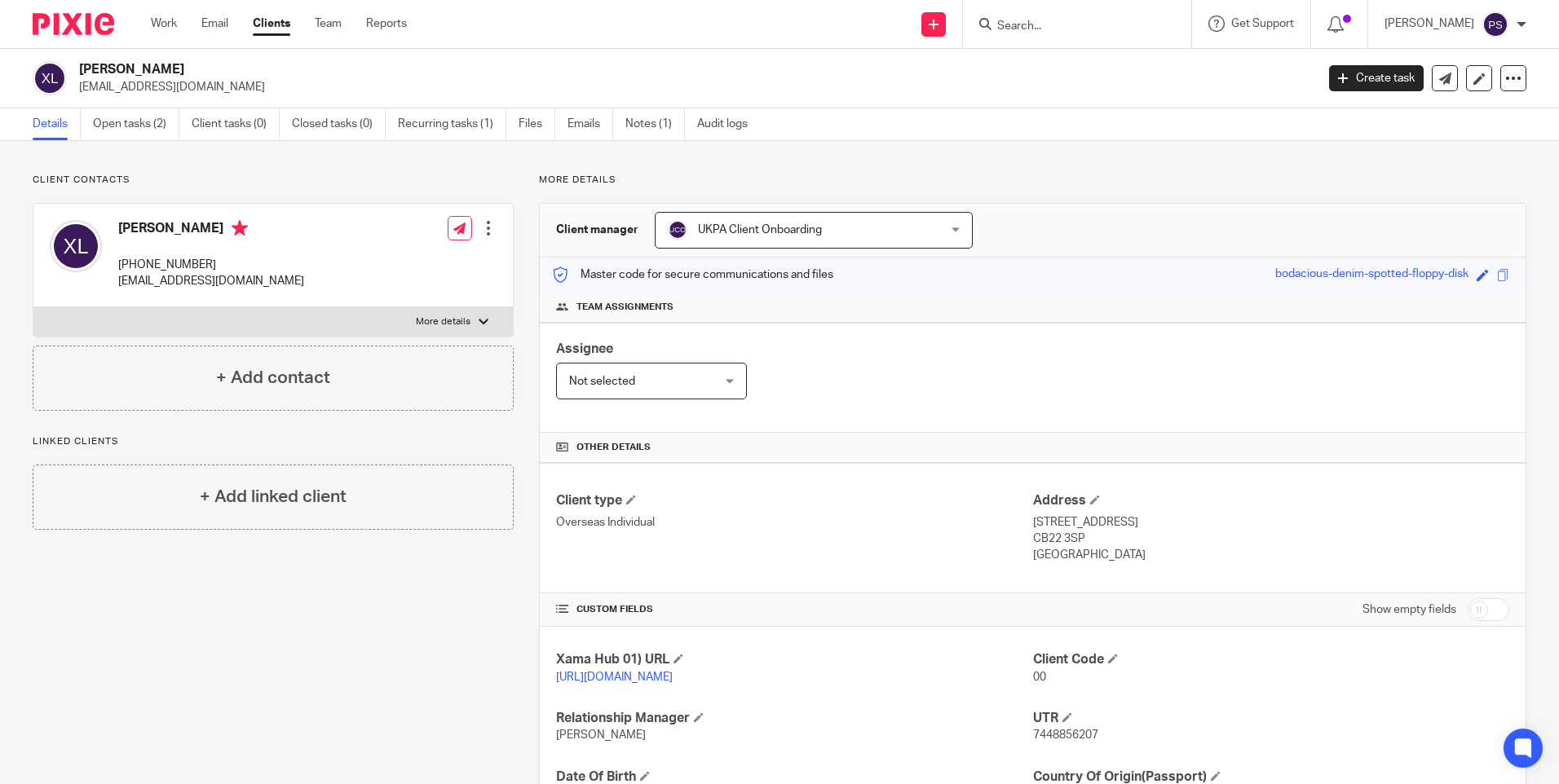
drag, startPoint x: 1024, startPoint y: 519, endPoint x: 1110, endPoint y: 560, distance: 95.3
click at [1110, 560] on div "Address 25 St. Marys Road, Sawston, Cambridge CB22 3SP United Kingdom" at bounding box center [1271, 528] width 476 height 72
copy div "25 St. Marys Road, Sawston, Cambridge CB22 3SP United Kingdom"
click at [667, 123] on link "Notes (1)" at bounding box center [655, 124] width 59 height 32
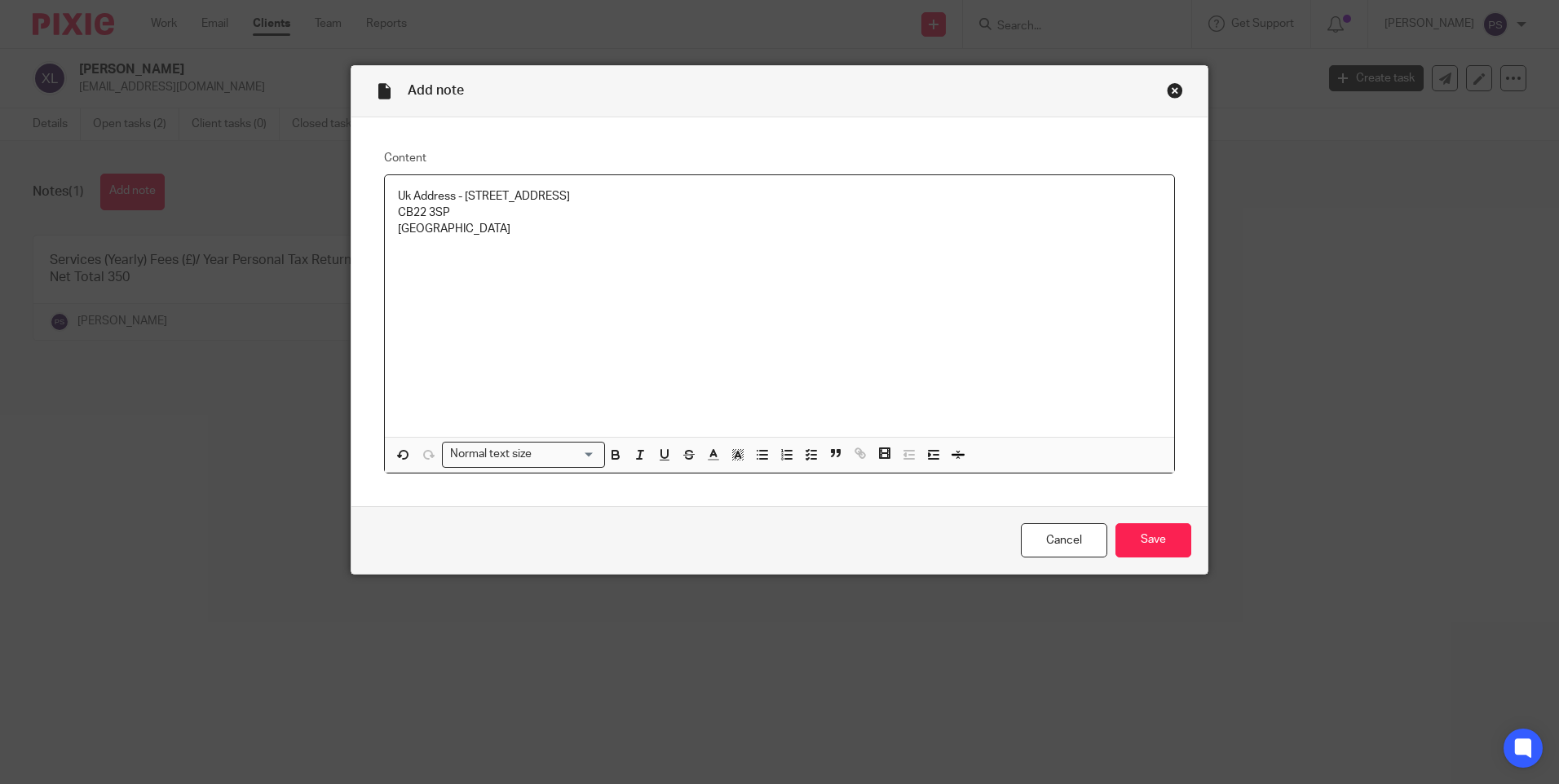
click at [398, 215] on p "CB22 3SP" at bounding box center [780, 212] width 763 height 17
click at [863, 187] on div "Uk Address - 25 St. Marys Road, Sawston, Cambridge CB22 3SP United Kingdom" at bounding box center [780, 306] width 789 height 262
click at [1149, 543] on input "Save" at bounding box center [1153, 541] width 76 height 35
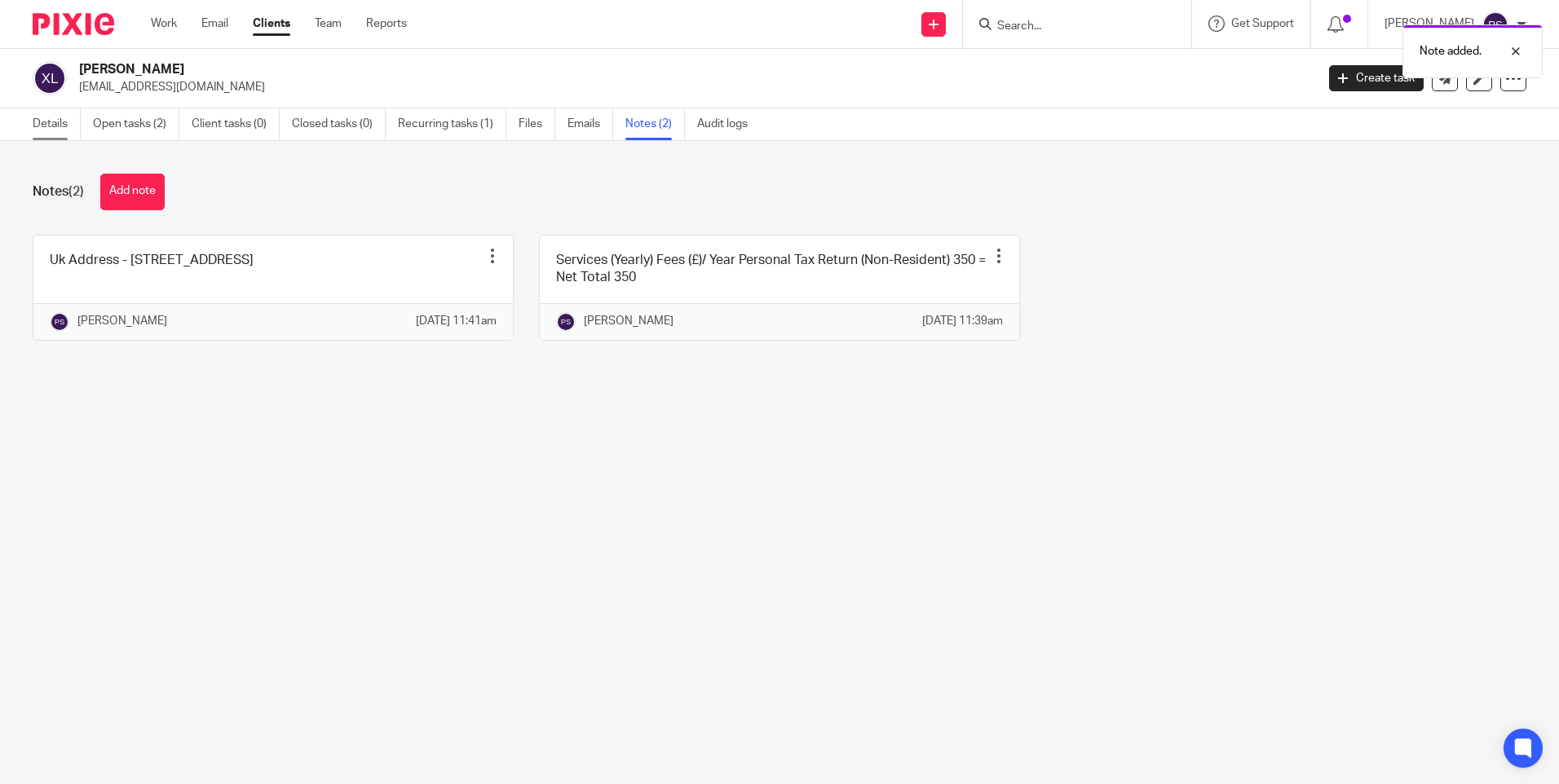
click at [38, 127] on link "Details" at bounding box center [57, 124] width 48 height 32
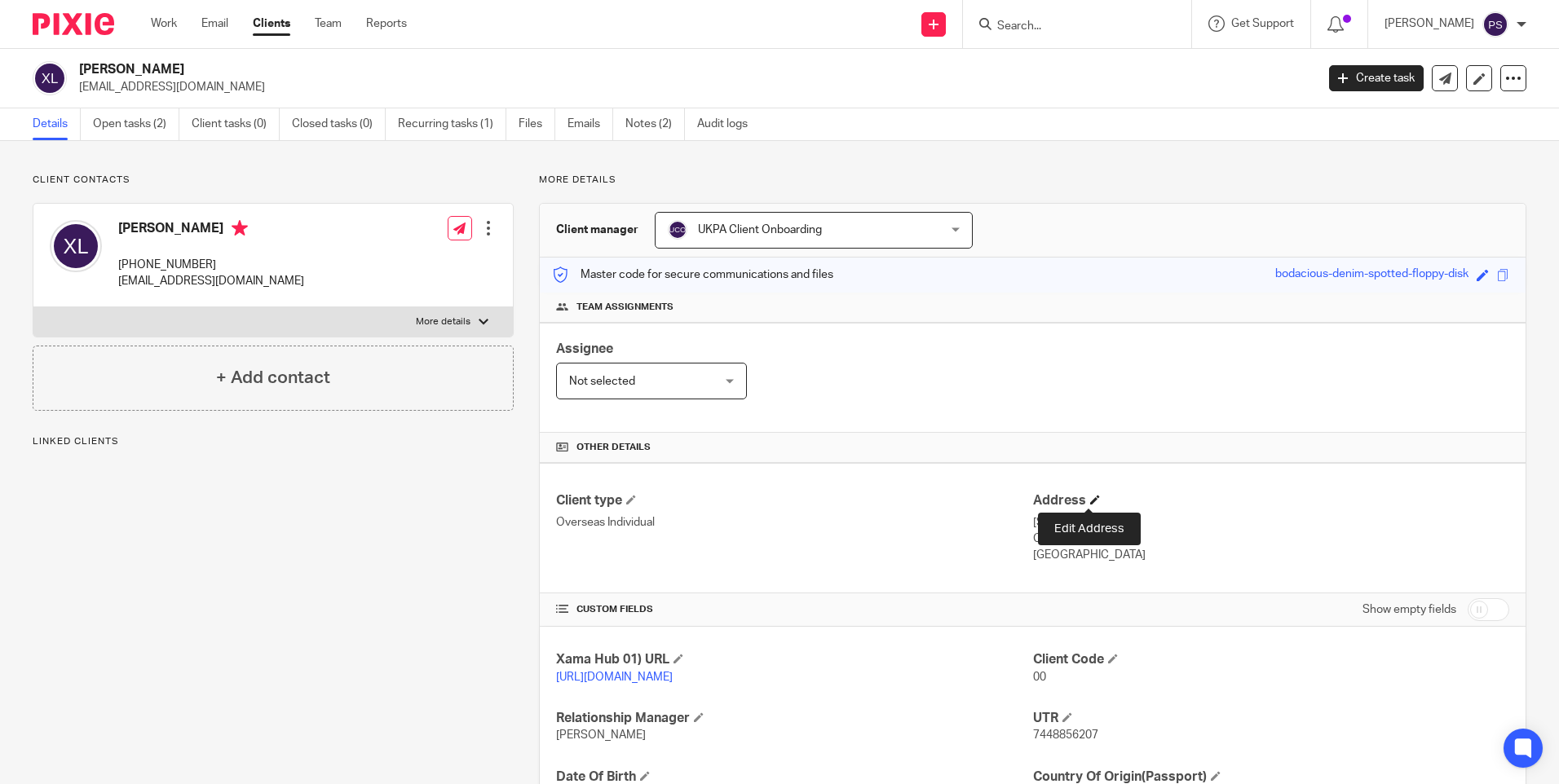
click at [1090, 502] on span at bounding box center [1095, 499] width 10 height 10
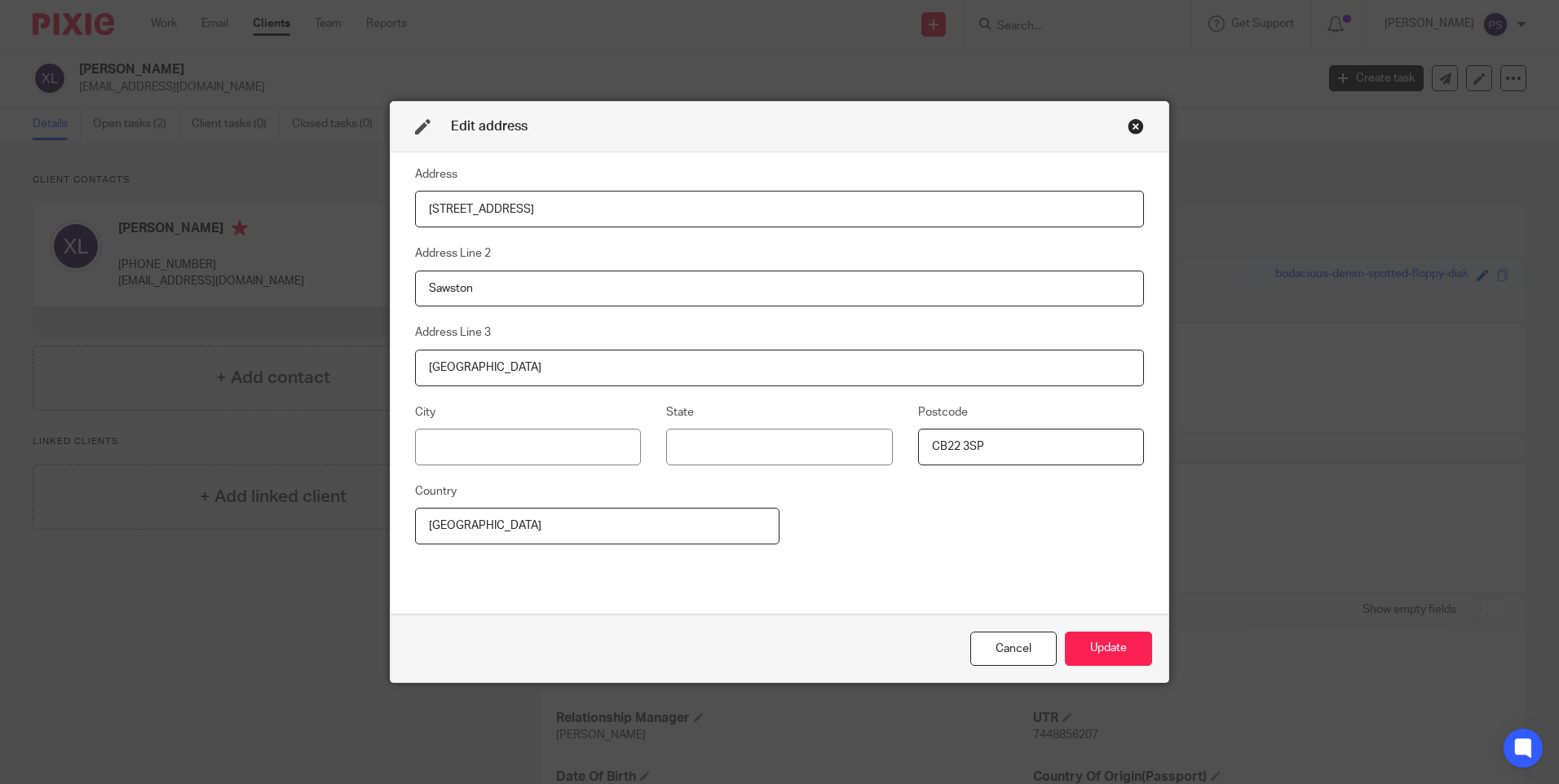
click at [503, 207] on input "[STREET_ADDRESS]" at bounding box center [779, 209] width 730 height 37
paste input "Flat 501"
type input "Flat 501"
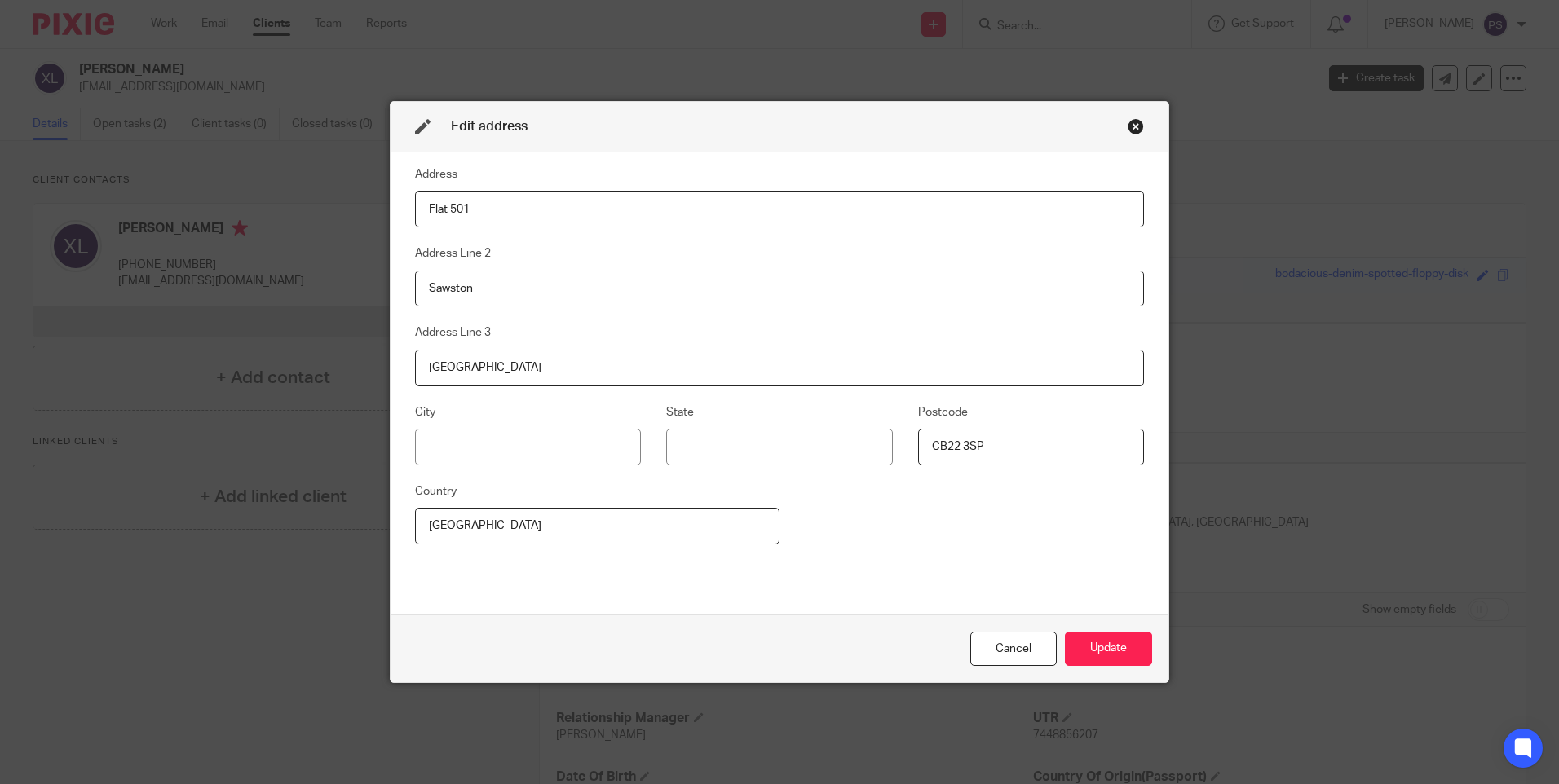
click at [506, 289] on input "Sawston" at bounding box center [779, 289] width 730 height 37
paste input "Block 3, Building 29"
type input "Block 3, Building 29"
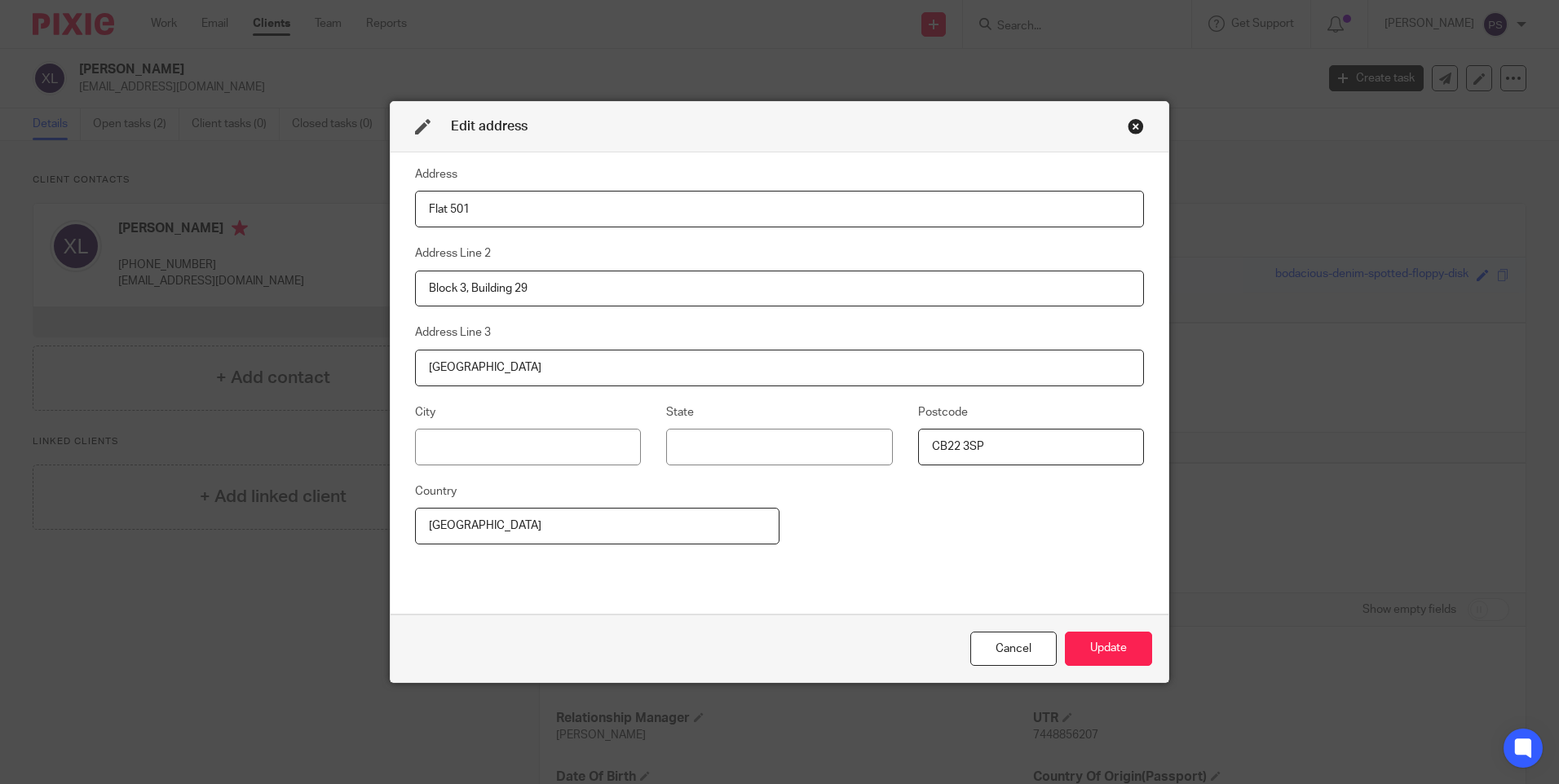
click at [520, 368] on input "[GEOGRAPHIC_DATA]" at bounding box center [779, 368] width 730 height 37
click at [520, 368] on input "Cambridge" at bounding box center [779, 368] width 730 height 37
paste input "No. 30 Fucheng Road"
type input "No. 30 Fucheng Road"
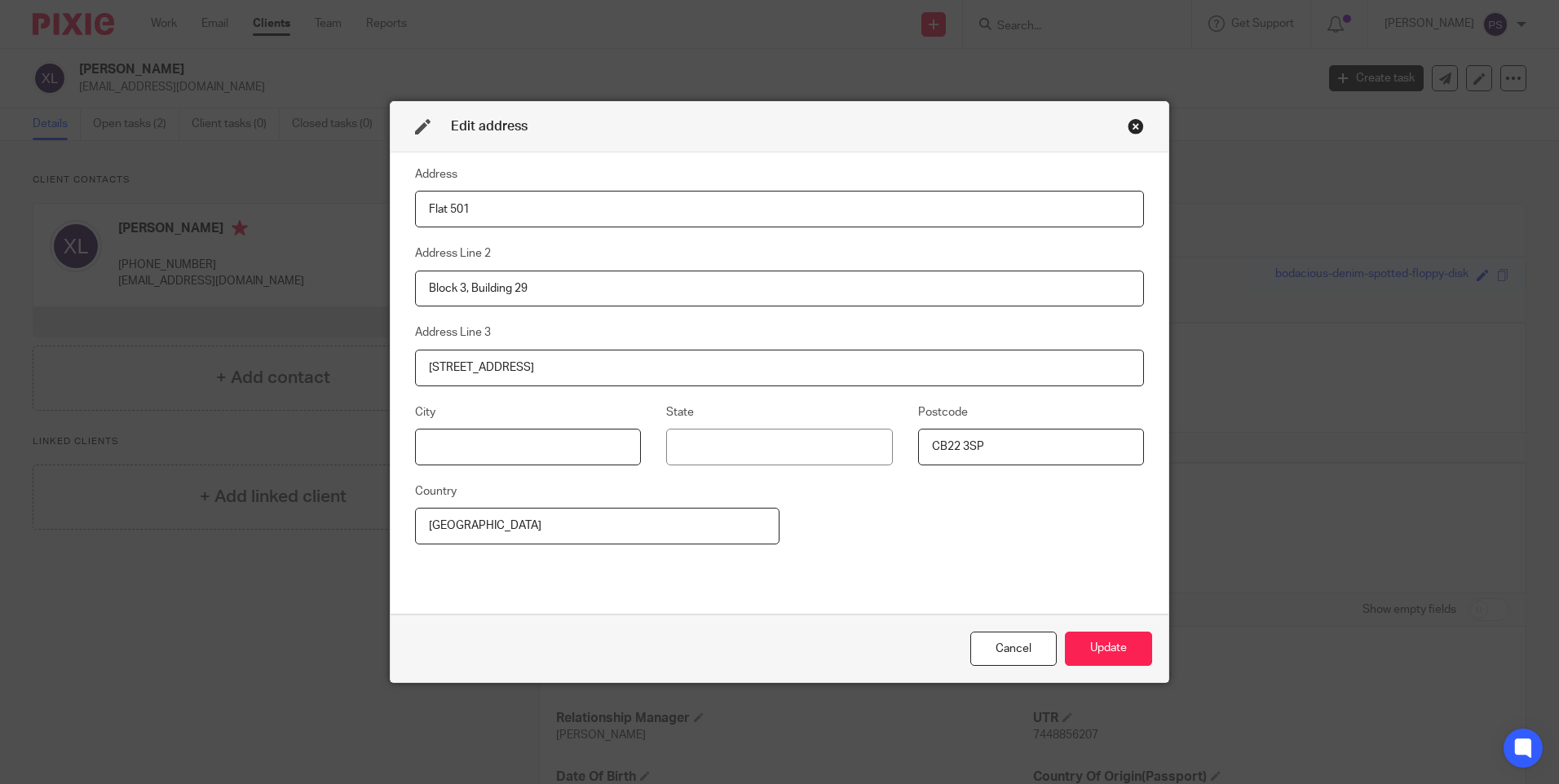
click at [454, 435] on input at bounding box center [528, 447] width 226 height 37
paste input "Haidian Beijing"
type input "Haidian Beijing"
click at [995, 451] on input "CB22 3SP" at bounding box center [1031, 447] width 226 height 37
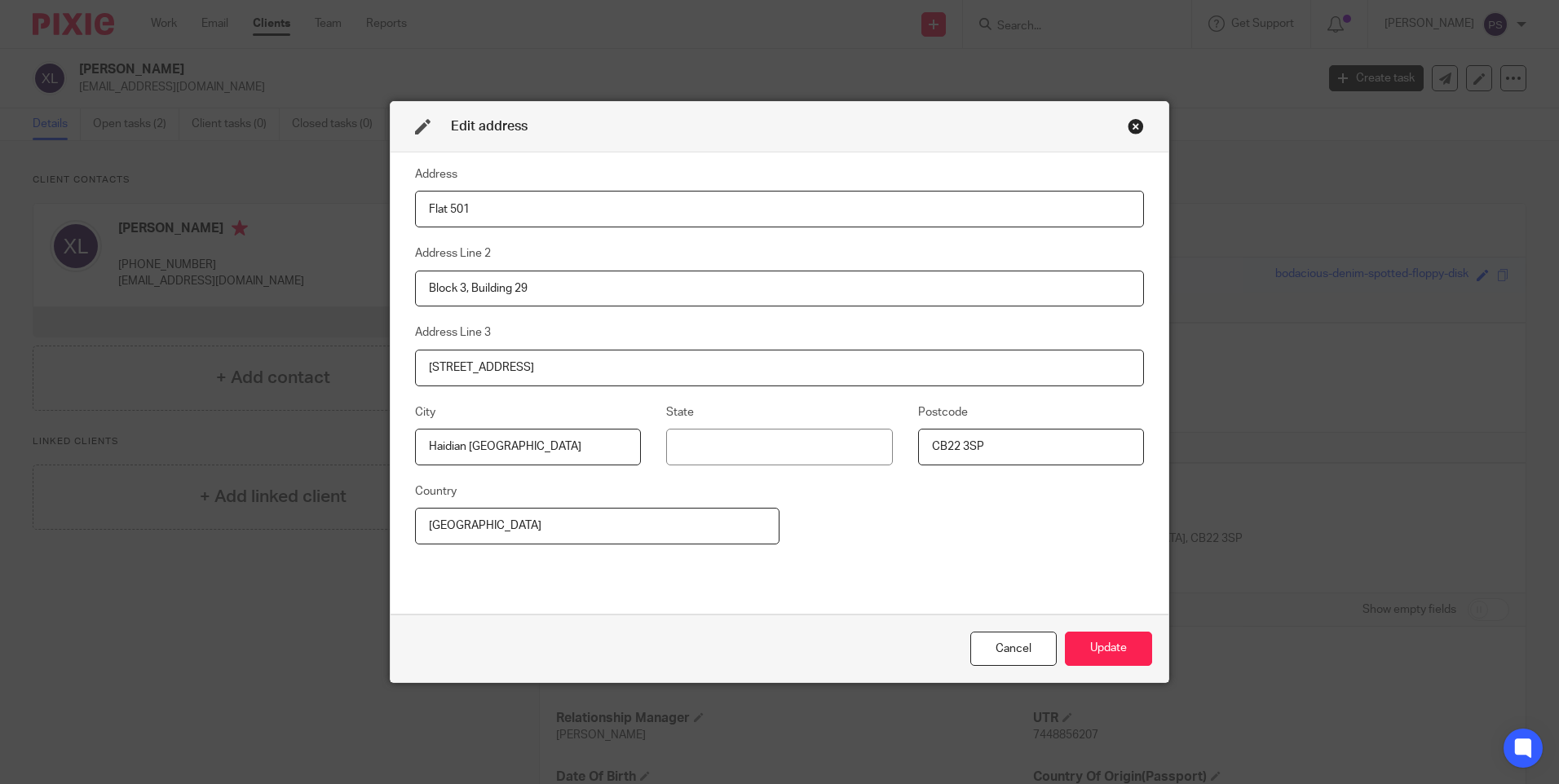
click at [995, 451] on input "CB22 3SP" at bounding box center [1031, 447] width 226 height 37
paste input "100142"
type input "100142"
click at [641, 517] on input "[GEOGRAPHIC_DATA]" at bounding box center [596, 526] width 364 height 37
click at [476, 531] on input "[GEOGRAPHIC_DATA]" at bounding box center [596, 526] width 364 height 37
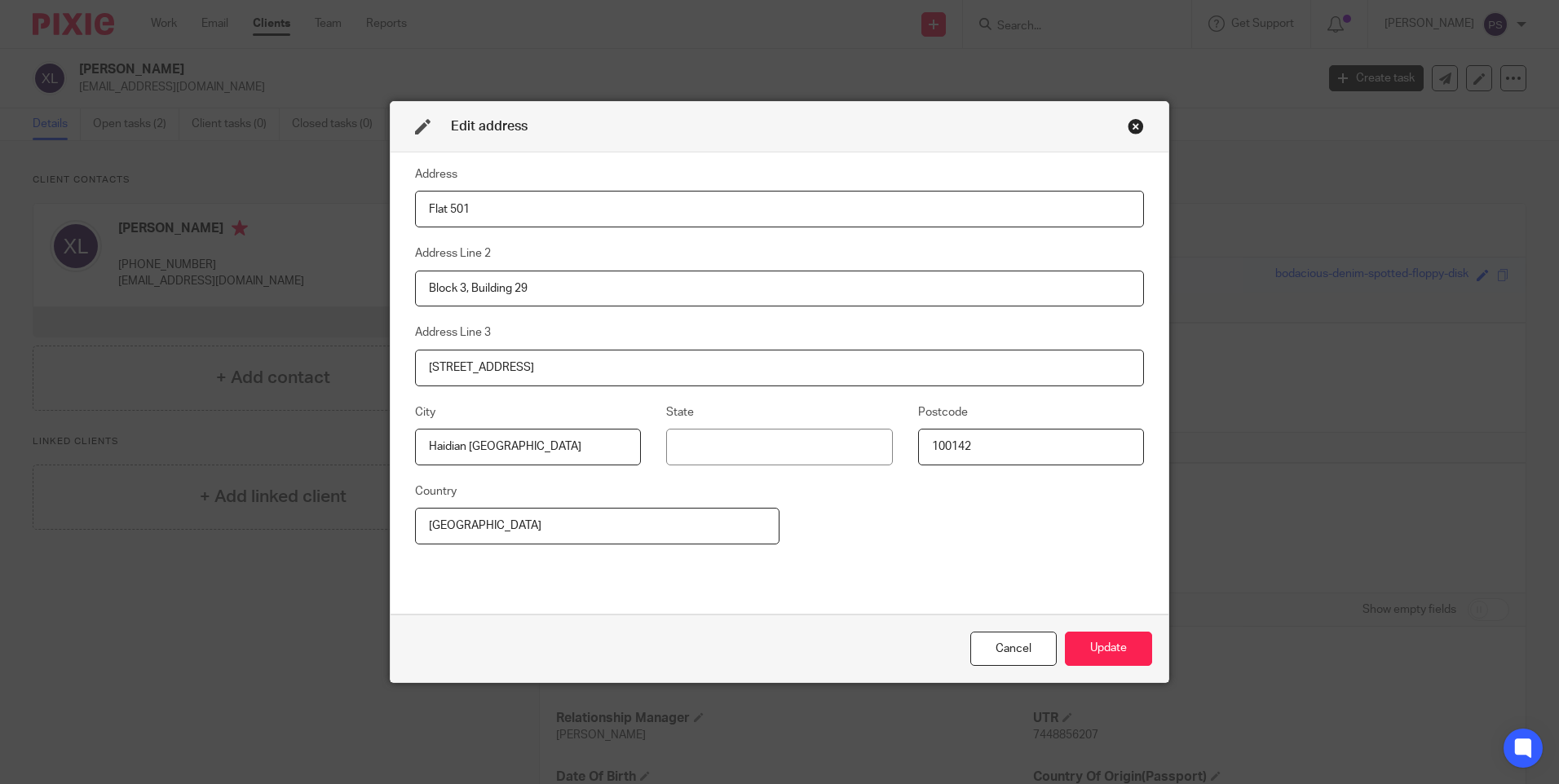
click at [476, 531] on input "[GEOGRAPHIC_DATA]" at bounding box center [596, 526] width 364 height 37
paste input "China"
type input "China"
click at [1112, 641] on button "Update" at bounding box center [1109, 649] width 87 height 35
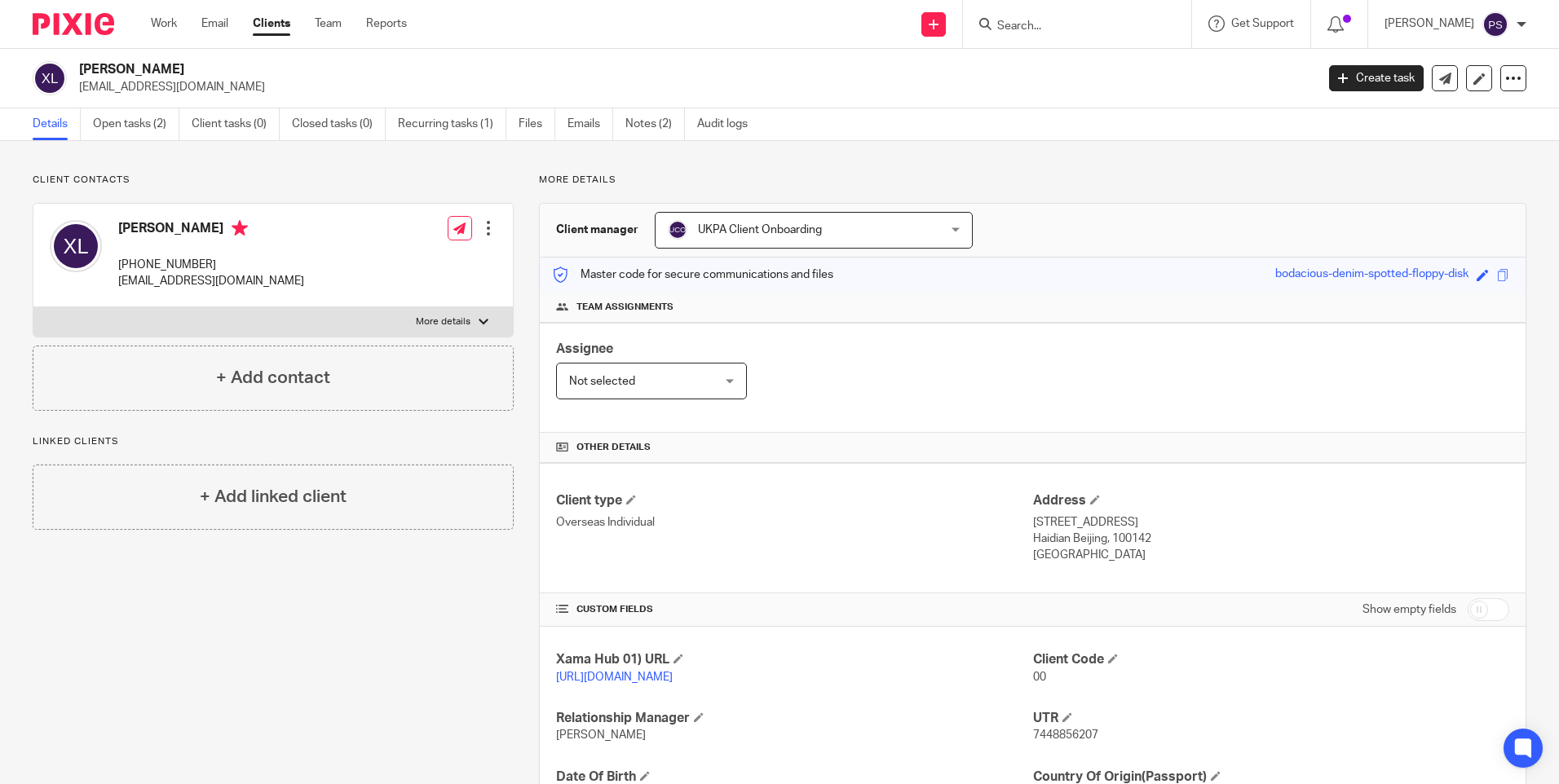
click at [112, 76] on h2 "Xia Liang" at bounding box center [569, 70] width 980 height 17
click at [113, 76] on h2 "Xia Liang" at bounding box center [569, 70] width 980 height 17
copy div "Xia Liang"
click at [496, 56] on div "Xia Liang zhuyuchen962@gmail.com Create task Update from Companies House Export…" at bounding box center [779, 78] width 1559 height 59
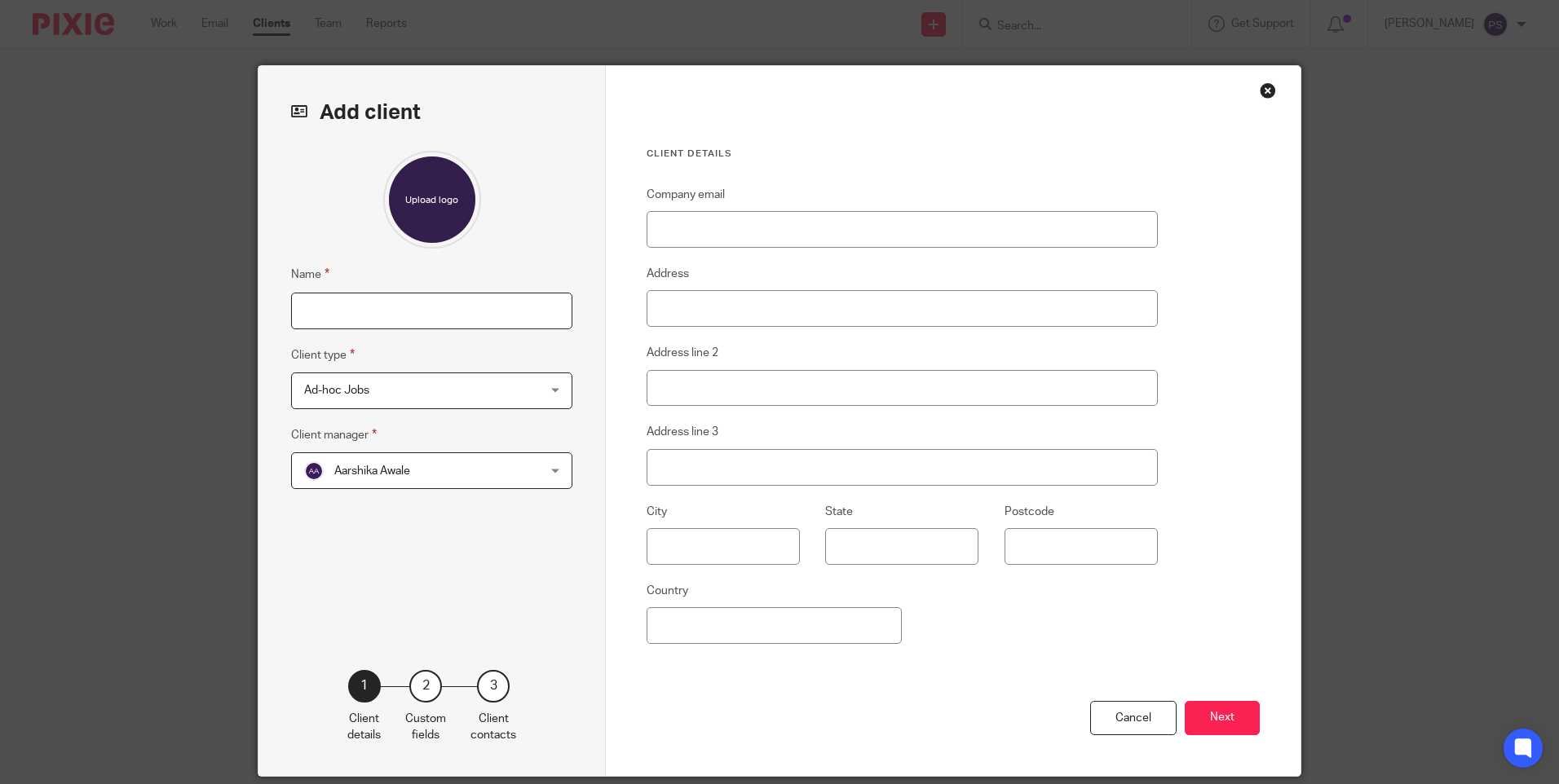
click at [359, 307] on input "Name" at bounding box center [432, 311] width 282 height 37
click at [370, 312] on input "Name" at bounding box center [432, 311] width 282 height 37
type input "[PERSON_NAME]"
click at [683, 237] on input "Company email" at bounding box center [903, 229] width 511 height 37
click at [706, 234] on input "Company email" at bounding box center [903, 229] width 511 height 37
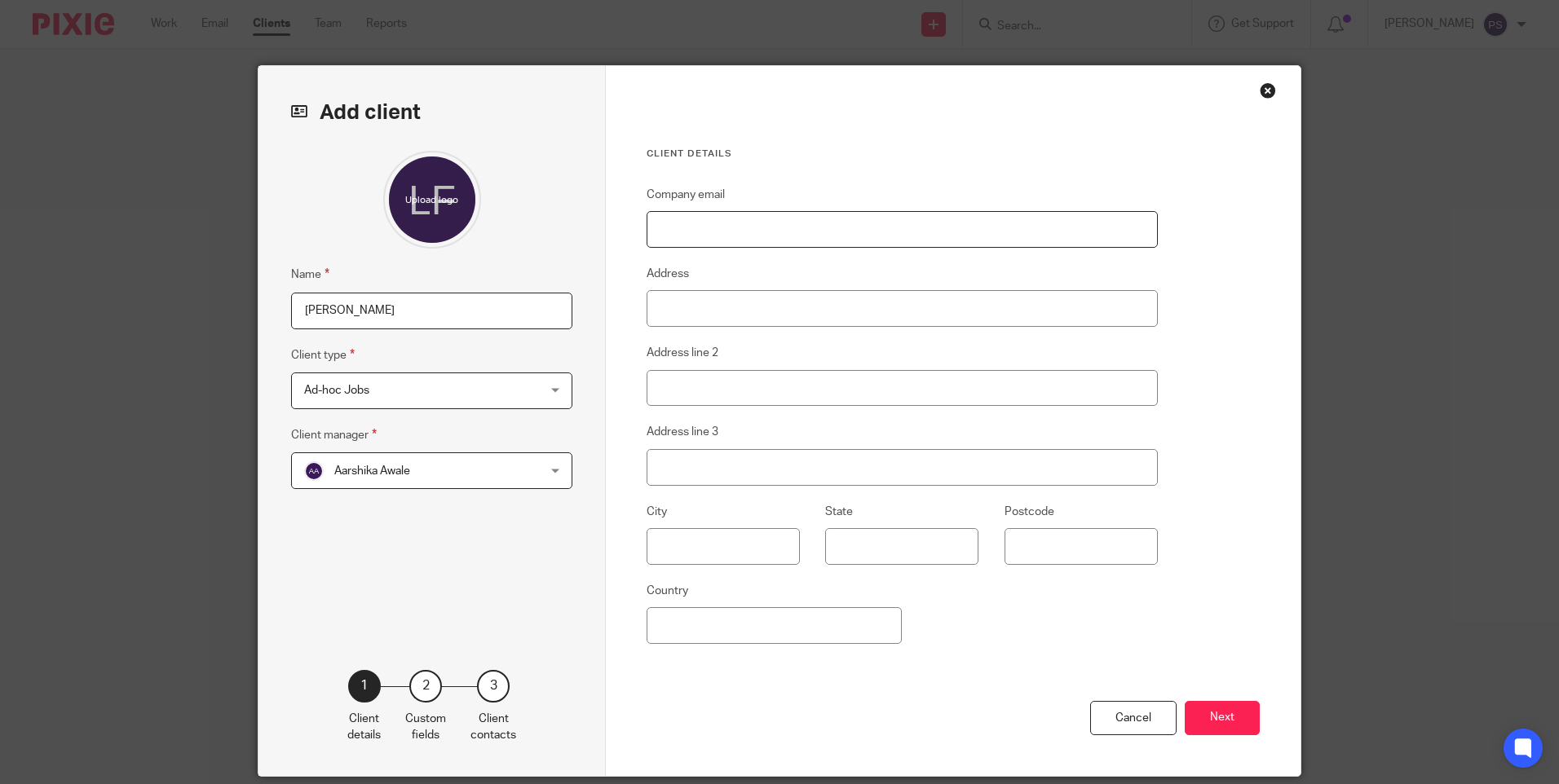
paste input "[EMAIL_ADDRESS][DOMAIN_NAME]"
type input "[EMAIL_ADDRESS][DOMAIN_NAME]"
click at [682, 299] on input "Address" at bounding box center [903, 309] width 511 height 37
type input "[STREET_ADDRESS][PERSON_NAME]"
type input "[GEOGRAPHIC_DATA]"
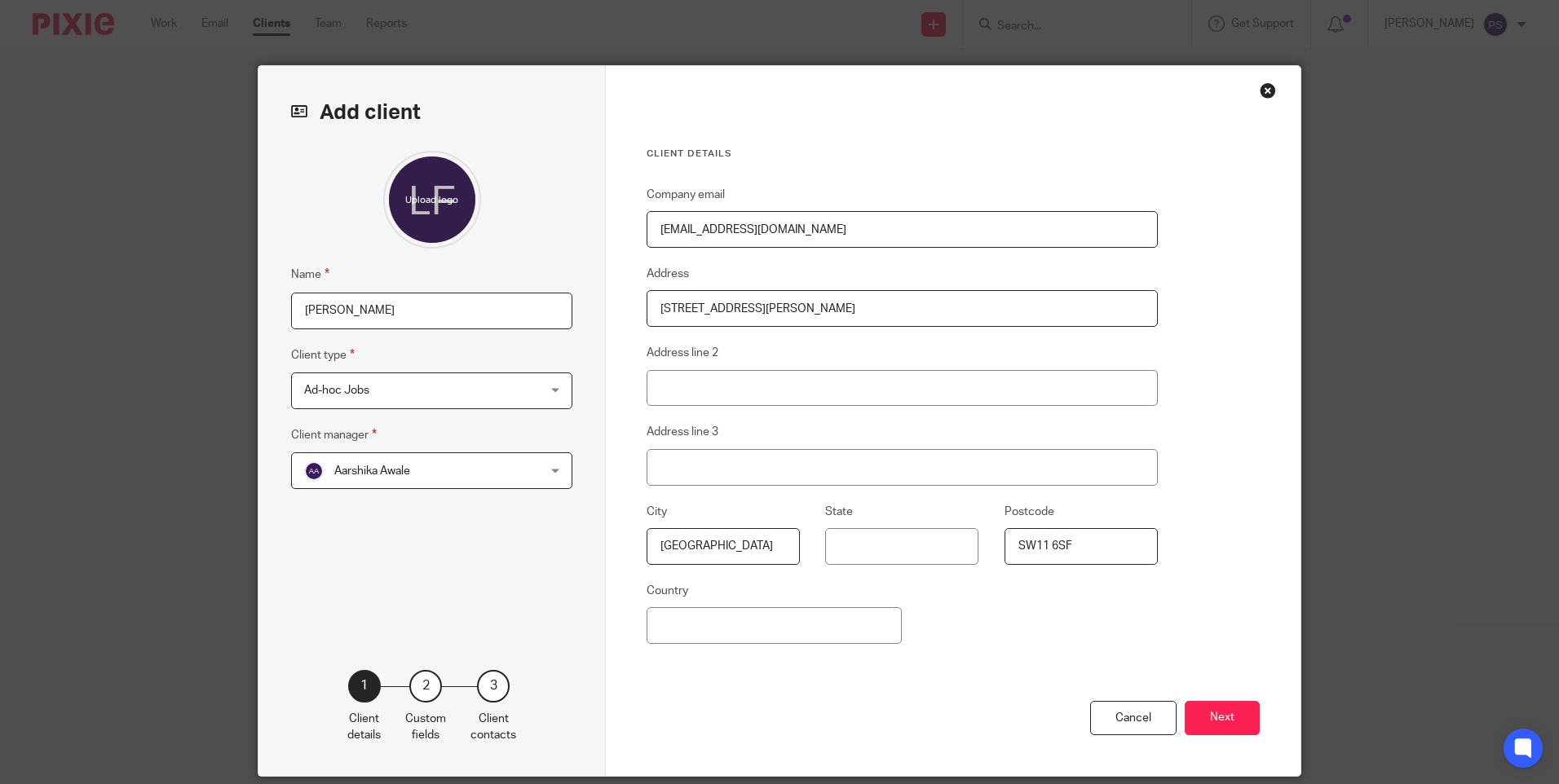
type input "SW11 6SF"
click at [680, 625] on input "Country" at bounding box center [775, 626] width 256 height 37
type input "[GEOGRAPHIC_DATA]"
click at [1005, 661] on div "Company email [EMAIL_ADDRESS][DOMAIN_NAME] Address [STREET_ADDRESS][PERSON_NAME]" at bounding box center [903, 443] width 511 height 516
click at [1232, 714] on button "Next" at bounding box center [1223, 719] width 75 height 35
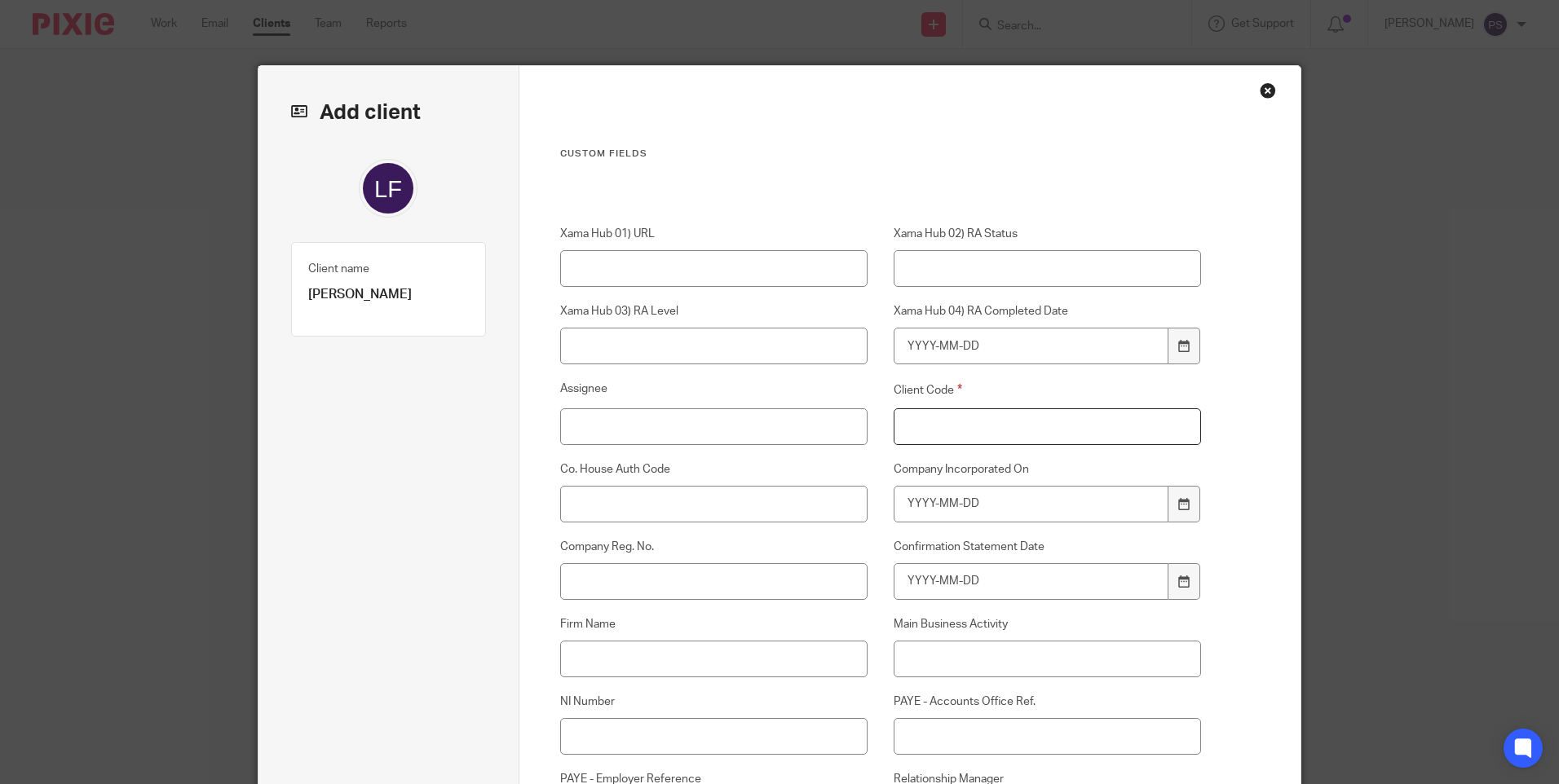
click at [1022, 429] on input "Client Code" at bounding box center [1048, 427] width 309 height 37
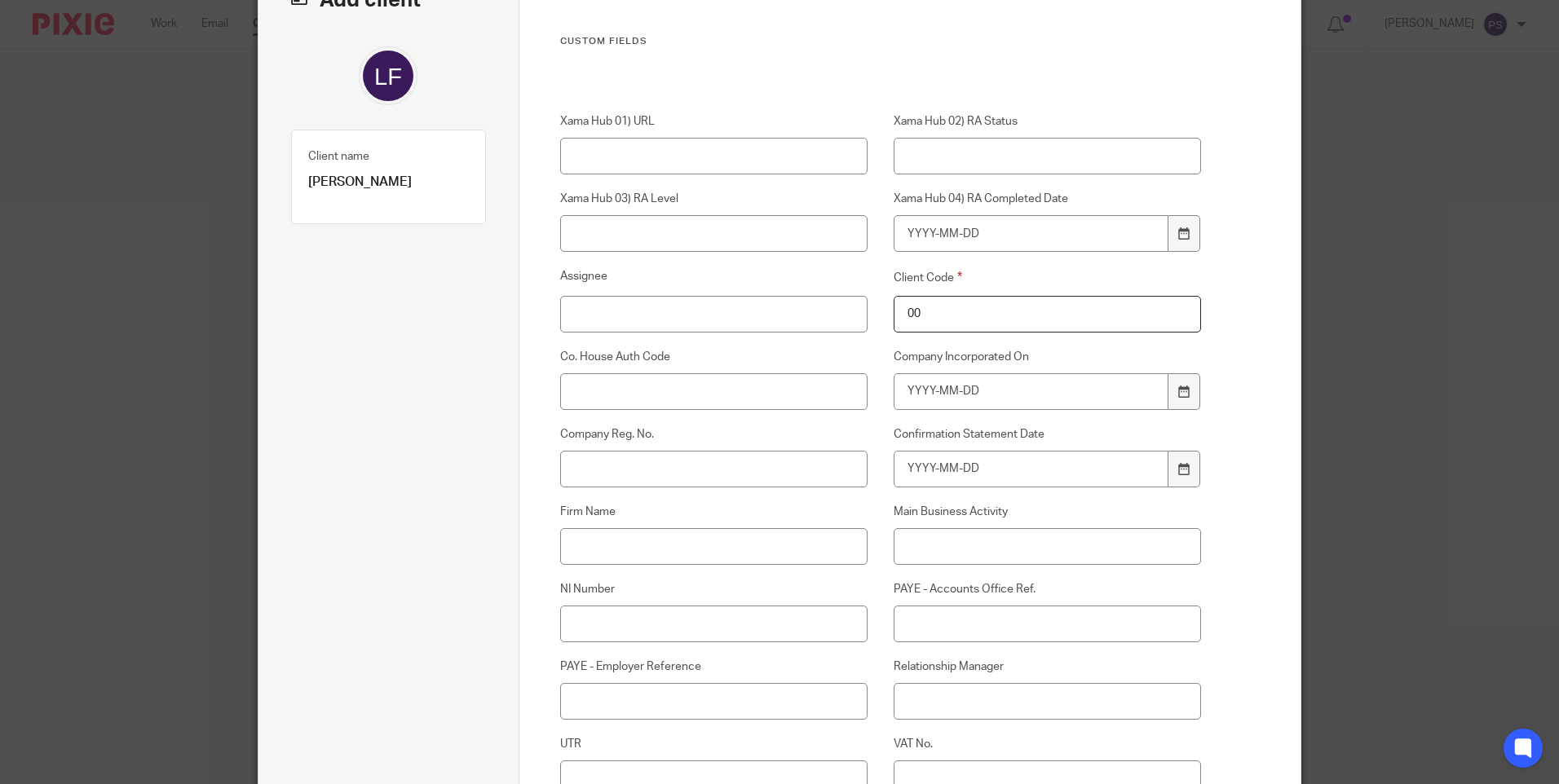
scroll to position [244, 0]
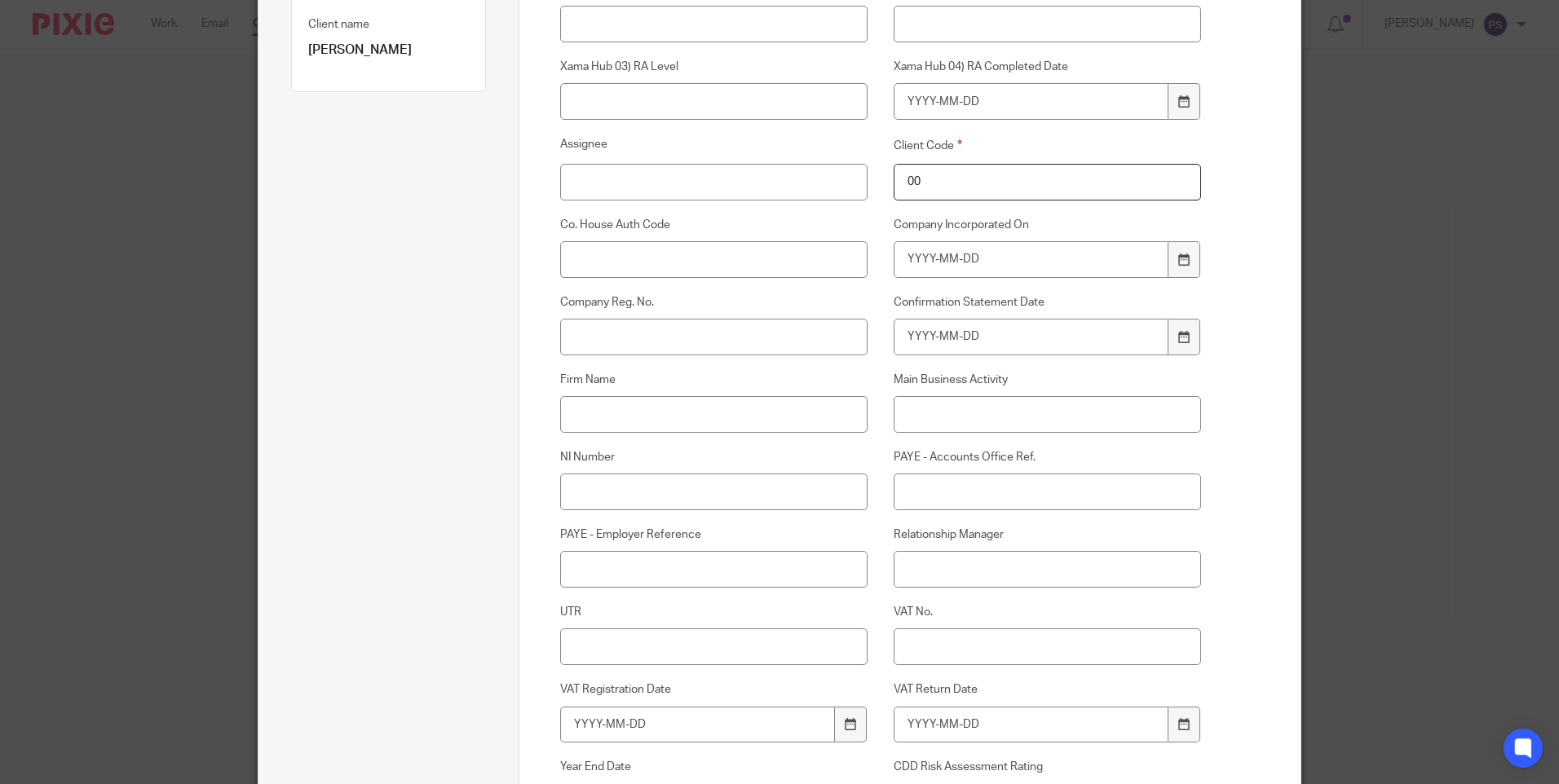
type input "00"
click at [927, 575] on input "Relationship Manager" at bounding box center [1048, 569] width 309 height 37
click at [925, 574] on input "Relationship Manager" at bounding box center [1048, 569] width 309 height 37
click at [958, 571] on input "P" at bounding box center [1048, 569] width 309 height 37
type input "[PERSON_NAME]"
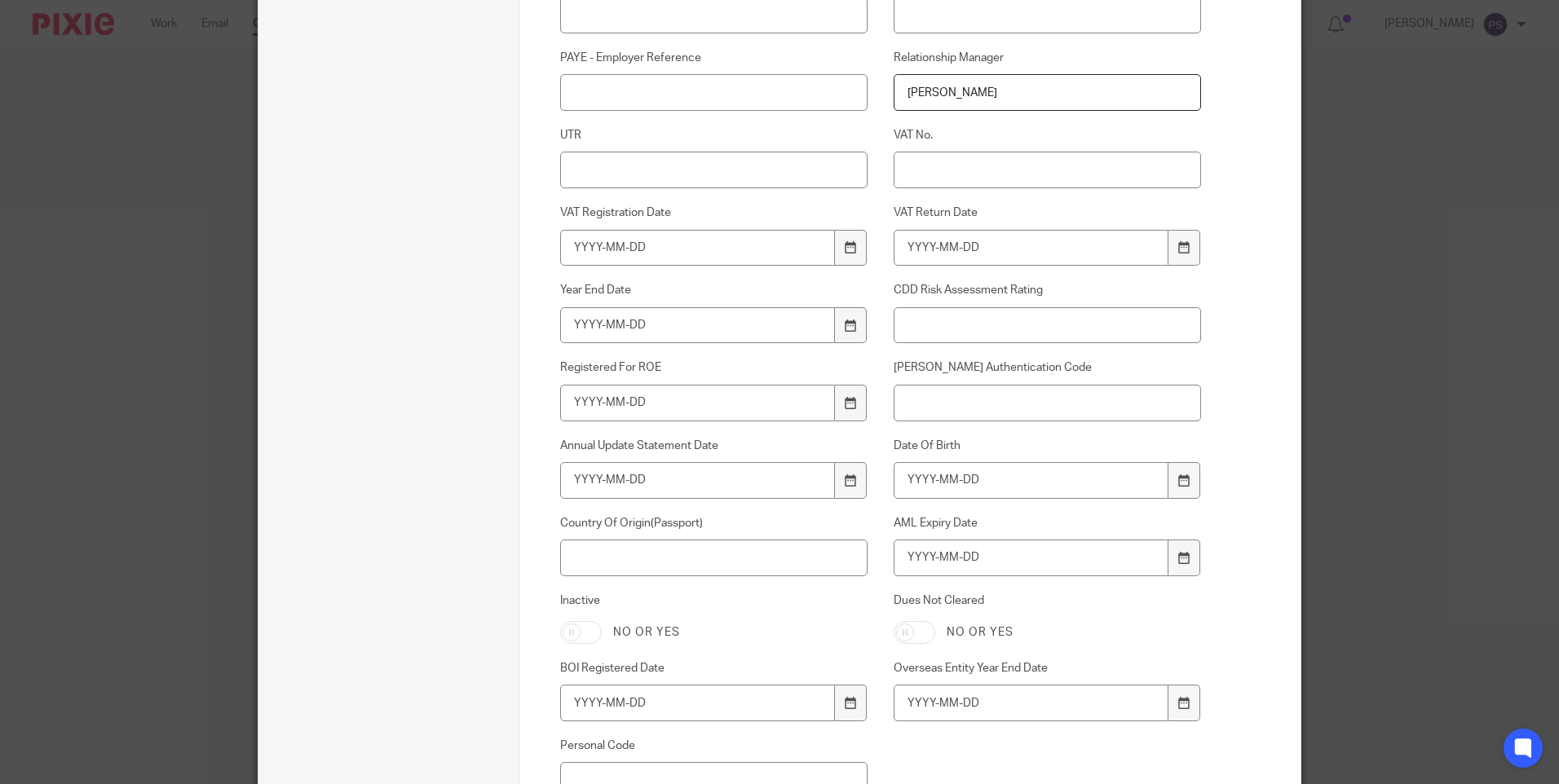
scroll to position [815, 0]
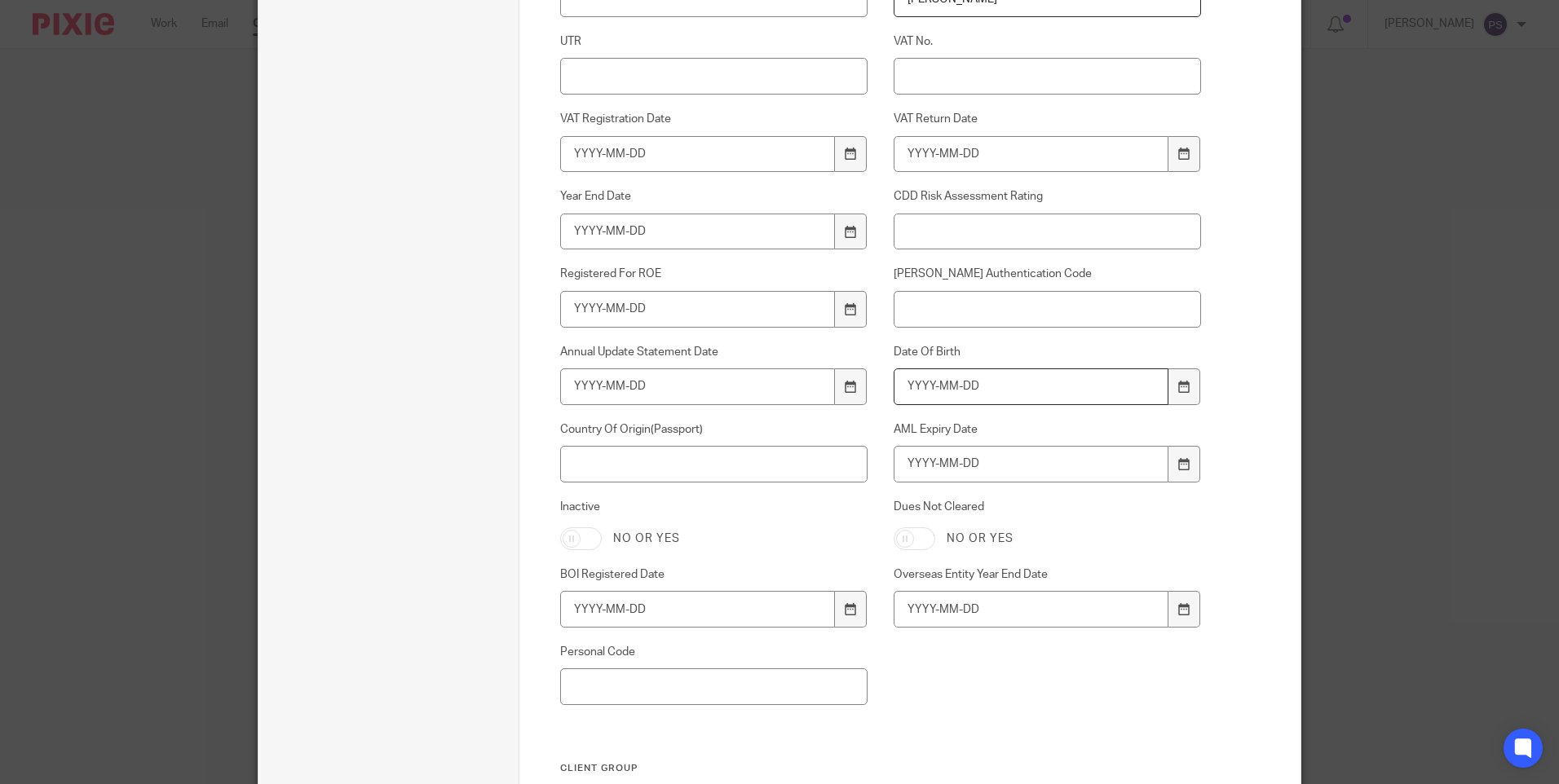
click at [932, 374] on input "Date Of Birth" at bounding box center [1031, 387] width 276 height 37
click at [916, 392] on input "Date Of Birth" at bounding box center [1031, 387] width 276 height 37
type input "1958-01-08"
click at [971, 469] on input "AML Expiry Date" at bounding box center [1031, 464] width 276 height 37
type input "2029-09-17"
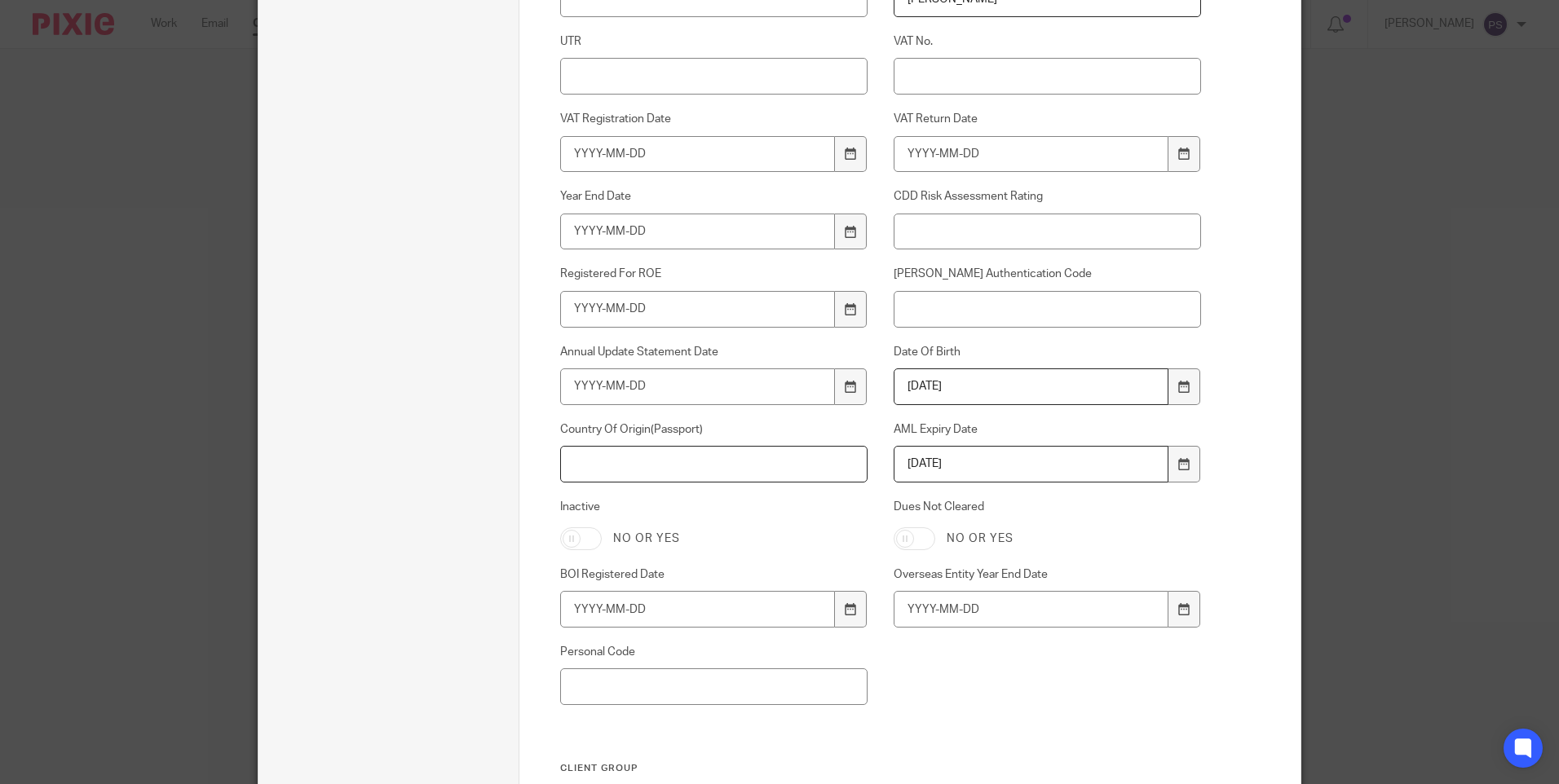
click at [610, 467] on input "Country Of Origin(Passport)" at bounding box center [714, 464] width 309 height 37
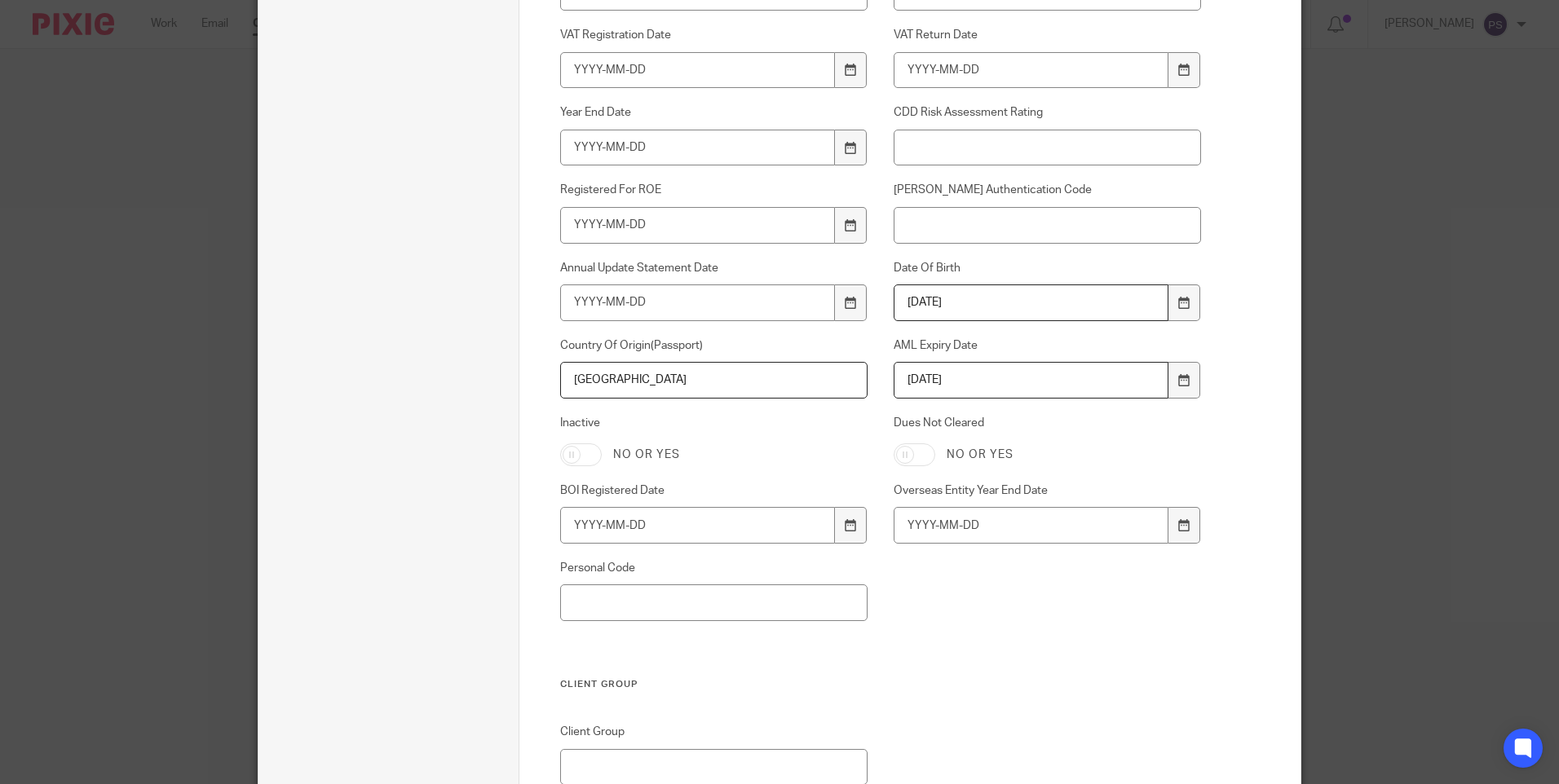
scroll to position [1060, 0]
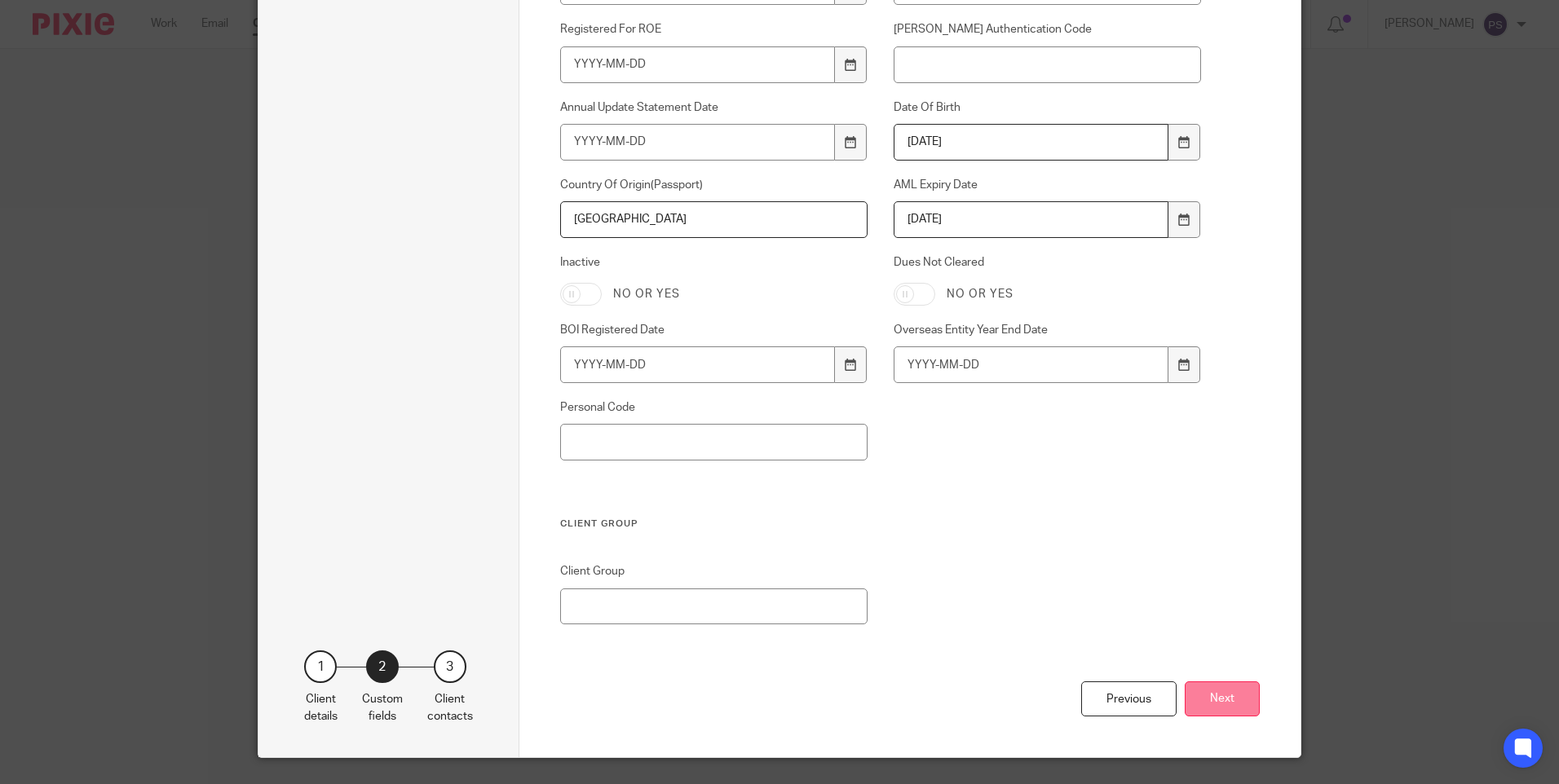
type input "[GEOGRAPHIC_DATA]"
click at [1254, 696] on button "Next" at bounding box center [1223, 699] width 75 height 35
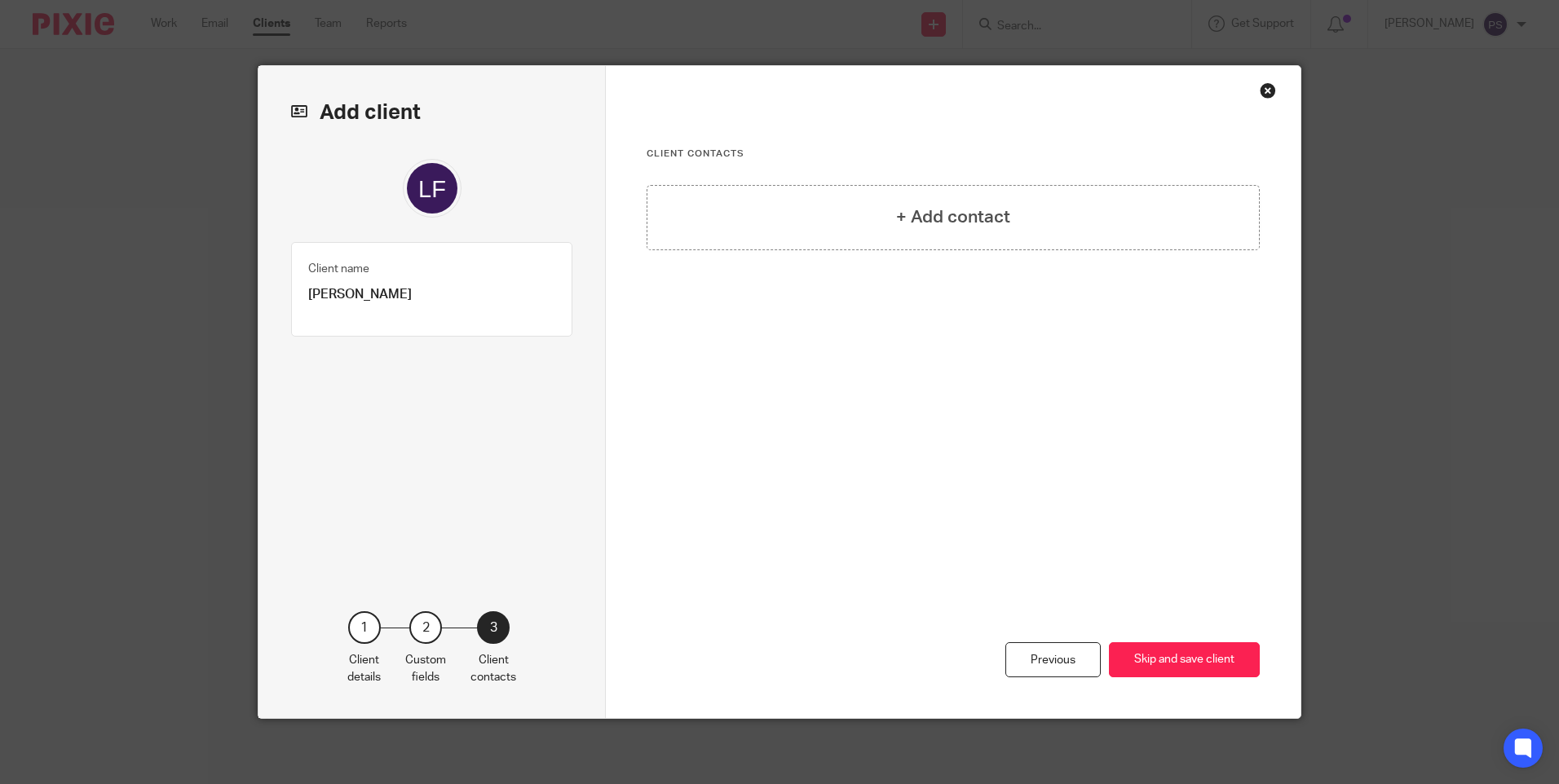
scroll to position [0, 0]
click at [906, 216] on h4 "+ Add contact" at bounding box center [953, 216] width 114 height 25
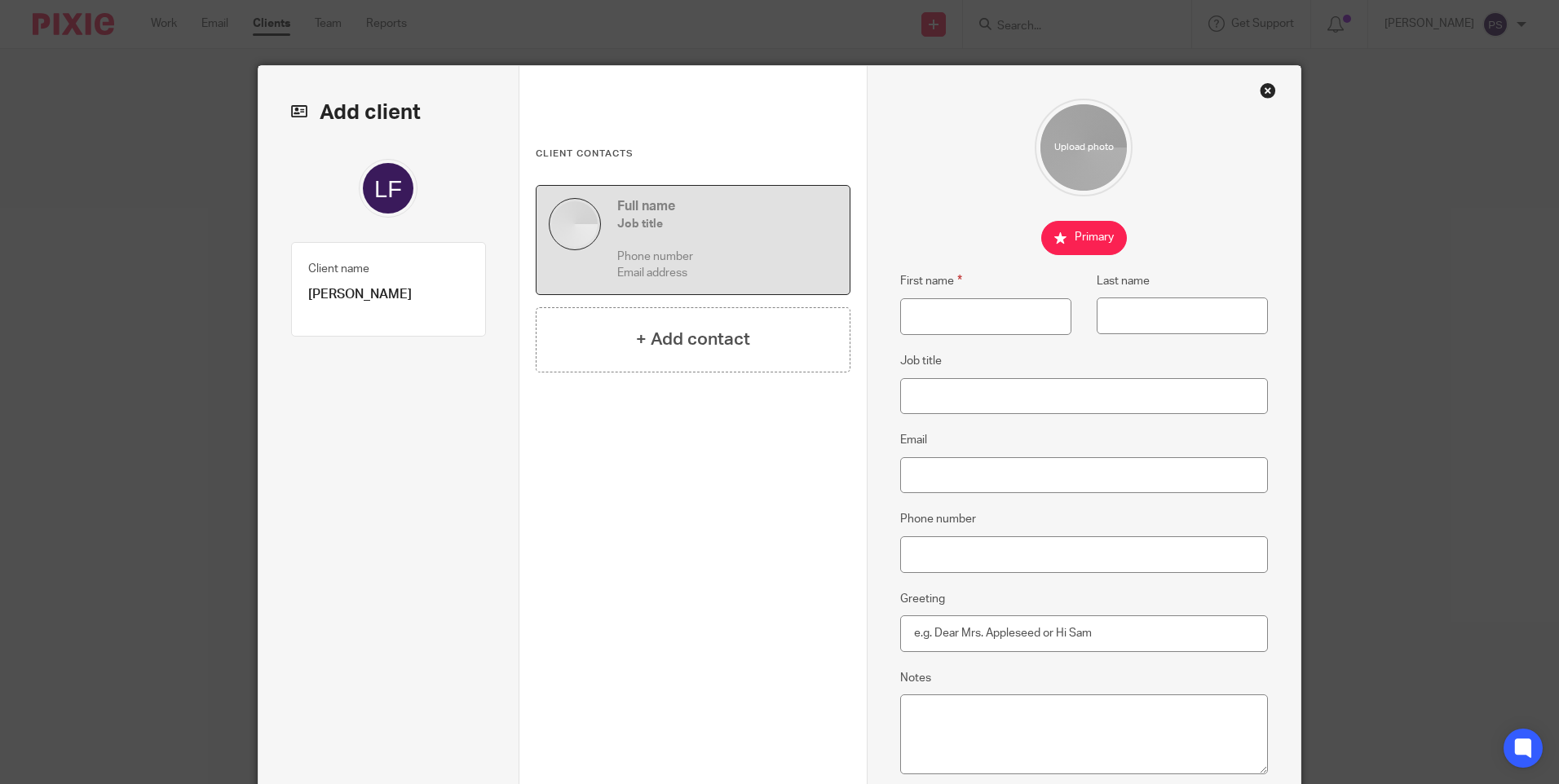
click at [413, 290] on p "[PERSON_NAME]" at bounding box center [389, 295] width 161 height 17
copy div "Linda Frances Smart Client type 1"
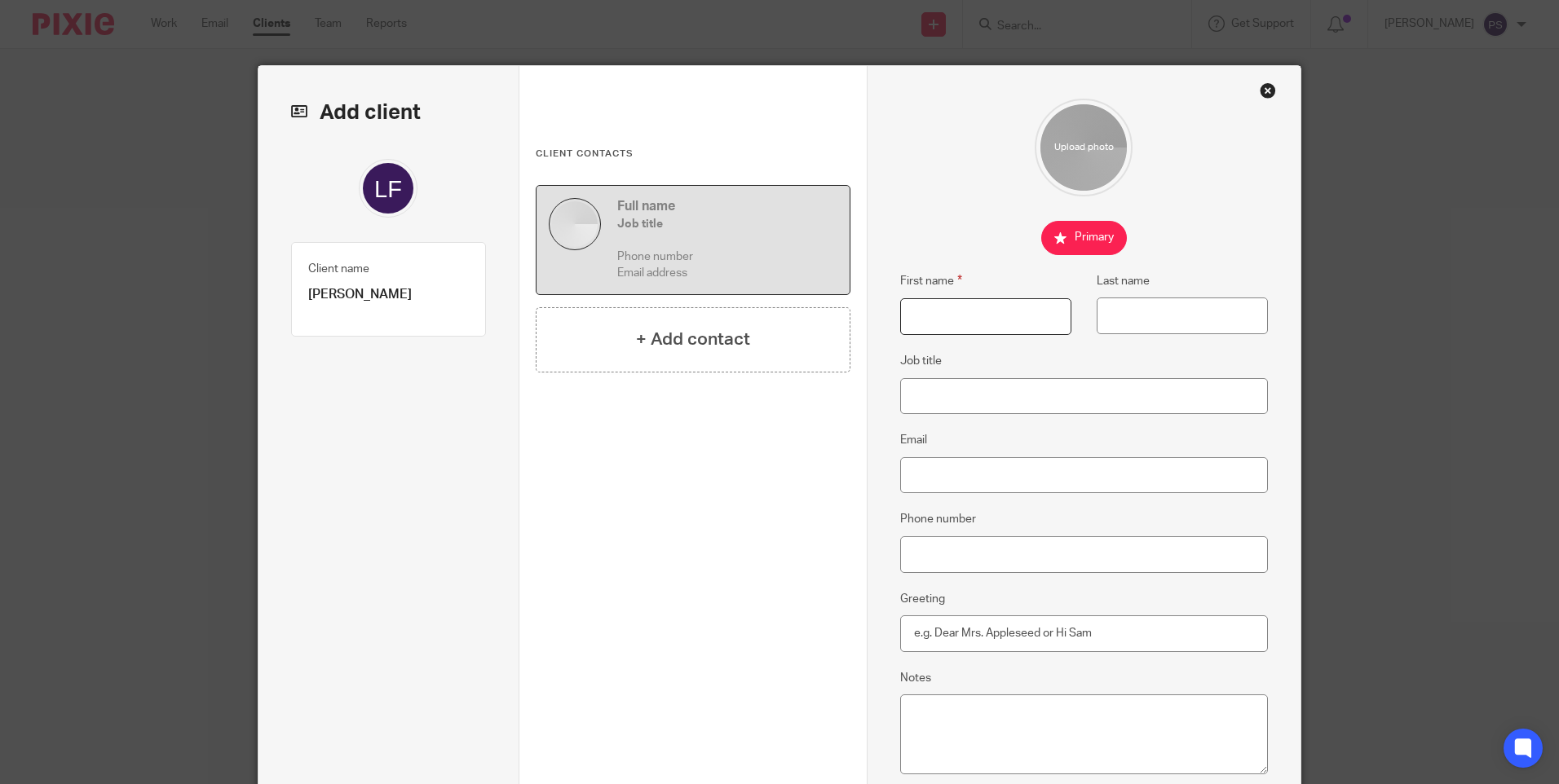
click at [927, 329] on input "First name" at bounding box center [986, 316] width 171 height 37
paste input "[PERSON_NAME]"
click at [991, 318] on input "[PERSON_NAME]" at bounding box center [986, 316] width 171 height 37
type input "Linda Frances"
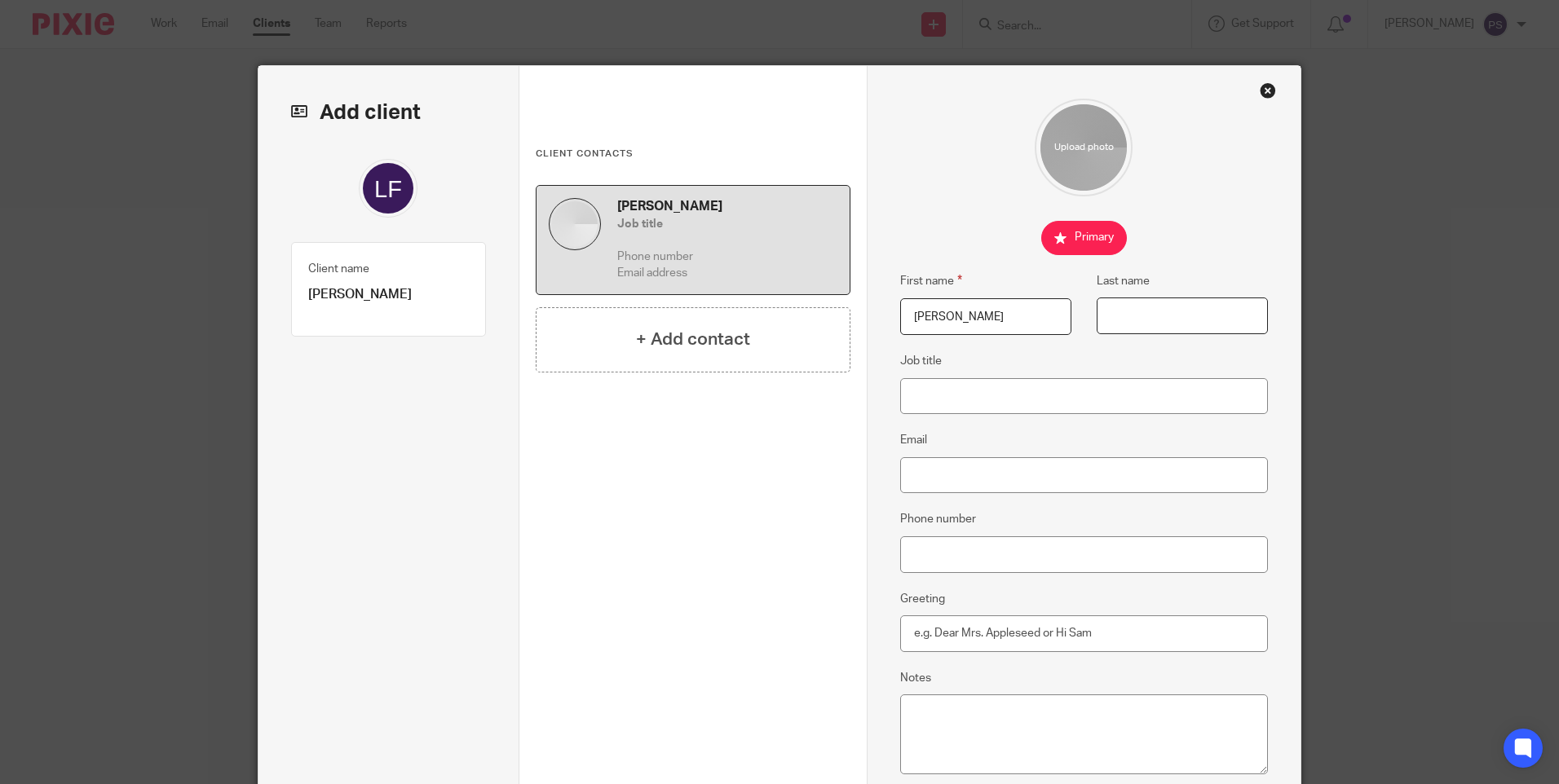
click at [1136, 318] on input "Last name" at bounding box center [1183, 316] width 171 height 37
paste input "Smart"
type input "Smart"
click at [924, 474] on input "Email" at bounding box center [1085, 475] width 369 height 37
click at [916, 478] on input "Email" at bounding box center [1085, 475] width 369 height 37
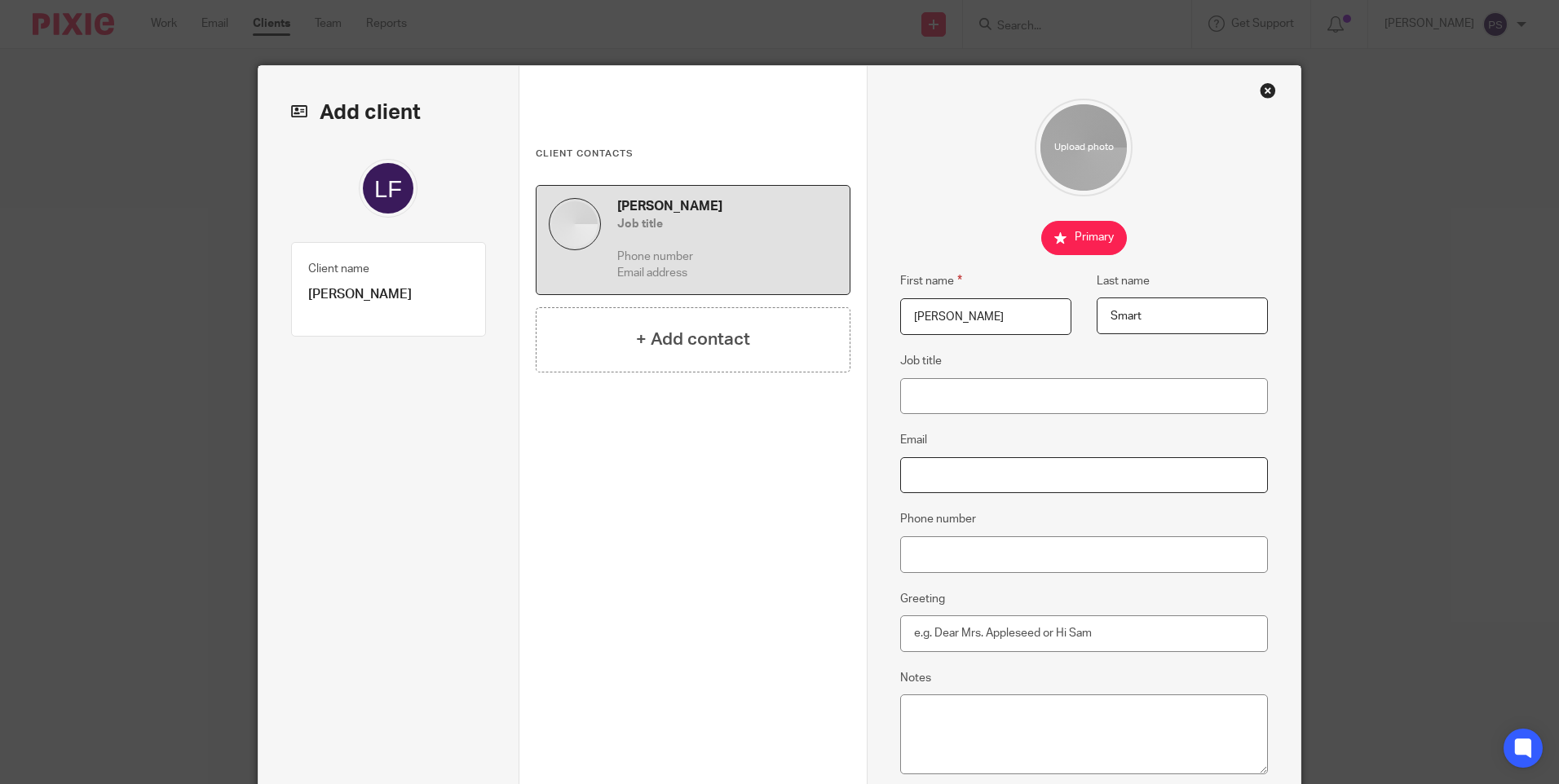
paste input "[EMAIL_ADDRESS][DOMAIN_NAME]"
type input "[EMAIL_ADDRESS][DOMAIN_NAME]"
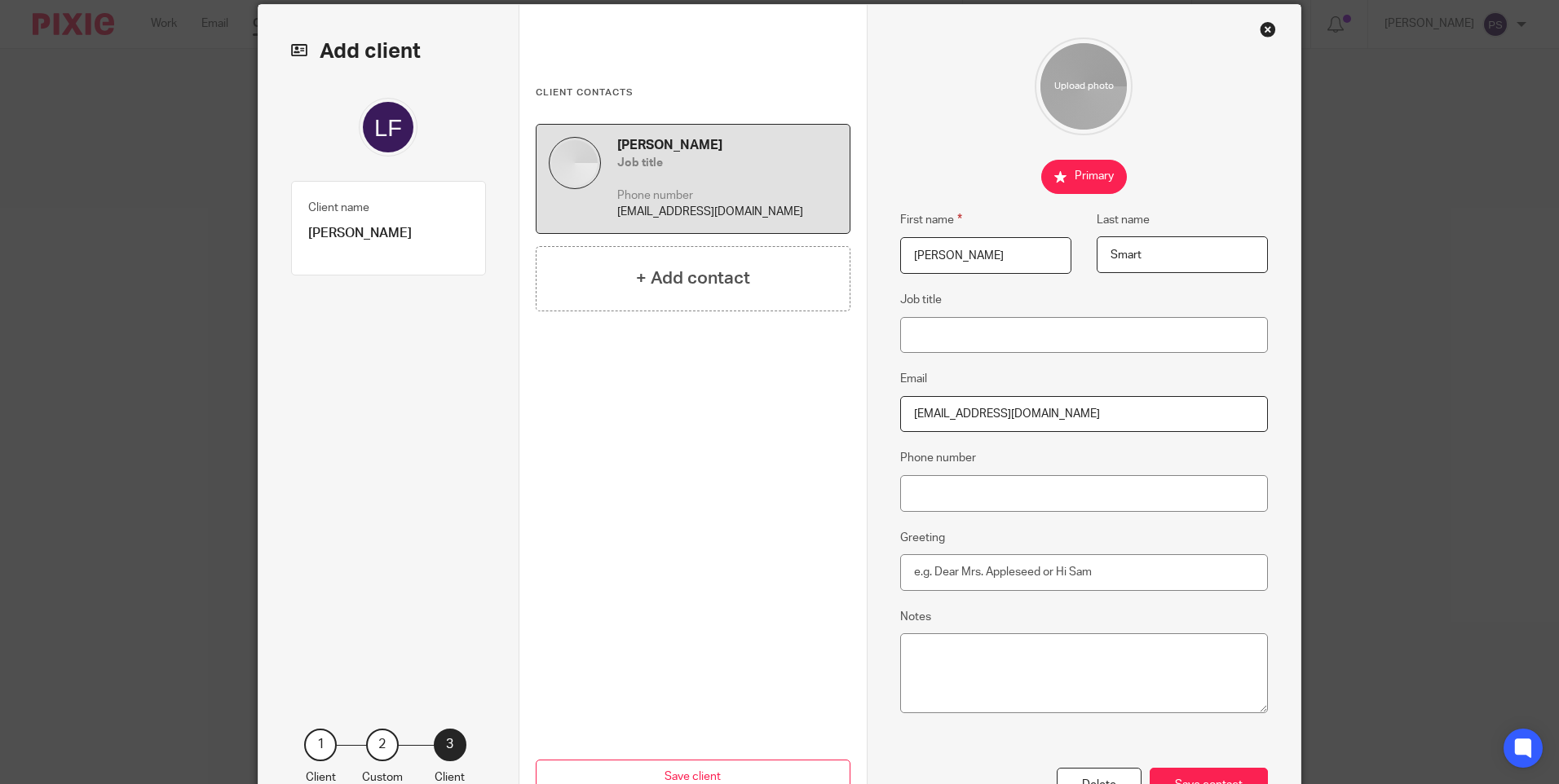
scroll to position [178, 0]
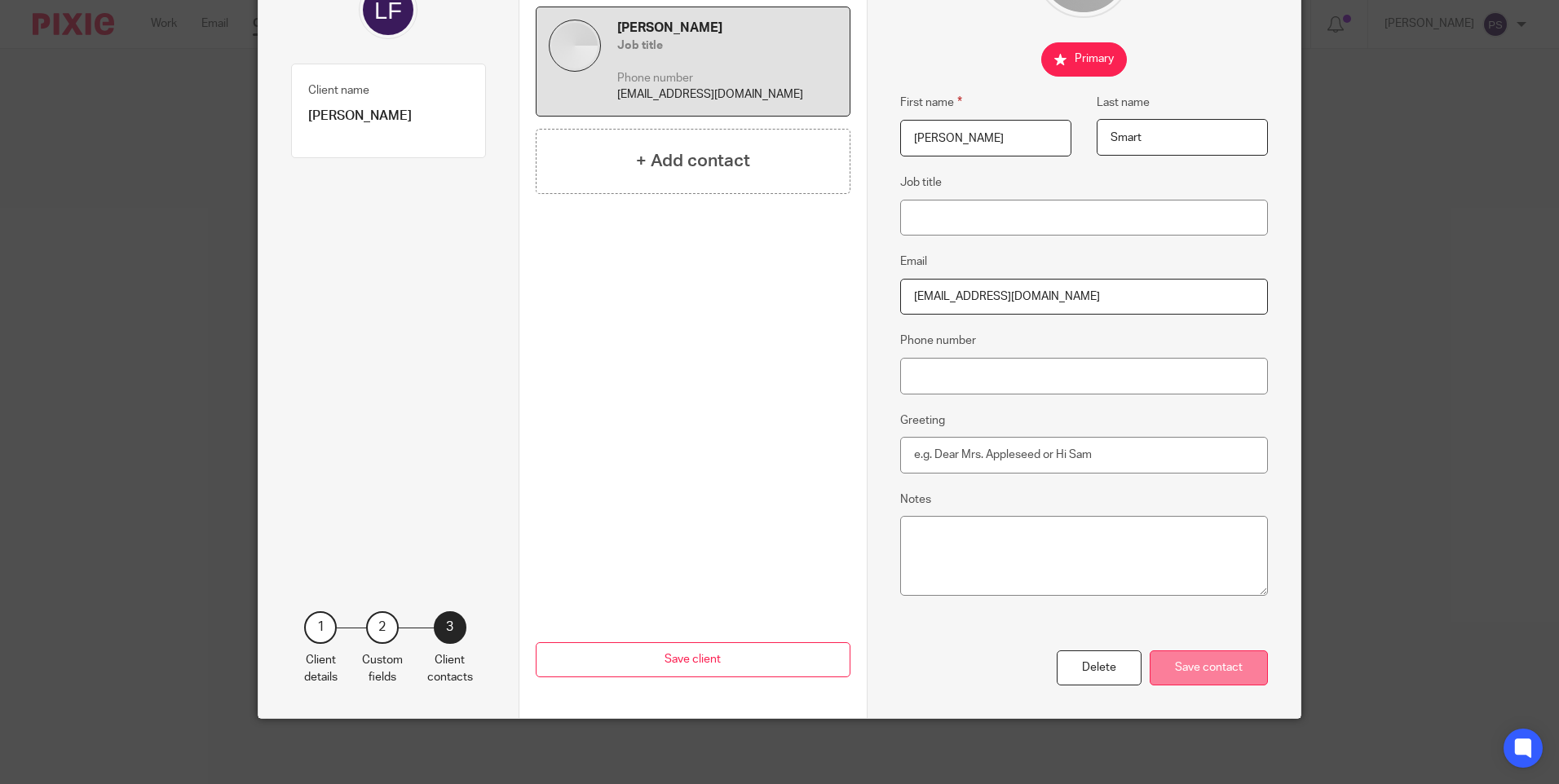
click at [1216, 661] on div "Save contact" at bounding box center [1209, 668] width 118 height 35
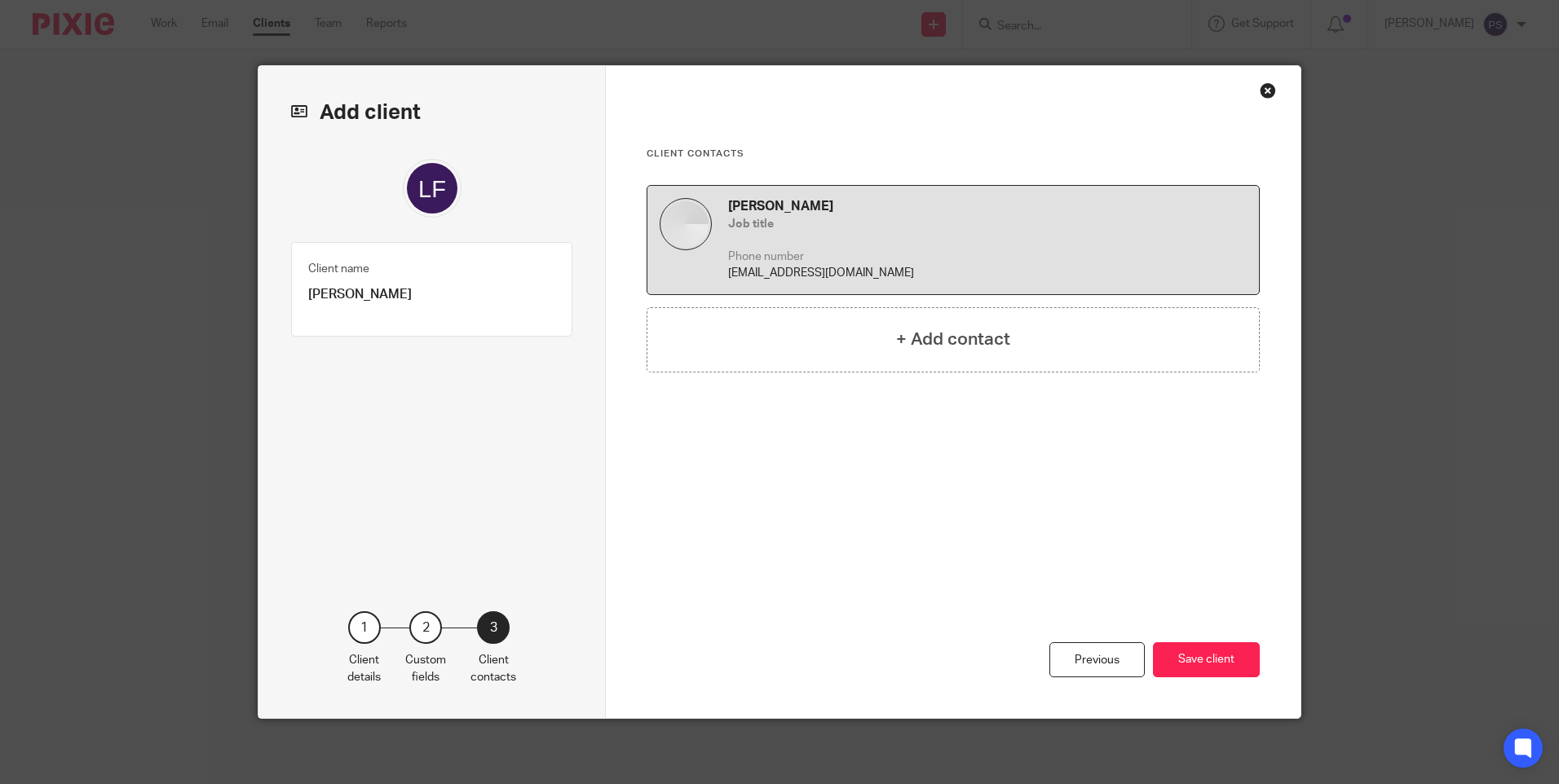
click at [1204, 699] on div "Previous Save client" at bounding box center [953, 617] width 613 height 203
click at [1203, 649] on button "Save client" at bounding box center [1206, 660] width 107 height 35
click at [1201, 662] on button "Save client" at bounding box center [1206, 660] width 107 height 35
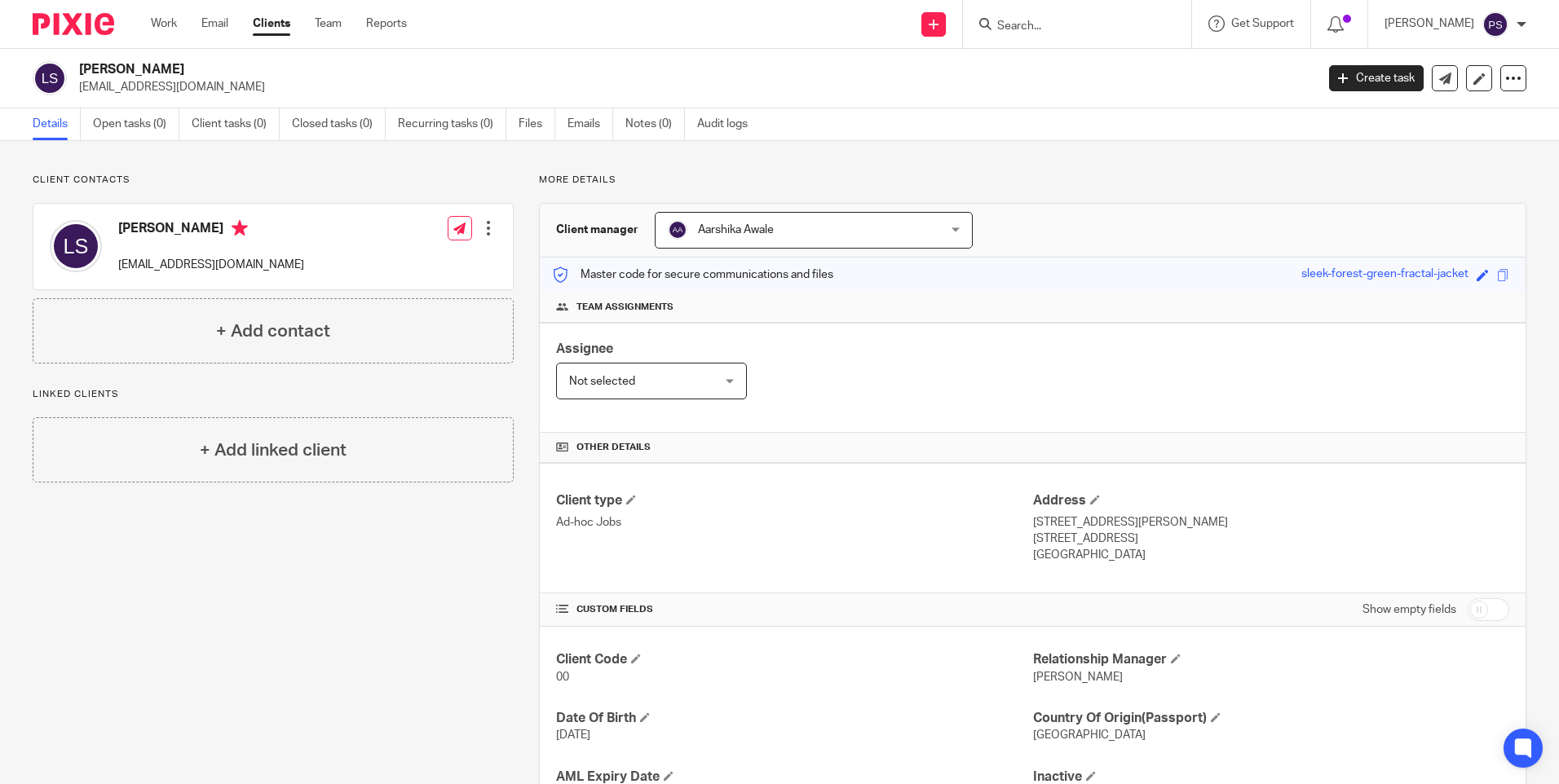
click at [817, 242] on span "Aarshika Awale" at bounding box center [789, 229] width 243 height 34
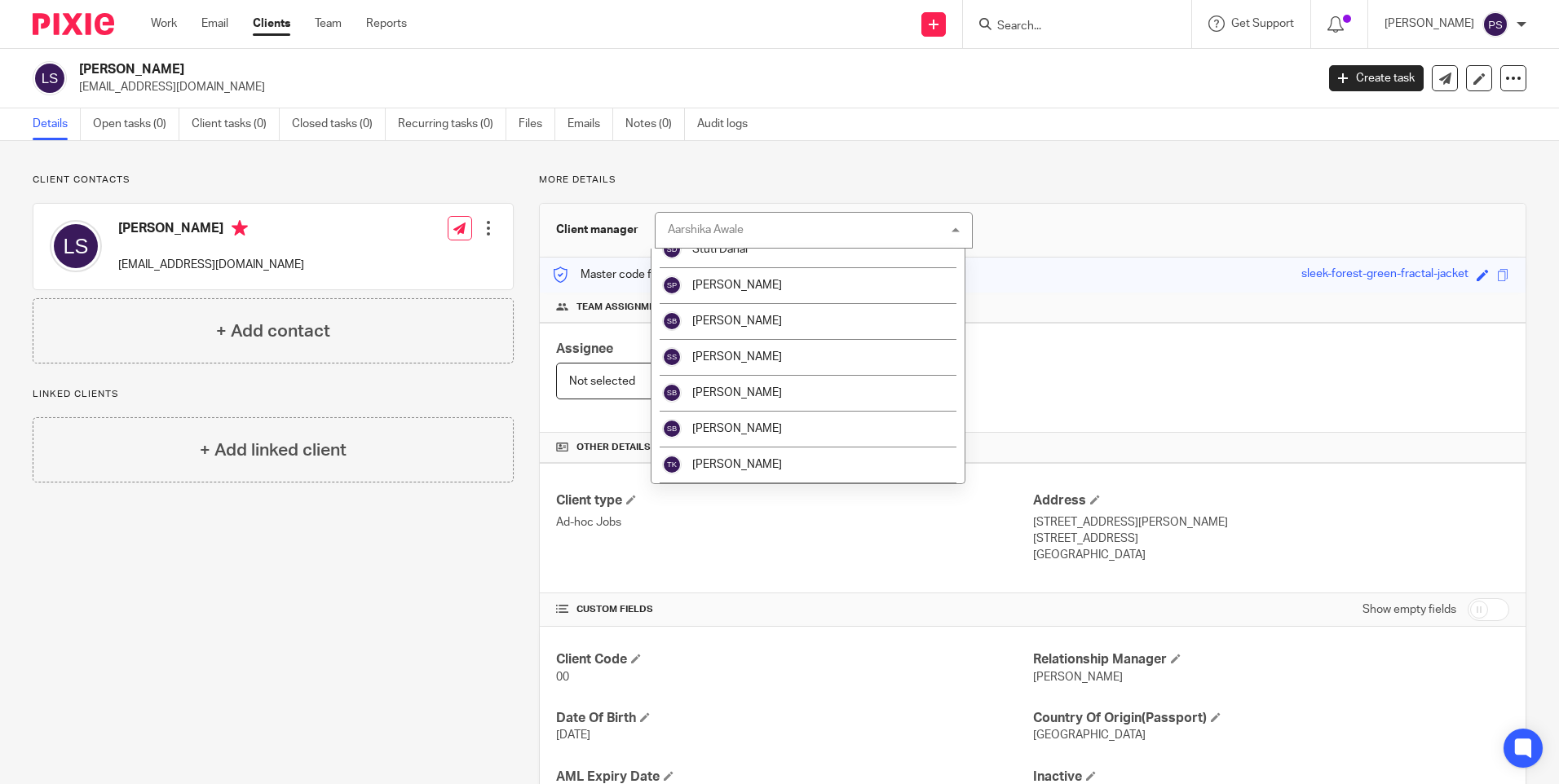
scroll to position [2739, 0]
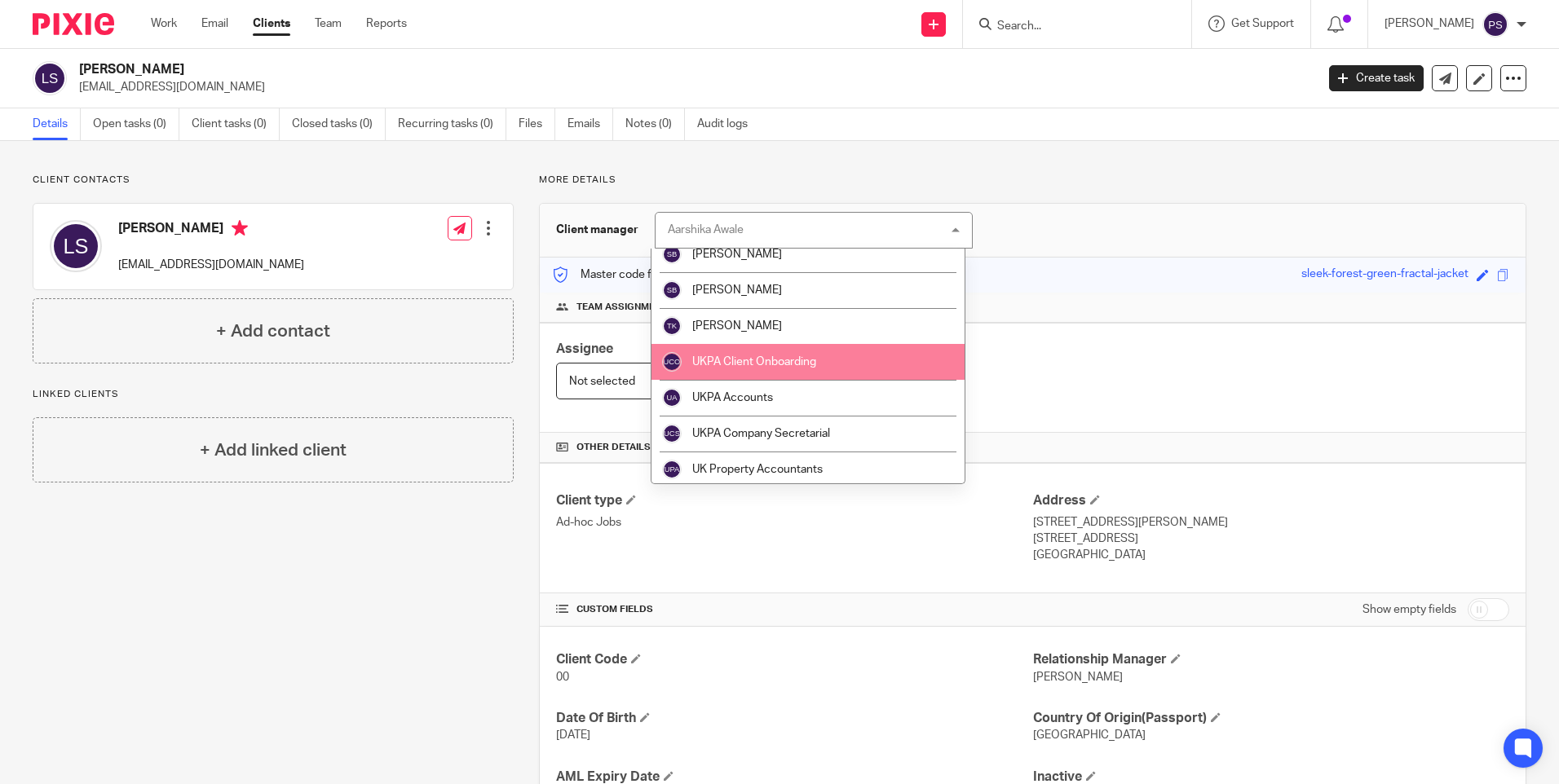
click at [770, 373] on li "UKPA Client Onboarding" at bounding box center [808, 362] width 313 height 36
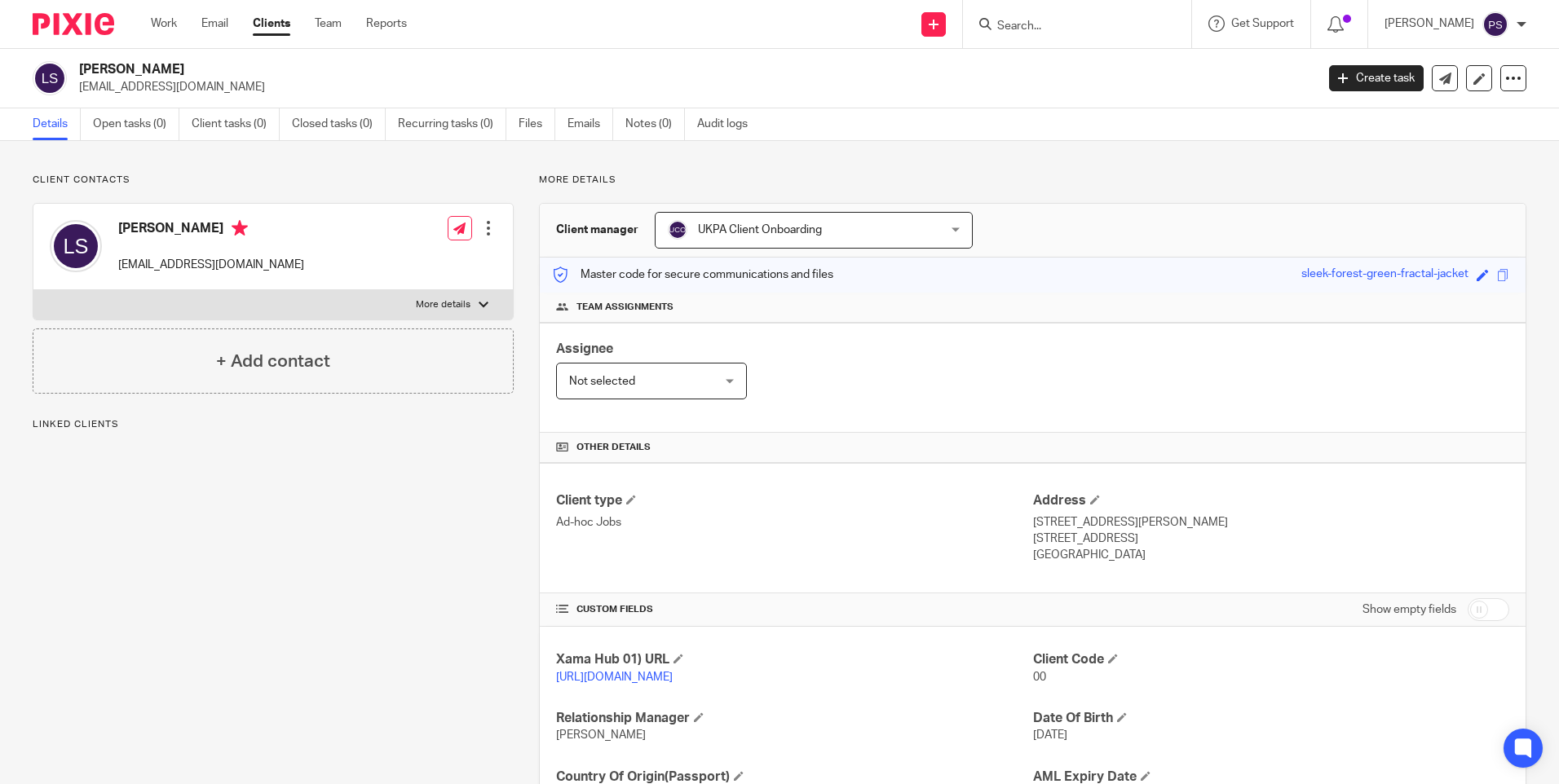
click at [137, 109] on link "Open tasks (0)" at bounding box center [136, 124] width 86 height 32
click at [137, 119] on link "Open tasks (0)" at bounding box center [136, 124] width 86 height 32
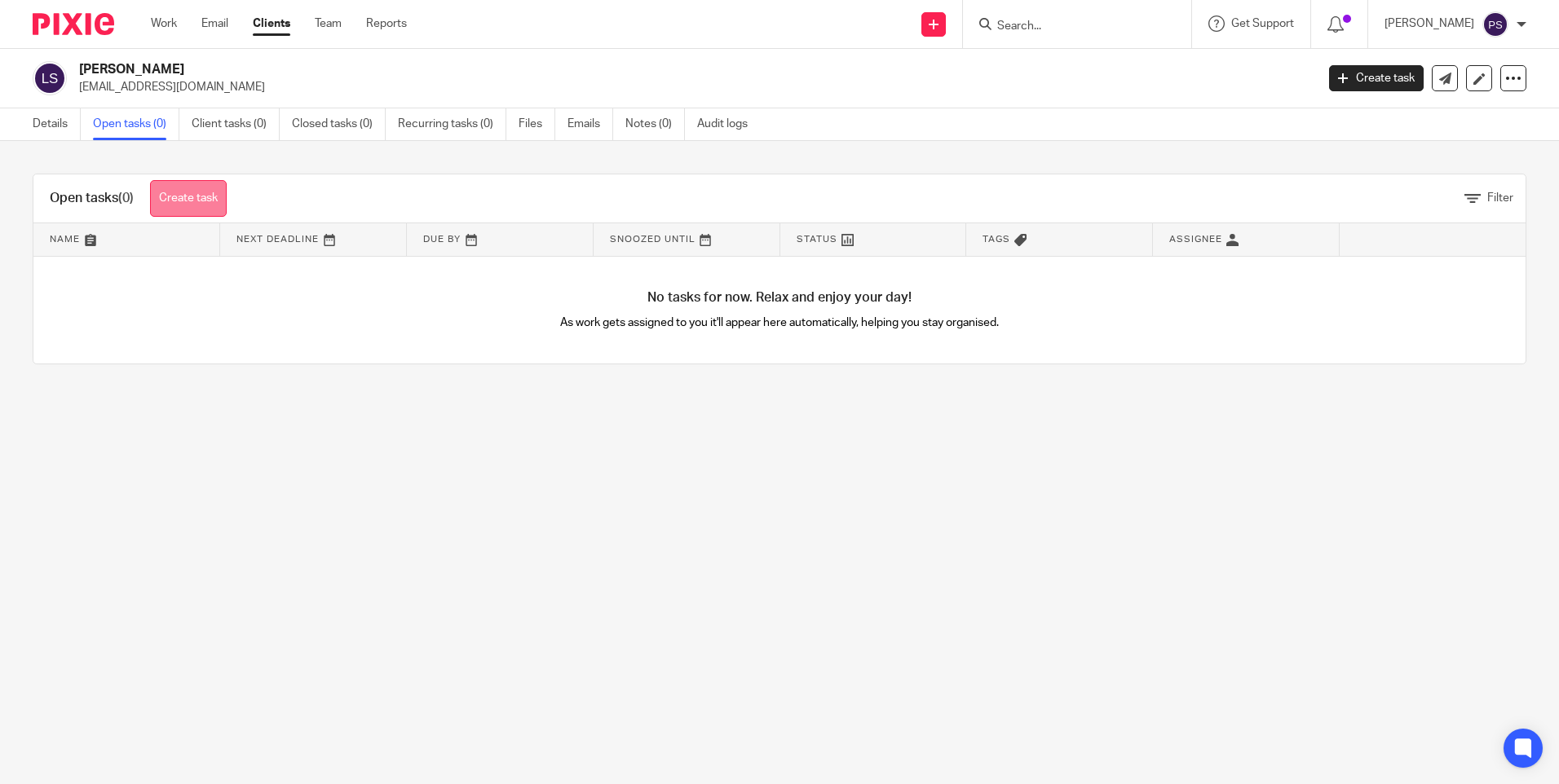
click at [203, 202] on link "Create task" at bounding box center [189, 198] width 77 height 37
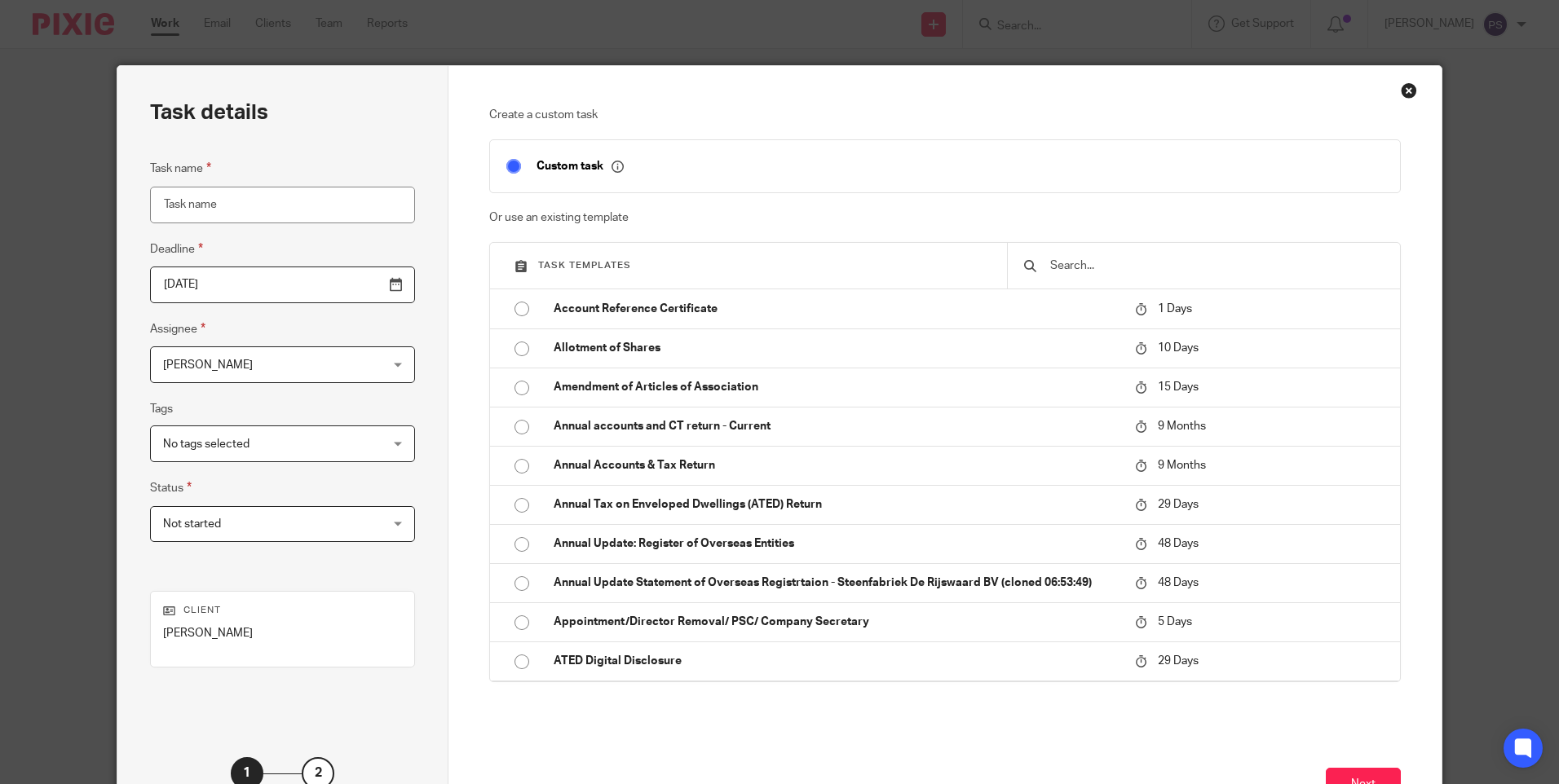
click at [1071, 266] on input "text" at bounding box center [1216, 265] width 335 height 18
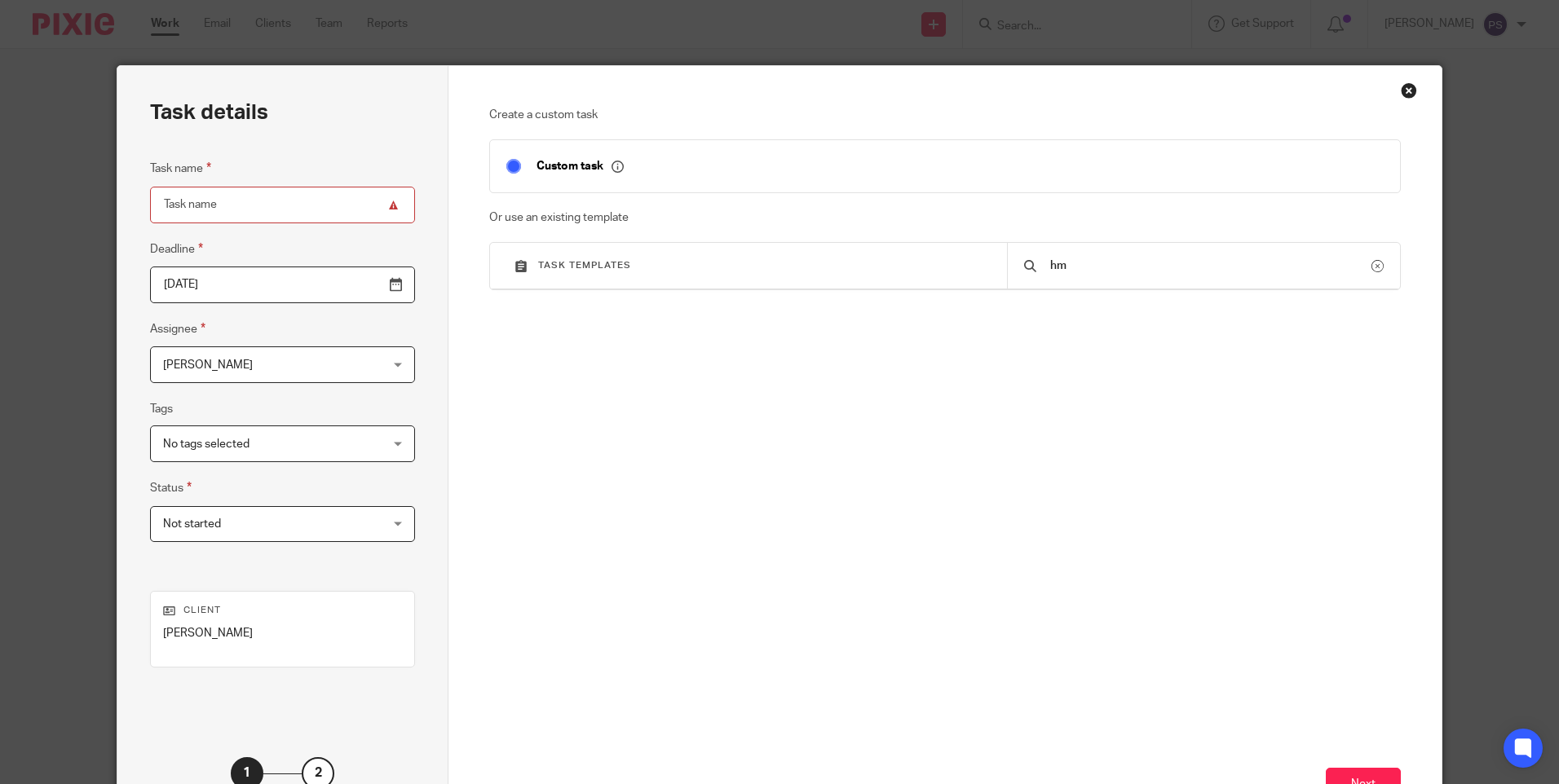
type input "h"
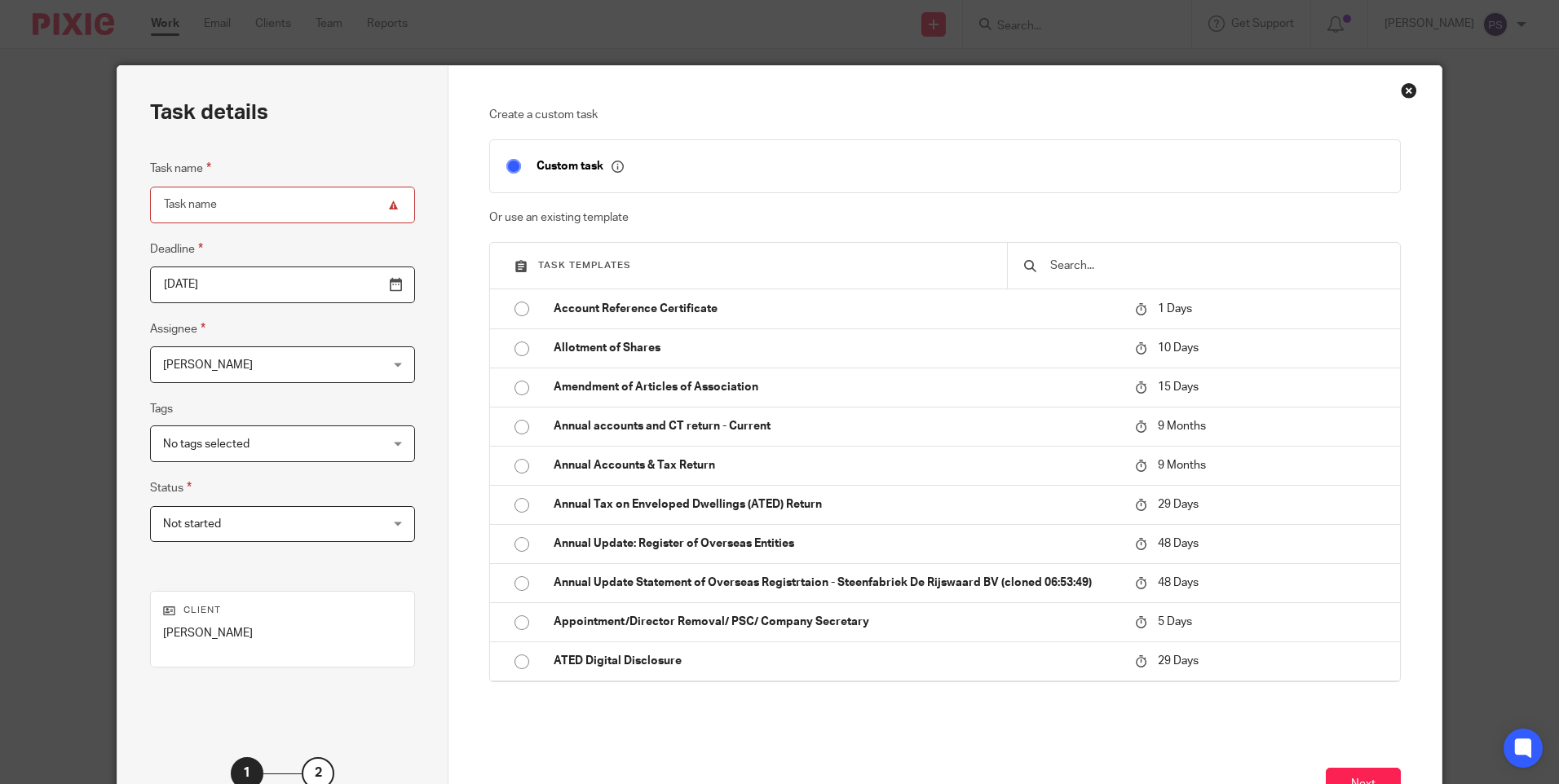
click at [1063, 266] on input "text" at bounding box center [1216, 265] width 335 height 18
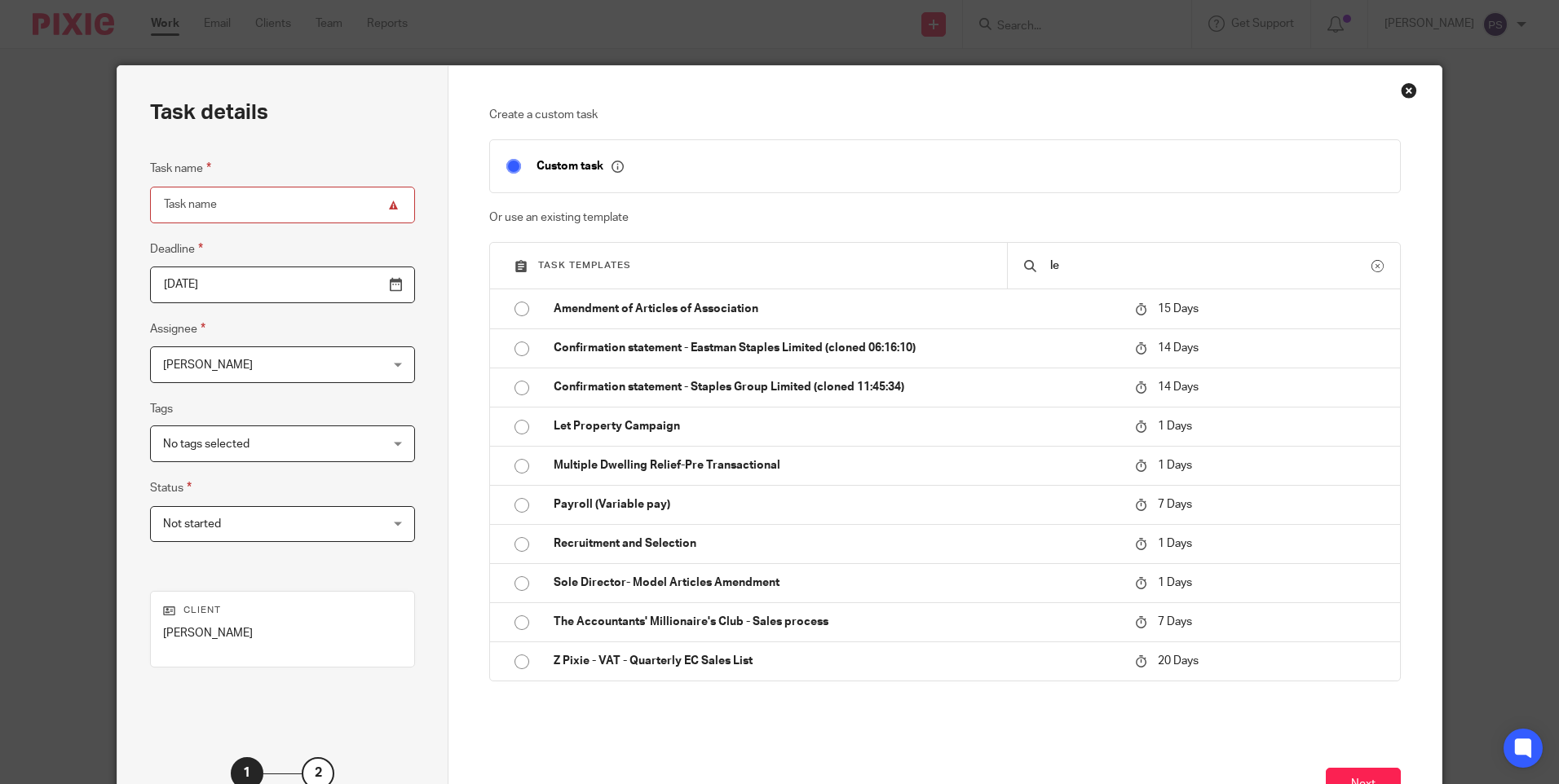
type input "l"
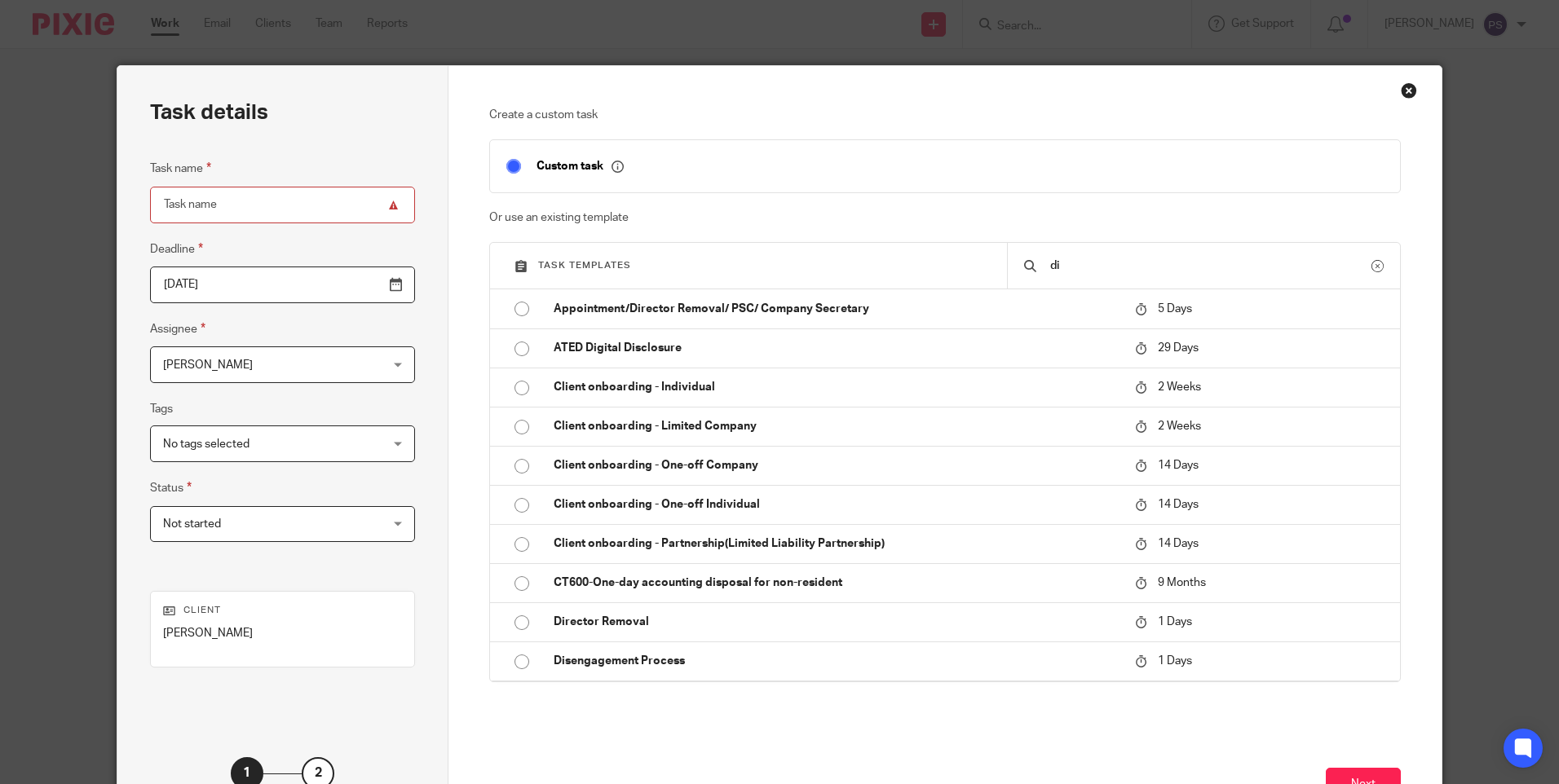
type input "d"
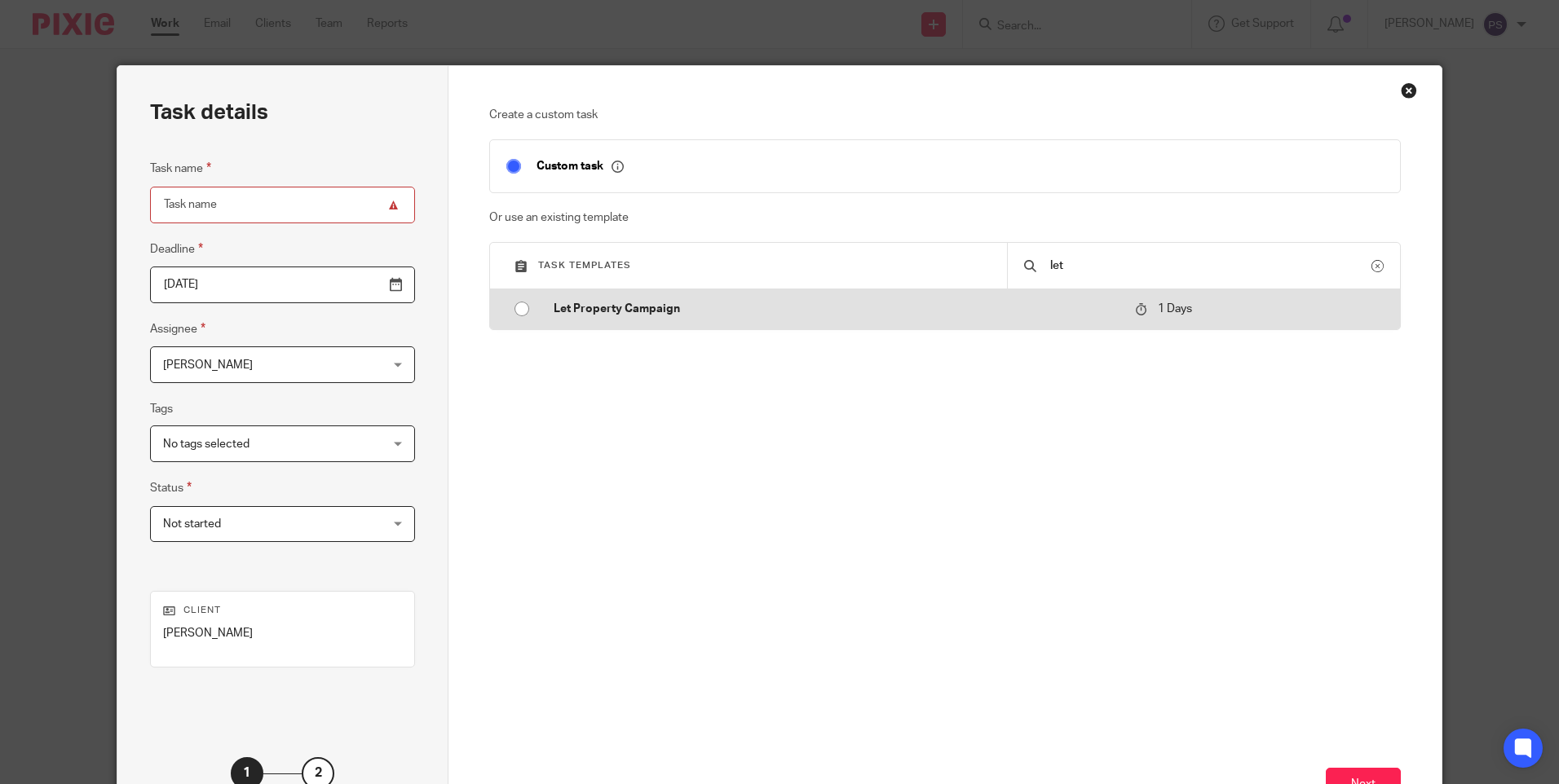
type input "let"
click at [519, 305] on input "radio" at bounding box center [522, 309] width 31 height 31
type input "2025-08-16"
type input "Let Property Campaign"
checkbox input "false"
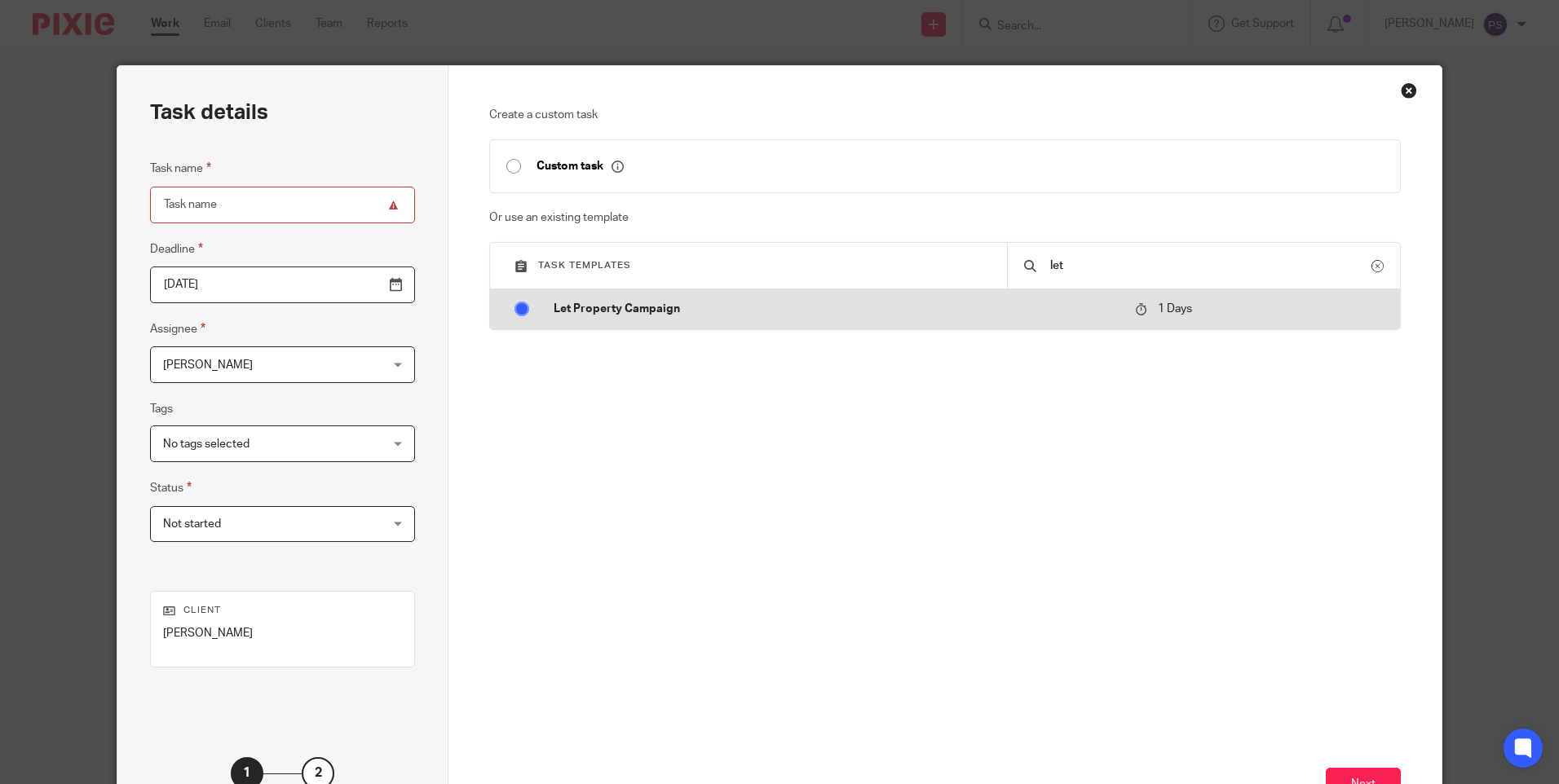
radio input "false"
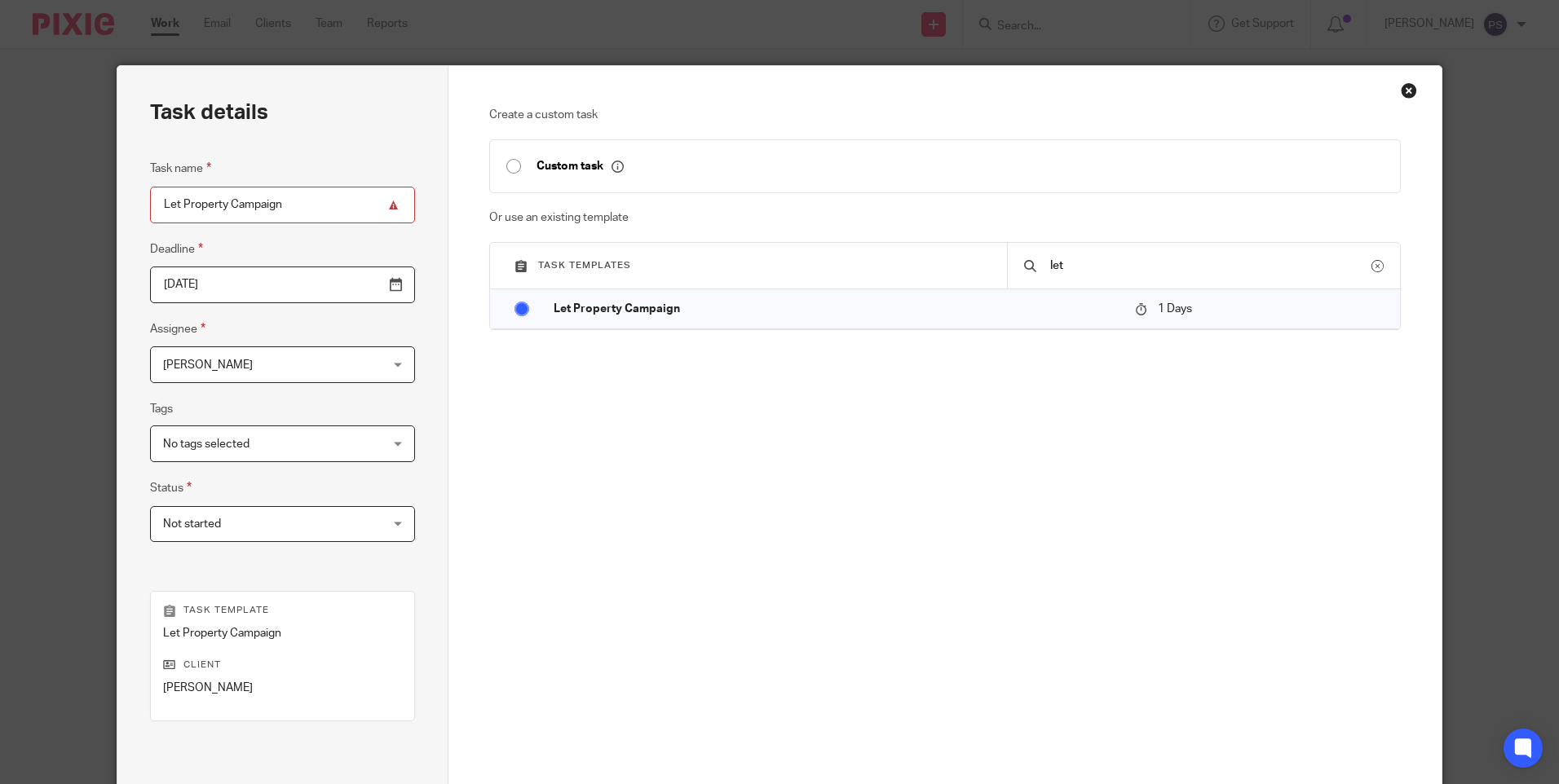
click at [296, 209] on input "Let Property Campaign" at bounding box center [283, 205] width 265 height 37
click at [265, 206] on input "Let Property" at bounding box center [283, 205] width 265 height 37
paste input "Disclosure"
type input "Let Property Disclosure"
click at [628, 421] on div "Create a custom task Custom task Or use an existing template Task templates let…" at bounding box center [945, 345] width 911 height 477
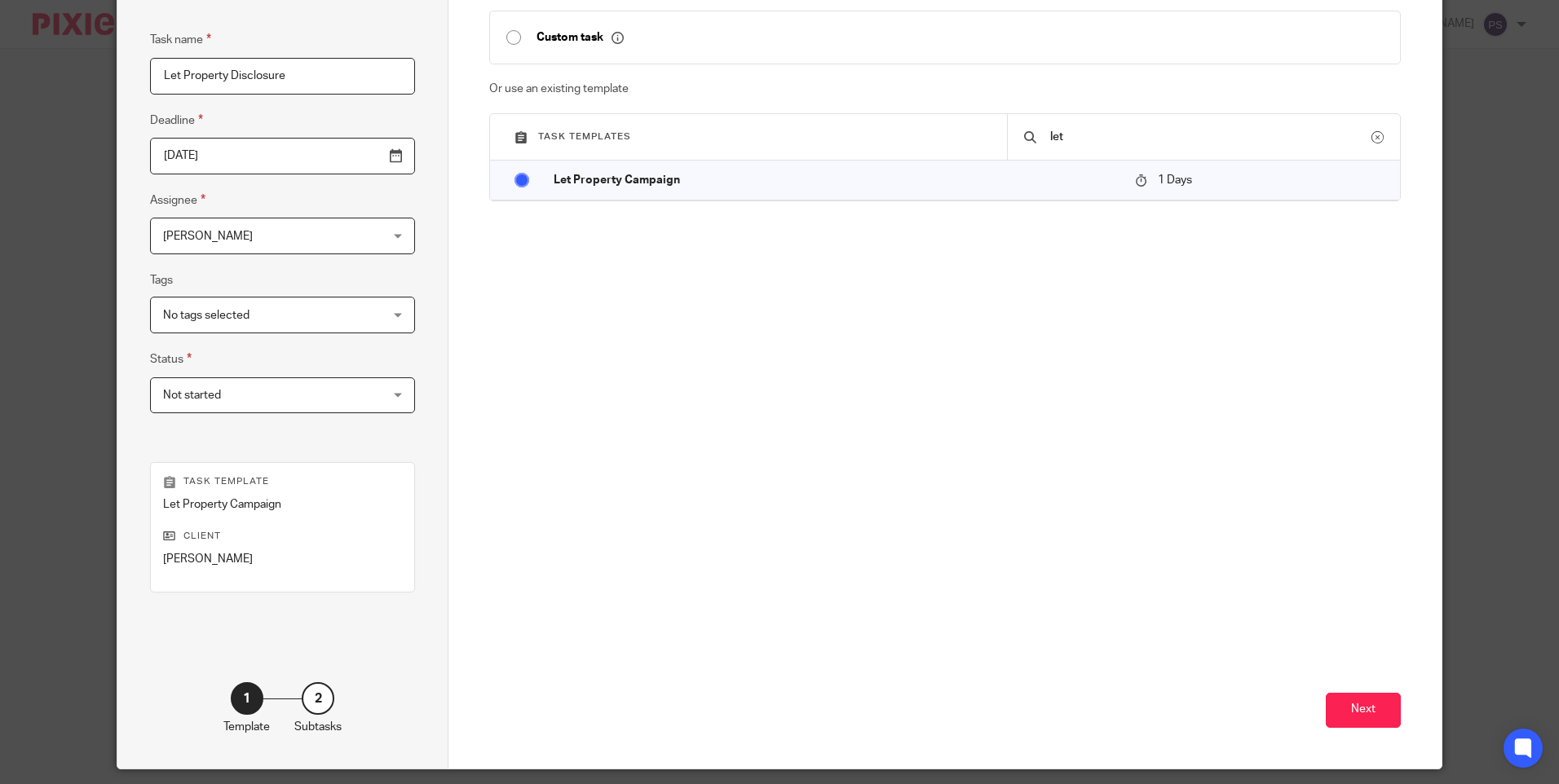
scroll to position [179, 0]
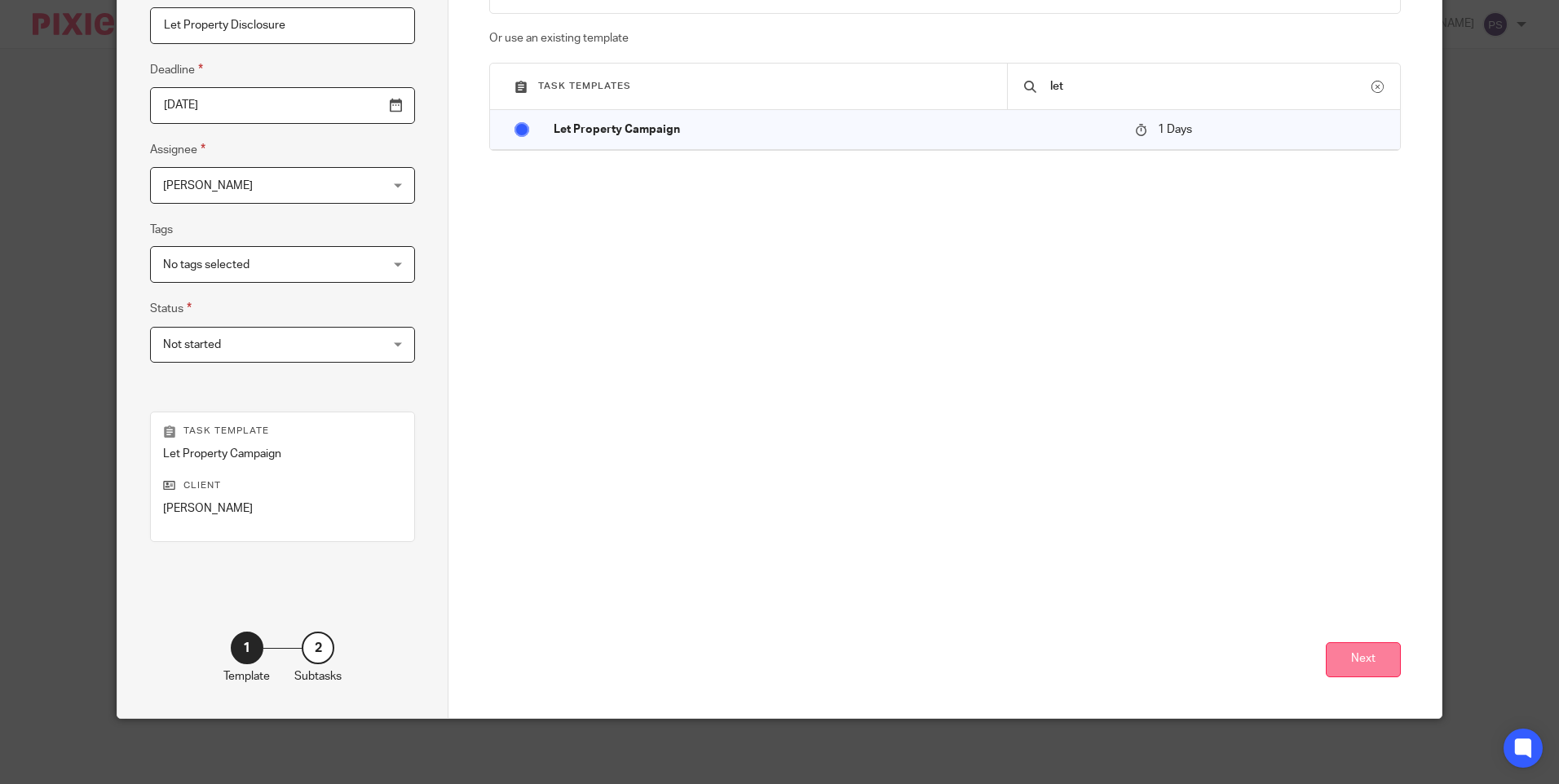
click at [1372, 668] on button "Next" at bounding box center [1363, 660] width 75 height 35
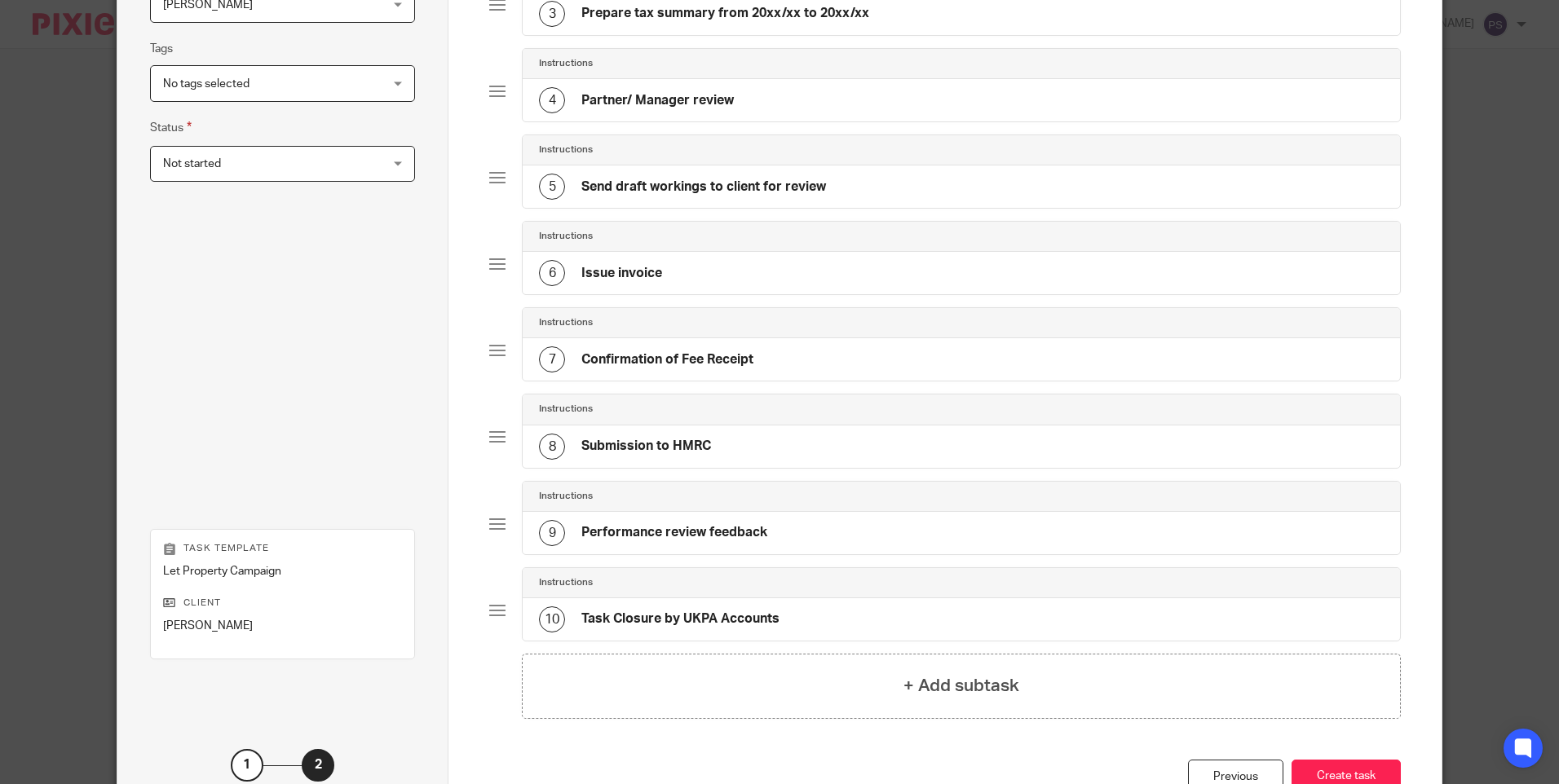
scroll to position [477, 0]
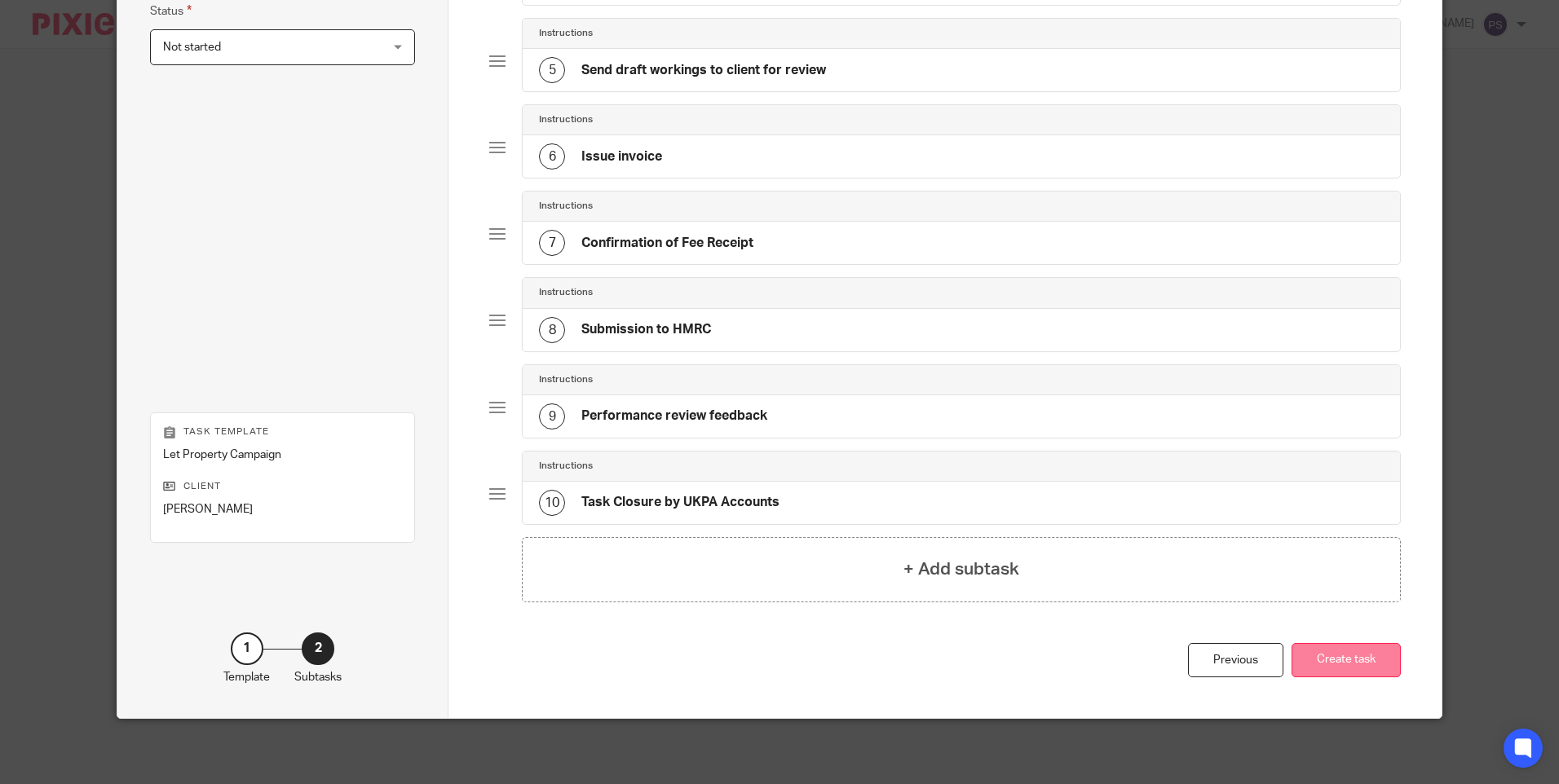
click at [1345, 662] on button "Create task" at bounding box center [1347, 661] width 110 height 35
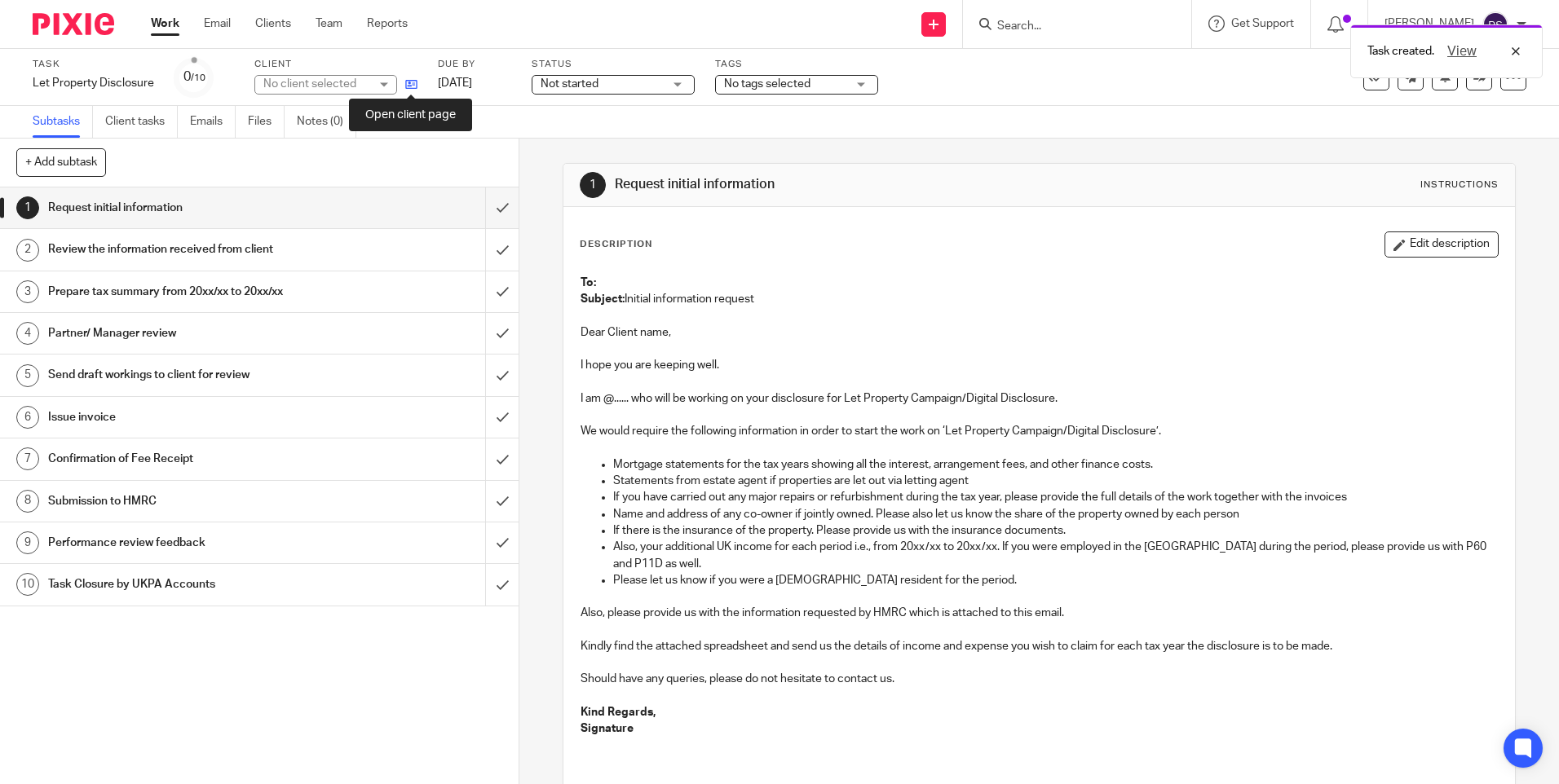
click at [410, 85] on icon at bounding box center [411, 84] width 12 height 12
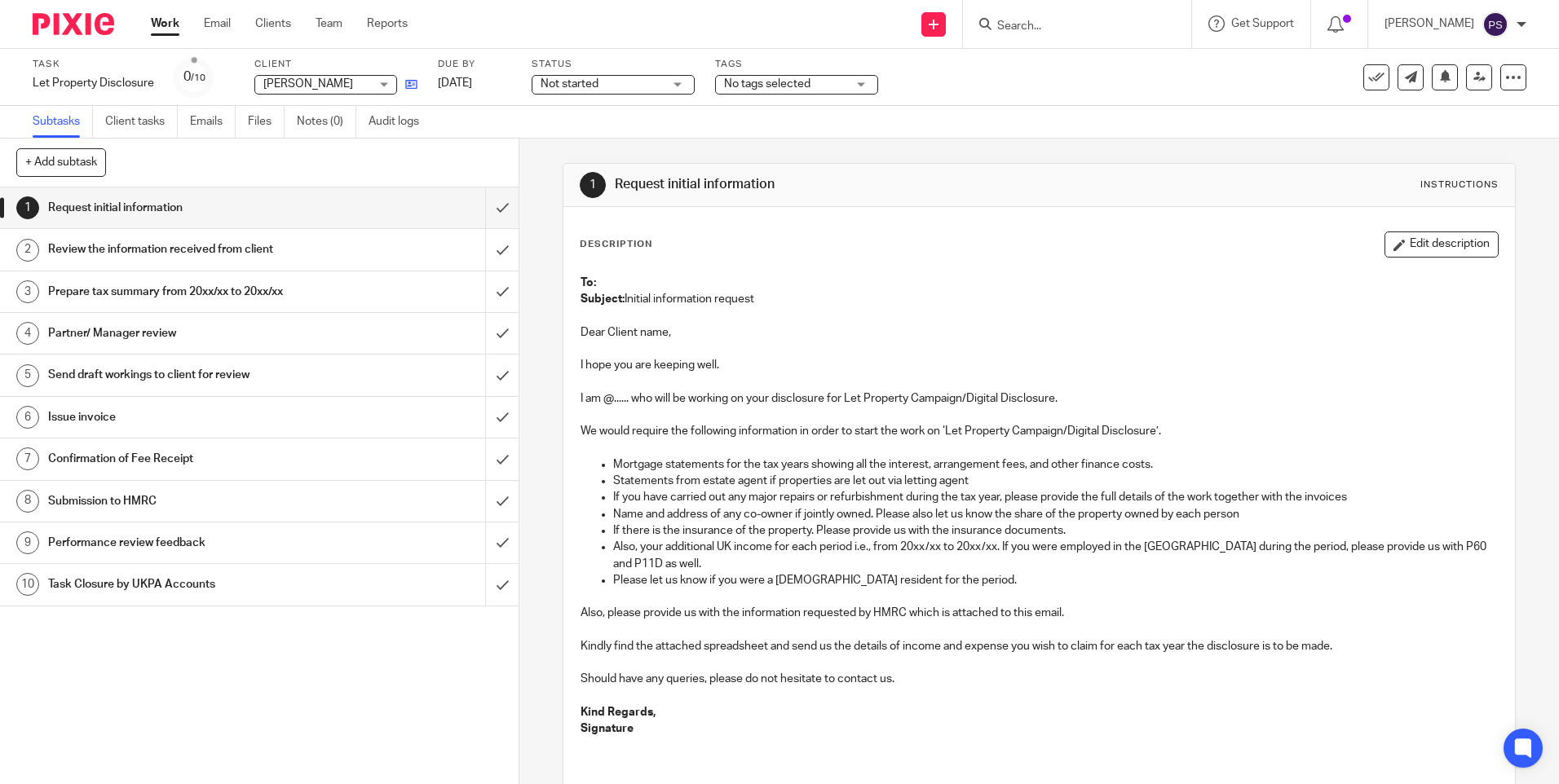
click at [408, 77] on link at bounding box center [407, 83] width 20 height 17
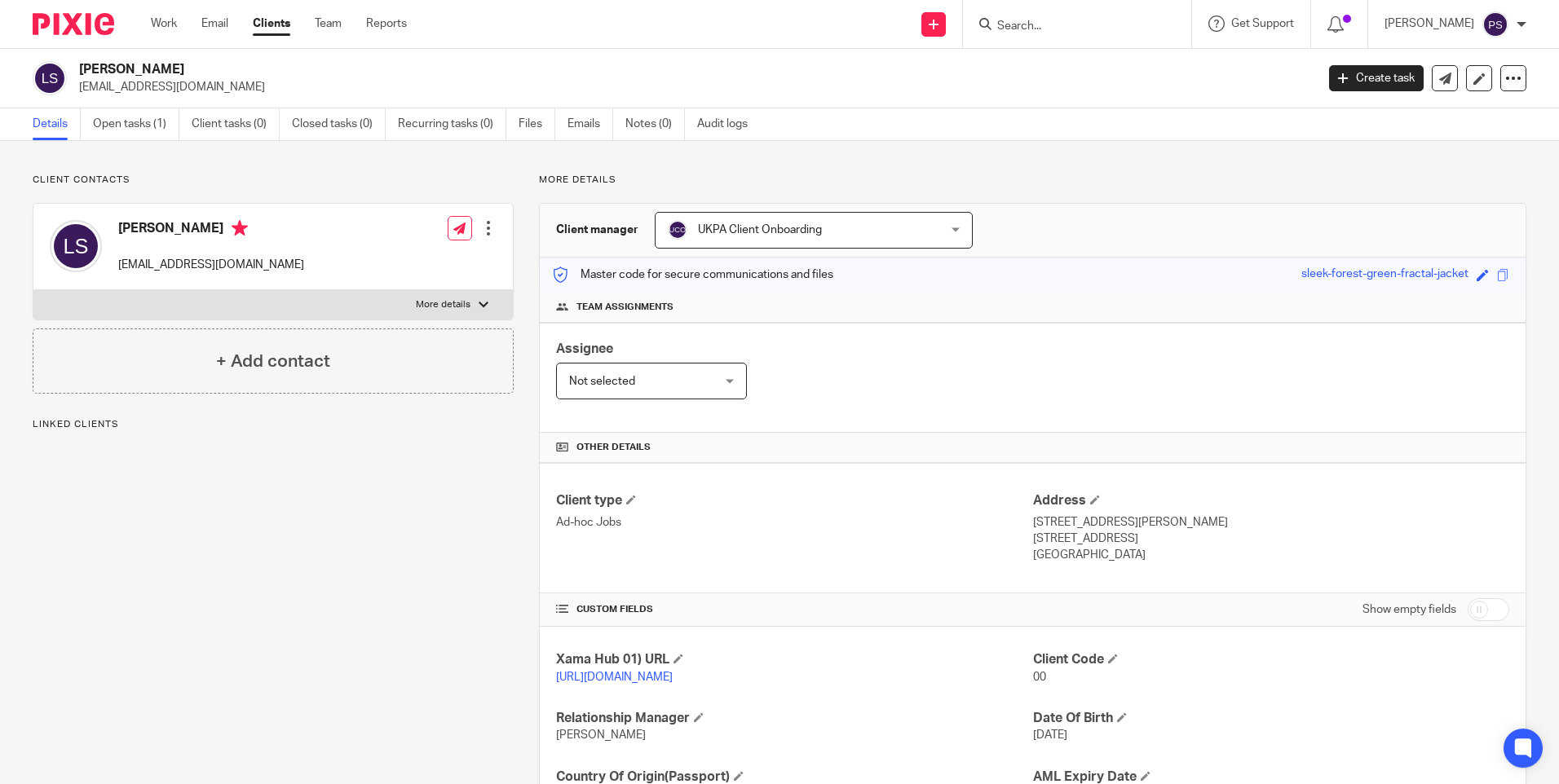
click at [185, 163] on div "Client contacts [PERSON_NAME] [EMAIL_ADDRESS][DOMAIN_NAME] Edit contact Create …" at bounding box center [779, 529] width 1559 height 778
click at [146, 122] on link "Open tasks (1)" at bounding box center [136, 124] width 86 height 32
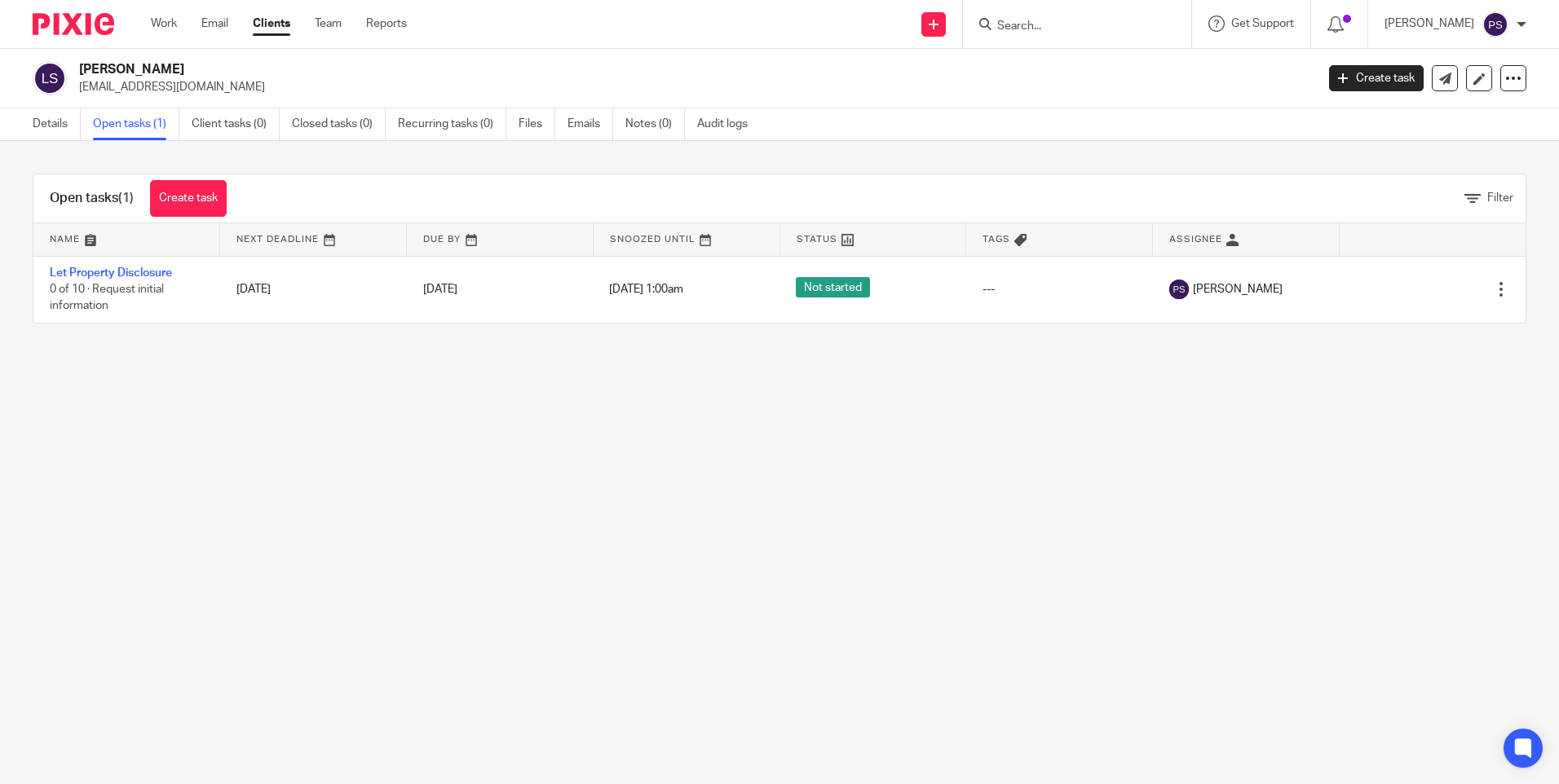
click at [59, 125] on link "Details" at bounding box center [57, 124] width 48 height 32
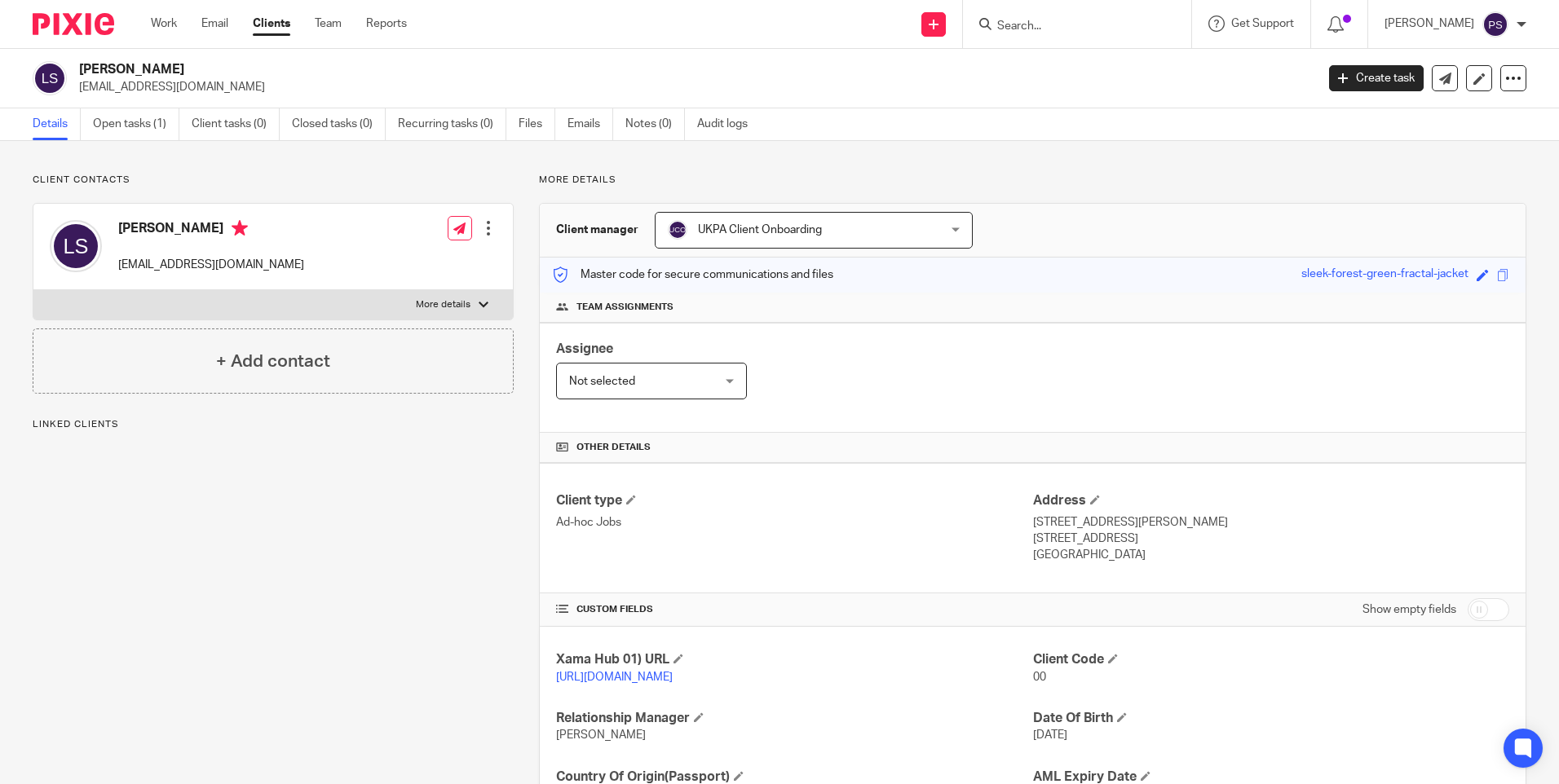
click at [736, 239] on span "UKPA Client Onboarding" at bounding box center [789, 229] width 243 height 34
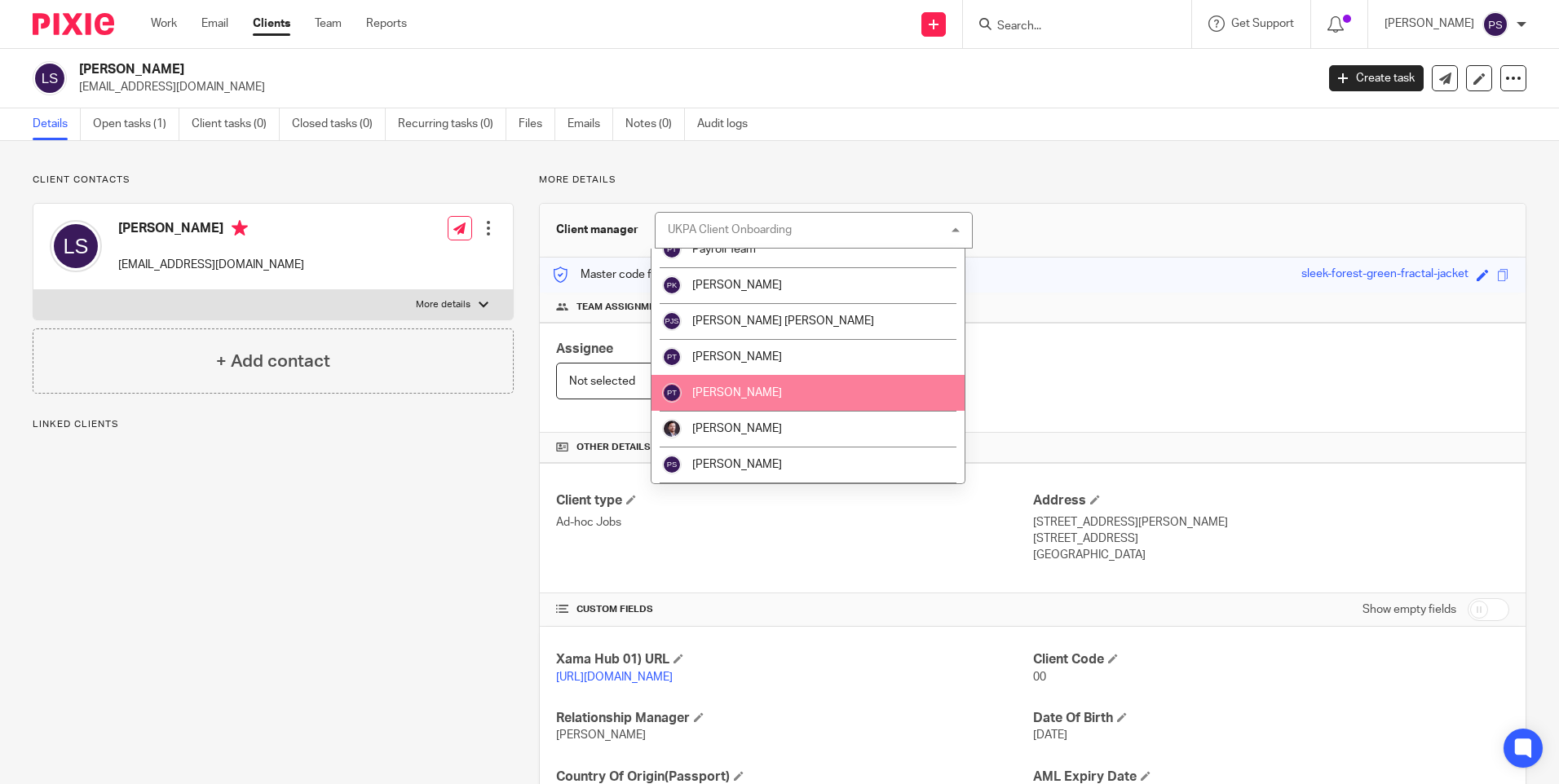
scroll to position [1631, 0]
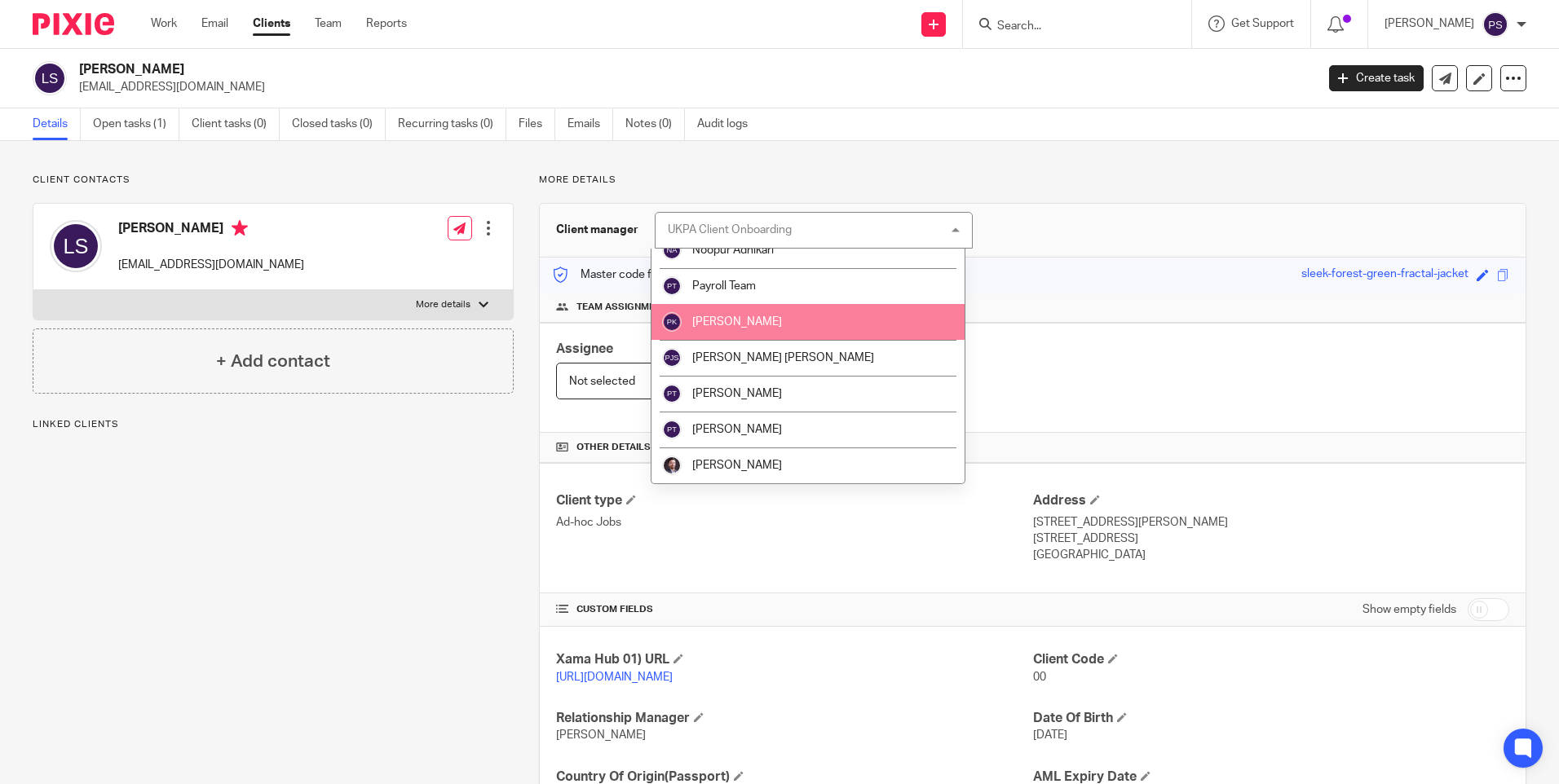
click at [730, 329] on li "[PERSON_NAME]" at bounding box center [808, 322] width 313 height 36
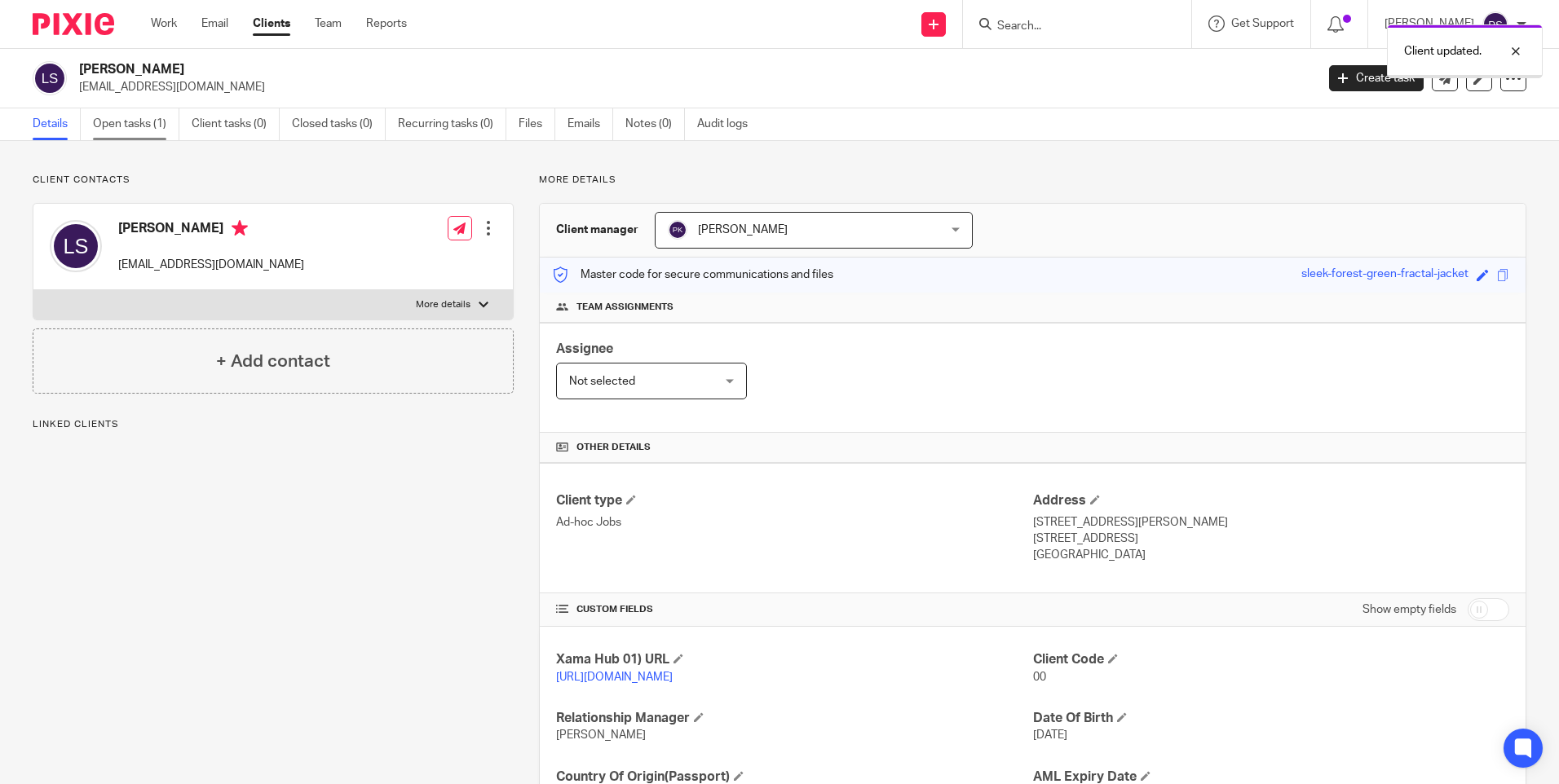
click at [154, 116] on link "Open tasks (1)" at bounding box center [136, 124] width 86 height 32
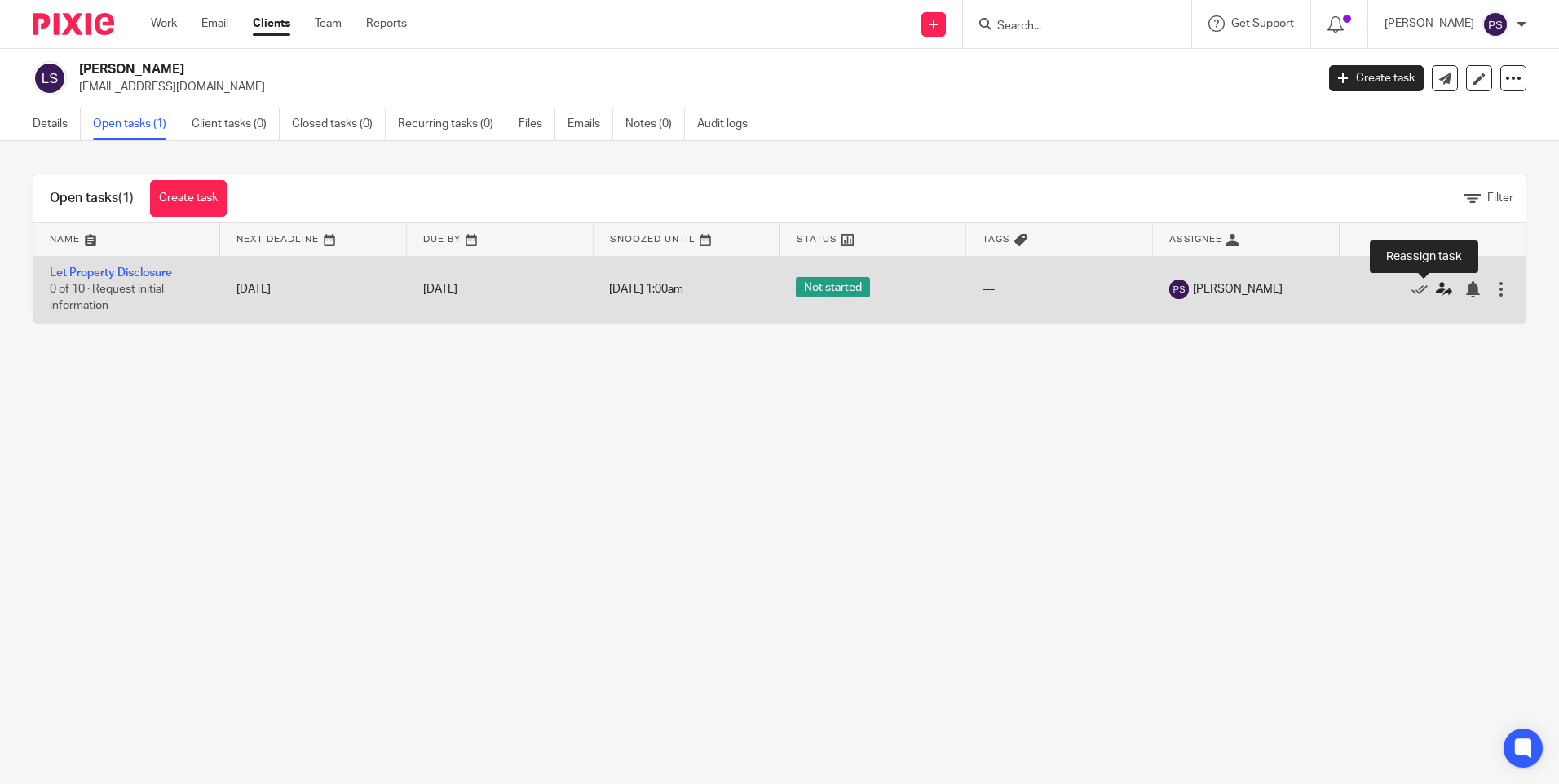
click at [1436, 285] on icon at bounding box center [1444, 289] width 17 height 17
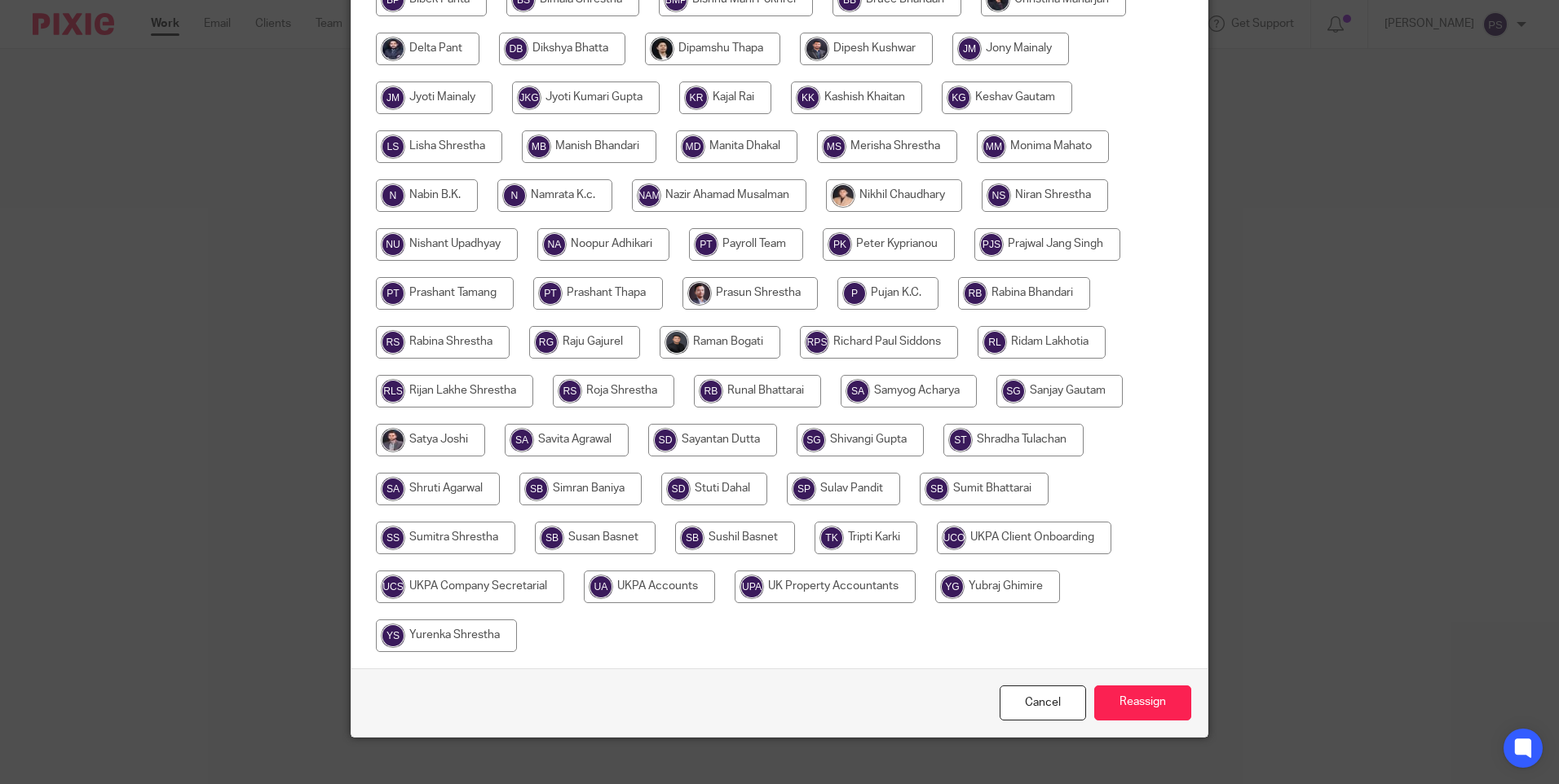
scroll to position [478, 0]
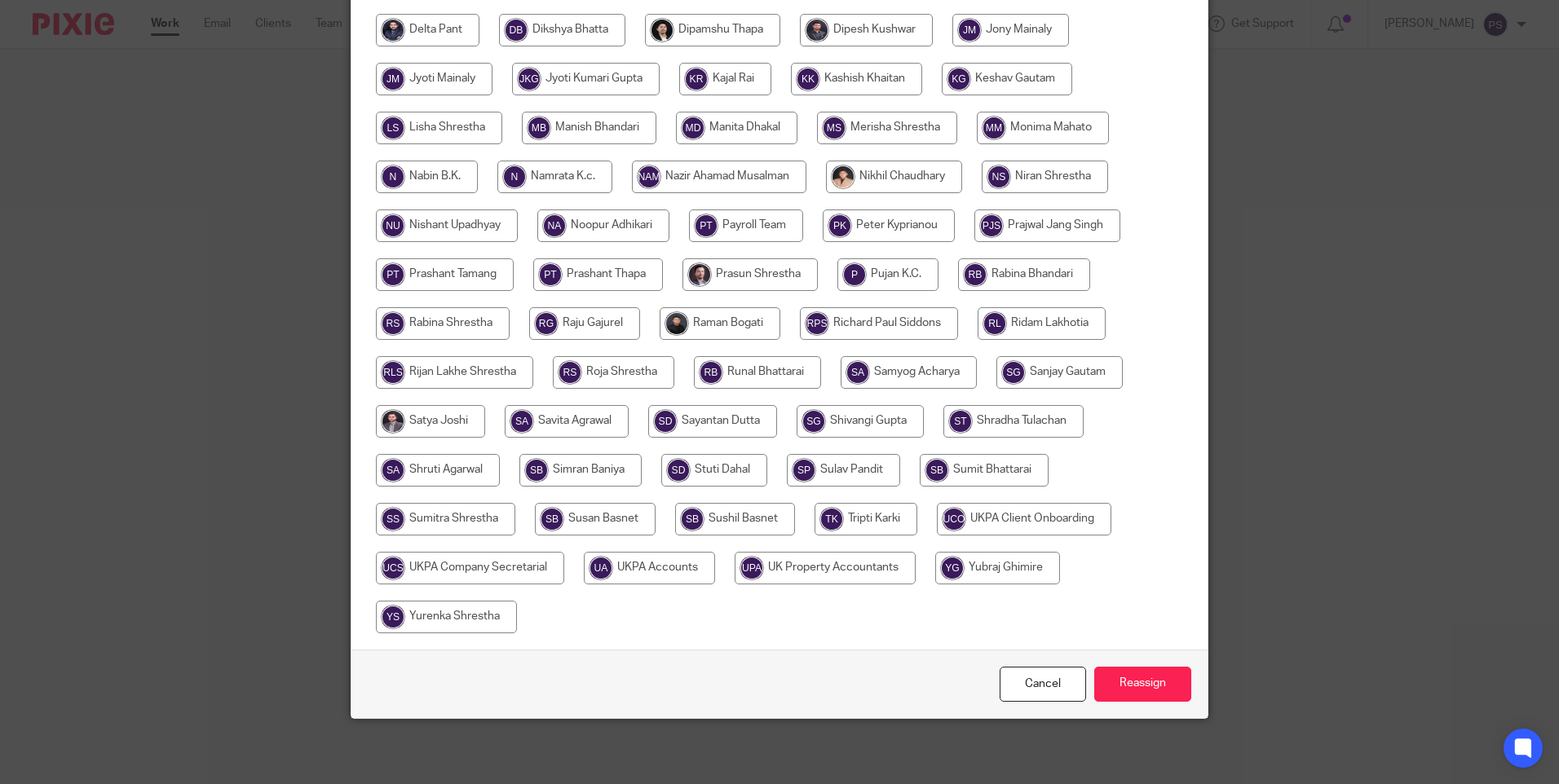
click at [512, 570] on input "radio" at bounding box center [470, 568] width 189 height 33
radio input "true"
click at [979, 512] on input "radio" at bounding box center [1024, 520] width 175 height 33
radio input "true"
drag, startPoint x: 1139, startPoint y: 660, endPoint x: 1136, endPoint y: 675, distance: 15.3
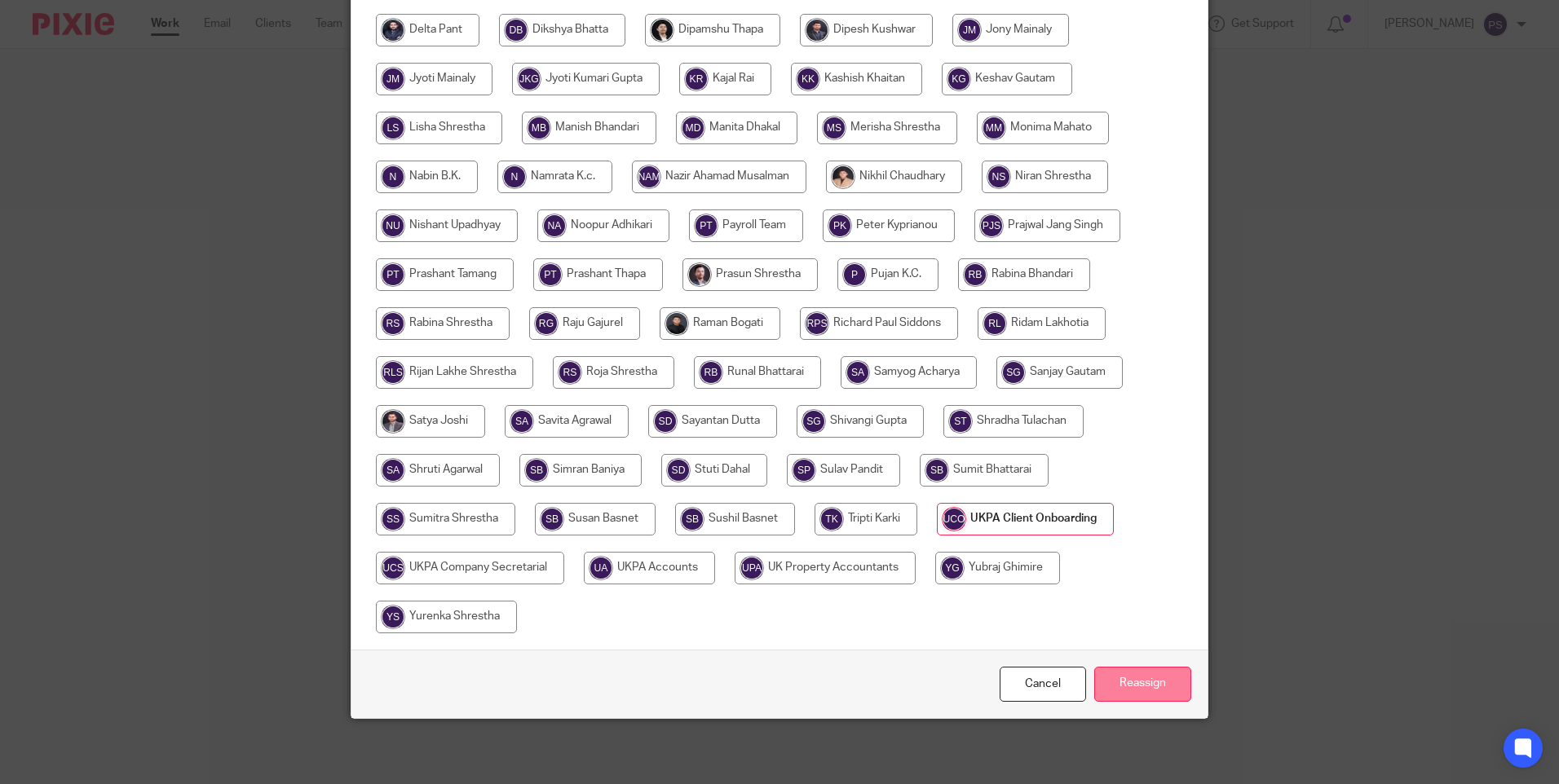
click at [1138, 661] on div "Cancel Reassign" at bounding box center [779, 684] width 856 height 69
click at [1136, 676] on input "Reassign" at bounding box center [1143, 684] width 97 height 35
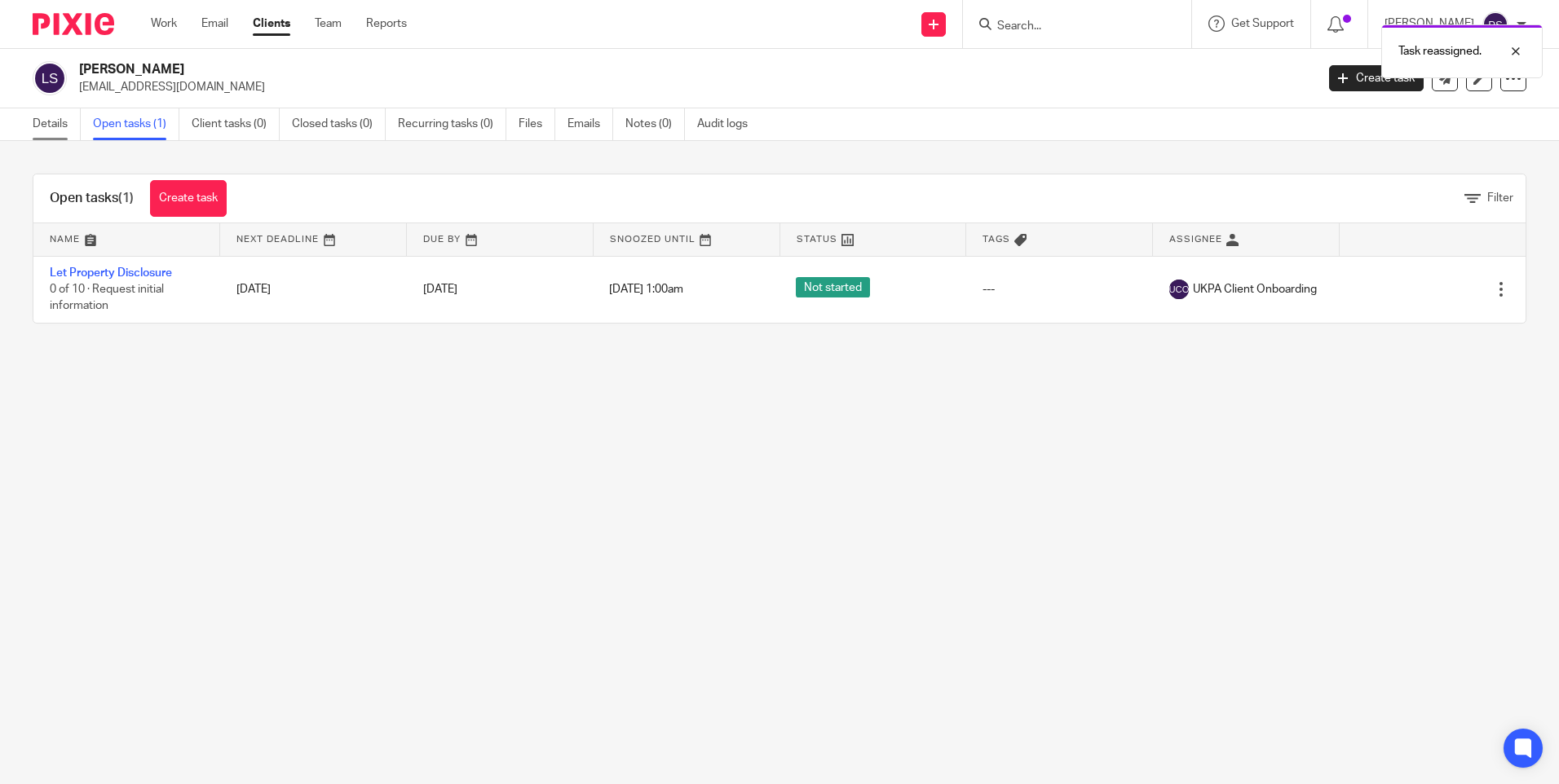
click at [52, 126] on link "Details" at bounding box center [57, 124] width 48 height 32
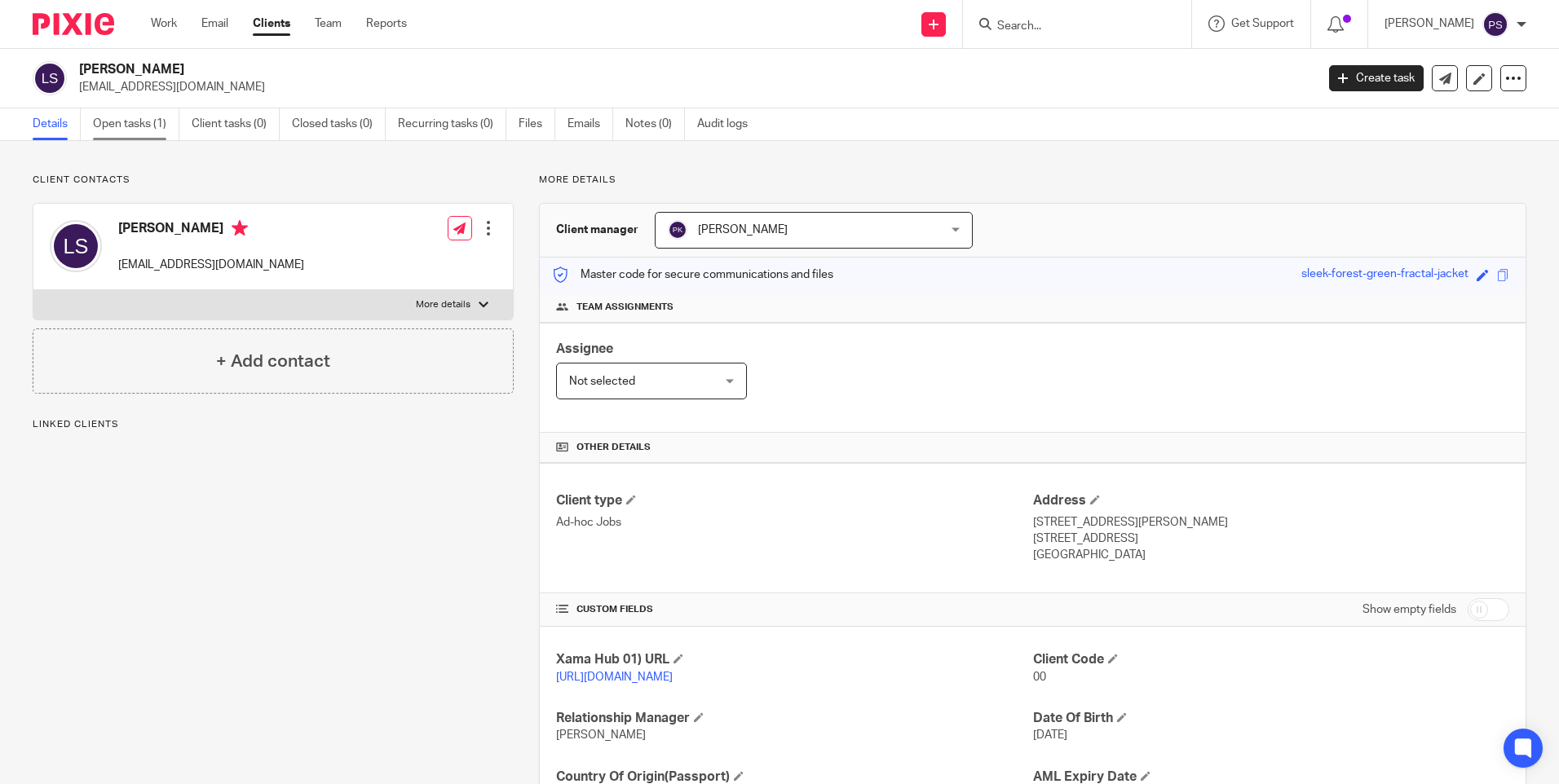
click at [150, 124] on link "Open tasks (1)" at bounding box center [136, 124] width 86 height 32
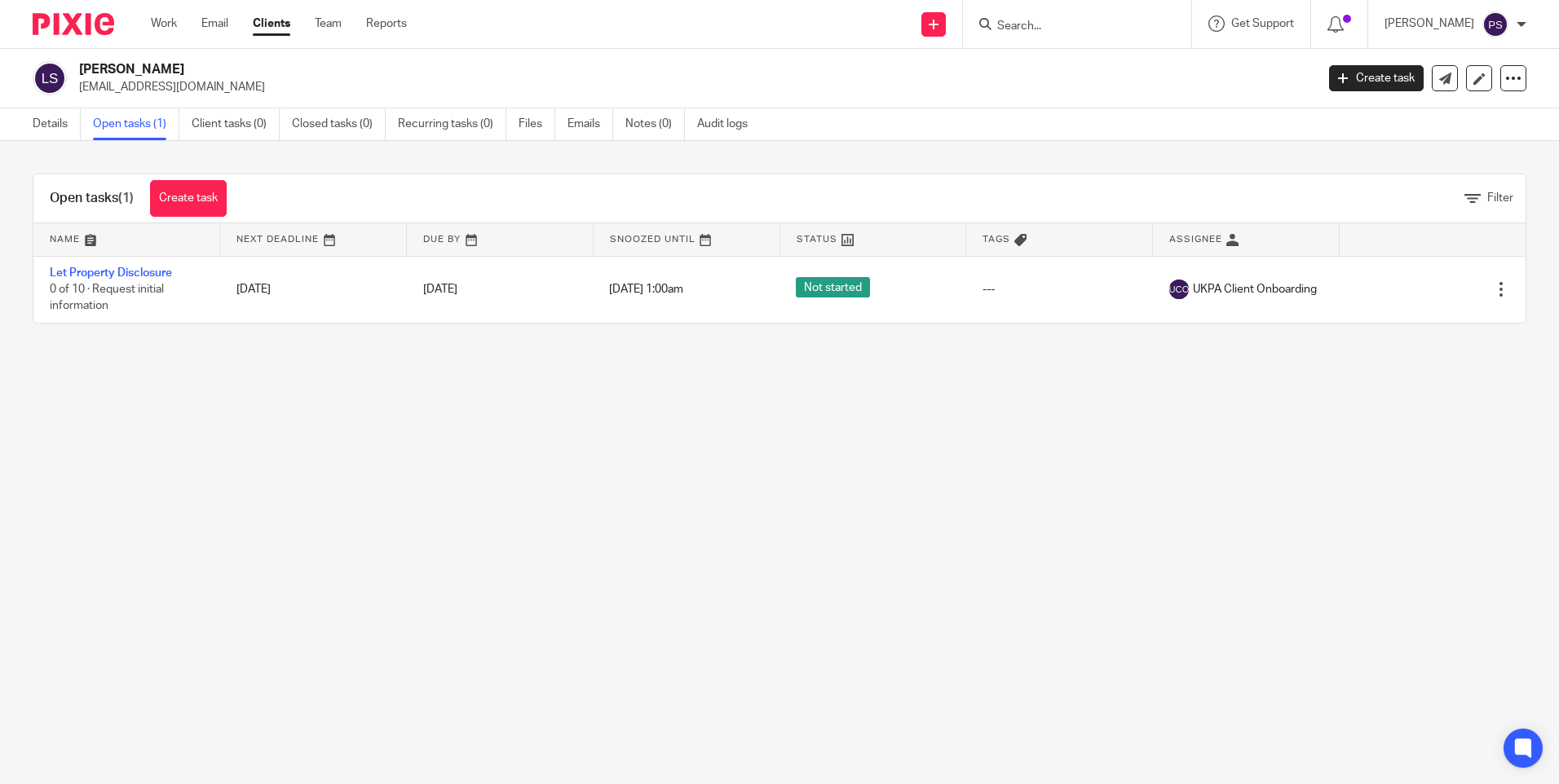
click at [42, 126] on link "Details" at bounding box center [57, 124] width 48 height 32
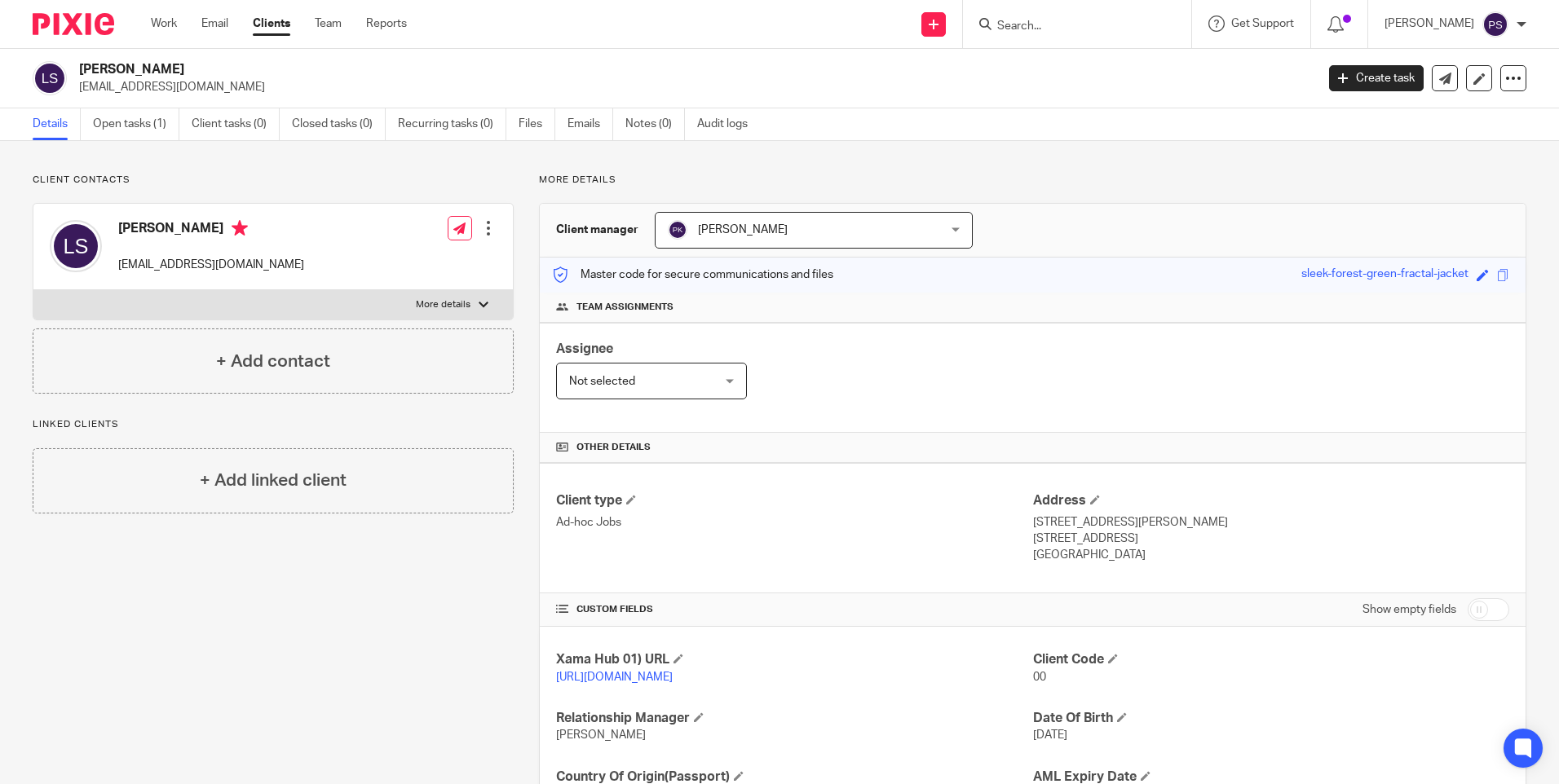
click at [185, 66] on h2 "[PERSON_NAME]" at bounding box center [569, 70] width 980 height 17
copy div "[PERSON_NAME]"
click at [164, 63] on h2 "[PERSON_NAME]" at bounding box center [569, 70] width 980 height 17
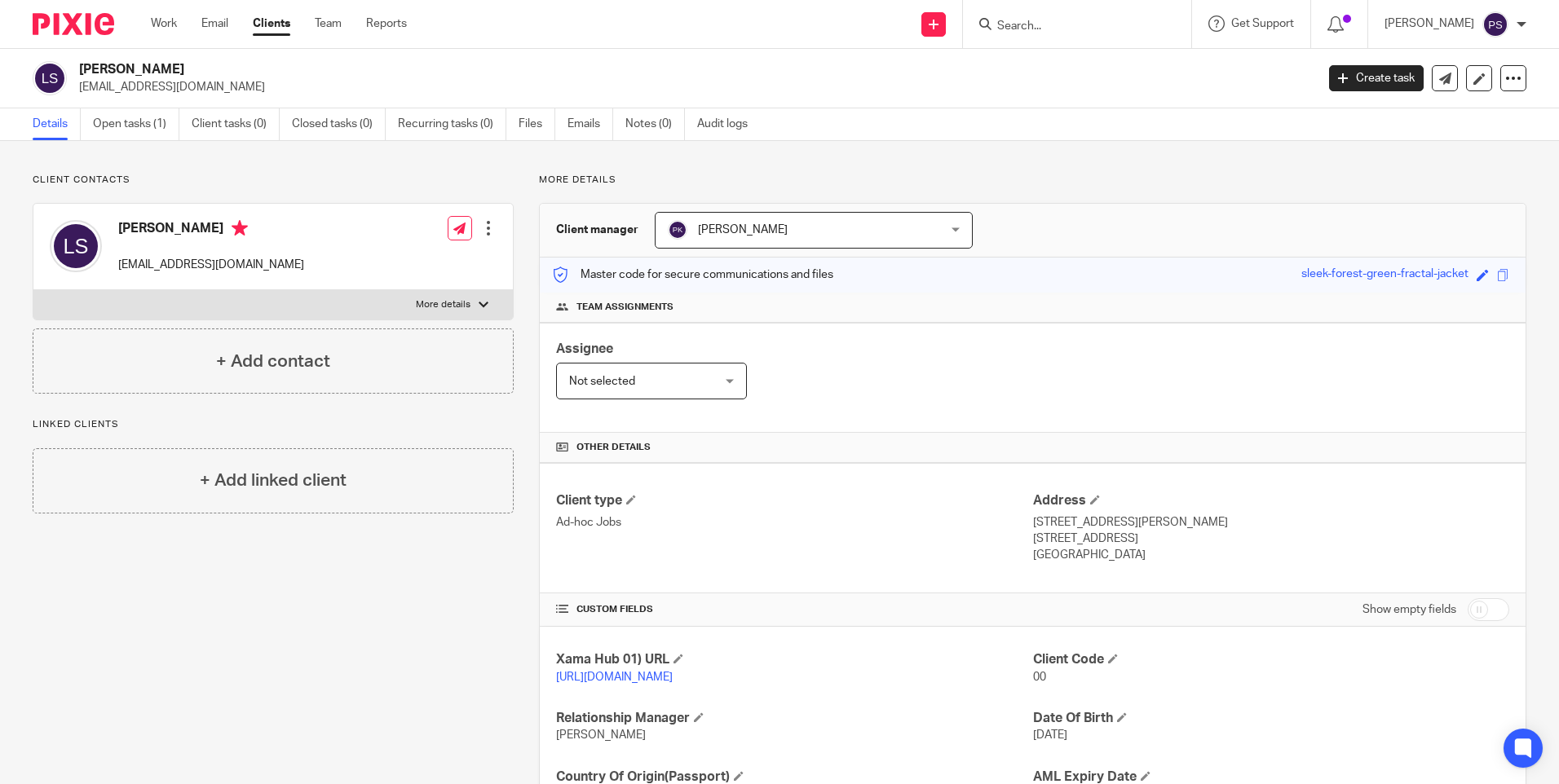
click at [164, 63] on h2 "[PERSON_NAME]" at bounding box center [569, 70] width 980 height 17
click at [132, 133] on link "Open tasks (1)" at bounding box center [136, 124] width 86 height 32
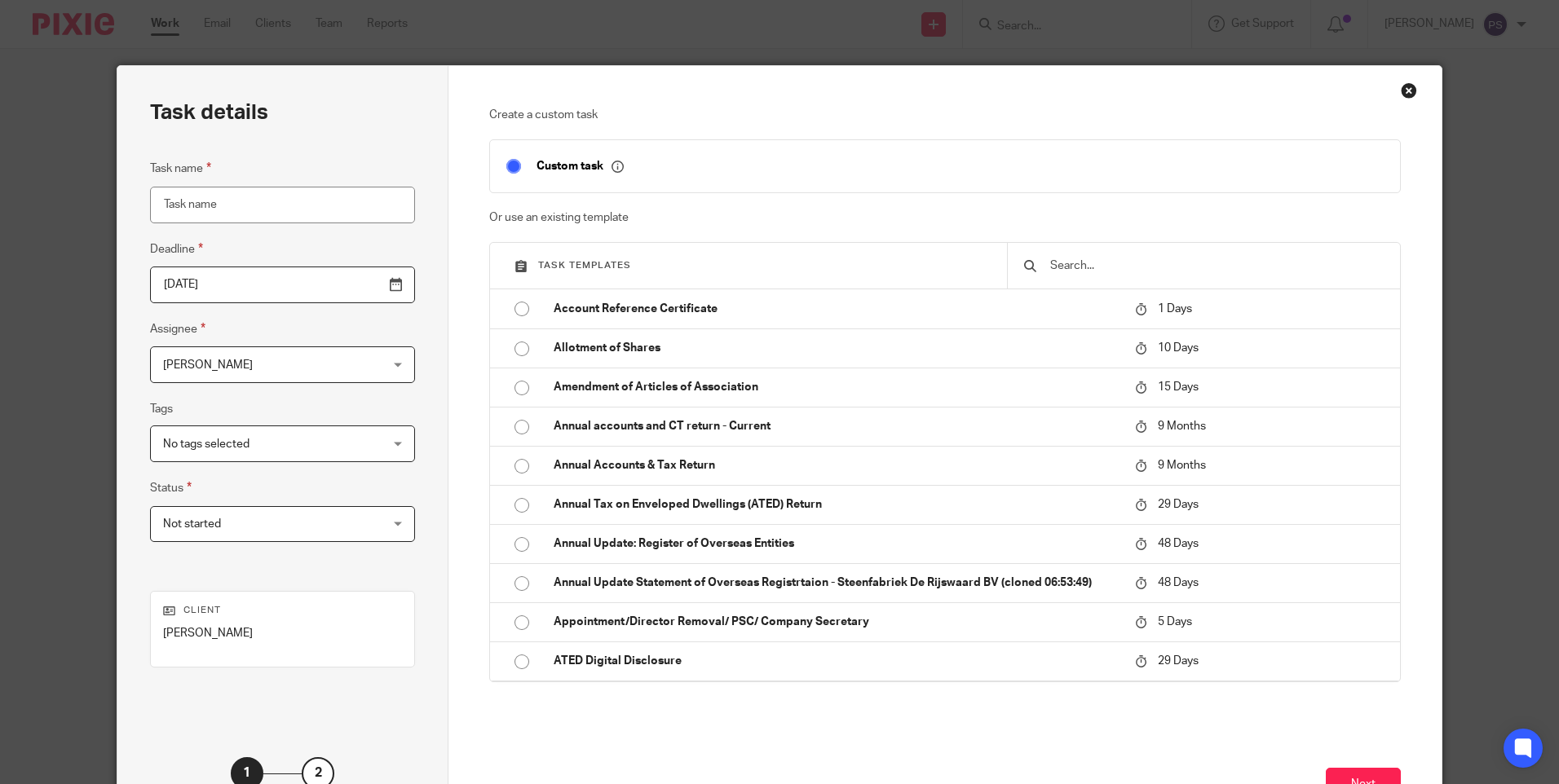
click at [1083, 263] on input "text" at bounding box center [1216, 265] width 335 height 18
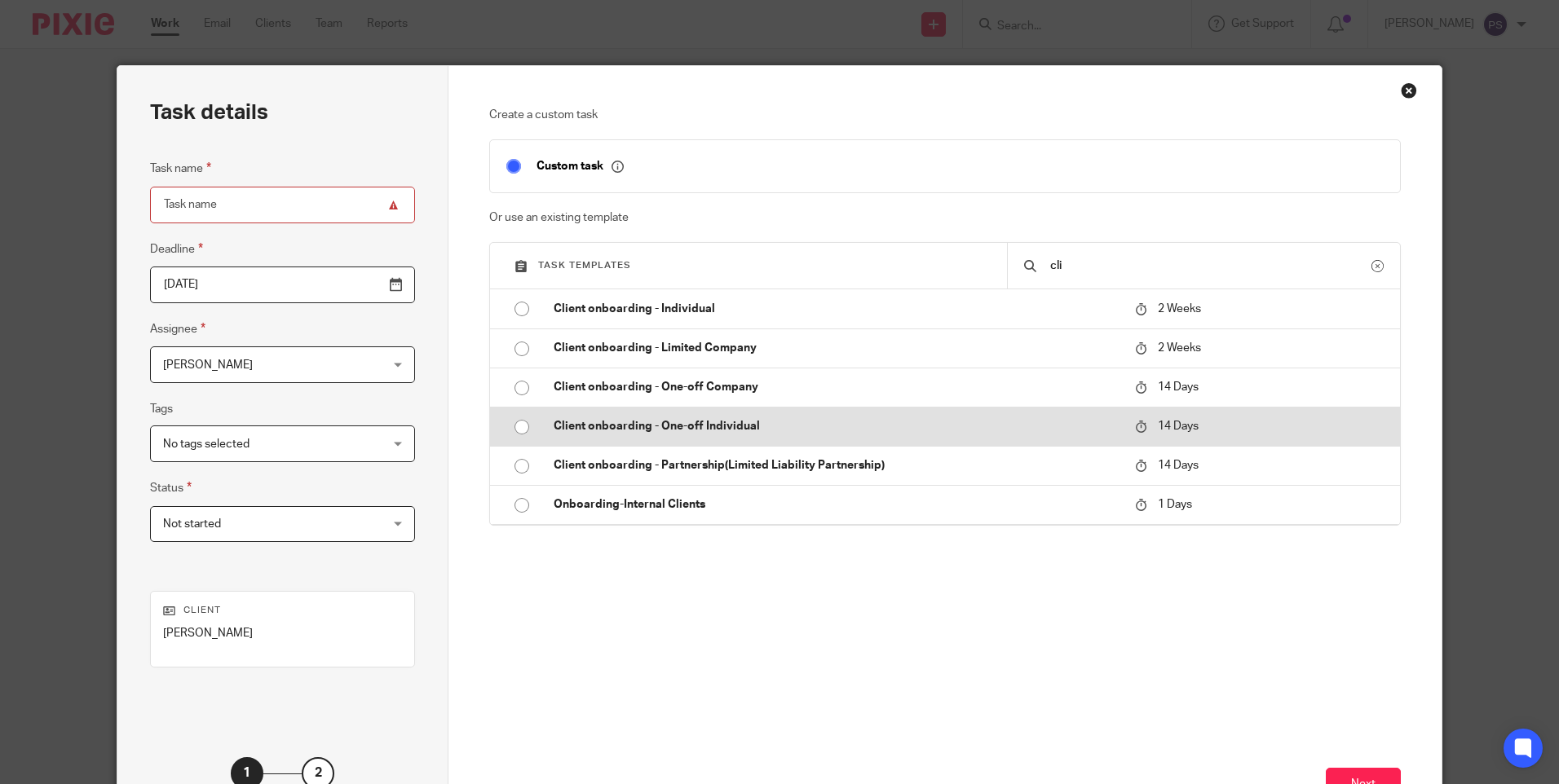
type input "cli"
click at [519, 428] on input "radio" at bounding box center [522, 428] width 31 height 31
type input "[DATE]"
type input "Client onboarding - One-off Individual"
checkbox input "false"
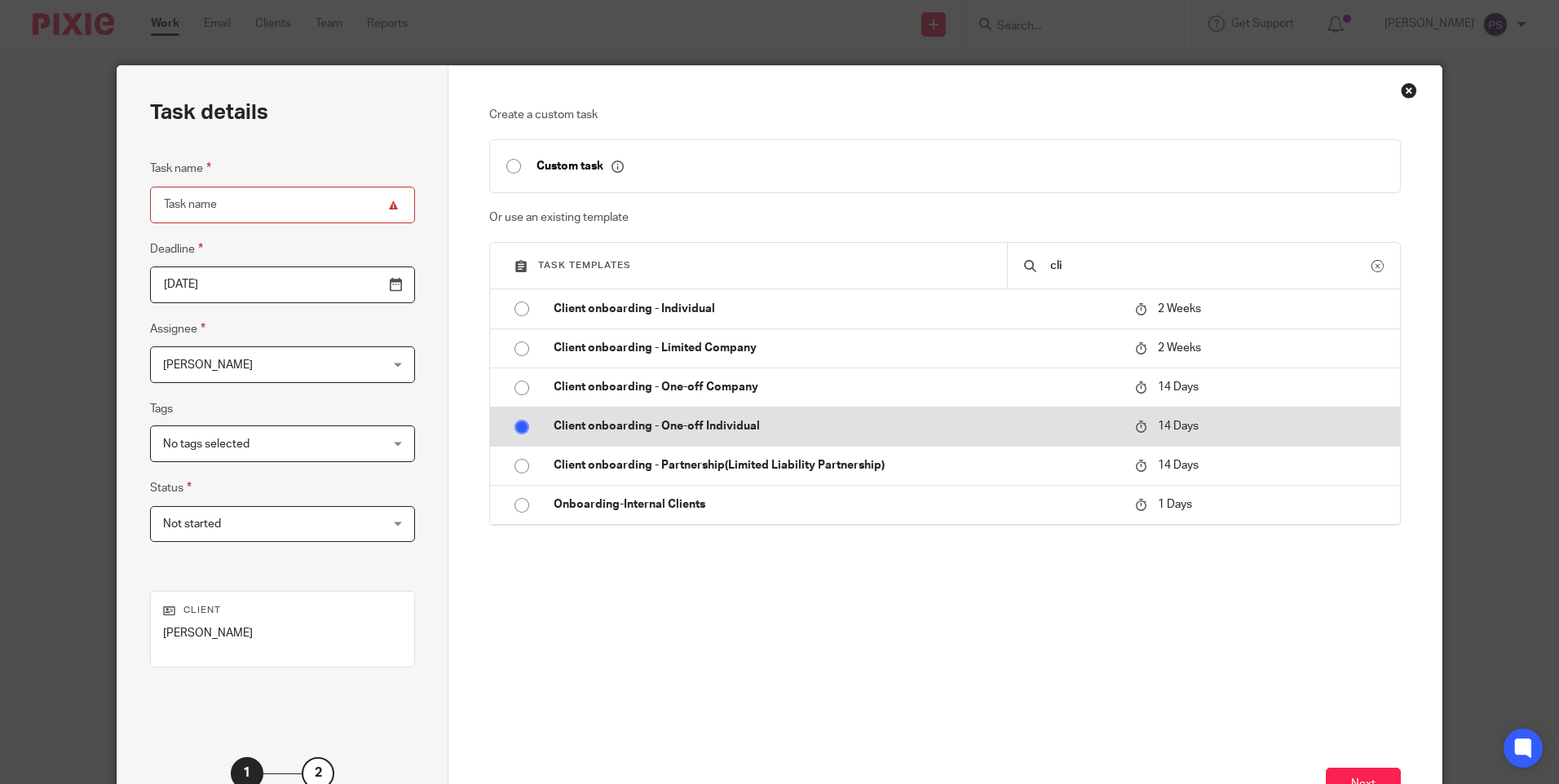
radio input "false"
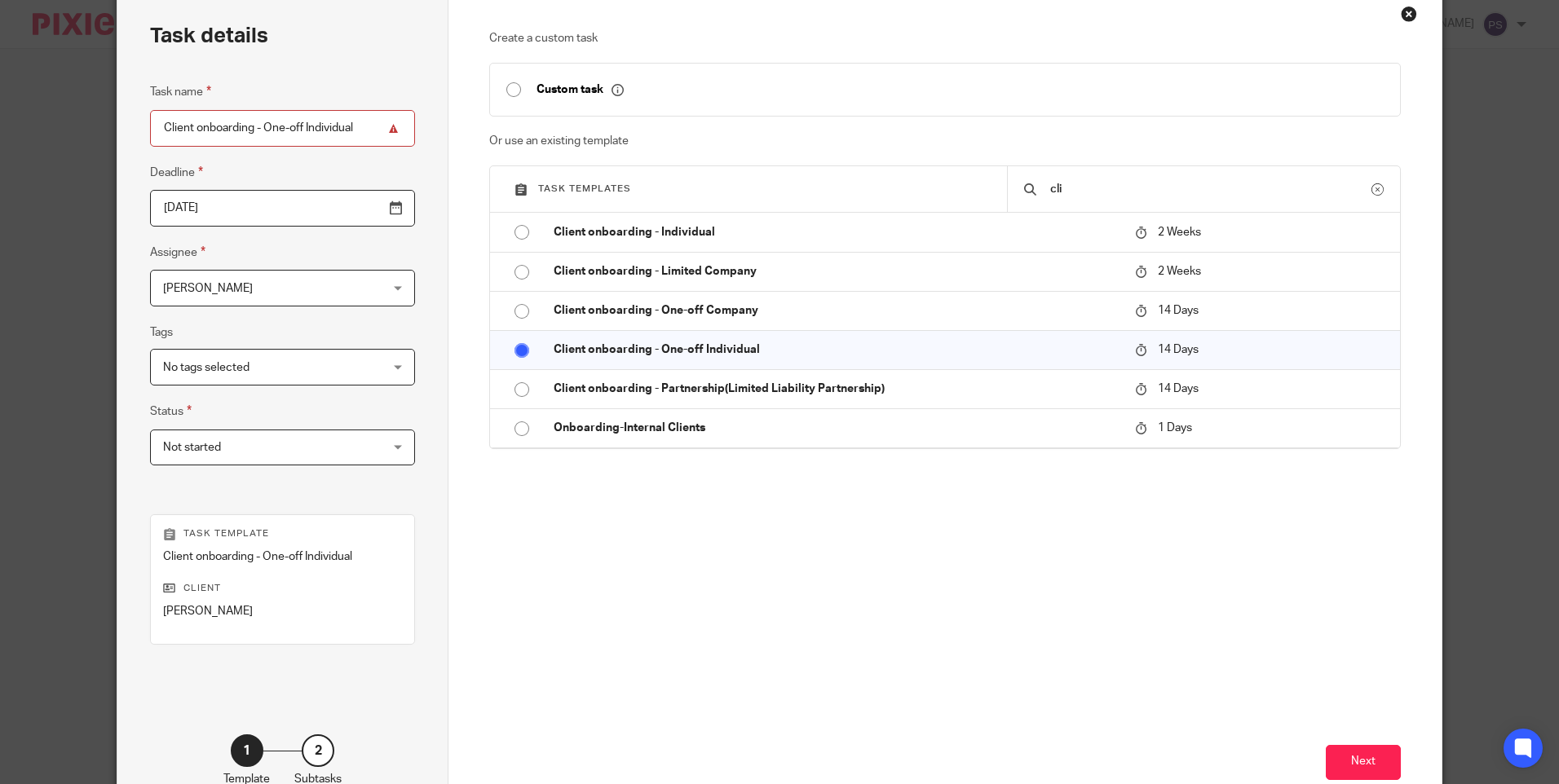
scroll to position [179, 0]
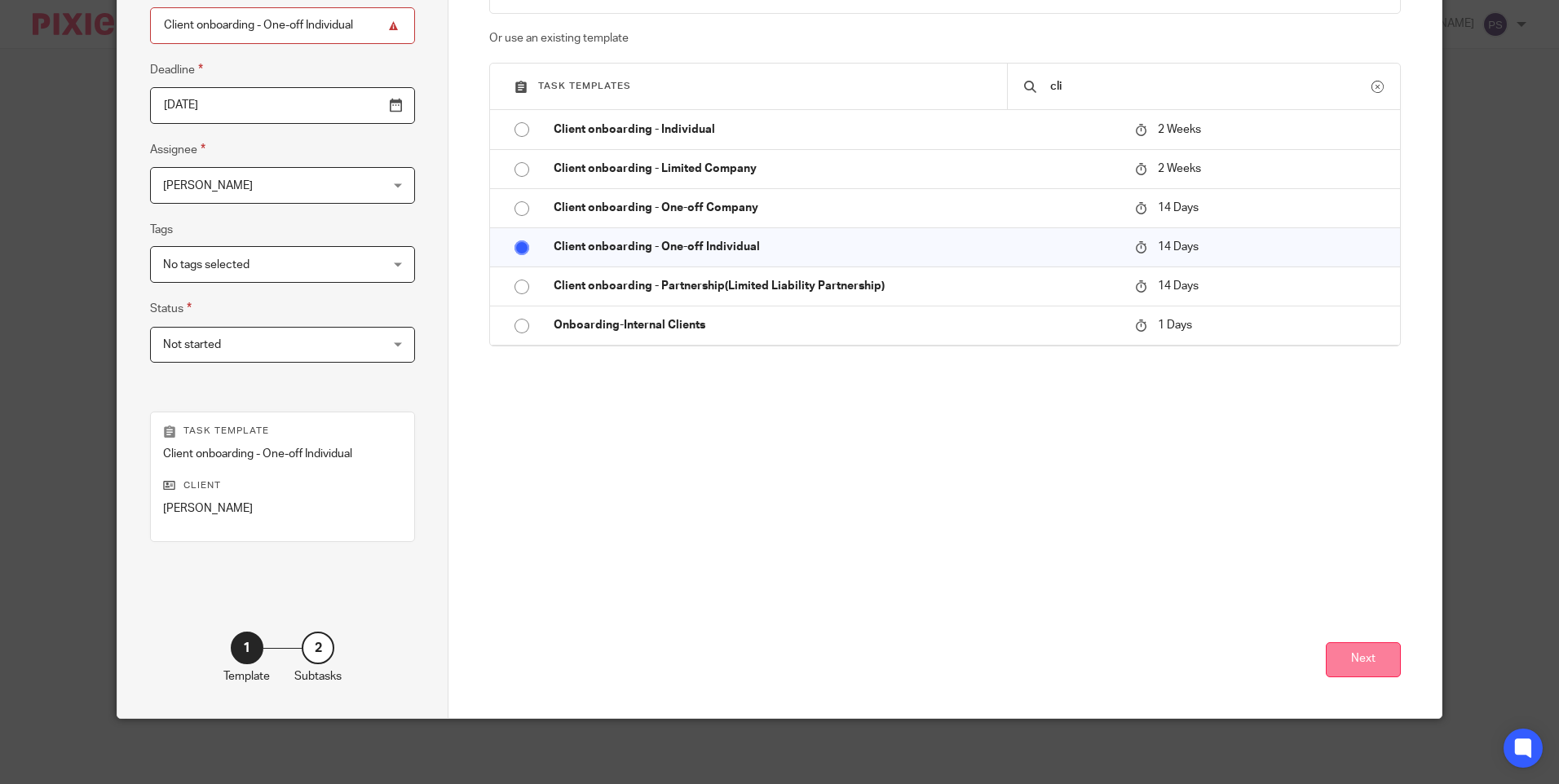
click at [1360, 655] on button "Next" at bounding box center [1363, 660] width 75 height 35
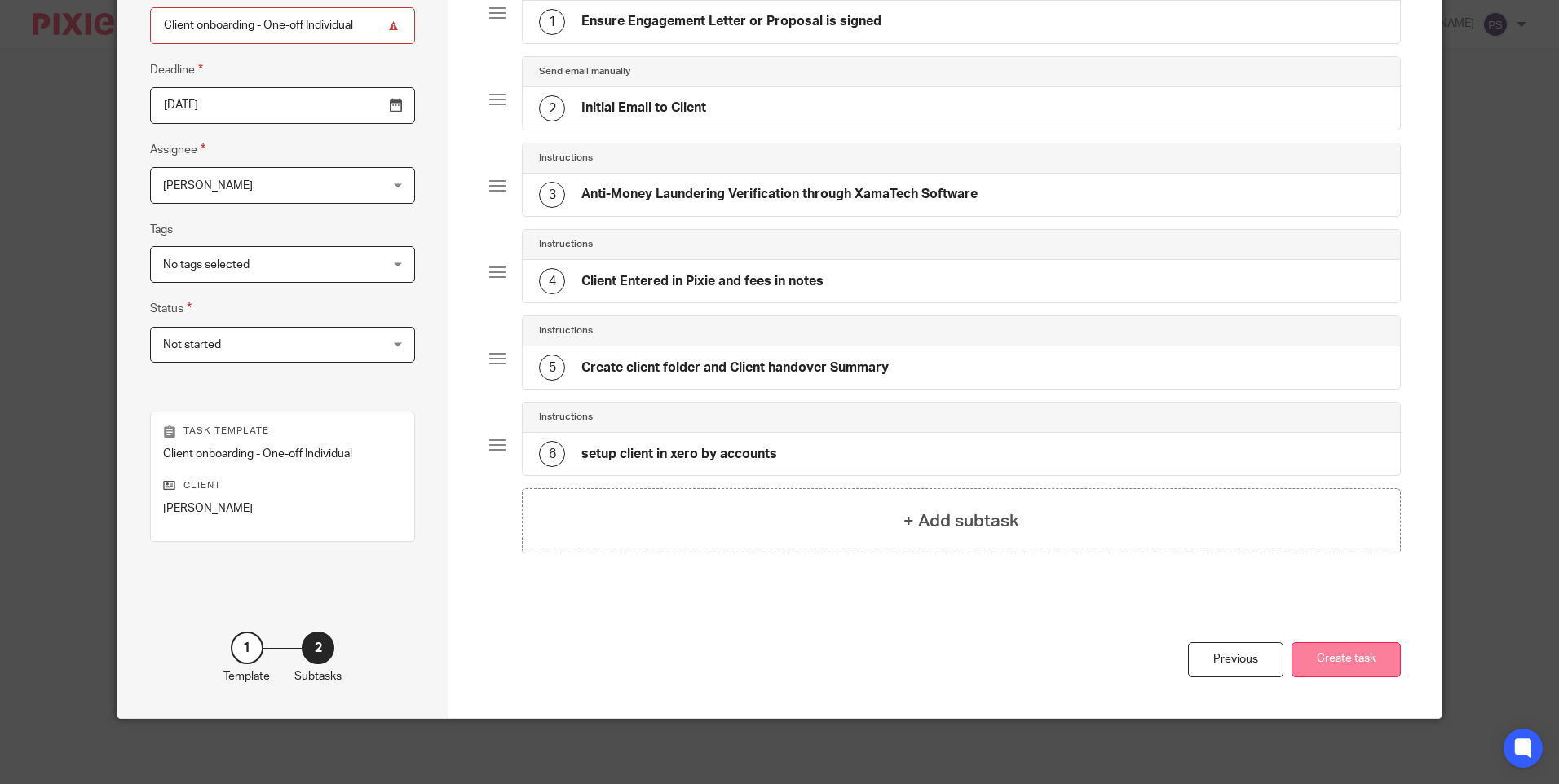
click at [1371, 654] on button "Create task" at bounding box center [1347, 660] width 110 height 35
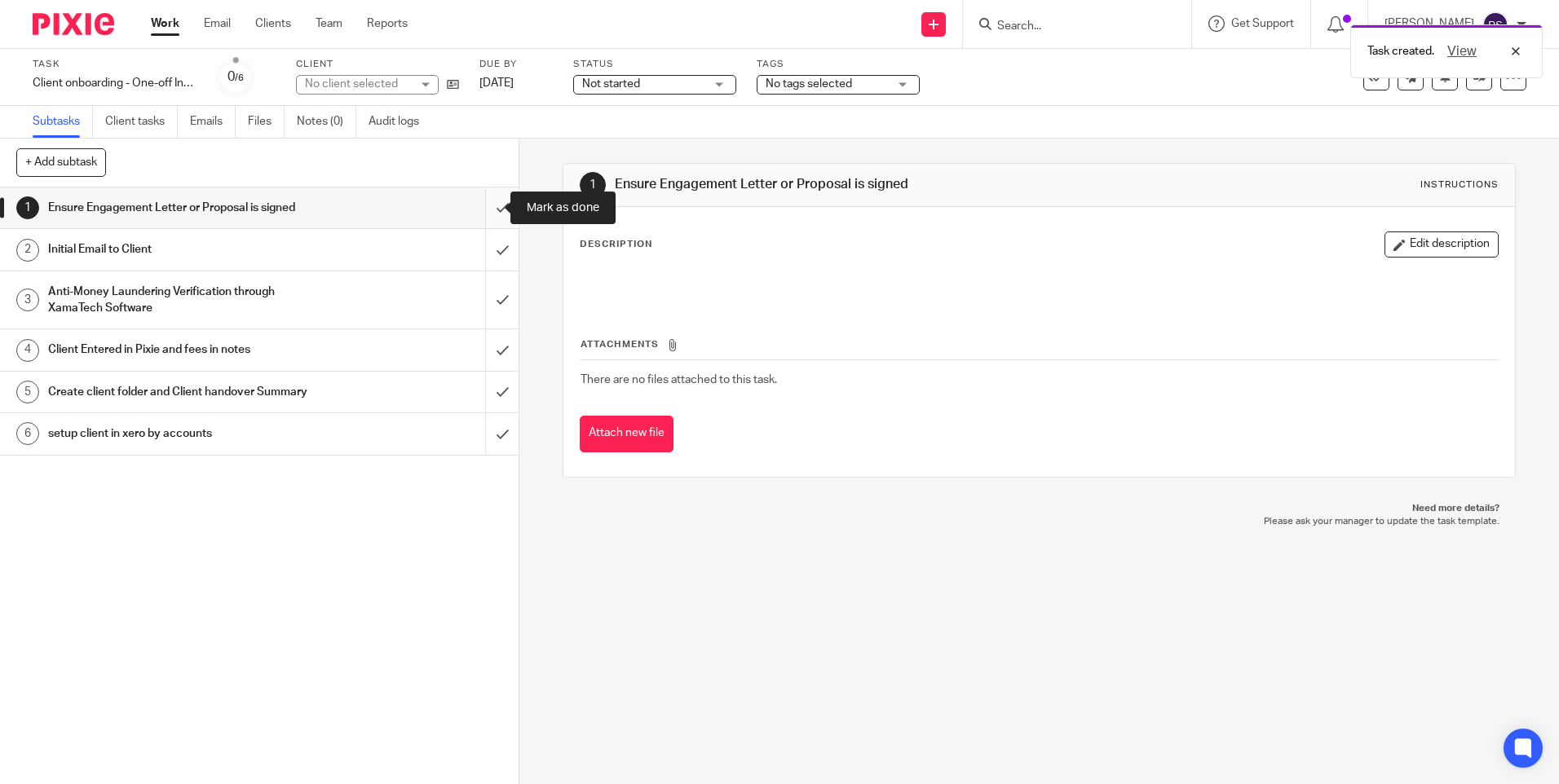
click at [488, 222] on input "submit" at bounding box center [259, 208] width 519 height 41
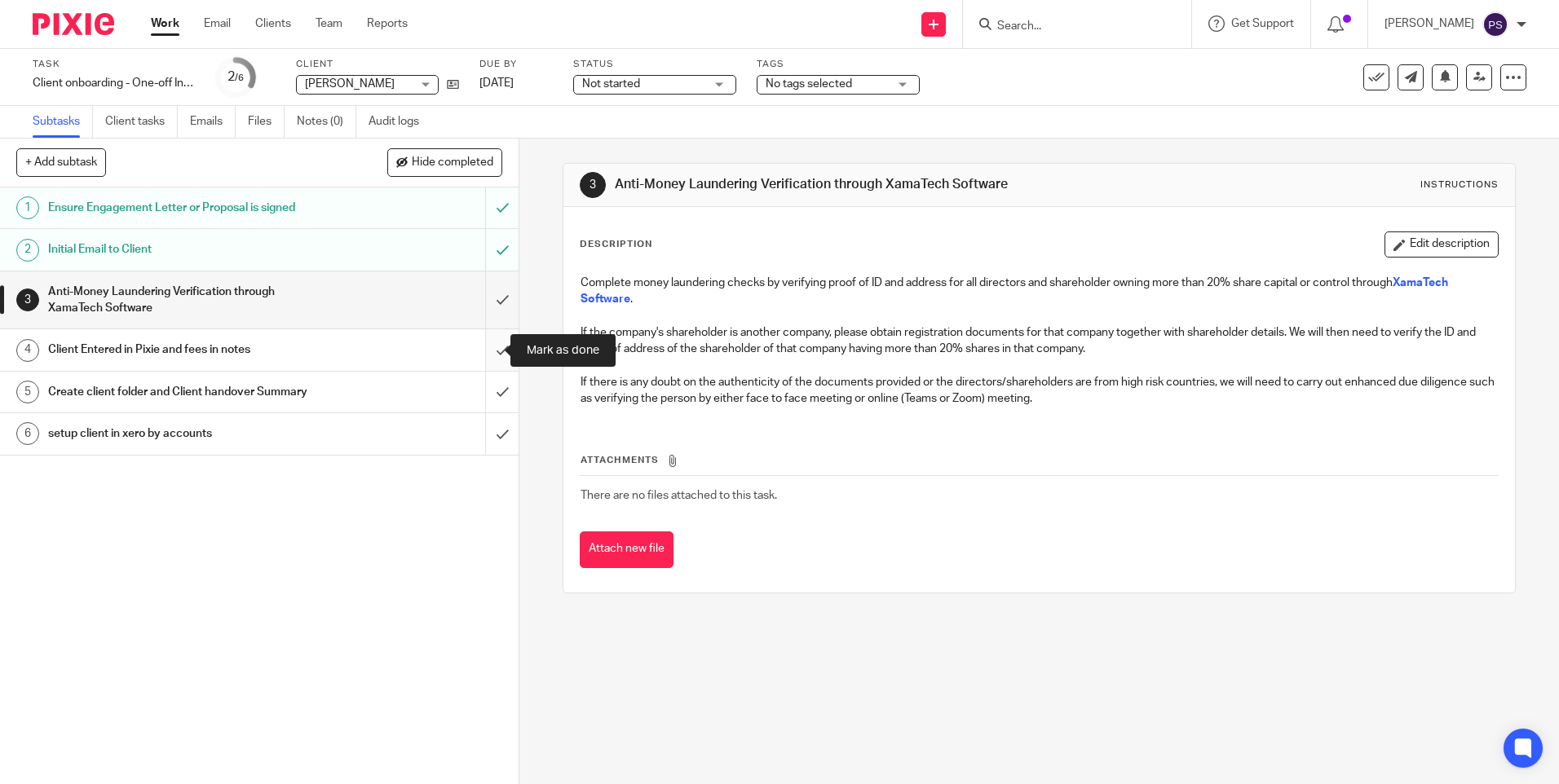
click at [485, 358] on input "submit" at bounding box center [259, 349] width 519 height 41
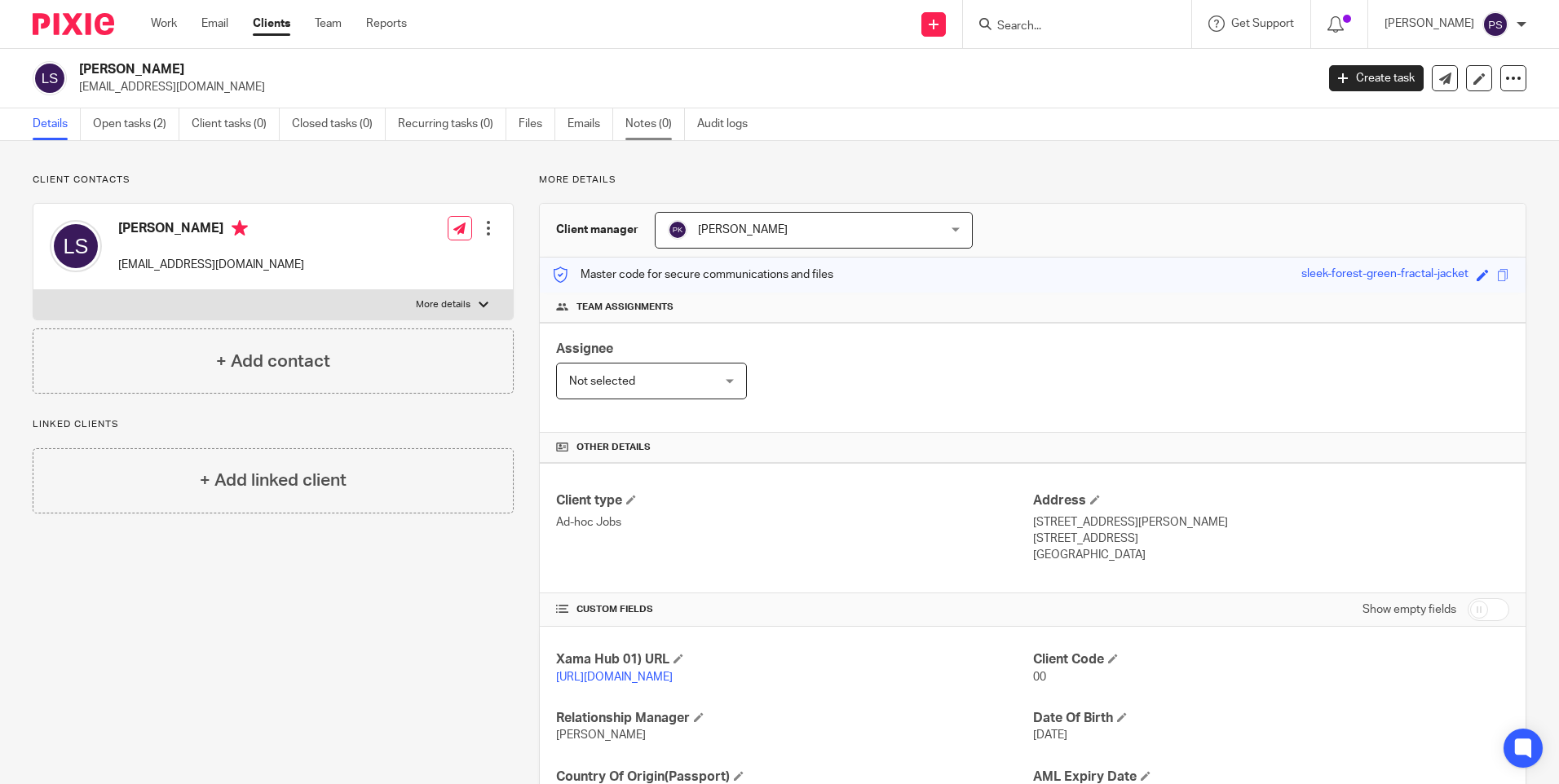
click at [656, 124] on link "Notes (0)" at bounding box center [655, 124] width 59 height 32
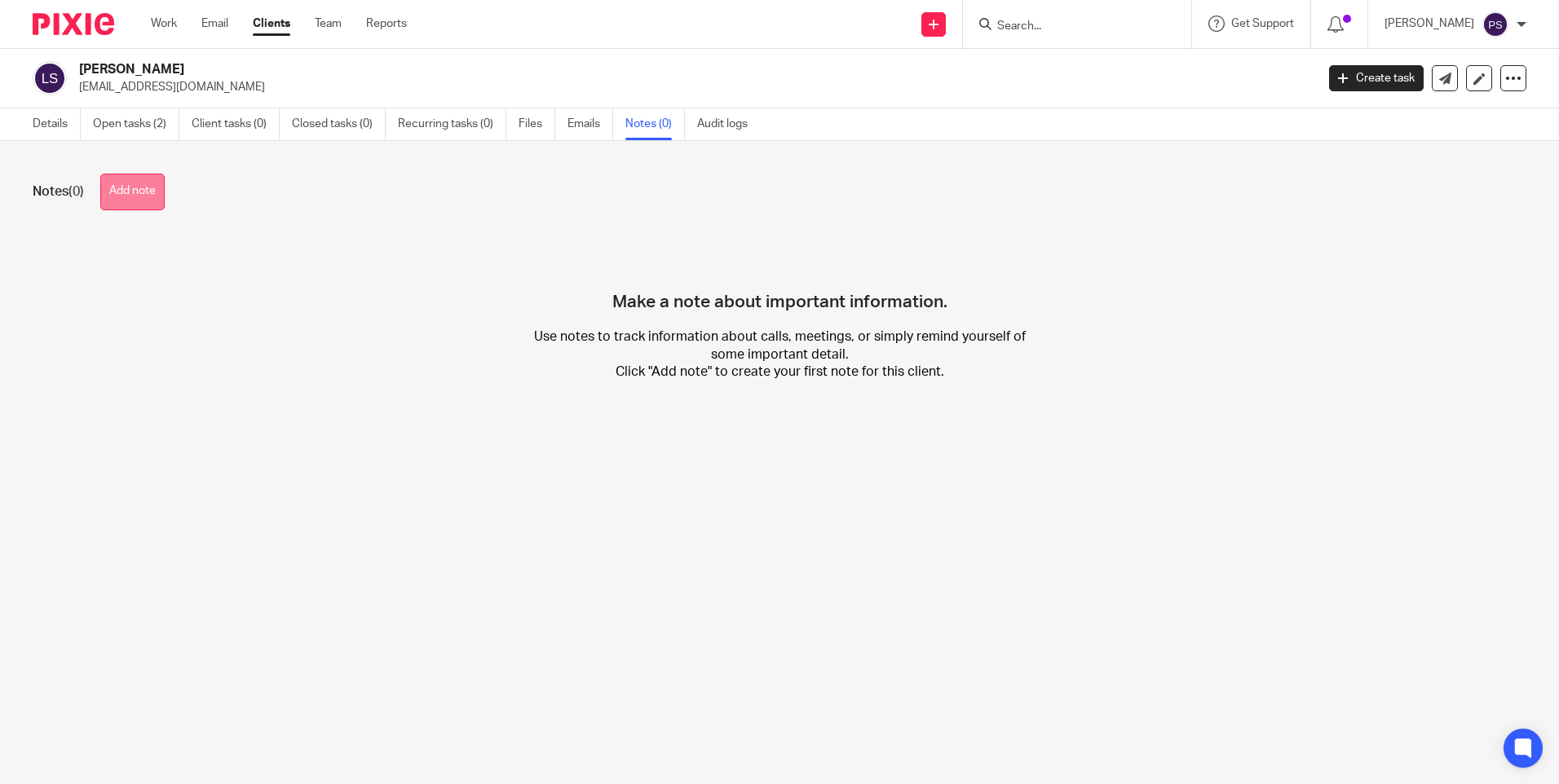
click at [151, 199] on button "Add note" at bounding box center [132, 192] width 64 height 37
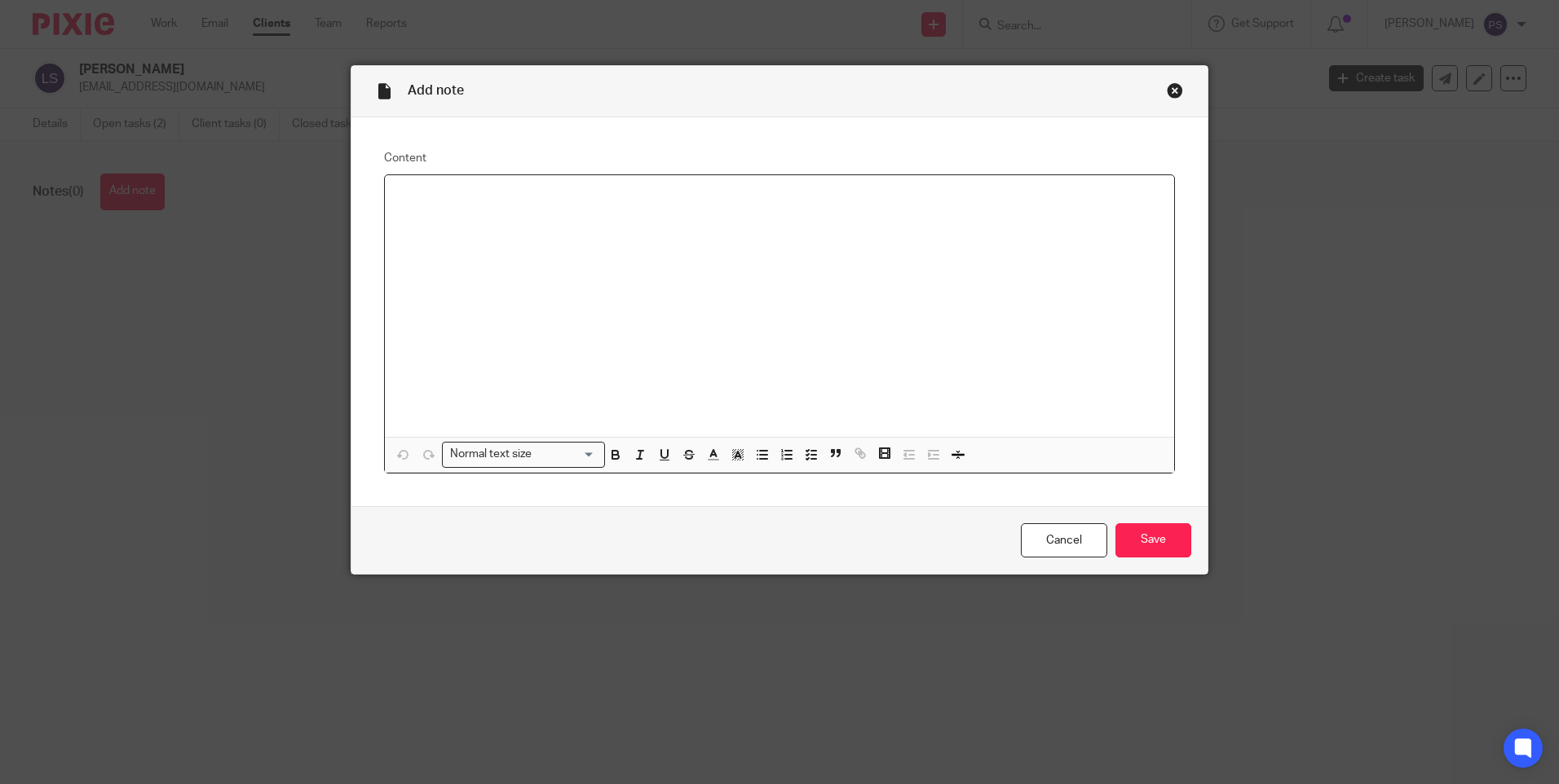
click at [426, 216] on div at bounding box center [780, 306] width 789 height 262
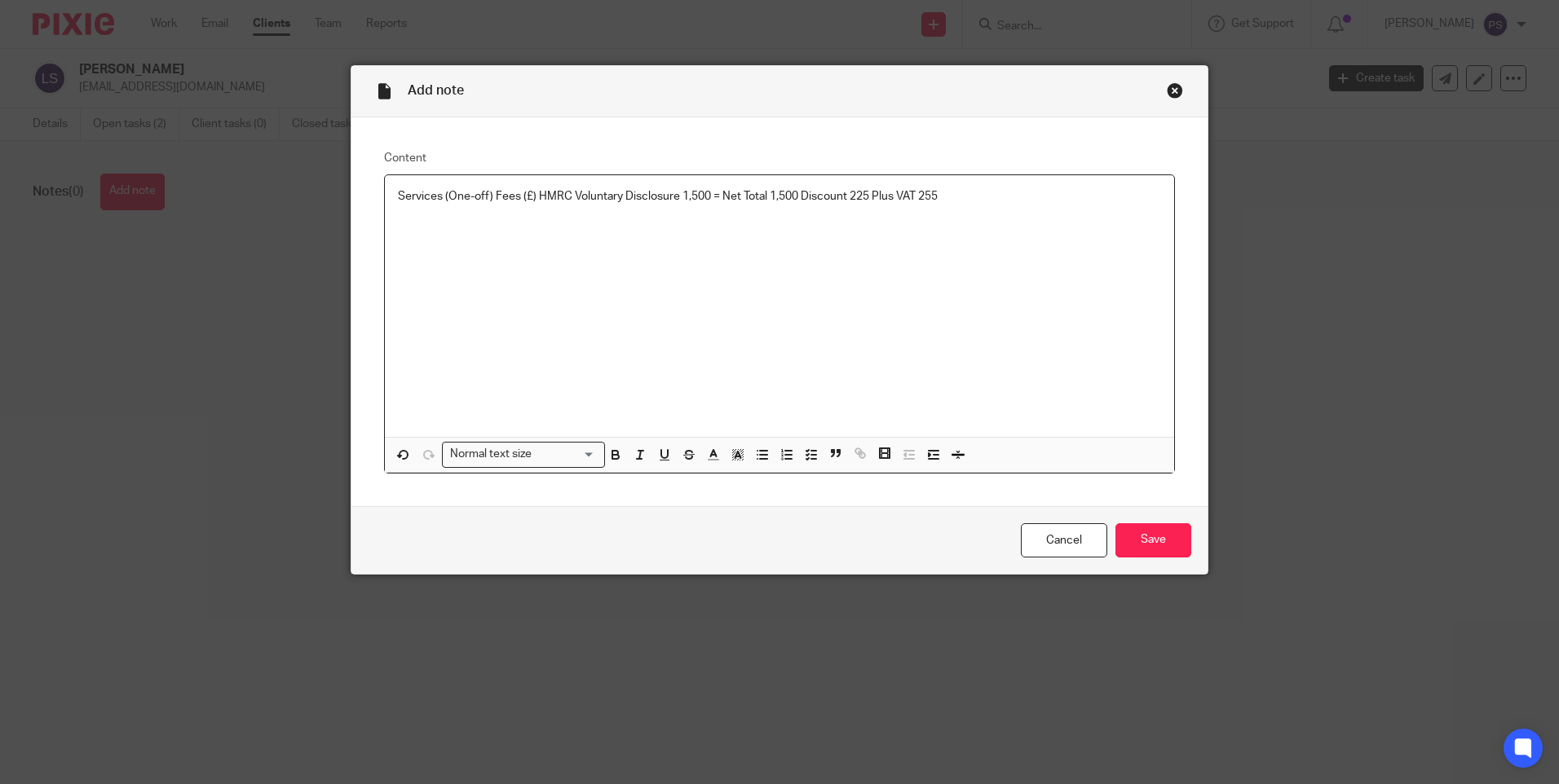
click at [981, 200] on p "Services (One-off) Fees (£) HMRC Voluntary Disclosure 1,500 = Net Total 1,500 D…" at bounding box center [780, 196] width 763 height 17
click at [1137, 547] on input "Save" at bounding box center [1153, 541] width 76 height 35
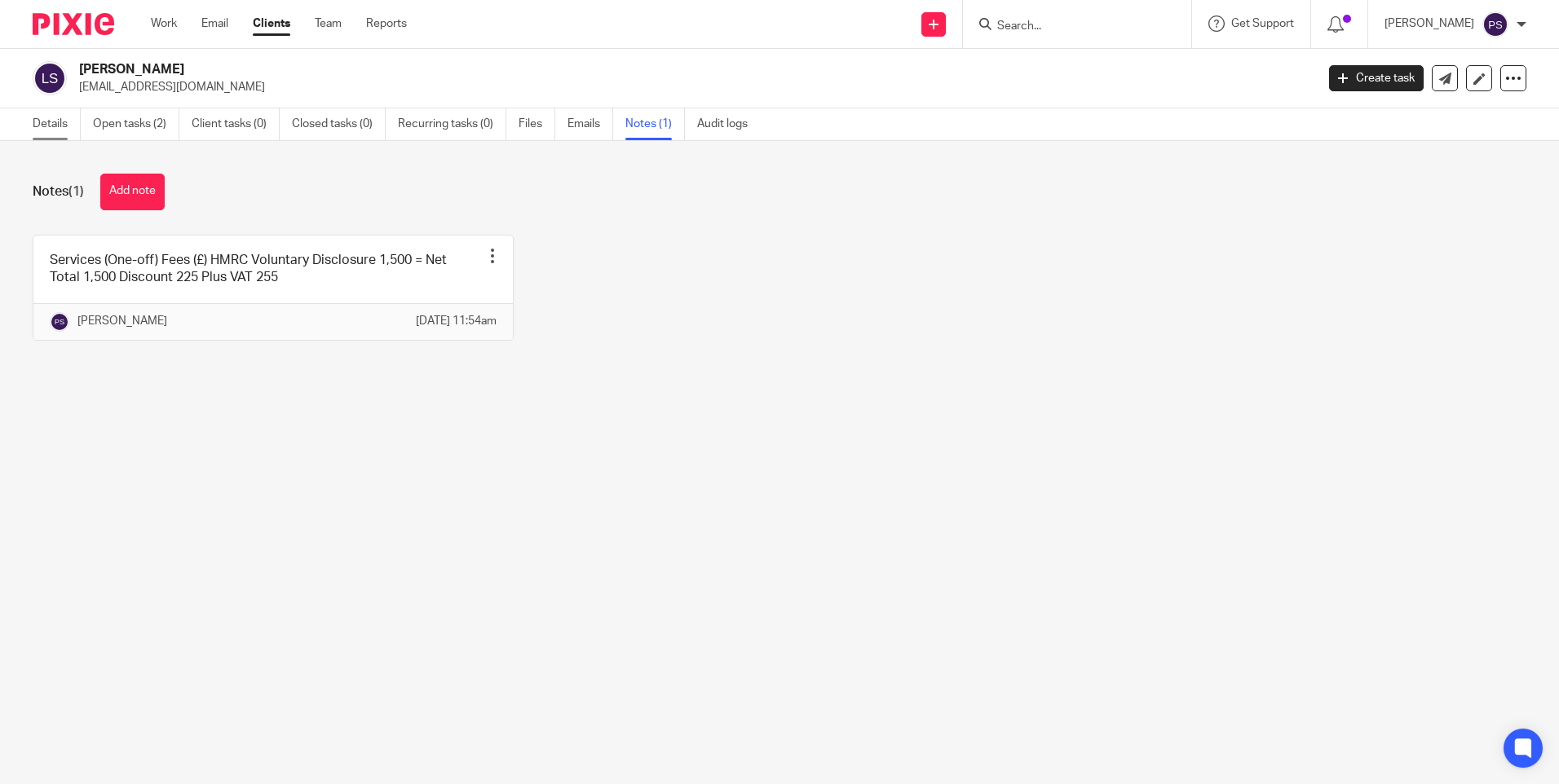
click at [39, 130] on link "Details" at bounding box center [57, 124] width 48 height 32
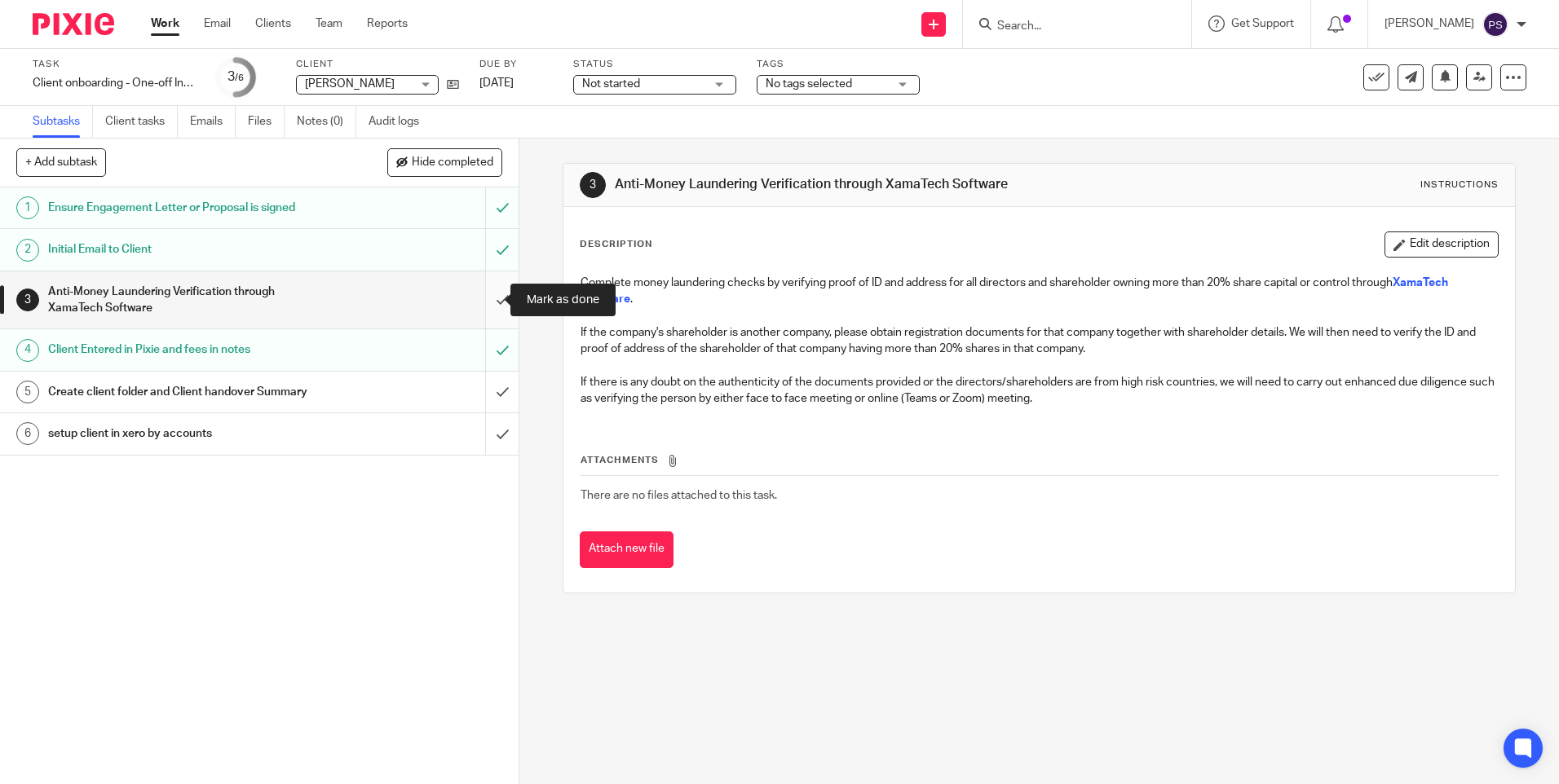
click at [499, 301] on input "submit" at bounding box center [259, 300] width 519 height 58
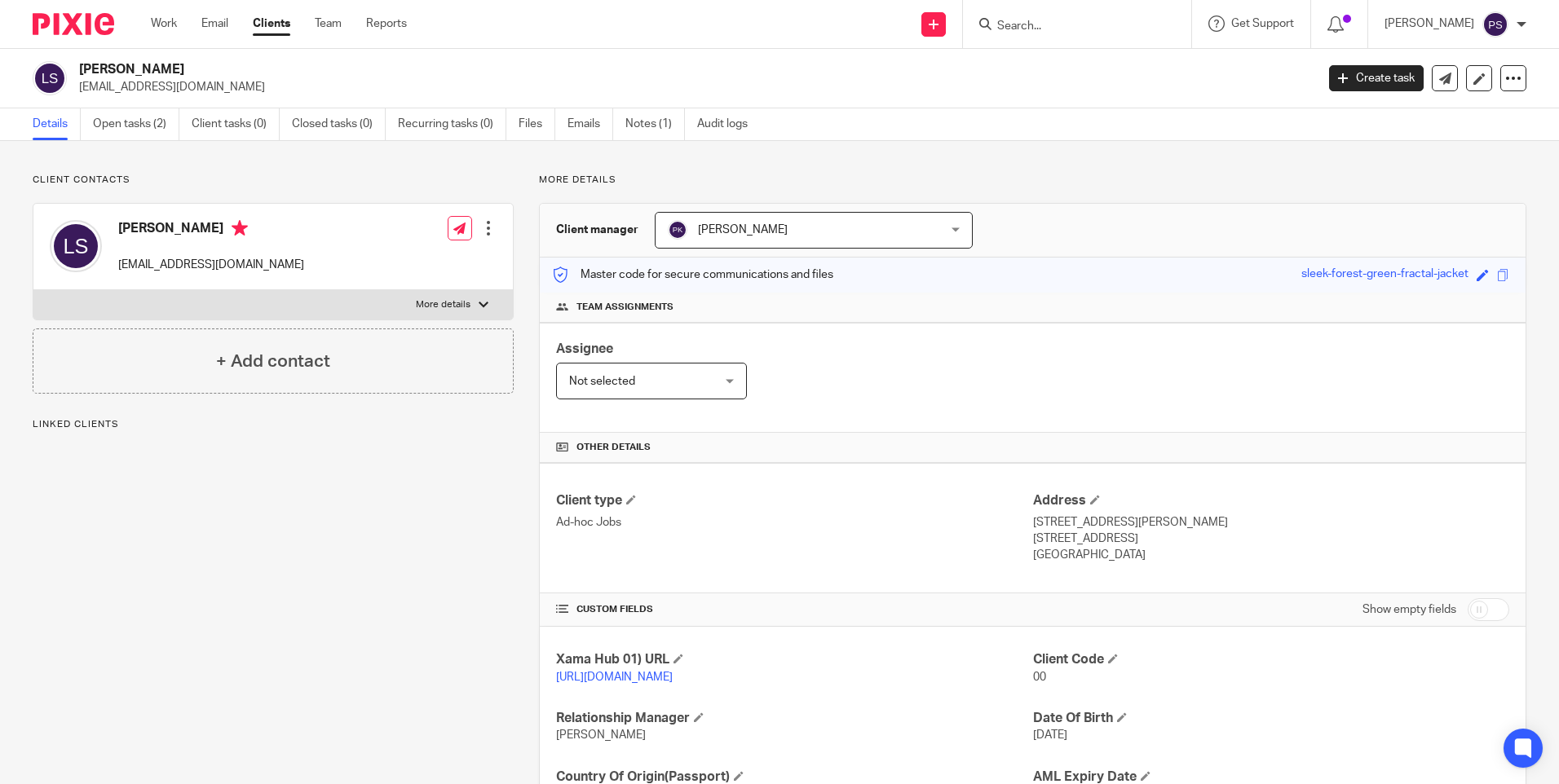
click at [593, 681] on link "https://platform.xamatech.com/portal/crm/clients/6e867870-79c5-11f0-a2c1-8f30ee…" at bounding box center [615, 677] width 117 height 11
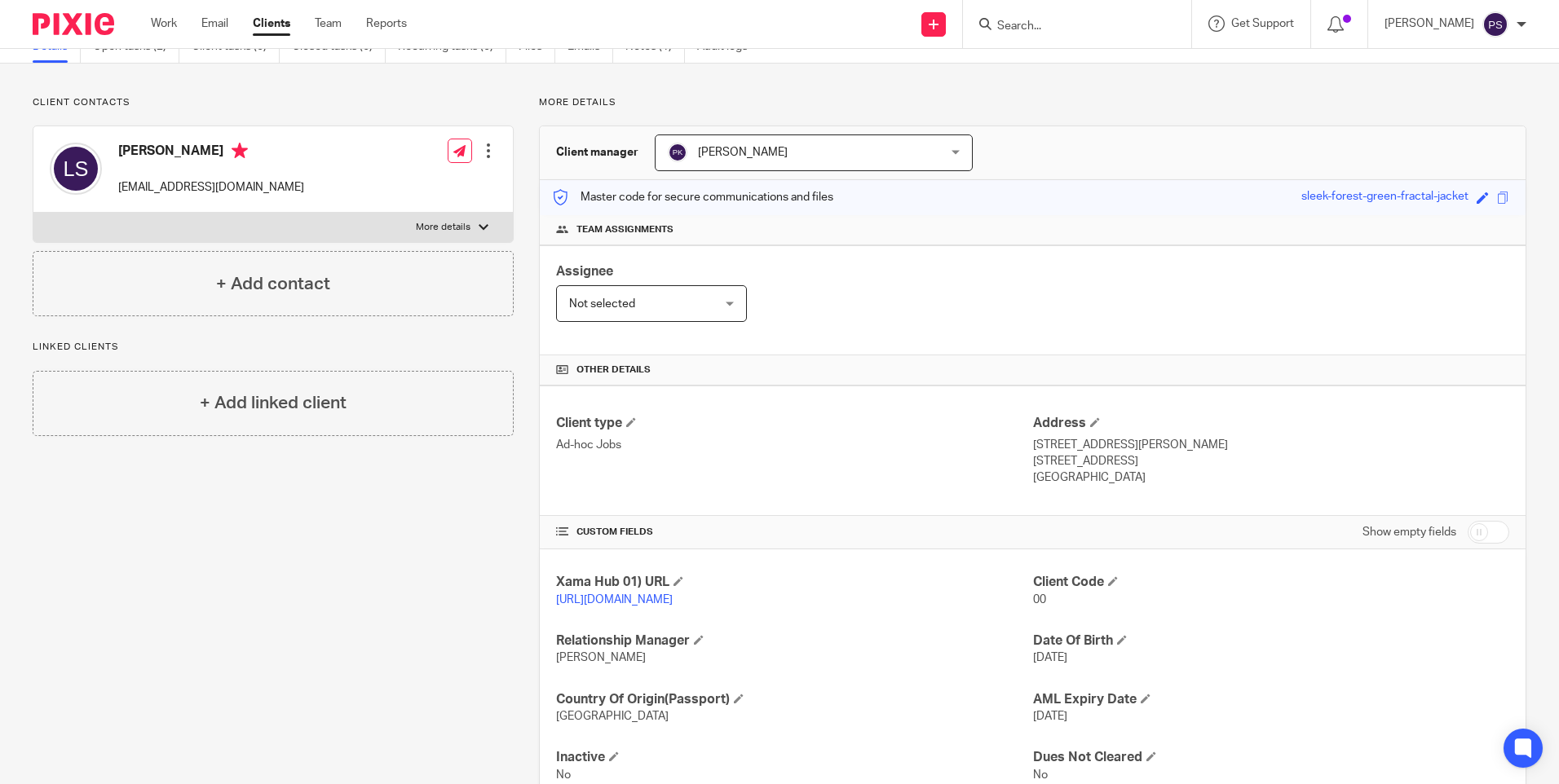
scroll to position [151, 0]
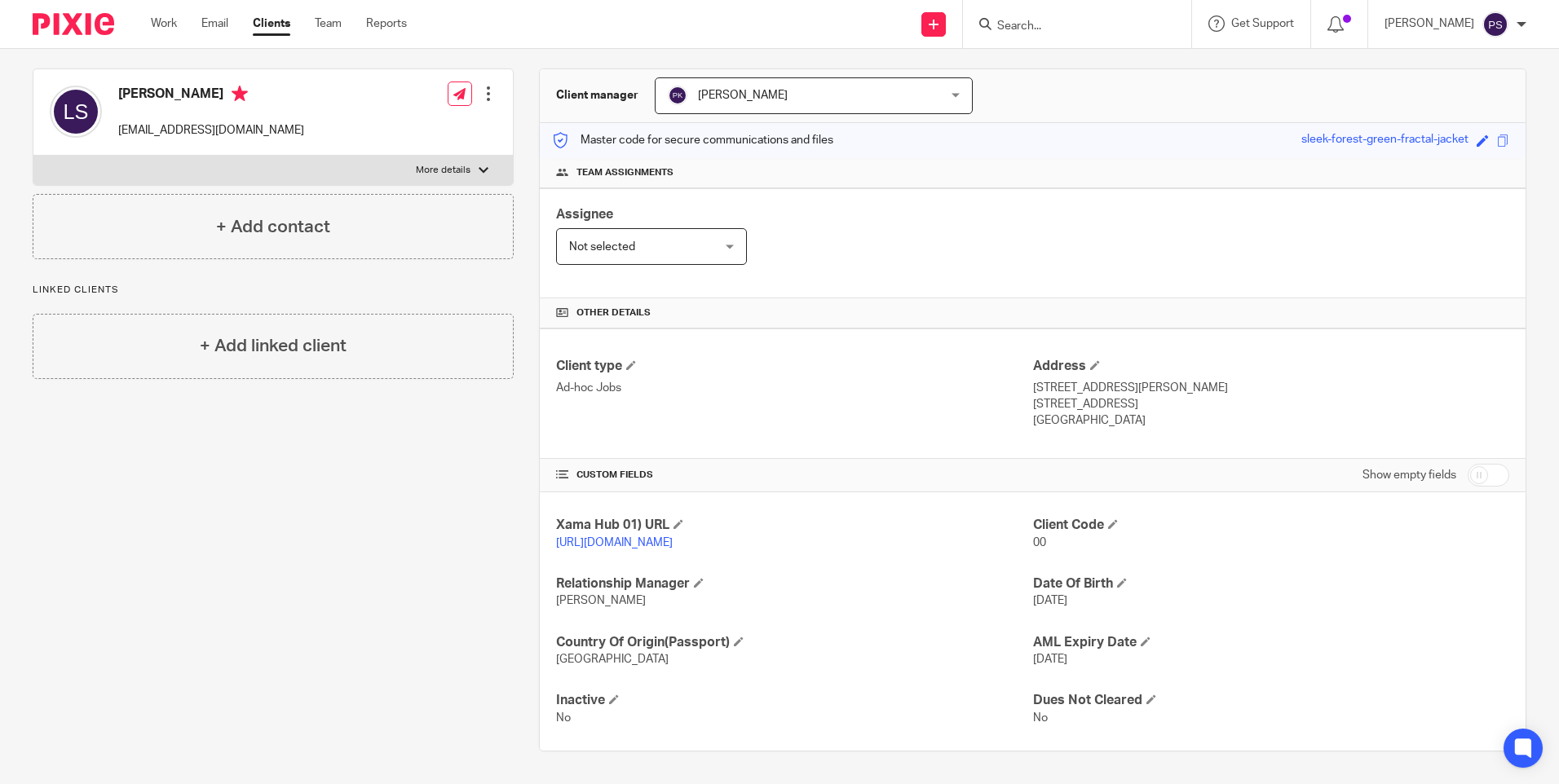
click at [1046, 380] on p "50A Webb's Road" at bounding box center [1271, 388] width 476 height 17
copy div "50A Webb's Road"
click at [1045, 396] on p "[STREET_ADDRESS]" at bounding box center [1271, 404] width 476 height 17
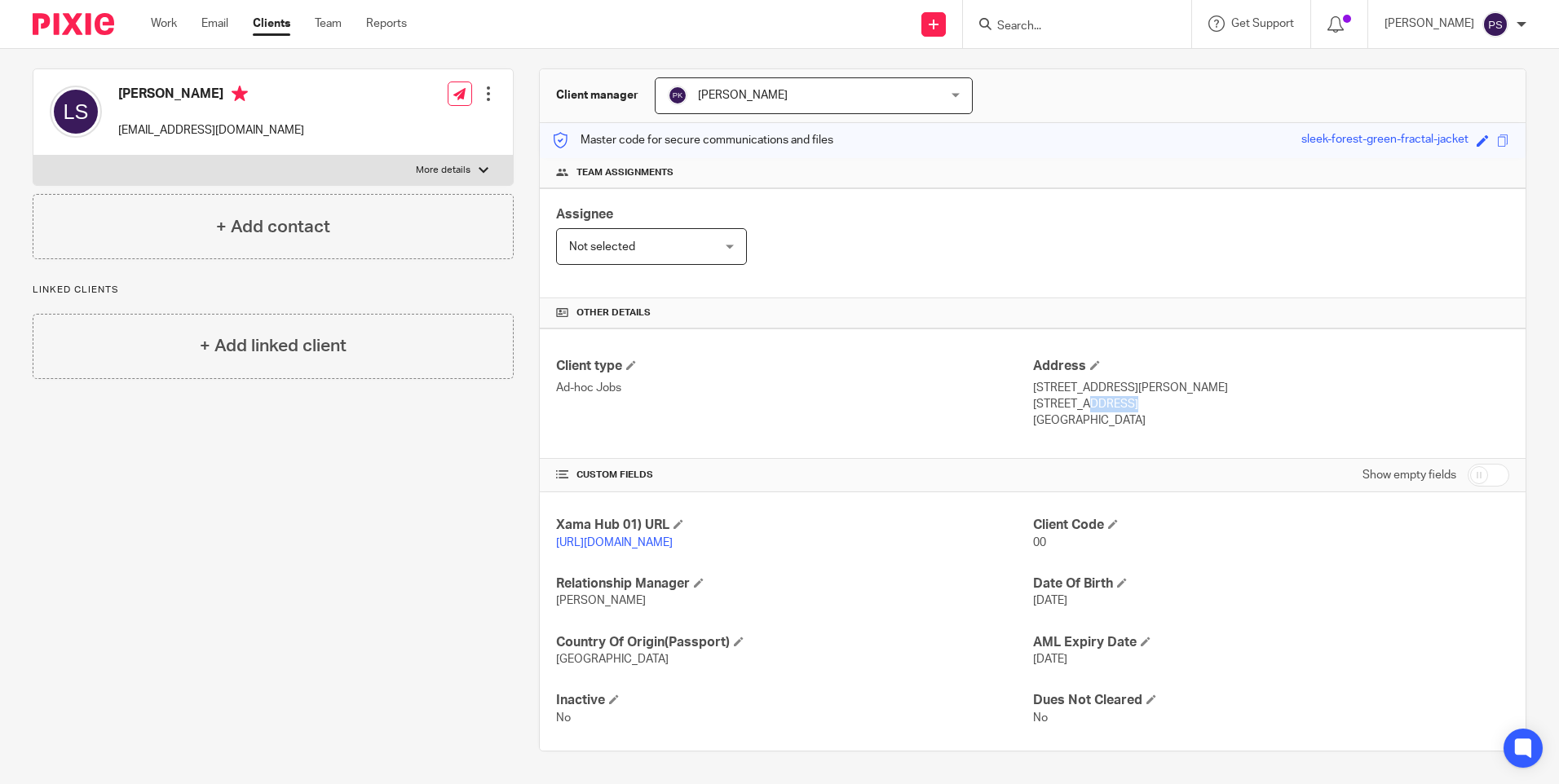
click at [1045, 396] on p "London , SW11 6SF" at bounding box center [1271, 404] width 476 height 17
copy p "London"
drag, startPoint x: 1076, startPoint y: 388, endPoint x: 1139, endPoint y: 390, distance: 63.0
click at [1139, 396] on p "[STREET_ADDRESS]" at bounding box center [1271, 404] width 476 height 17
drag, startPoint x: 1139, startPoint y: 390, endPoint x: 1129, endPoint y: 389, distance: 10.0
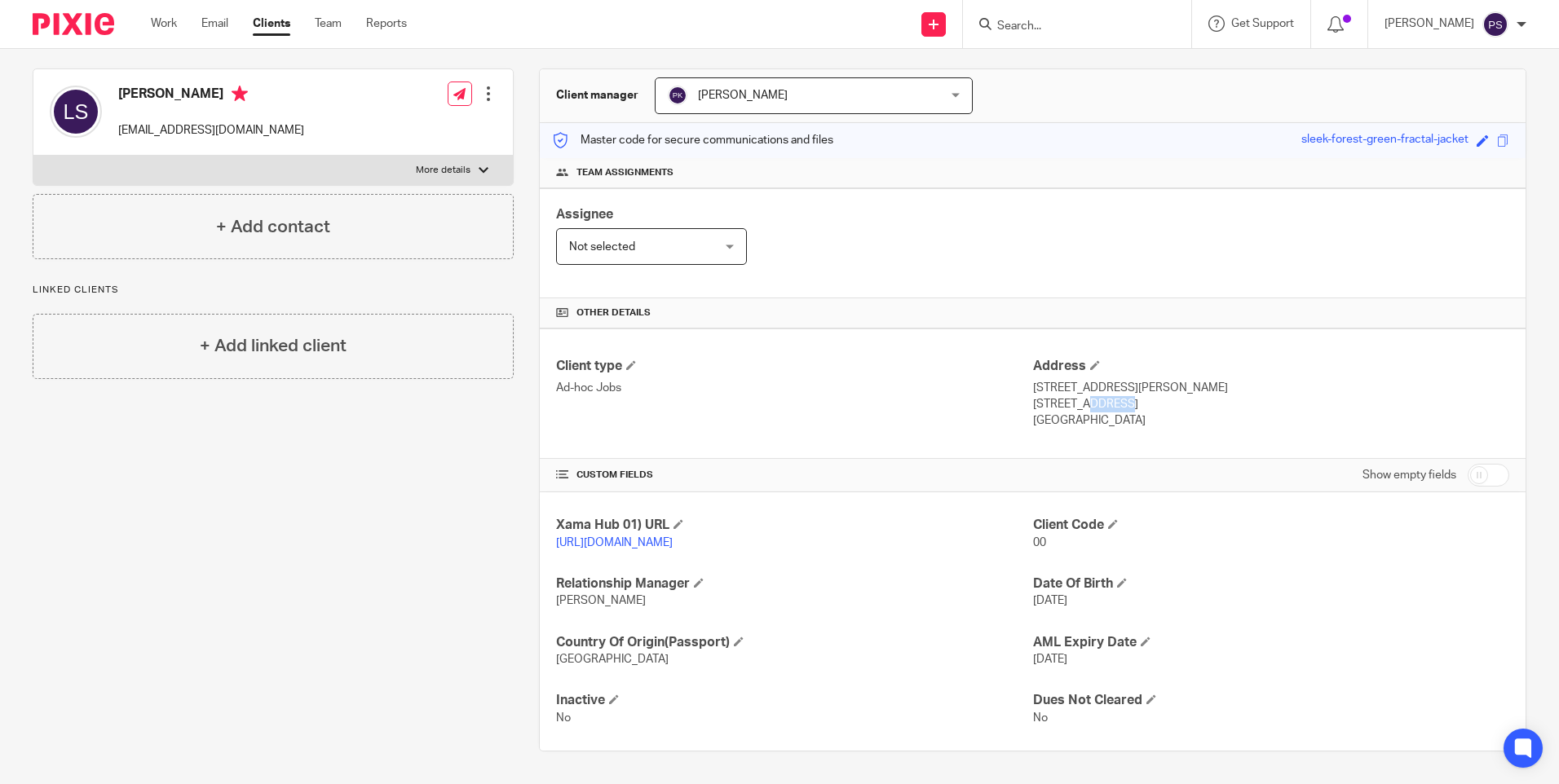
click at [1129, 396] on p "[STREET_ADDRESS]" at bounding box center [1271, 404] width 476 height 17
copy p "SW11 6SF"
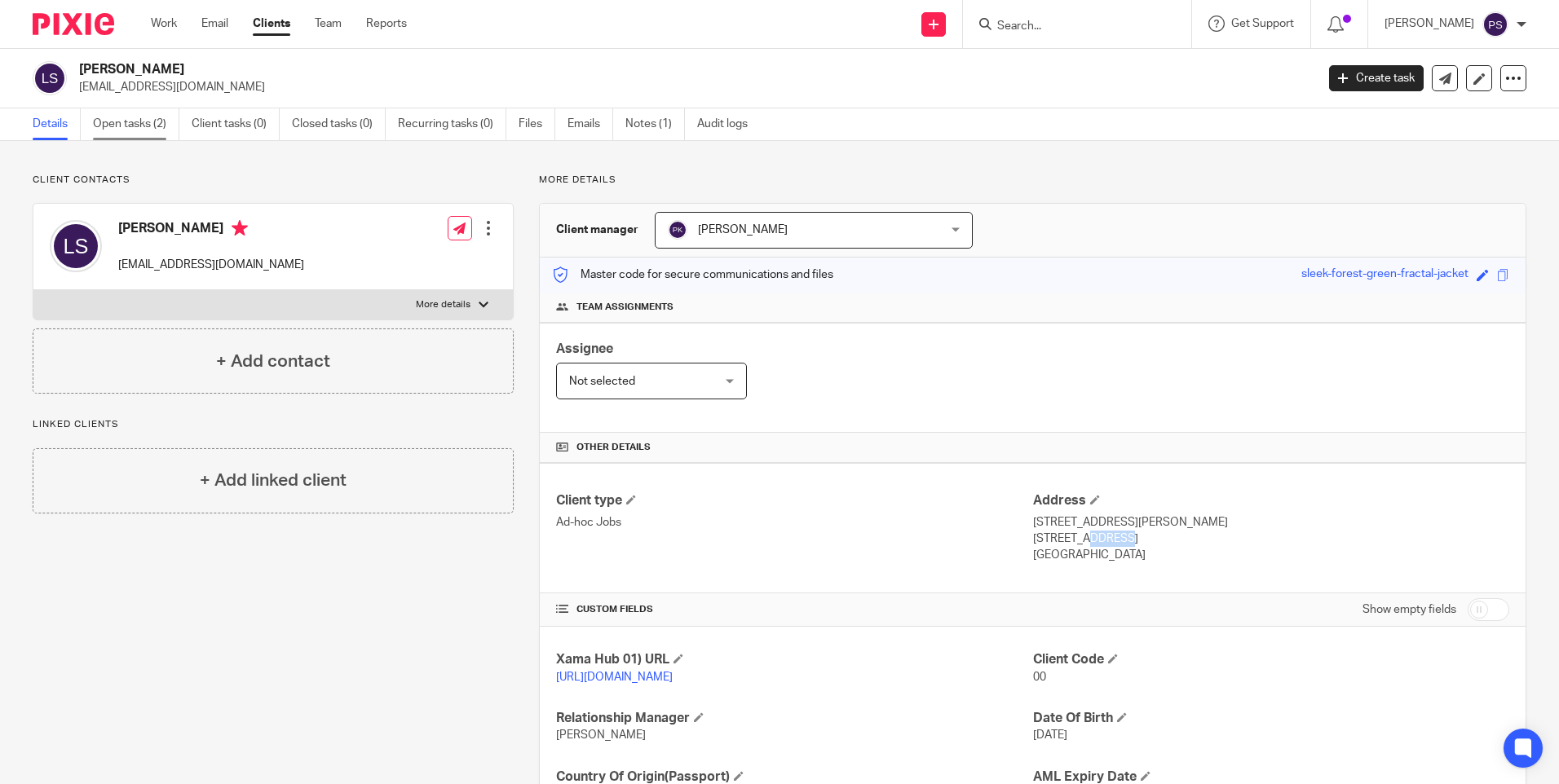
click at [121, 130] on link "Open tasks (2)" at bounding box center [136, 124] width 86 height 32
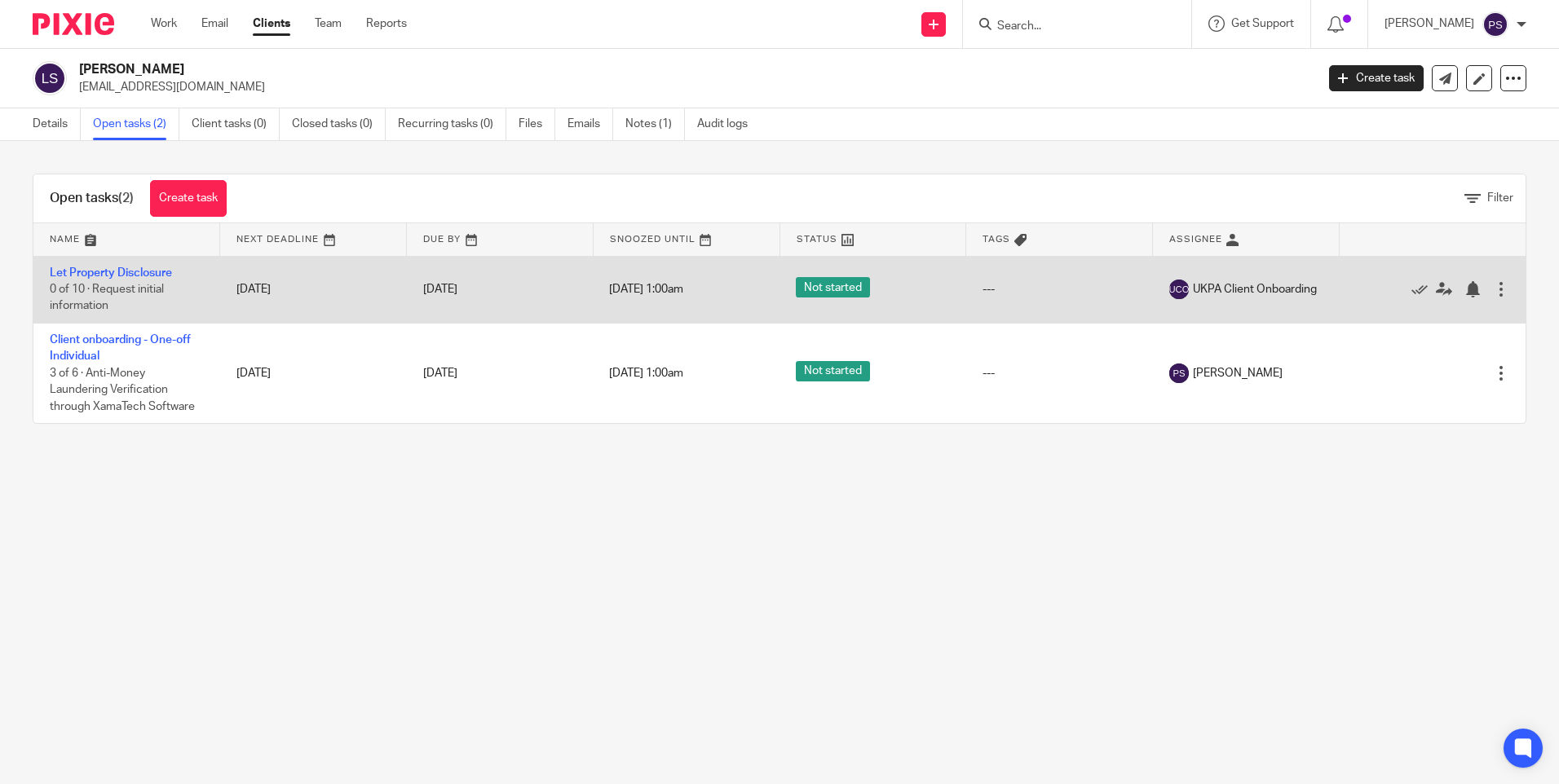
click at [1493, 291] on div at bounding box center [1501, 289] width 17 height 17
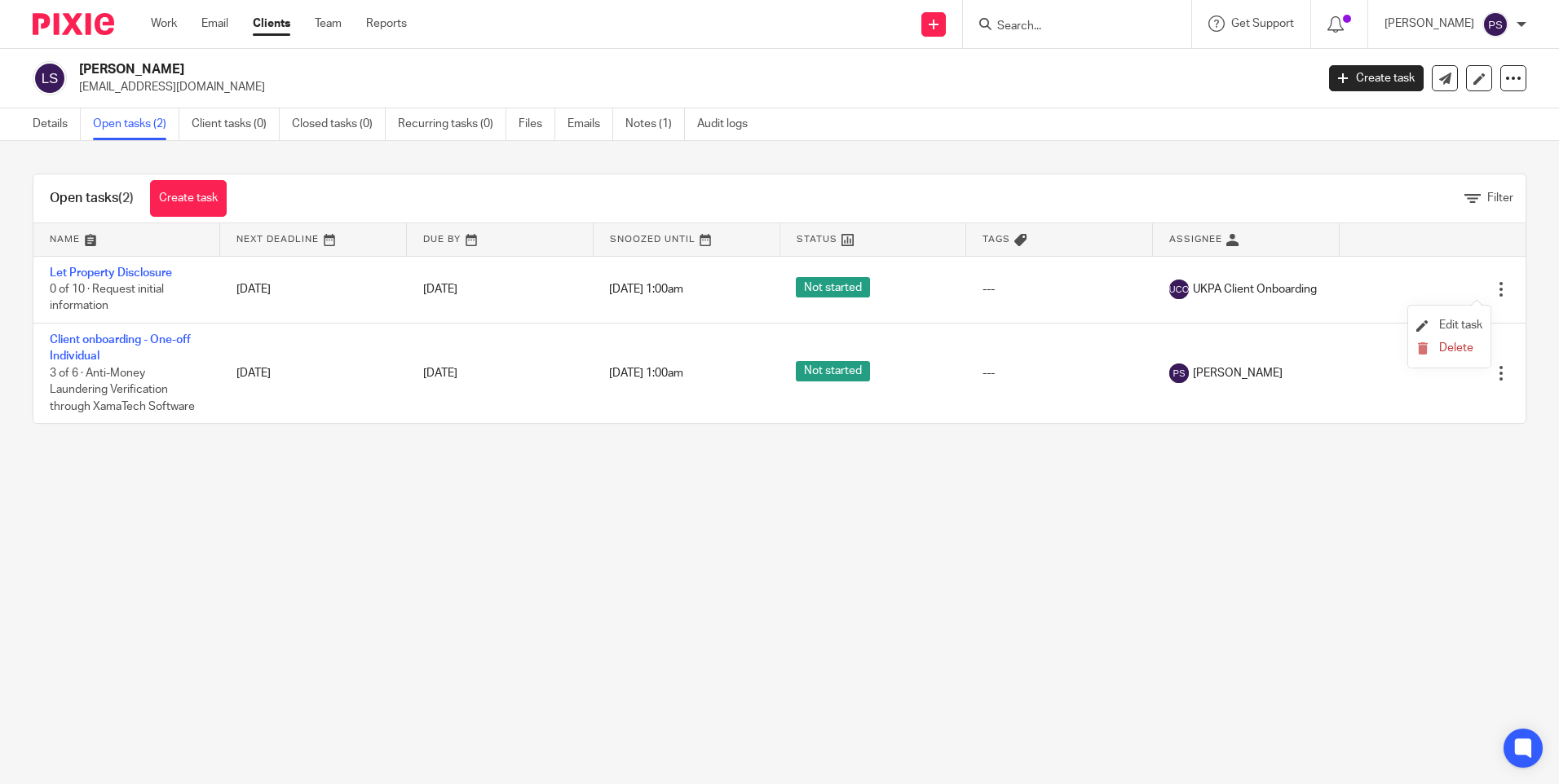
click at [1447, 317] on li "Edit task" at bounding box center [1449, 326] width 66 height 24
click at [1466, 323] on span "Edit task" at bounding box center [1461, 325] width 43 height 11
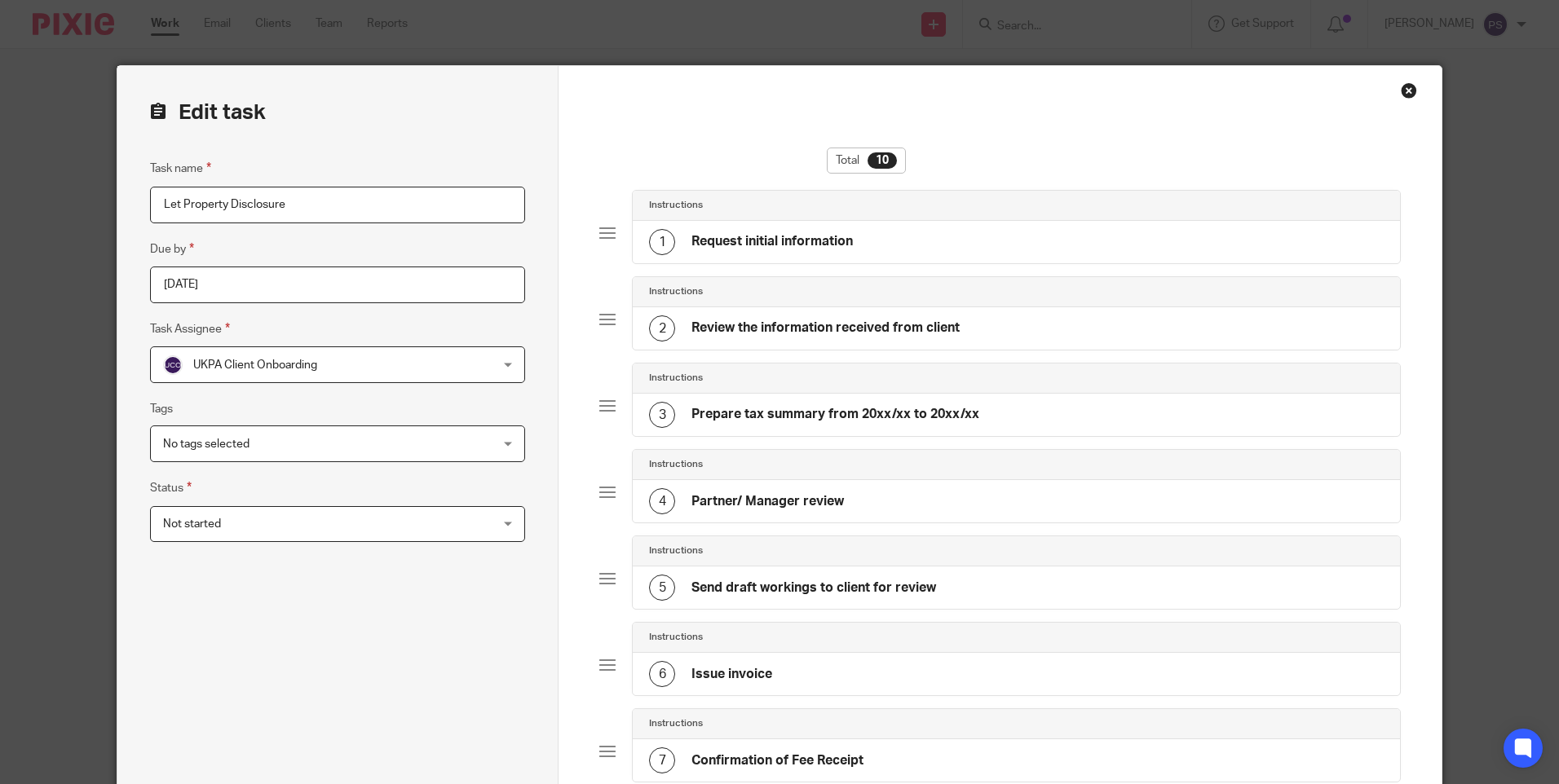
drag, startPoint x: 294, startPoint y: 205, endPoint x: 124, endPoint y: 212, distance: 170.1
click at [124, 212] on div "Edit task Task name Let Property Disclosure Due by [DATE] Task Assignee UKPA Cl…" at bounding box center [337, 651] width 441 height 1170
paste input "HMRC Voluntar"
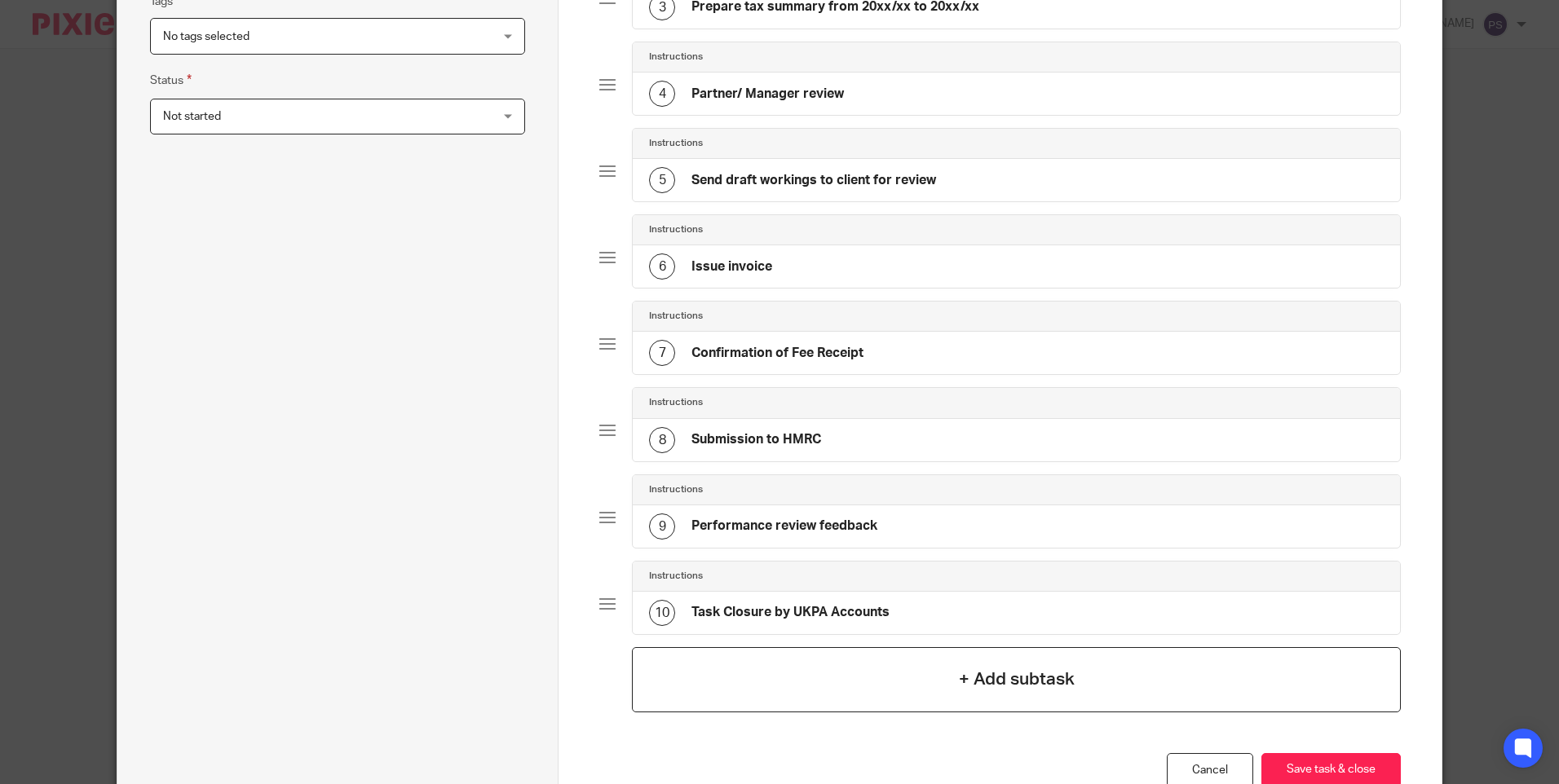
scroll to position [518, 0]
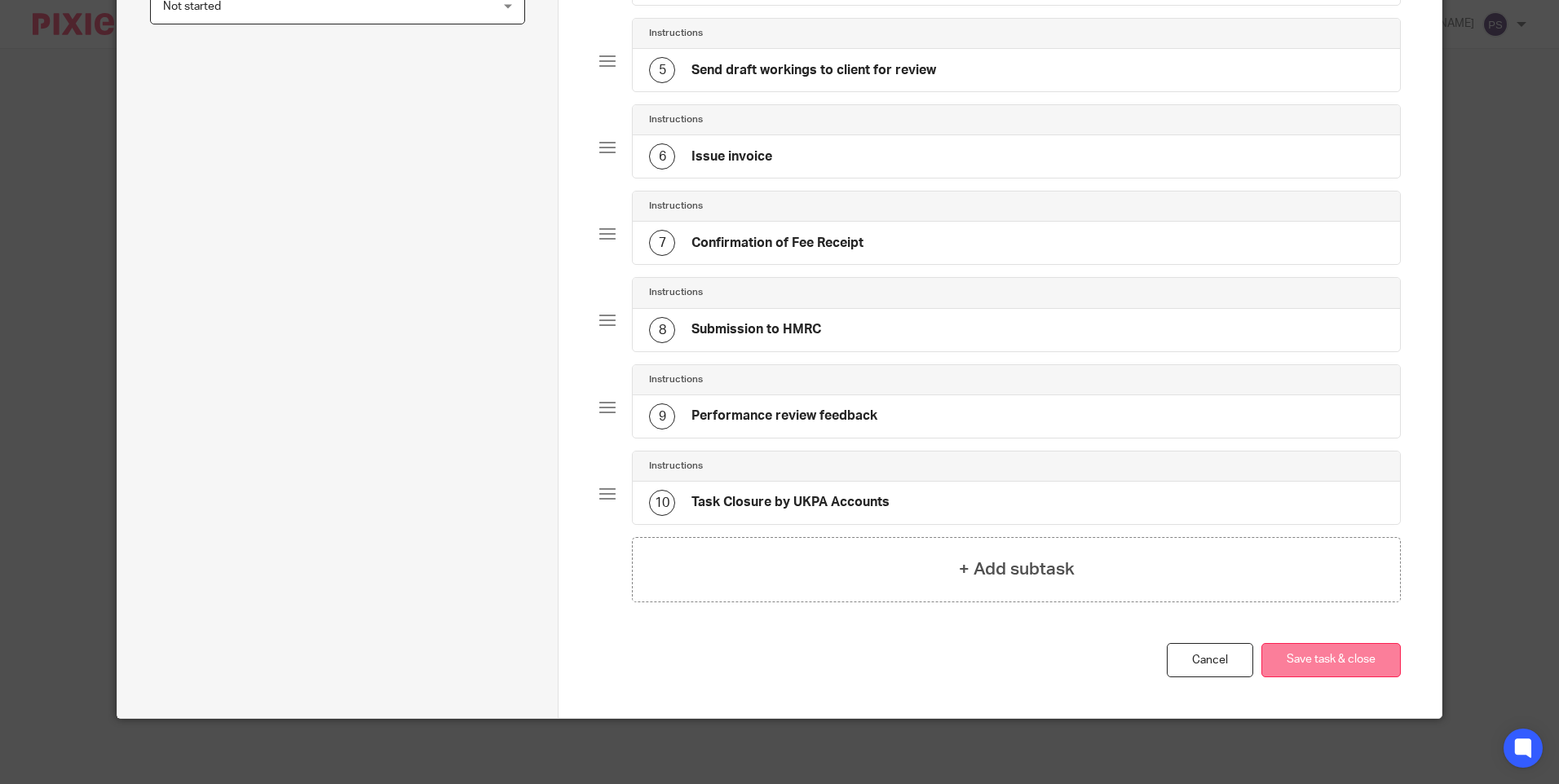
type input "HMRC Voluntary Disclosure"
click at [1301, 651] on button "Save task & close" at bounding box center [1331, 661] width 139 height 35
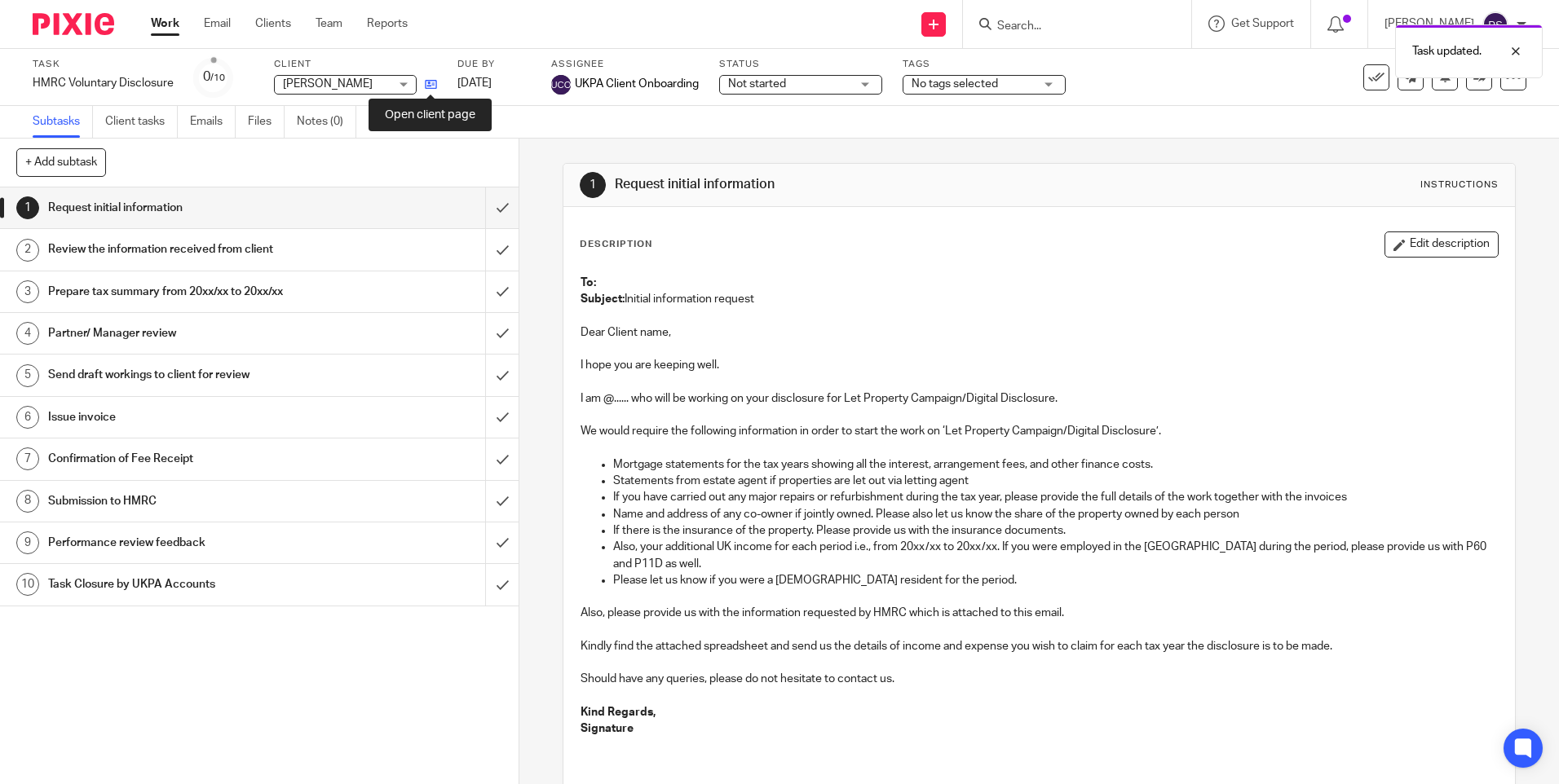
click at [429, 84] on icon at bounding box center [431, 84] width 12 height 12
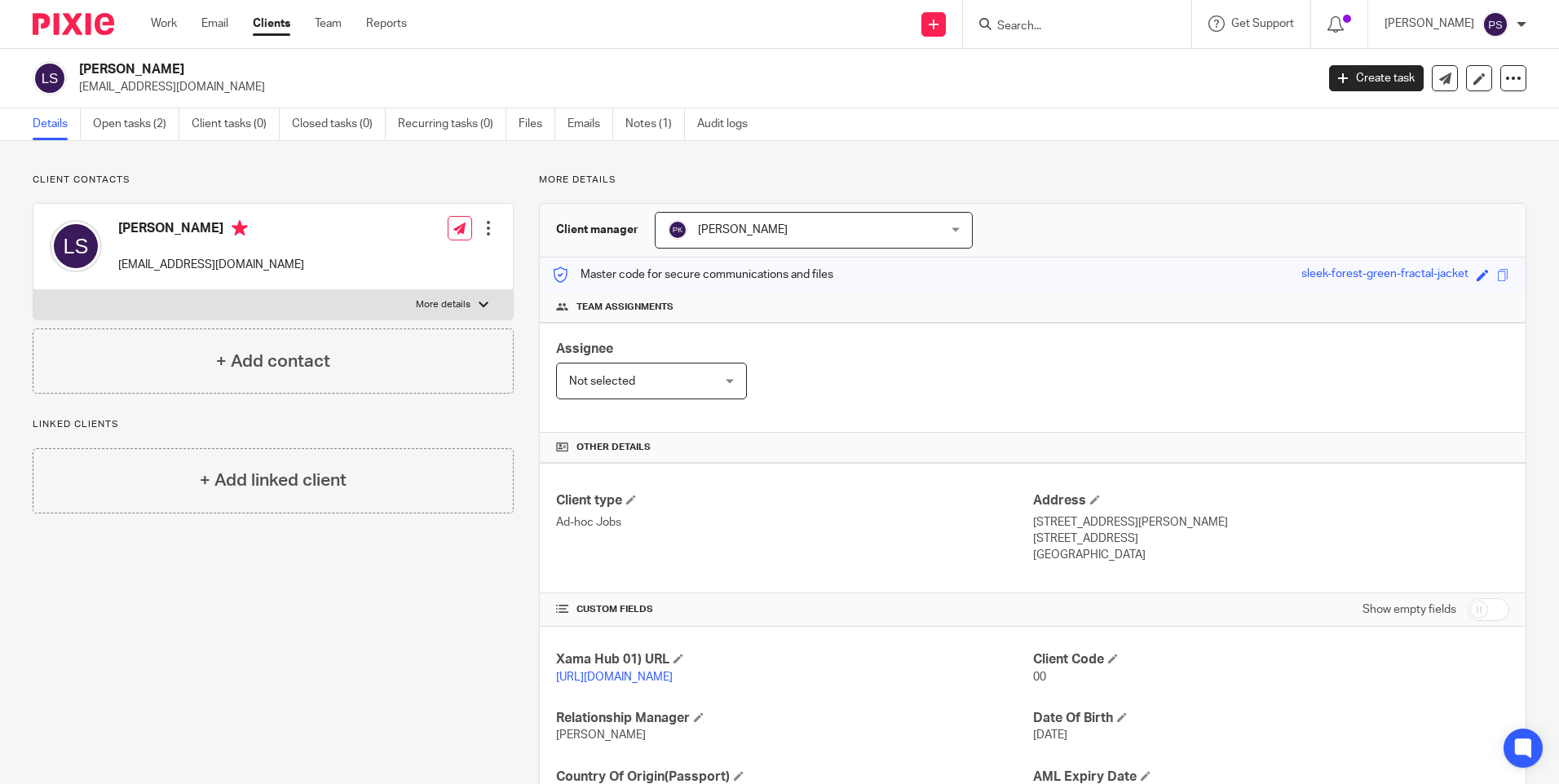
click at [252, 166] on div "Client contacts [PERSON_NAME] [EMAIL_ADDRESS][DOMAIN_NAME] Edit contact Create …" at bounding box center [779, 529] width 1559 height 778
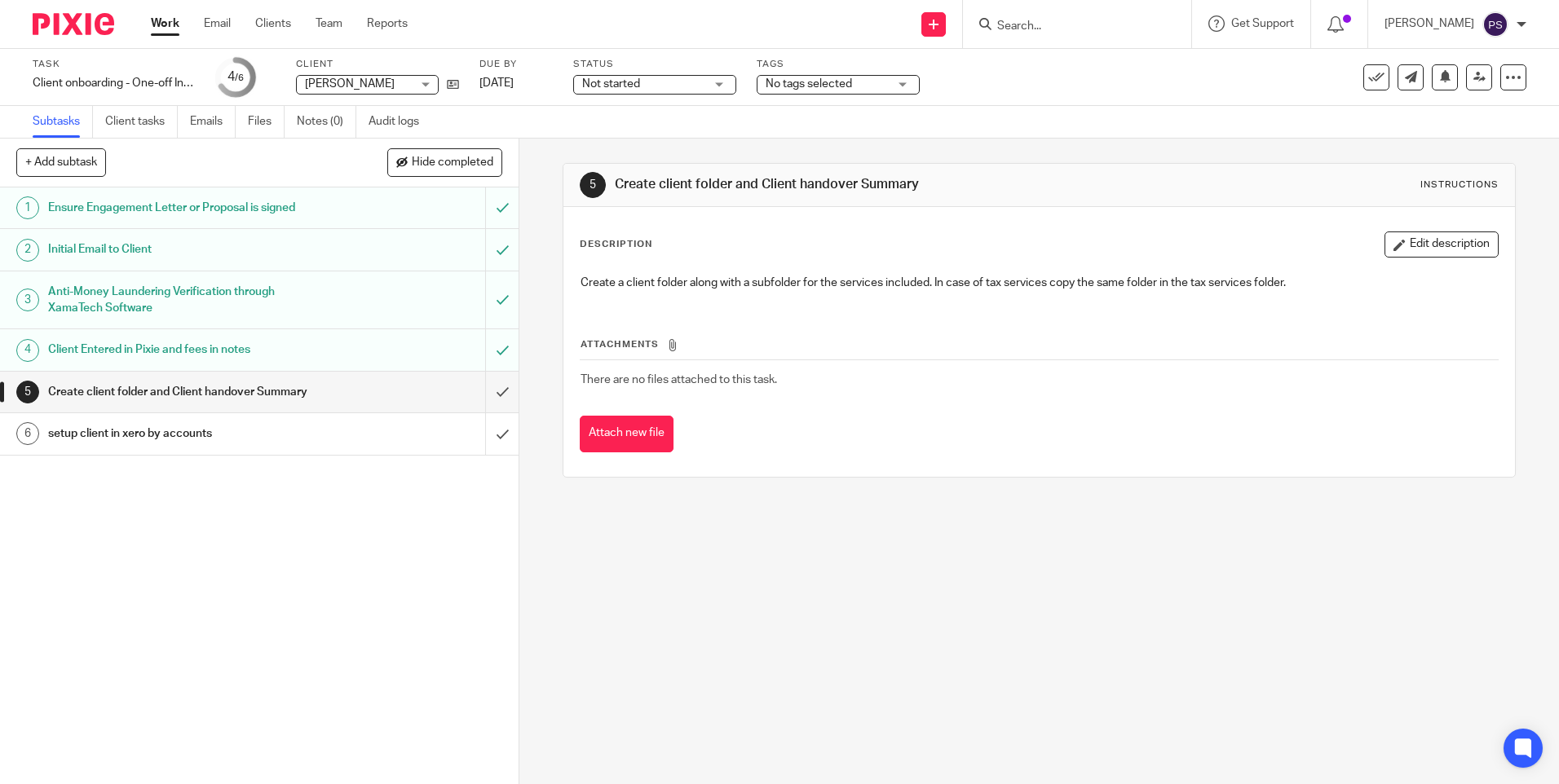
click at [536, 507] on div "5 Create client folder and Client handover Summary Instructions Description Edi…" at bounding box center [1039, 461] width 1040 height 646
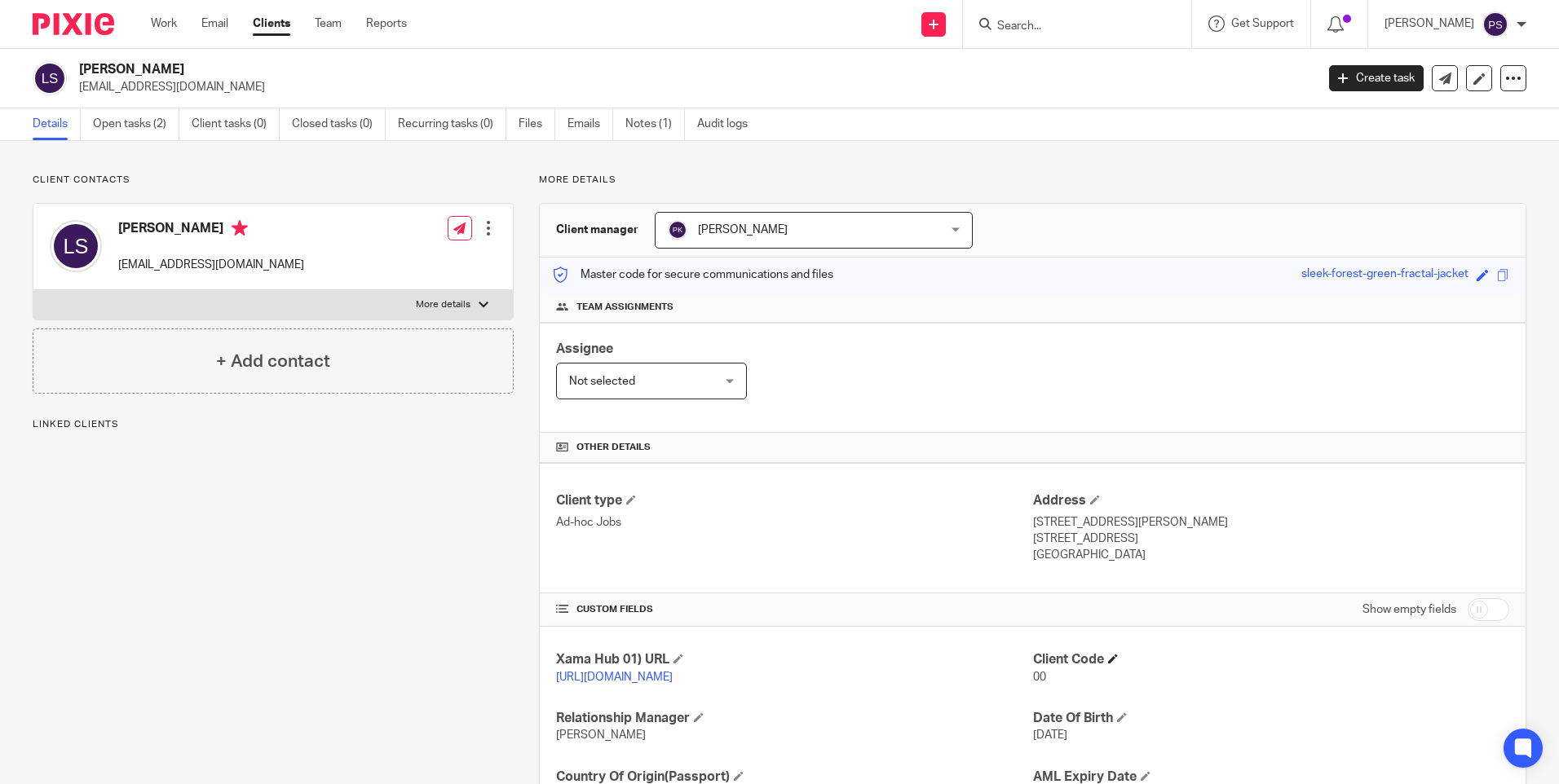
scroll to position [151, 0]
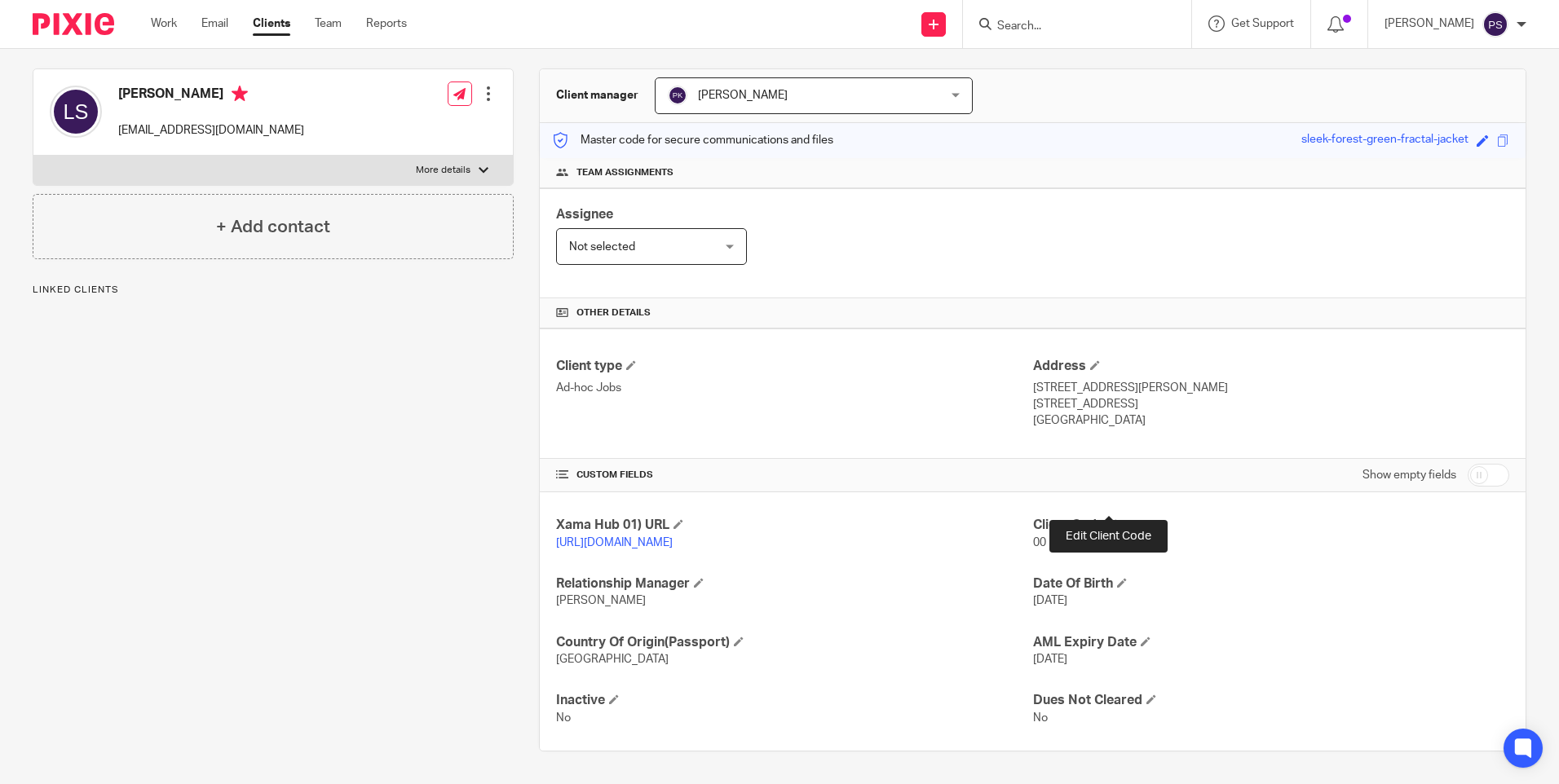
click at [1109, 519] on span at bounding box center [1113, 523] width 10 height 10
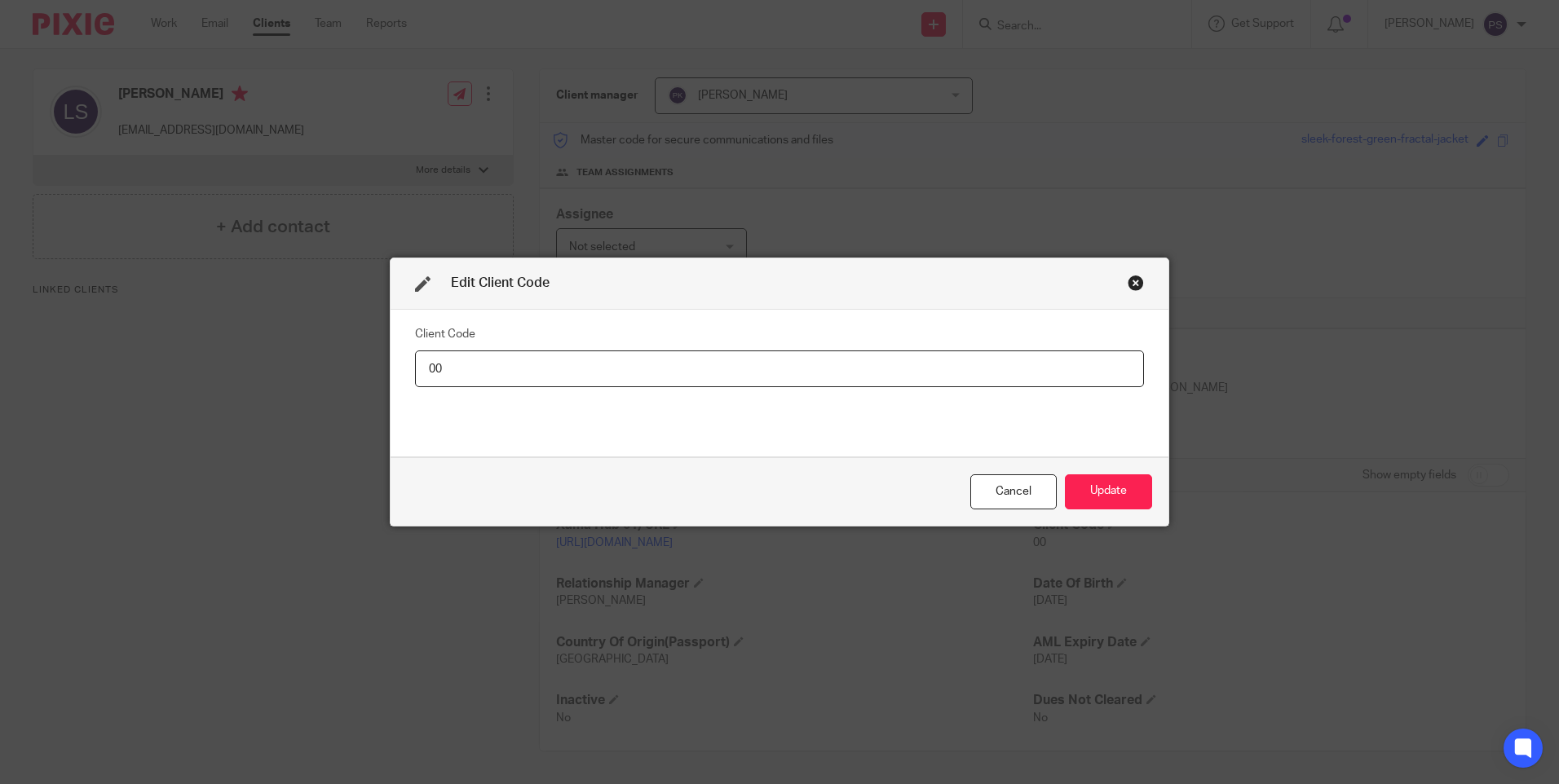
click at [496, 375] on input "00" at bounding box center [779, 369] width 730 height 37
type input "LIN008"
click at [1129, 502] on button "Update" at bounding box center [1109, 492] width 87 height 35
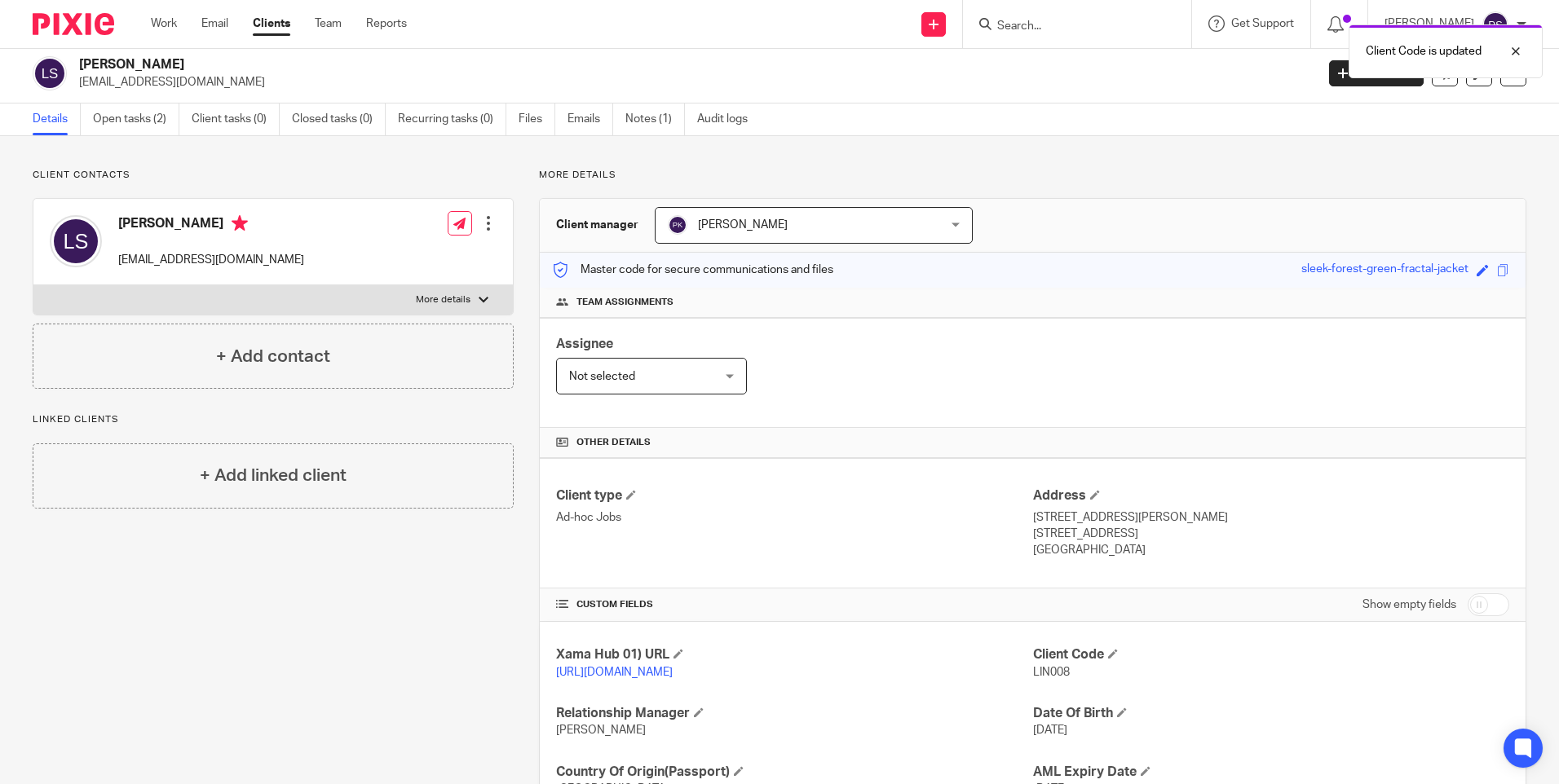
scroll to position [0, 0]
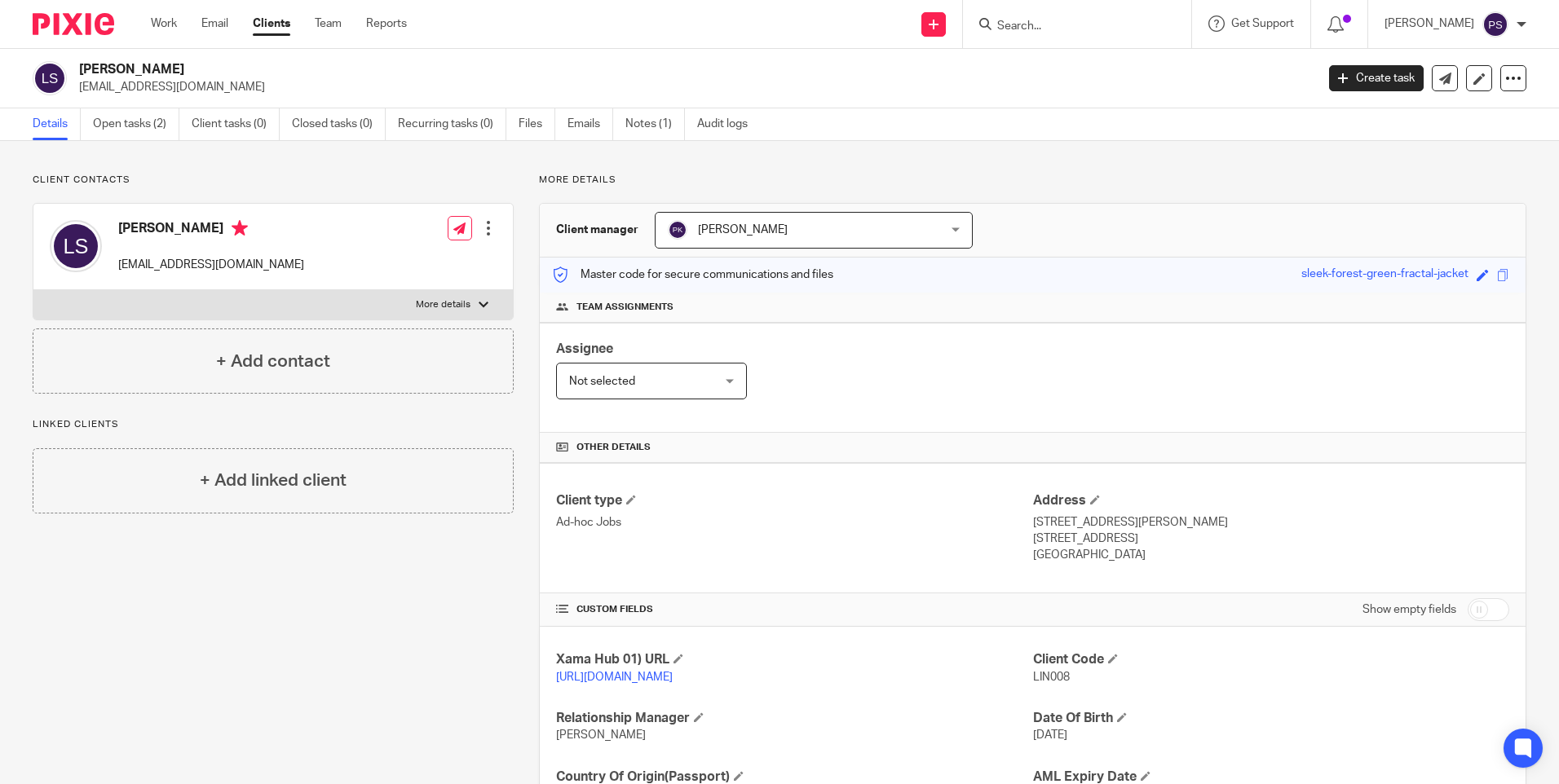
click at [285, 169] on div "Client contacts [PERSON_NAME] [EMAIL_ADDRESS][DOMAIN_NAME] Edit contact Create …" at bounding box center [779, 529] width 1559 height 778
click at [155, 136] on link "Open tasks (2)" at bounding box center [136, 124] width 86 height 32
click at [1053, 680] on span "LIN008" at bounding box center [1051, 677] width 37 height 11
click at [188, 72] on h2 "[PERSON_NAME]" at bounding box center [569, 70] width 980 height 17
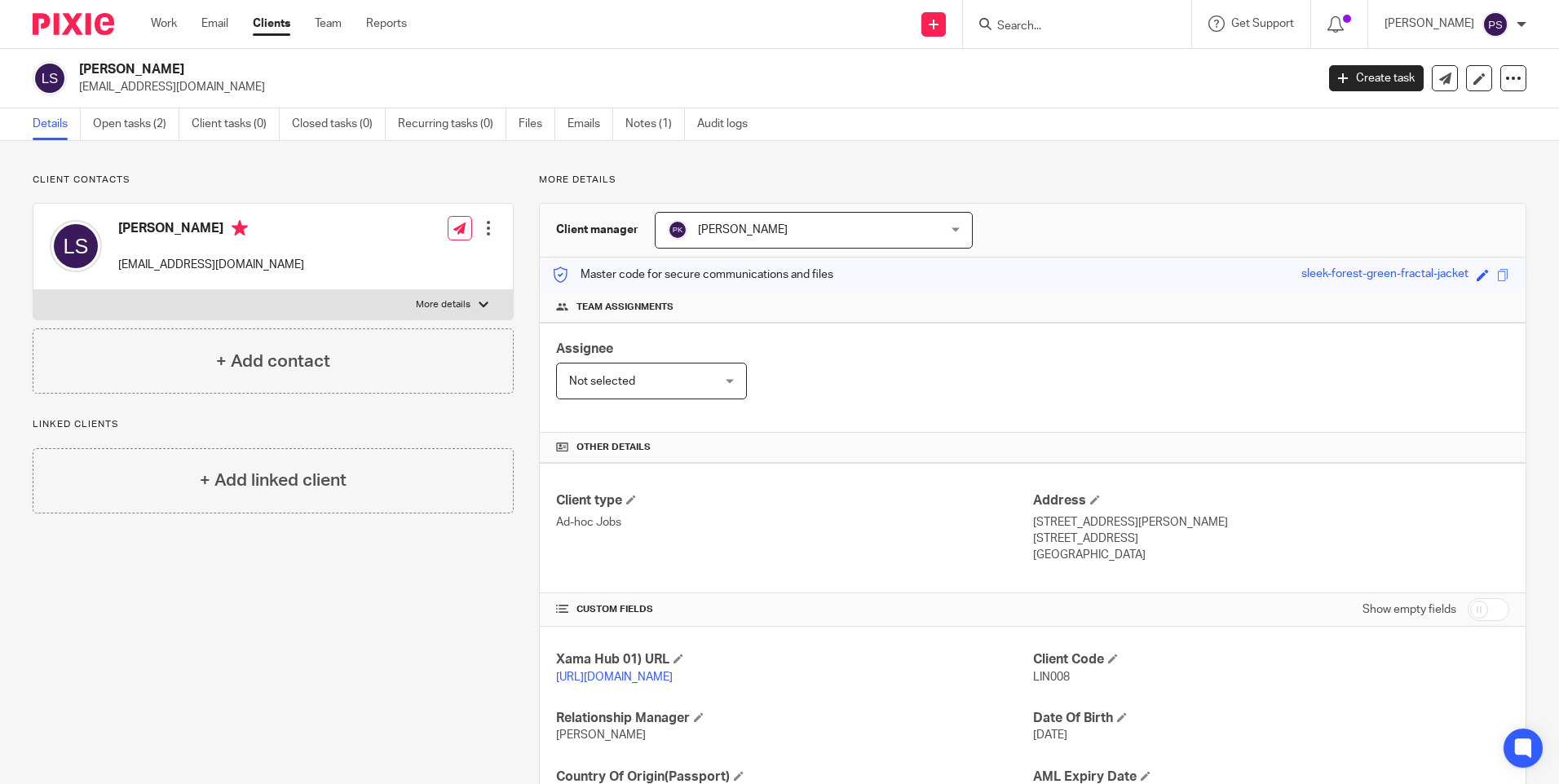
click at [188, 72] on h2 "[PERSON_NAME]" at bounding box center [569, 70] width 980 height 17
copy div "[PERSON_NAME]"
click at [1036, 674] on span "LIN008" at bounding box center [1051, 677] width 37 height 11
copy span "LIN008"
